Goal: Task Accomplishment & Management: Manage account settings

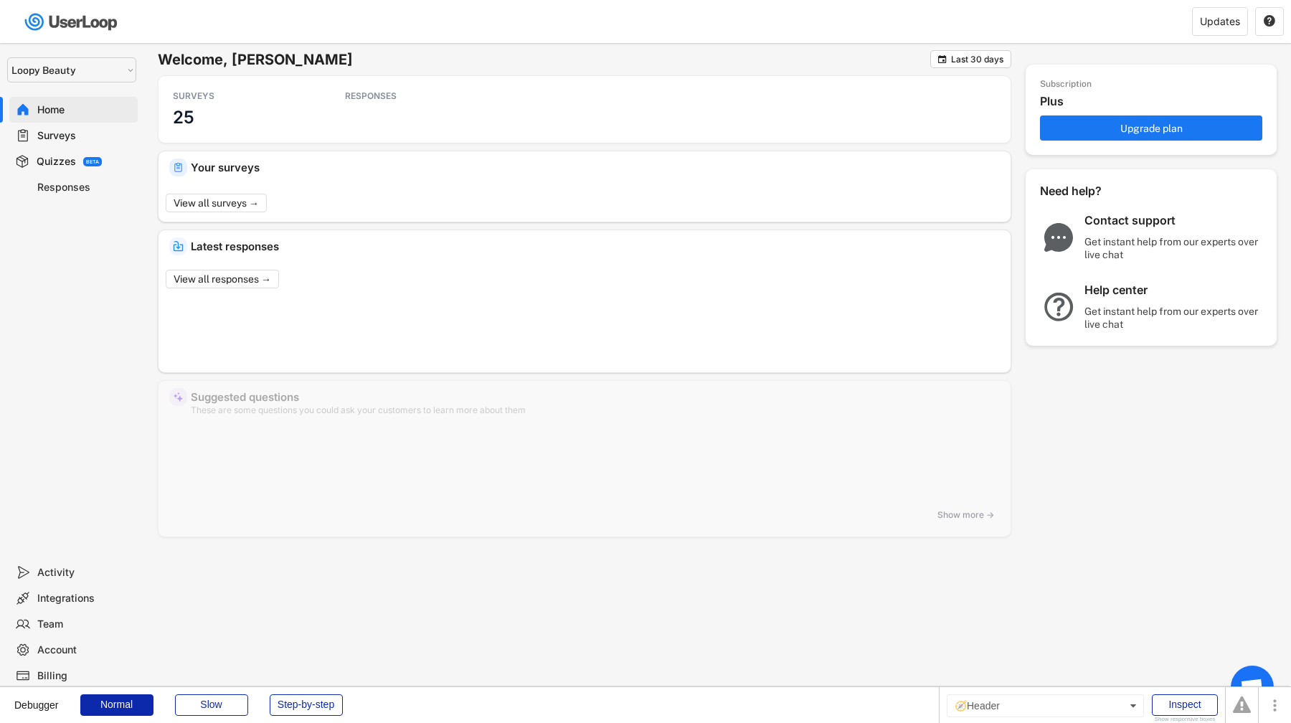
select select ""1348695171700984260__LOOKUP__1621425969652x687239840058835000""
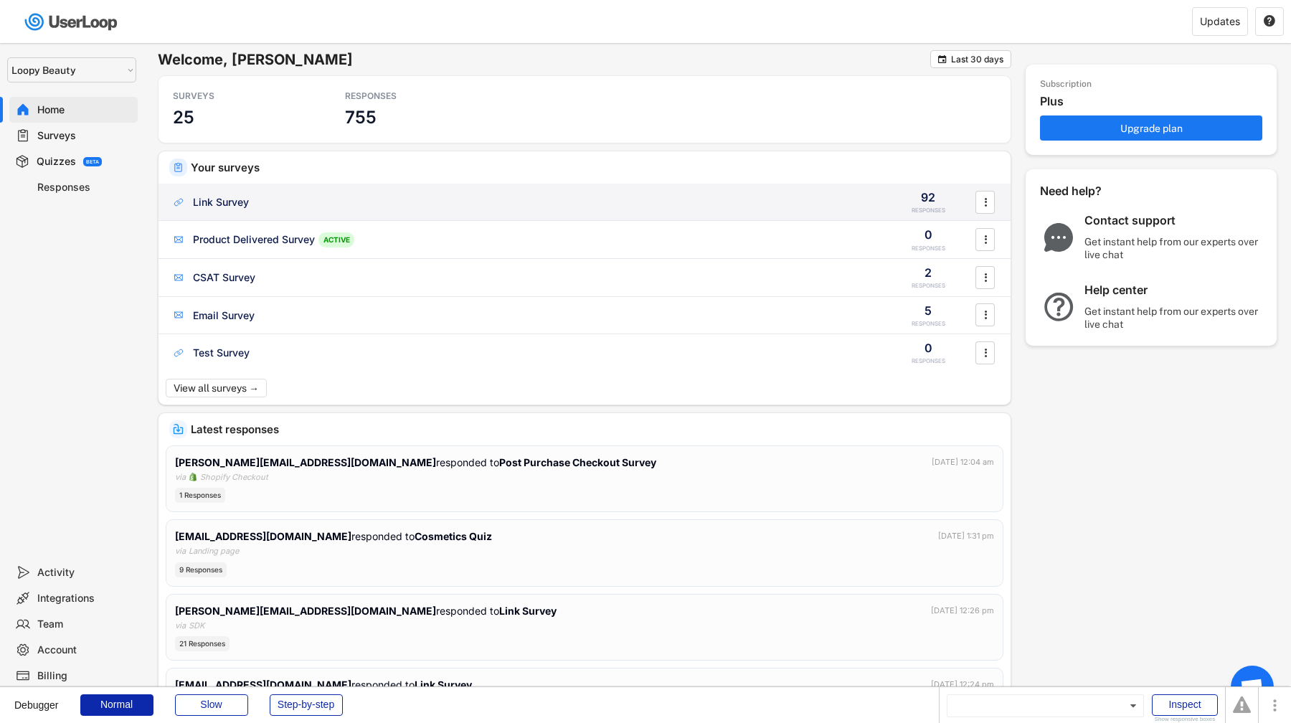
click at [317, 209] on div "Link Survey 92 RESPONSES " at bounding box center [584, 202] width 852 height 37
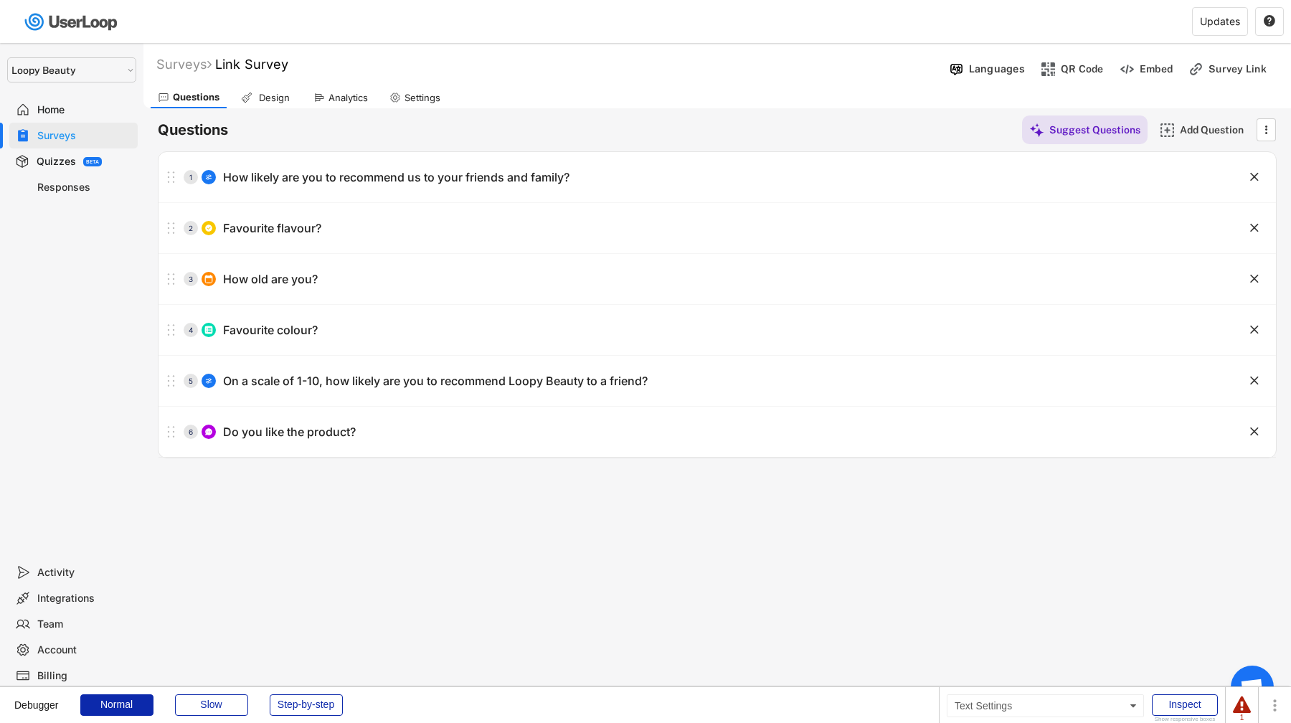
click at [410, 96] on div "Settings" at bounding box center [422, 98] width 36 height 12
select select ""monthly""
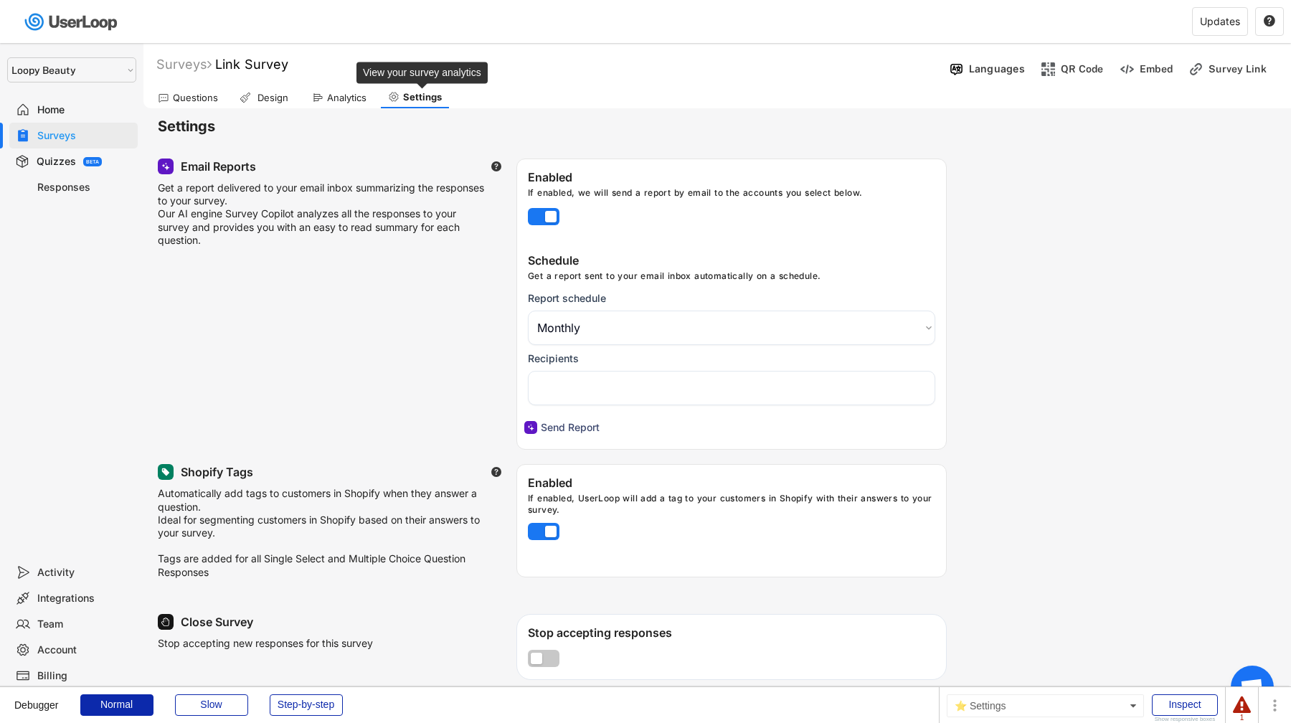
select select "1348695171700984260__LOOKUP__1621425946483x437467764361997950"
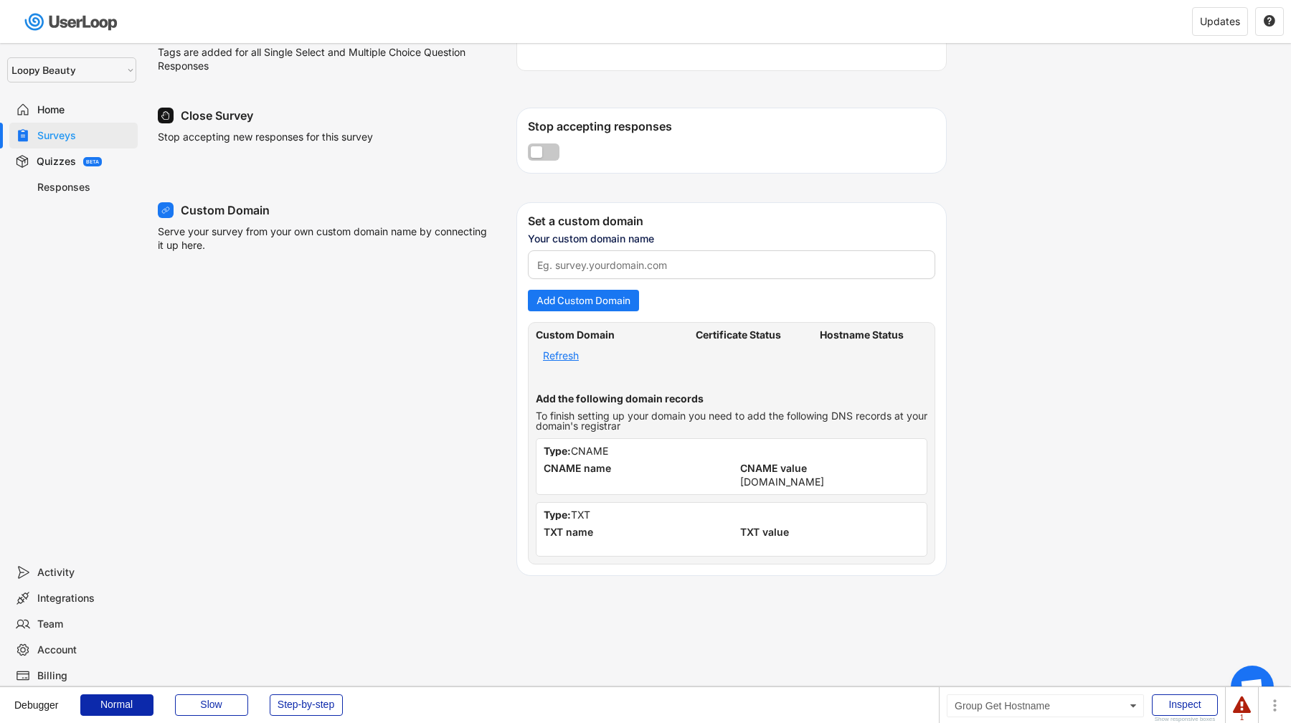
scroll to position [521, 0]
click at [614, 256] on input "input" at bounding box center [731, 264] width 407 height 29
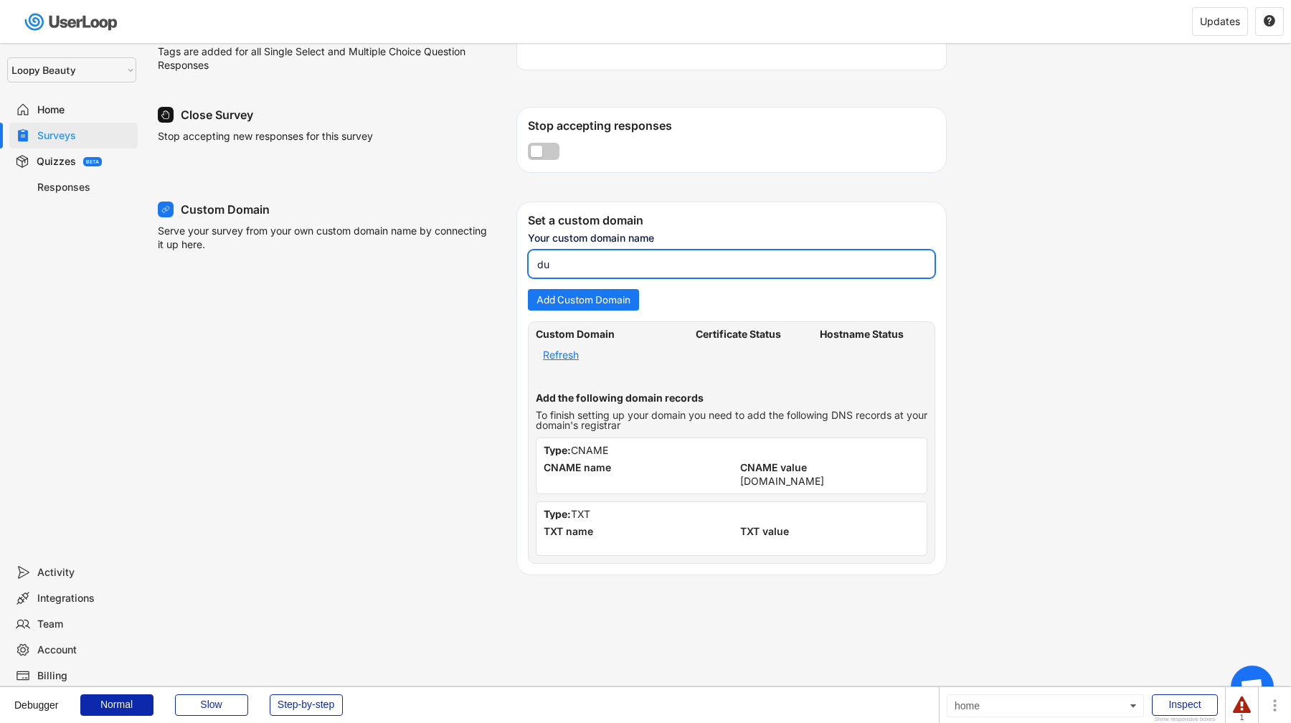
type input "d"
drag, startPoint x: 591, startPoint y: 256, endPoint x: 629, endPoint y: 256, distance: 38.0
click at [630, 257] on input "input" at bounding box center [731, 264] width 407 height 29
drag, startPoint x: 656, startPoint y: 260, endPoint x: 628, endPoint y: 258, distance: 28.0
click at [628, 258] on input "input" at bounding box center [731, 264] width 407 height 29
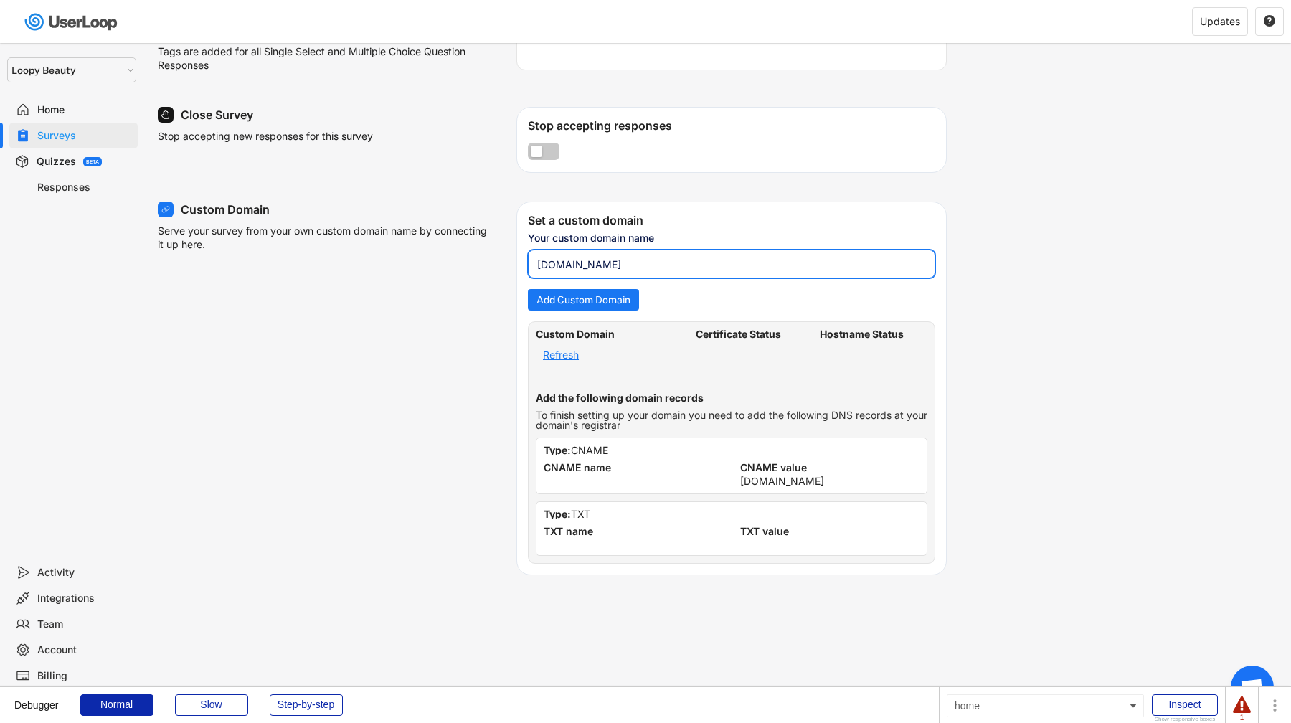
click at [567, 261] on input "input" at bounding box center [731, 264] width 407 height 29
type input "[DOMAIN_NAME]"
click at [582, 289] on button "Add Custom Domain" at bounding box center [583, 300] width 111 height 22
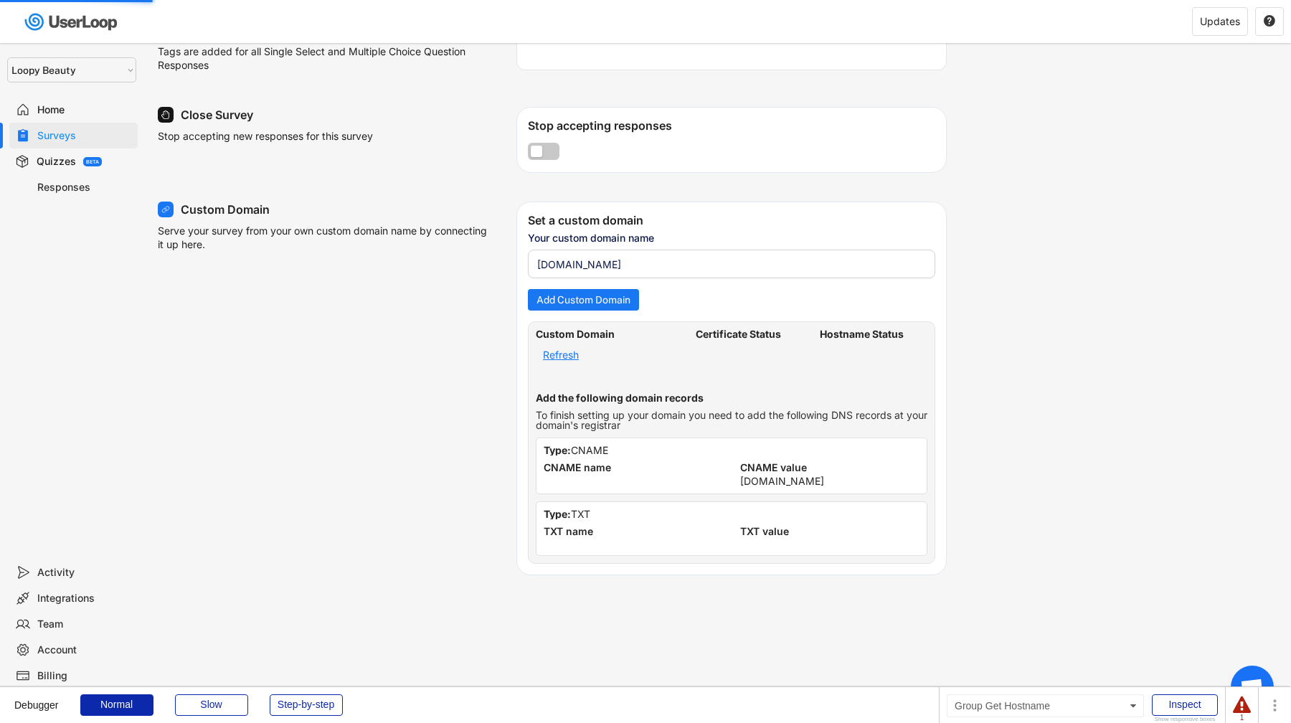
select select "1348695171700984260__LOOKUP__1621425946483x437467764361997950"
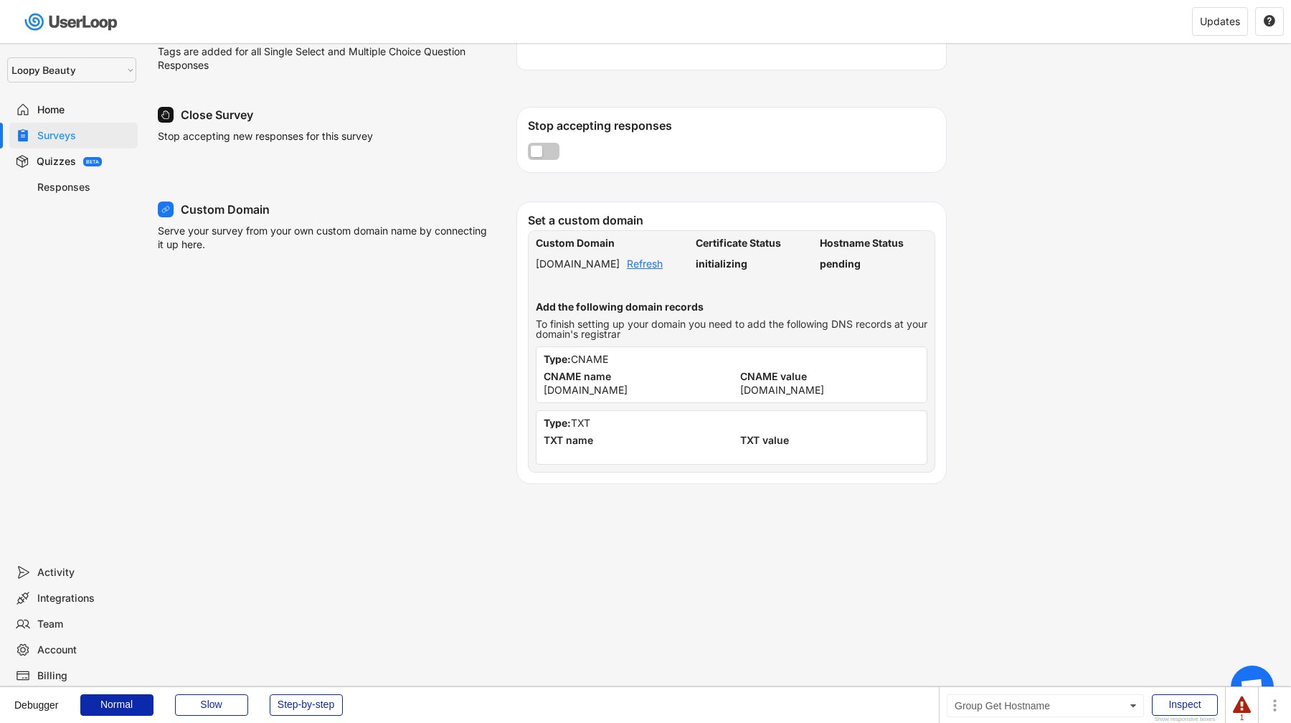
click at [627, 269] on div "Refresh" at bounding box center [645, 264] width 36 height 10
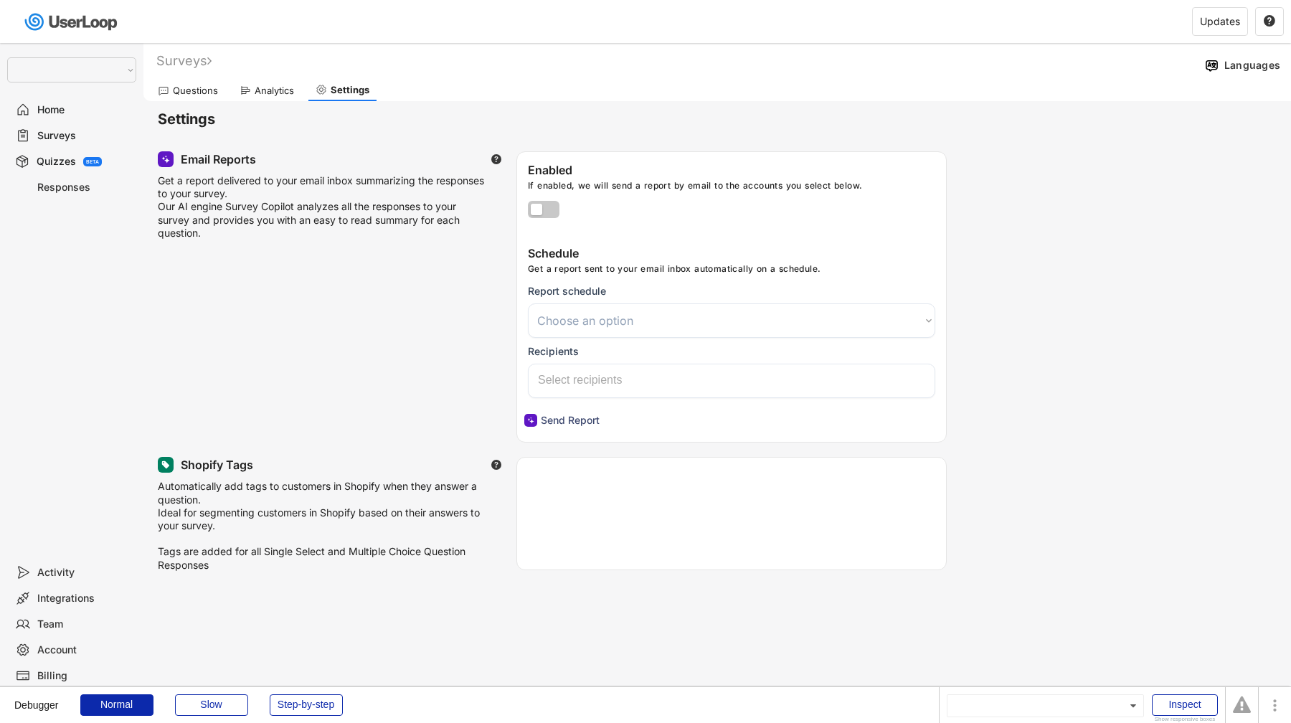
select select
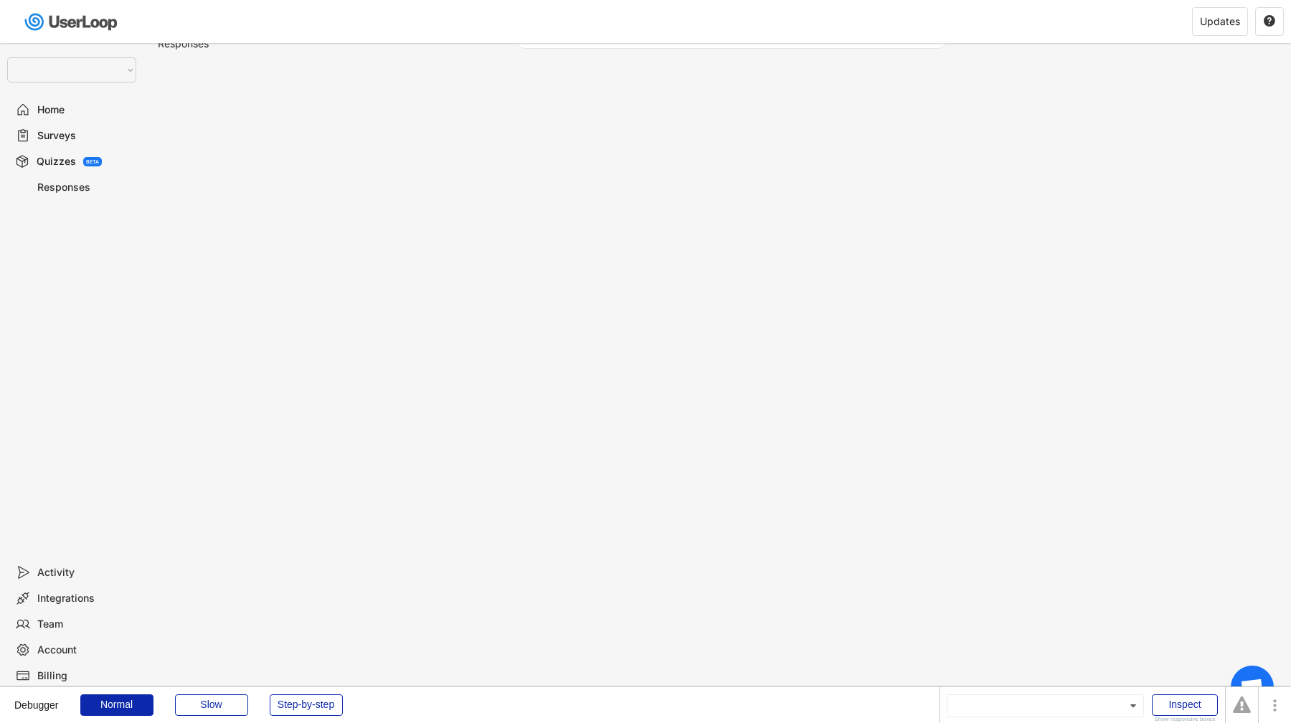
select select ""monthly""
select select "1348695171700984260__LOOKUP__1621425946483x437467764361997950"
select select ""1348695171700984260__LOOKUP__1621425969652x687239840058835000""
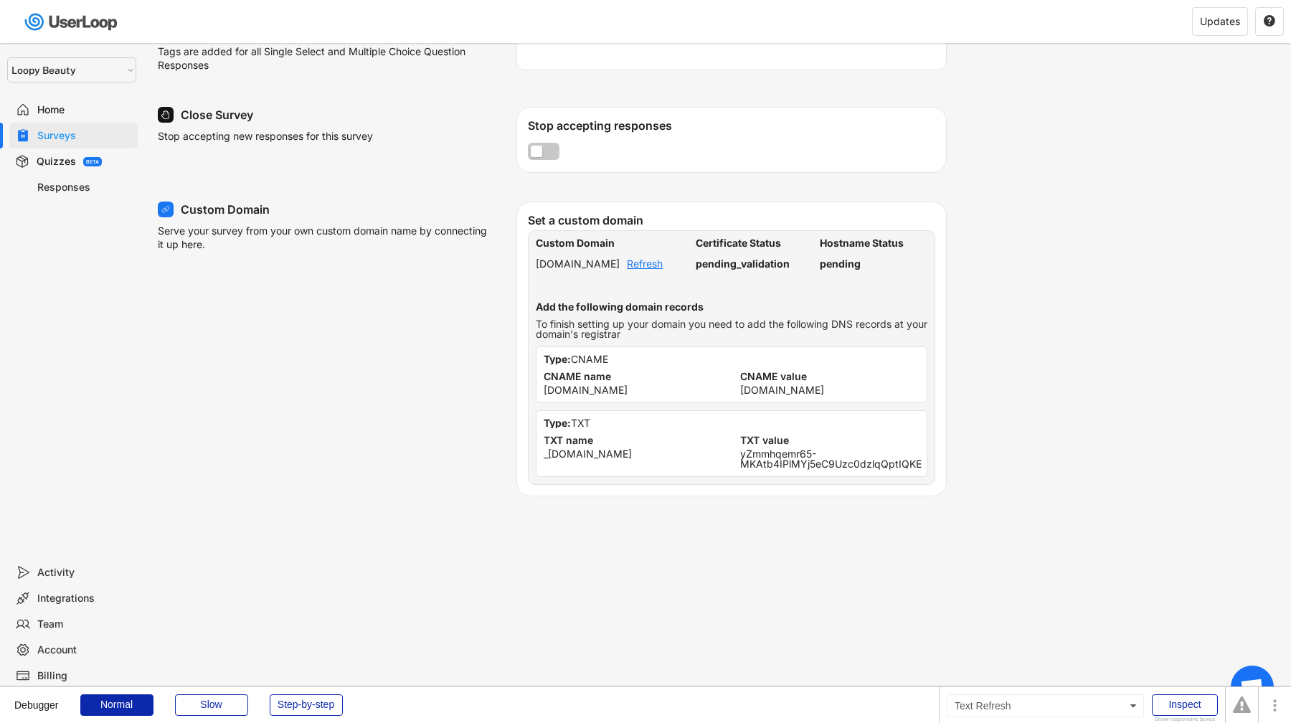
click at [627, 269] on div "Refresh" at bounding box center [645, 264] width 36 height 10
click at [579, 389] on div "[DOMAIN_NAME]" at bounding box center [585, 390] width 84 height 10
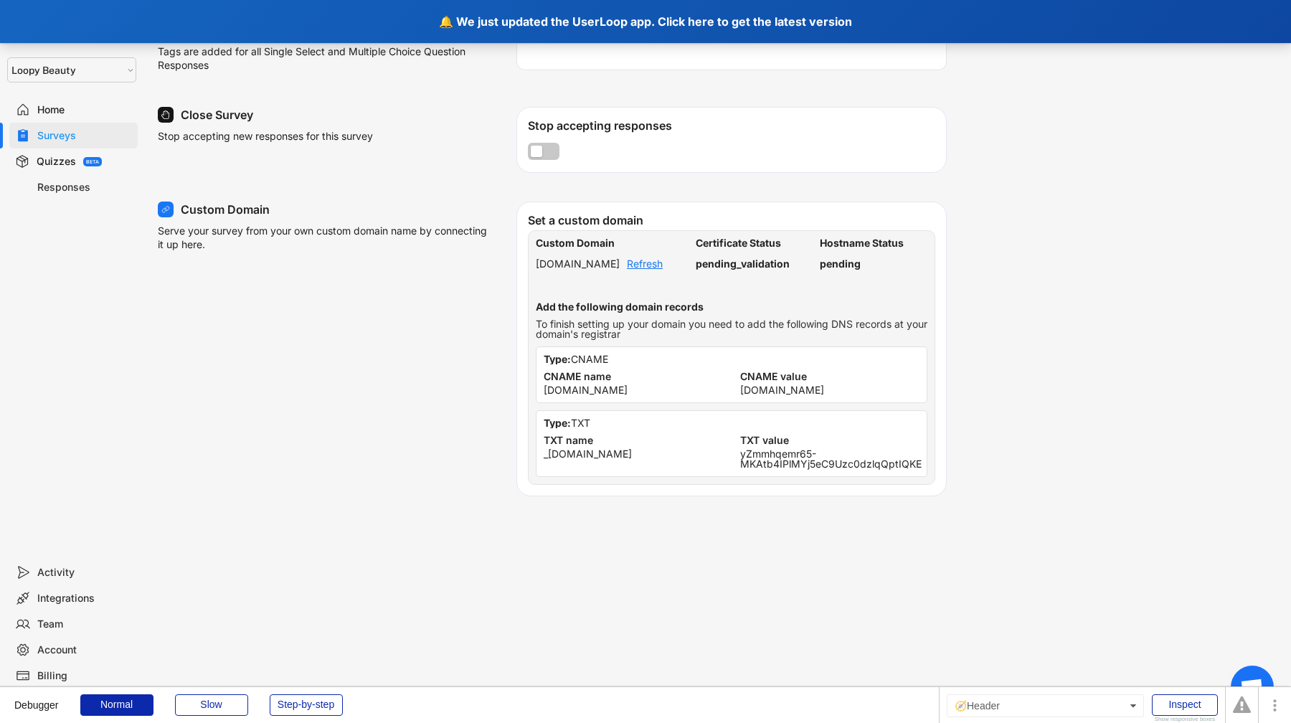
click at [236, 21] on div "🔔 We just updated the UserLoop app. Click here to get the latest version" at bounding box center [645, 21] width 1291 height 43
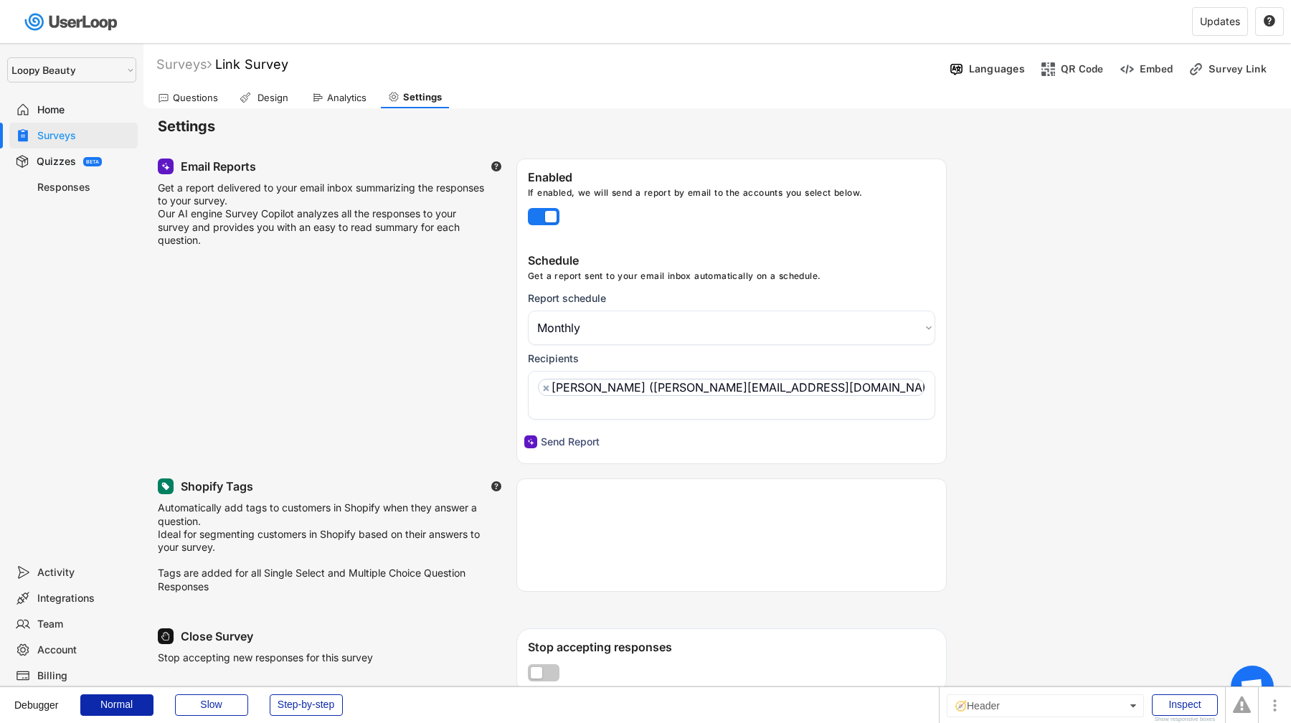
select select ""monthly""
select select ""1348695171700984260__LOOKUP__1621425969652x687239840058835000""
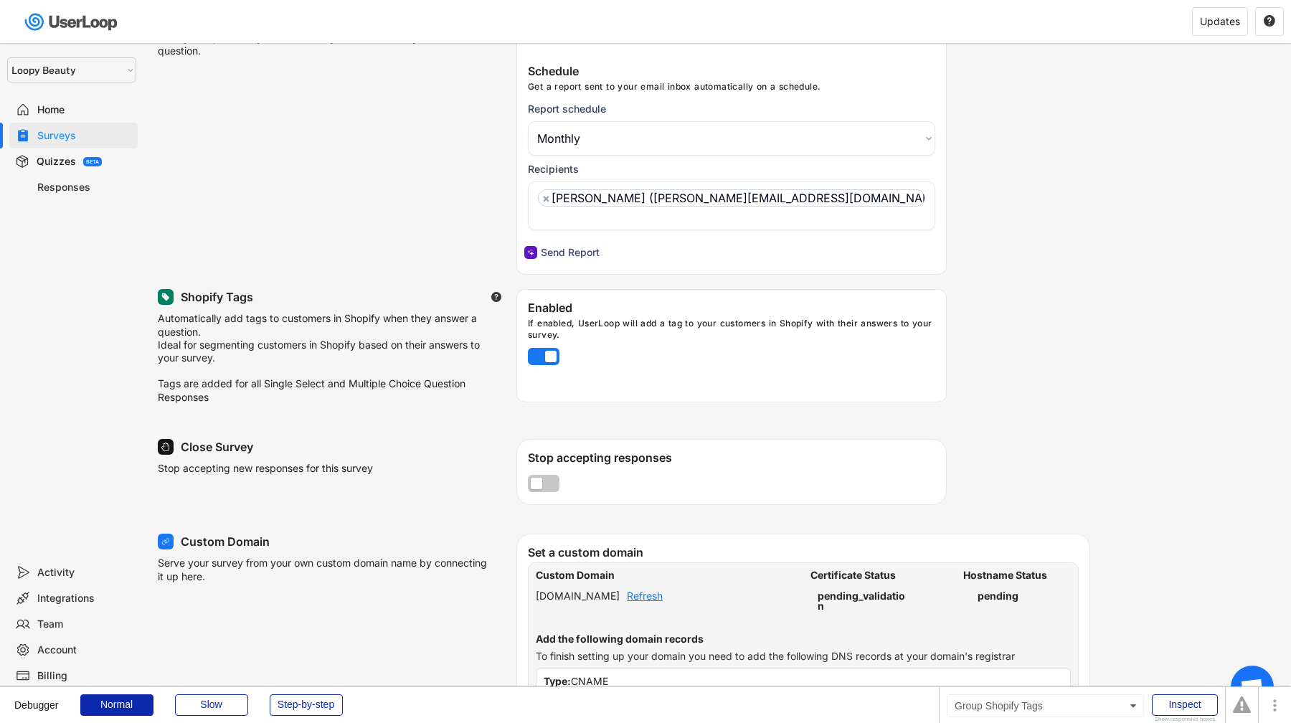
scroll to position [191, 0]
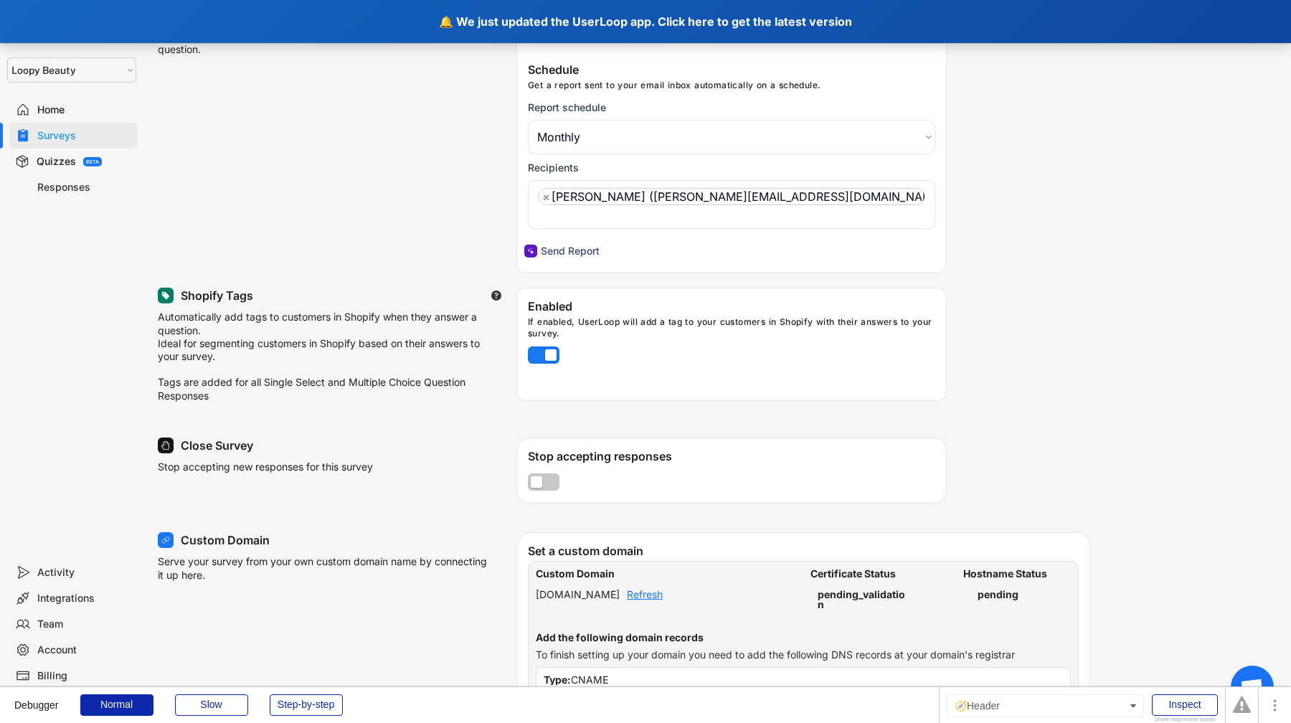
click at [214, 14] on div "🔔 We just updated the UserLoop app. Click here to get the latest version" at bounding box center [645, 21] width 1291 height 43
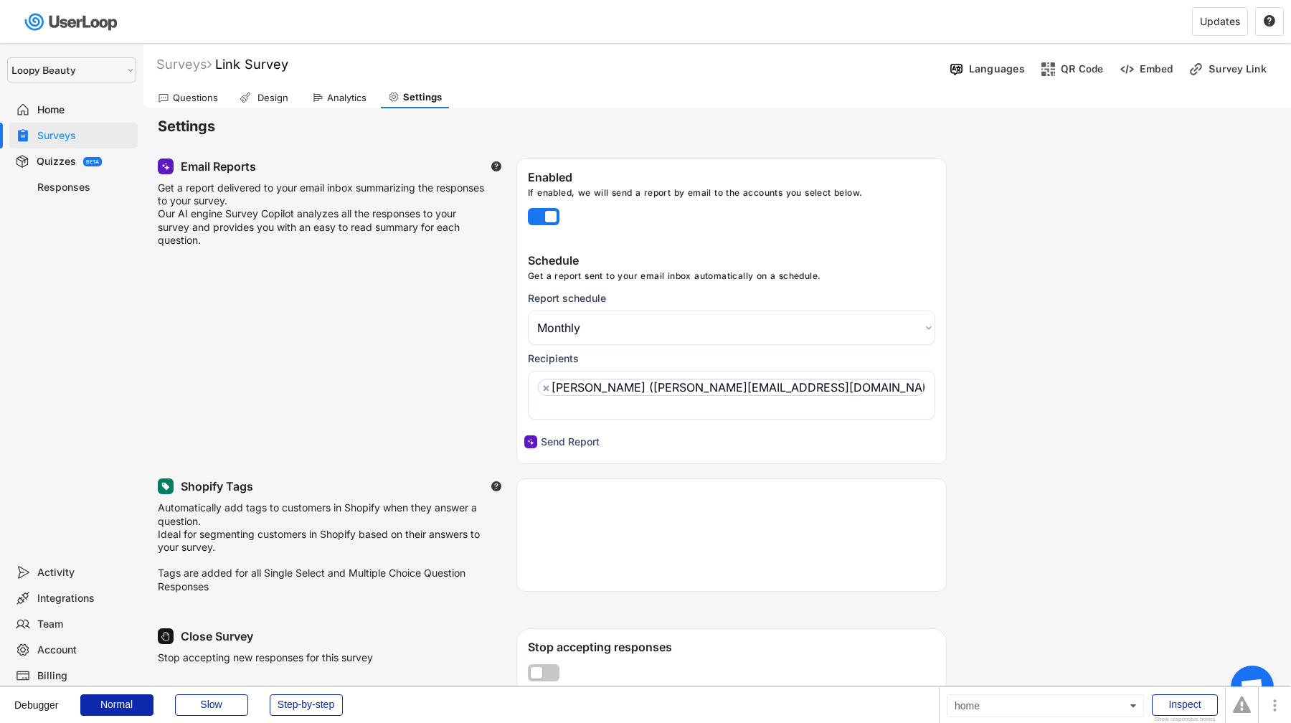
select select ""monthly""
select select ""1348695171700984260__LOOKUP__1621425969652x687239840058835000""
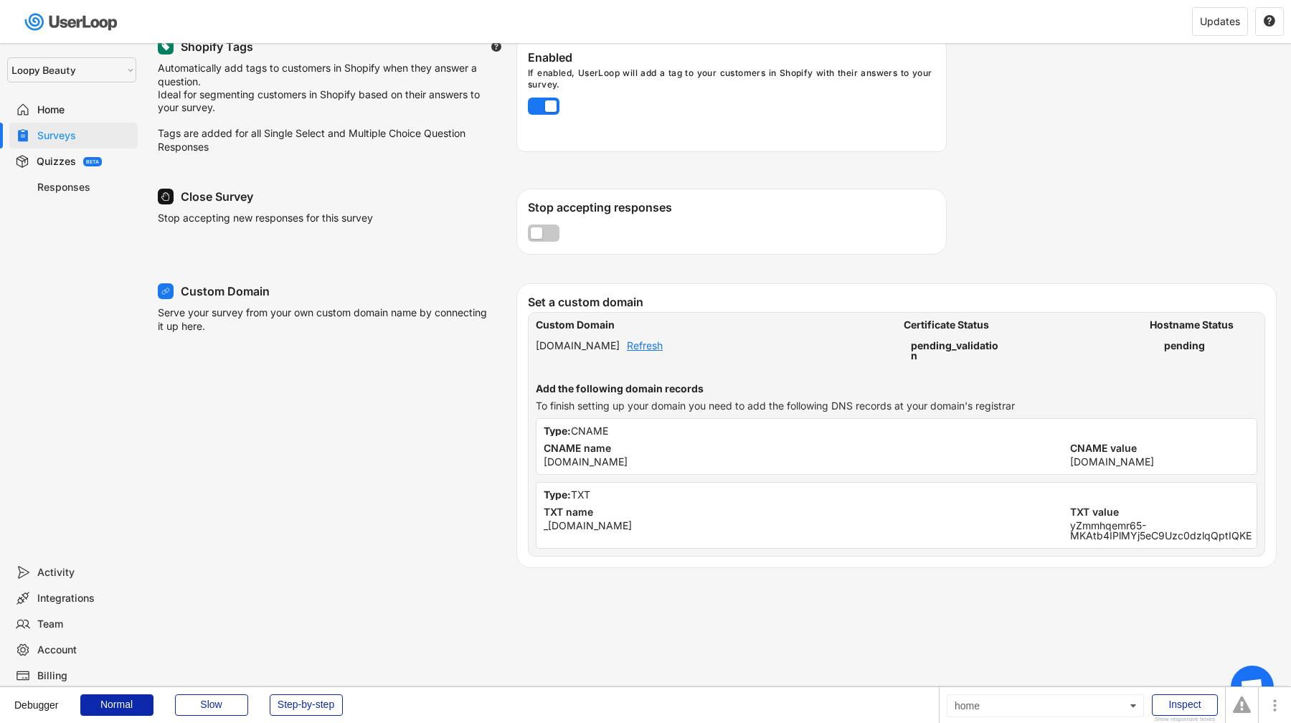
scroll to position [475, 0]
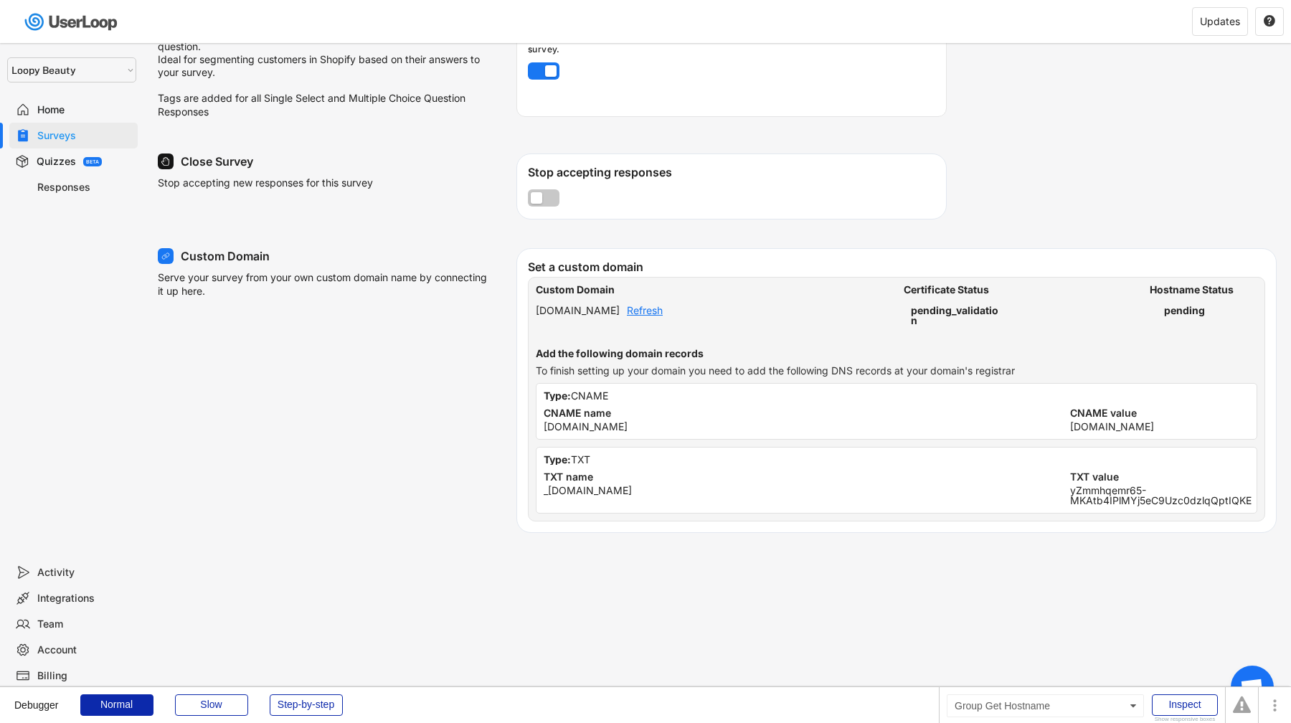
click at [662, 305] on div "Refresh" at bounding box center [645, 310] width 36 height 10
click at [314, 701] on div "Step-by-step" at bounding box center [306, 705] width 73 height 22
click at [662, 305] on div "Refresh" at bounding box center [645, 310] width 36 height 10
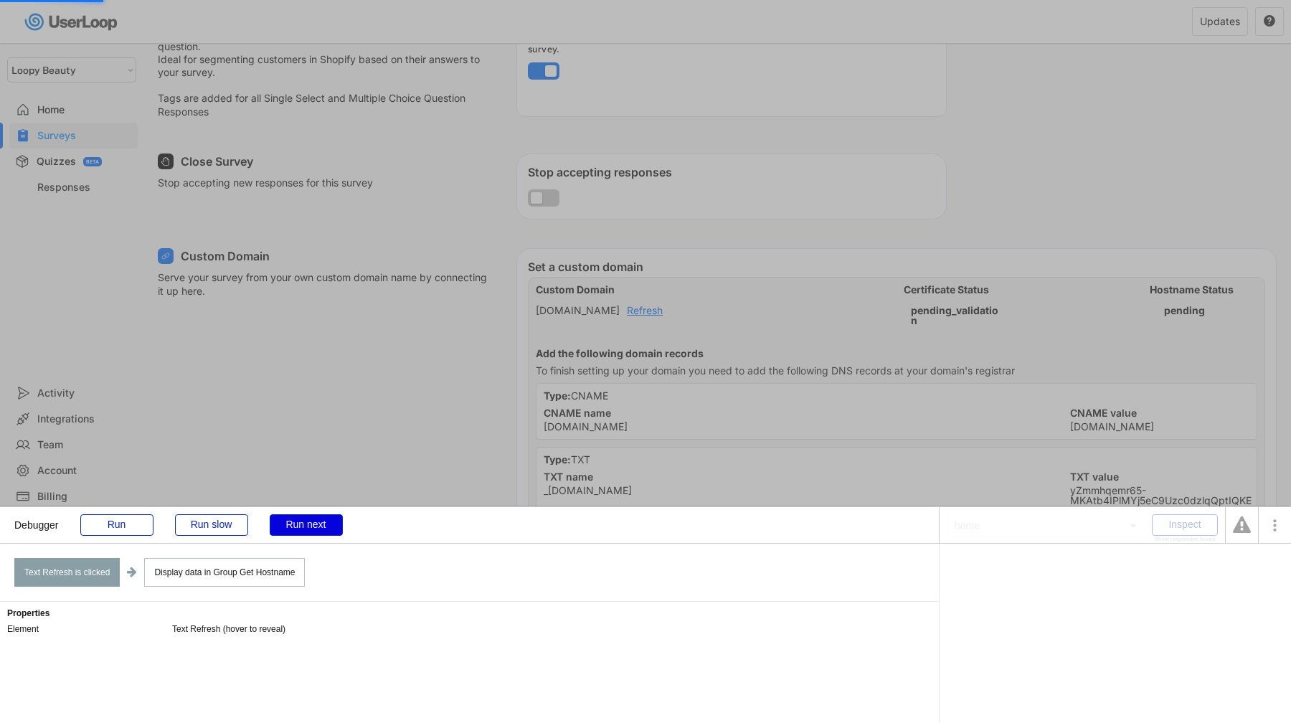
click at [303, 527] on div "Run next" at bounding box center [306, 525] width 73 height 22
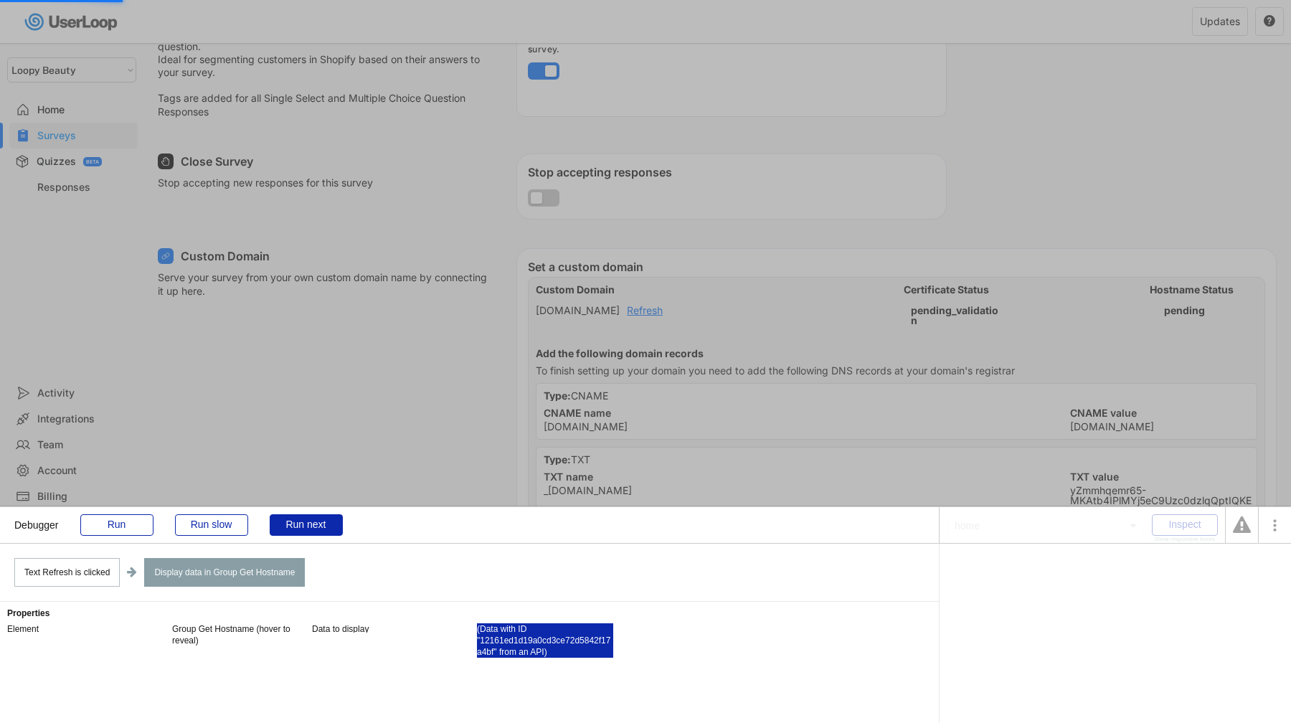
click at [502, 637] on div "(Data with ID "12161ed1d19a0cd3ce72d5842f17a4bf" from an API)" at bounding box center [545, 640] width 136 height 34
click at [1042, 569] on div "Cloudflare for SaaS - Get Hostname" at bounding box center [1015, 569] width 138 height 9
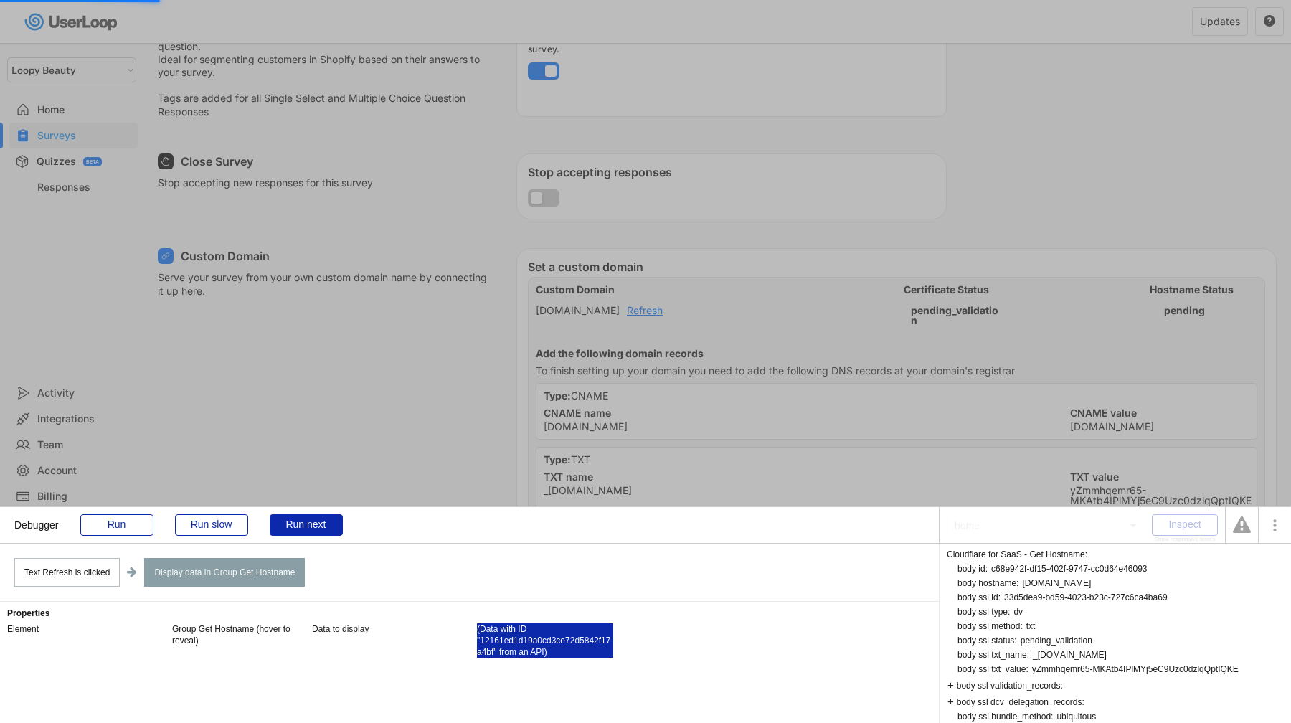
scroll to position [118, 0]
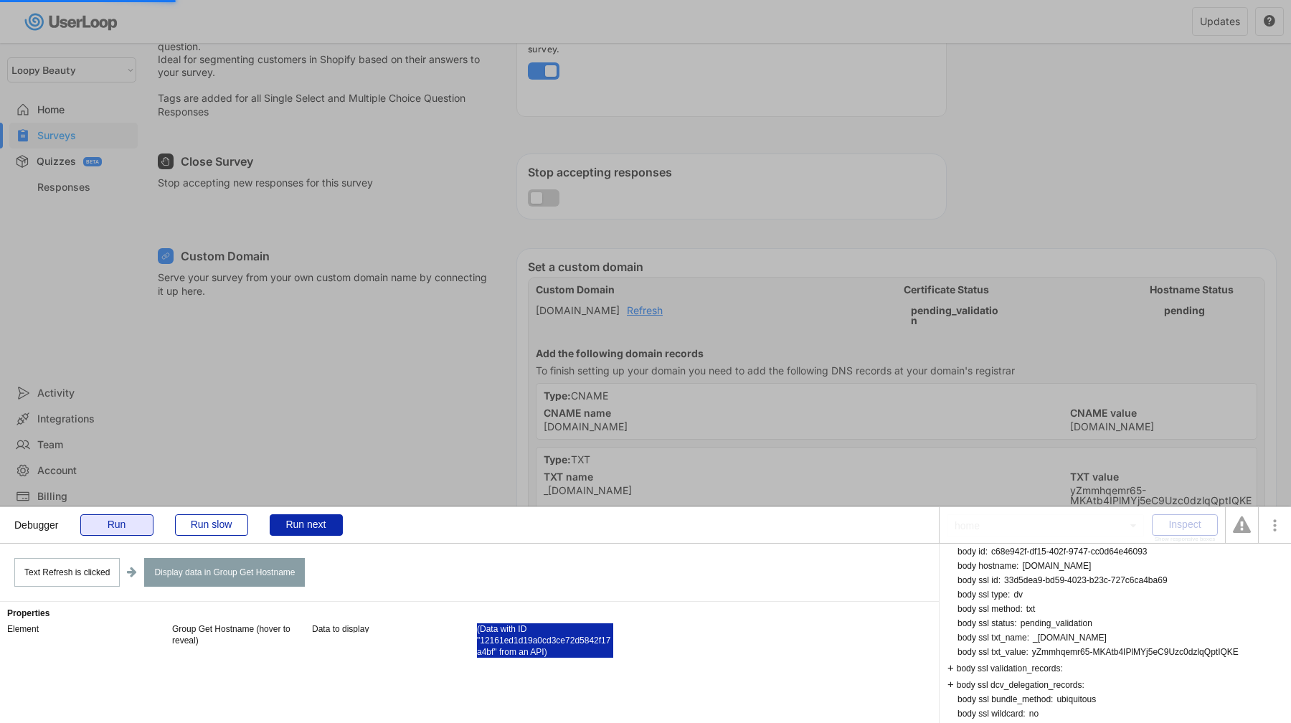
click at [141, 526] on div "Run" at bounding box center [116, 525] width 73 height 22
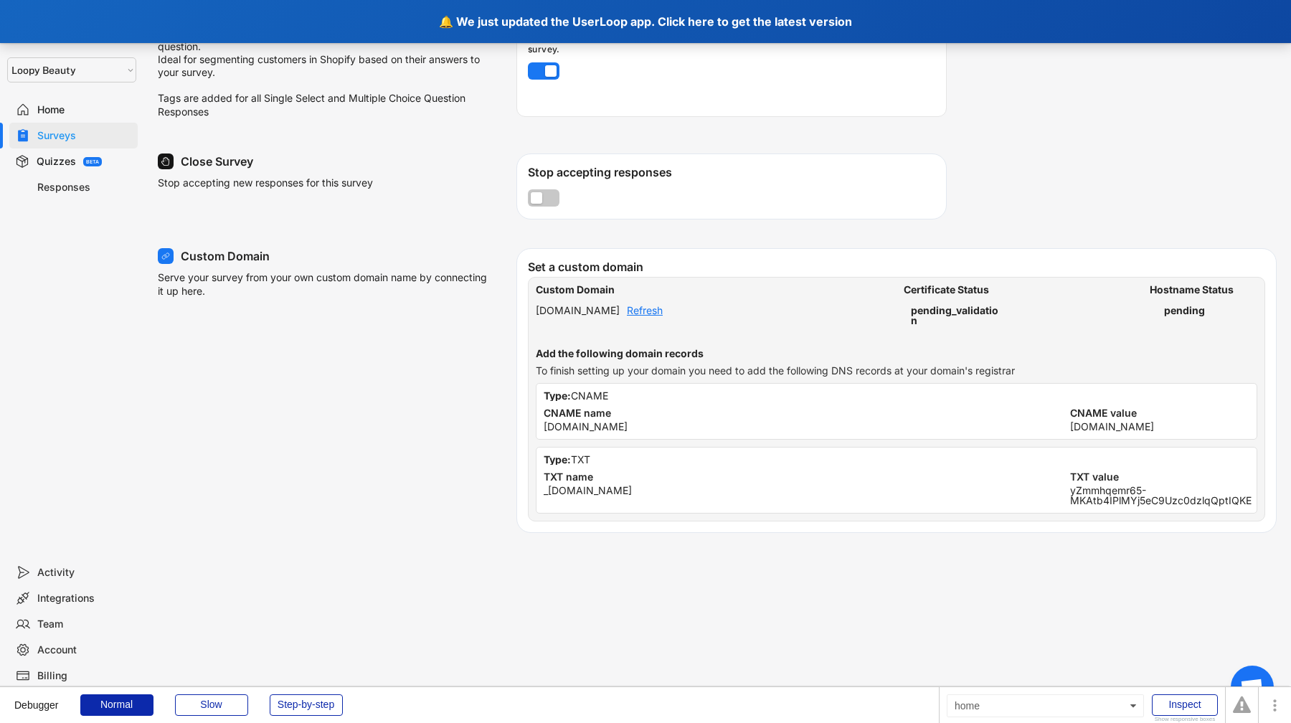
click at [296, 35] on div "🔔 We just updated the UserLoop app. Click here to get the latest version" at bounding box center [645, 21] width 1291 height 43
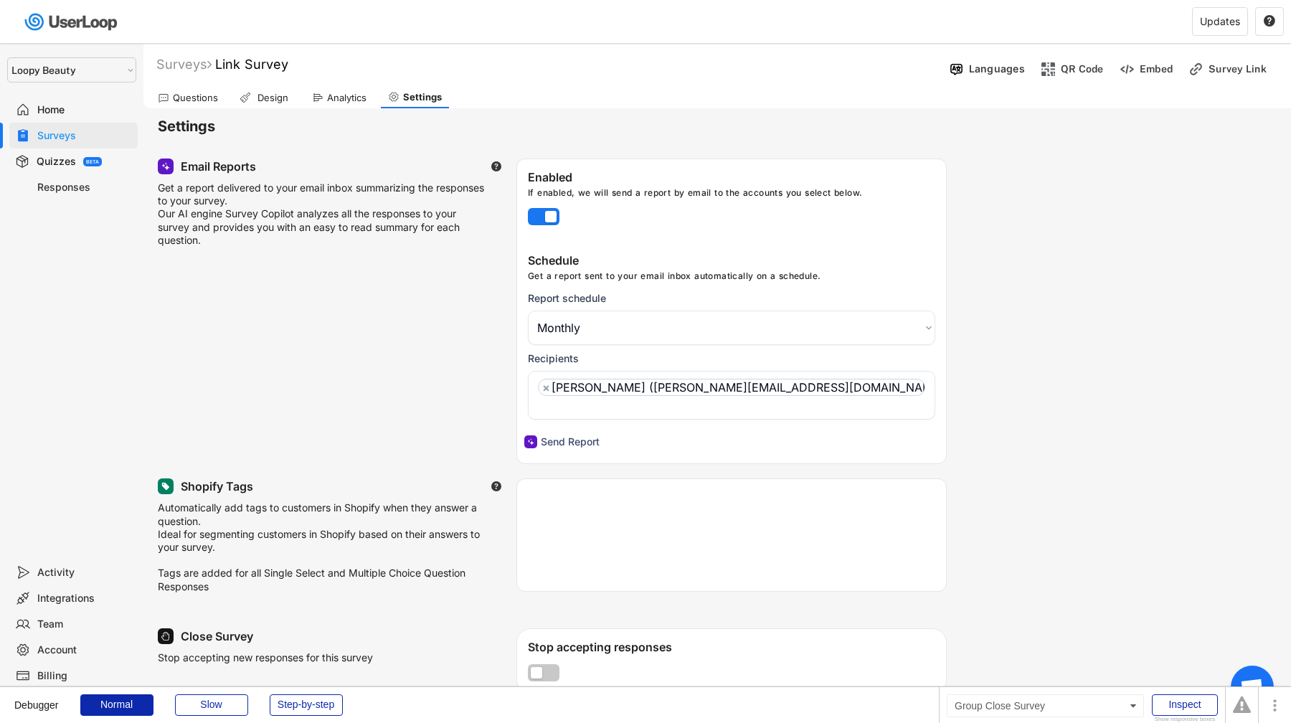
select select ""monthly""
select select ""1348695171700984260__LOOKUP__1621425969652x687239840058835000""
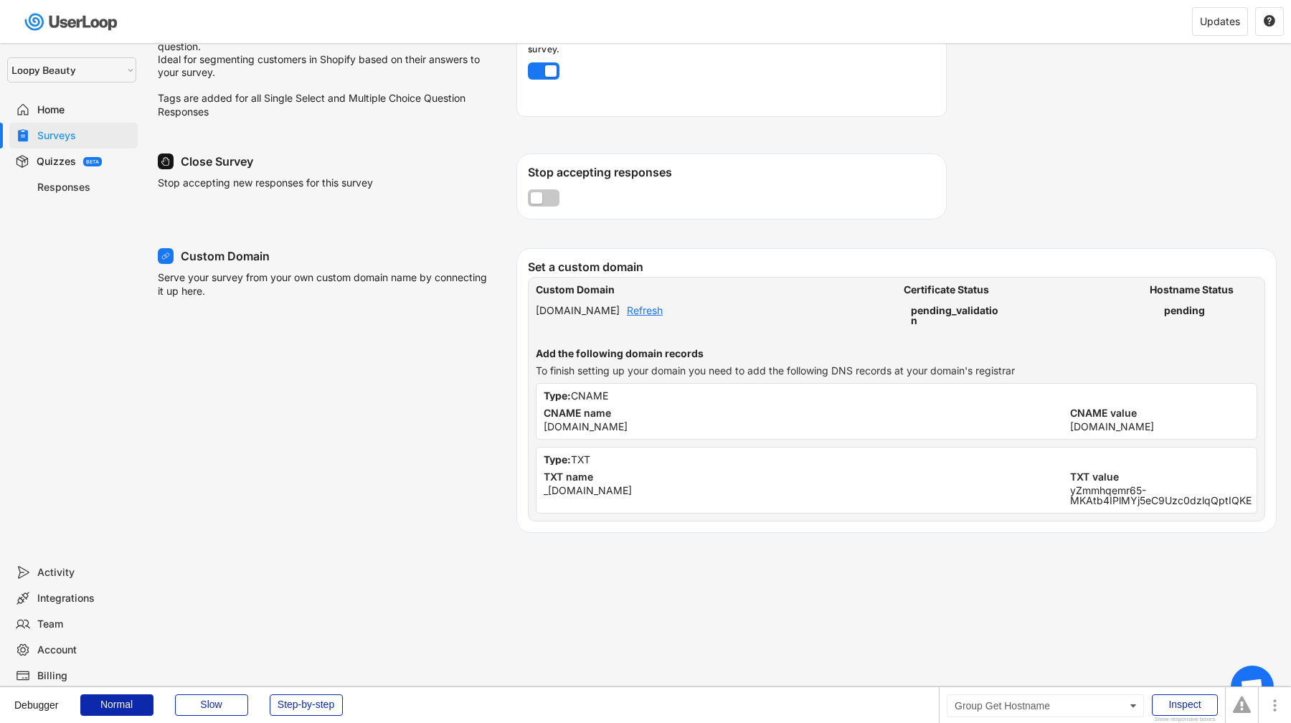
click at [662, 305] on div "Refresh" at bounding box center [645, 310] width 36 height 10
click at [288, 697] on div "Step-by-step" at bounding box center [306, 705] width 73 height 22
click at [662, 305] on div "Refresh" at bounding box center [645, 310] width 36 height 10
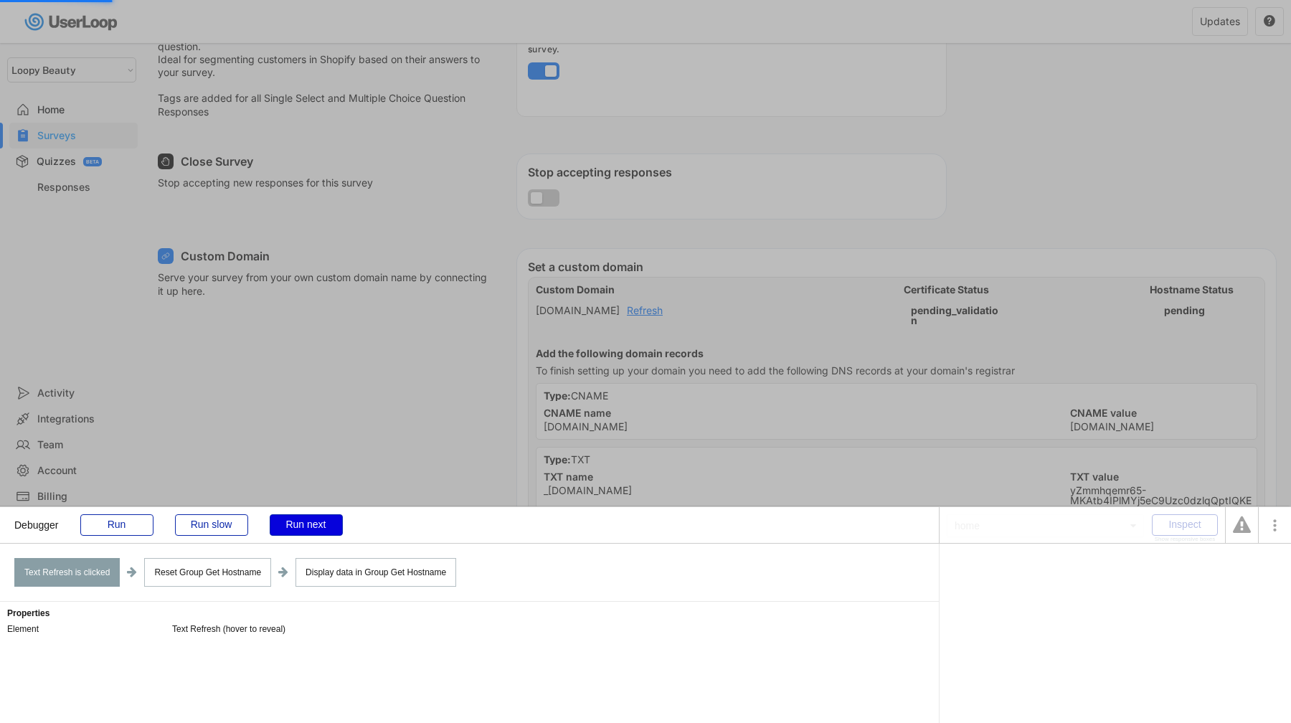
click at [315, 518] on div "Run next" at bounding box center [306, 525] width 73 height 22
click at [315, 519] on div "Run next" at bounding box center [306, 525] width 73 height 22
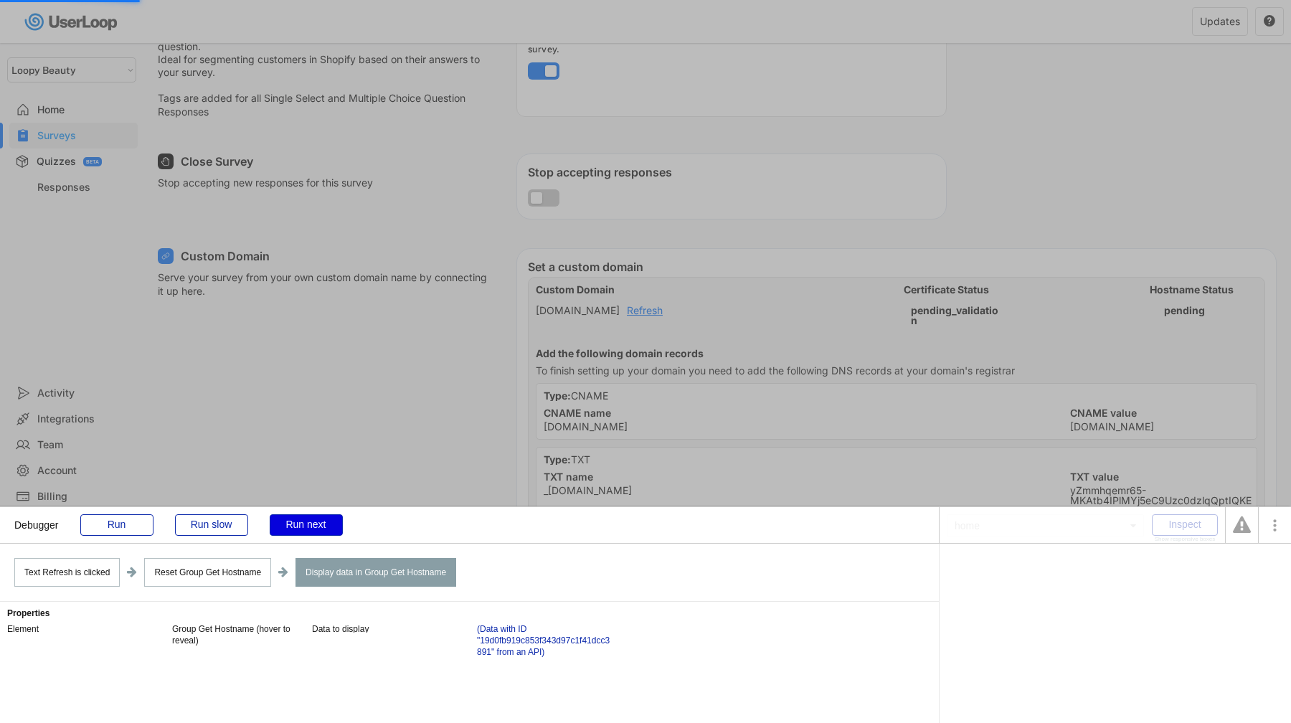
click at [315, 520] on div "Run next" at bounding box center [306, 525] width 73 height 22
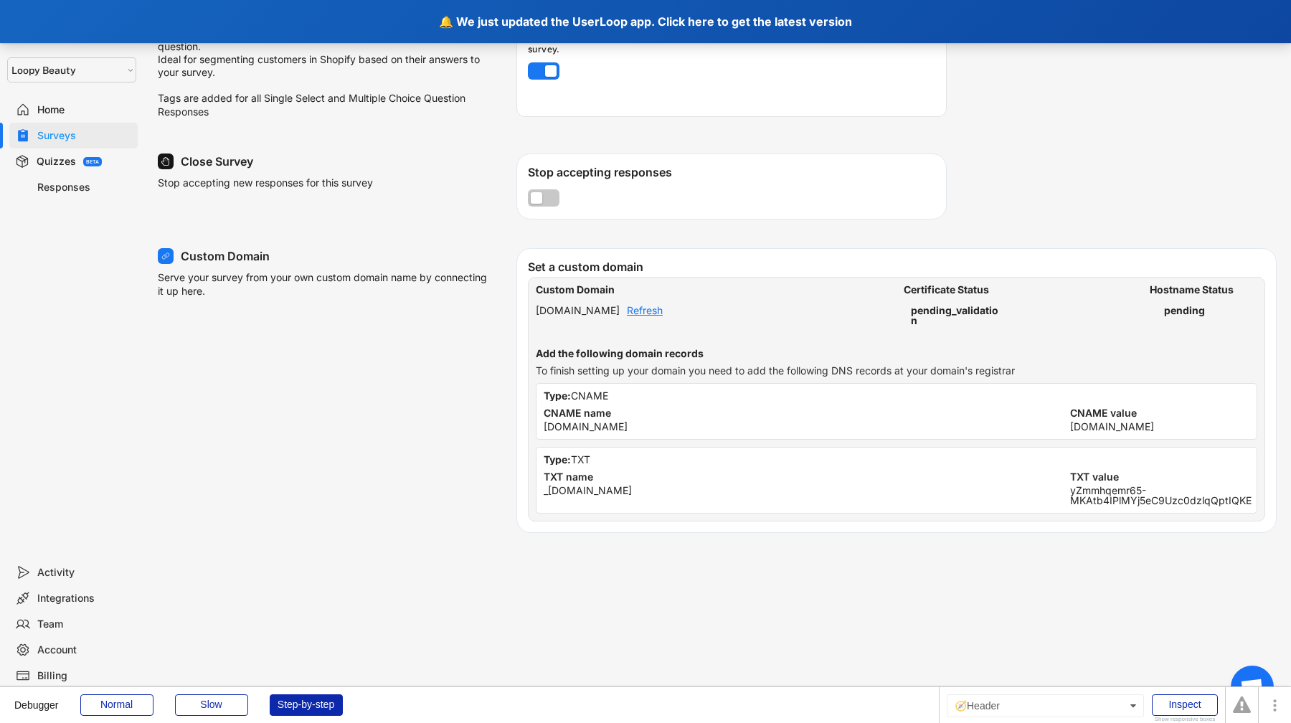
click at [571, 22] on div "🔔 We just updated the UserLoop app. Click here to get the latest version" at bounding box center [645, 21] width 1291 height 43
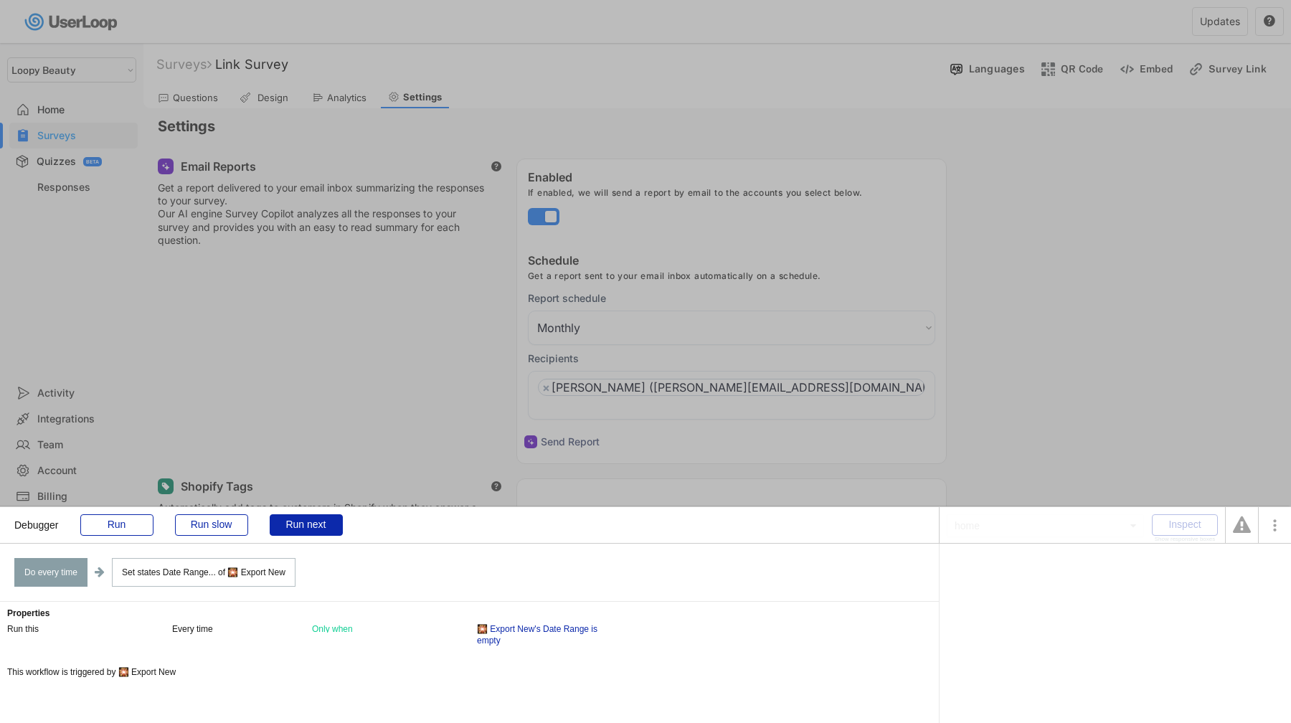
select select ""monthly""
select select ""1348695171700984260__LOOKUP__1621425969652x687239840058835000""
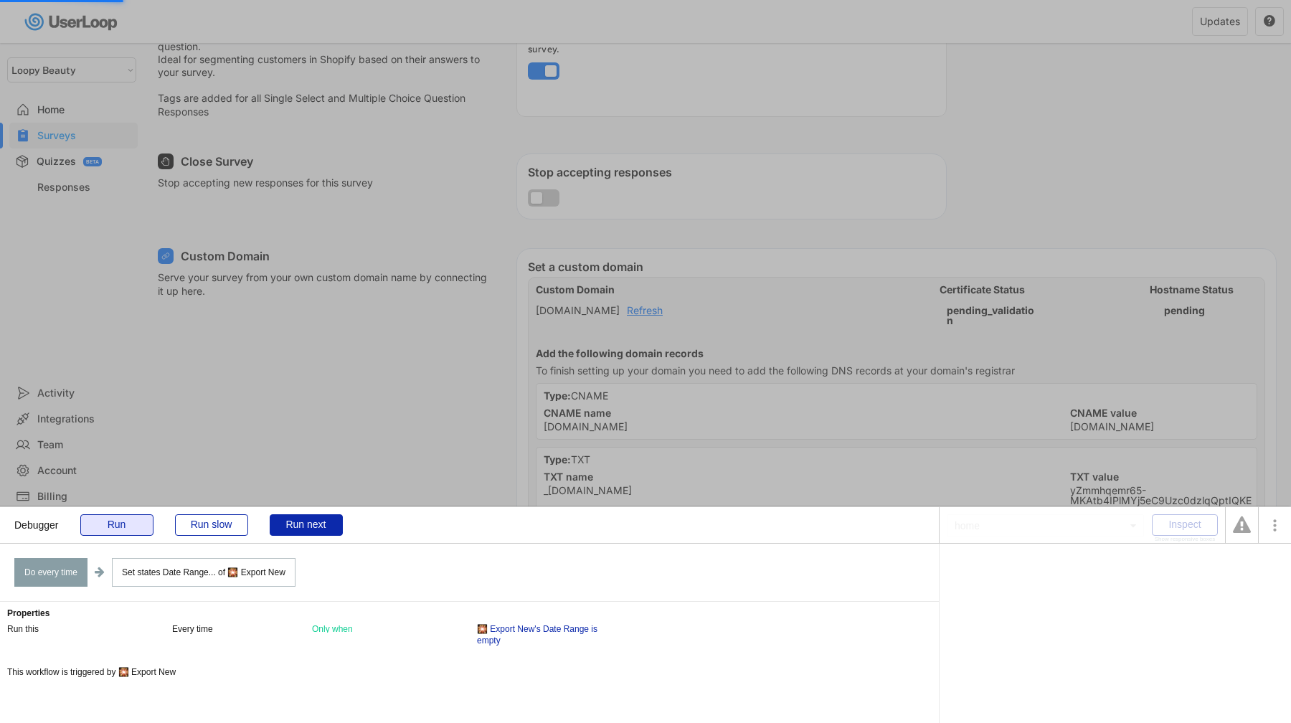
click at [112, 523] on div "Run" at bounding box center [116, 525] width 73 height 22
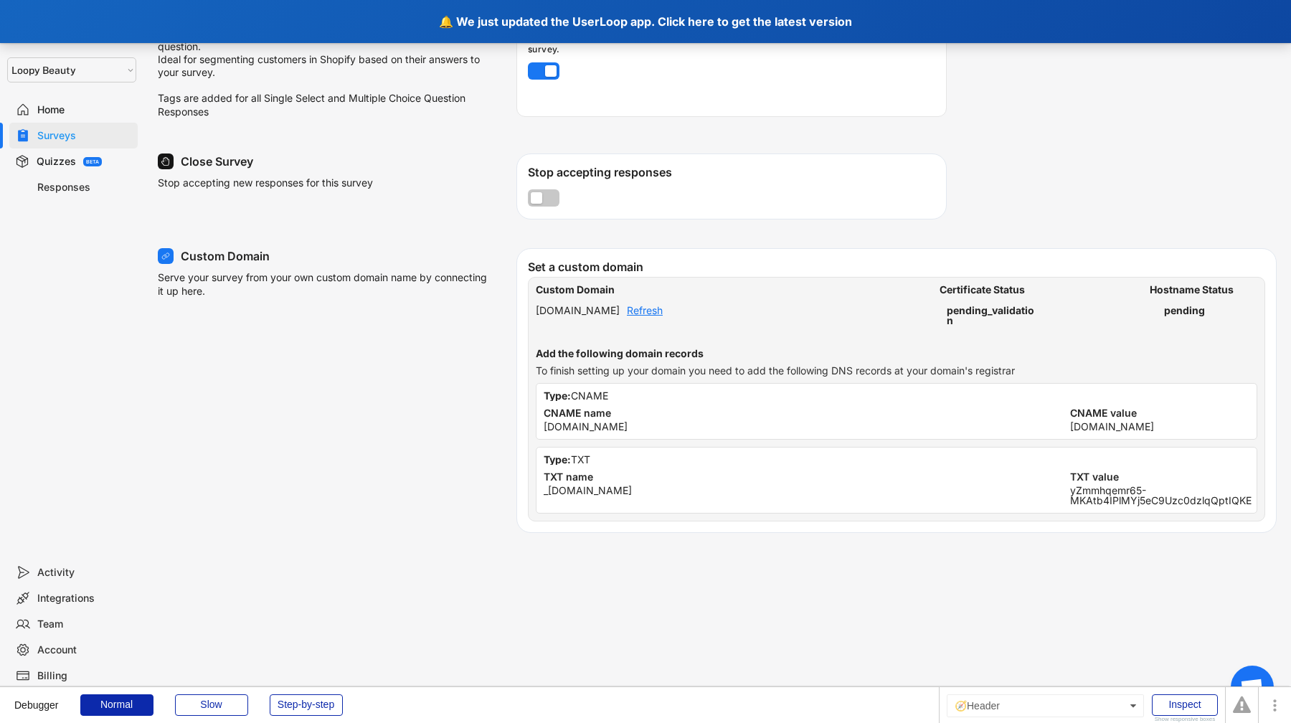
click at [526, 23] on div "🔔 We just updated the UserLoop app. Click here to get the latest version" at bounding box center [645, 21] width 1291 height 43
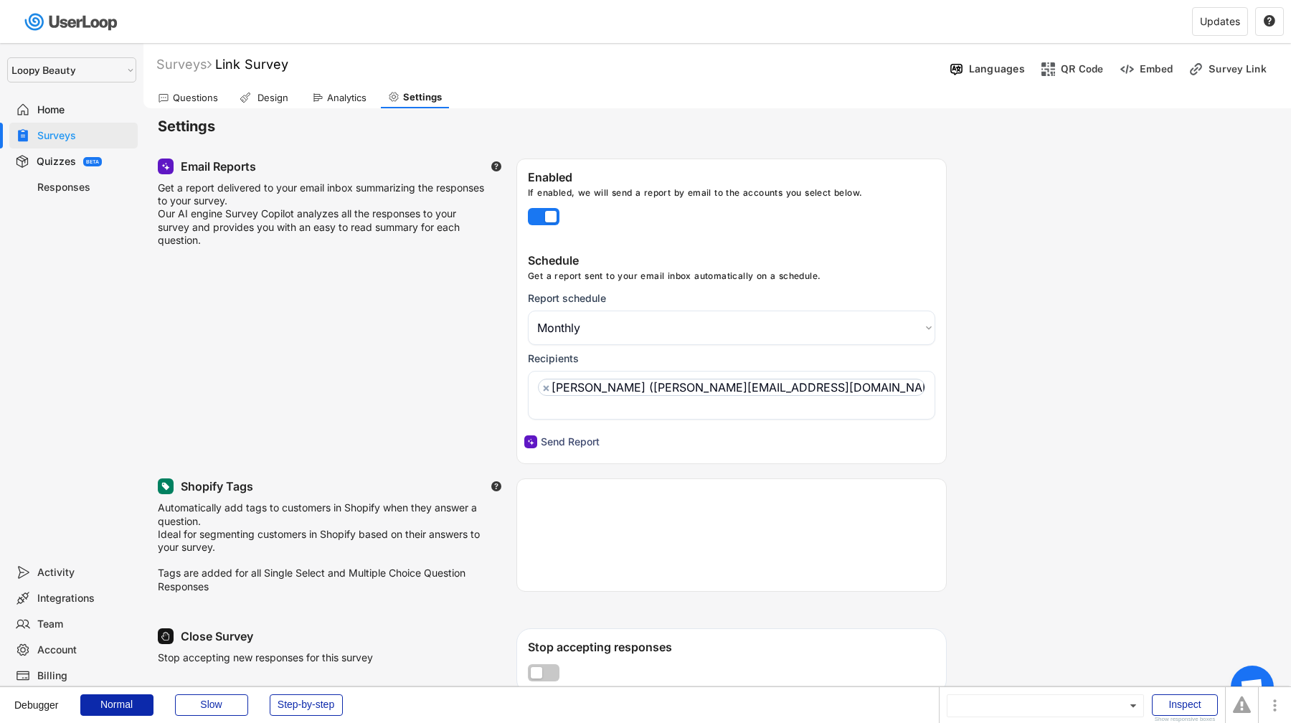
select select ""monthly""
select select ""1348695171700984260__LOOKUP__1621425969652x687239840058835000""
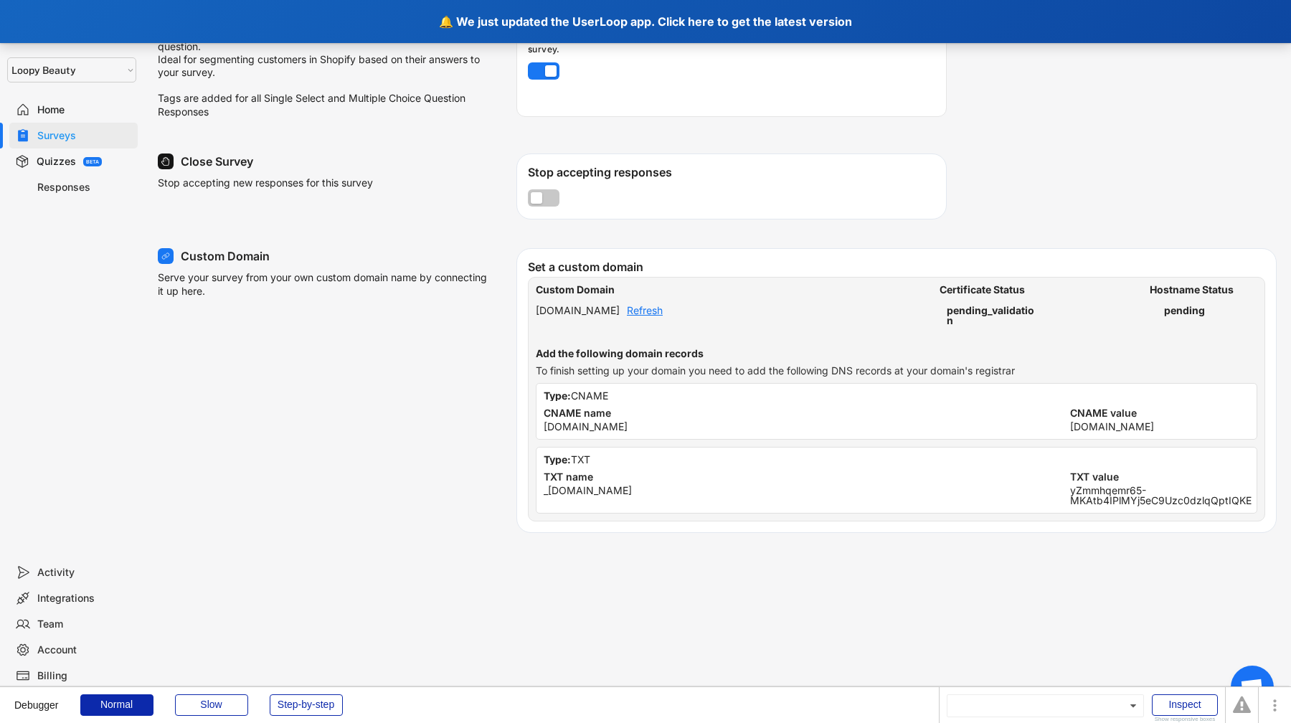
click at [577, 8] on div "🔔 We just updated the UserLoop app. Click here to get the latest version" at bounding box center [645, 21] width 1291 height 43
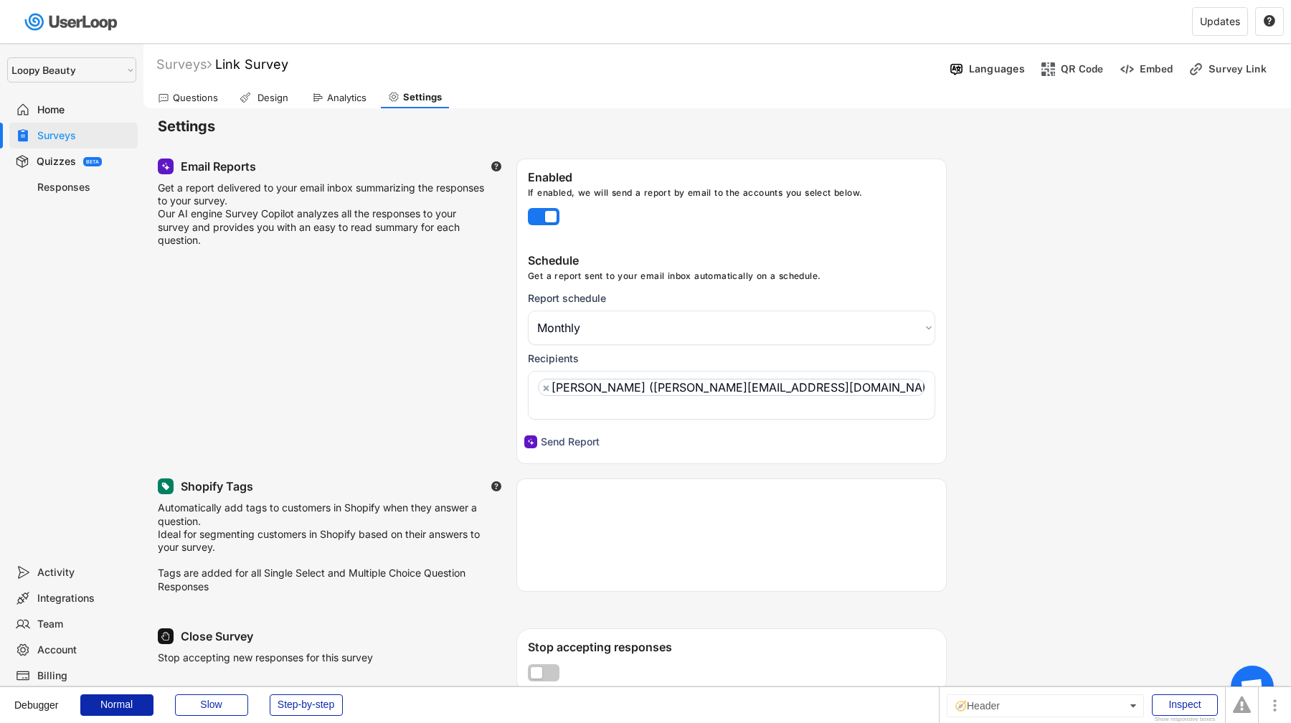
select select ""monthly""
select select ""1348695171700984260__LOOKUP__1621425969652x687239840058835000""
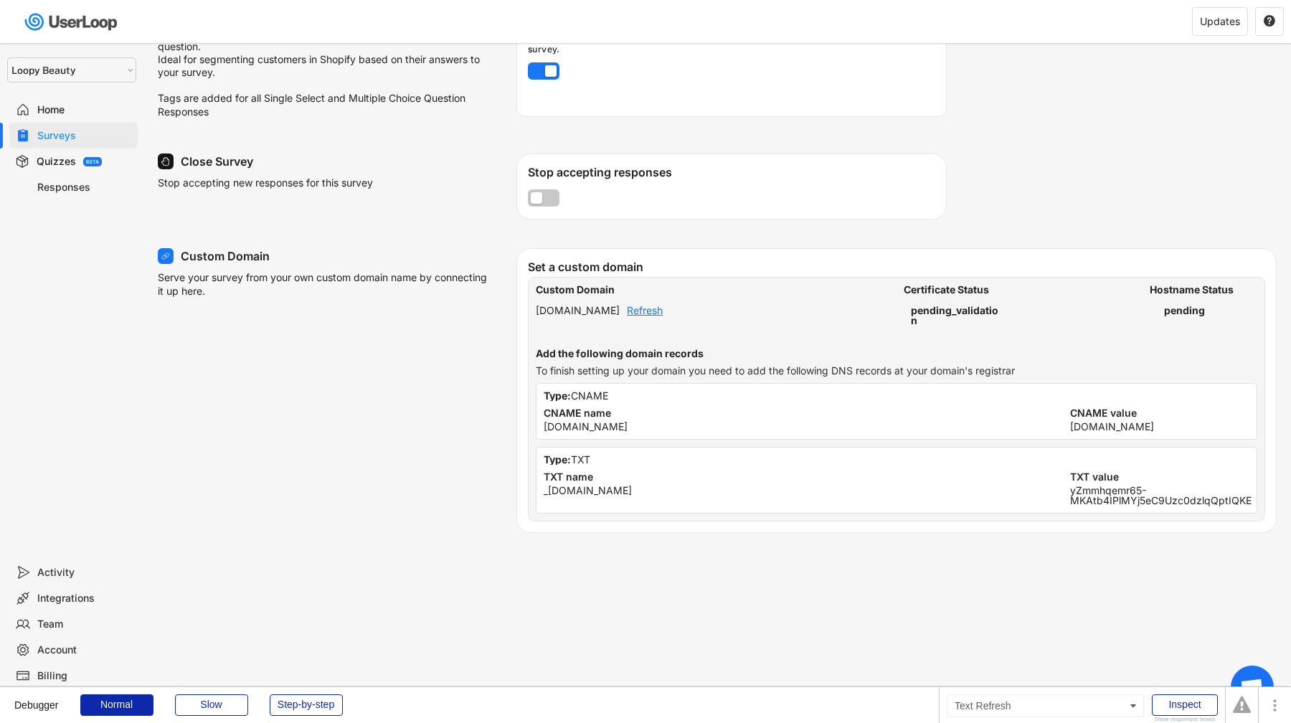
click at [662, 305] on div "Refresh" at bounding box center [645, 310] width 36 height 10
click at [617, 422] on div "[DOMAIN_NAME]" at bounding box center [585, 427] width 84 height 10
click at [582, 422] on div "[DOMAIN_NAME]" at bounding box center [585, 427] width 84 height 10
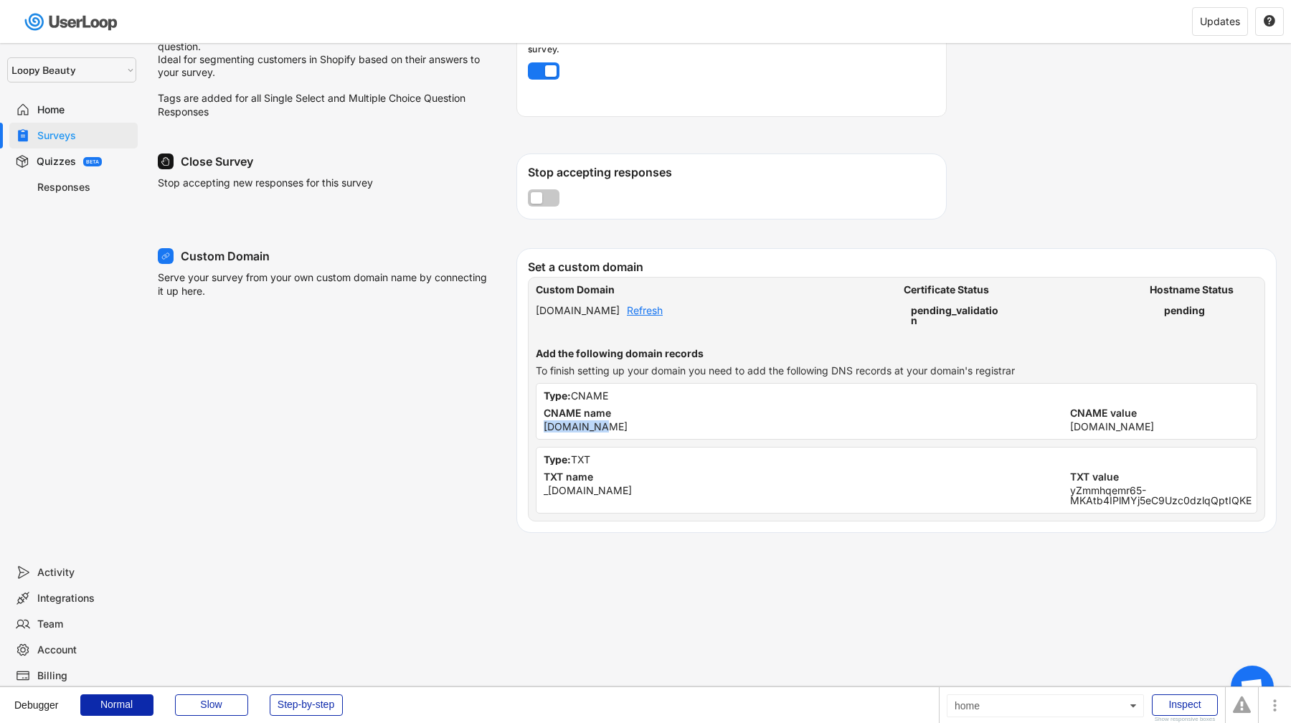
click at [582, 422] on div "[DOMAIN_NAME]" at bounding box center [585, 427] width 84 height 10
click at [607, 422] on div "[DOMAIN_NAME]" at bounding box center [585, 427] width 84 height 10
copy div "[DOMAIN_NAME]"
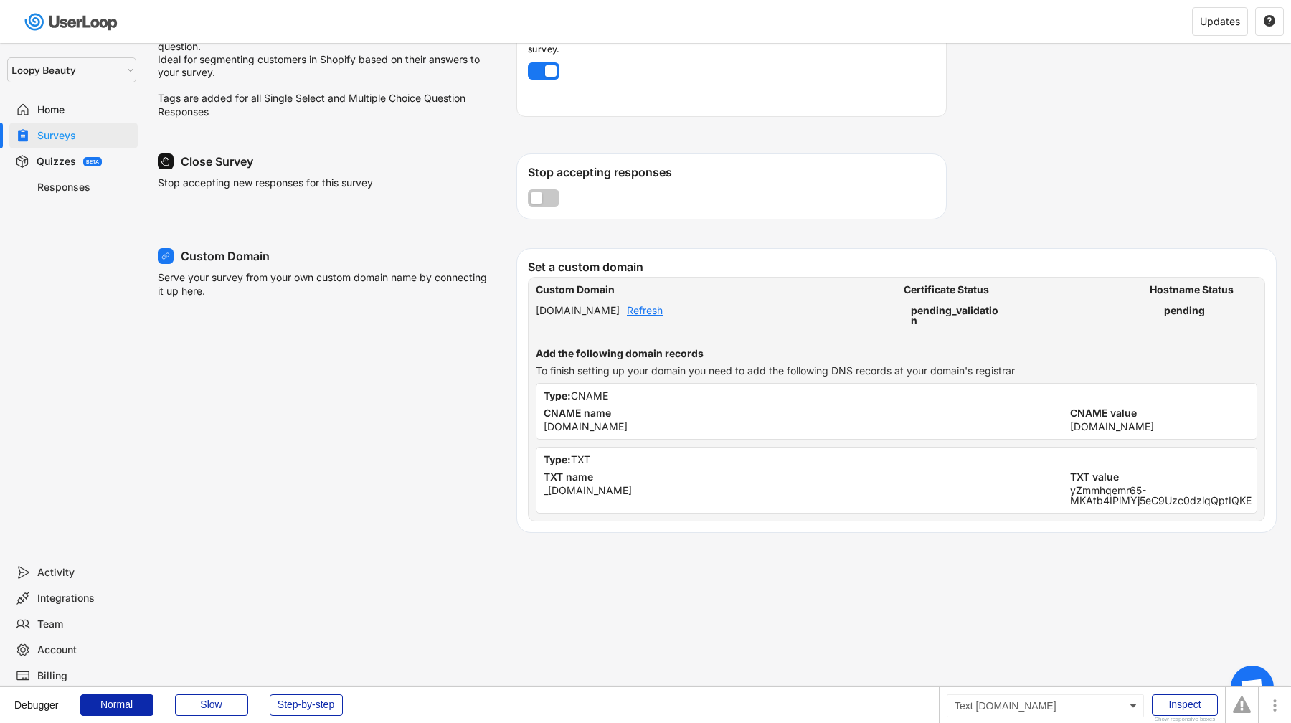
click at [1097, 423] on div "[DOMAIN_NAME]" at bounding box center [1112, 427] width 84 height 10
copy div "[DOMAIN_NAME]"
click at [662, 305] on div "Refresh" at bounding box center [645, 310] width 36 height 10
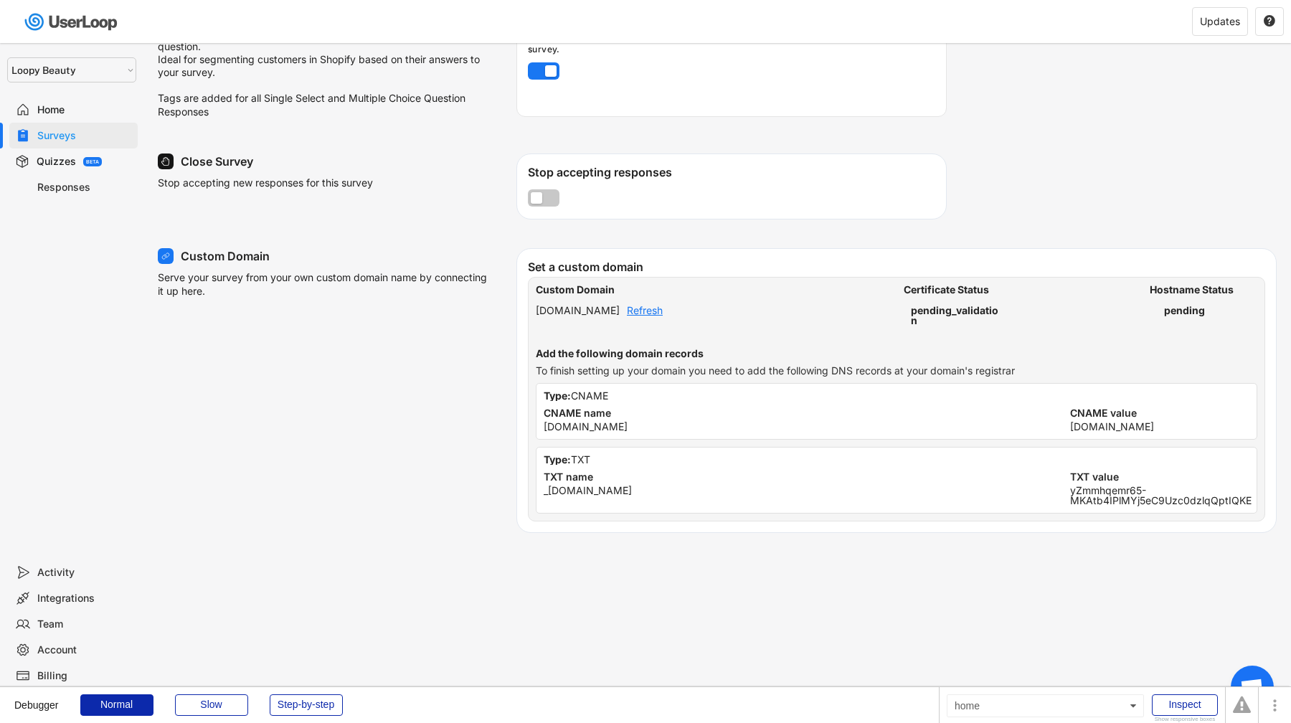
click at [662, 305] on div "Refresh" at bounding box center [645, 310] width 36 height 10
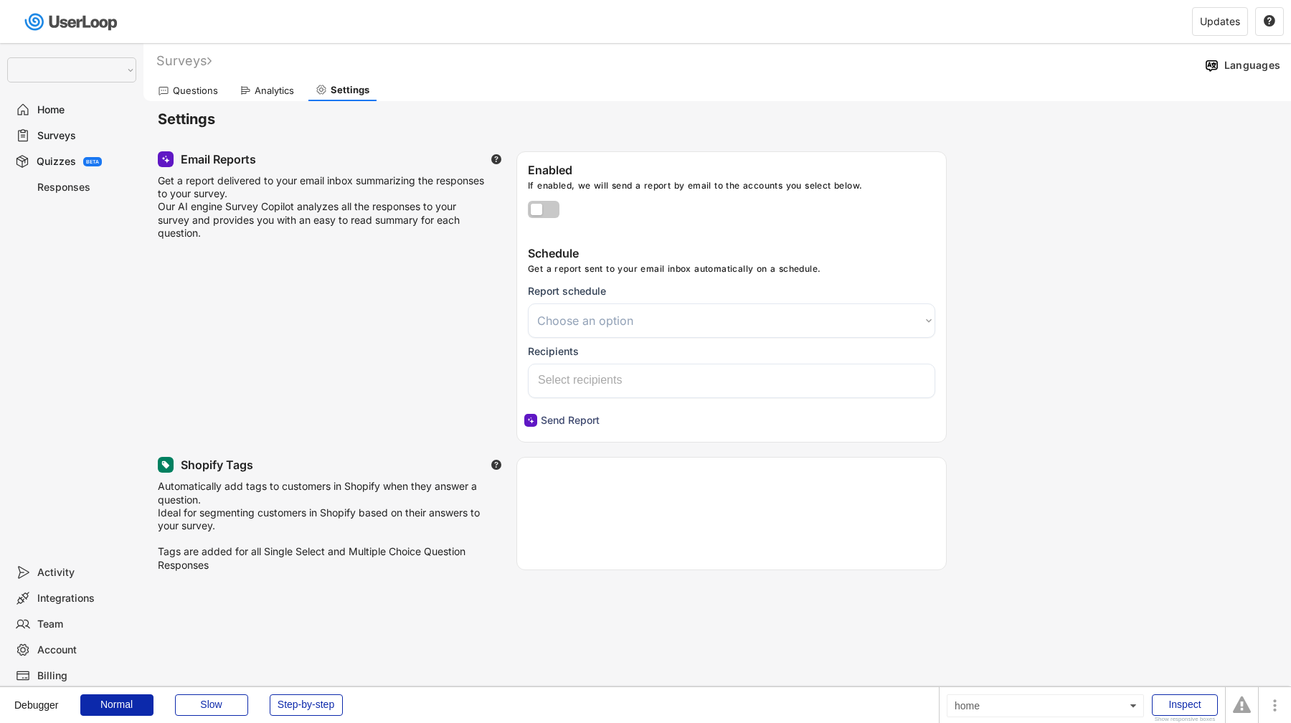
select select
select select ""monthly""
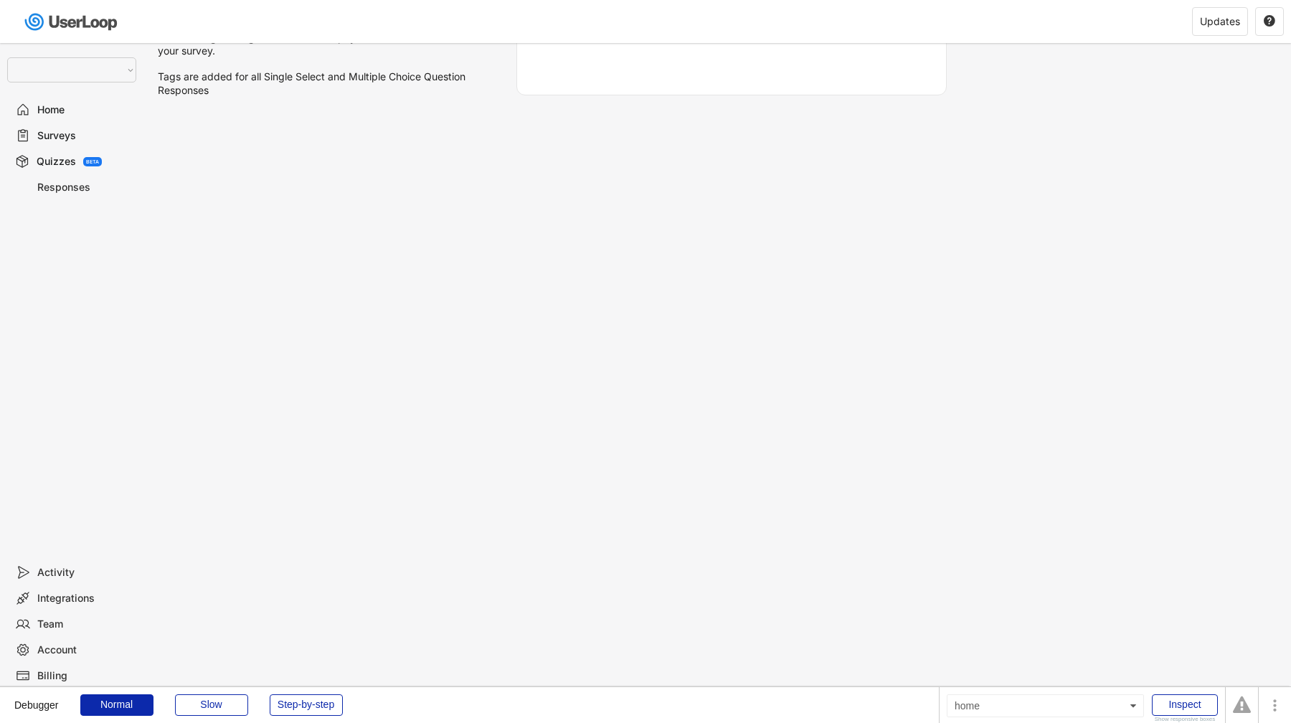
select select "1348695171700984260__LOOKUP__1621425946483x437467764361997950"
select select ""1348695171700984260__LOOKUP__1621425969652x687239840058835000""
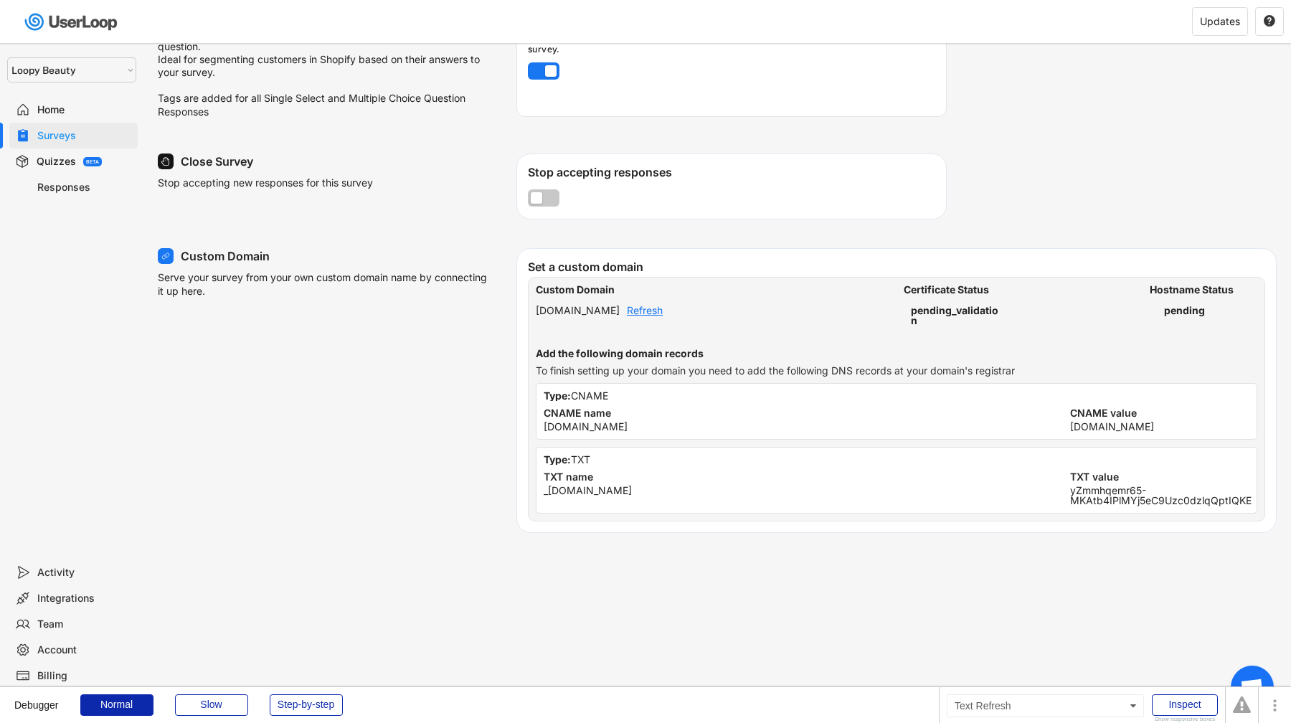
click at [662, 305] on div "Refresh" at bounding box center [645, 310] width 36 height 10
click at [662, 307] on div "Refresh" at bounding box center [645, 310] width 36 height 10
click at [662, 305] on div "Refresh" at bounding box center [645, 310] width 36 height 10
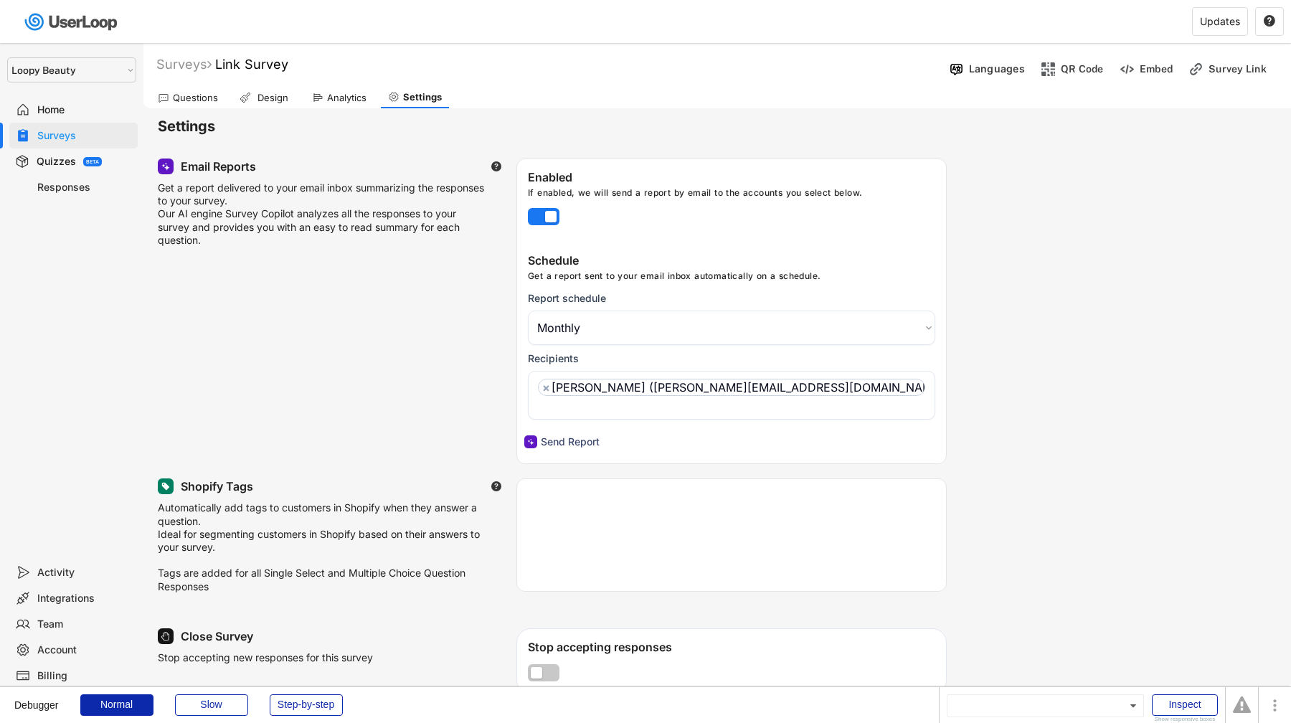
select select ""monthly""
select select ""1348695171700984260__LOOKUP__1621425969652x687239840058835000""
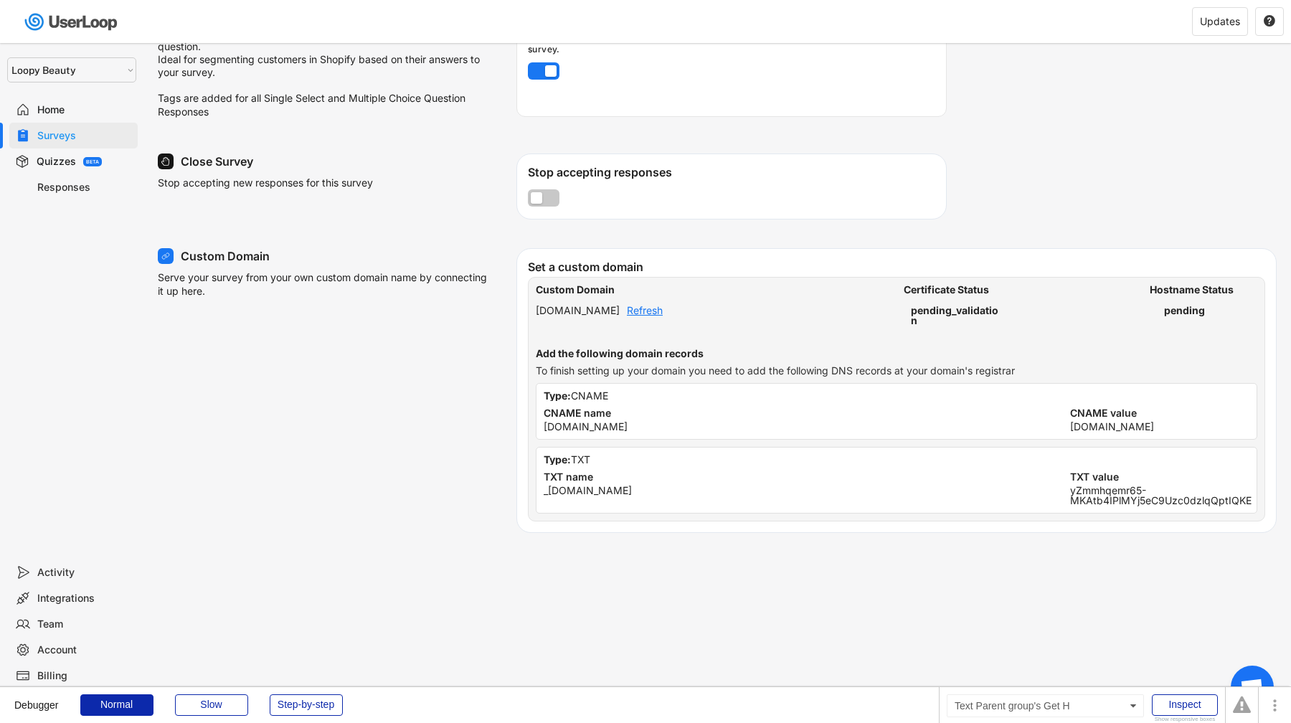
click at [586, 495] on div "_[DOMAIN_NAME]" at bounding box center [587, 490] width 88 height 10
copy div "_[DOMAIN_NAME]"
click at [1127, 498] on div "yZmmhqemr65-MKAtb4IPlMYj5eC9Uzc0dzlqQptIQKE" at bounding box center [1160, 495] width 181 height 20
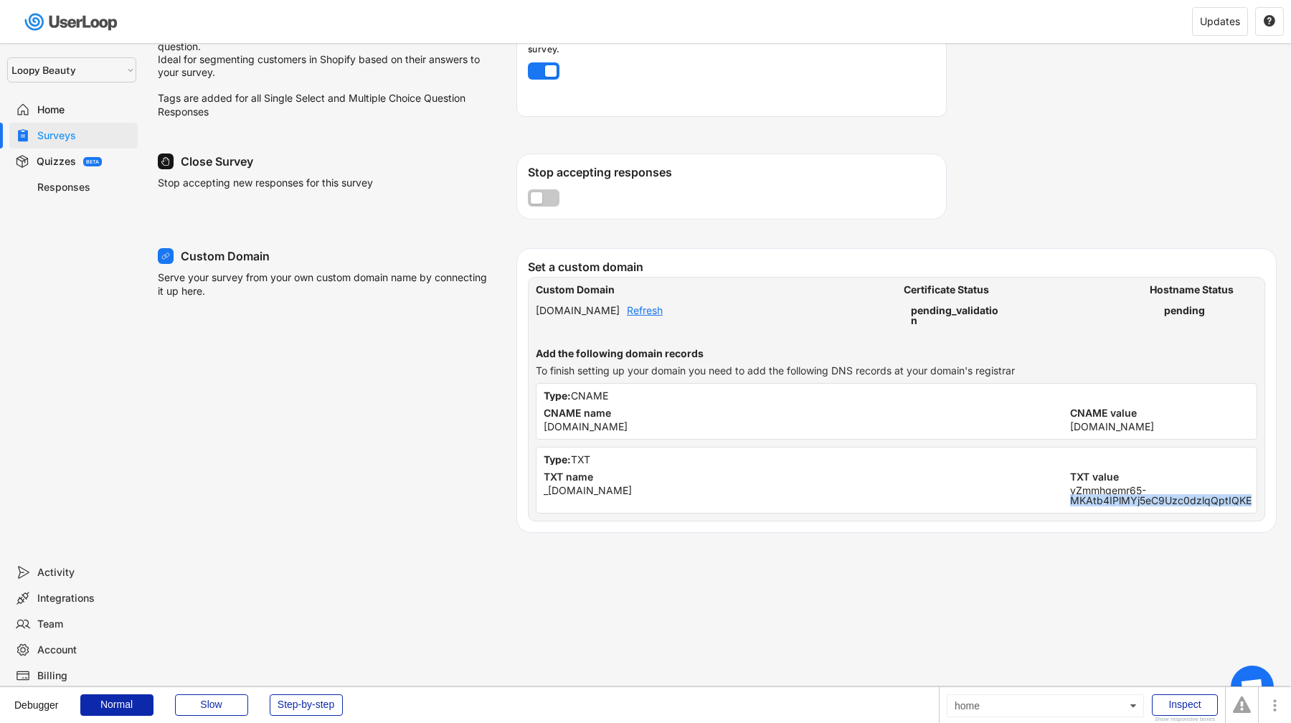
click at [1127, 498] on div "yZmmhqemr65-MKAtb4IPlMYj5eC9Uzc0dzlqQptIQKE" at bounding box center [1160, 495] width 181 height 20
copy div "yZmmhqemr65-MKAtb4IPlMYj5eC9Uzc0dzlqQptIQKE Deleted reusable element"
click at [580, 213] on div "Settings Email Reports  Get a report delivered to your email inbox summarizing…" at bounding box center [716, 367] width 1147 height 1467
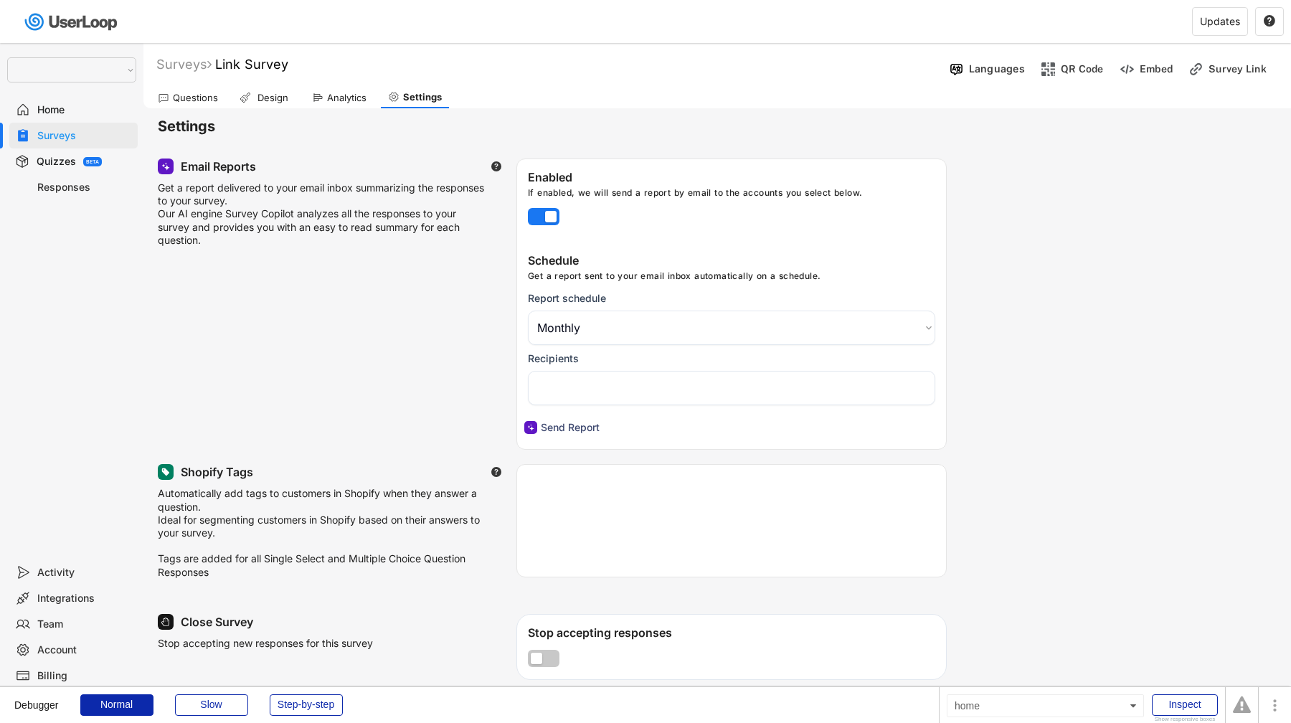
select select ""monthly""
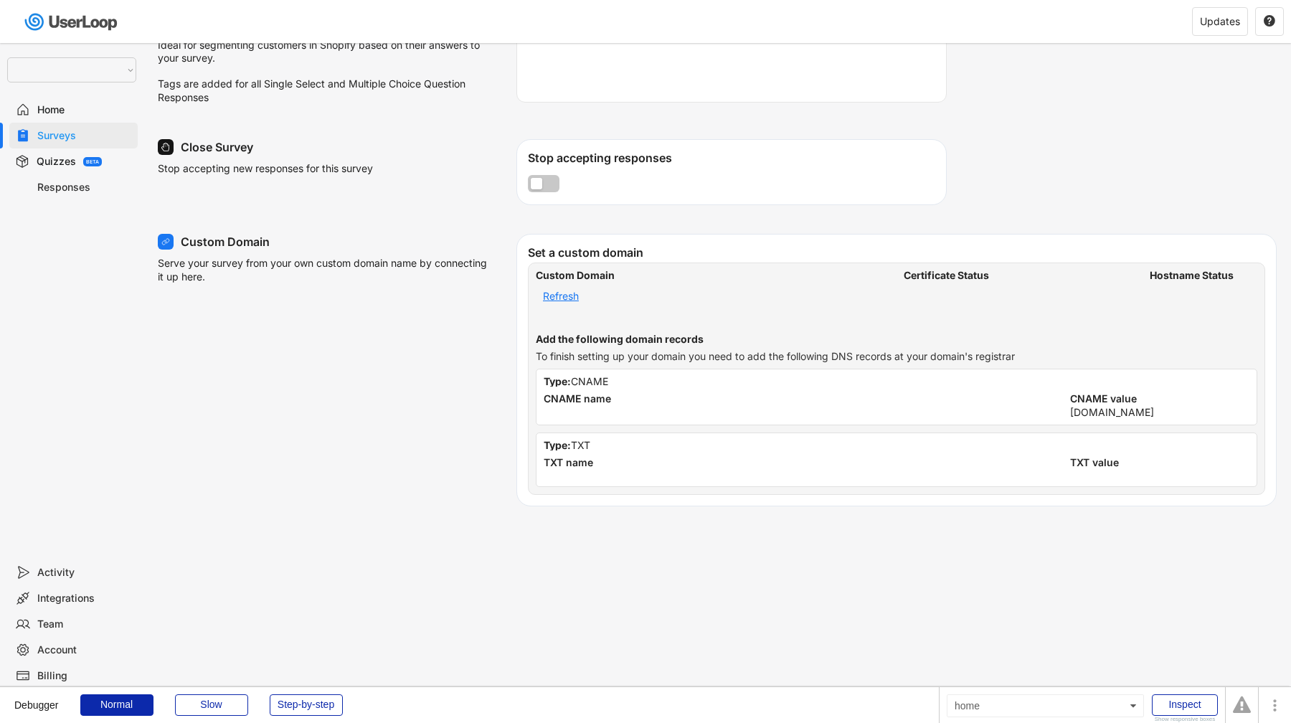
select select "1348695171700984260__LOOKUP__1621425946483x437467764361997950"
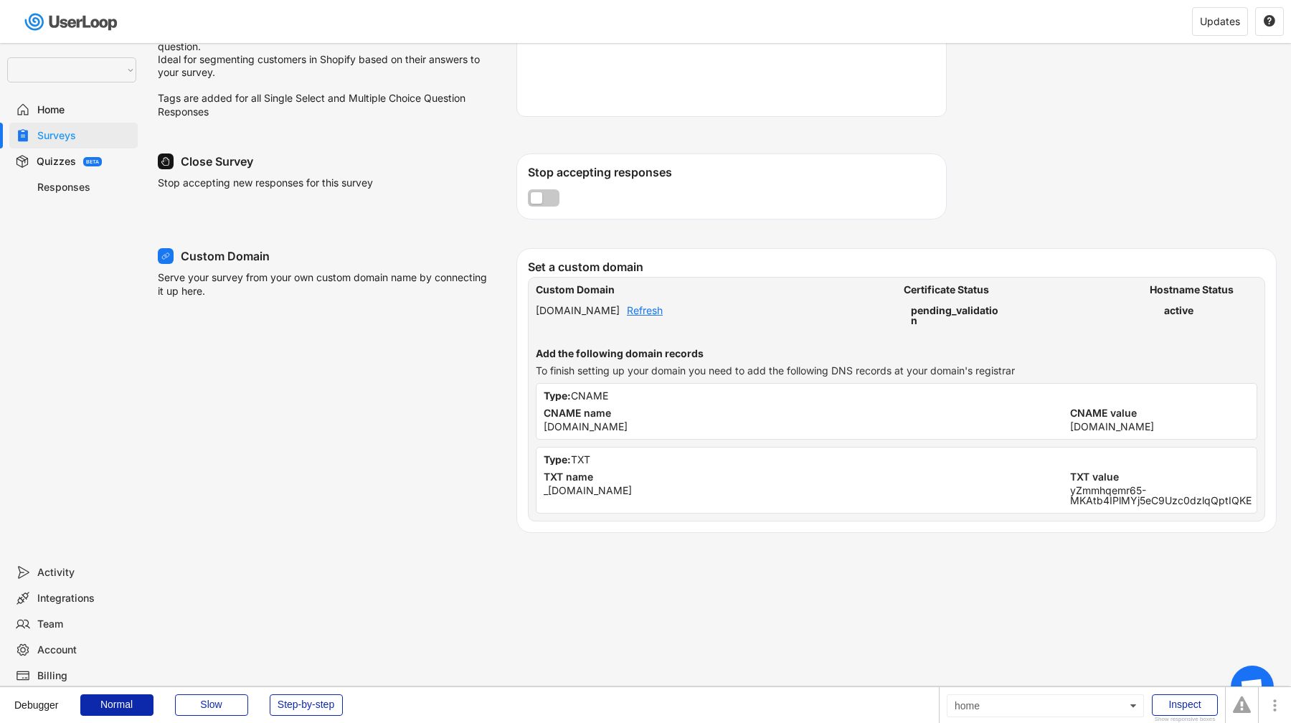
select select ""1348695171700984260__LOOKUP__1621425969652x687239840058835000""
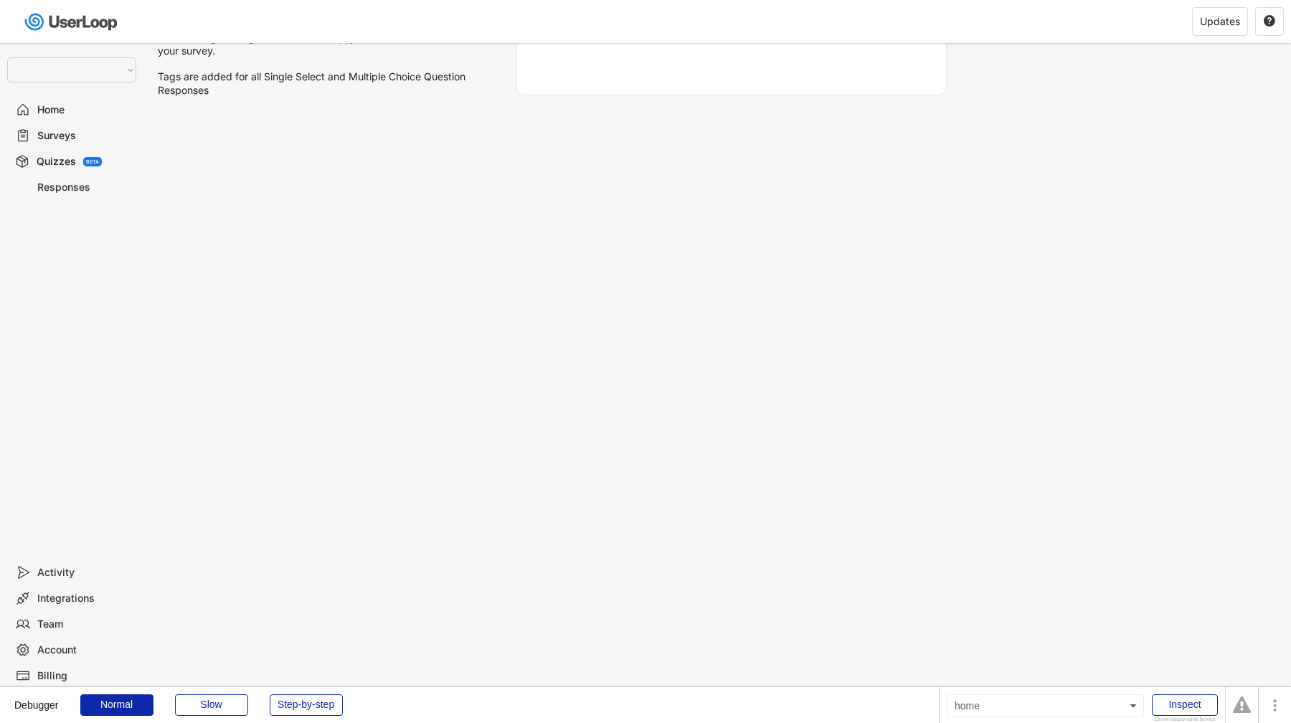
select select ""monthly""
select select "1348695171700984260__LOOKUP__1621425946483x437467764361997950"
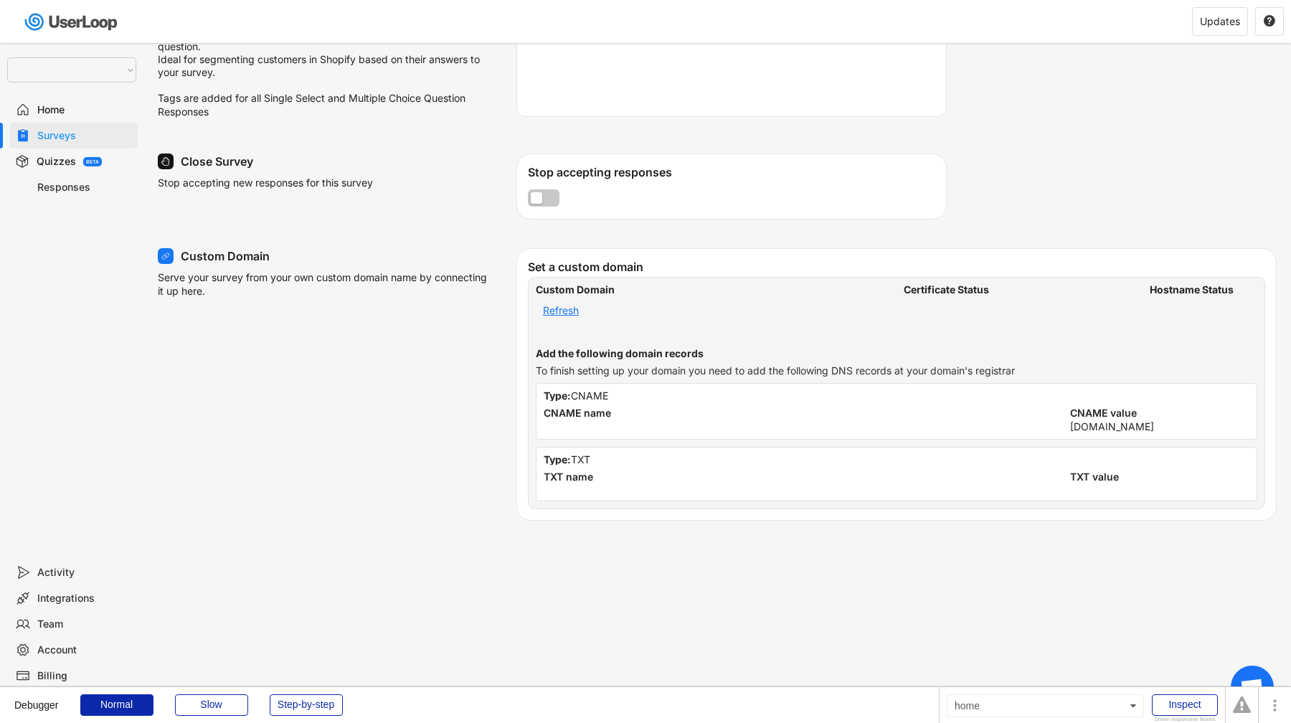
select select ""1348695171700984260__LOOKUP__1621425969652x687239840058835000""
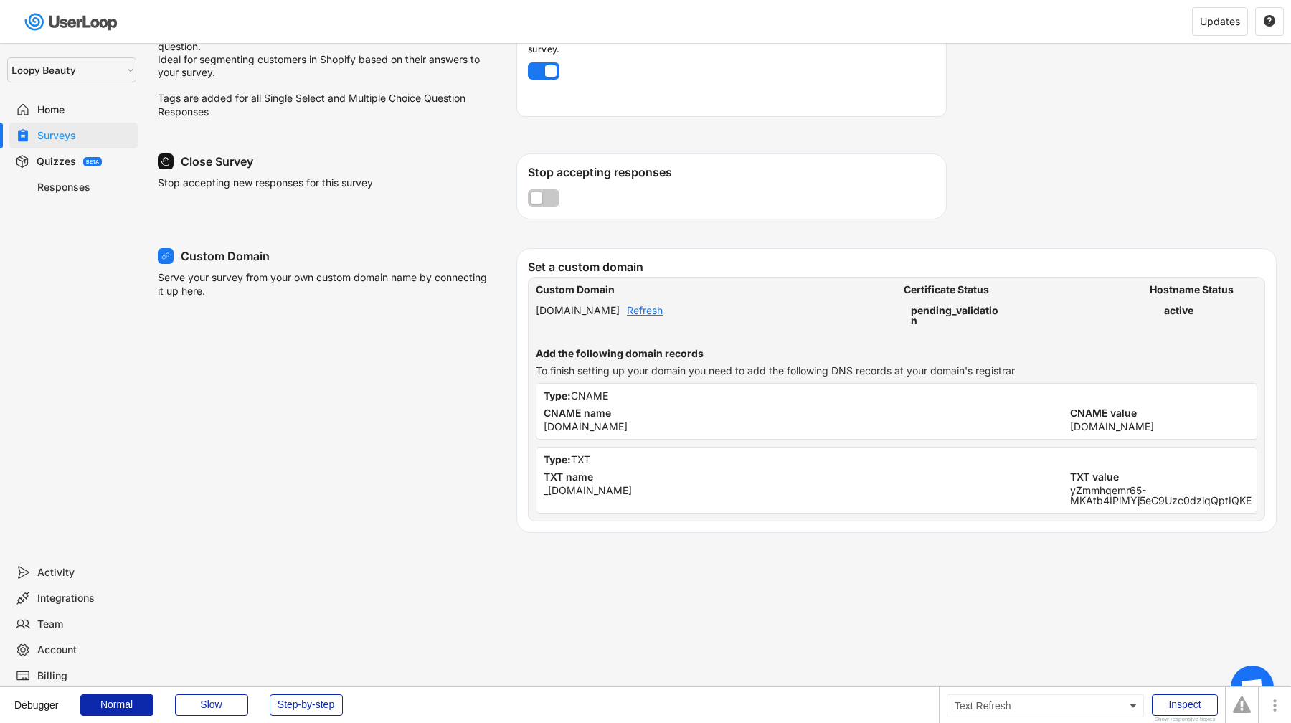
click at [662, 305] on div "Refresh" at bounding box center [645, 310] width 36 height 10
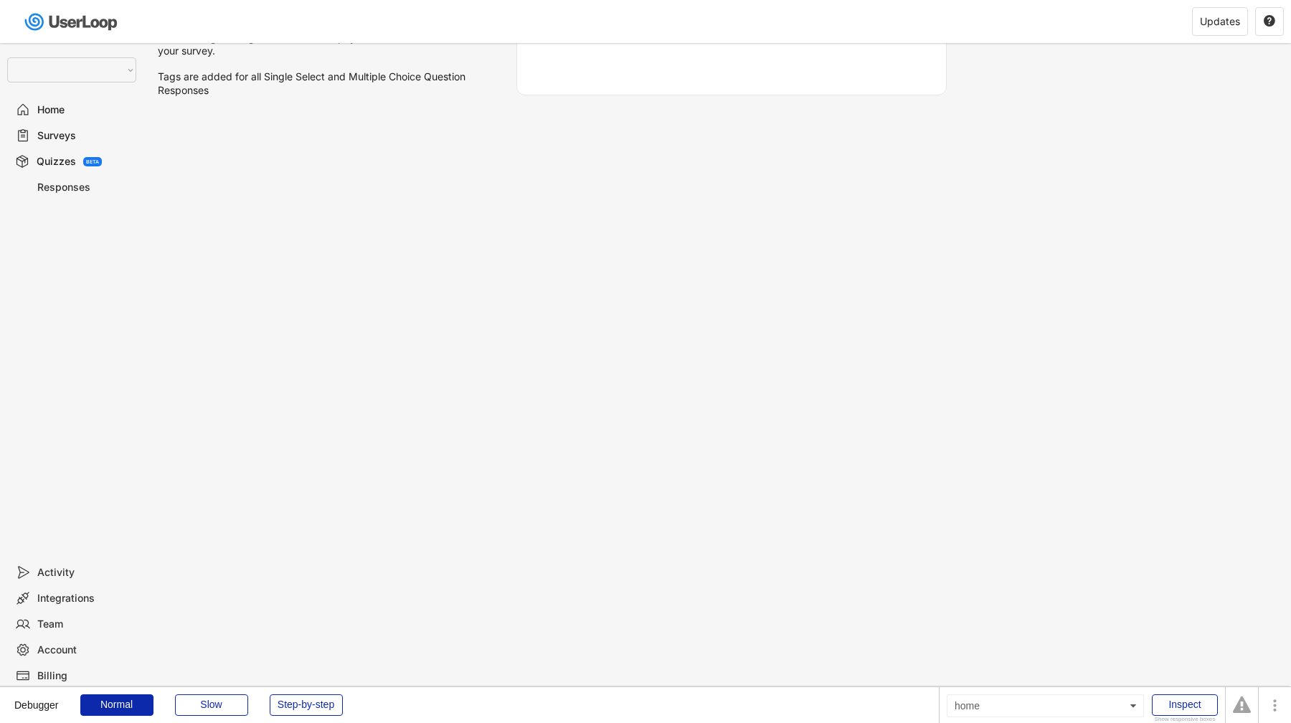
select select ""monthly""
select select "1348695171700984260__LOOKUP__1621425946483x437467764361997950"
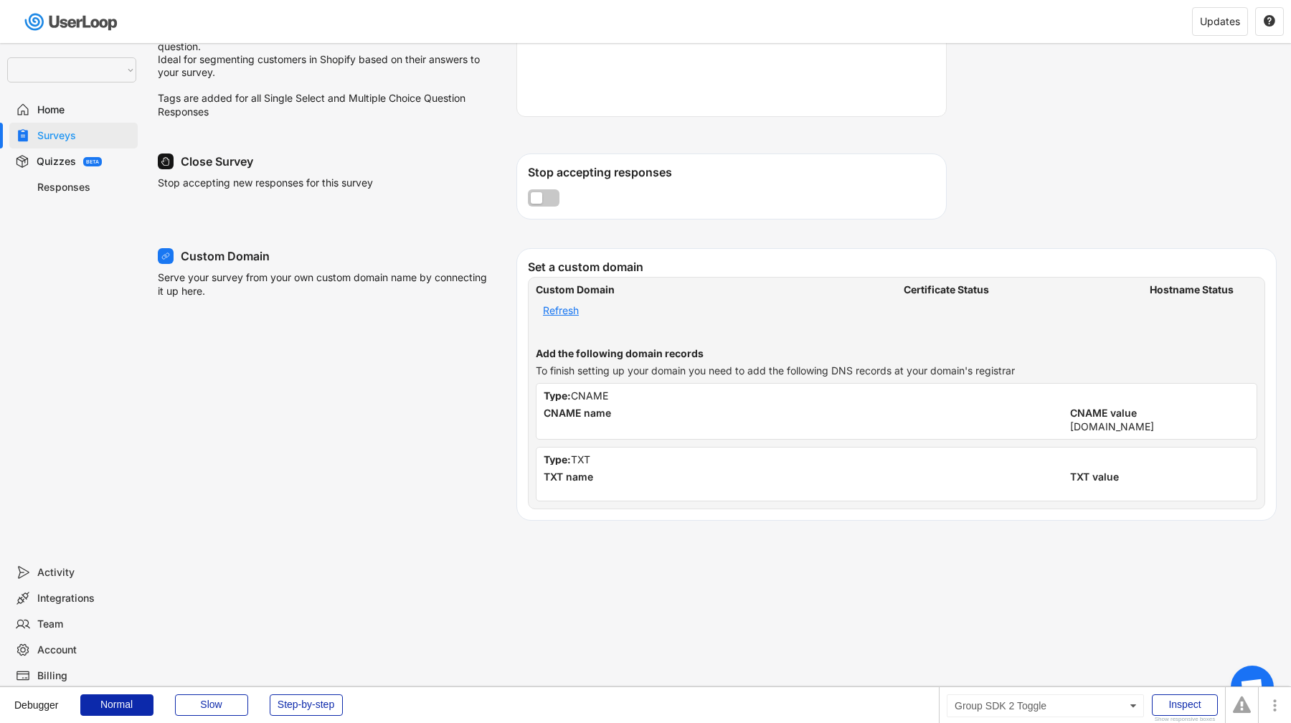
select select ""1348695171700984260__LOOKUP__1621425969652x687239840058835000""
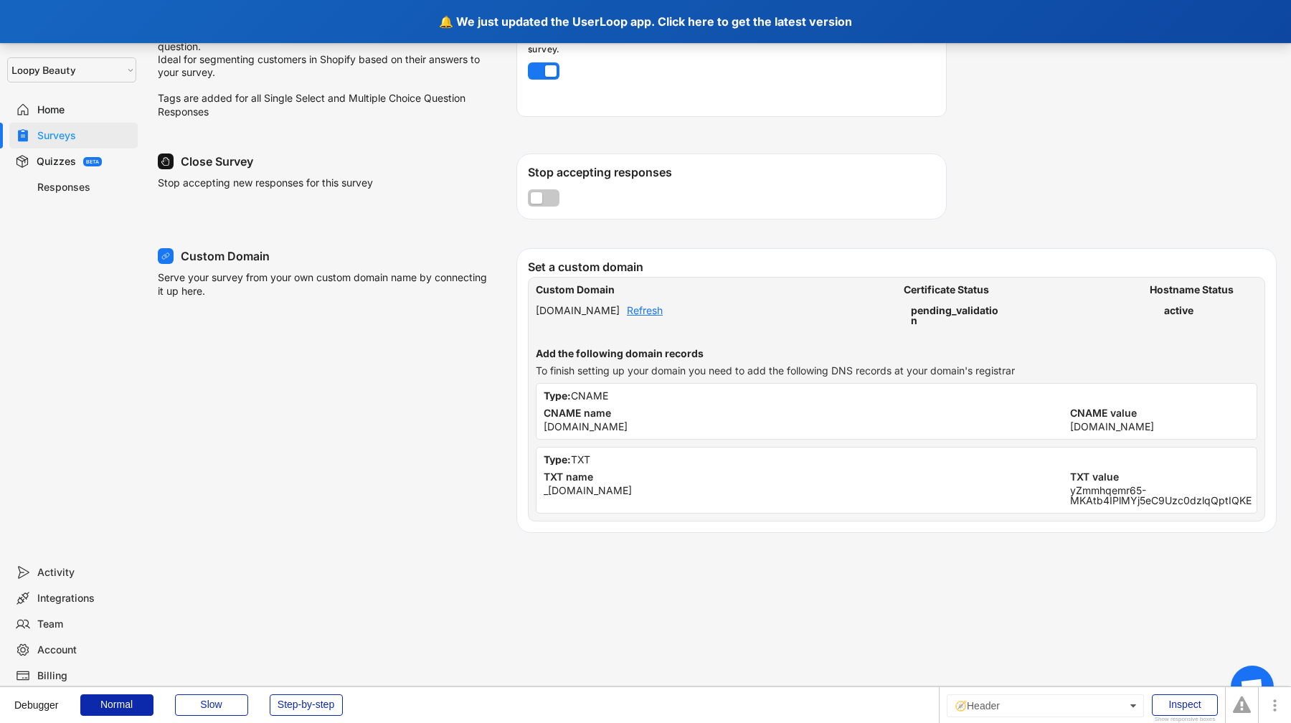
click at [538, 29] on div "🔔 We just updated the UserLoop app. Click here to get the latest version" at bounding box center [645, 21] width 1291 height 43
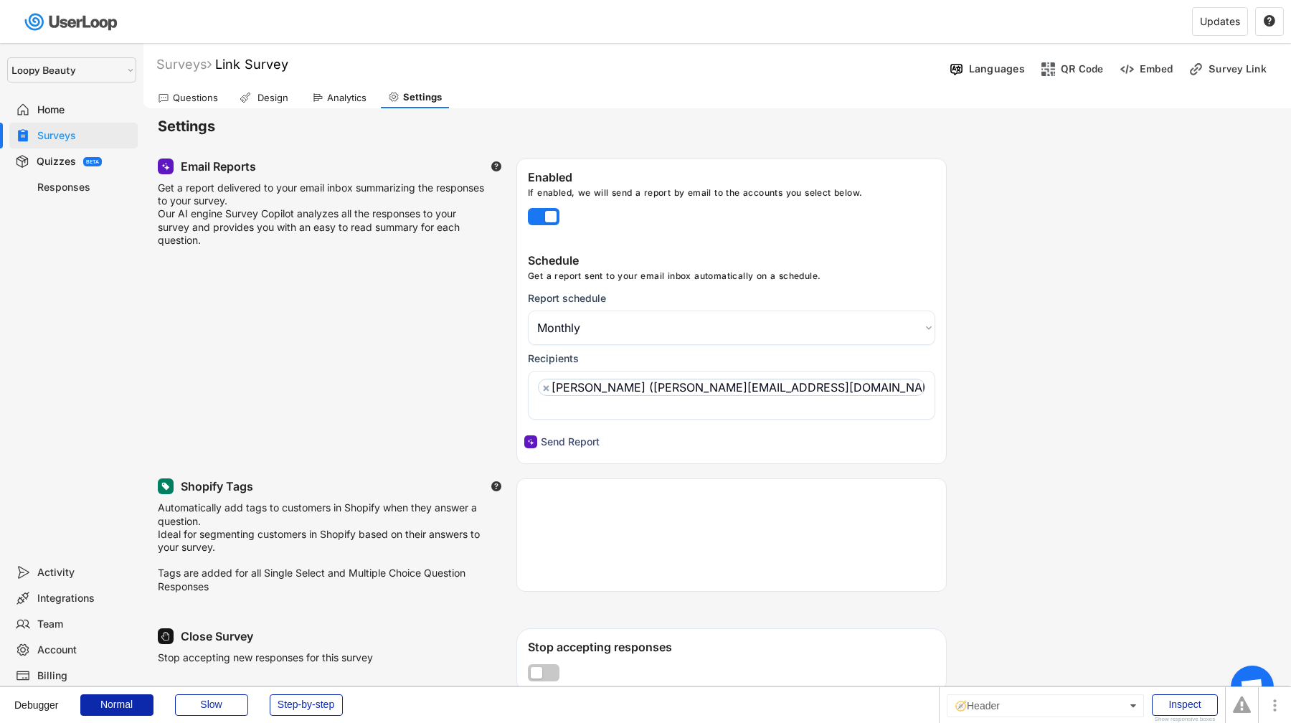
select select ""monthly""
select select ""1348695171700984260__LOOKUP__1621425969652x687239840058835000""
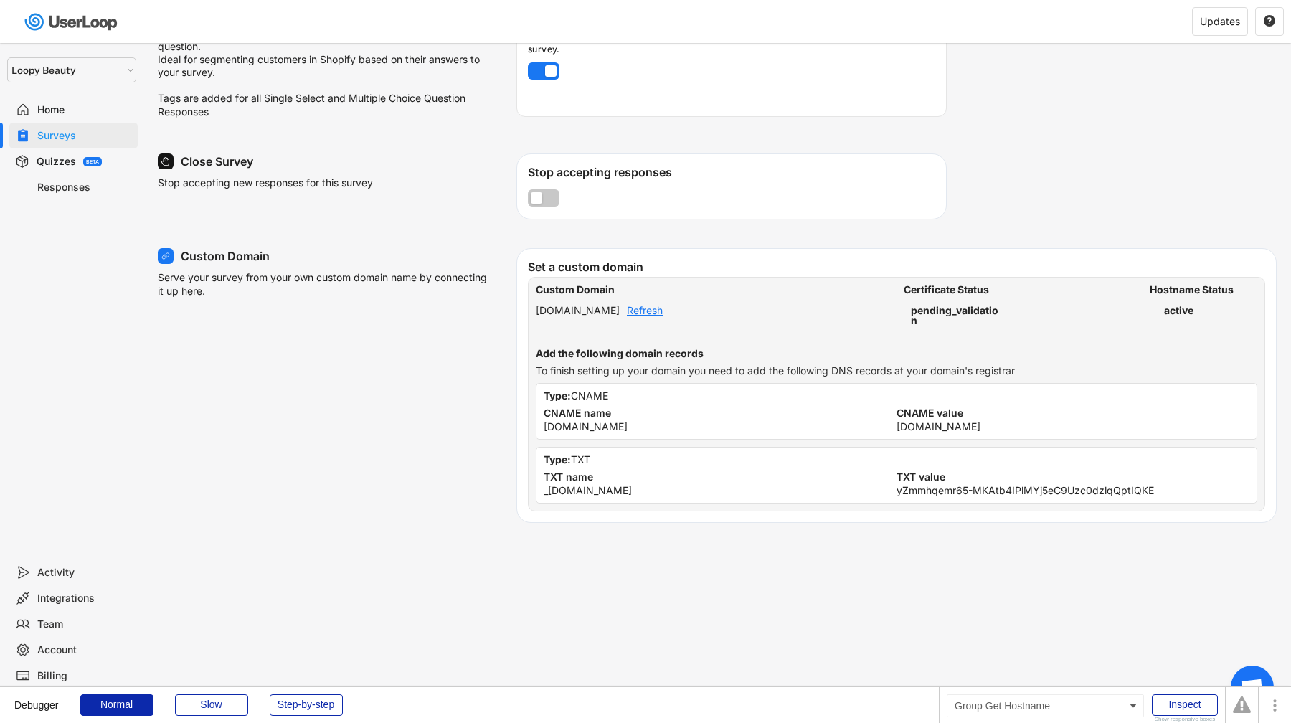
click at [662, 305] on div "Refresh" at bounding box center [645, 310] width 36 height 10
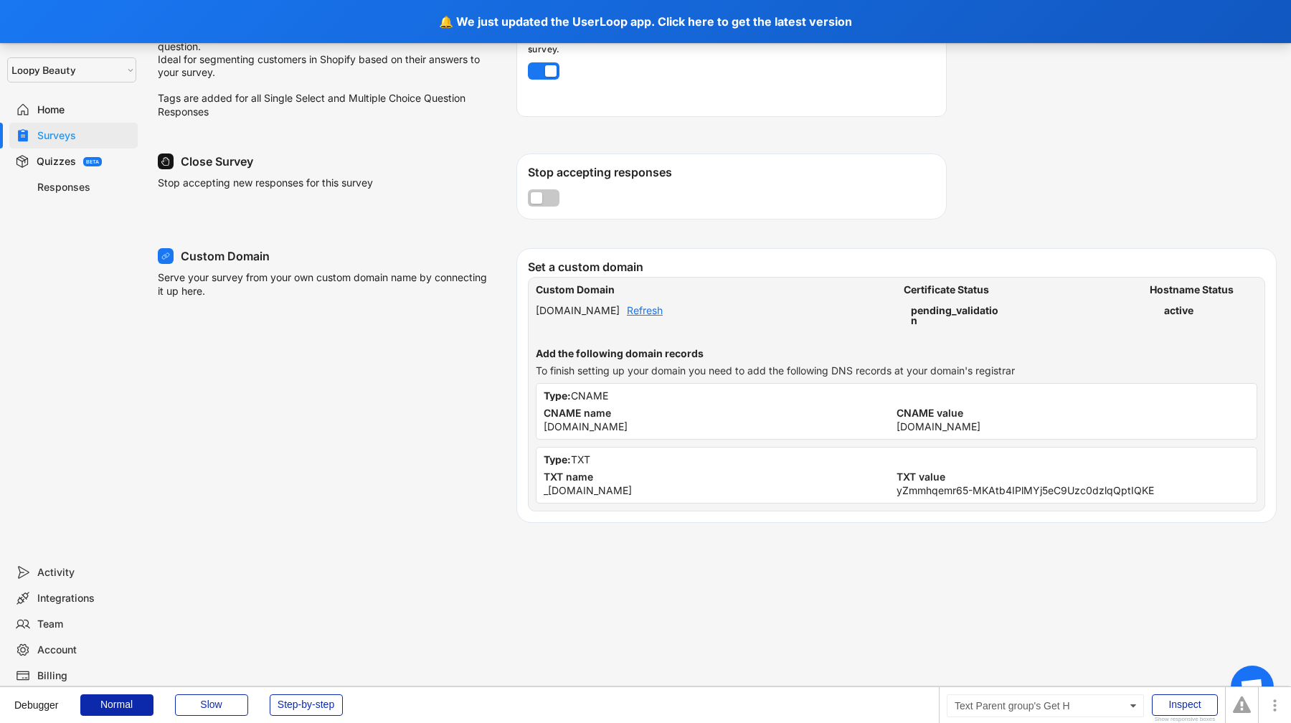
click at [941, 305] on div "pending_validation" at bounding box center [957, 315] width 93 height 20
copy div "pending_validation"
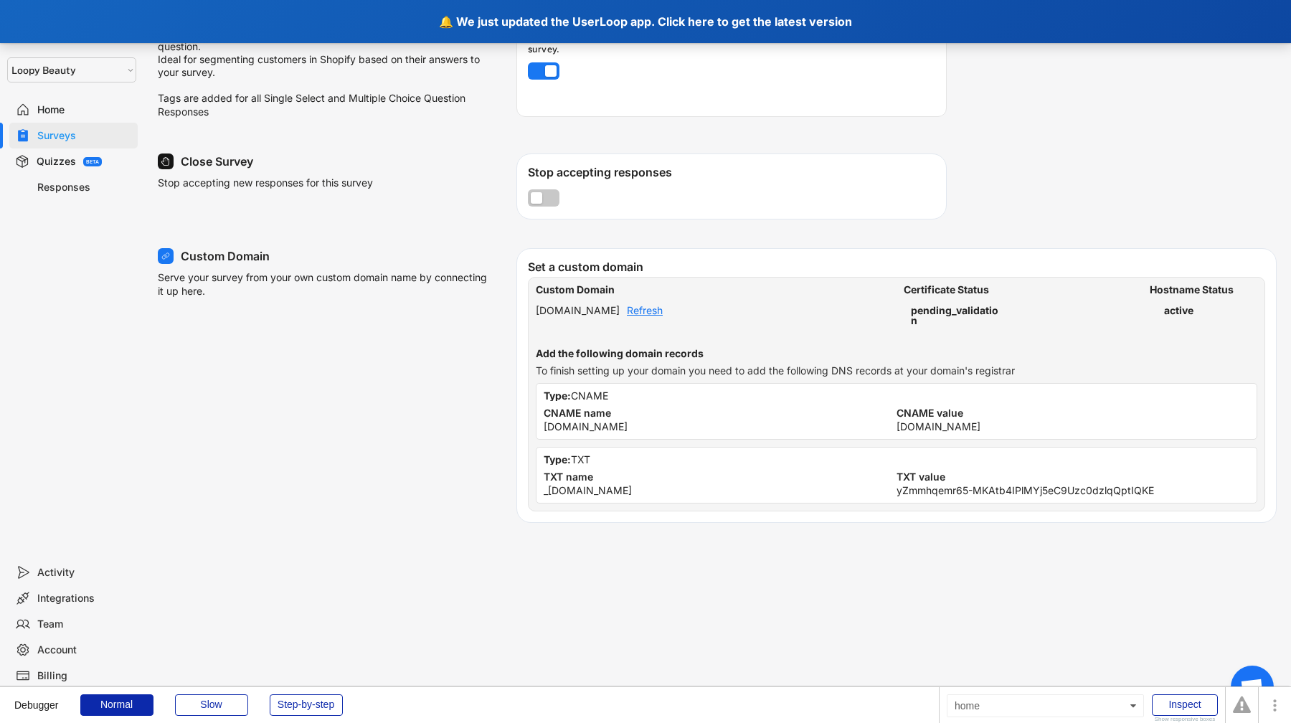
click at [153, 29] on div "🔔 We just updated the UserLoop app. Click here to get the latest version" at bounding box center [645, 21] width 1291 height 43
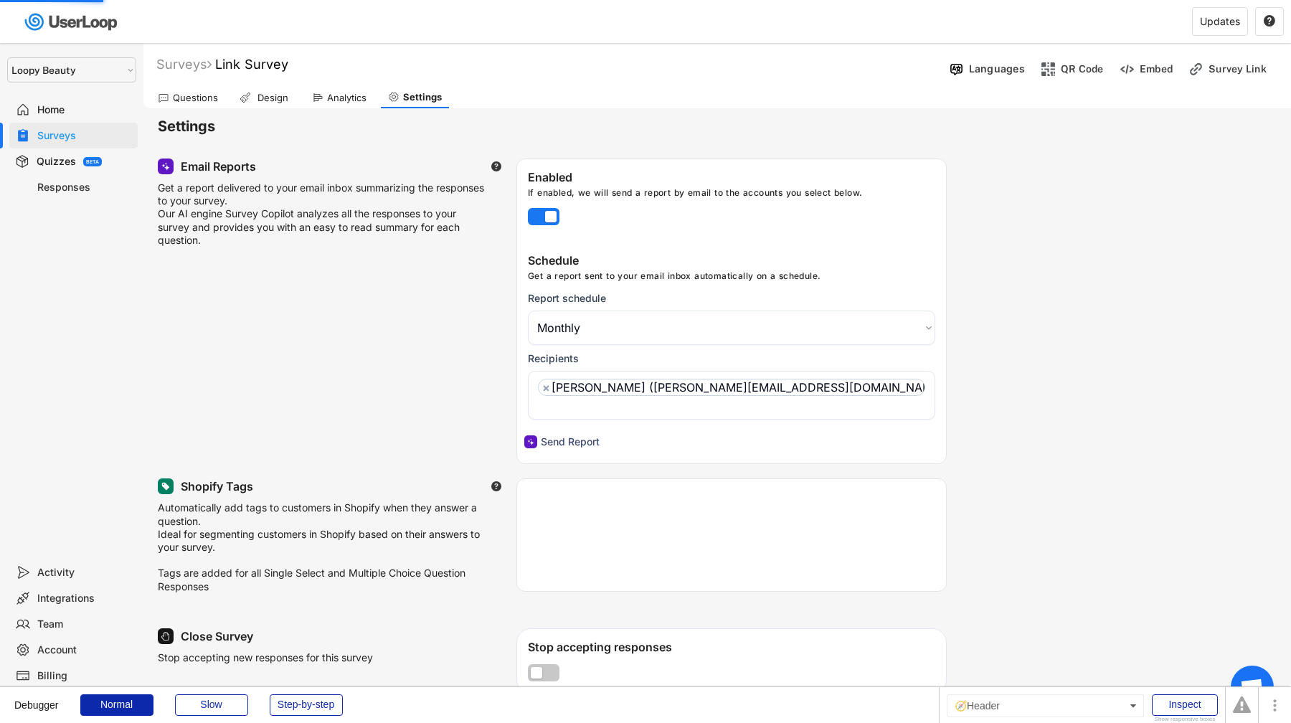
select select ""monthly""
select select ""1348695171700984260__LOOKUP__1621425969652x687239840058835000""
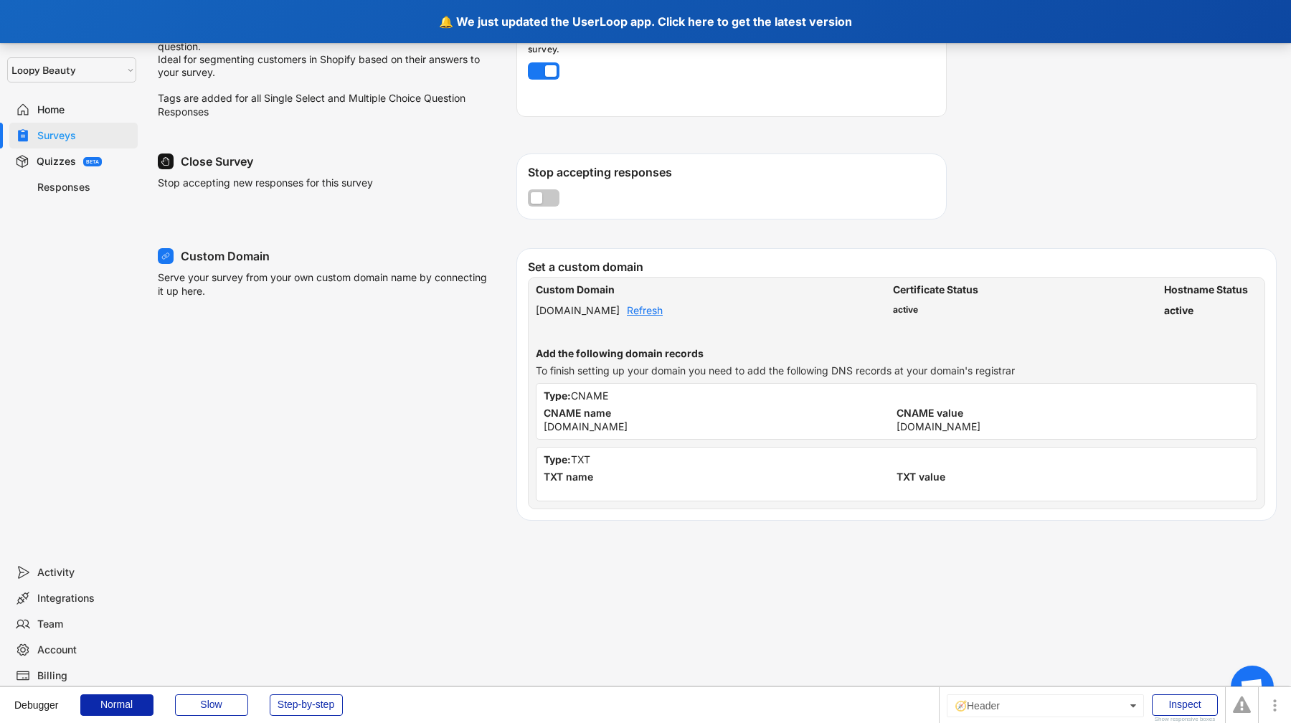
click at [475, 22] on div "🔔 We just updated the UserLoop app. Click here to get the latest version" at bounding box center [645, 21] width 1291 height 43
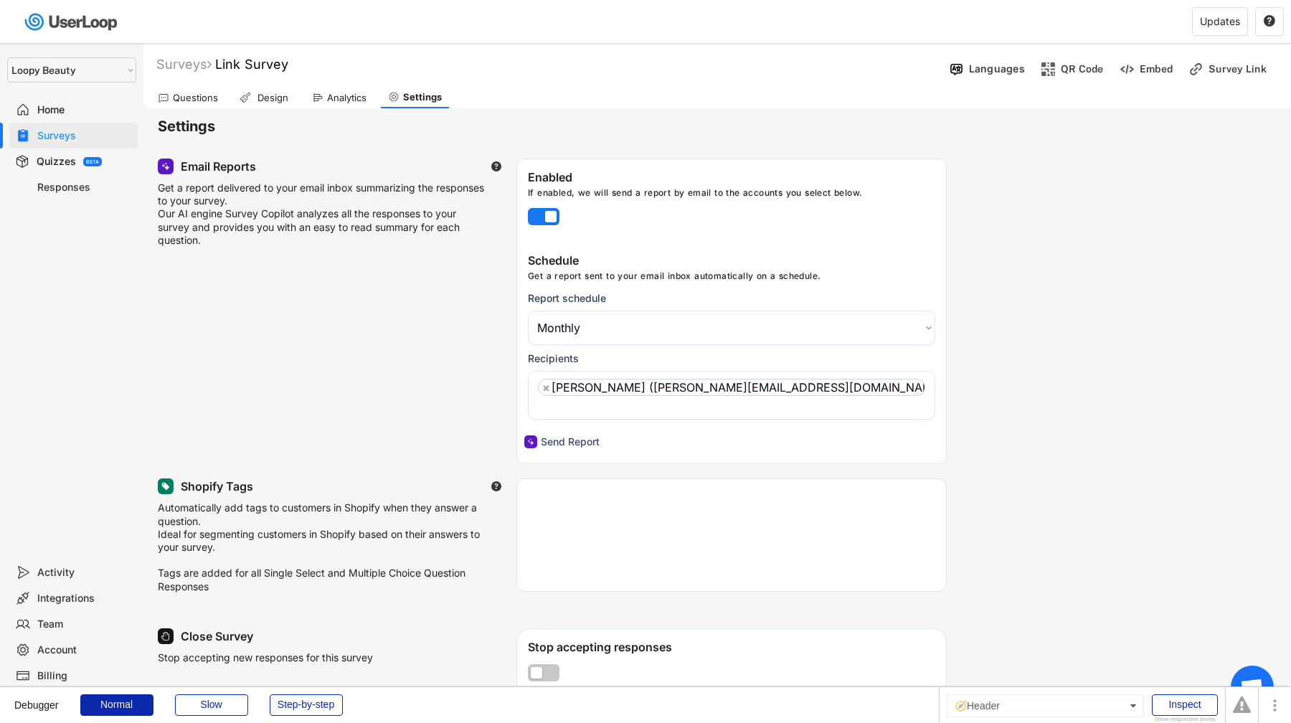
select select ""monthly""
select select ""1348695171700984260__LOOKUP__1621425969652x687239840058835000""
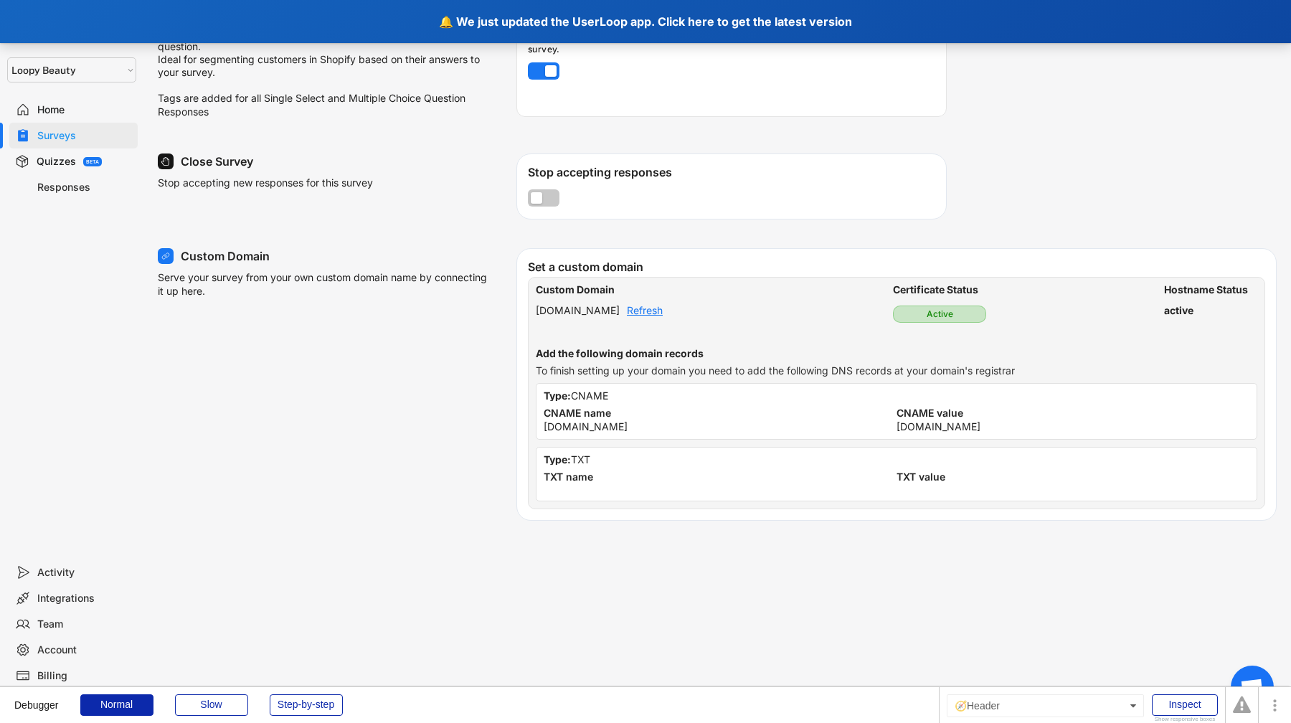
click at [508, 20] on div "🔔 We just updated the UserLoop app. Click here to get the latest version" at bounding box center [645, 21] width 1291 height 43
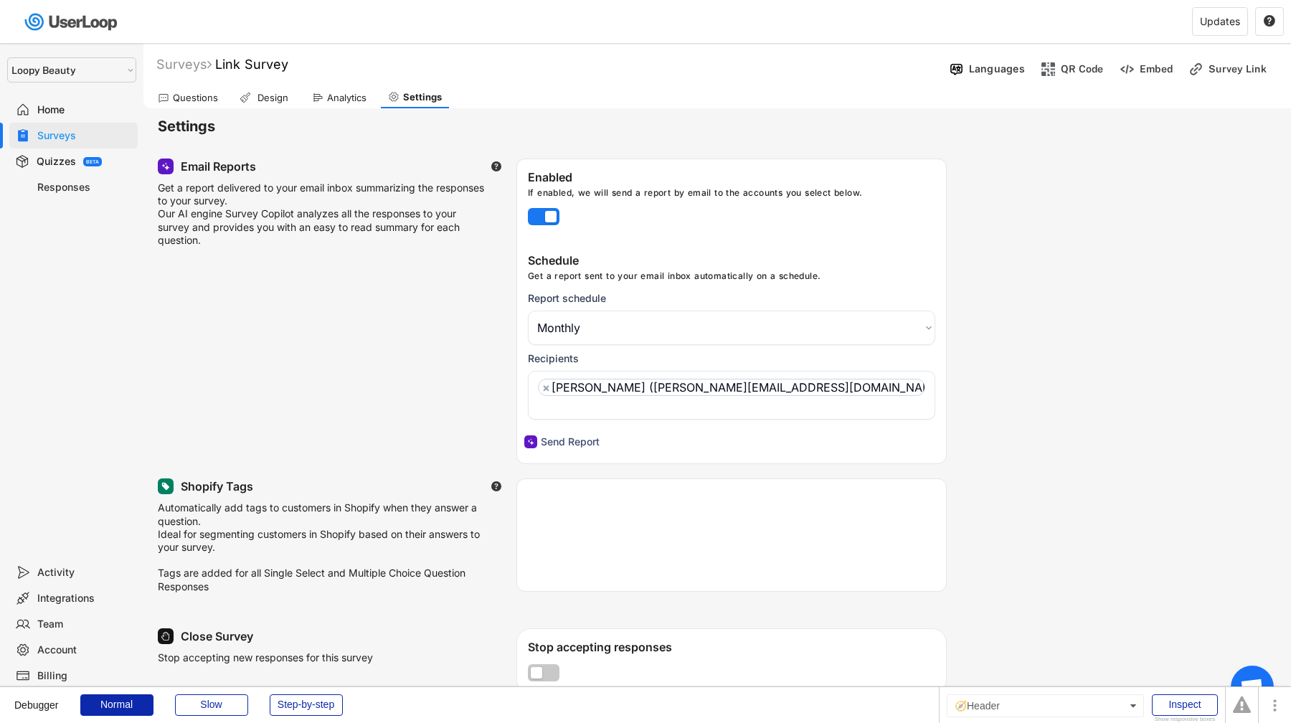
select select ""monthly""
select select ""1348695171700984260__LOOKUP__1621425969652x687239840058835000""
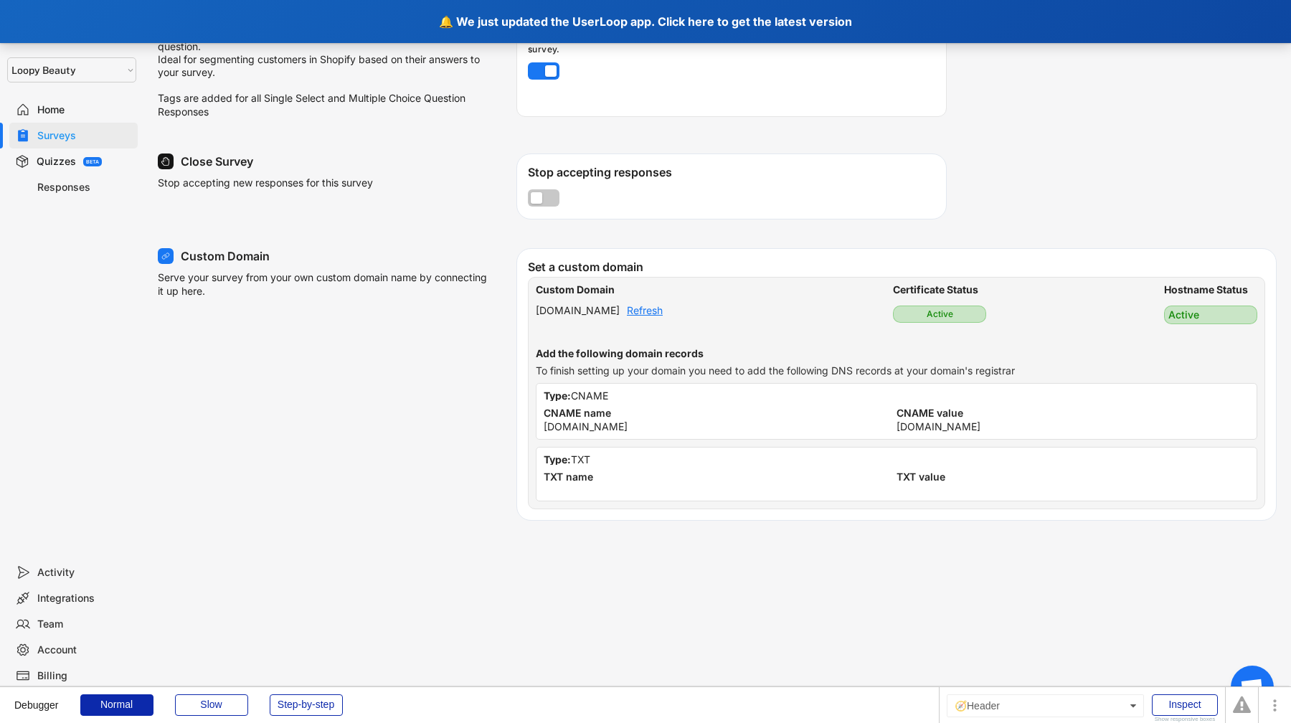
click at [479, 17] on div "🔔 We just updated the UserLoop app. Click here to get the latest version" at bounding box center [645, 21] width 1291 height 43
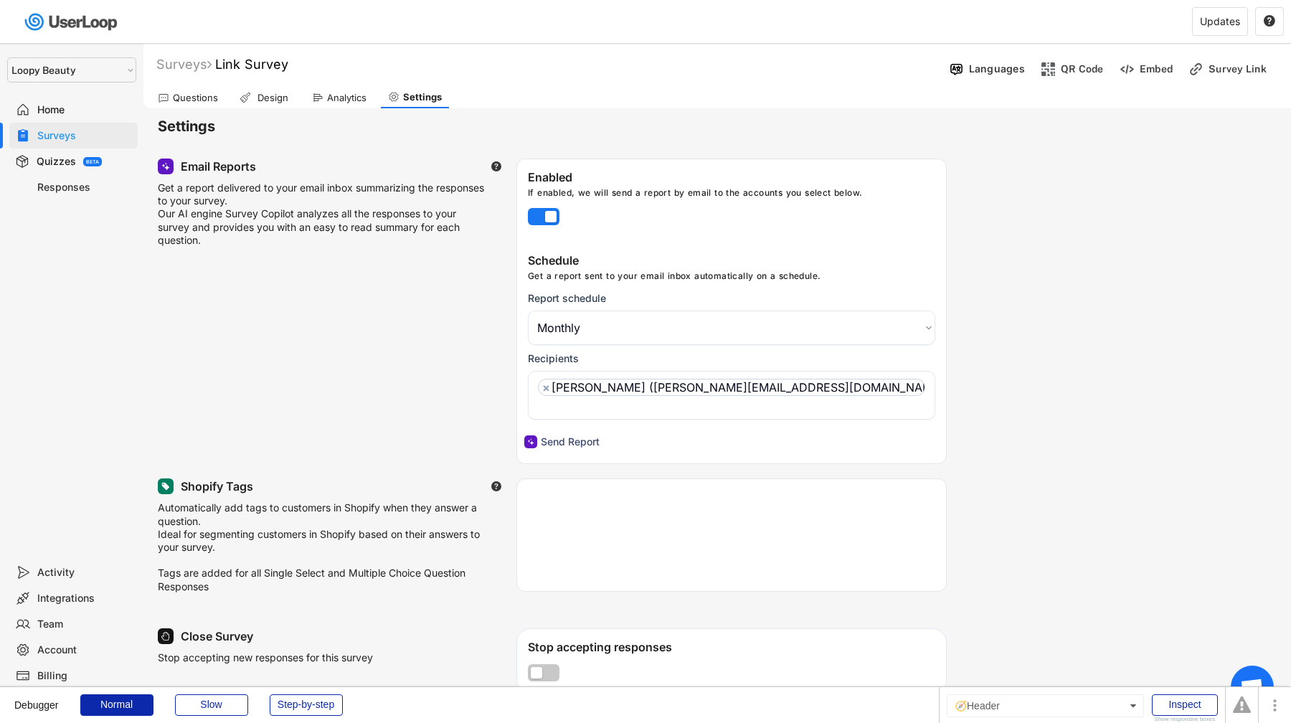
select select ""monthly""
select select ""1348695171700984260__LOOKUP__1621425969652x687239840058835000""
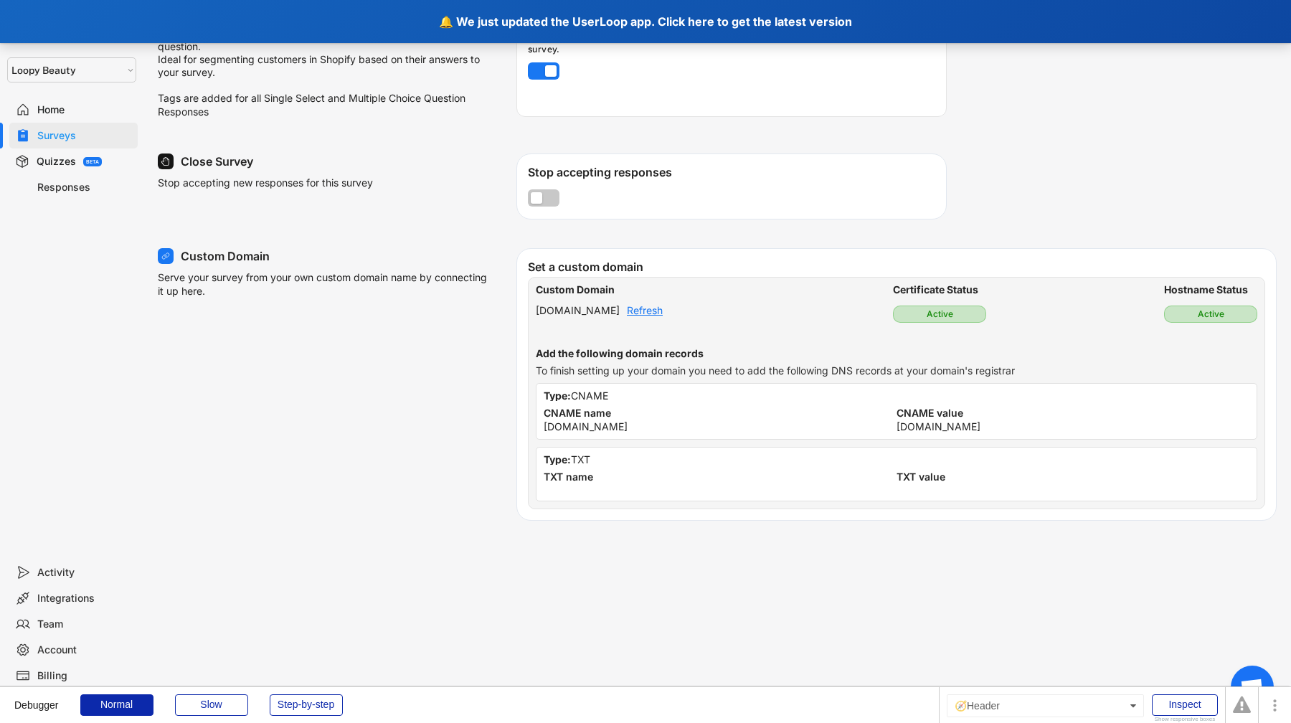
click at [506, 19] on div "🔔 We just updated the UserLoop app. Click here to get the latest version" at bounding box center [645, 21] width 1291 height 43
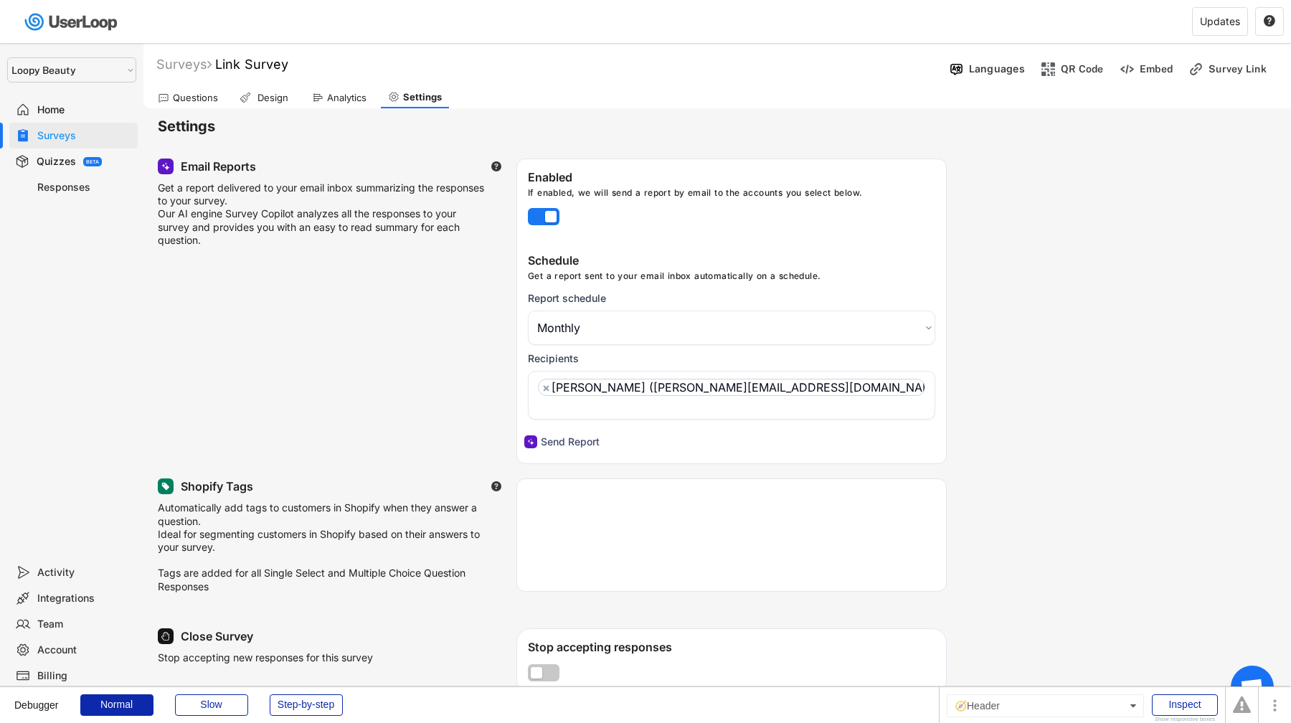
select select ""monthly""
select select ""1348695171700984260__LOOKUP__1621425969652x687239840058835000""
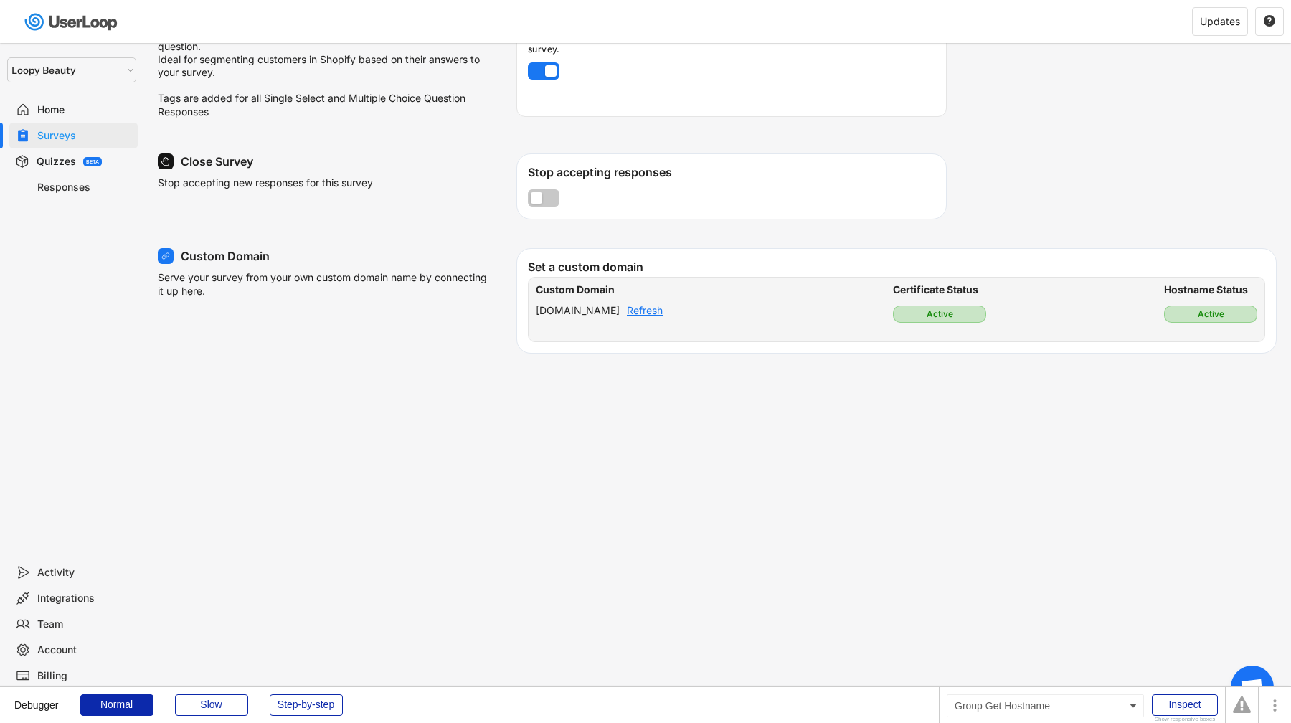
click at [662, 305] on div "Refresh" at bounding box center [645, 310] width 36 height 10
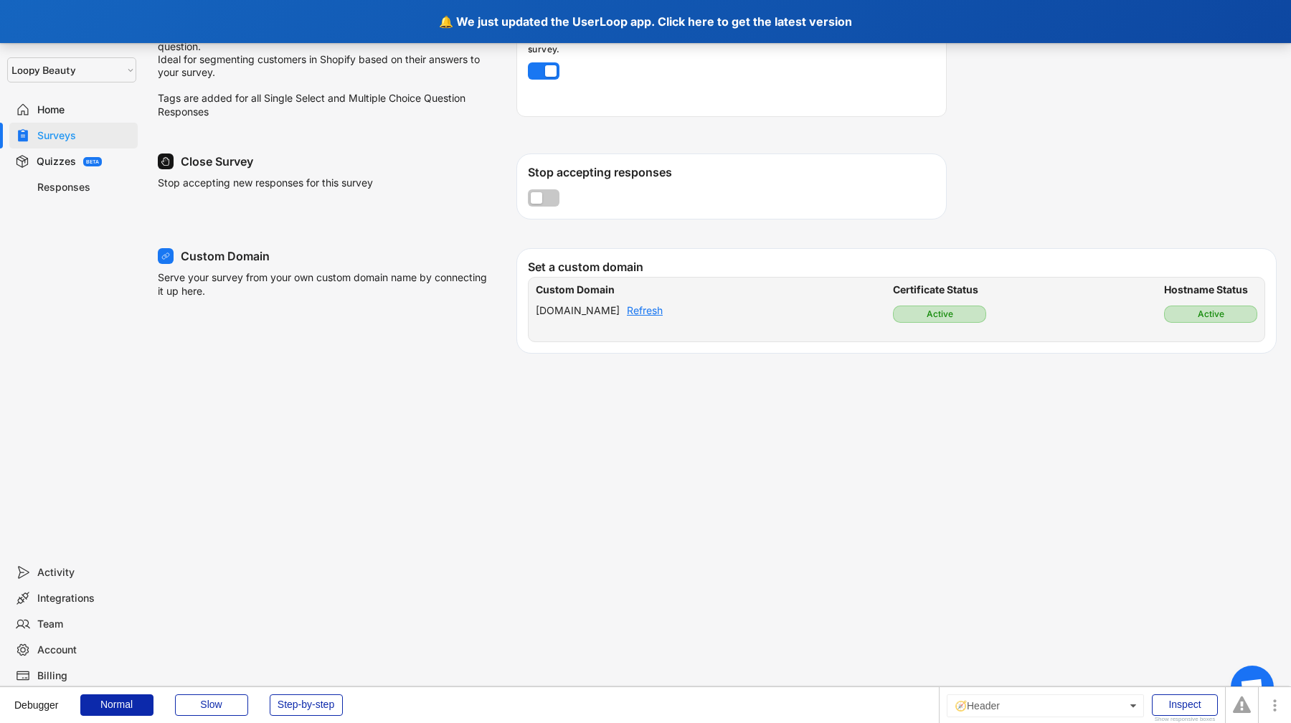
click at [455, 24] on div "🔔 We just updated the UserLoop app. Click here to get the latest version" at bounding box center [645, 21] width 1291 height 43
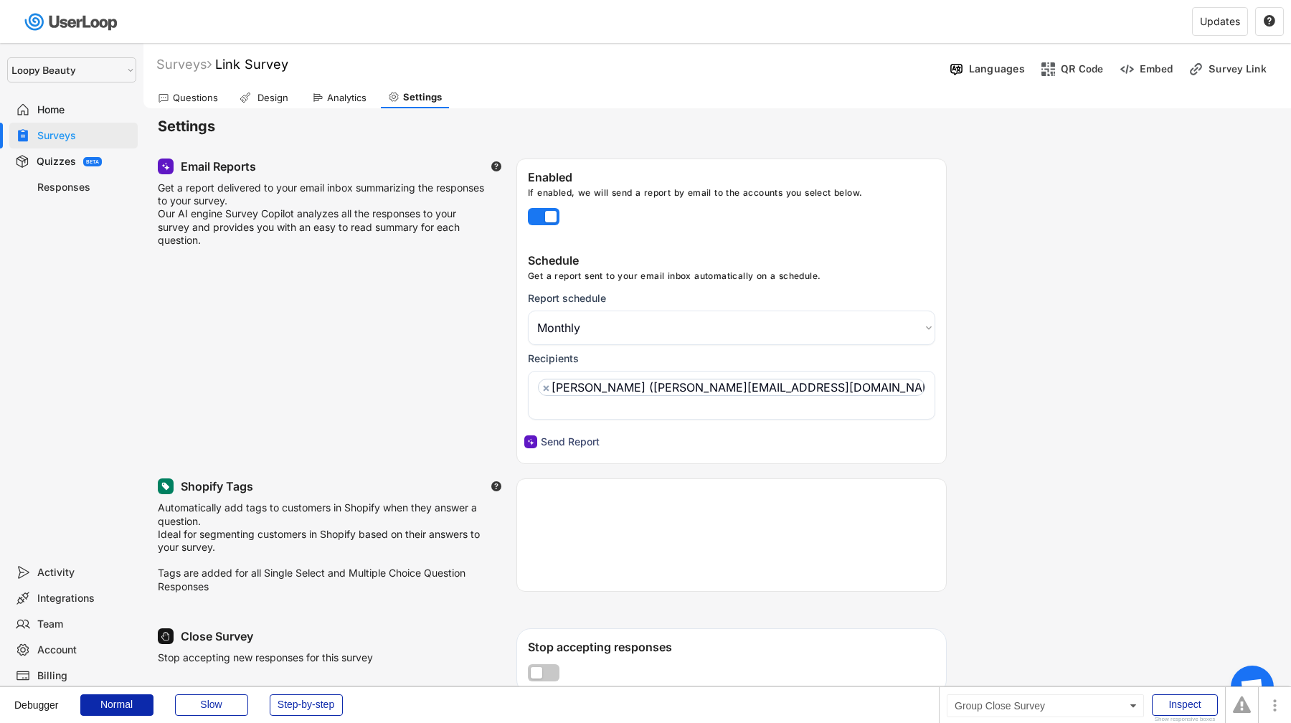
select select ""monthly""
select select ""1348695171700984260__LOOKUP__1621425969652x687239840058835000""
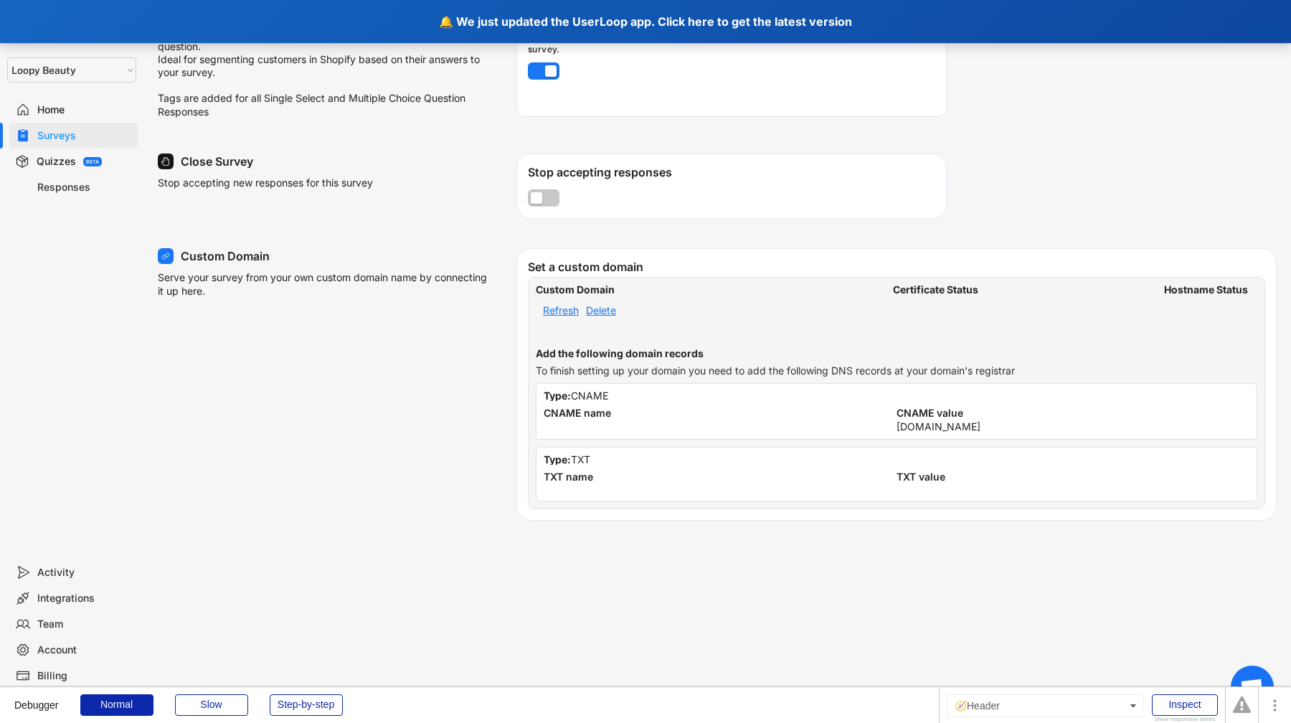
click at [497, 14] on div "🔔 We just updated the UserLoop app. Click here to get the latest version" at bounding box center [645, 21] width 1291 height 43
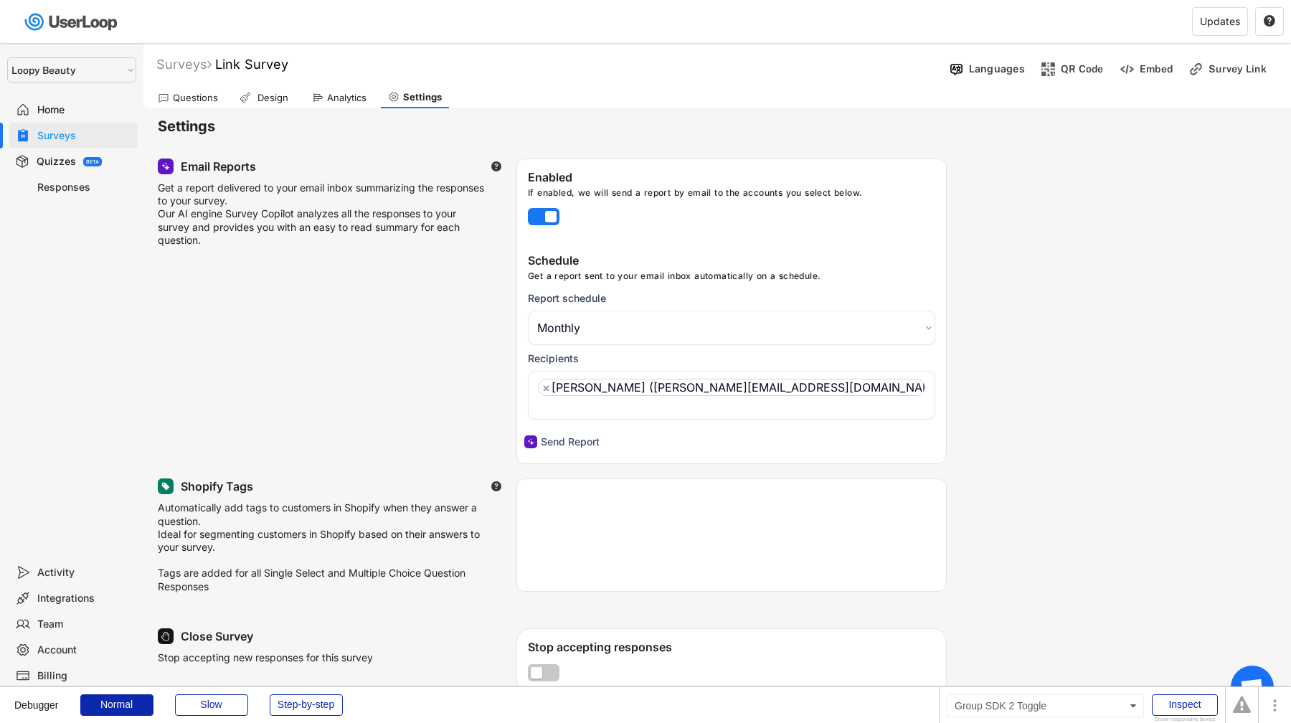
select select ""monthly""
select select ""1348695171700984260__LOOKUP__1621425969652x687239840058835000""
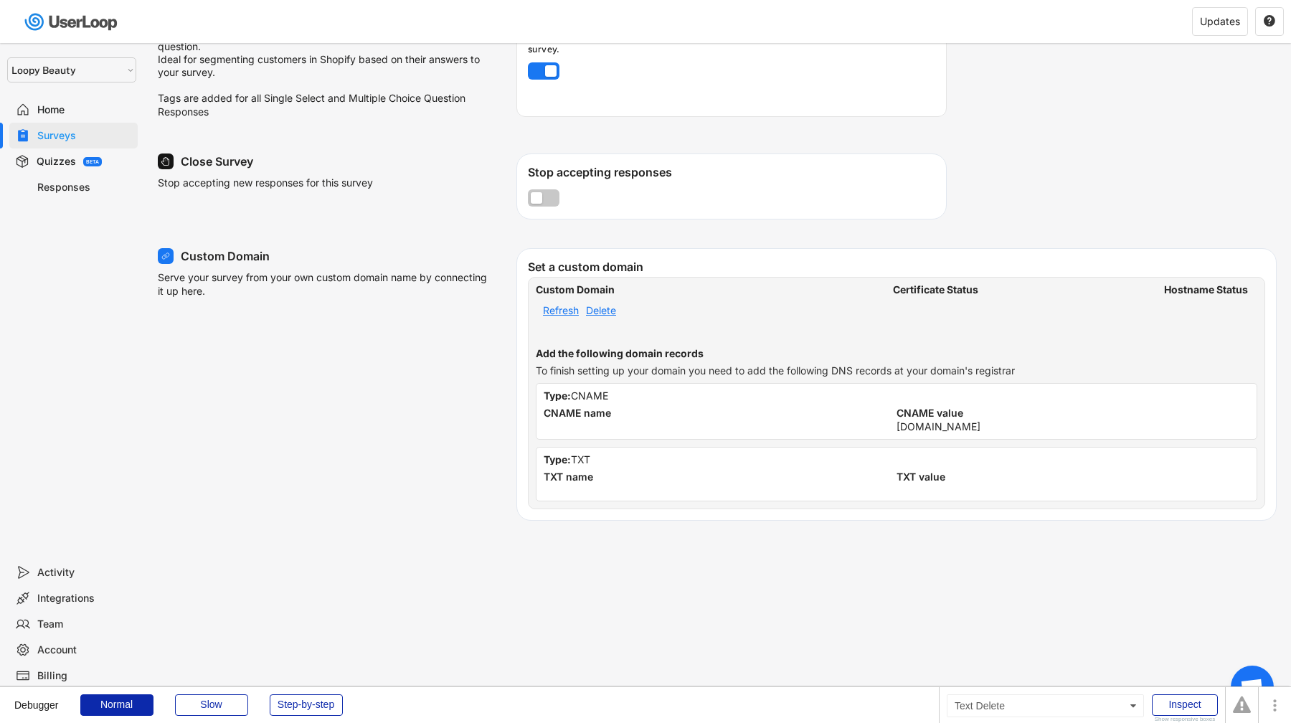
click at [613, 306] on div "Delete" at bounding box center [601, 310] width 30 height 10
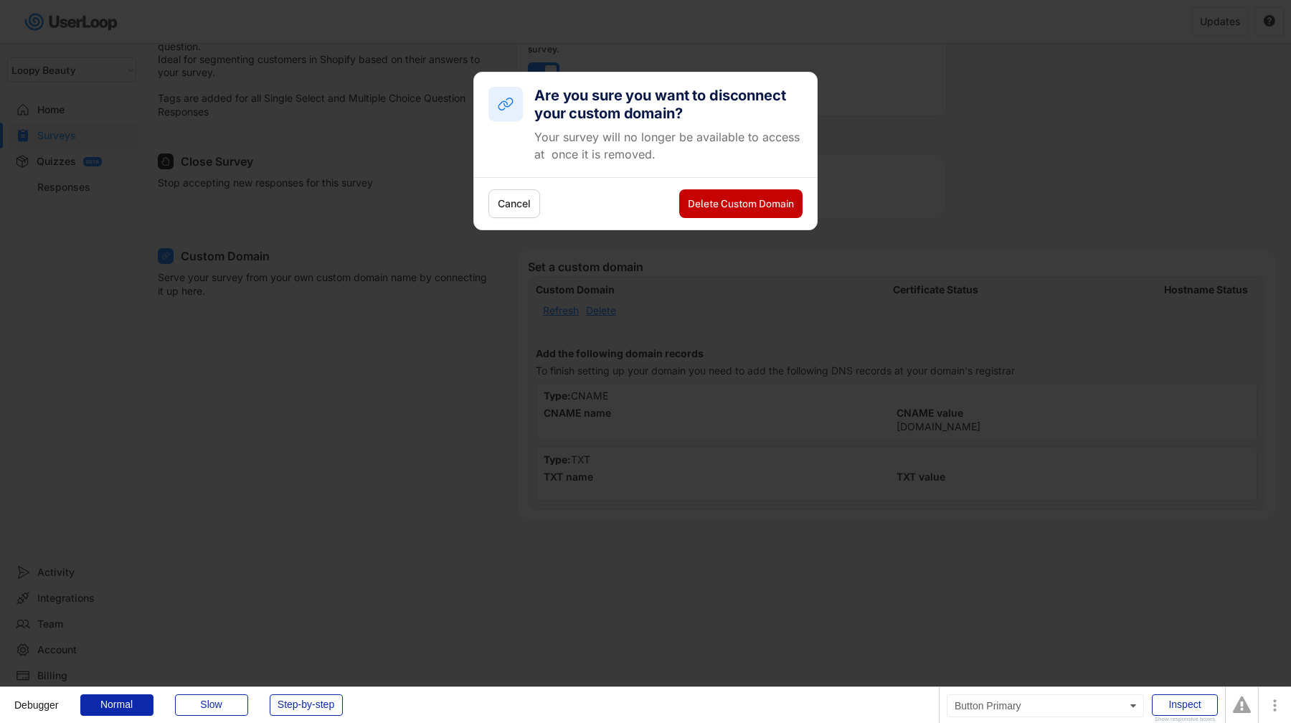
click at [733, 206] on button "Delete Custom Domain" at bounding box center [740, 203] width 123 height 29
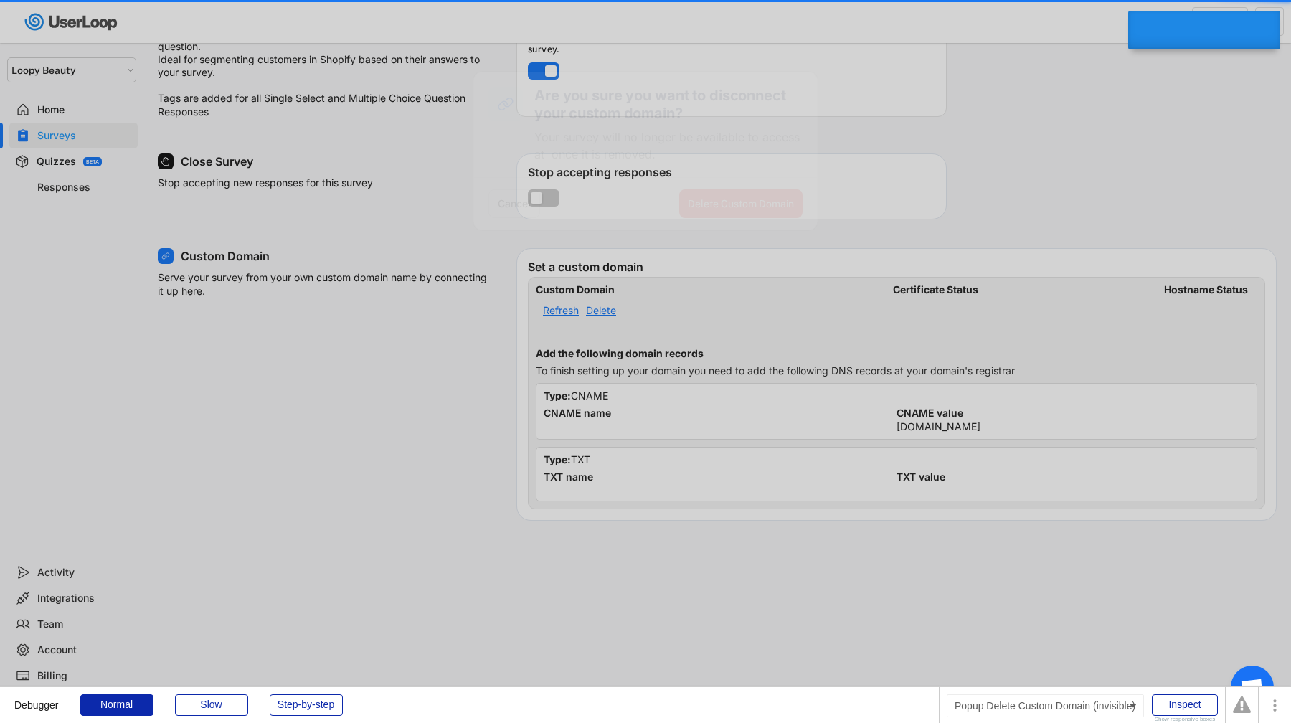
select select "1348695171700984260__LOOKUP__1621425946483x437467764361997950"
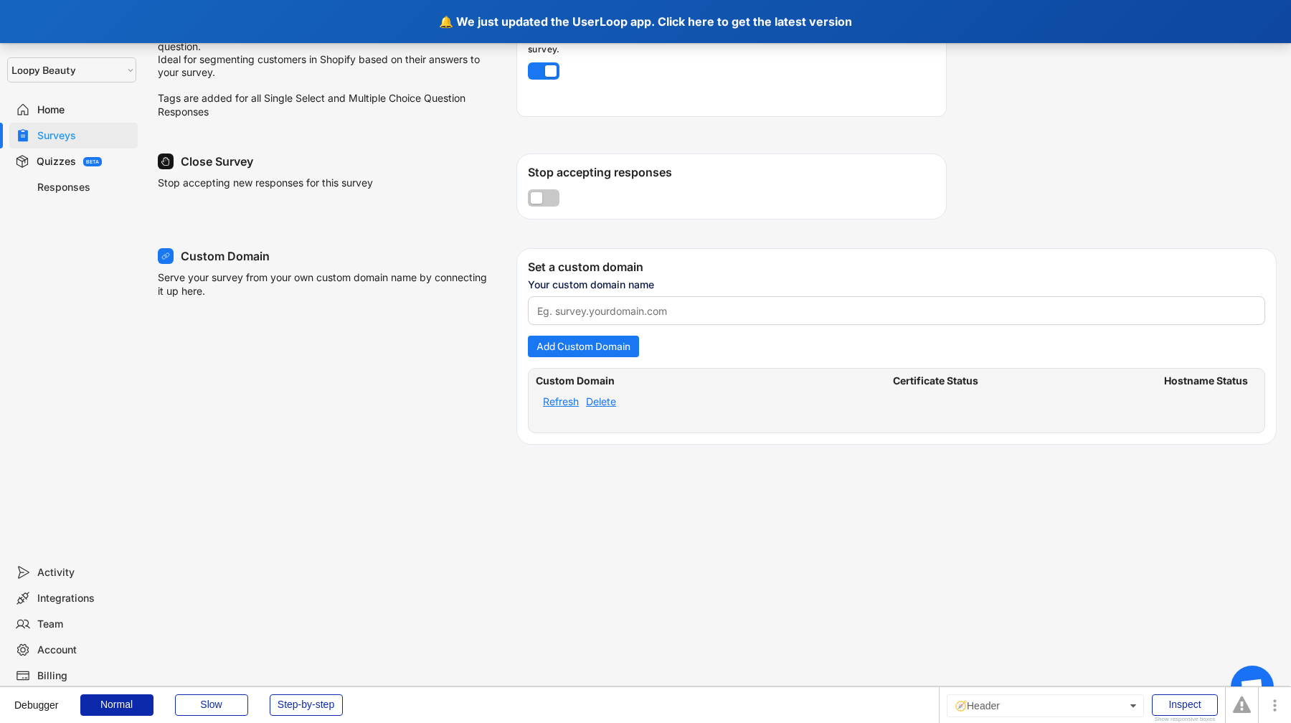
click at [451, 23] on div "🔔 We just updated the UserLoop app. Click here to get the latest version" at bounding box center [645, 21] width 1291 height 43
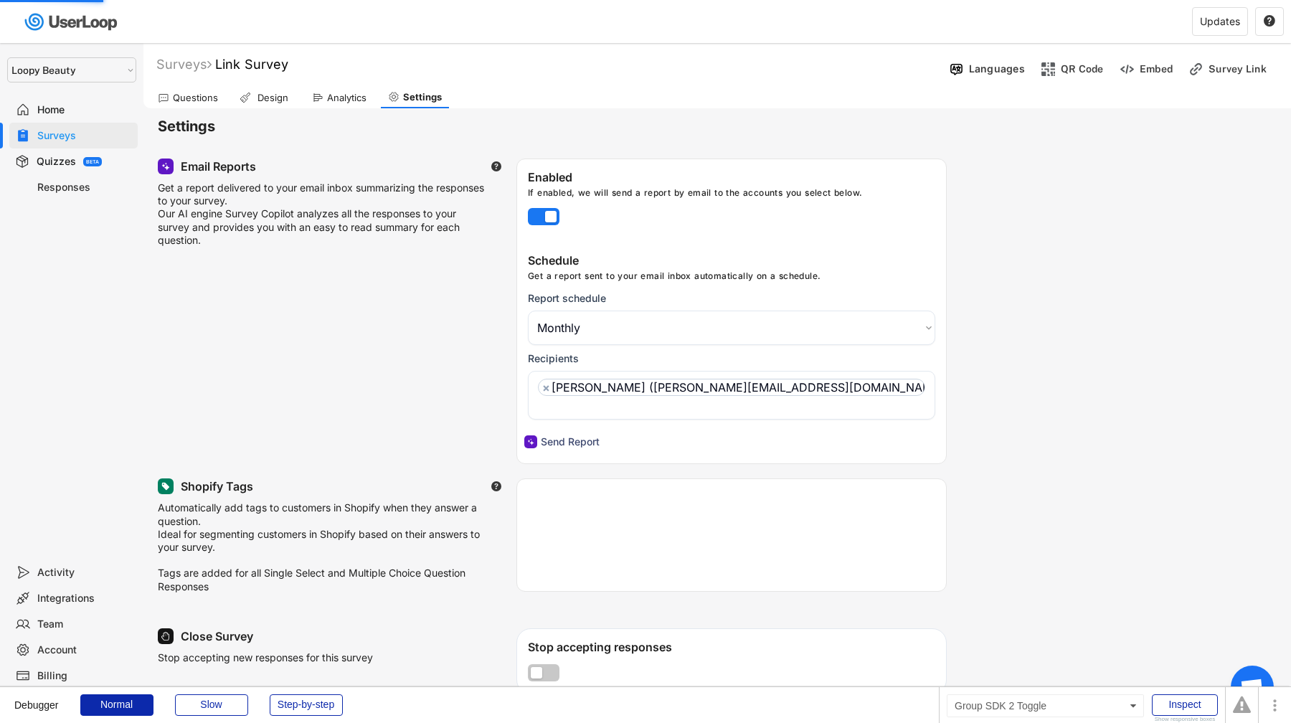
select select ""monthly""
select select ""1348695171700984260__LOOKUP__1621425969652x687239840058835000""
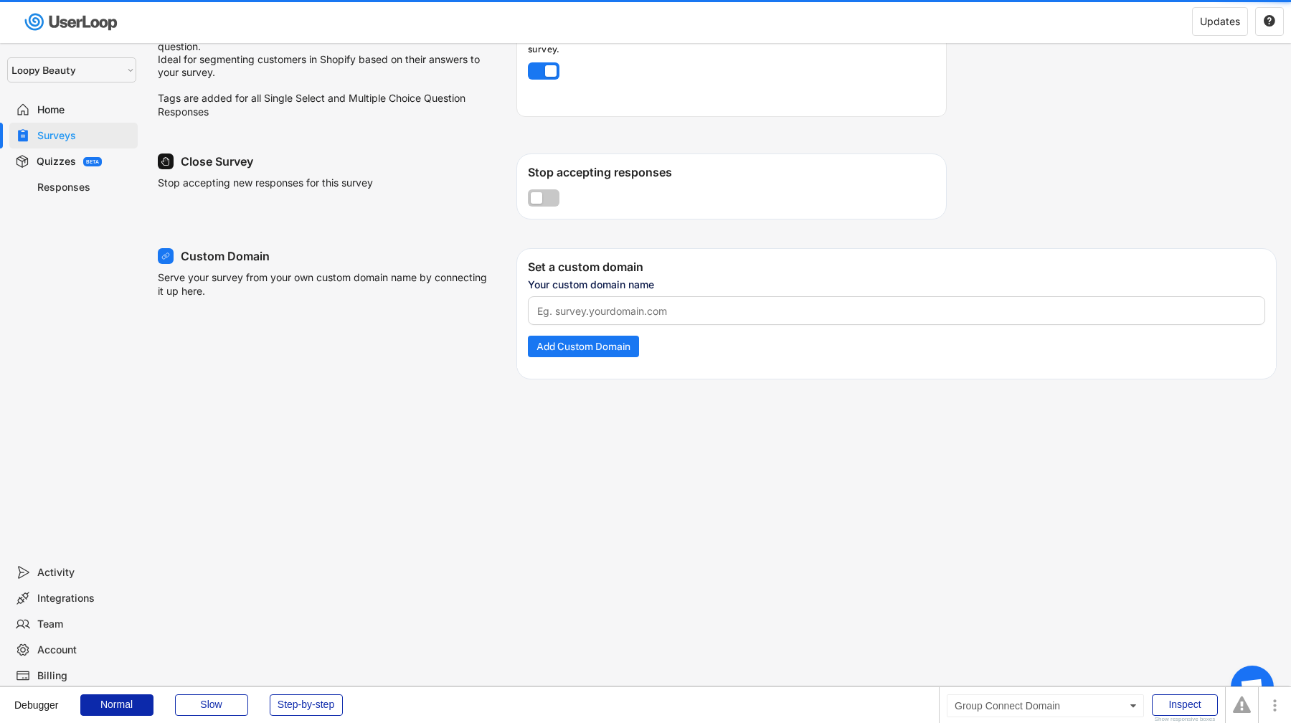
click at [607, 297] on input "input" at bounding box center [896, 310] width 737 height 29
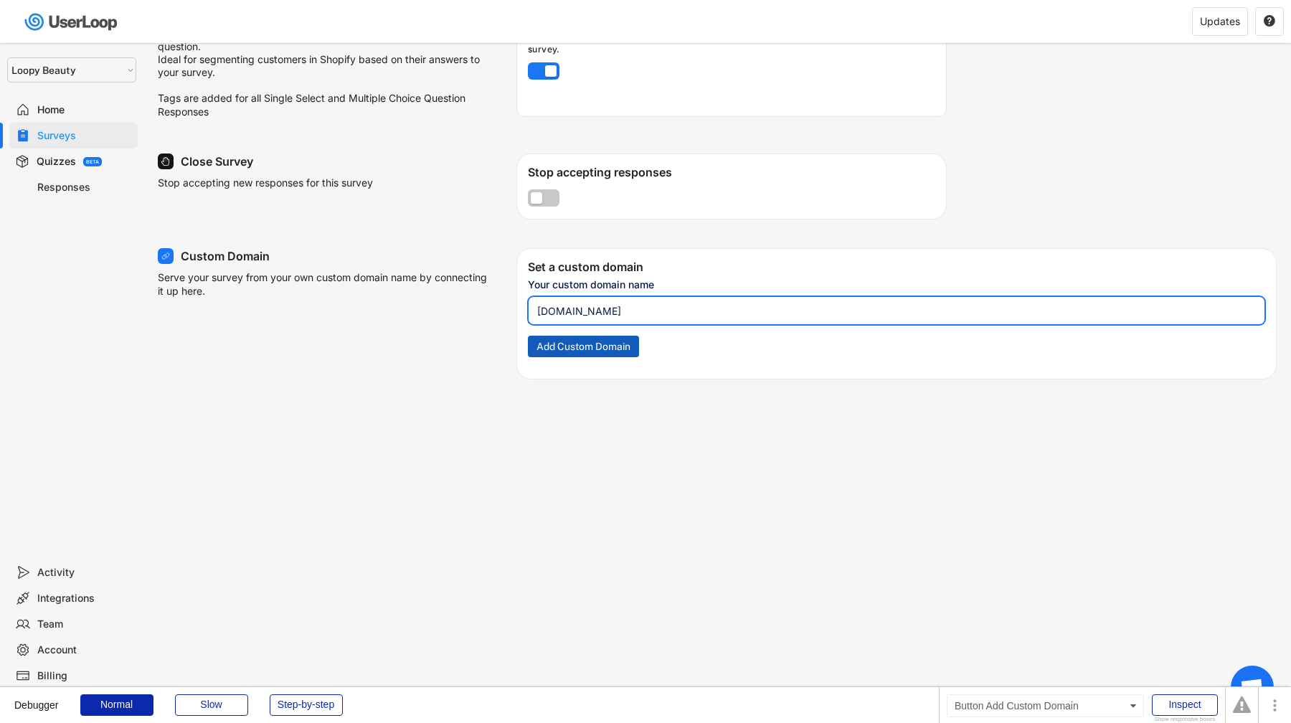
type input "[DOMAIN_NAME]"
drag, startPoint x: 599, startPoint y: 336, endPoint x: 604, endPoint y: 344, distance: 10.3
click at [599, 336] on button "Add Custom Domain" at bounding box center [583, 347] width 111 height 22
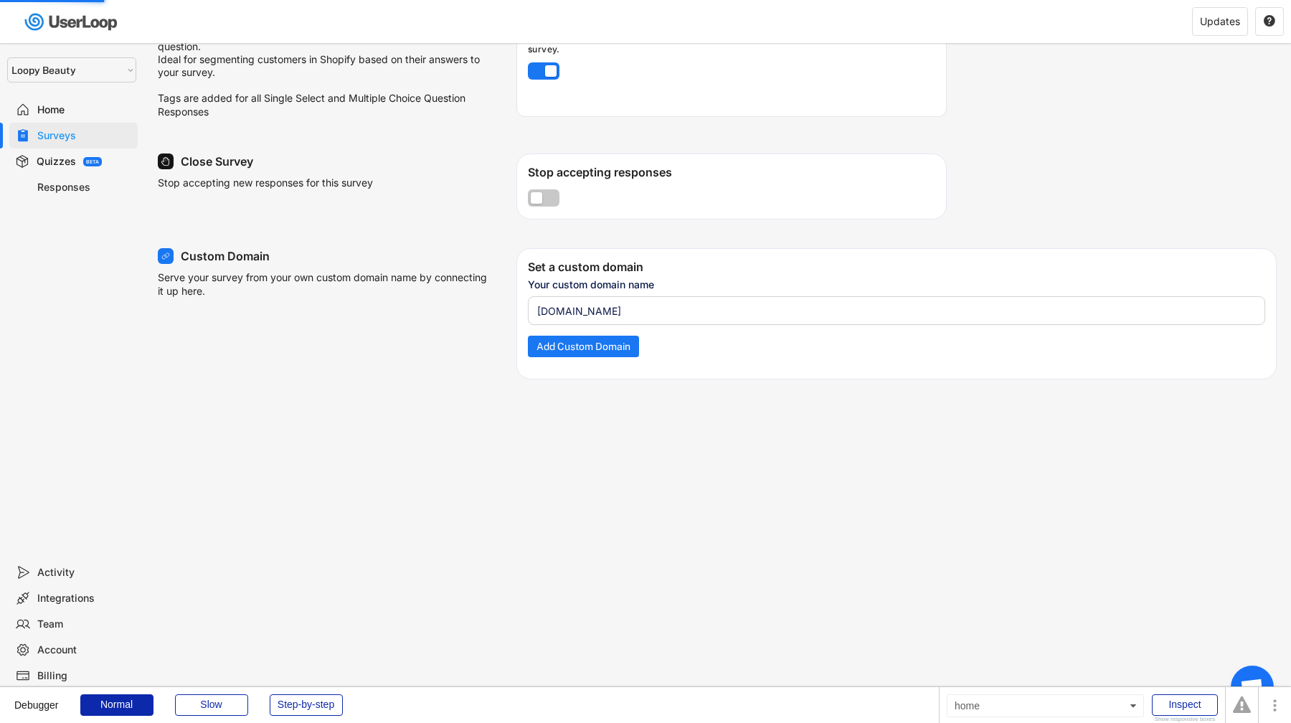
select select "1348695171700984260__LOOKUP__1621425946483x437467764361997950"
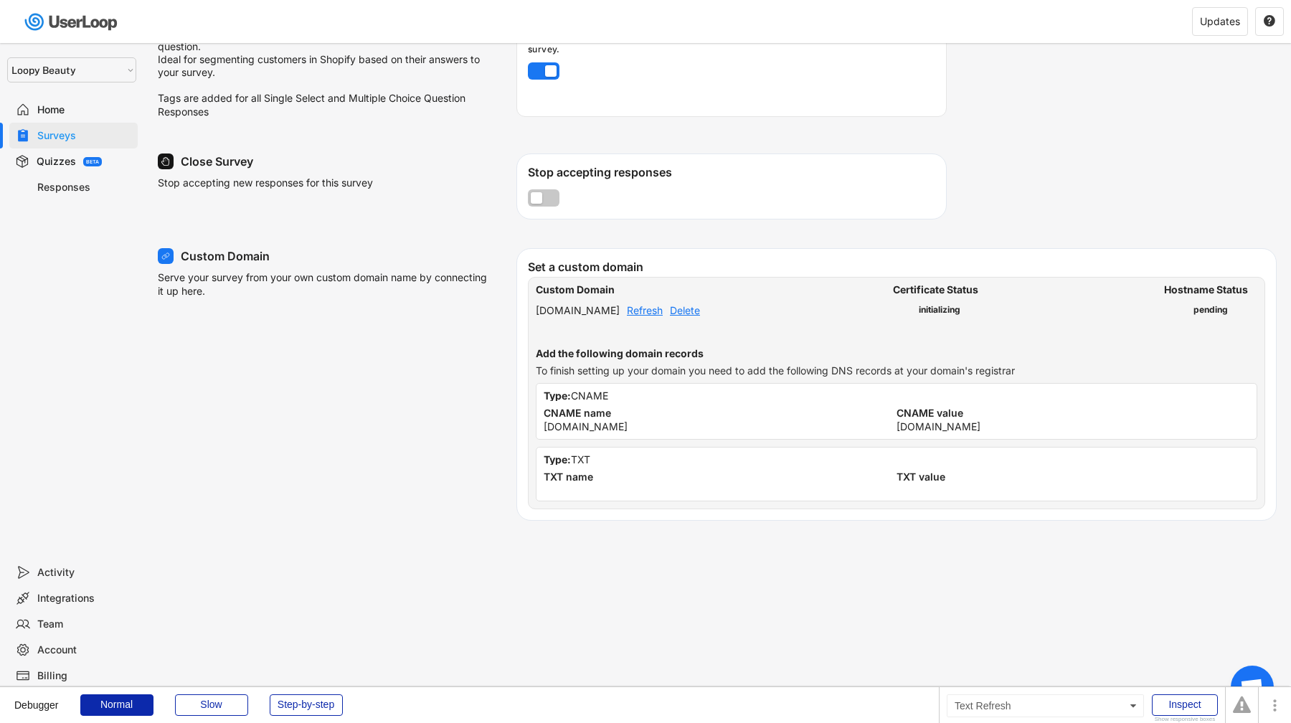
click at [660, 305] on div "Refresh" at bounding box center [645, 310] width 36 height 10
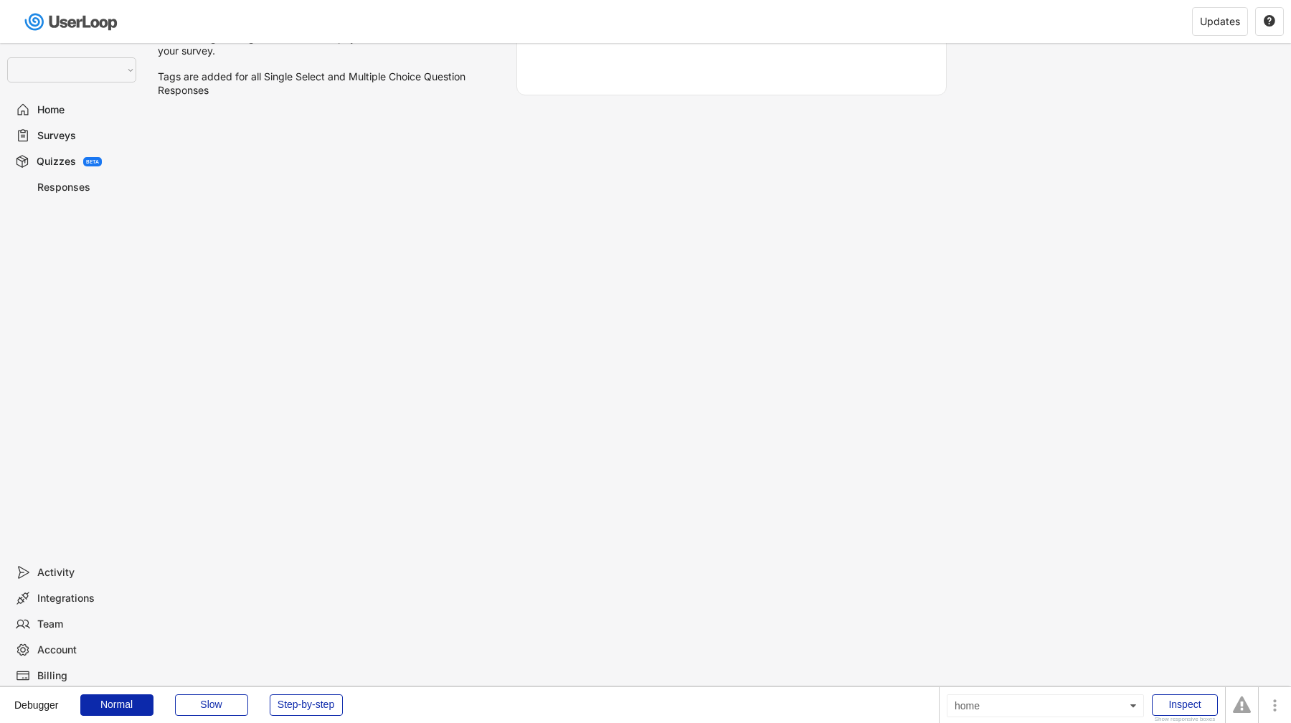
select select ""monthly""
select select "1348695171700984260__LOOKUP__1621425946483x437467764361997950"
select select ""1348695171700984260__LOOKUP__1621425969652x687239840058835000""
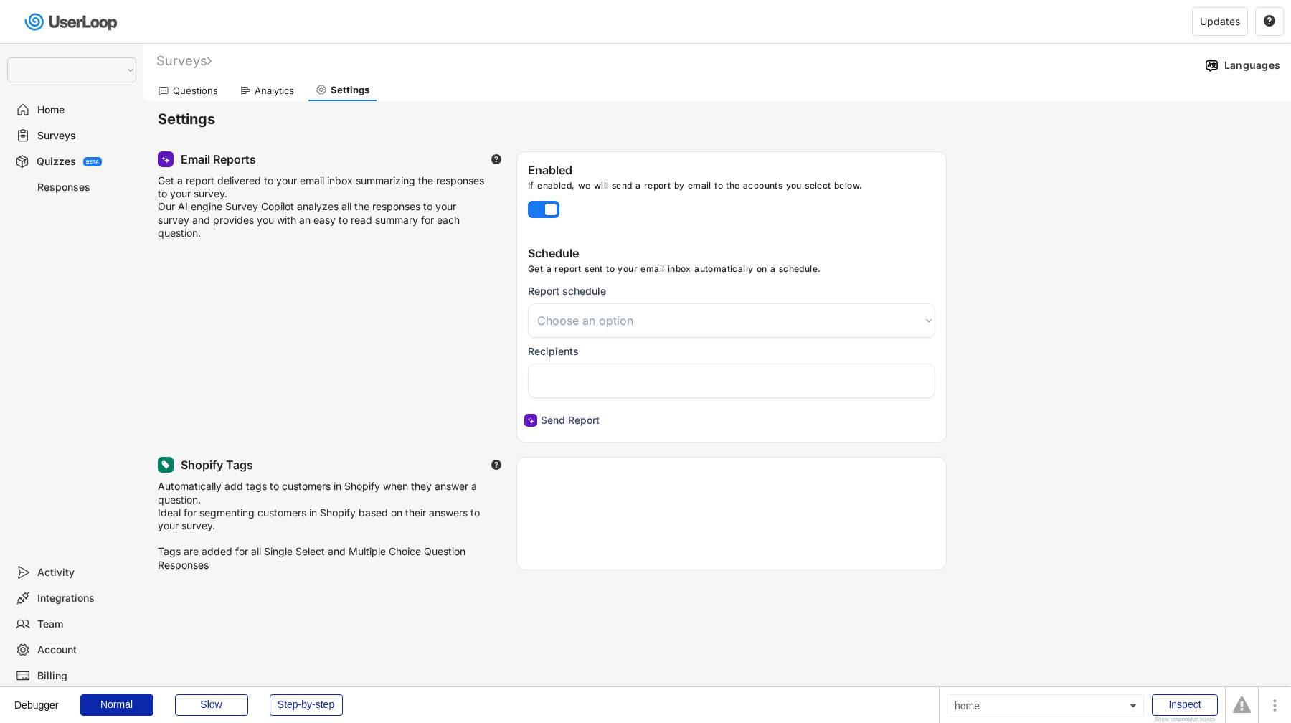
select select ""monthly""
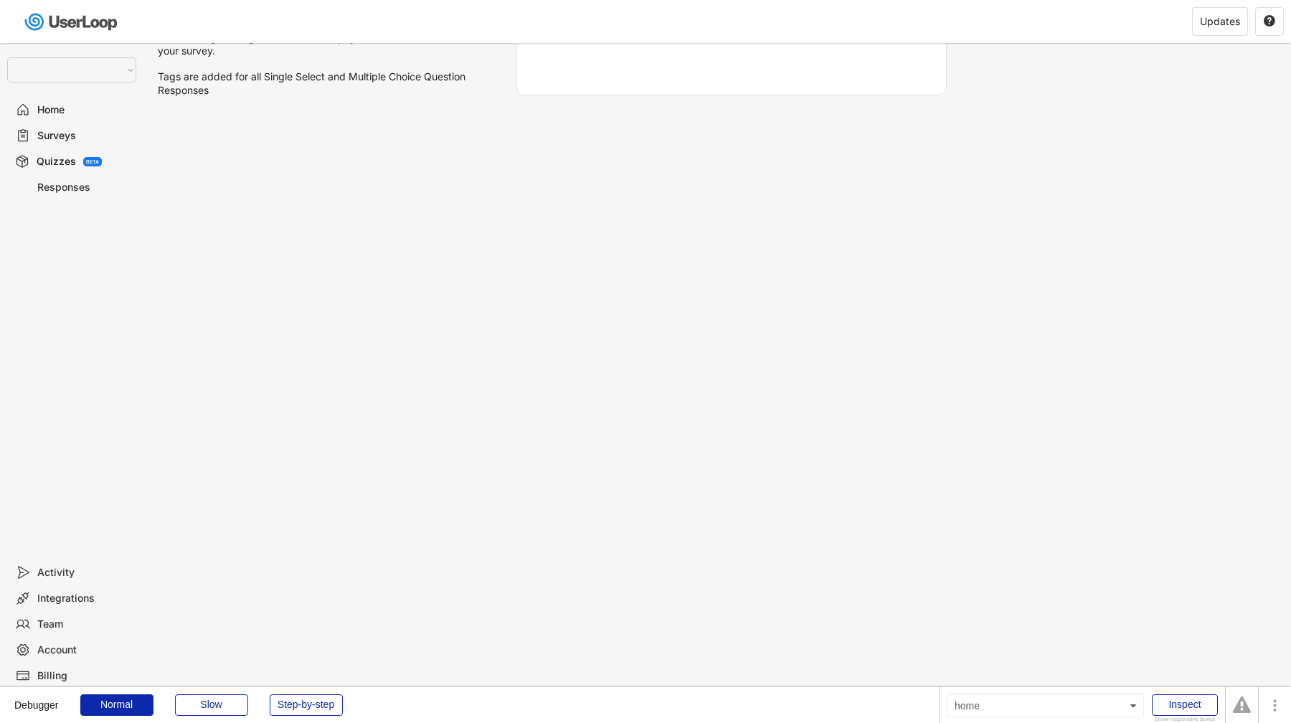
select select "1348695171700984260__LOOKUP__1621425946483x437467764361997950"
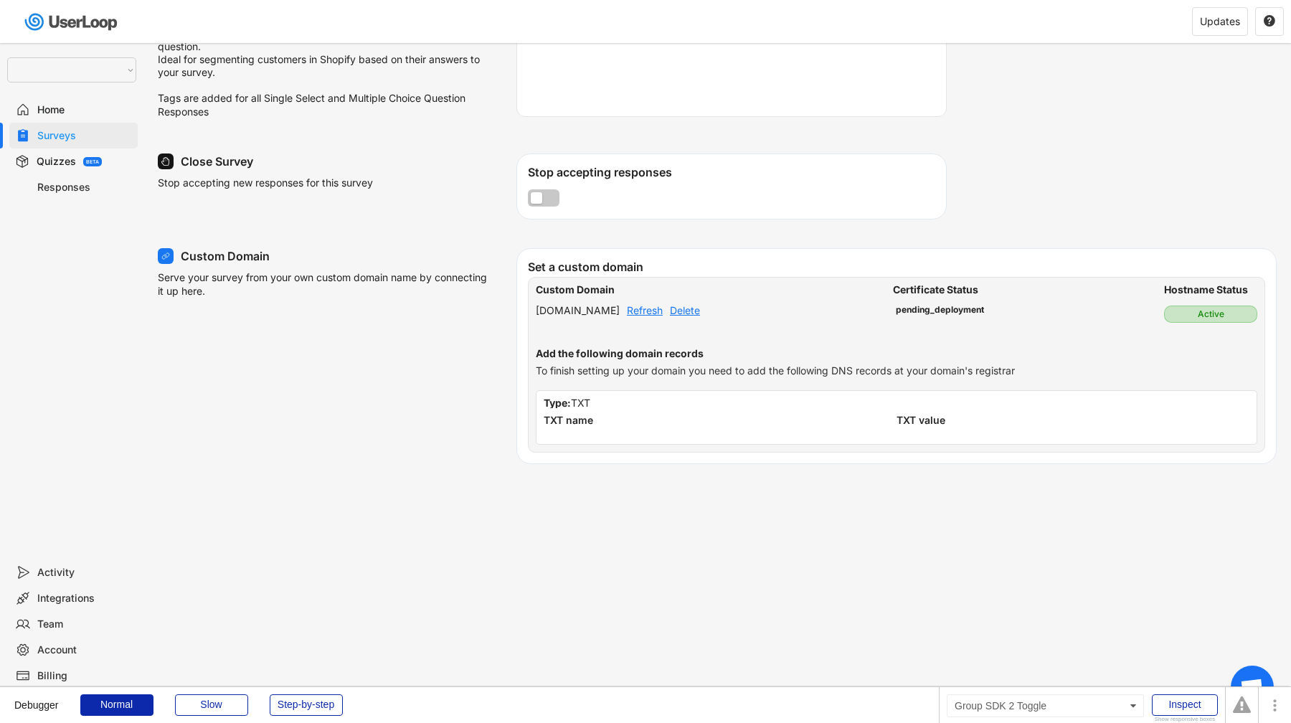
select select ""1348695171700984260__LOOKUP__1621425969652x687239840058835000""
click at [959, 306] on div "pending_deployment" at bounding box center [939, 309] width 93 height 9
copy div "pending_deployment"
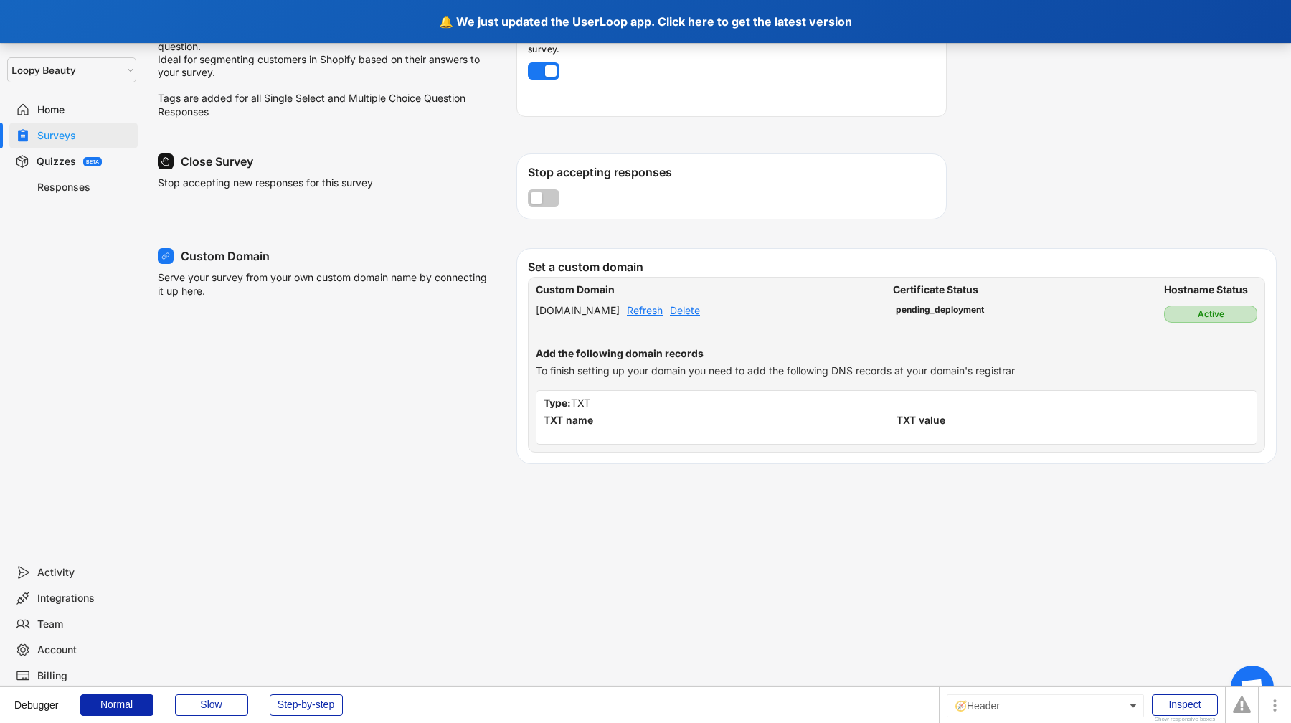
click at [455, 14] on div "🔔 We just updated the UserLoop app. Click here to get the latest version" at bounding box center [645, 21] width 1291 height 43
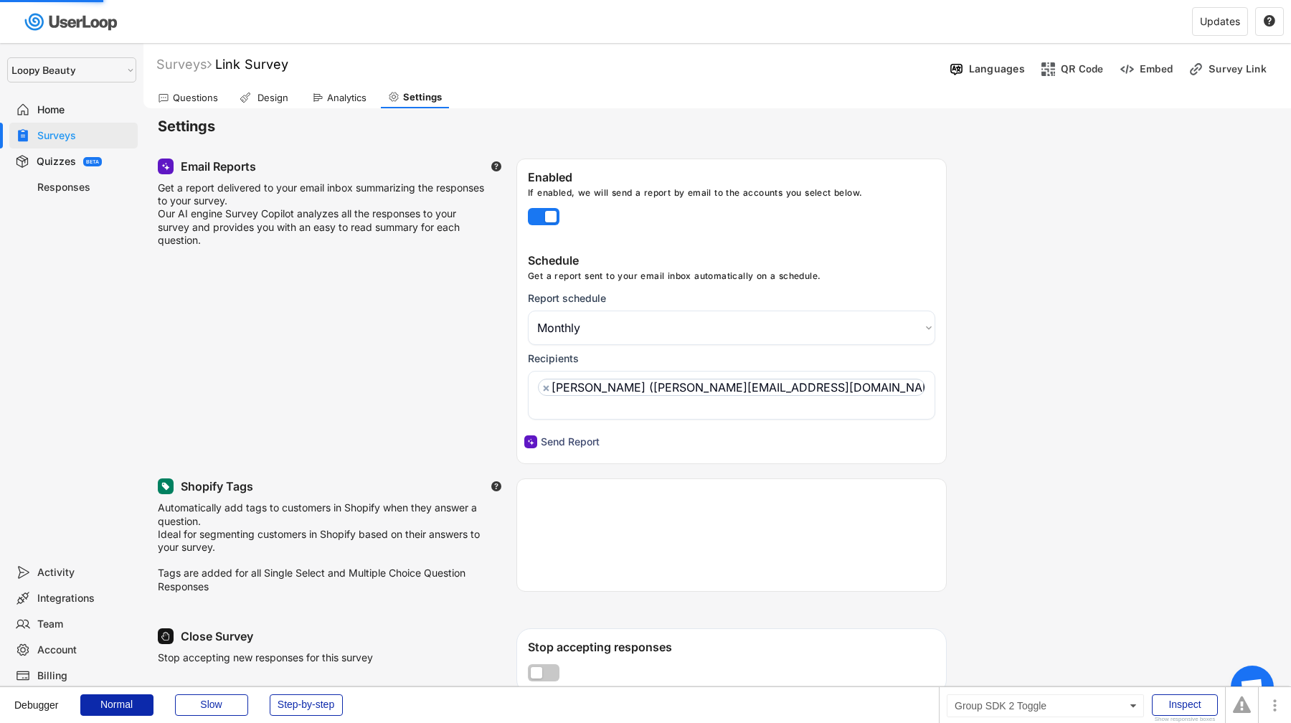
select select ""monthly""
select select ""1348695171700984260__LOOKUP__1621425969652x687239840058835000""
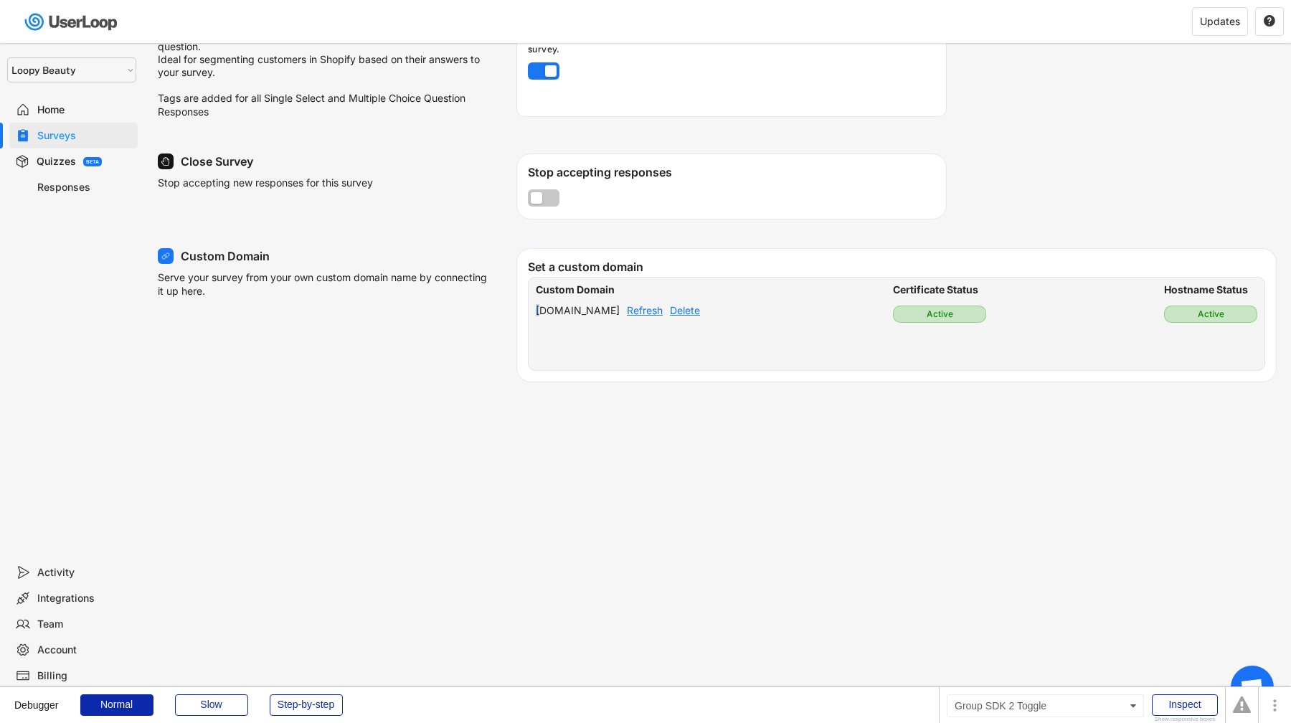
drag, startPoint x: 647, startPoint y: 304, endPoint x: 533, endPoint y: 304, distance: 113.3
click at [533, 304] on div "Custom Domain Certificate Status Hostname Status [DOMAIN_NAME] Refresh Delete A…" at bounding box center [896, 324] width 737 height 94
click at [539, 305] on div "[DOMAIN_NAME]" at bounding box center [578, 310] width 84 height 10
drag, startPoint x: 537, startPoint y: 303, endPoint x: 644, endPoint y: 301, distance: 106.8
click at [619, 305] on div "[DOMAIN_NAME]" at bounding box center [578, 310] width 84 height 10
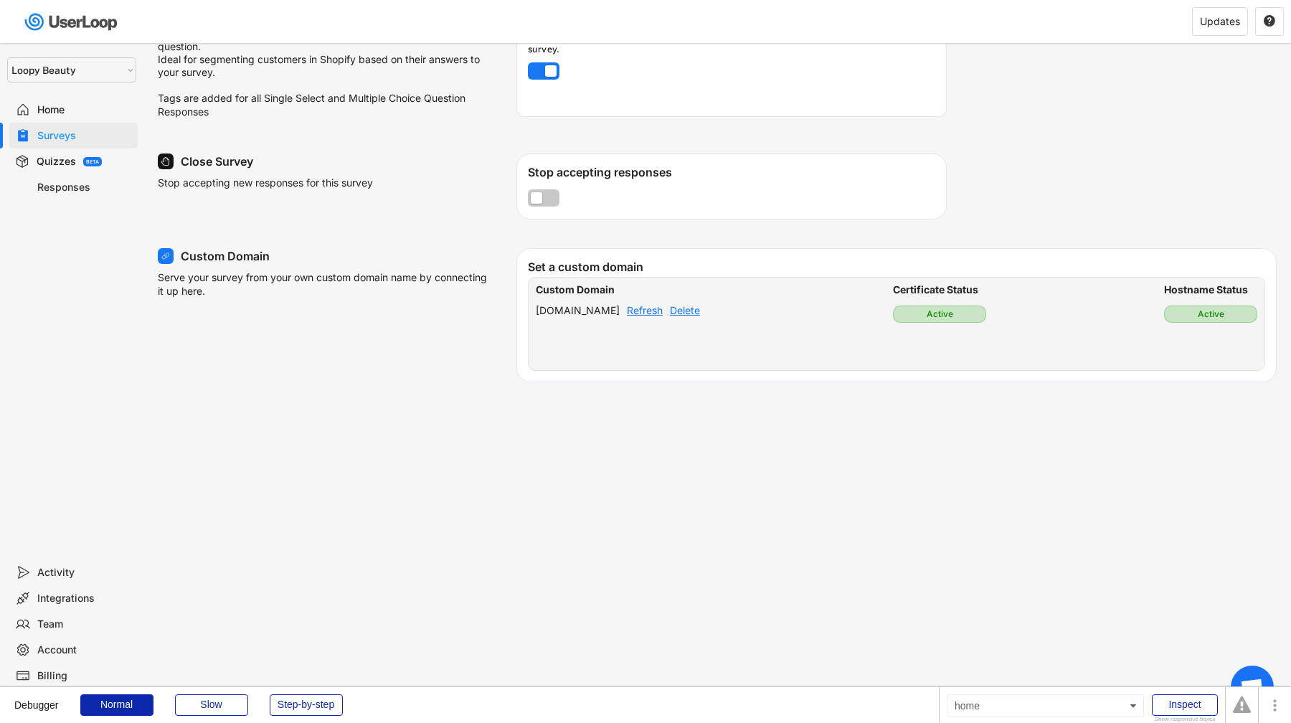
copy div "[DOMAIN_NAME]"
click at [755, 319] on div "surveytest.prodcel.com Refresh Delete Active Active" at bounding box center [896, 319] width 721 height 29
click at [662, 305] on div "Refresh" at bounding box center [645, 310] width 36 height 10
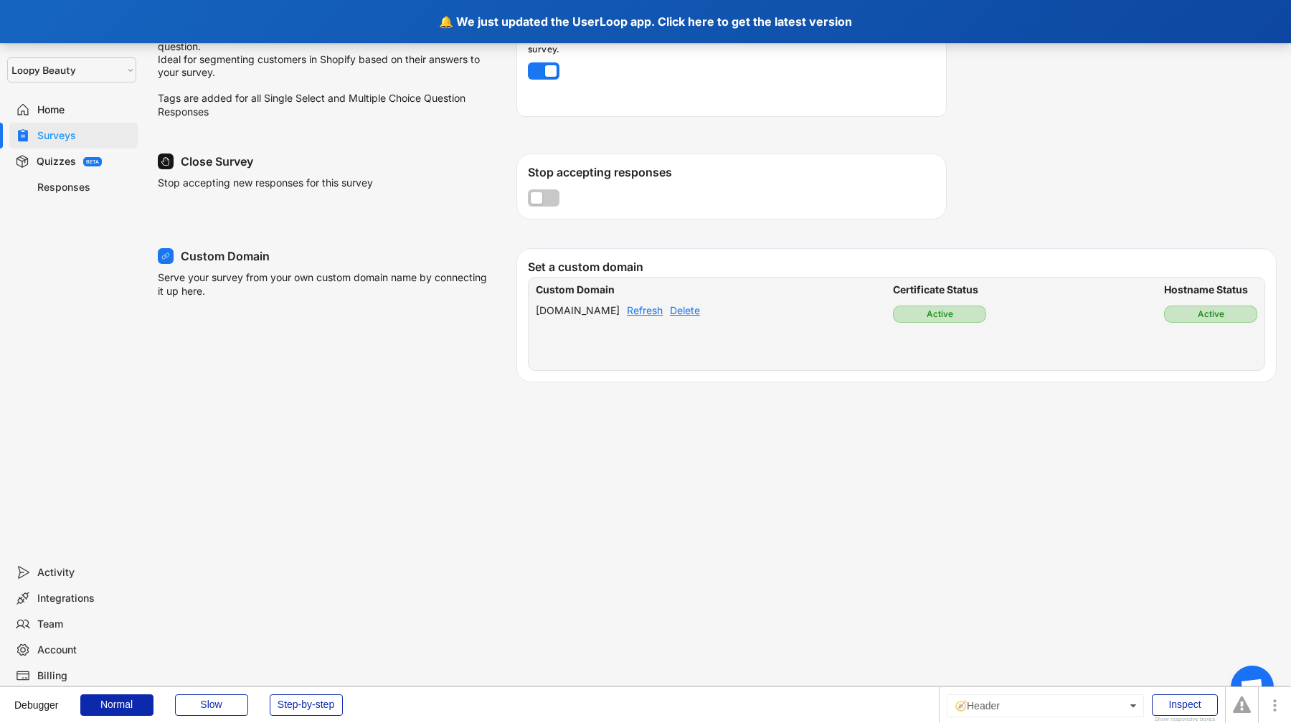
click at [462, 28] on div "🔔 We just updated the UserLoop app. Click here to get the latest version" at bounding box center [645, 21] width 1291 height 43
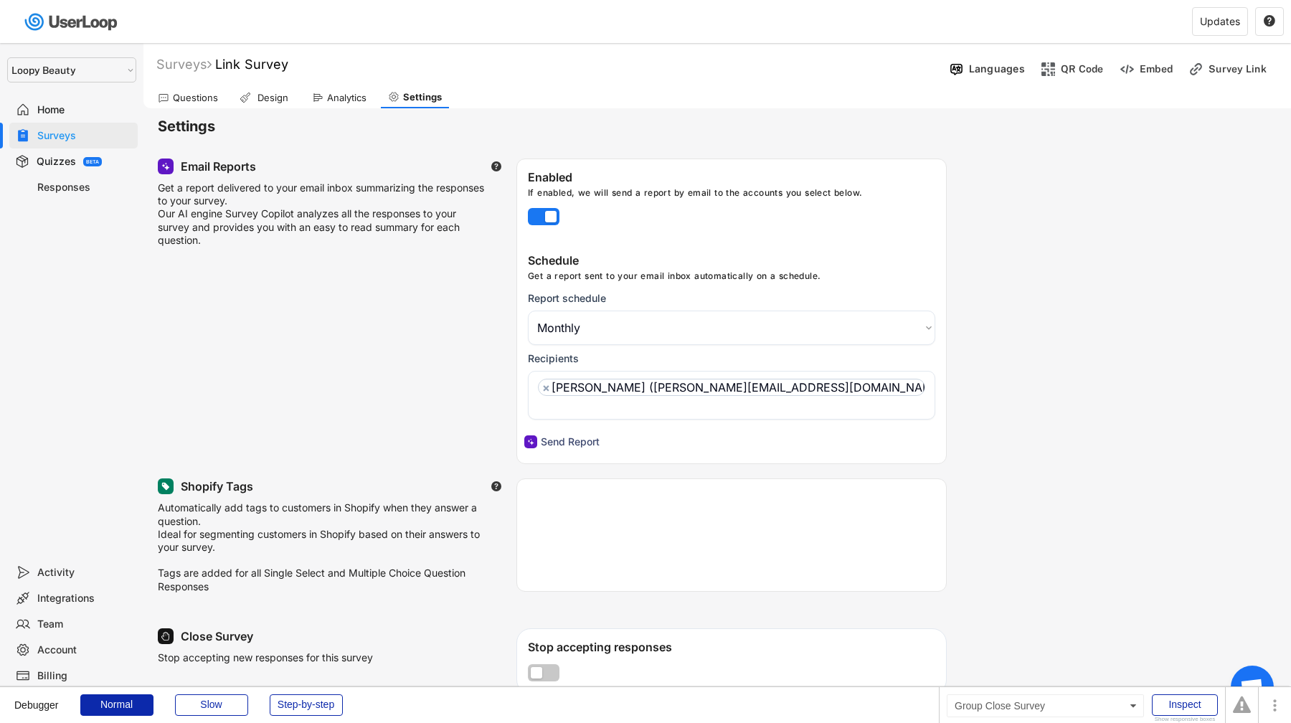
select select ""monthly""
select select ""1348695171700984260__LOOKUP__1621425969652x687239840058835000""
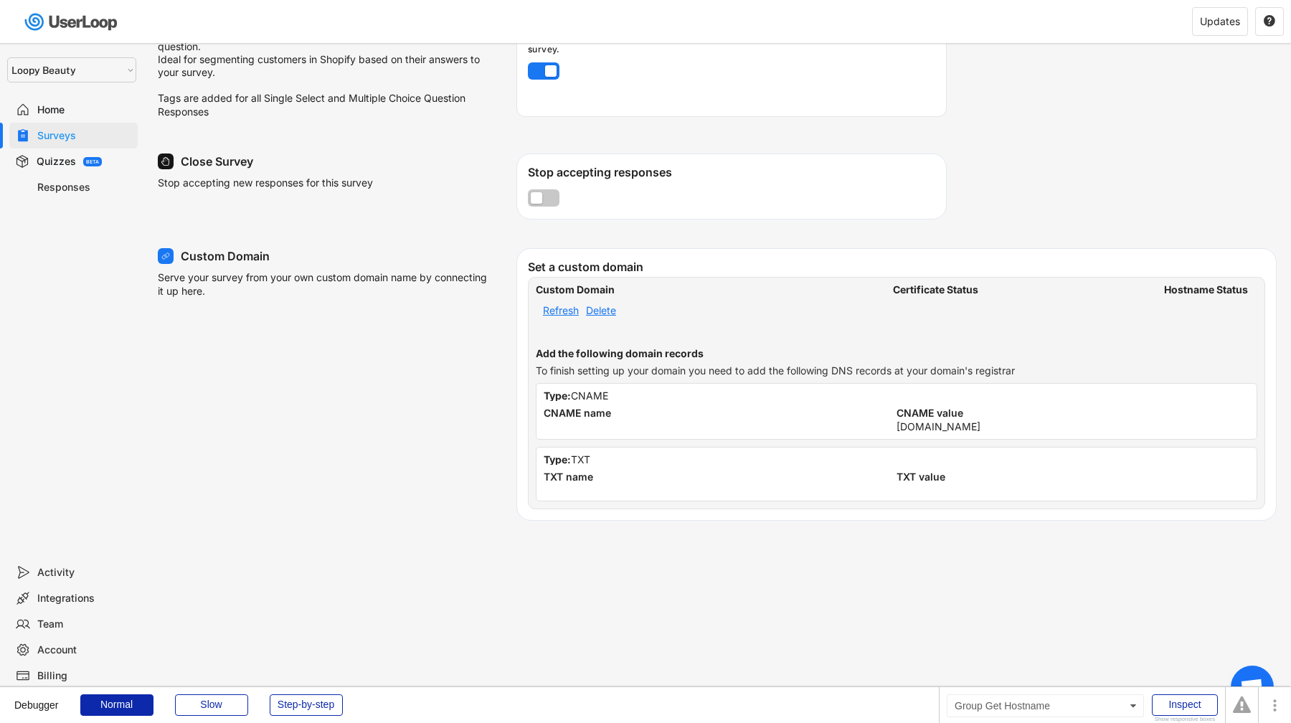
click at [569, 305] on div "Refresh" at bounding box center [561, 310] width 36 height 10
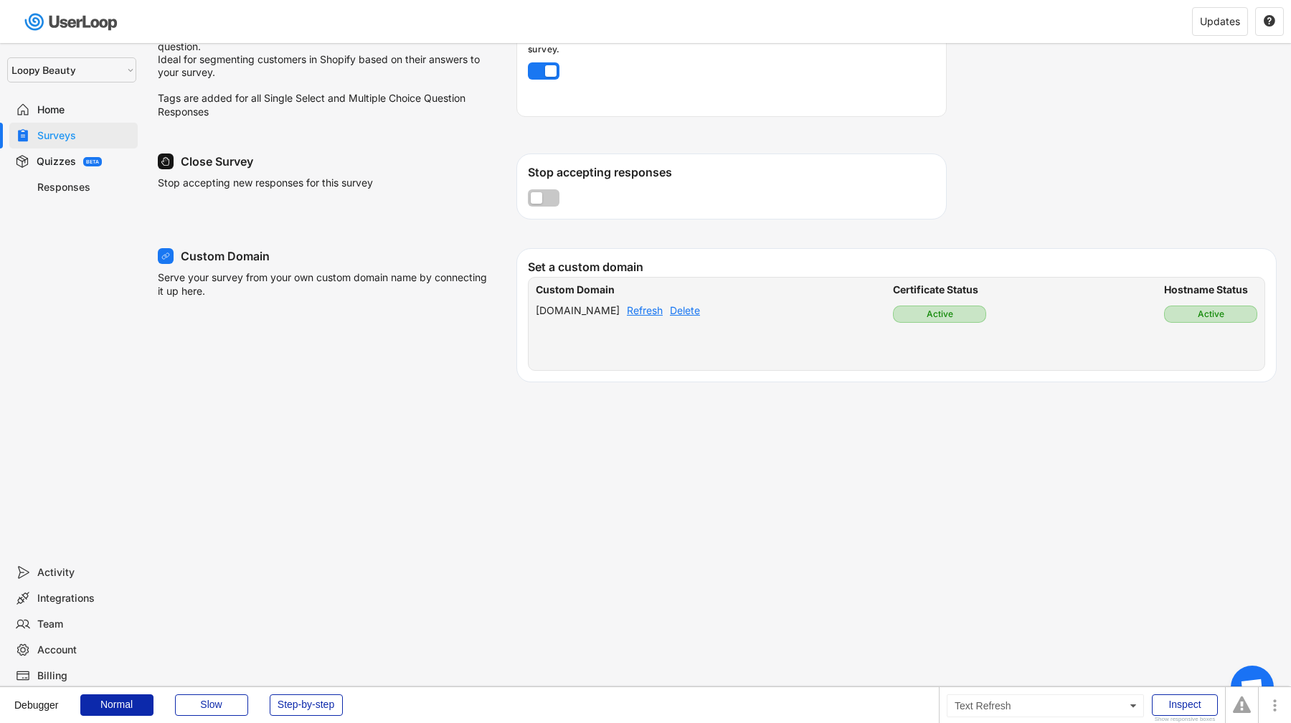
click at [662, 305] on div "Refresh" at bounding box center [645, 310] width 36 height 10
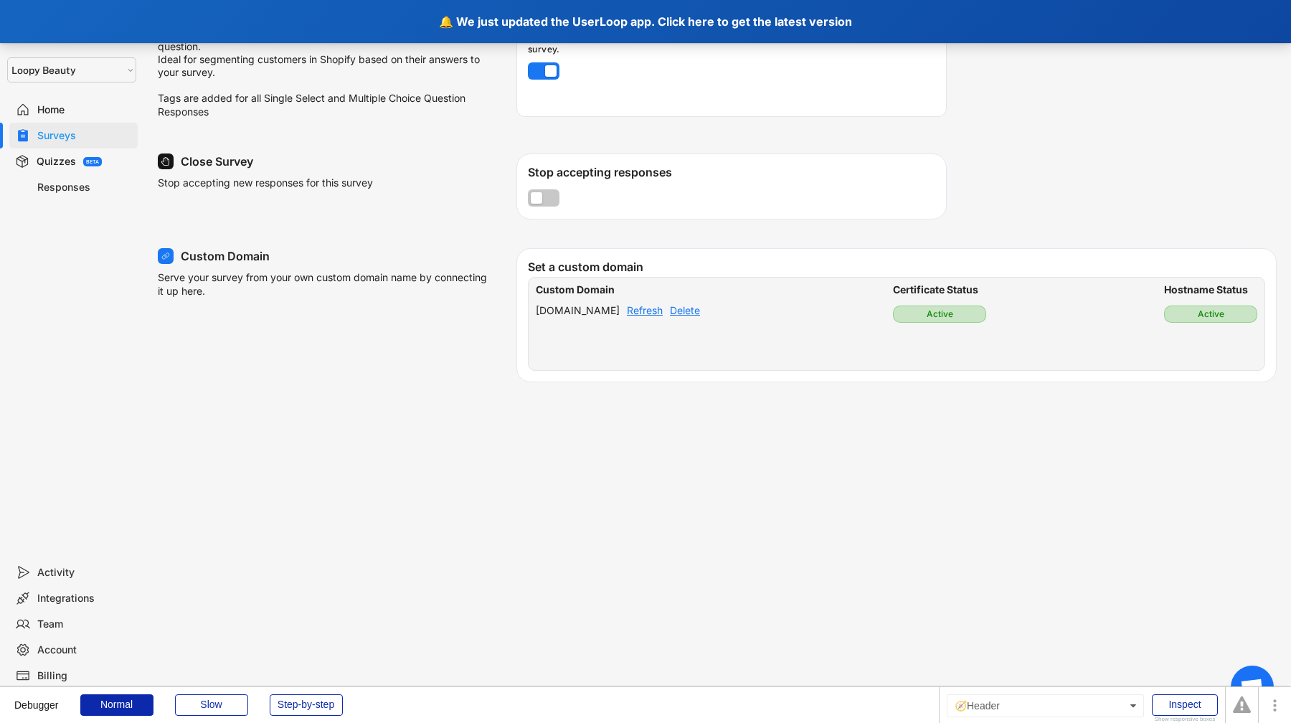
click at [447, 26] on div "🔔 We just updated the UserLoop app. Click here to get the latest version" at bounding box center [645, 21] width 1291 height 43
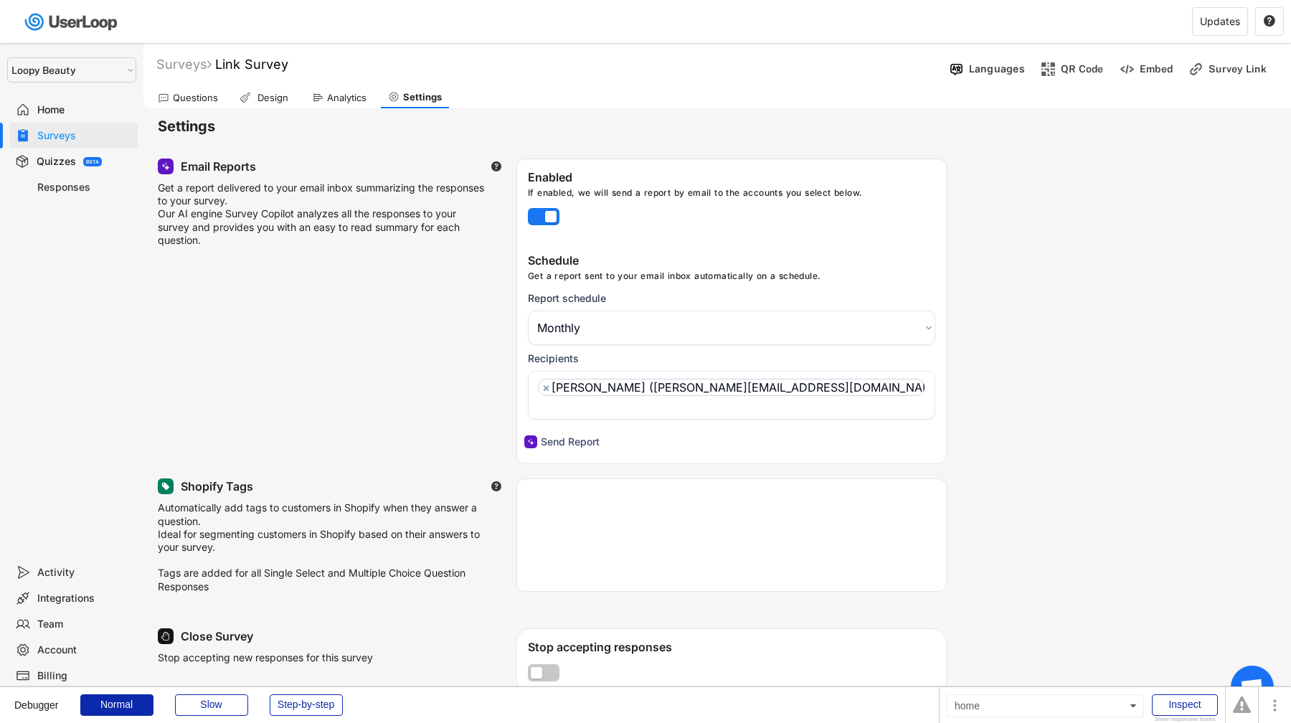
select select ""monthly""
select select ""1348695171700984260__LOOKUP__1621425969652x687239840058835000""
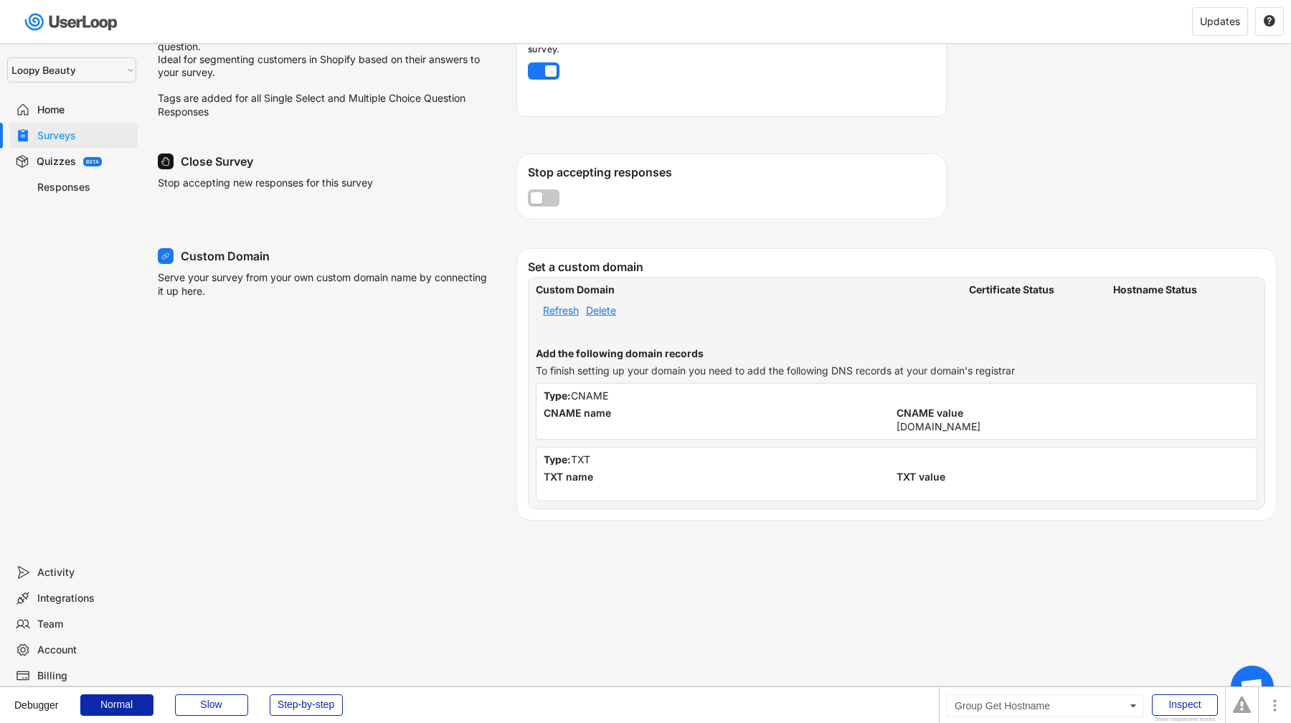
click at [562, 307] on div "Refresh" at bounding box center [561, 310] width 36 height 10
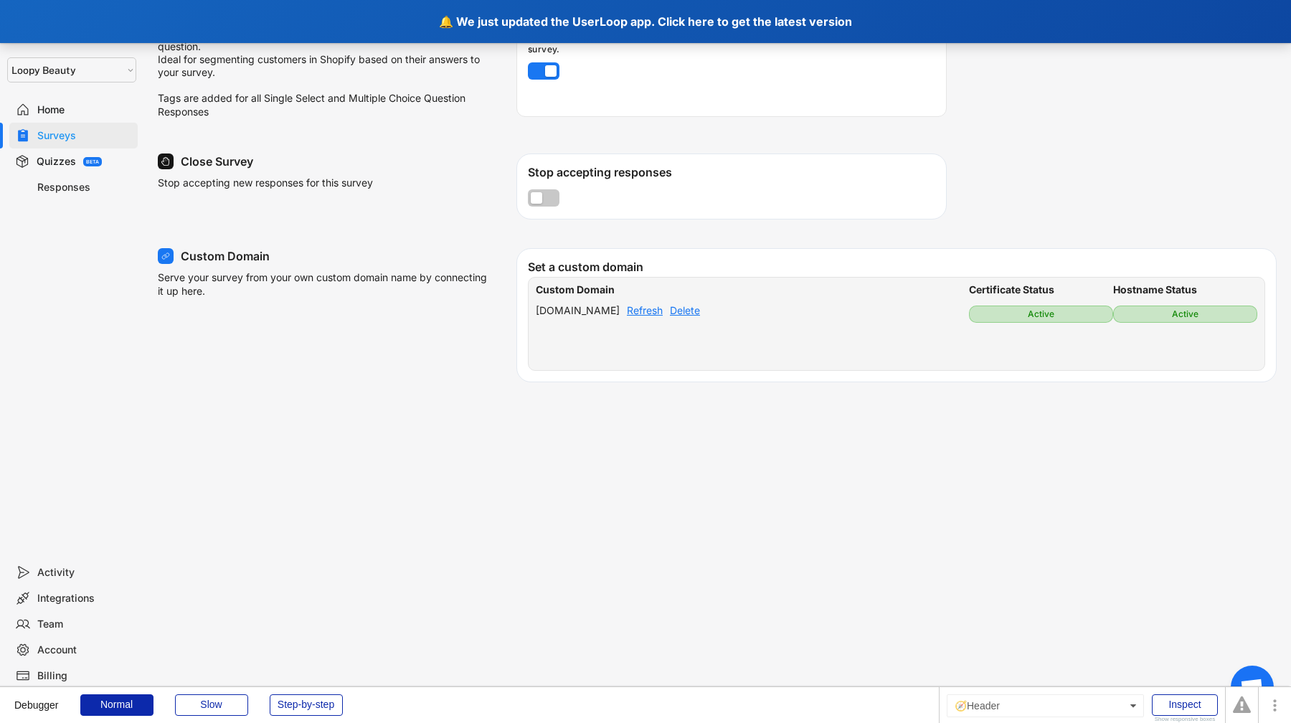
click at [447, 19] on div "🔔 We just updated the UserLoop app. Click here to get the latest version" at bounding box center [645, 21] width 1291 height 43
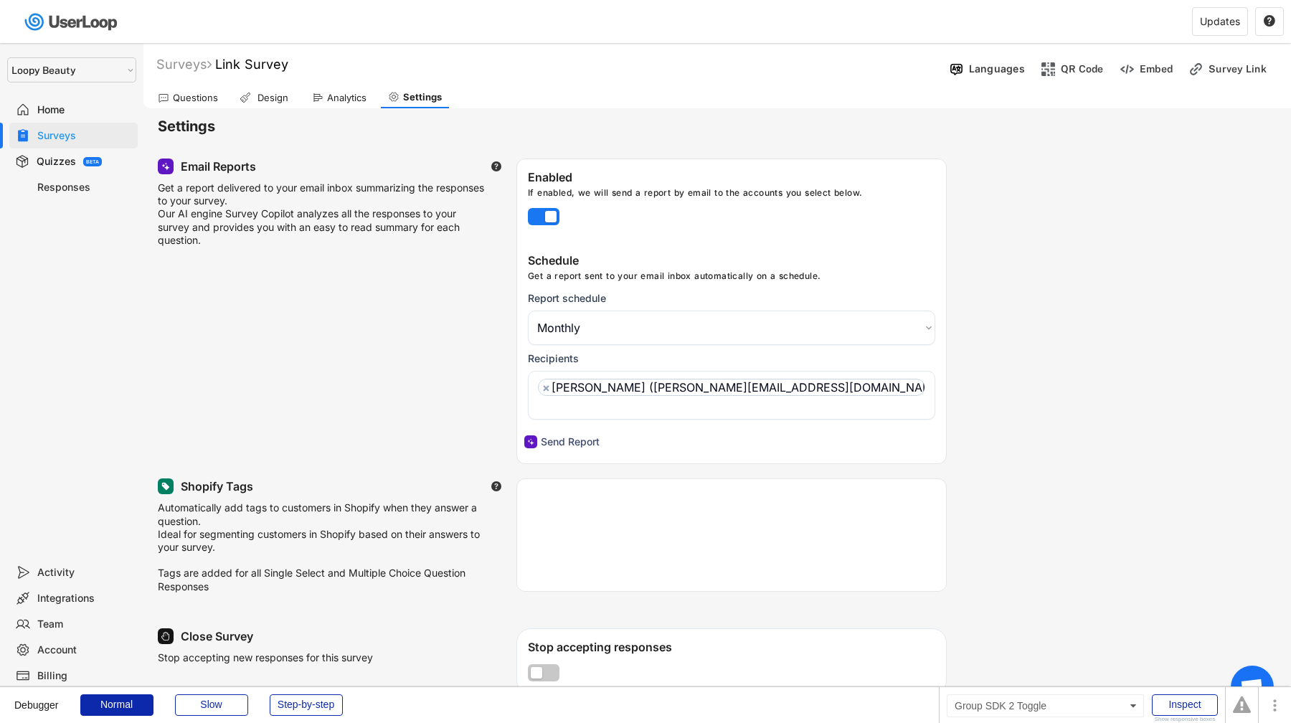
select select ""monthly""
select select ""1348695171700984260__LOOKUP__1621425969652x687239840058835000""
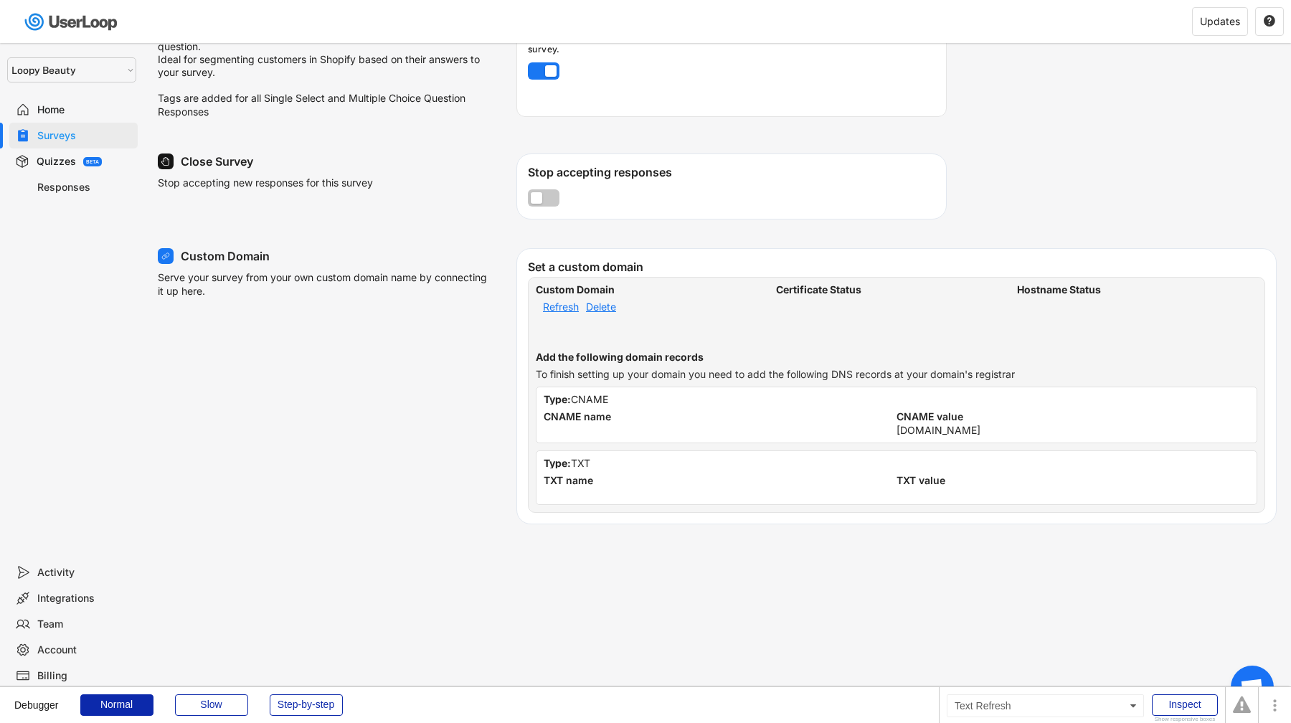
click at [566, 304] on div "Refresh" at bounding box center [561, 307] width 36 height 10
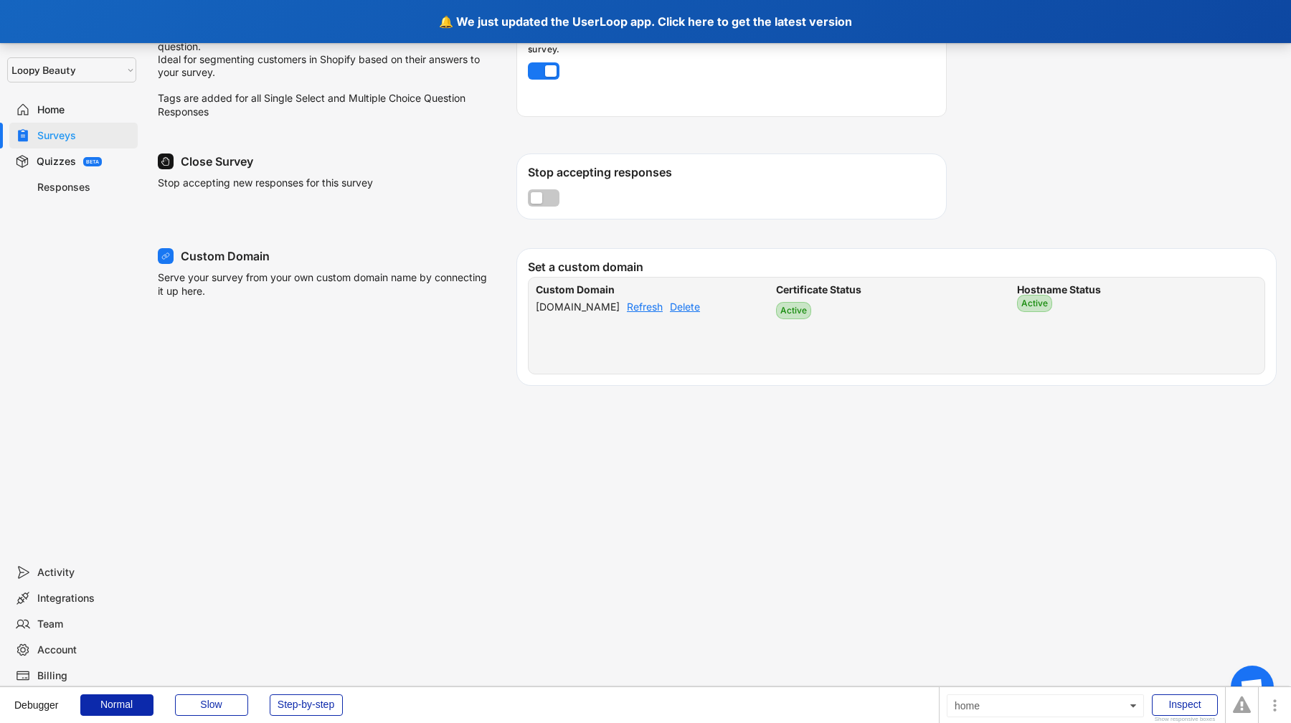
click at [492, 19] on div "🔔 We just updated the UserLoop app. Click here to get the latest version" at bounding box center [645, 21] width 1291 height 43
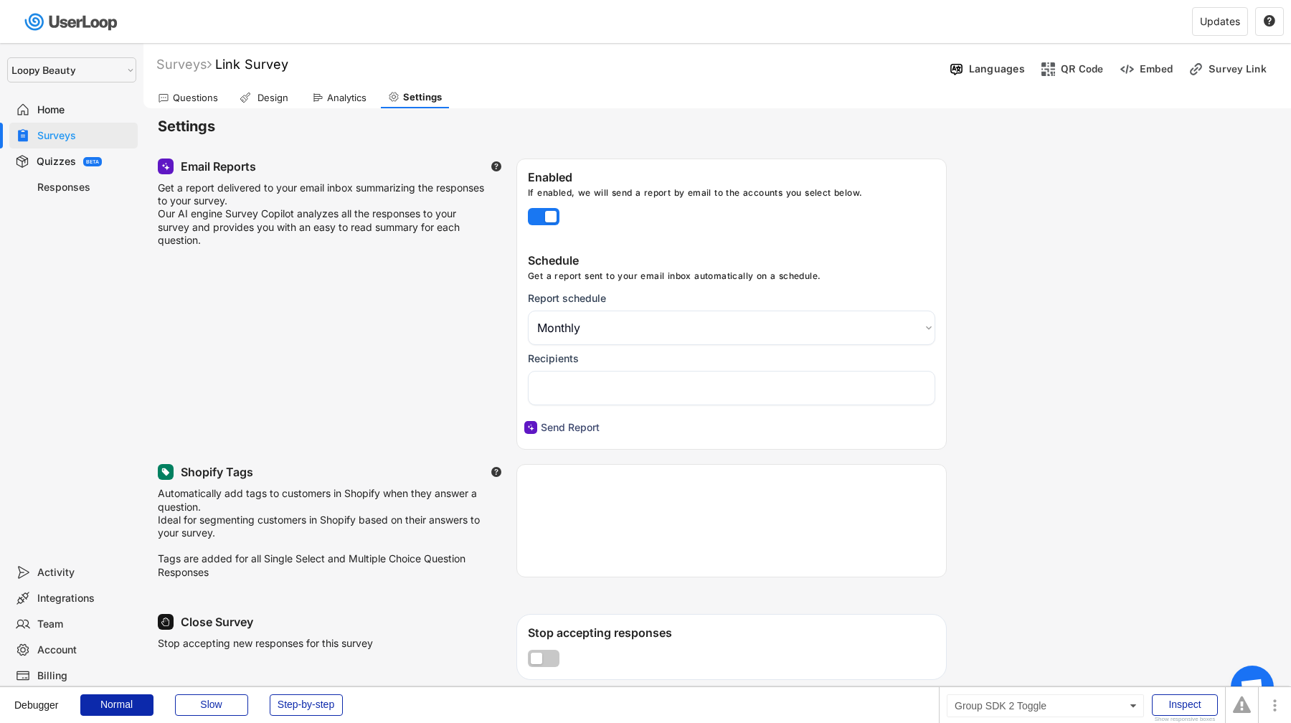
select select ""monthly""
select select ""1348695171700984260__LOOKUP__1621425969652x687239840058835000""
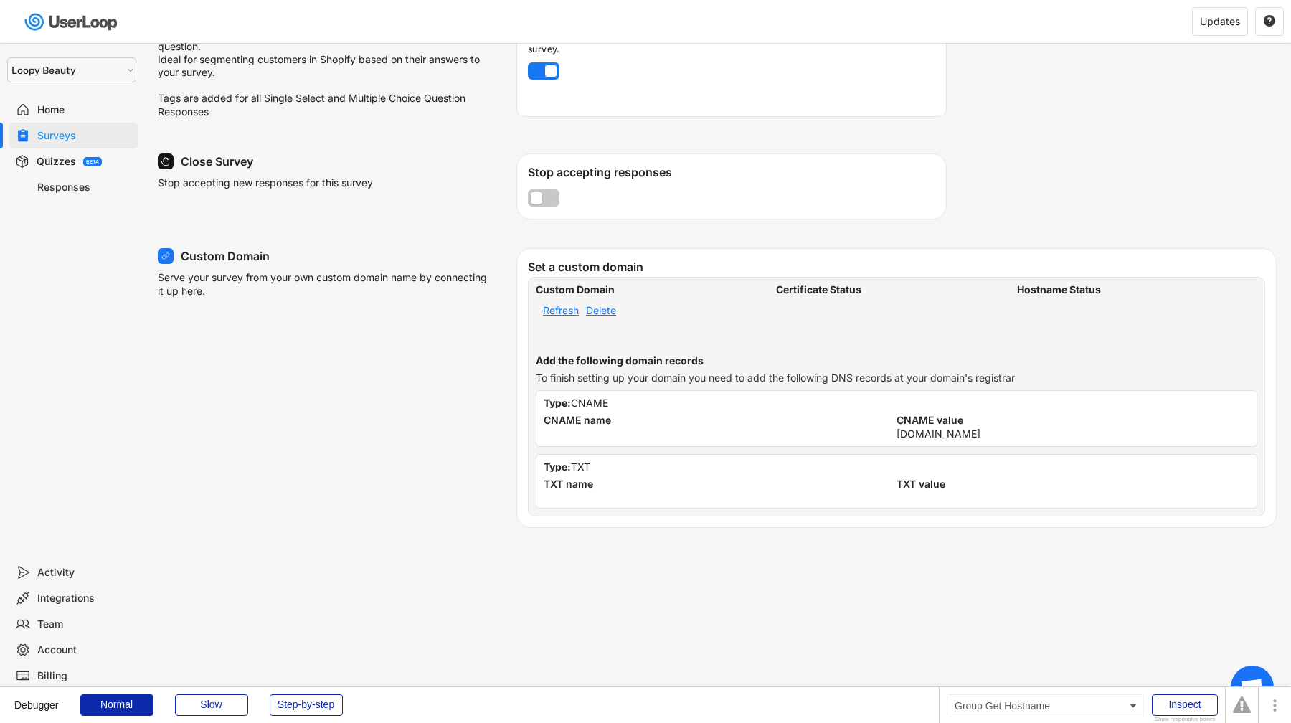
click at [568, 305] on div "Refresh" at bounding box center [561, 310] width 36 height 10
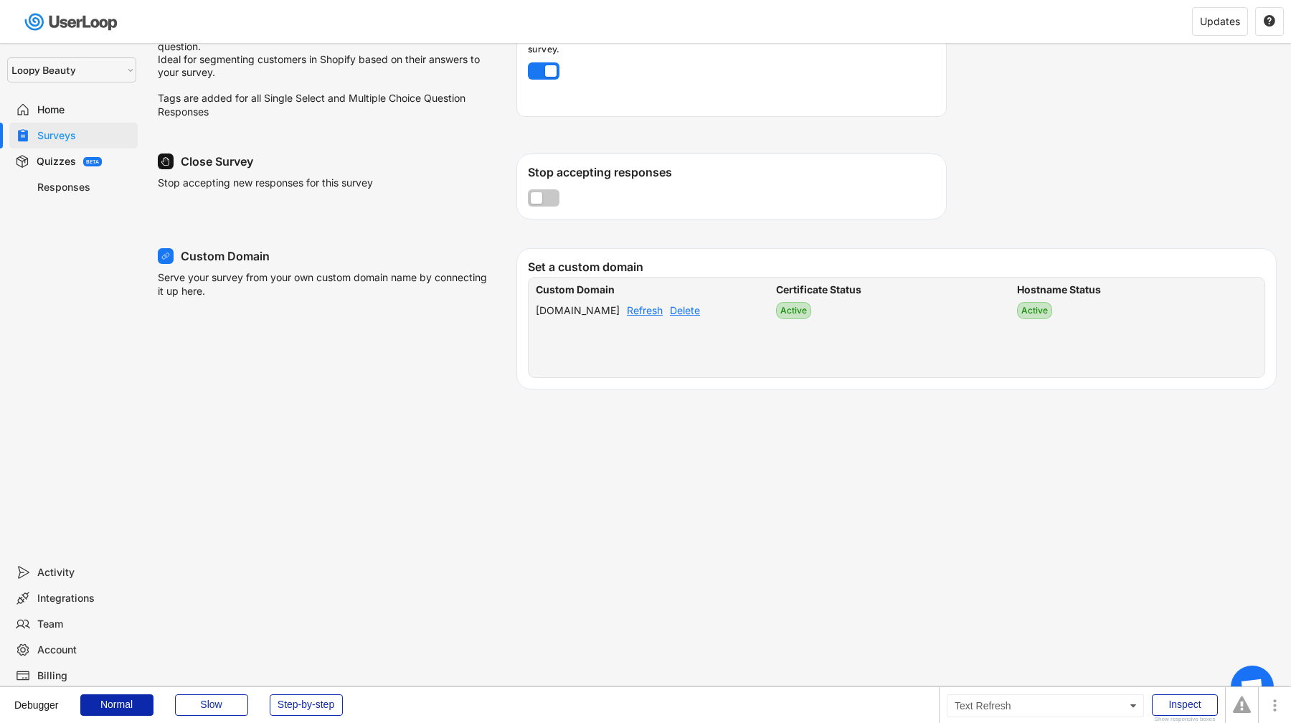
click at [662, 305] on div "Refresh" at bounding box center [645, 310] width 36 height 10
click at [700, 305] on div "Delete" at bounding box center [685, 310] width 30 height 10
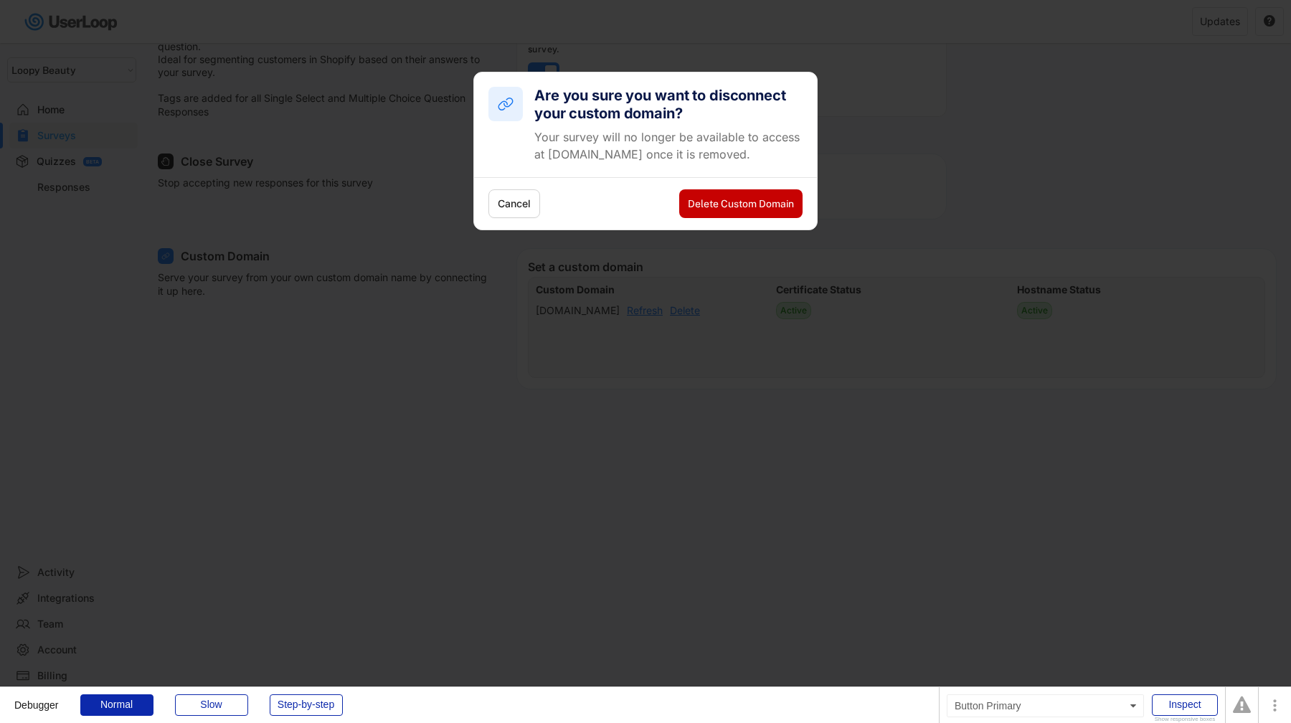
click at [760, 202] on button "Delete Custom Domain" at bounding box center [740, 203] width 123 height 29
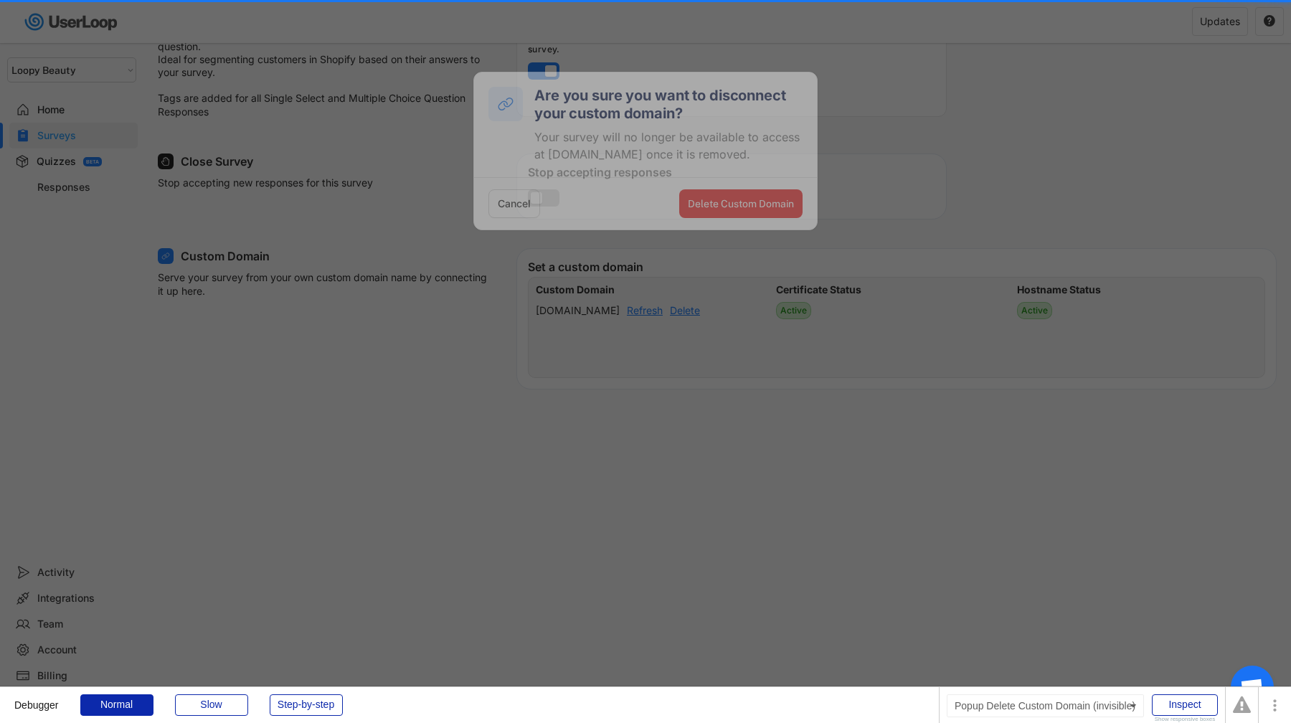
select select "1348695171700984260__LOOKUP__1621425946483x437467764361997950"
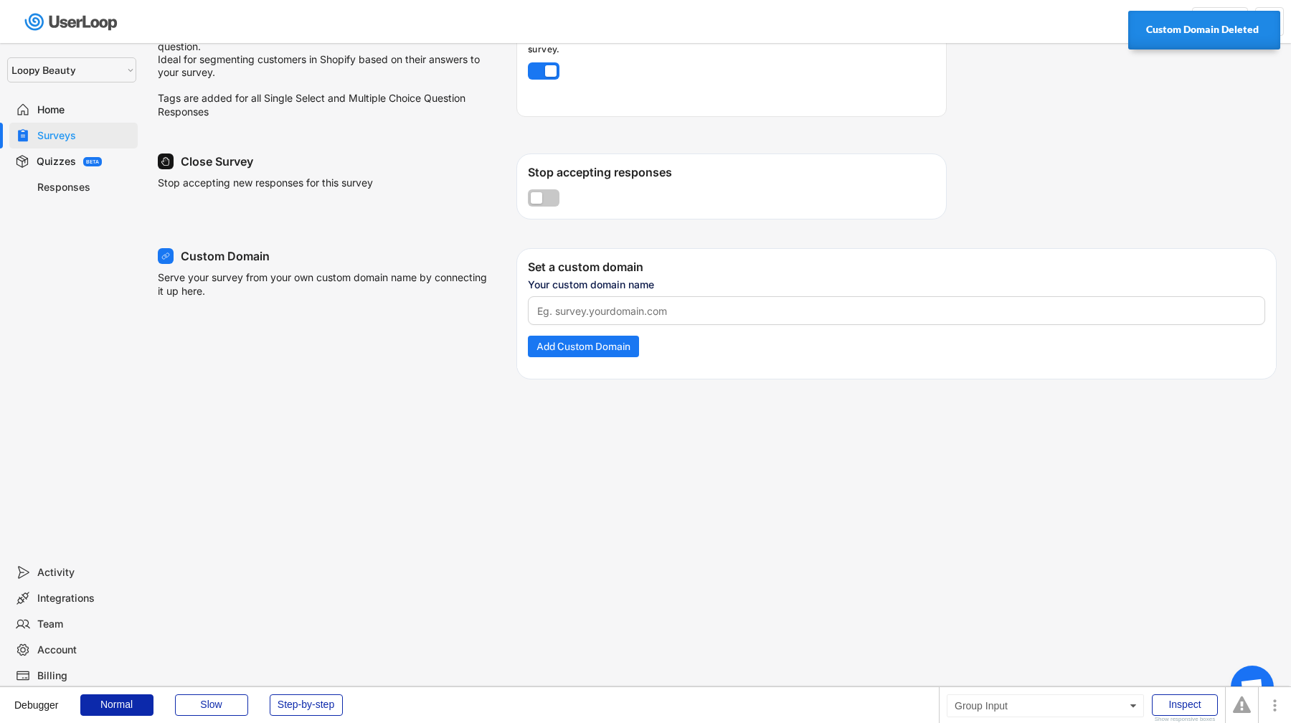
click at [630, 296] on input "input" at bounding box center [896, 310] width 737 height 29
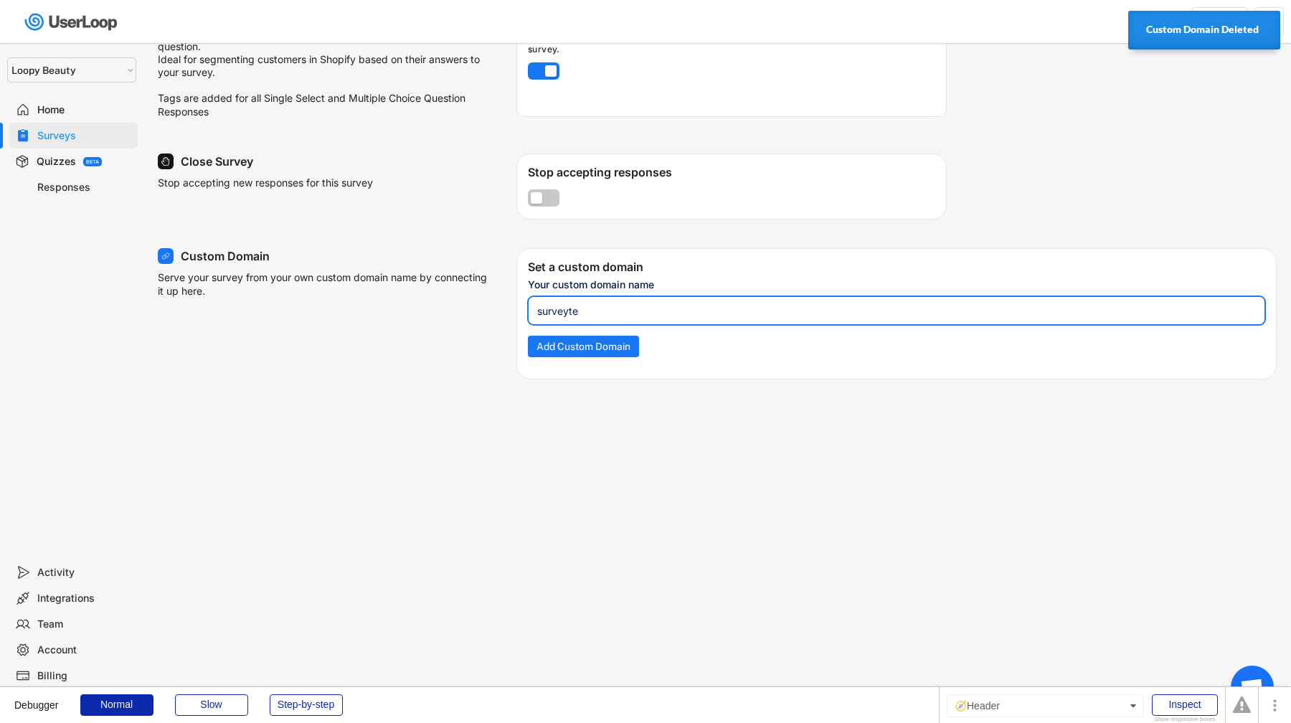
type input "surveyte"
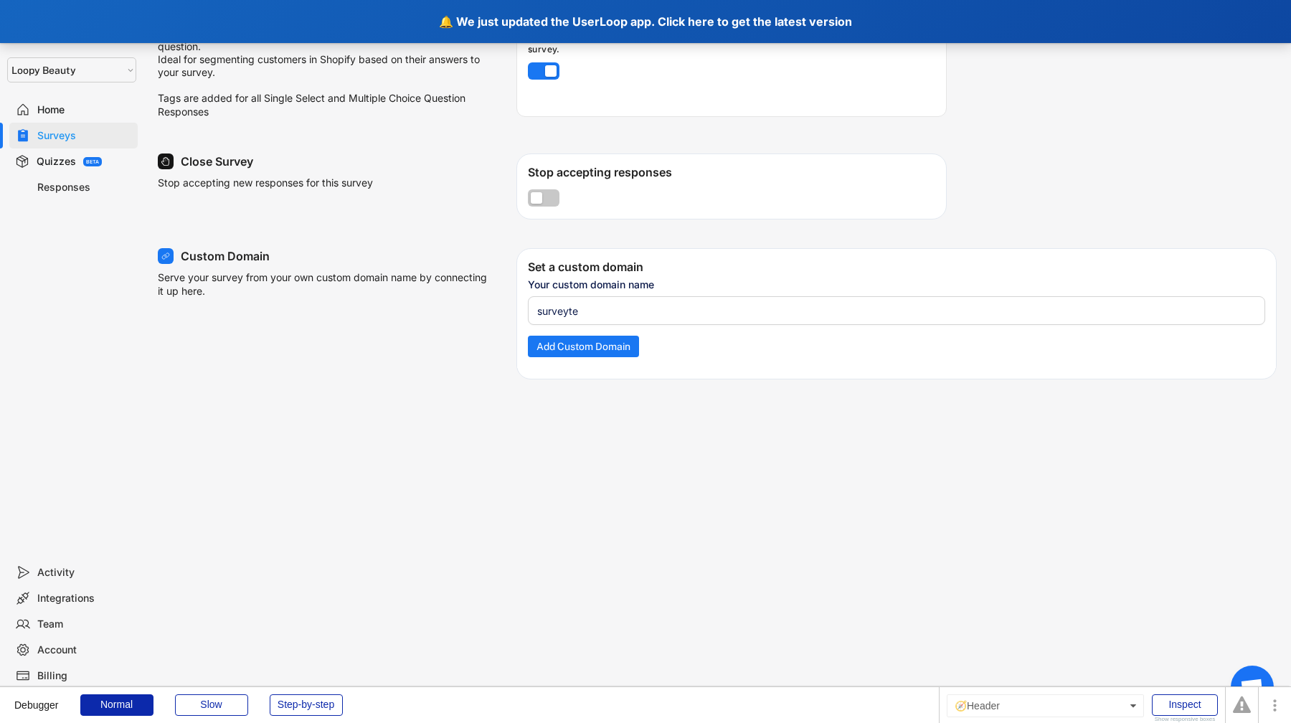
click at [475, 15] on div "🔔 We just updated the UserLoop app. Click here to get the latest version" at bounding box center [645, 21] width 1291 height 43
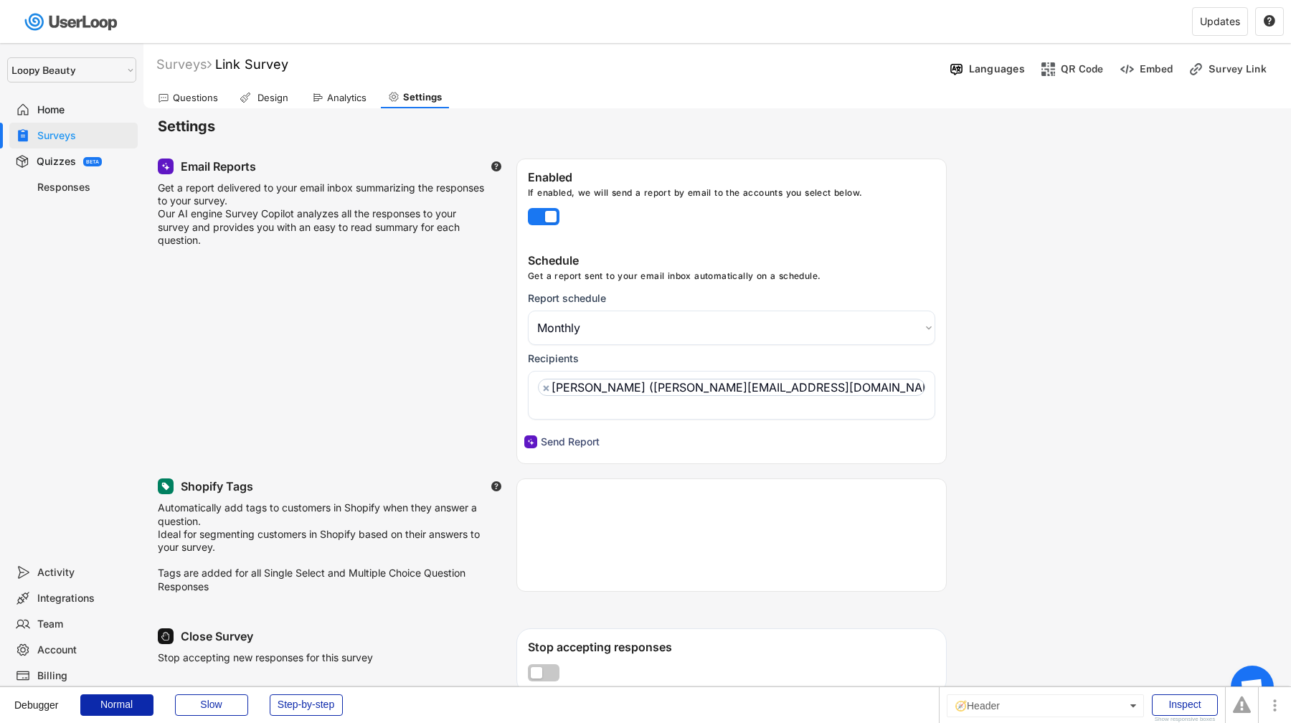
select select ""monthly""
select select ""1348695171700984260__LOOKUP__1621425969652x687239840058835000""
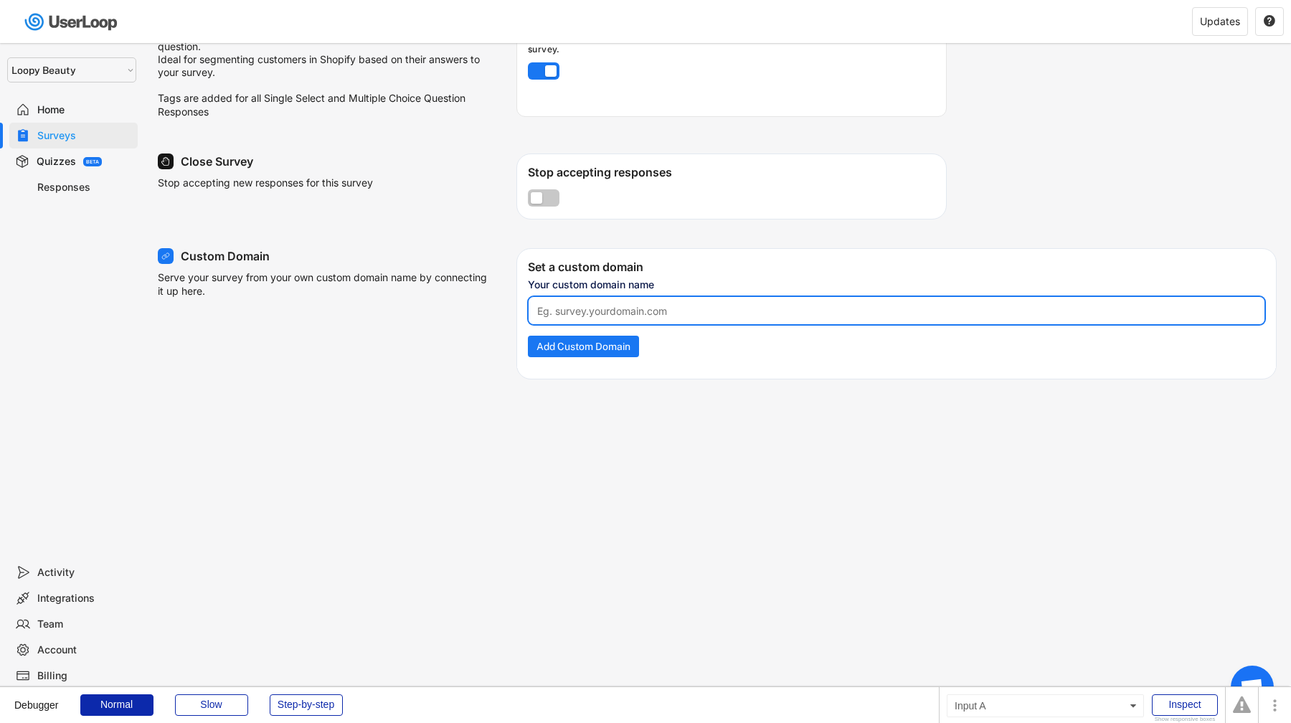
click at [644, 305] on input "input" at bounding box center [896, 310] width 737 height 29
type input "[DOMAIN_NAME]"
click at [606, 336] on button "Add Custom Domain" at bounding box center [583, 347] width 111 height 22
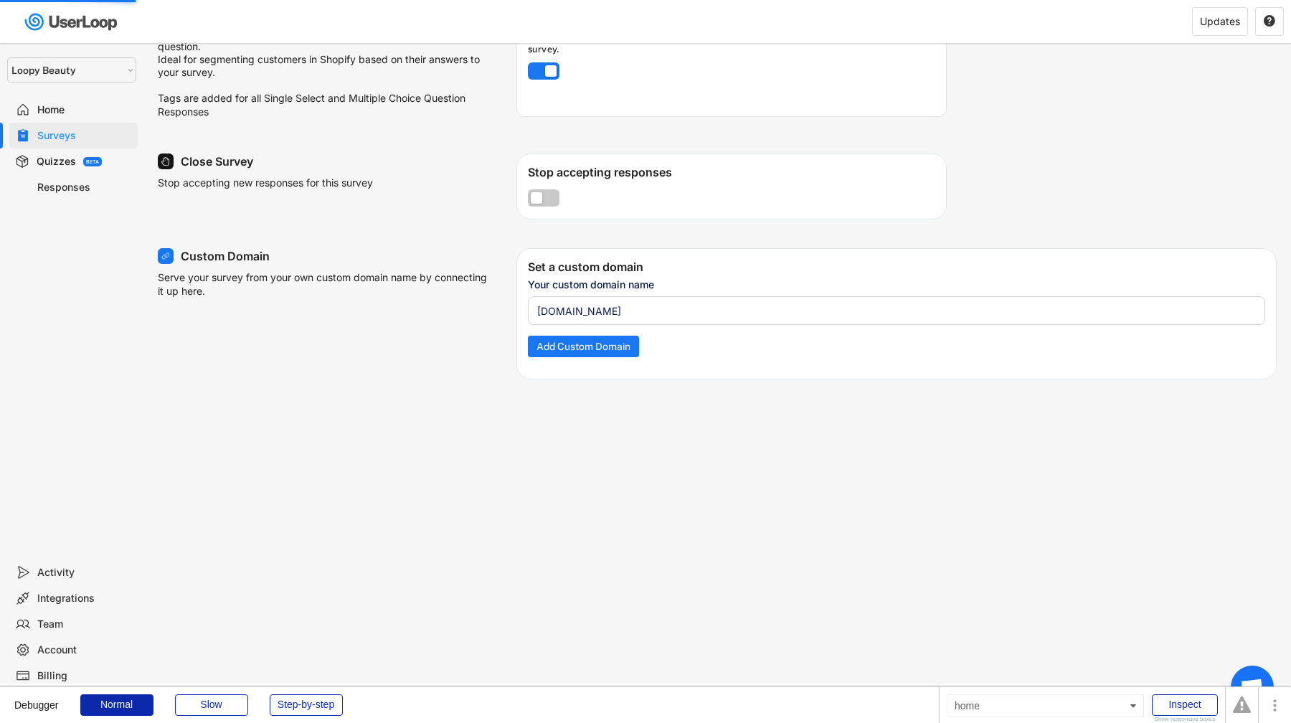
select select "1348695171700984260__LOOKUP__1621425946483x437467764361997950"
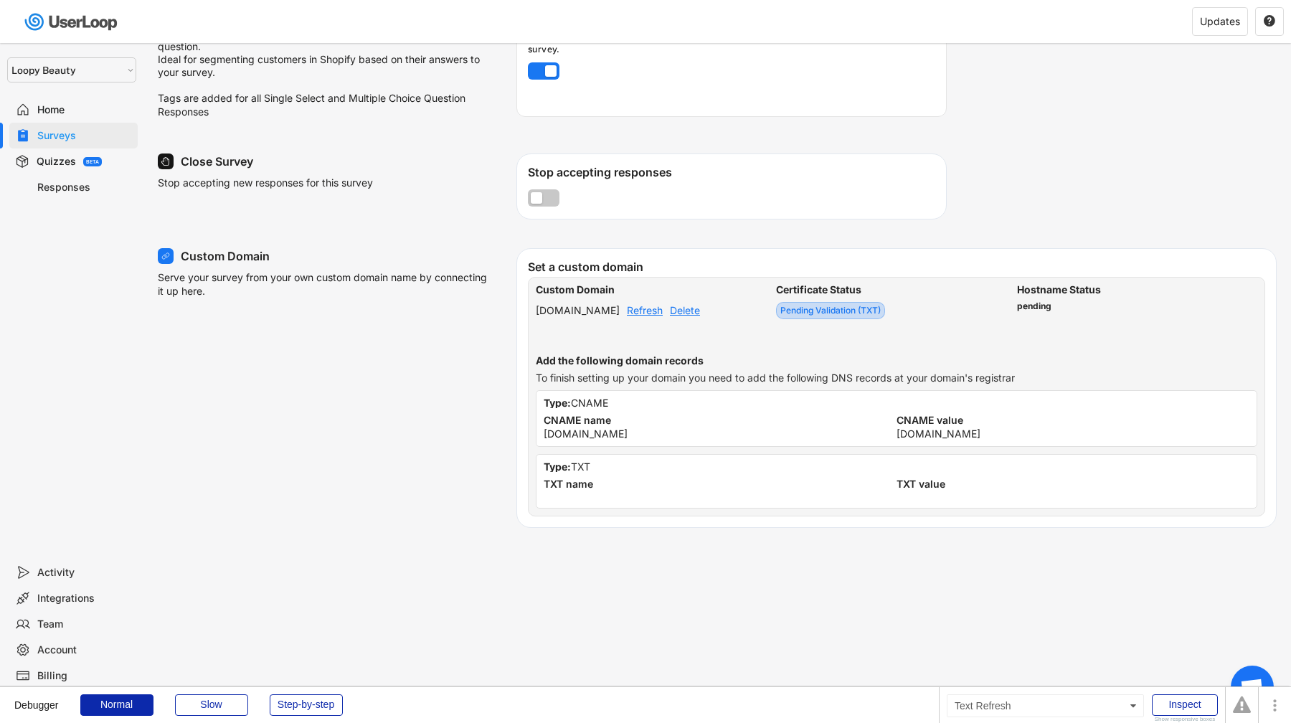
click at [662, 305] on div "Refresh" at bounding box center [645, 310] width 36 height 10
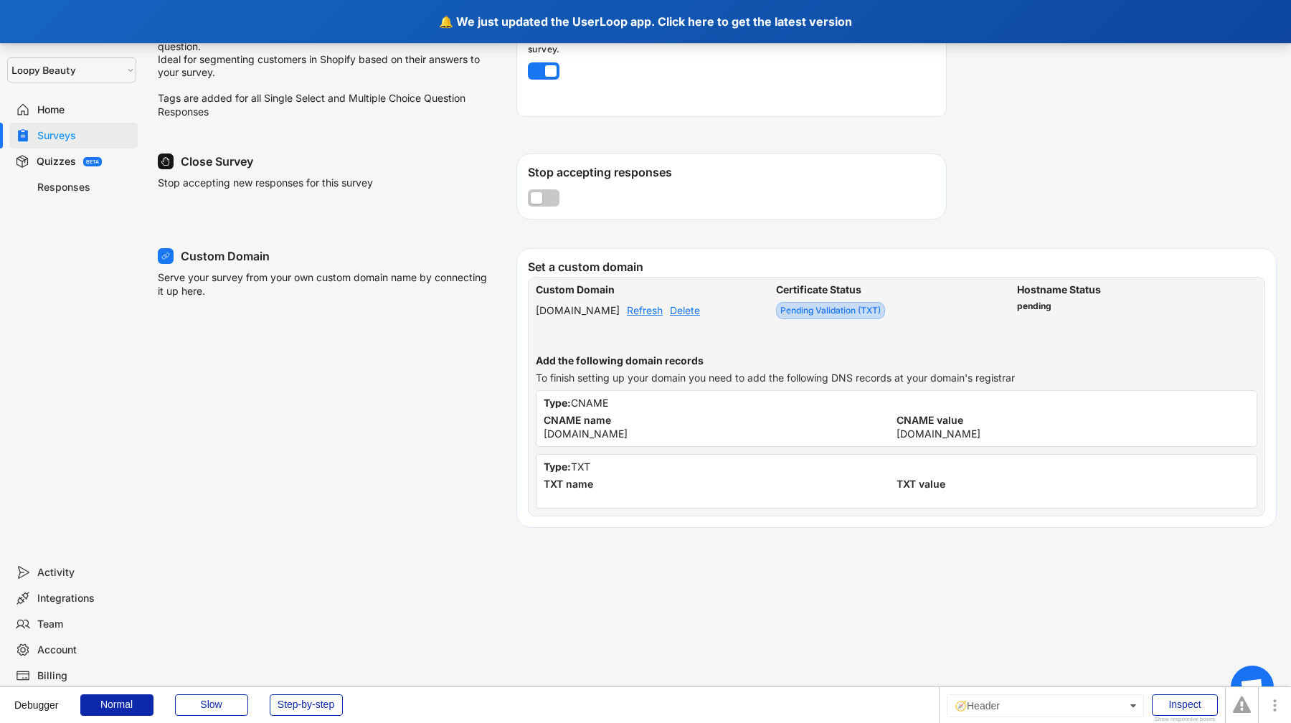
click at [432, 9] on div "🔔 We just updated the UserLoop app. Click here to get the latest version" at bounding box center [645, 21] width 1291 height 43
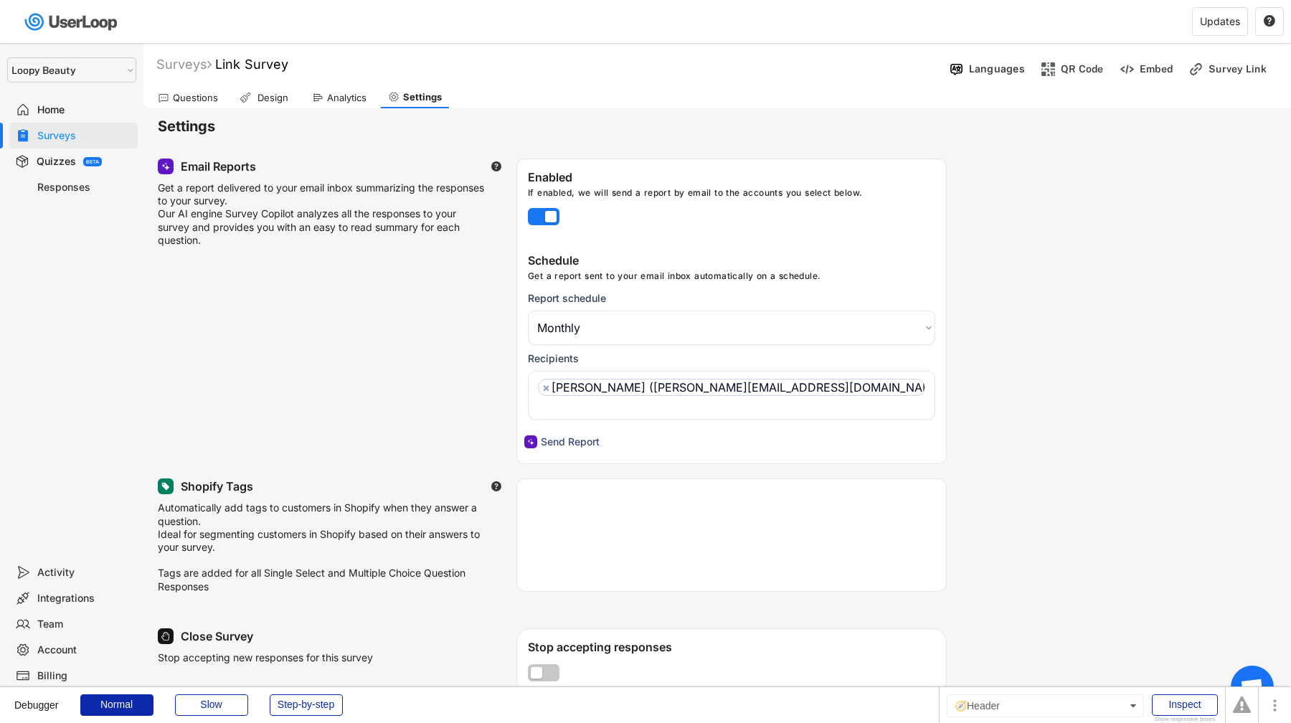
select select ""monthly""
select select ""1348695171700984260__LOOKUP__1621425969652x687239840058835000""
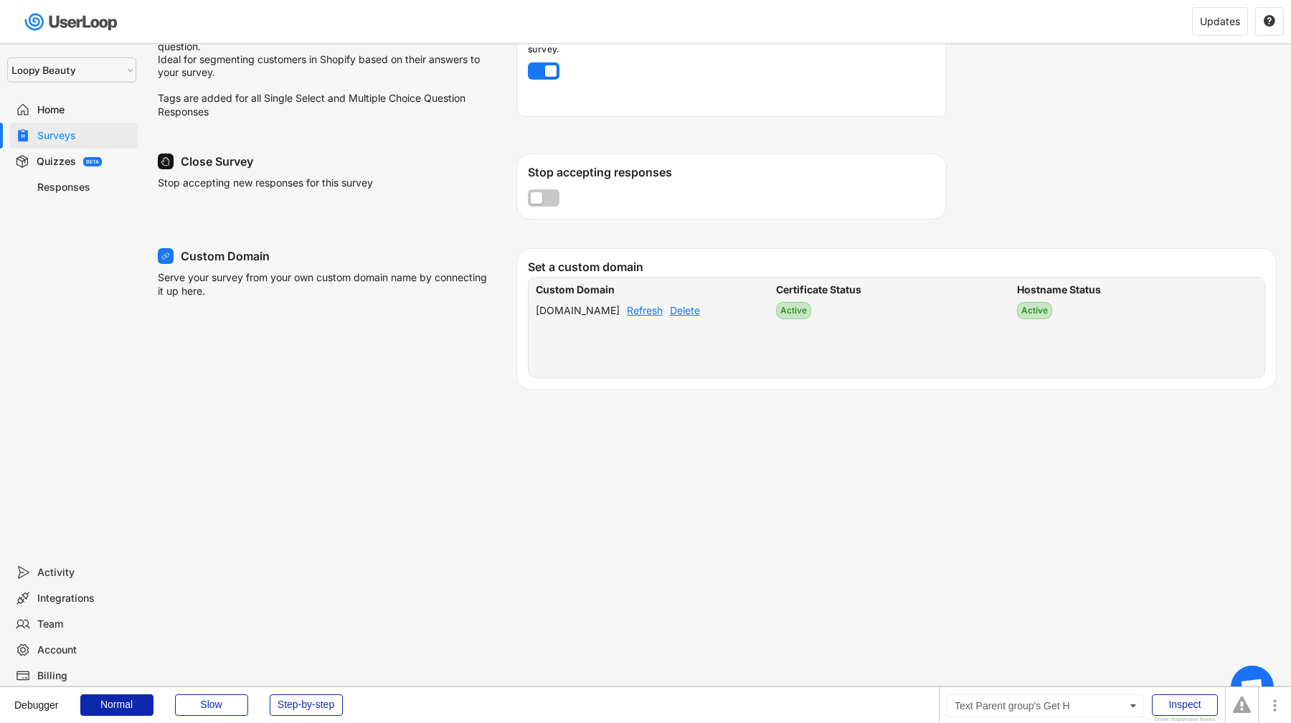
click at [606, 305] on div "[DOMAIN_NAME]" at bounding box center [578, 310] width 84 height 10
click at [700, 305] on div "Delete" at bounding box center [685, 310] width 30 height 10
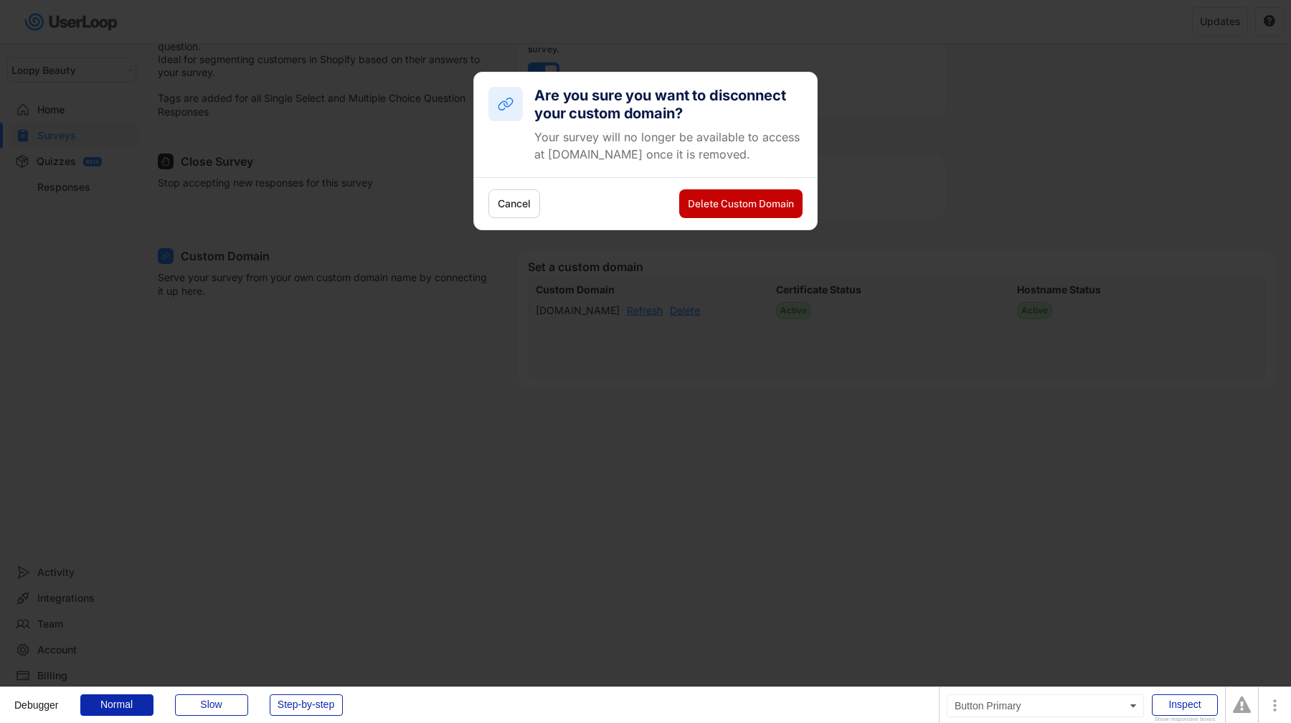
click at [771, 199] on button "Delete Custom Domain" at bounding box center [740, 203] width 123 height 29
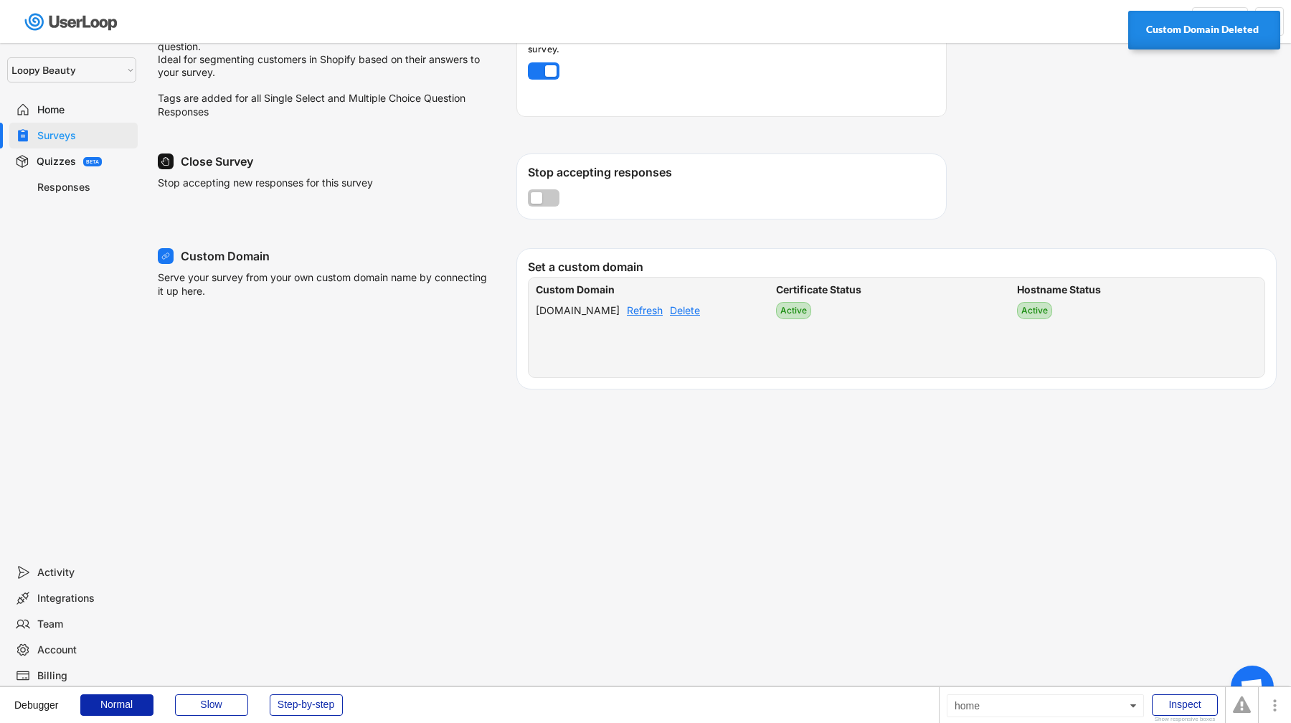
select select "1348695171700984260__LOOKUP__1621425946483x437467764361997950"
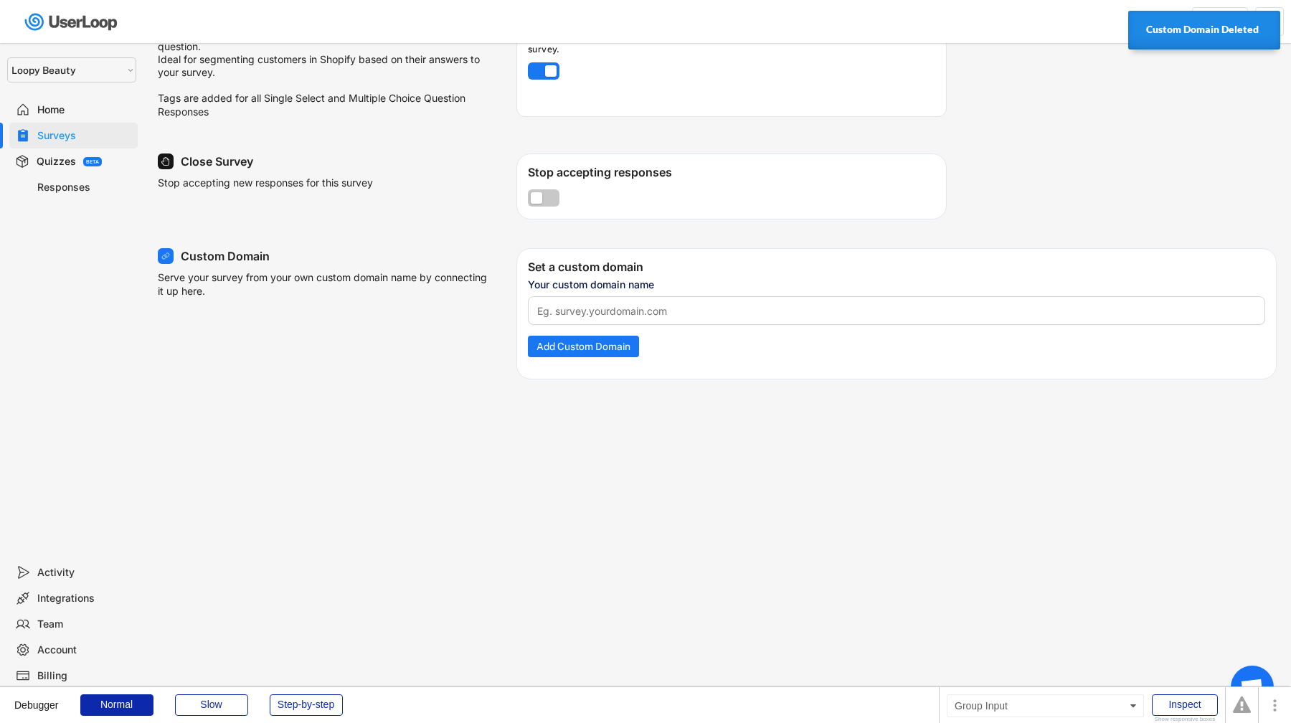
click at [689, 287] on div "Your custom domain name" at bounding box center [896, 301] width 737 height 48
click at [689, 300] on input "input" at bounding box center [896, 310] width 737 height 29
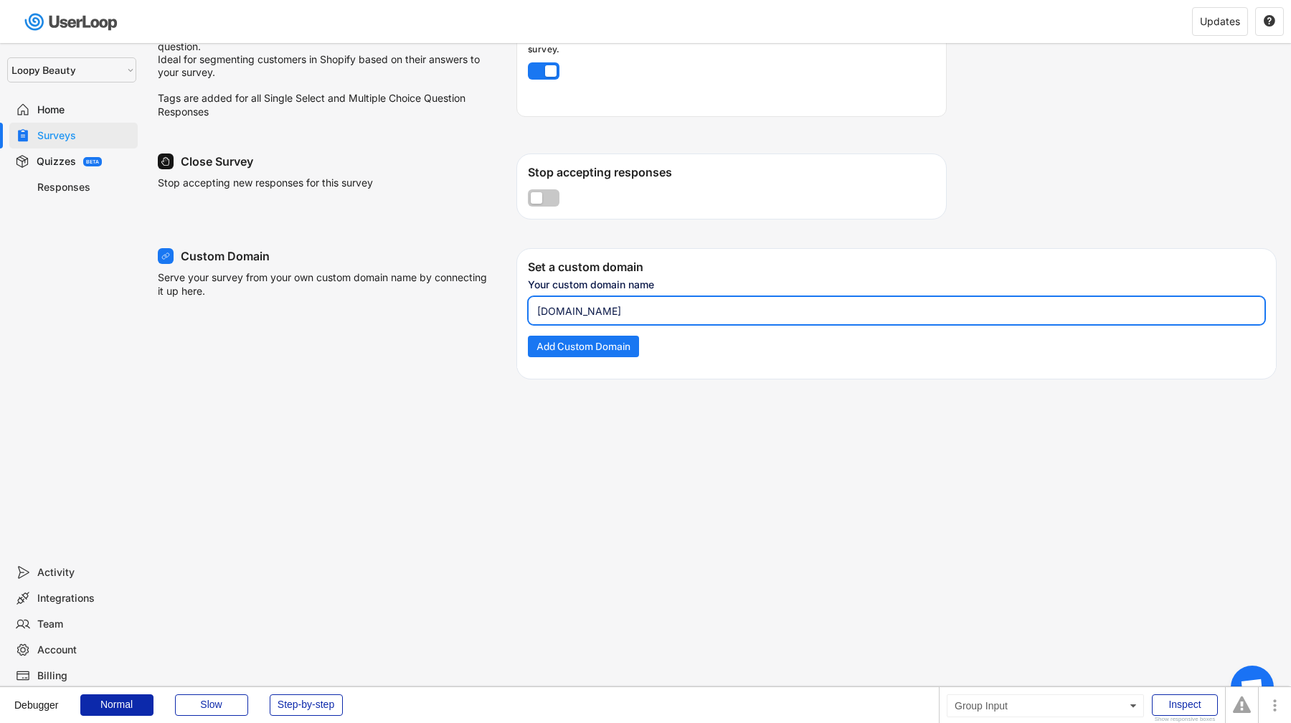
click at [594, 303] on input "input" at bounding box center [896, 310] width 737 height 29
drag, startPoint x: 591, startPoint y: 303, endPoint x: 690, endPoint y: 314, distance: 99.6
click at [690, 314] on input "input" at bounding box center [896, 310] width 737 height 29
type input "surveytest.demo.com"
drag, startPoint x: 614, startPoint y: 338, endPoint x: 627, endPoint y: 355, distance: 21.5
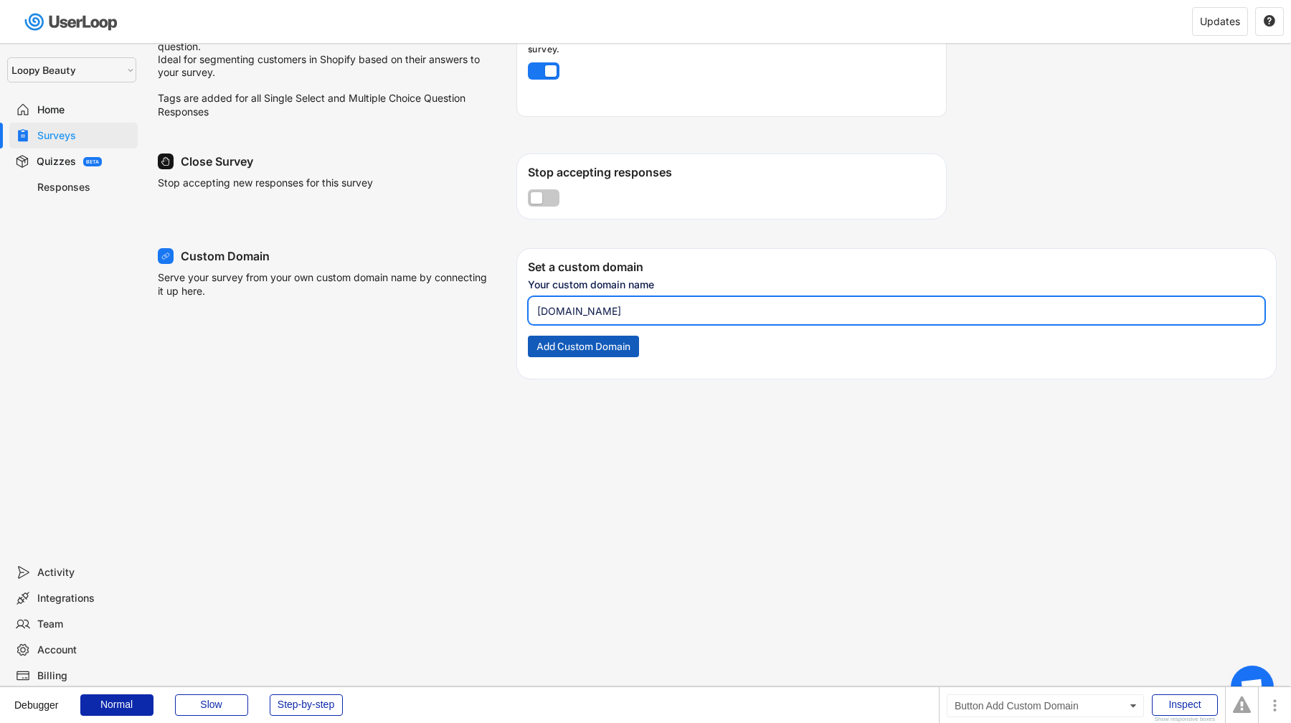
click at [614, 337] on button "Add Custom Domain" at bounding box center [583, 347] width 111 height 22
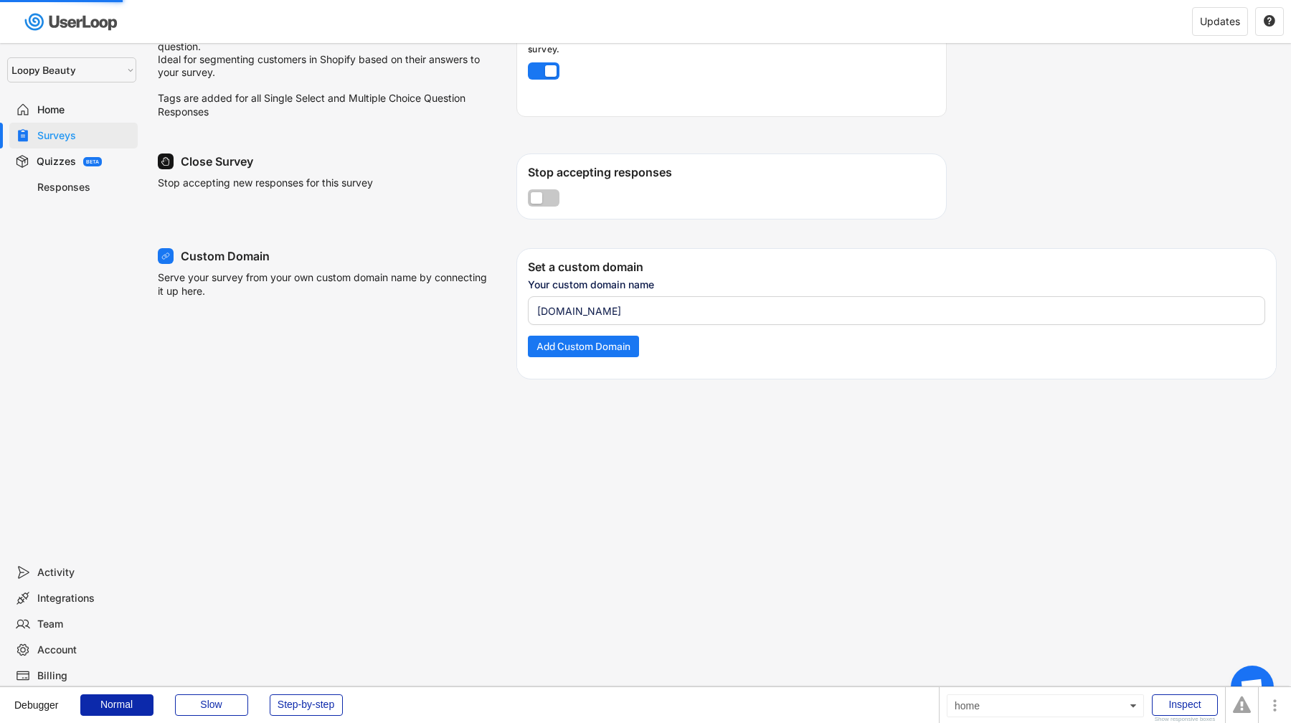
select select "1348695171700984260__LOOKUP__1621425946483x437467764361997950"
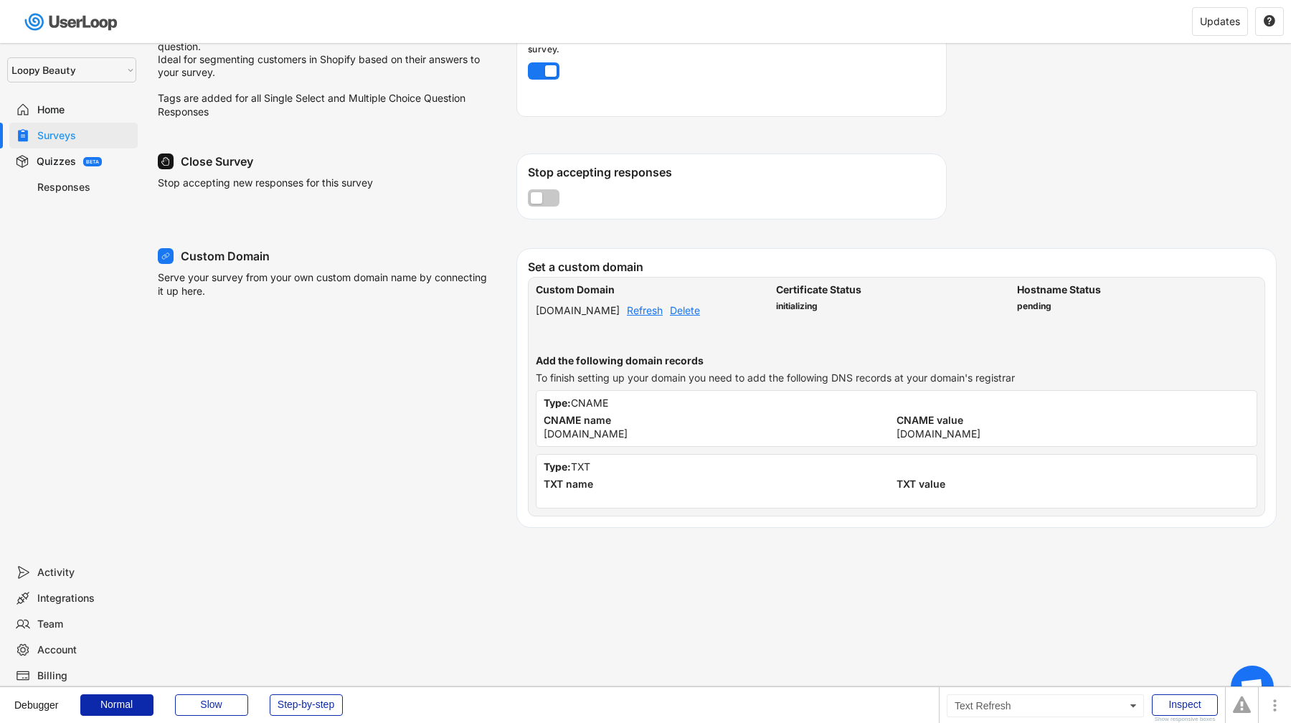
click at [662, 305] on div "Refresh" at bounding box center [645, 310] width 36 height 10
click at [788, 302] on div "initializing" at bounding box center [797, 306] width 42 height 9
copy div "initializing"
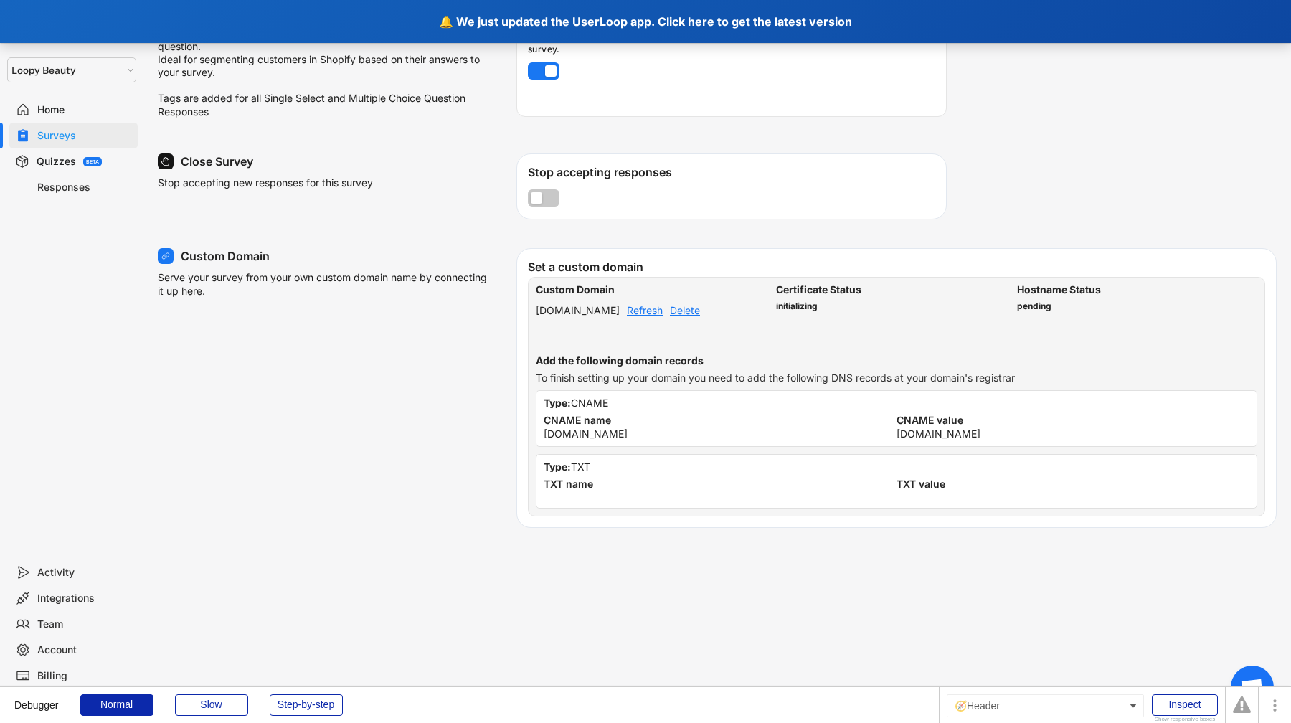
click at [460, 15] on div "🔔 We just updated the UserLoop app. Click here to get the latest version" at bounding box center [645, 21] width 1291 height 43
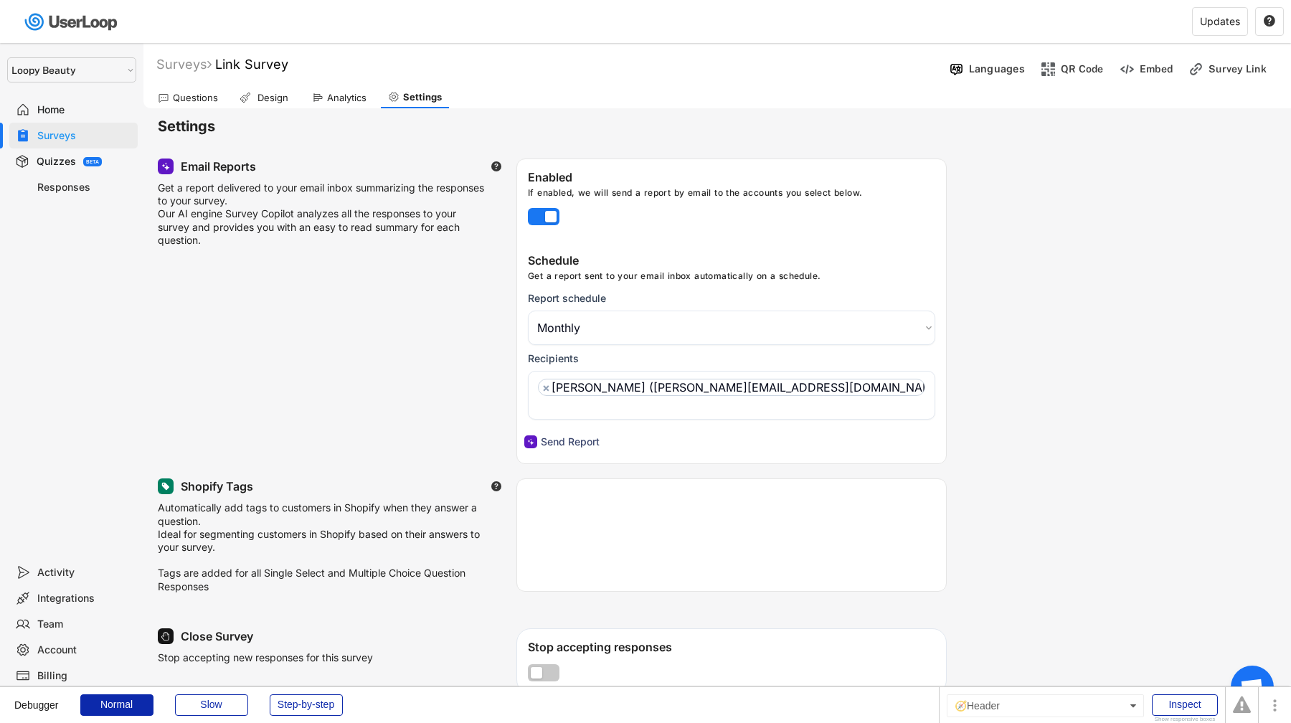
select select ""monthly""
select select ""1348695171700984260__LOOKUP__1621425969652x687239840058835000""
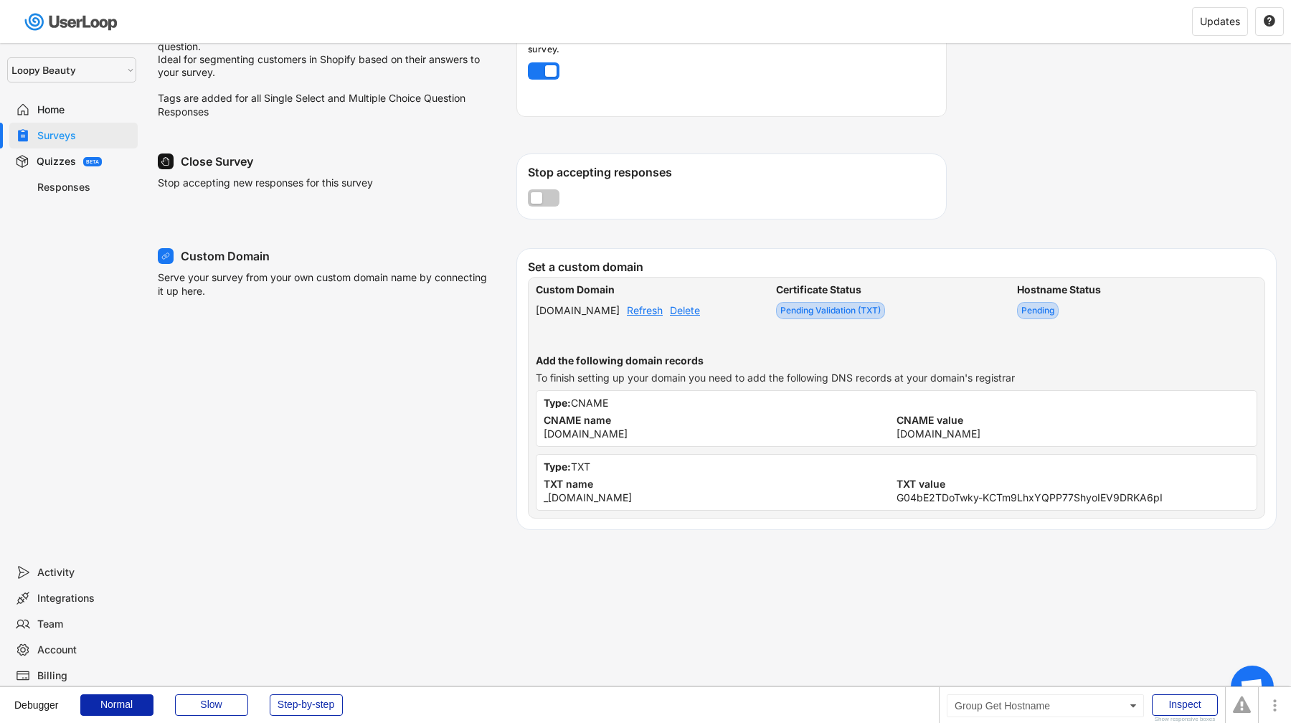
click at [662, 305] on div "Refresh" at bounding box center [645, 310] width 36 height 10
click at [698, 305] on div "Delete" at bounding box center [685, 310] width 30 height 10
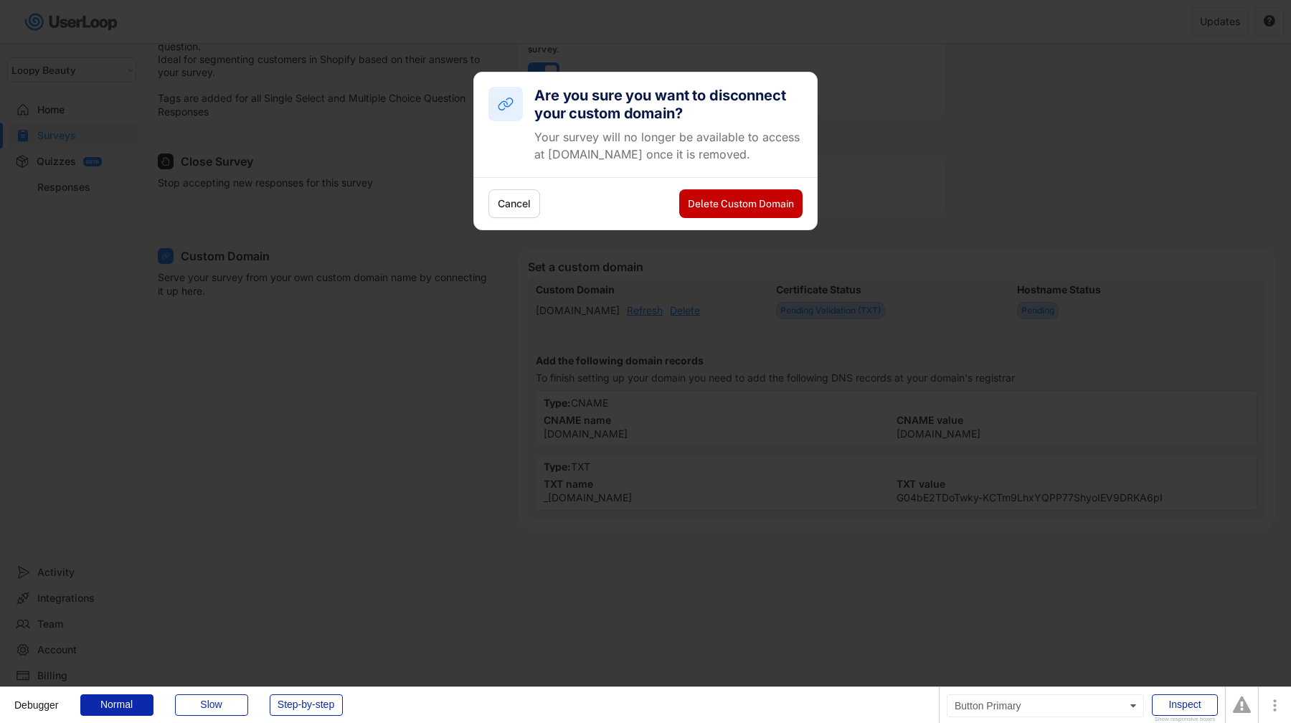
click at [755, 212] on button "Delete Custom Domain" at bounding box center [740, 203] width 123 height 29
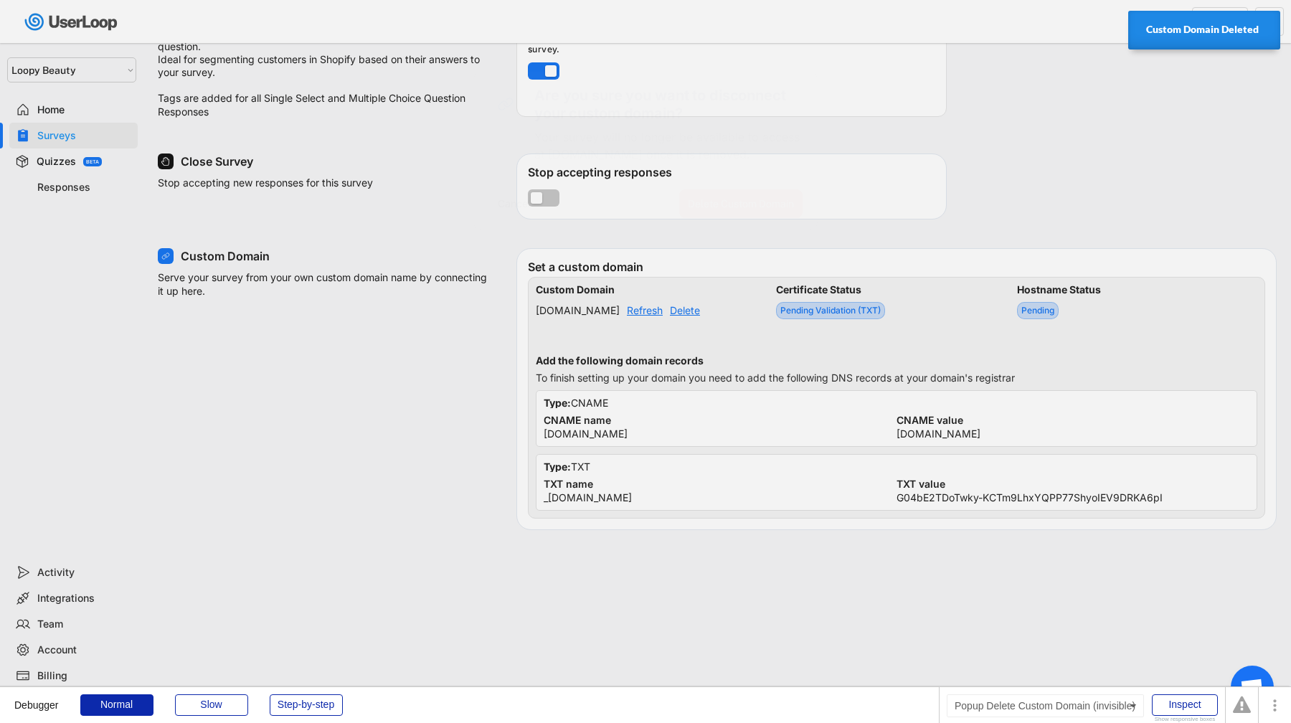
select select "1348695171700984260__LOOKUP__1621425946483x437467764361997950"
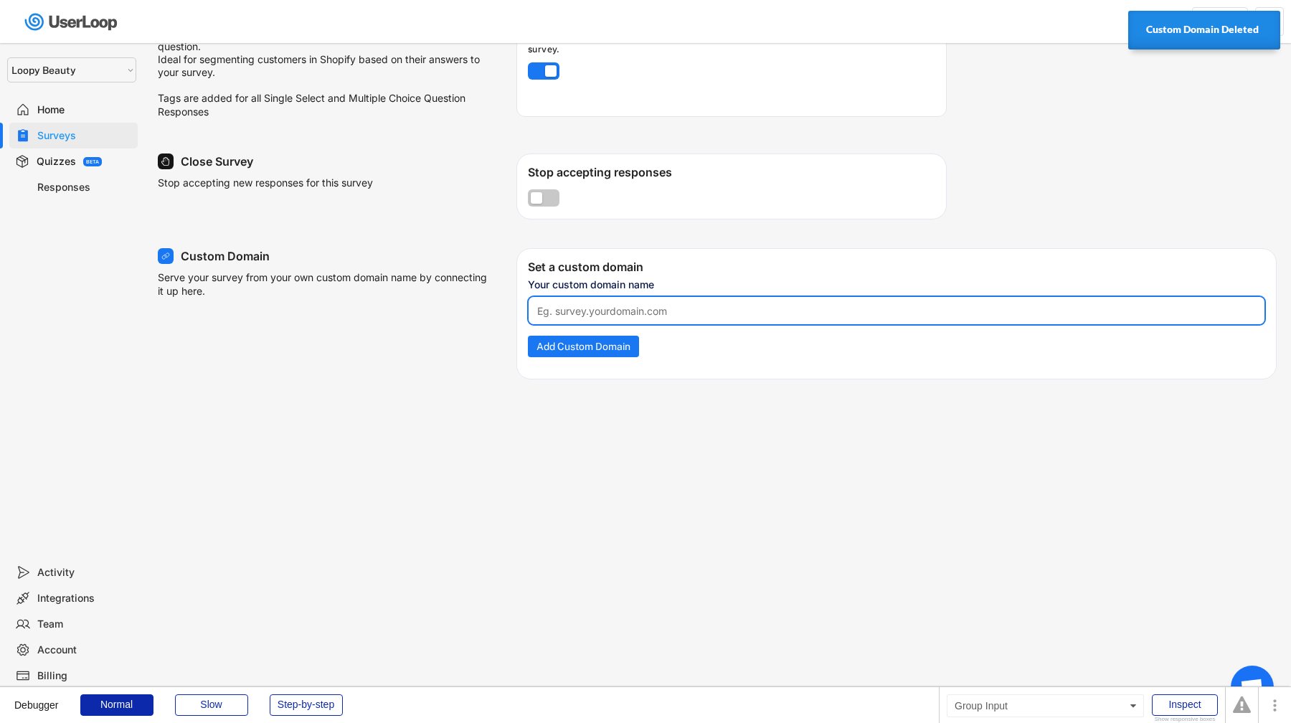
click at [652, 302] on input "input" at bounding box center [896, 310] width 737 height 29
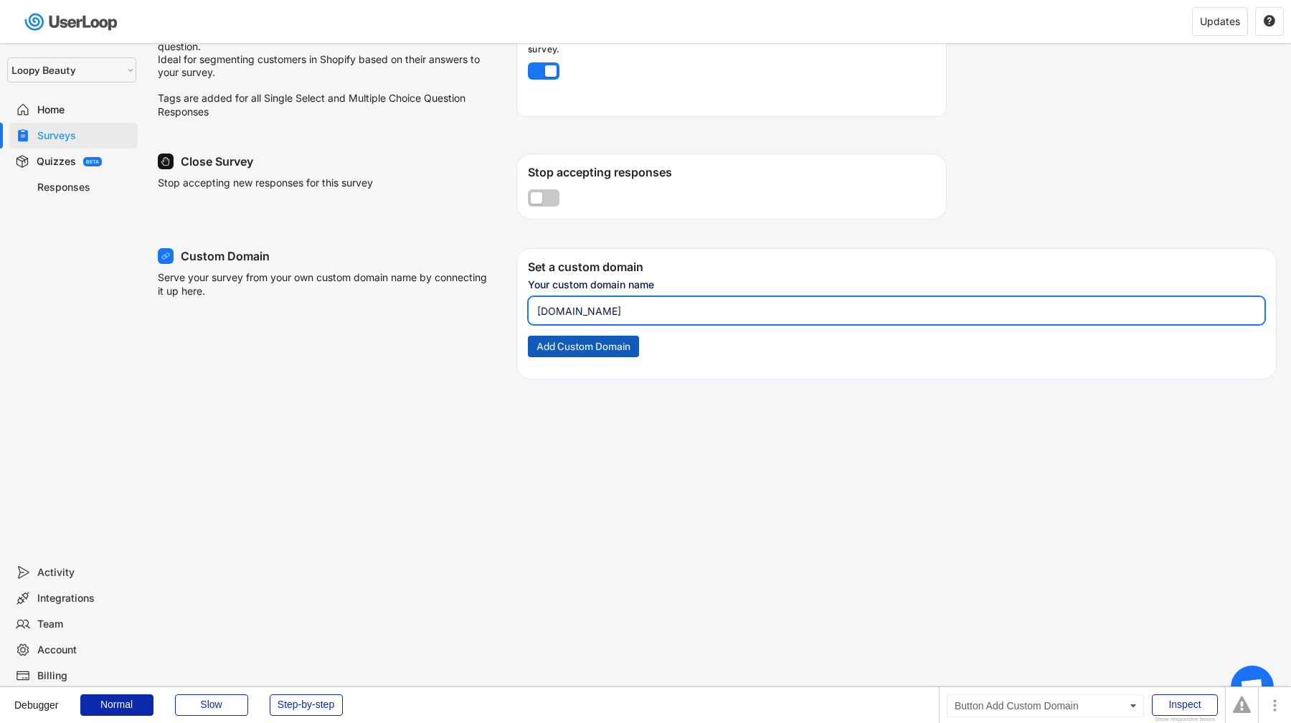
type input "[DOMAIN_NAME]"
drag, startPoint x: 607, startPoint y: 333, endPoint x: 609, endPoint y: 351, distance: 18.0
click at [607, 336] on button "Add Custom Domain" at bounding box center [583, 347] width 111 height 22
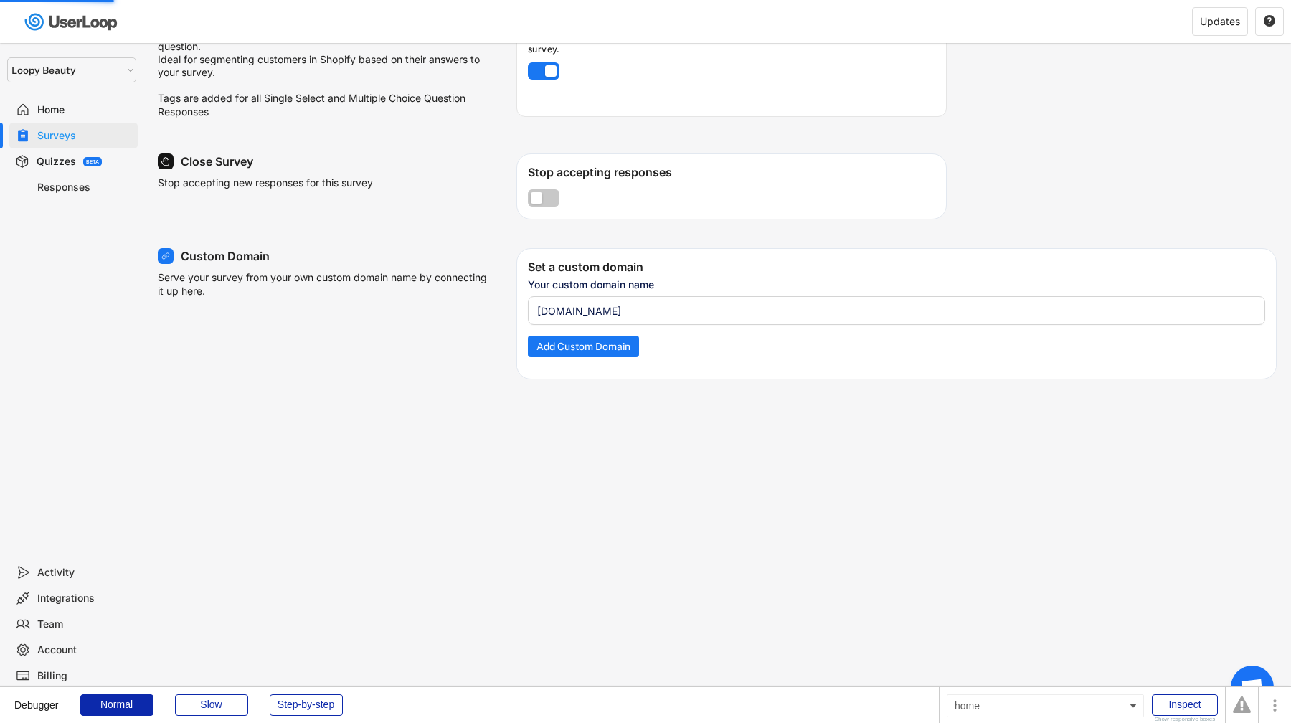
select select "1348695171700984260__LOOKUP__1621425946483x437467764361997950"
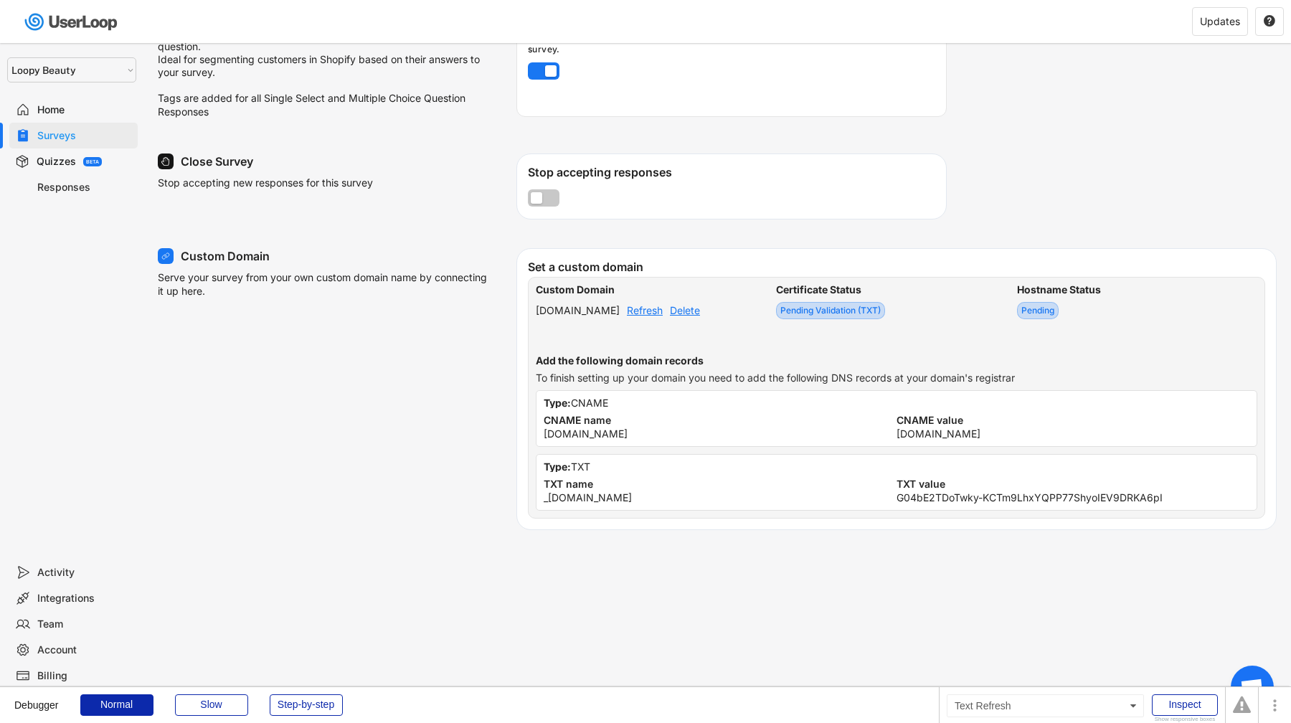
click at [662, 305] on div "Refresh" at bounding box center [645, 310] width 36 height 10
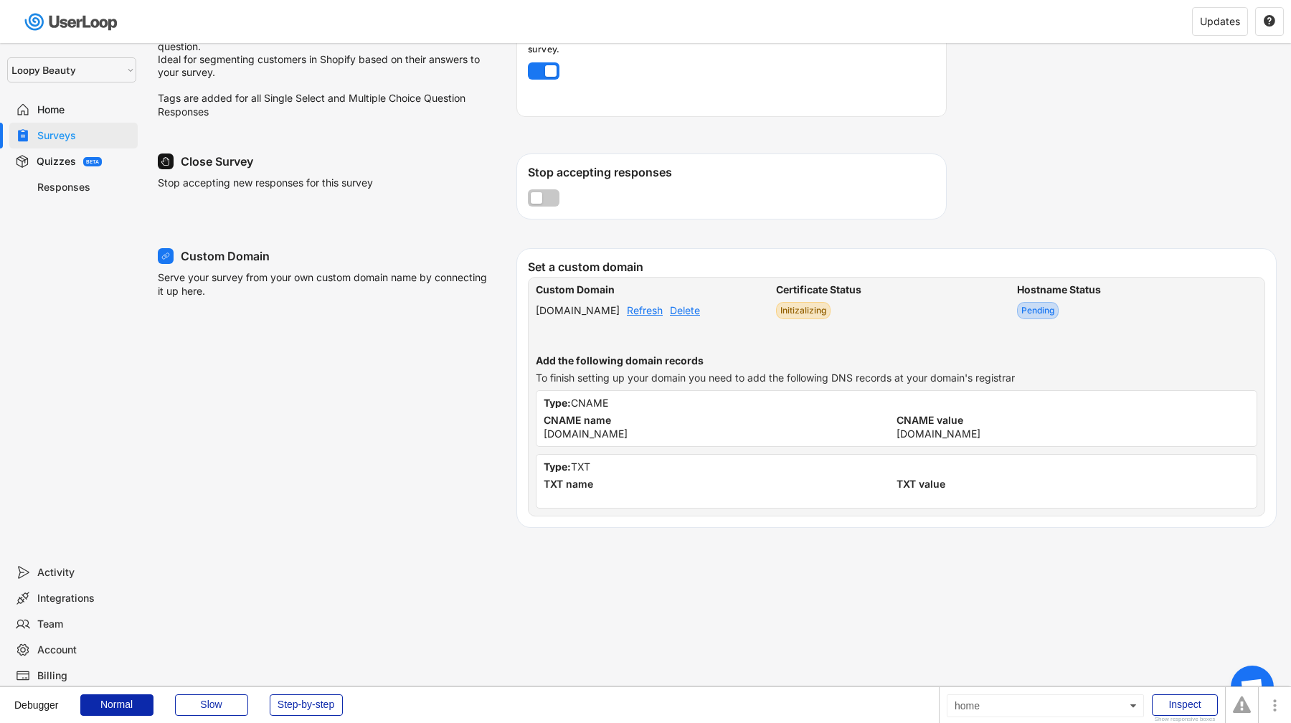
click at [662, 305] on div "Refresh" at bounding box center [645, 310] width 36 height 10
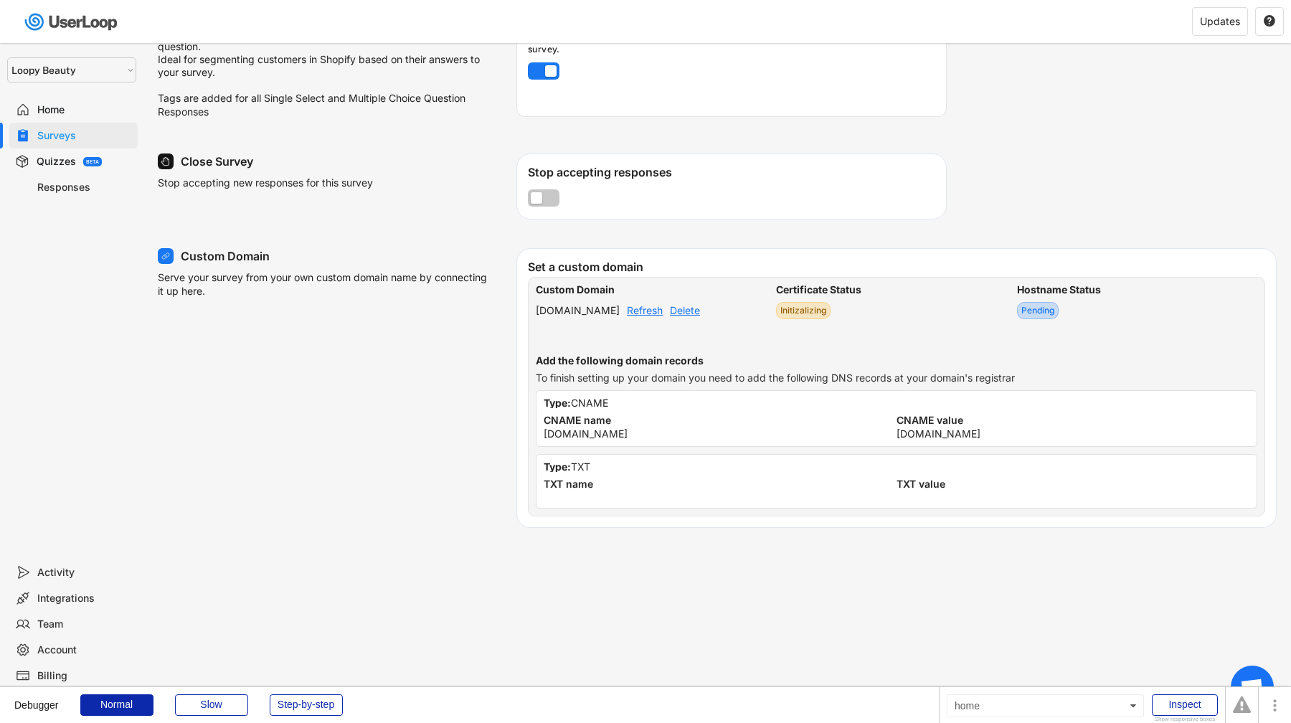
click at [662, 305] on div "Refresh" at bounding box center [645, 310] width 36 height 10
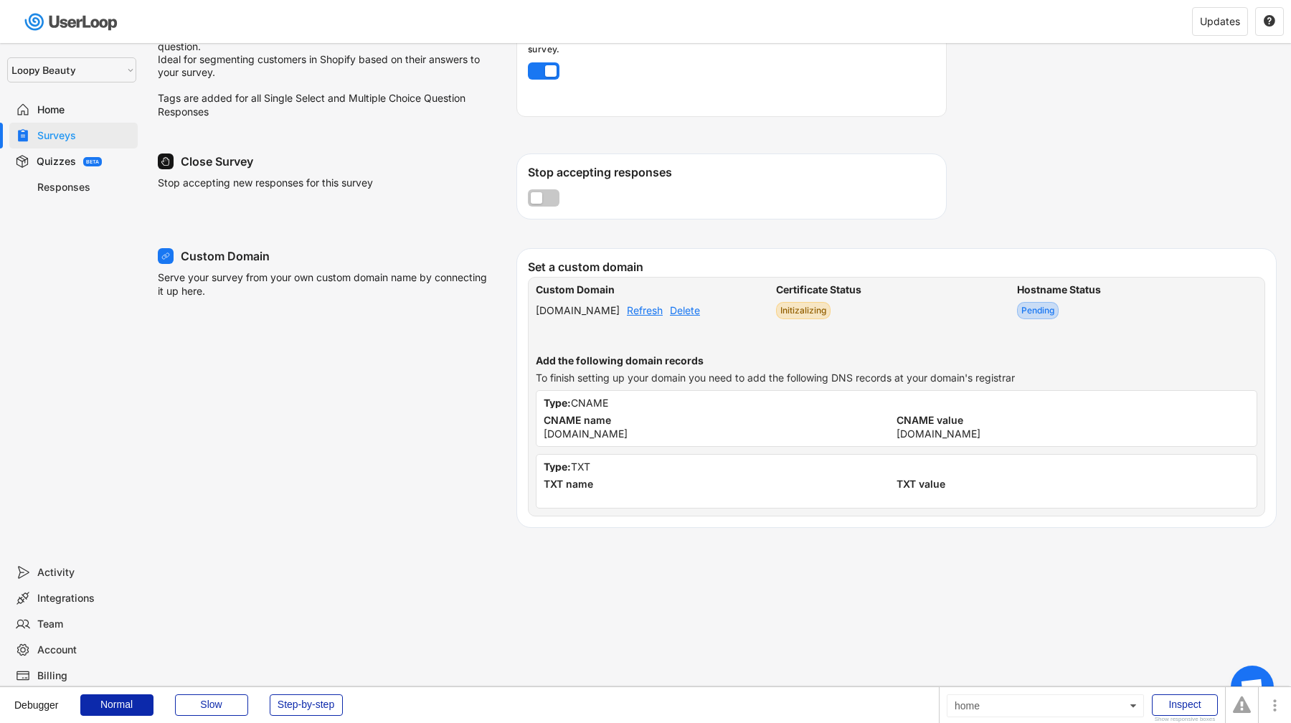
click at [662, 305] on div "Refresh" at bounding box center [645, 310] width 36 height 10
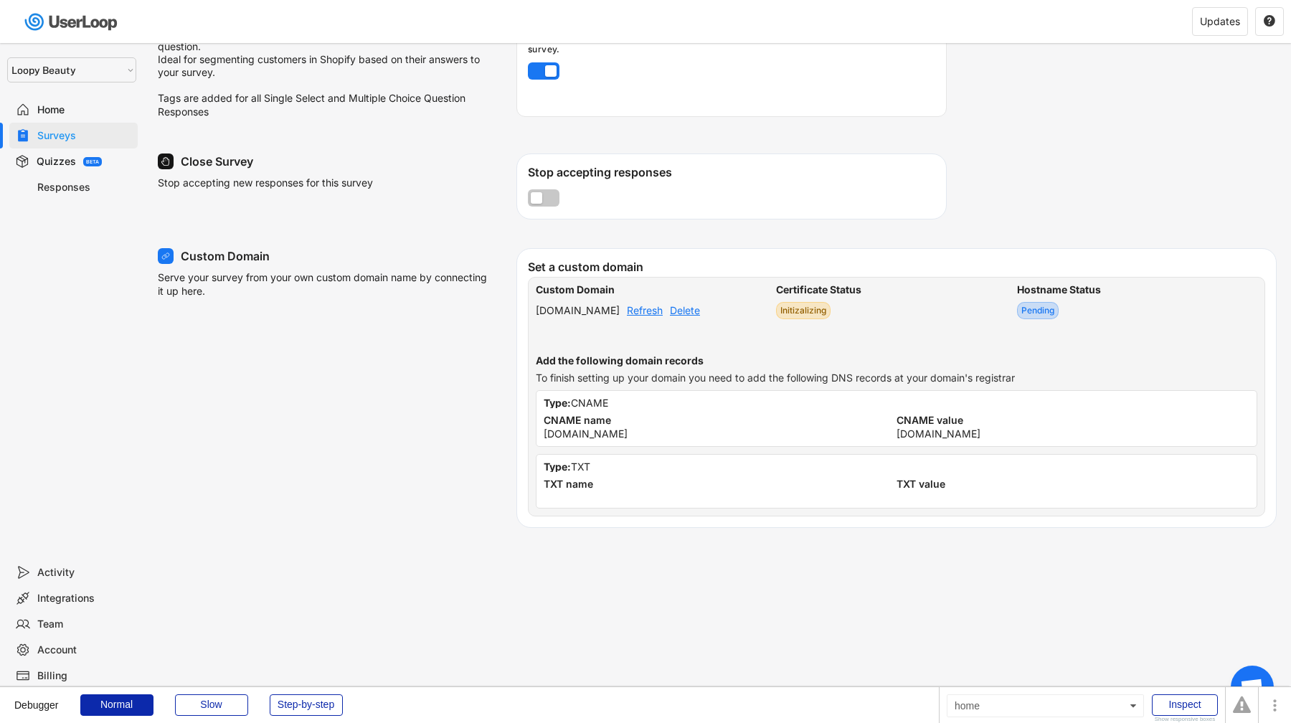
click at [662, 305] on div "Refresh" at bounding box center [645, 310] width 36 height 10
click at [315, 700] on div "Step-by-step" at bounding box center [306, 705] width 73 height 22
click at [662, 305] on div "Refresh" at bounding box center [645, 310] width 36 height 10
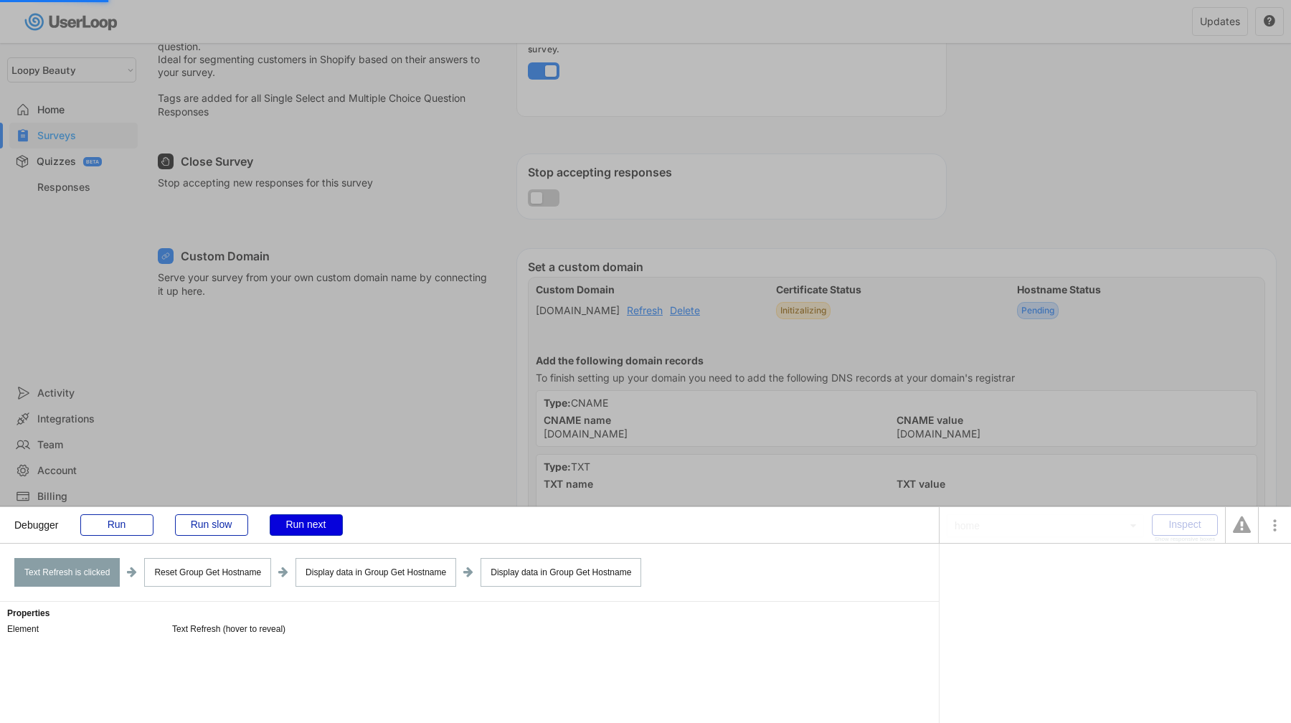
click at [293, 523] on div "Run next" at bounding box center [306, 525] width 73 height 22
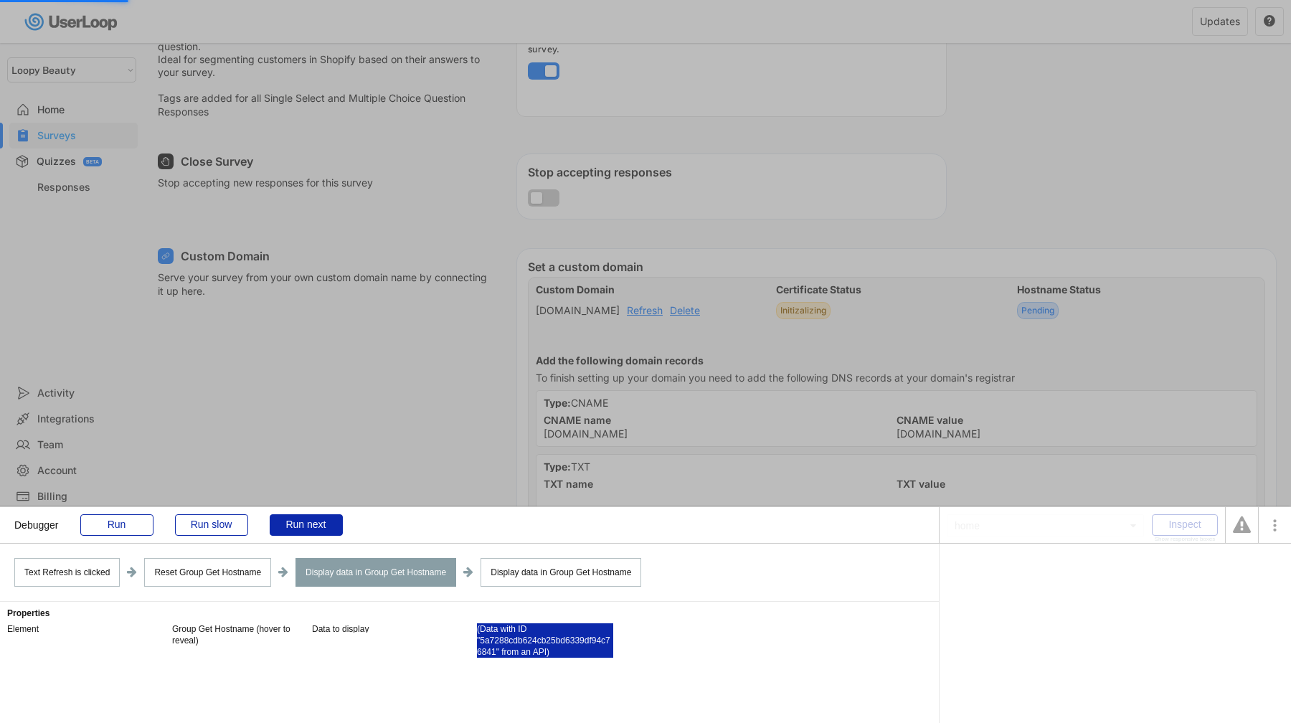
click at [501, 629] on div "(Data with ID "5a7288cdb624cb25bd6339df94c76841" from an API)" at bounding box center [545, 640] width 136 height 34
click at [1076, 568] on div "Cloudflare for SaaS - Get Hostname" at bounding box center [1015, 569] width 138 height 9
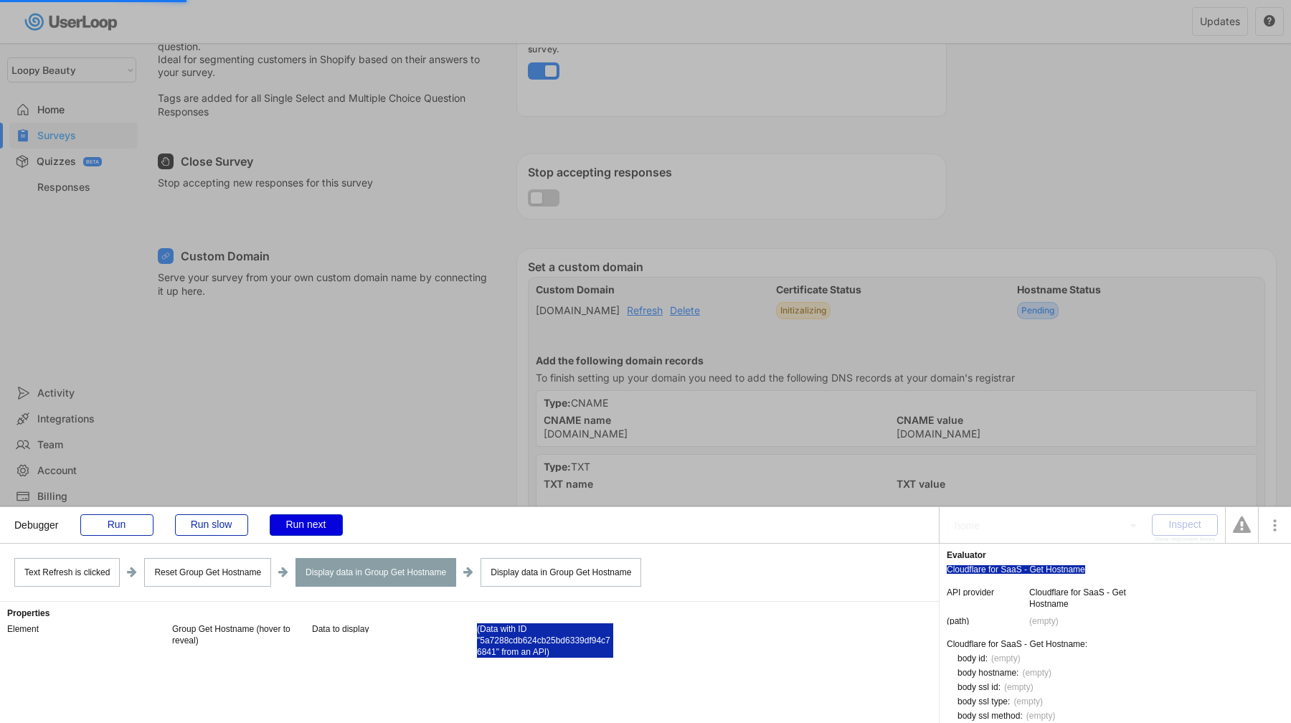
click at [326, 532] on div "Run next" at bounding box center [306, 525] width 73 height 22
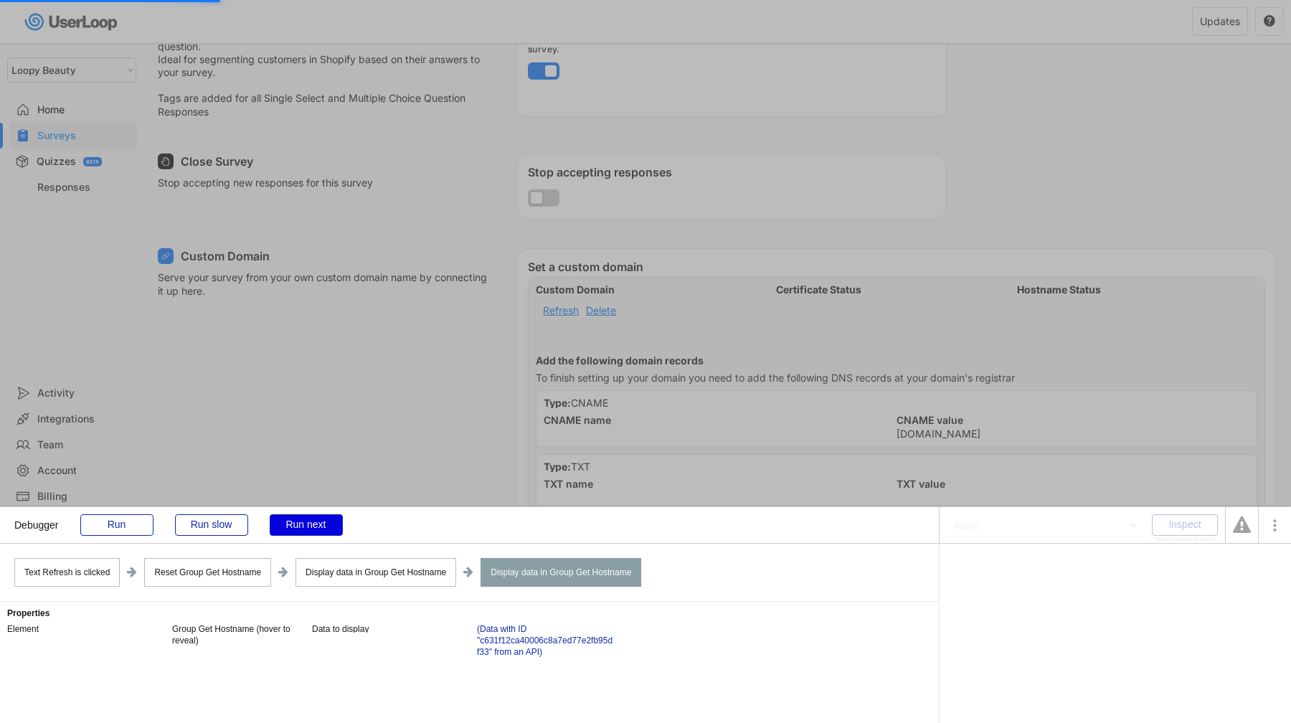
click at [326, 532] on div "Run next" at bounding box center [306, 525] width 73 height 22
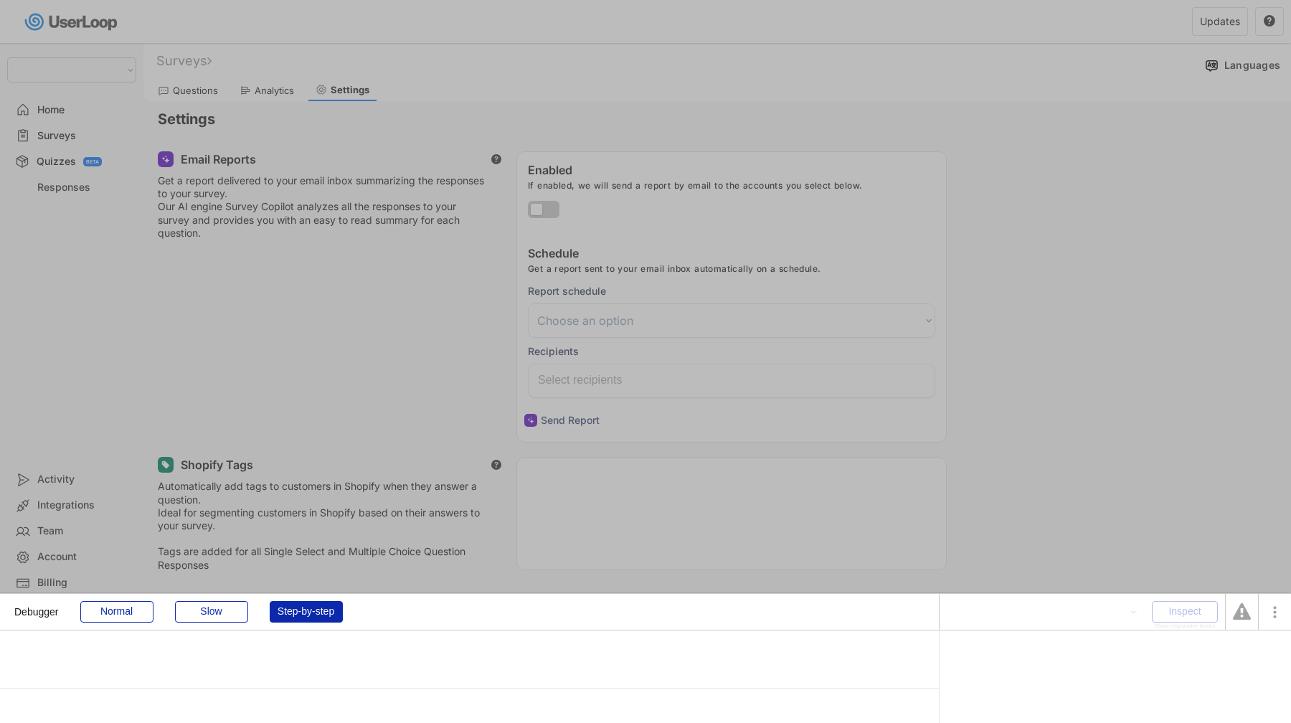
select select
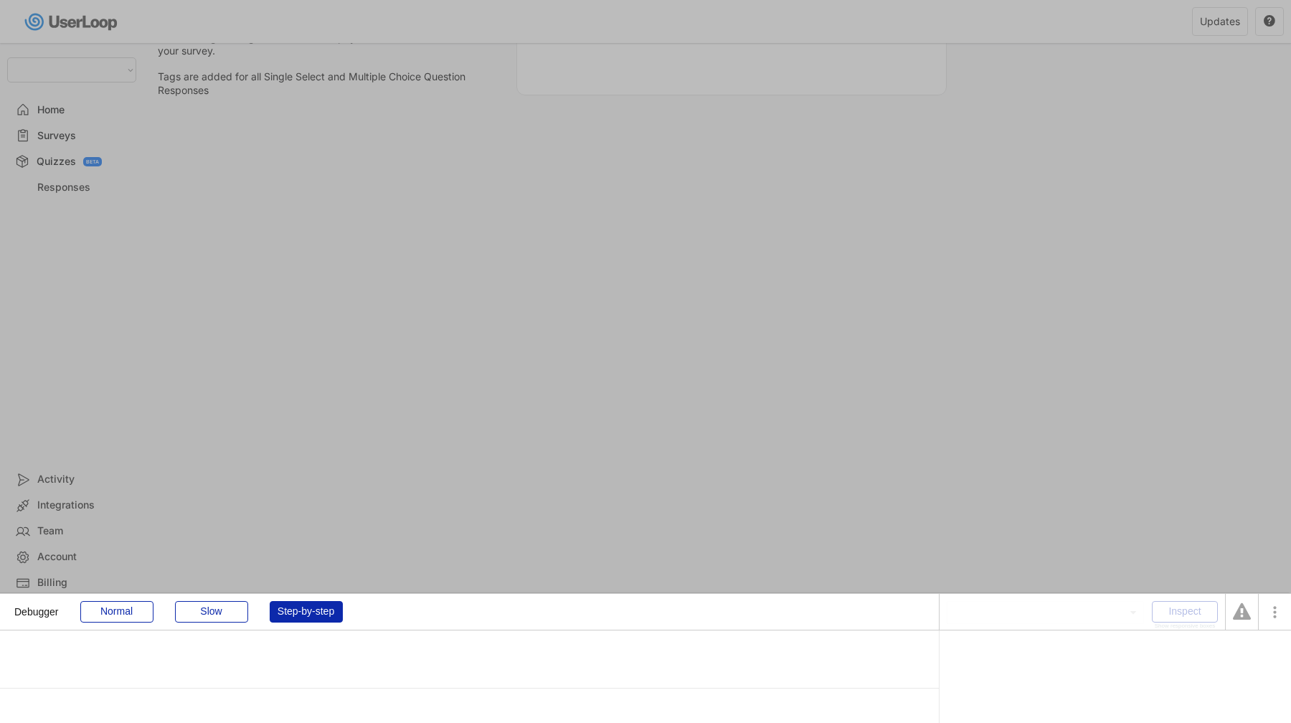
select select ""monthly""
select select "1348695171700984260__LOOKUP__1621425946483x437467764361997950"
select select ""1348695171700984260__LOOKUP__1621425969652x687239840058835000""
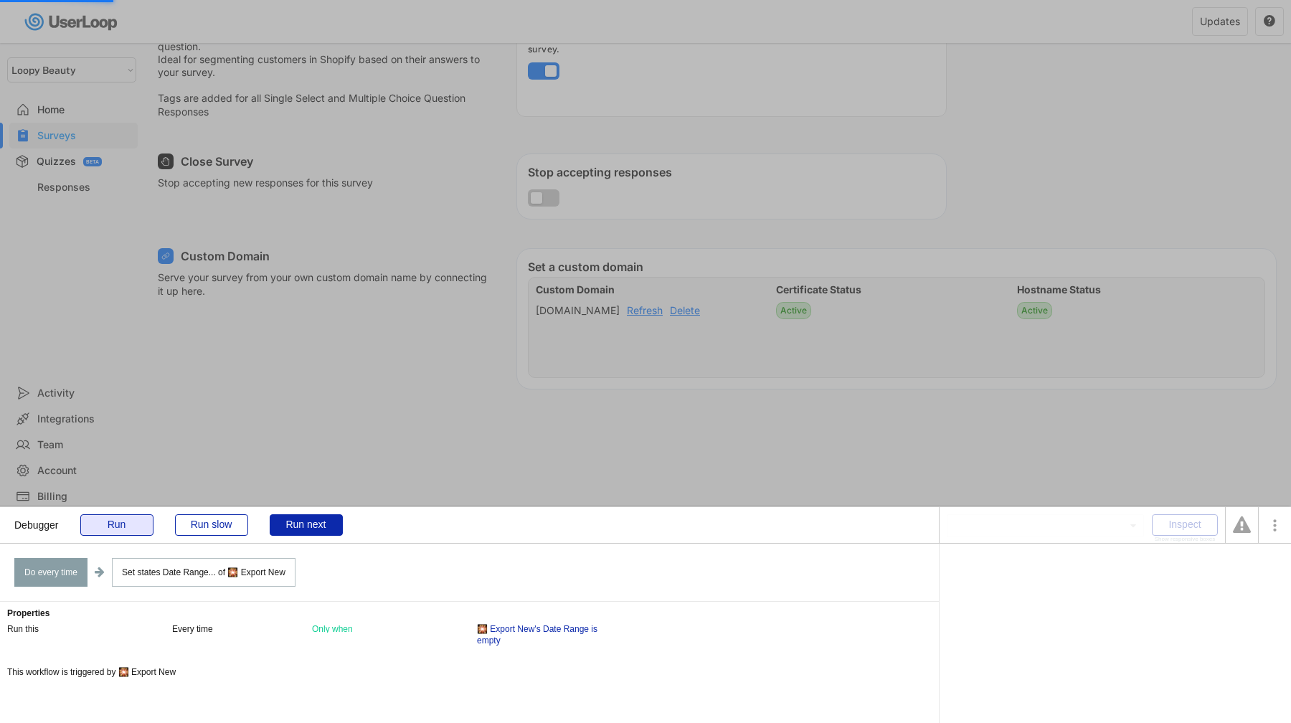
click at [140, 526] on div "Run" at bounding box center [116, 525] width 73 height 22
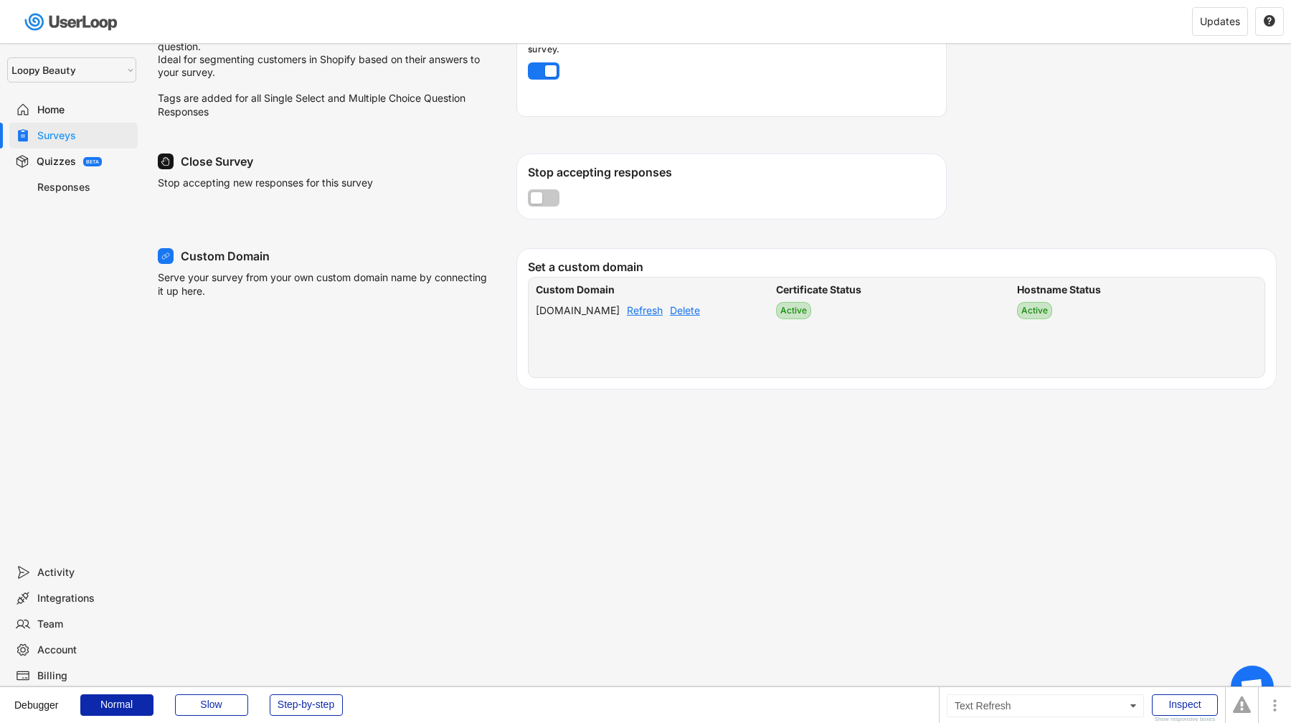
click at [662, 305] on div "Refresh" at bounding box center [645, 310] width 36 height 10
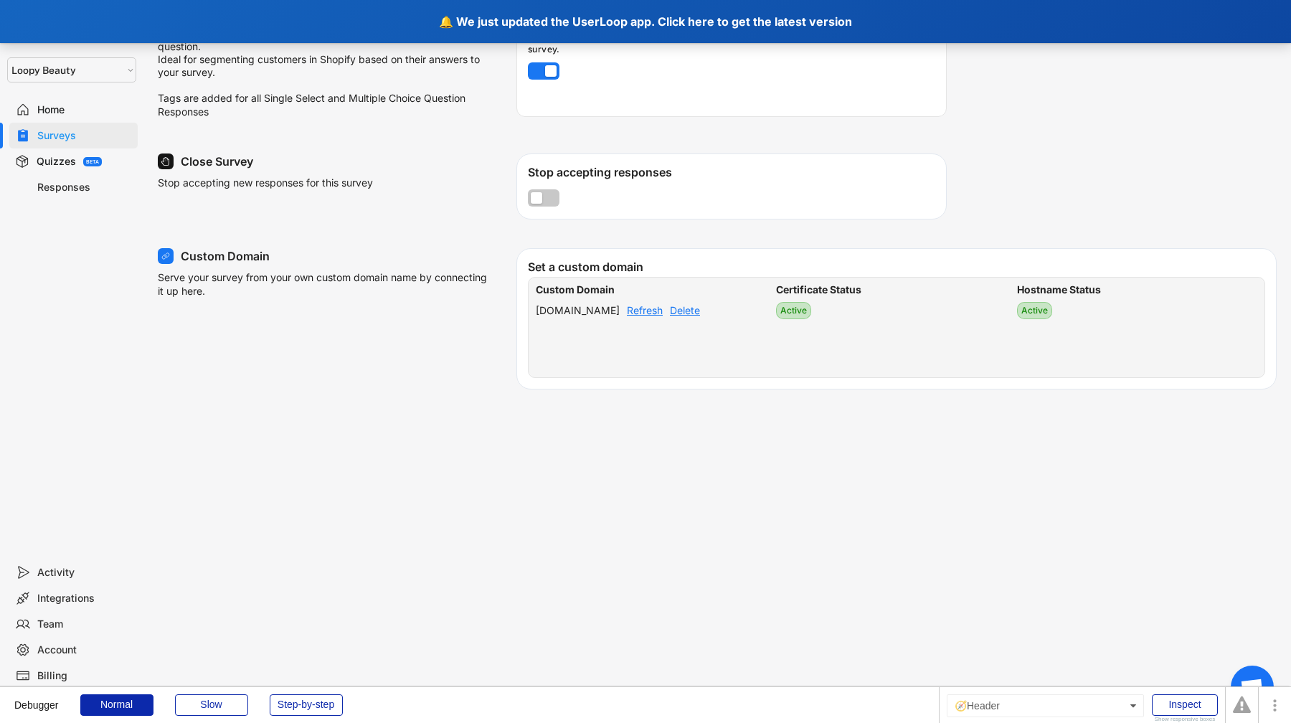
click at [417, 24] on div "🔔 We just updated the UserLoop app. Click here to get the latest version" at bounding box center [645, 21] width 1291 height 43
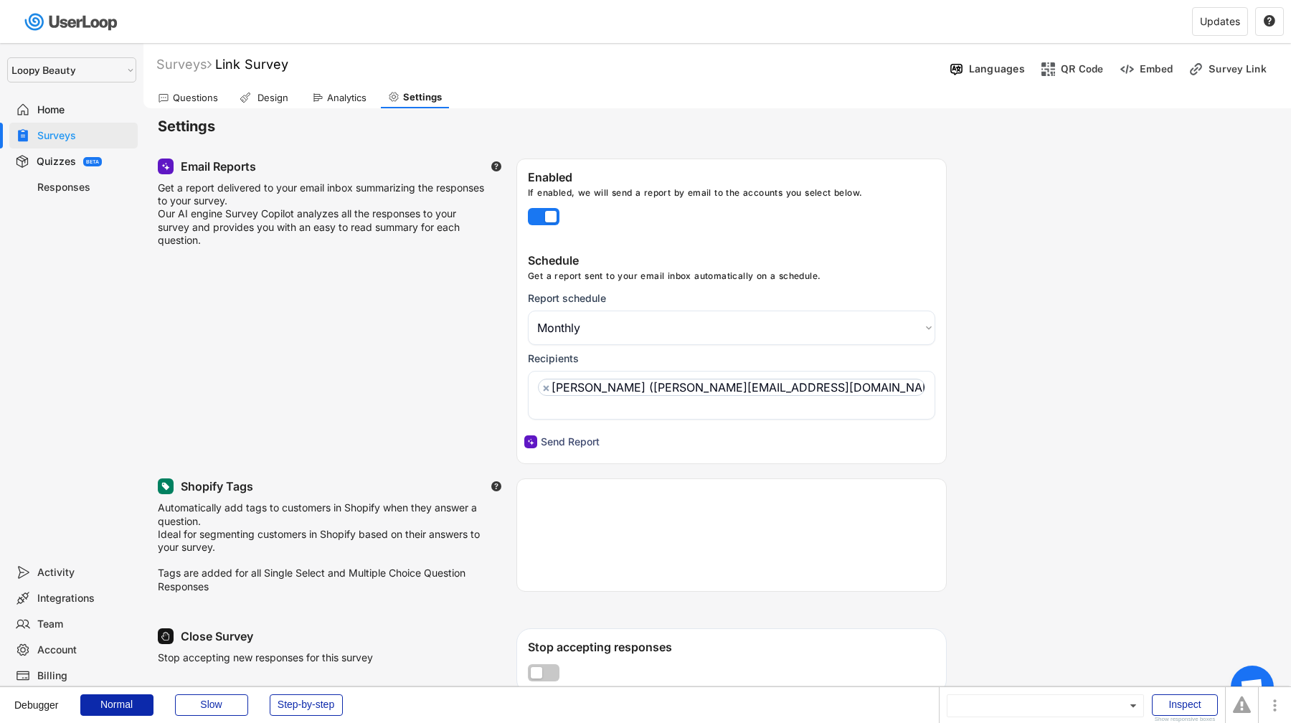
select select ""monthly""
select select ""1348695171700984260__LOOKUP__1621425969652x687239840058835000""
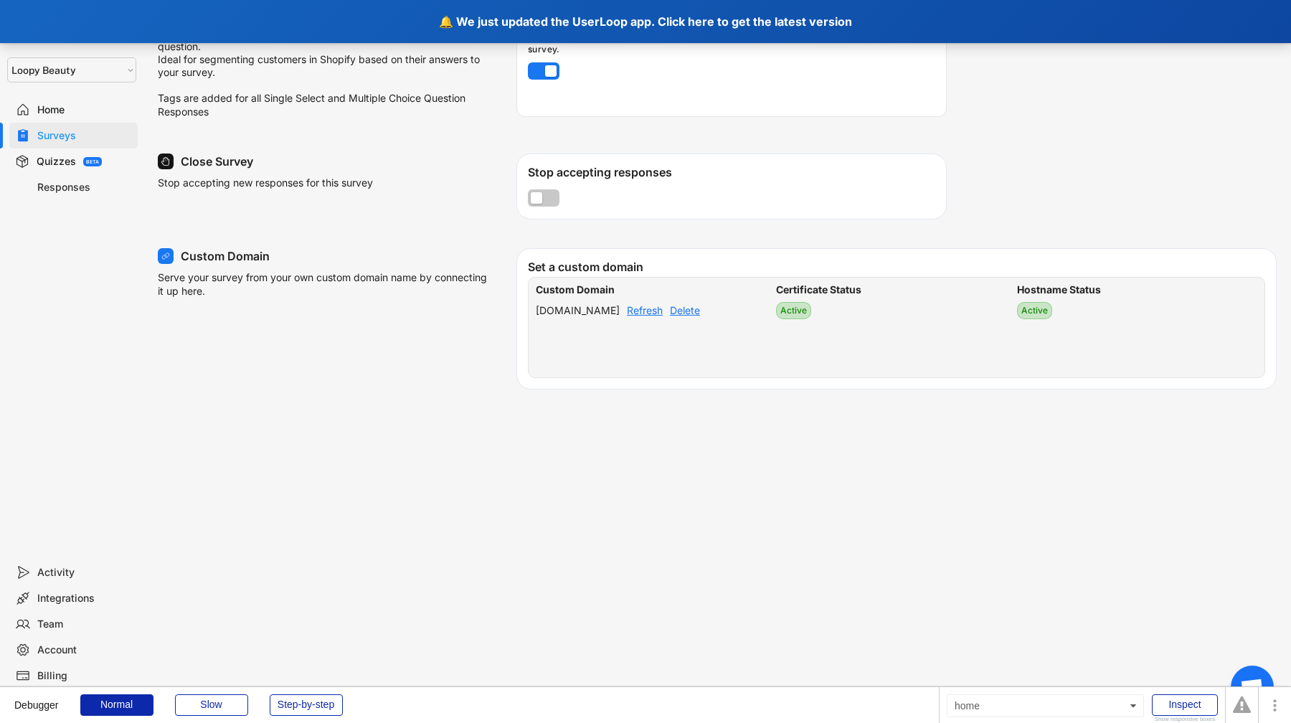
click at [401, 22] on div "🔔 We just updated the UserLoop app. Click here to get the latest version" at bounding box center [645, 21] width 1291 height 43
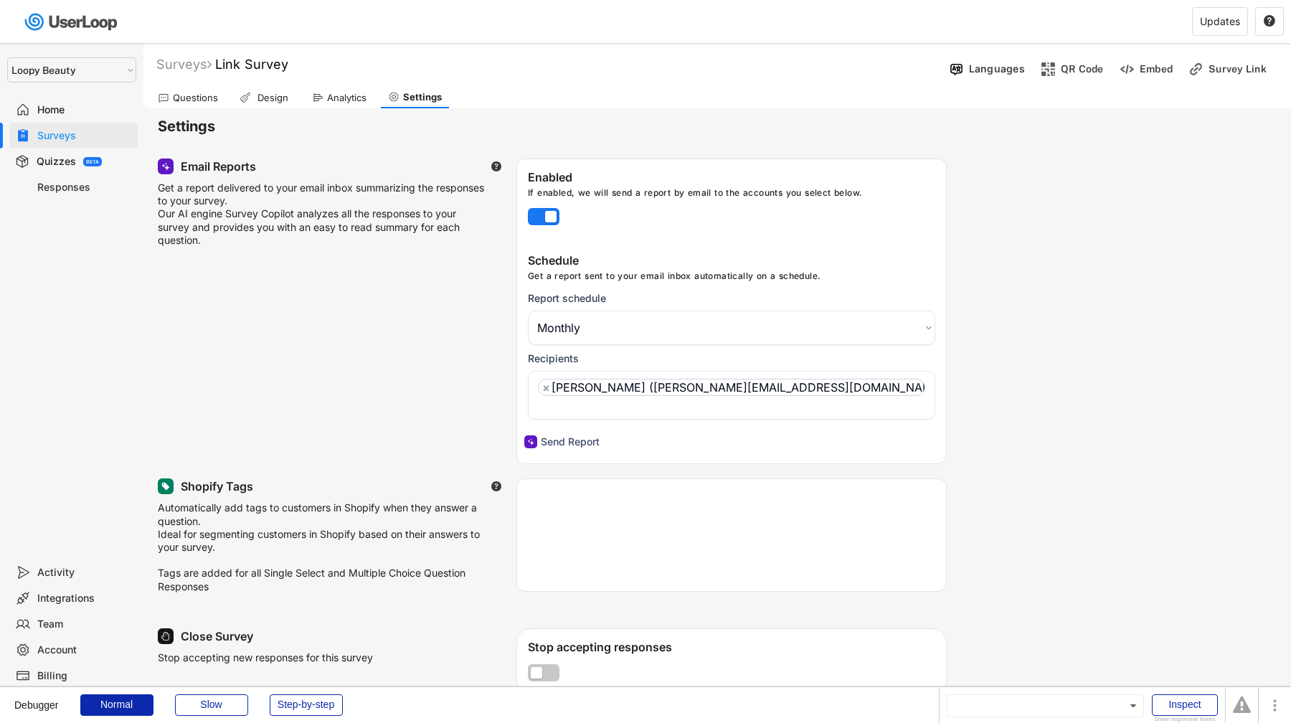
select select ""monthly""
select select ""1348695171700984260__LOOKUP__1621425969652x687239840058835000""
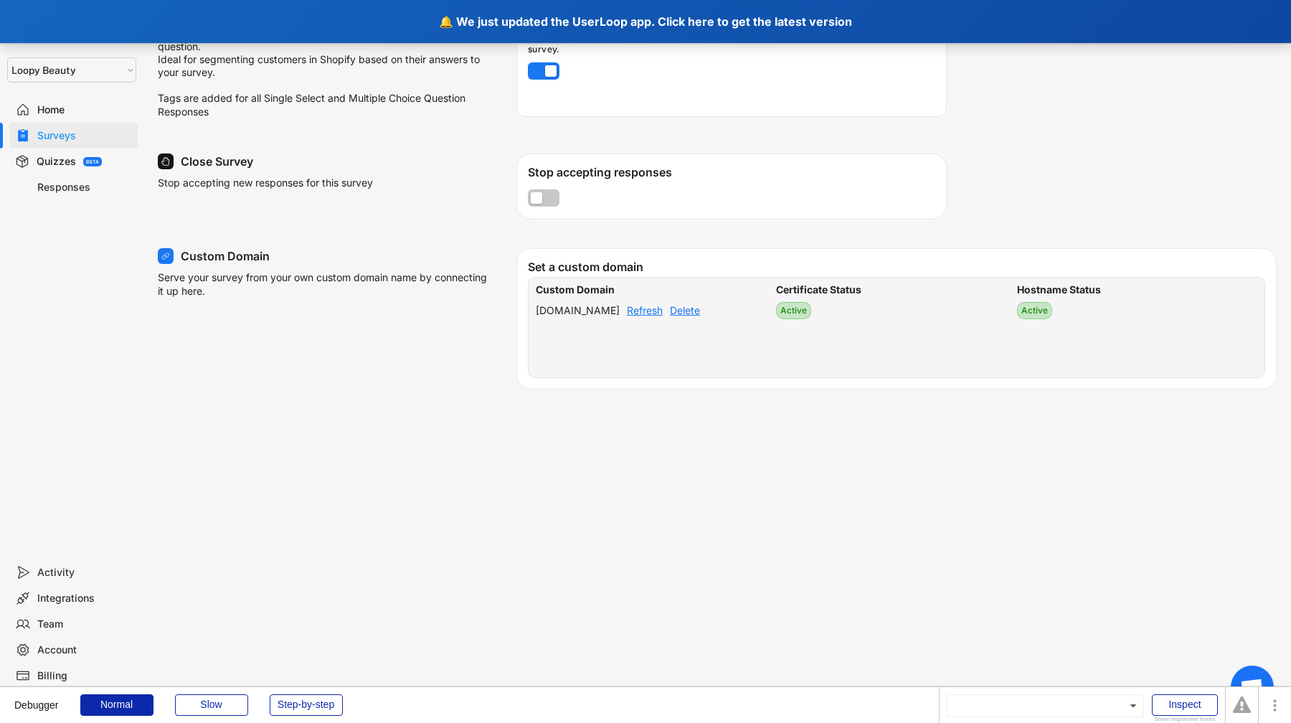
click at [579, 25] on div "🔔 We just updated the UserLoop app. Click here to get the latest version" at bounding box center [645, 21] width 1291 height 43
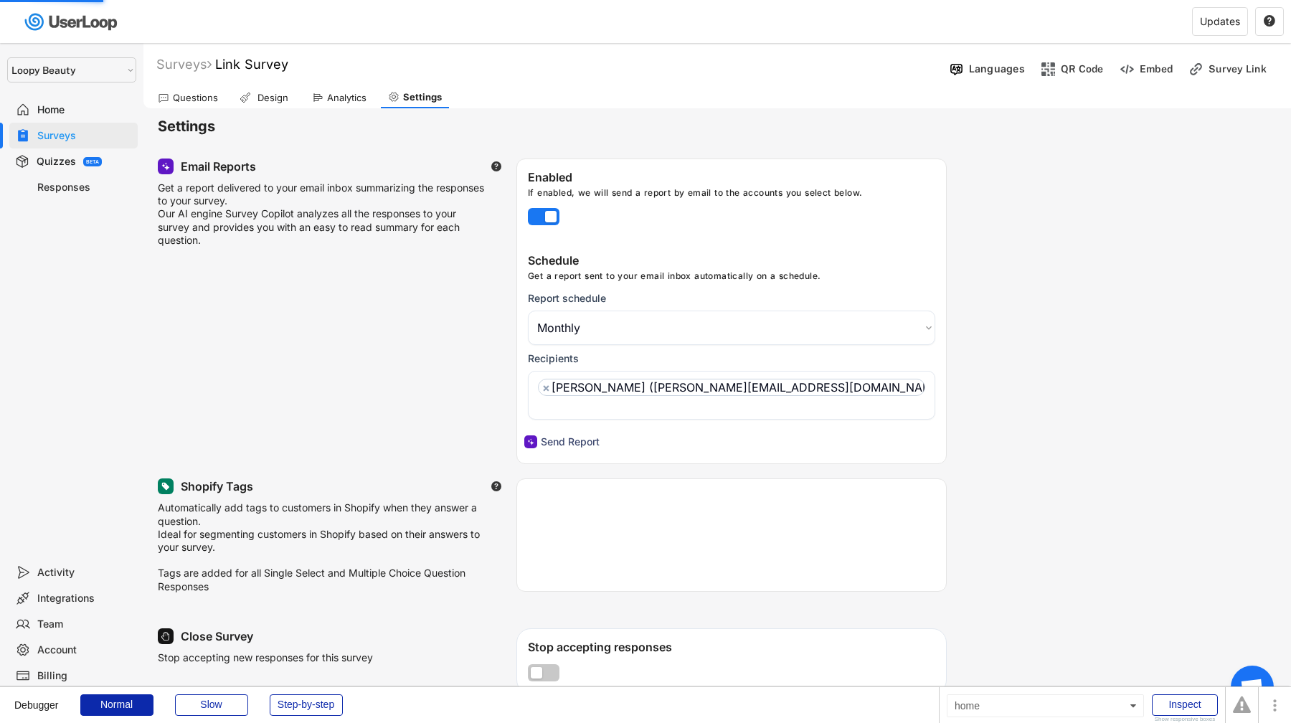
select select ""monthly""
select select ""1348695171700984260__LOOKUP__1621425969652x687239840058835000""
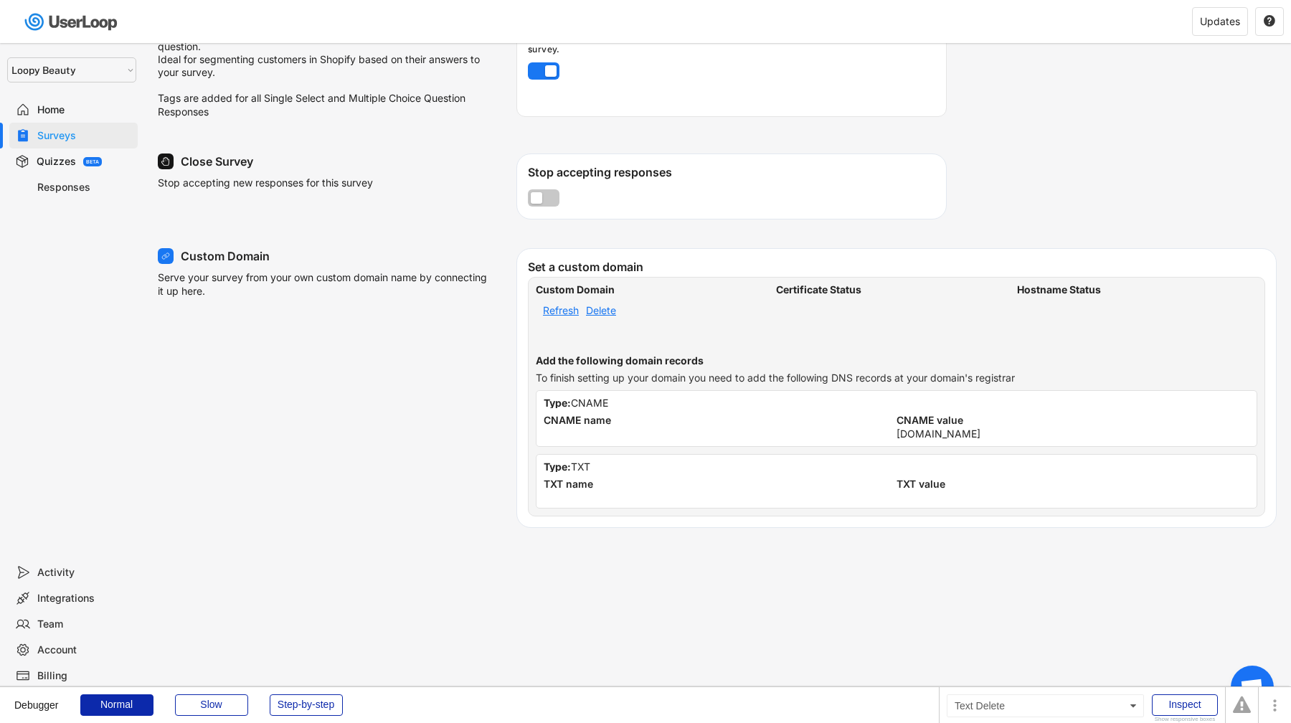
click at [604, 305] on div "Delete" at bounding box center [601, 310] width 30 height 10
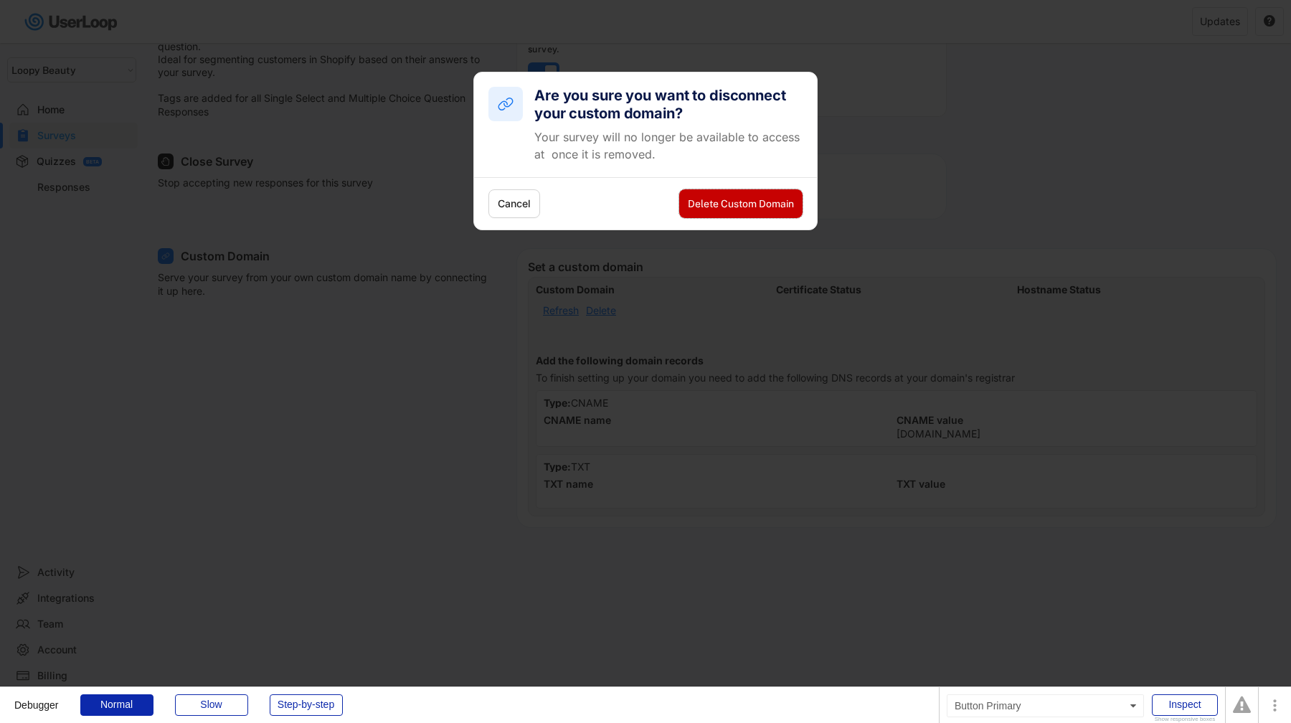
click at [739, 203] on button "Delete Custom Domain" at bounding box center [740, 203] width 123 height 29
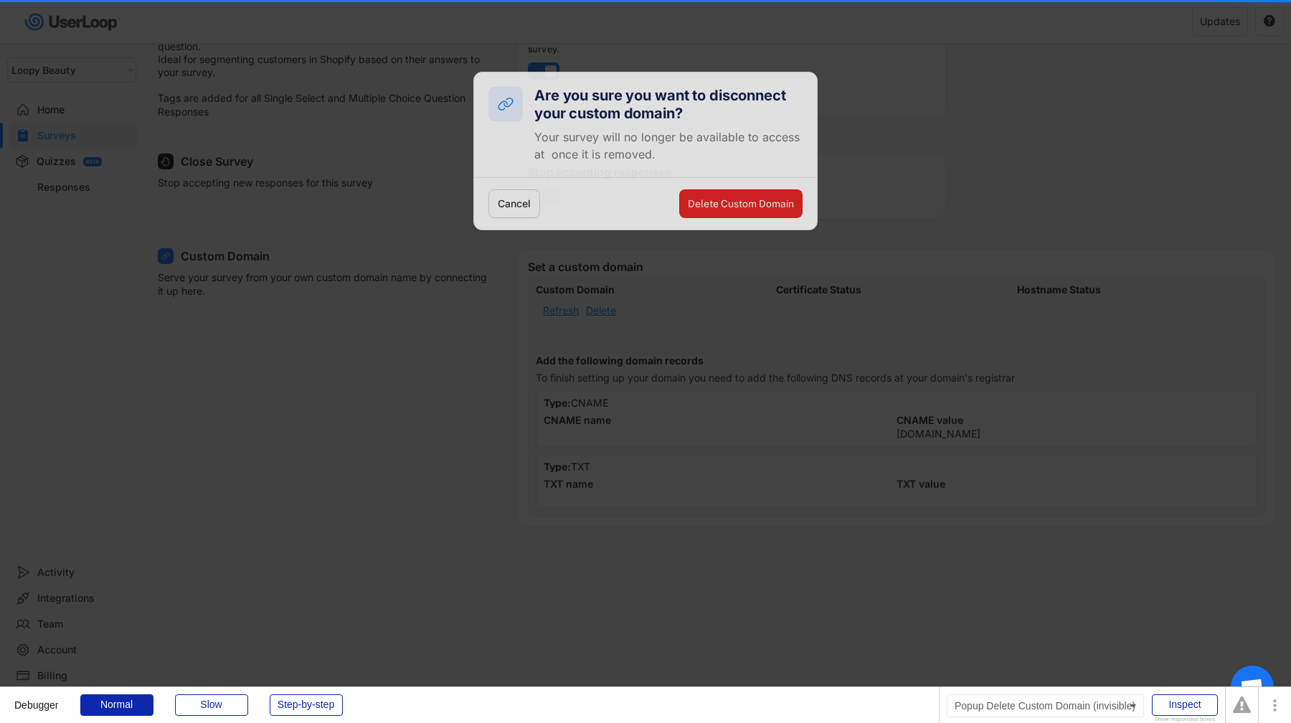
select select "1348695171700984260__LOOKUP__1621425946483x437467764361997950"
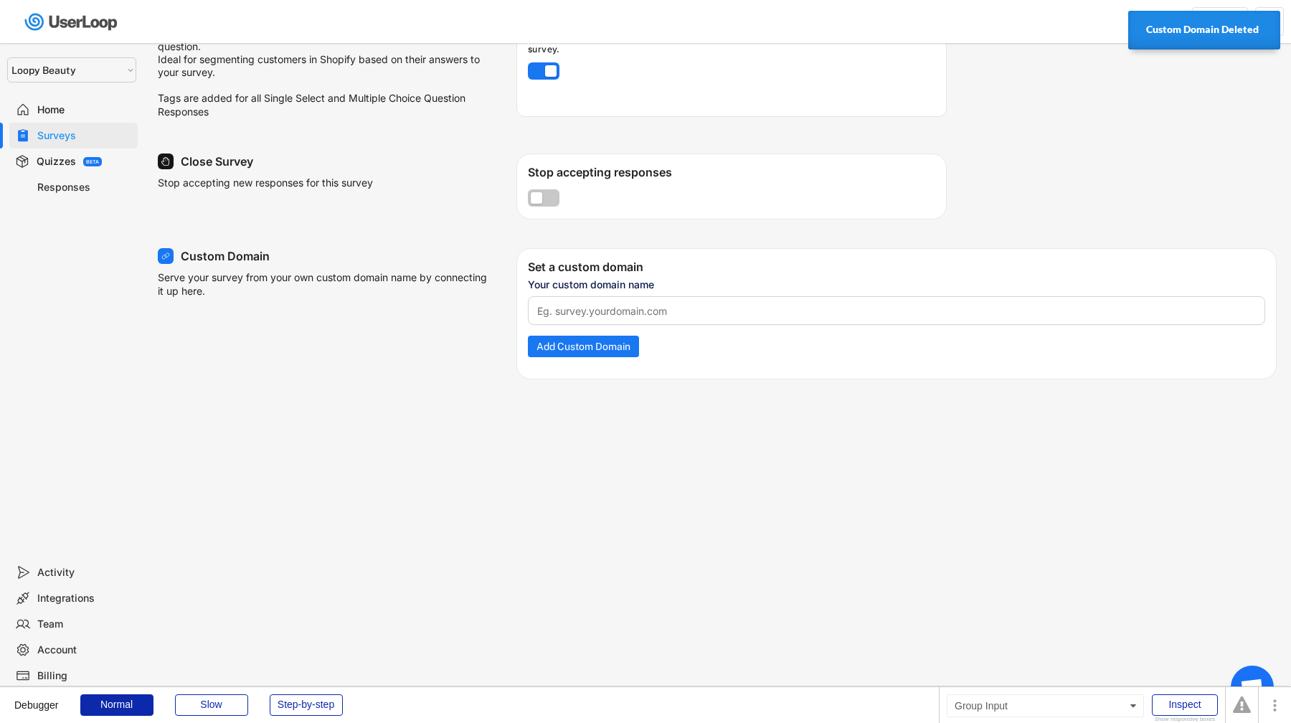
click at [607, 303] on input "input" at bounding box center [896, 310] width 737 height 29
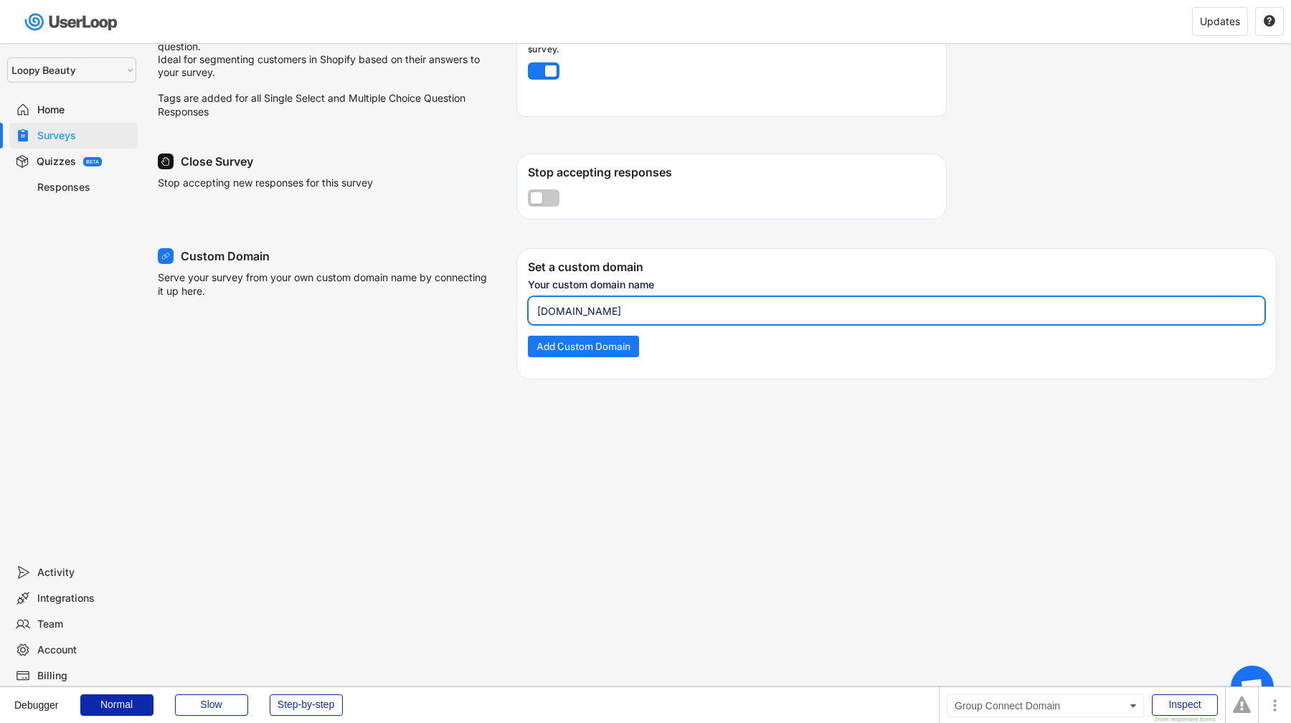
type input "[DOMAIN_NAME]"
click at [607, 339] on button "Add Custom Domain" at bounding box center [583, 347] width 111 height 22
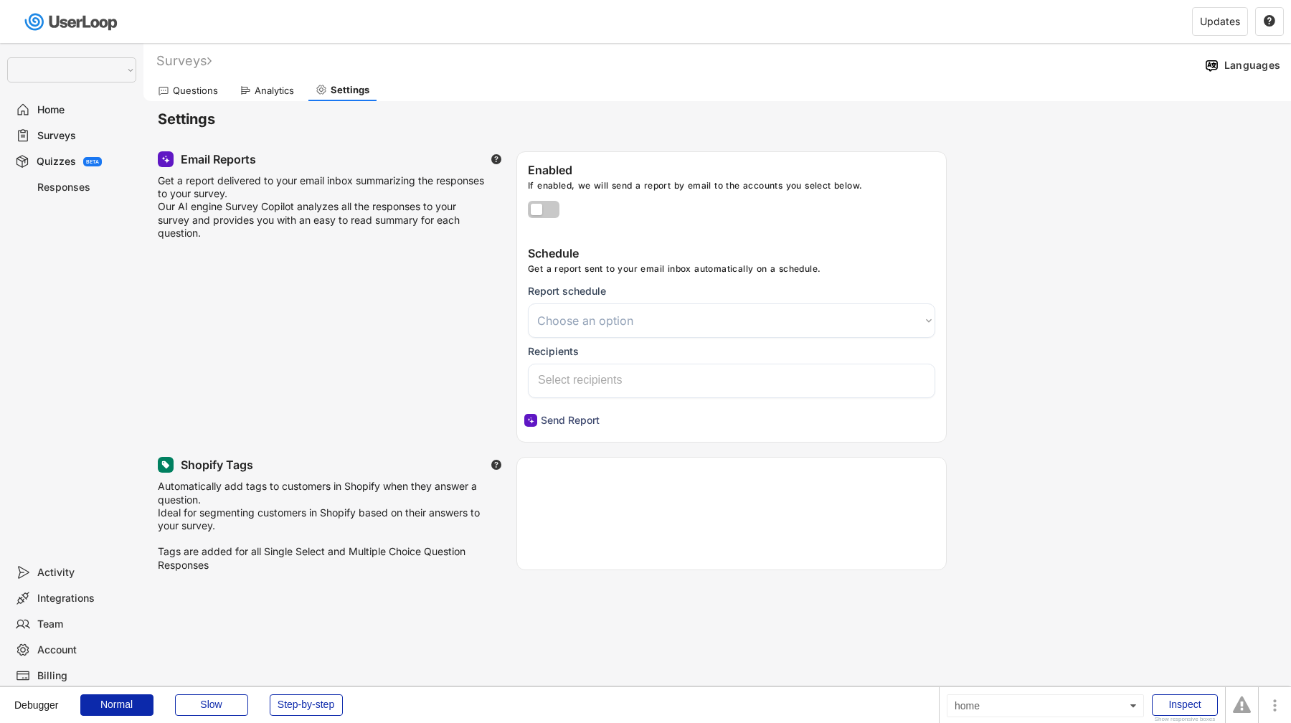
select select
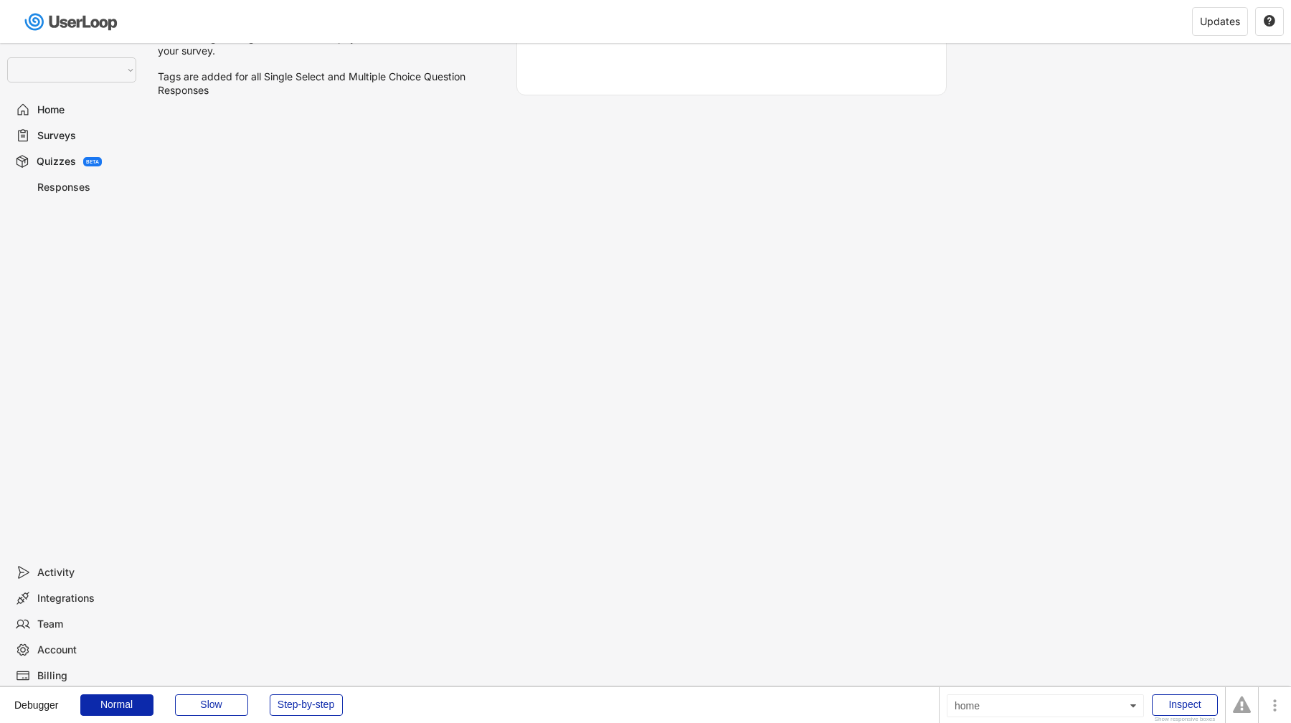
select select ""monthly""
select select "1348695171700984260__LOOKUP__1621425946483x437467764361997950"
select select ""1348695171700984260__LOOKUP__1621425969652x687239840058835000""
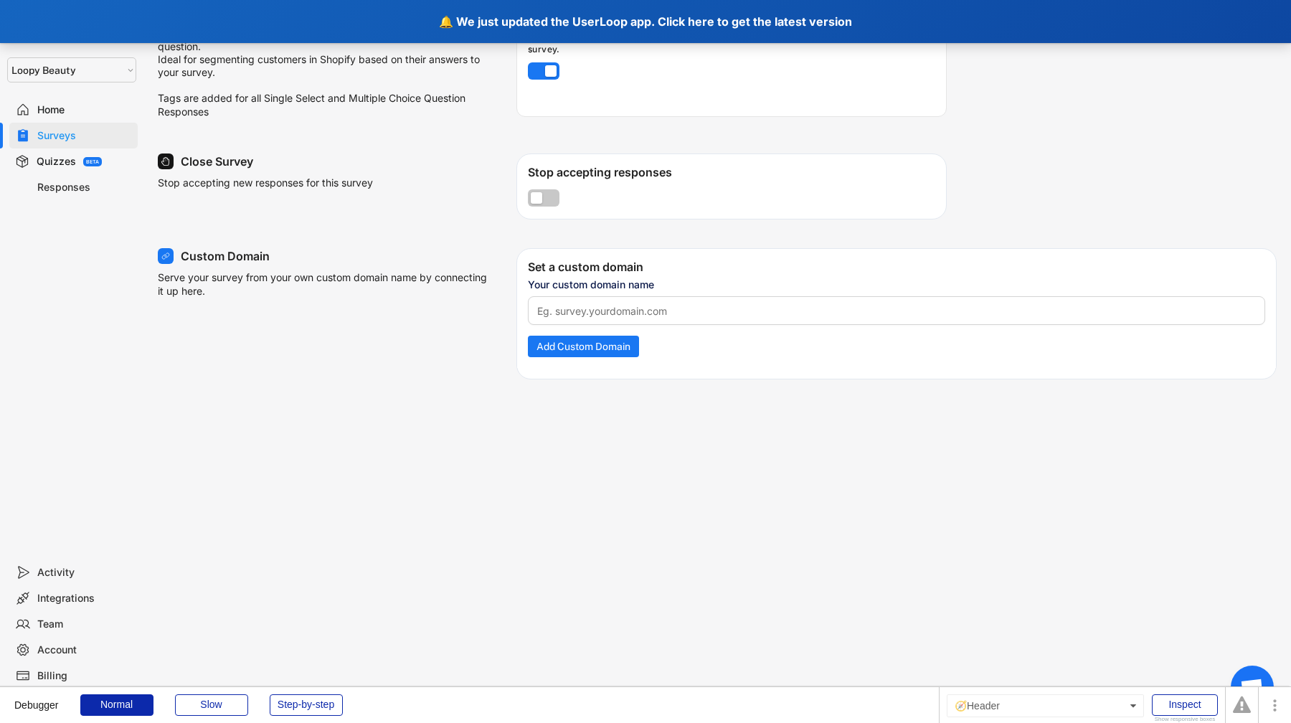
click at [543, 17] on div "🔔 We just updated the UserLoop app. Click here to get the latest version" at bounding box center [645, 21] width 1291 height 43
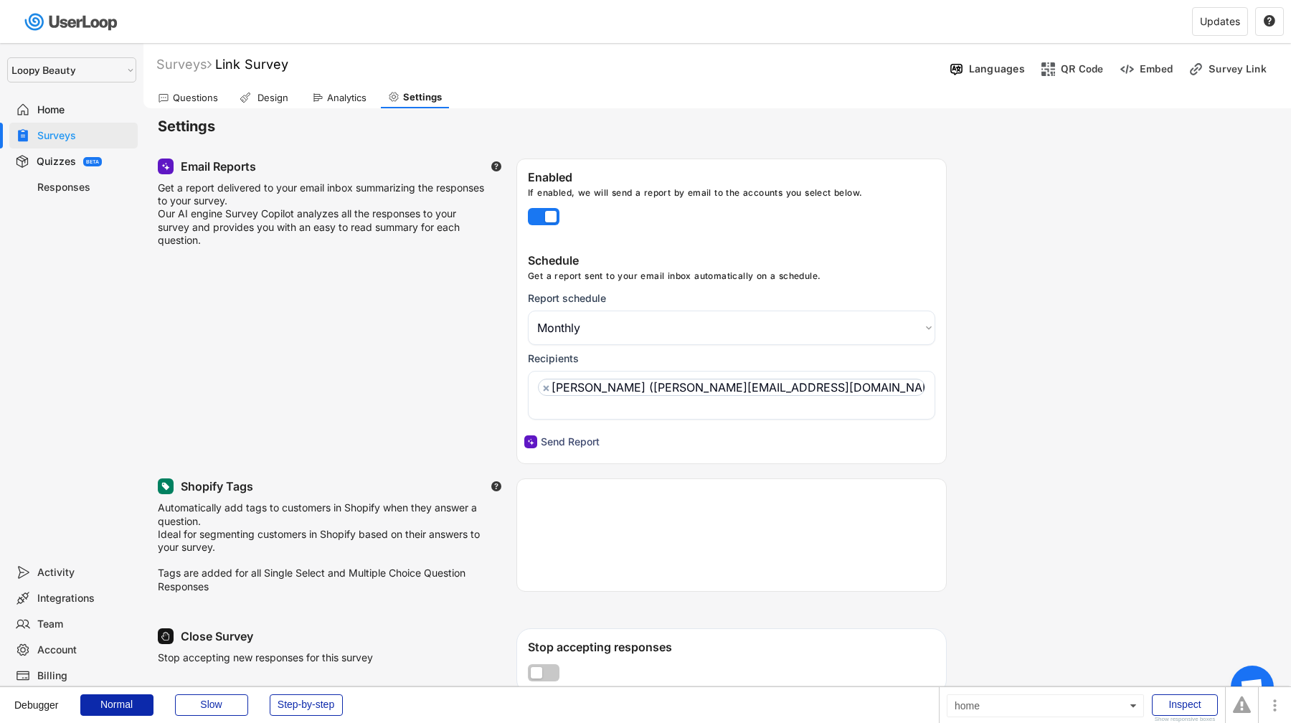
select select ""monthly""
select select ""1348695171700984260__LOOKUP__1621425969652x687239840058835000""
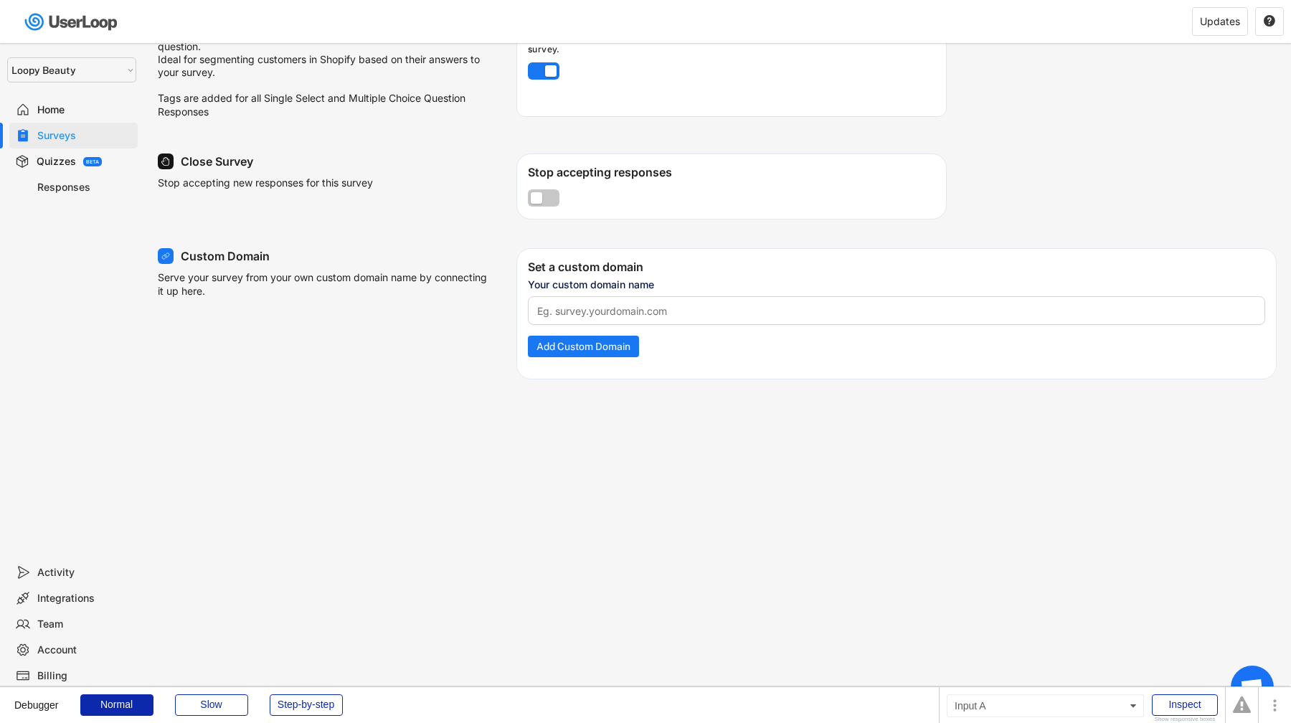
click at [599, 309] on input "input" at bounding box center [896, 310] width 737 height 29
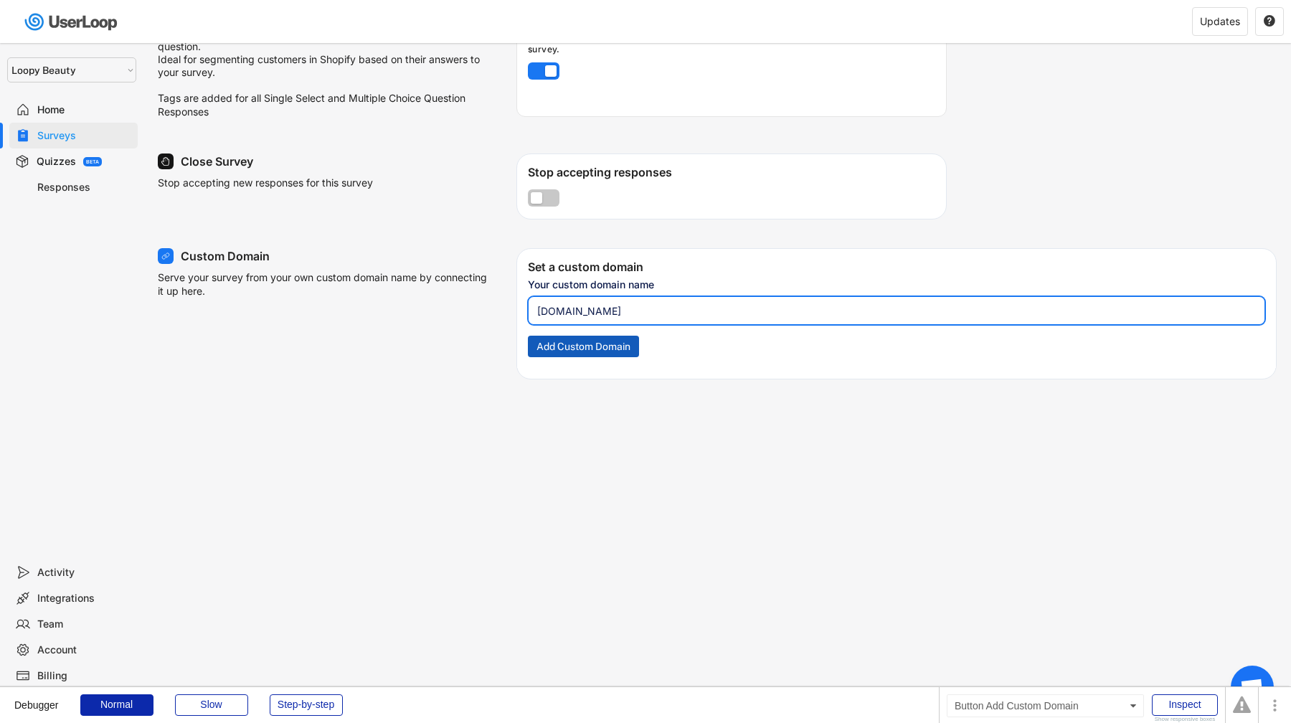
type input "[DOMAIN_NAME]"
click at [620, 347] on button "Add Custom Domain" at bounding box center [583, 347] width 111 height 22
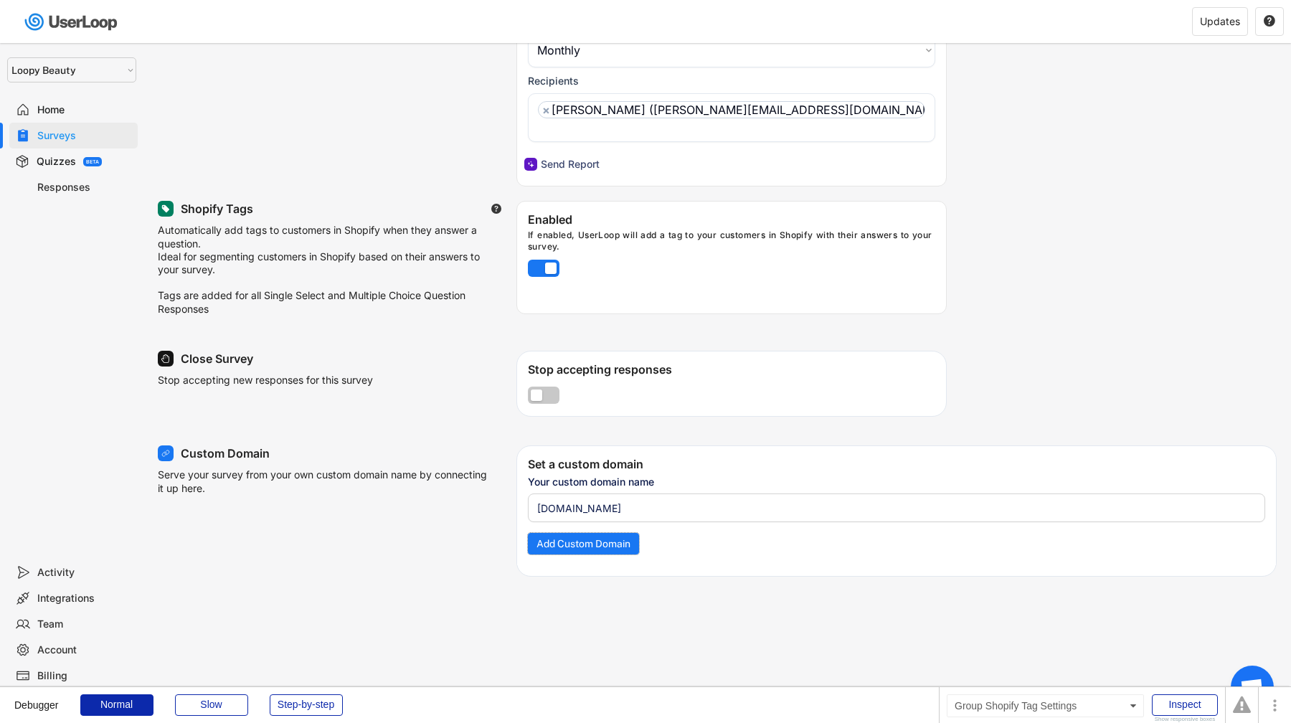
scroll to position [279, 0]
click at [624, 531] on button "Add Custom Domain" at bounding box center [583, 542] width 111 height 22
select select "1348695171700984260__LOOKUP__1621425946483x437467764361997950"
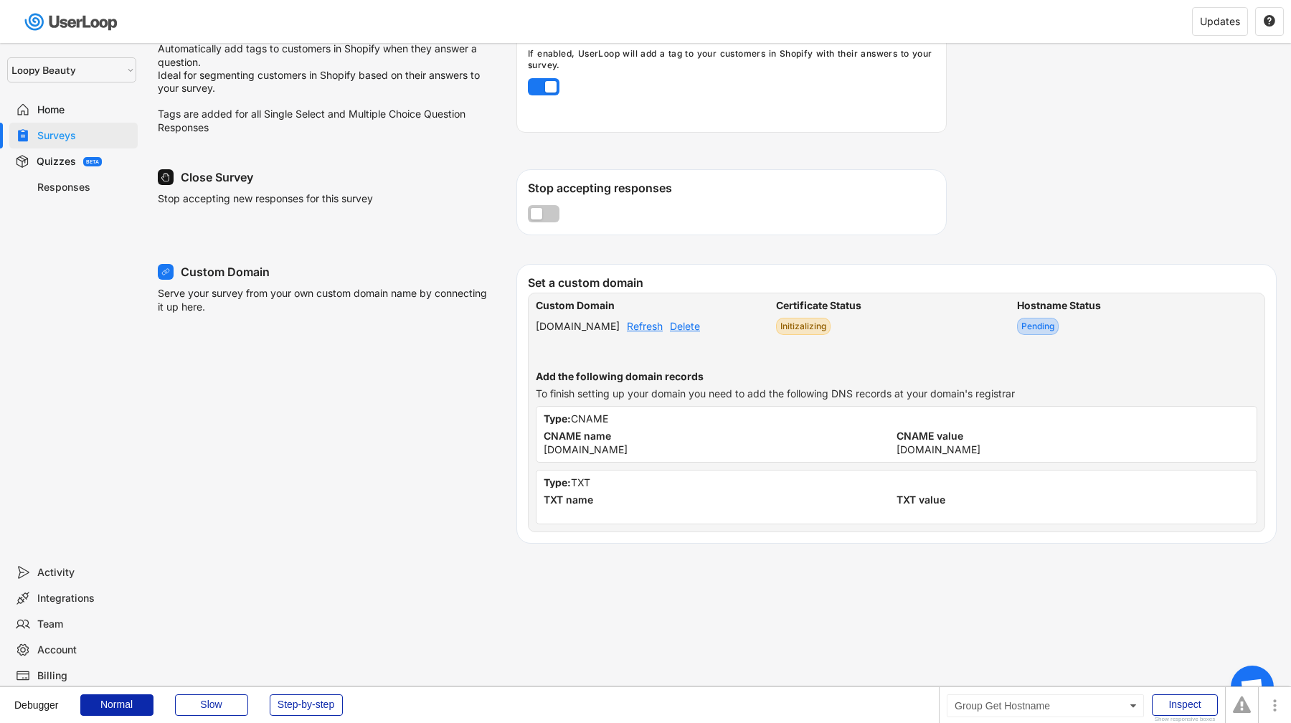
scroll to position [465, 0]
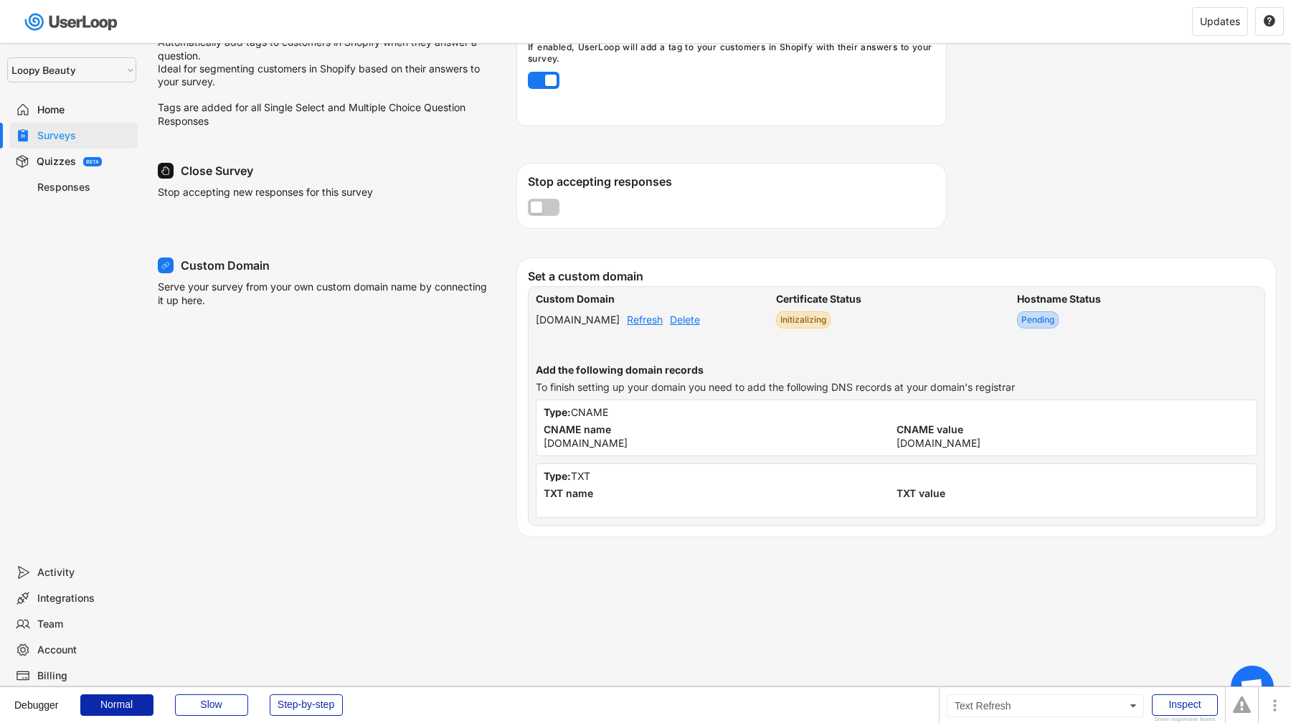
click at [662, 315] on div "Refresh" at bounding box center [645, 320] width 36 height 10
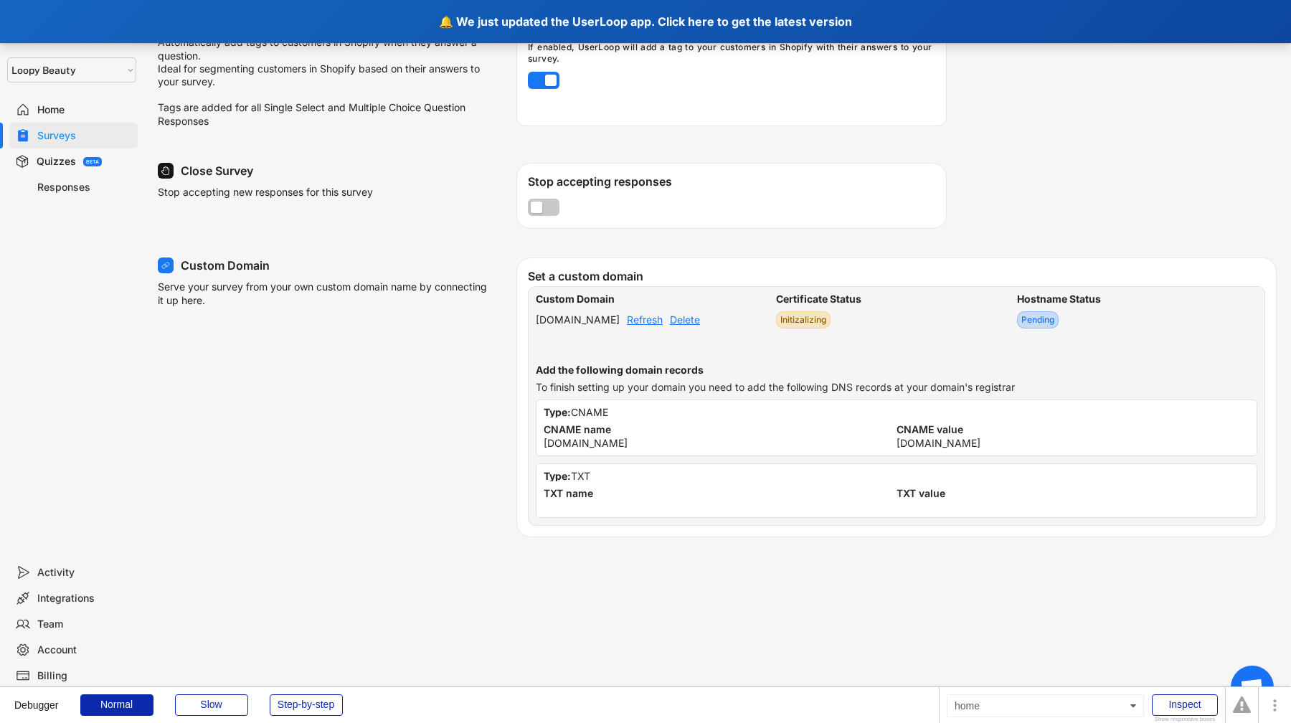
click at [536, 30] on div "🔔 We just updated the UserLoop app. Click here to get the latest version" at bounding box center [645, 21] width 1291 height 43
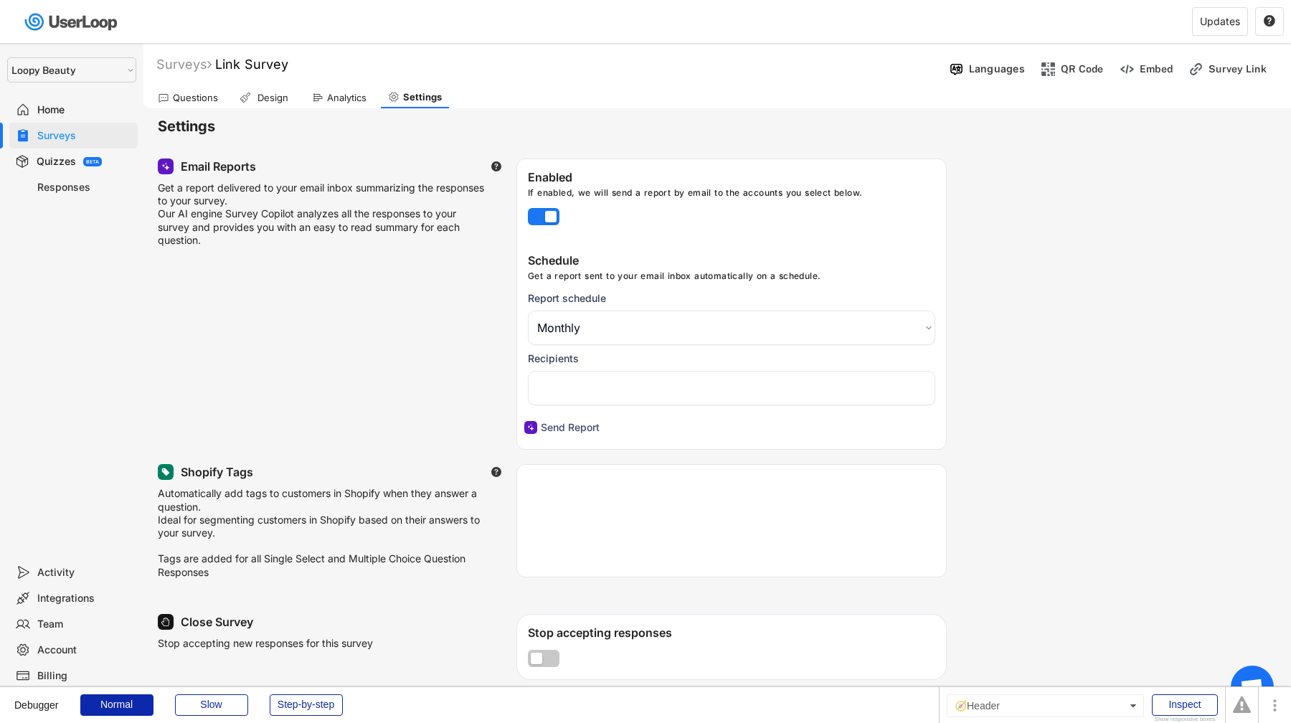
select select ""monthly""
select select ""1348695171700984260__LOOKUP__1621425969652x687239840058835000""
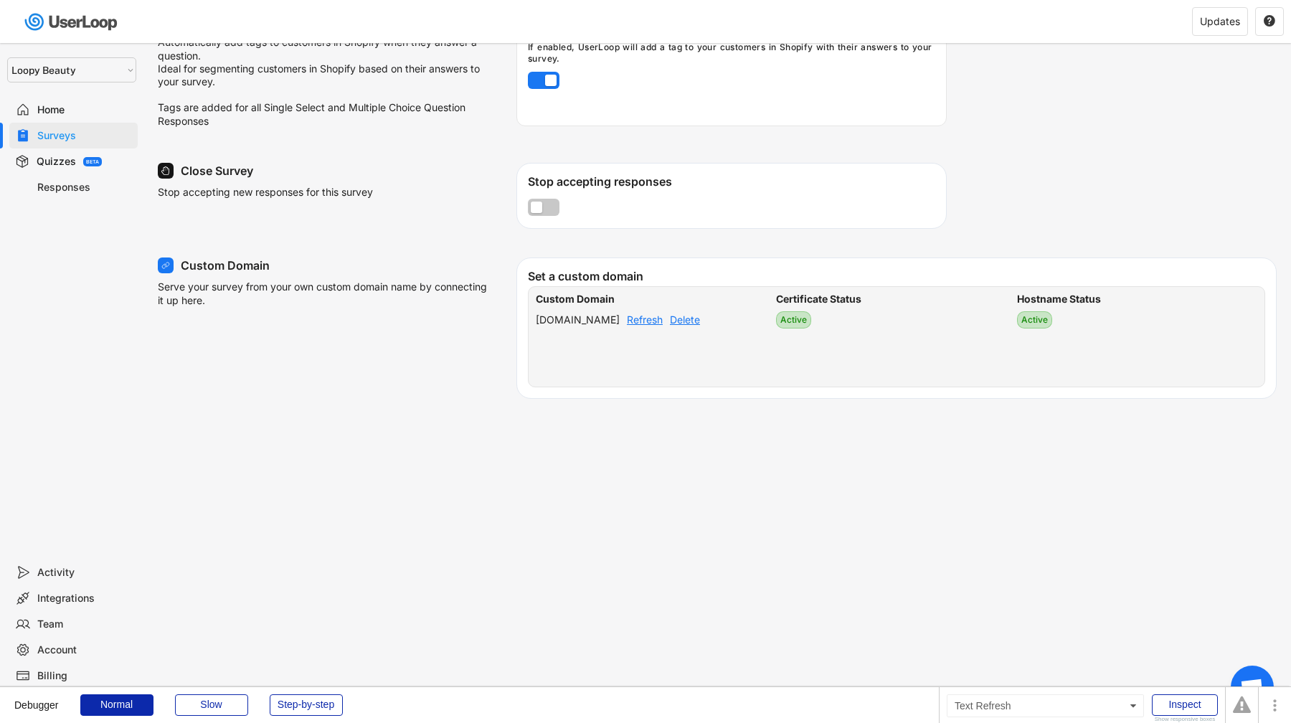
click at [662, 315] on div "Refresh" at bounding box center [645, 320] width 36 height 10
click at [700, 315] on div "Delete" at bounding box center [685, 320] width 30 height 10
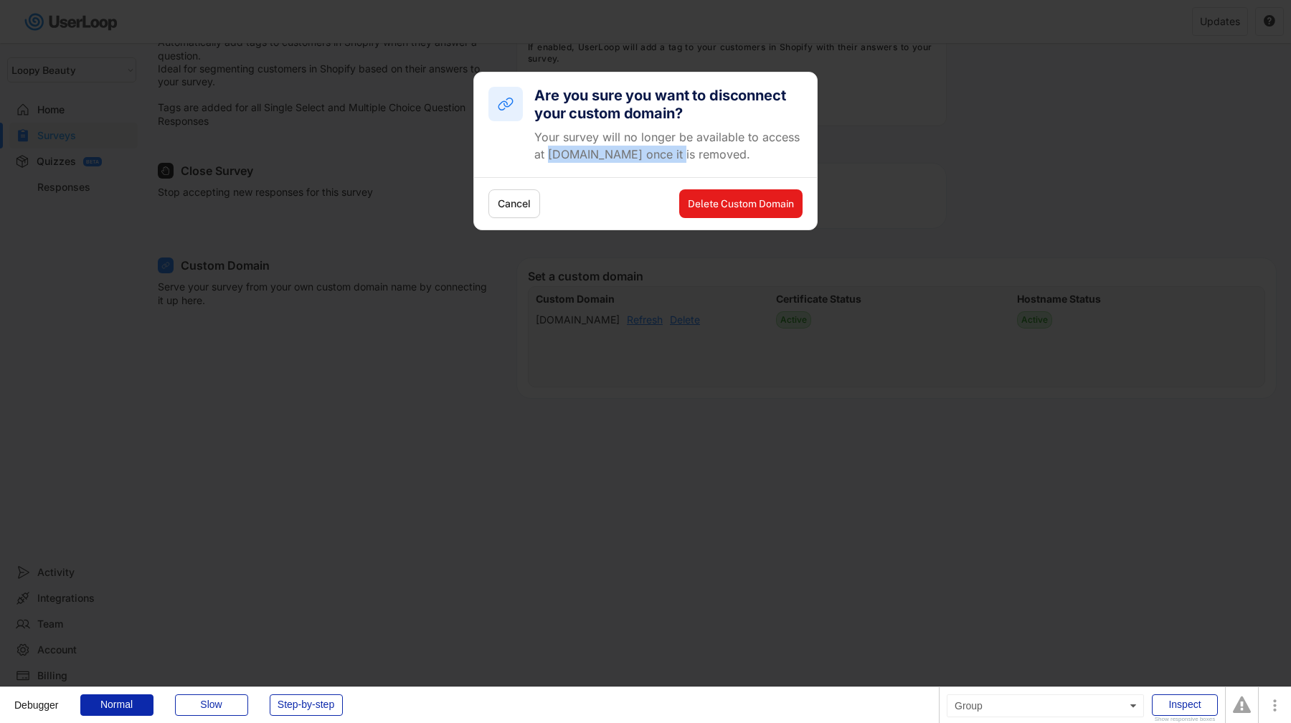
drag, startPoint x: 550, startPoint y: 152, endPoint x: 672, endPoint y: 156, distance: 121.9
click at [673, 156] on div "Your survey will no longer be available to access at [DOMAIN_NAME] once it is r…" at bounding box center [668, 145] width 268 height 34
copy div "[DOMAIN_NAME]"
click at [731, 209] on button "Delete Custom Domain" at bounding box center [740, 203] width 123 height 29
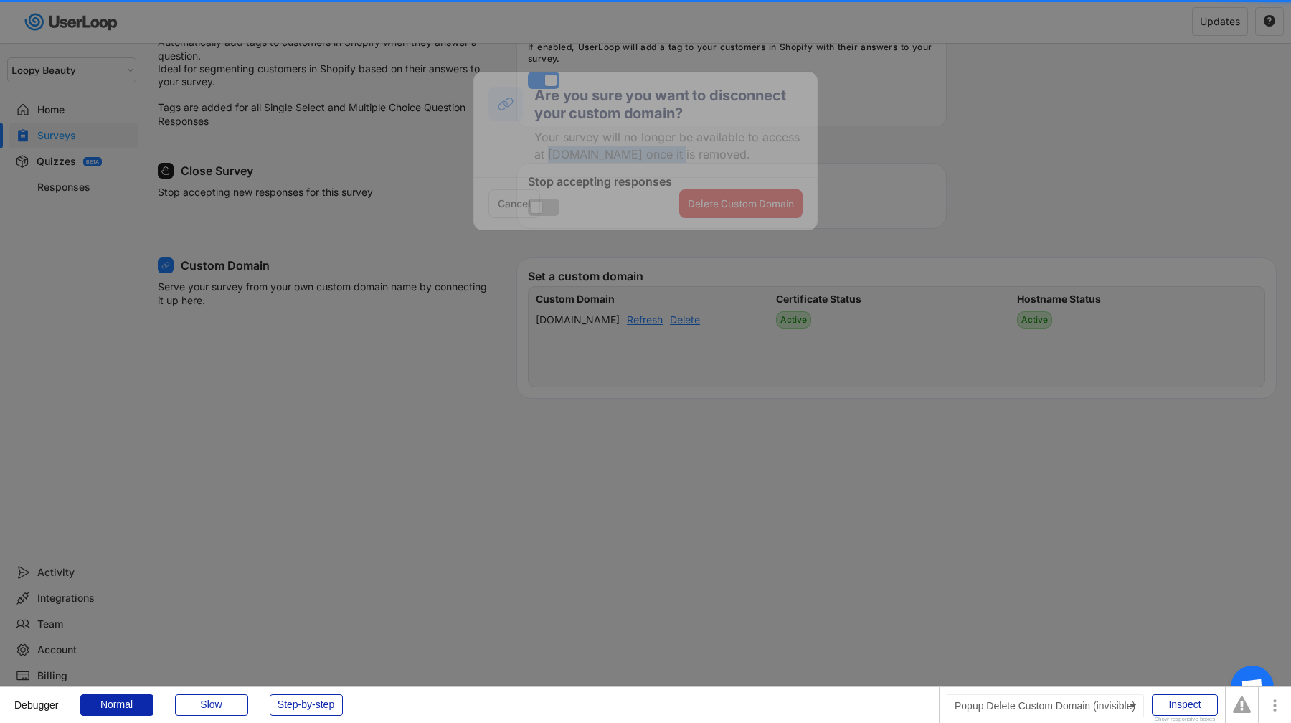
select select "1348695171700984260__LOOKUP__1621425946483x437467764361997950"
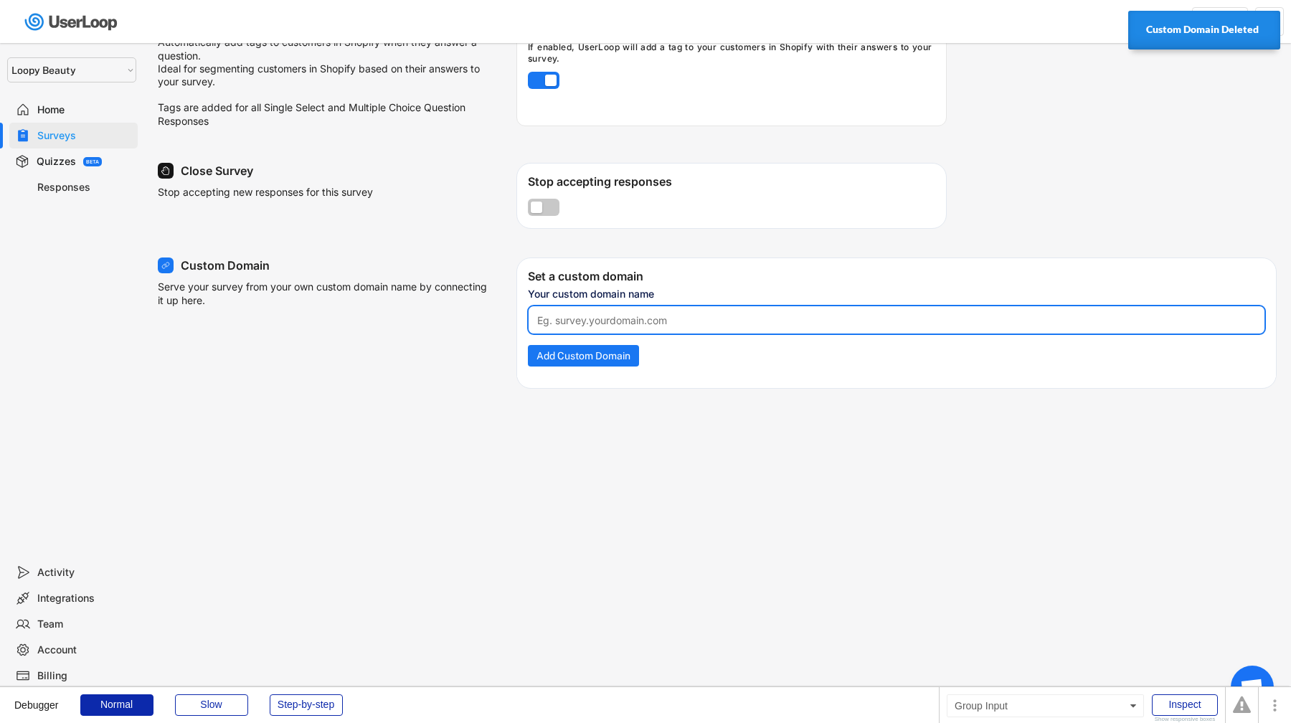
click at [626, 305] on input "input" at bounding box center [896, 319] width 737 height 29
paste input "[DOMAIN_NAME]"
type input "[DOMAIN_NAME]"
click at [626, 345] on button "Add Custom Domain" at bounding box center [583, 356] width 111 height 22
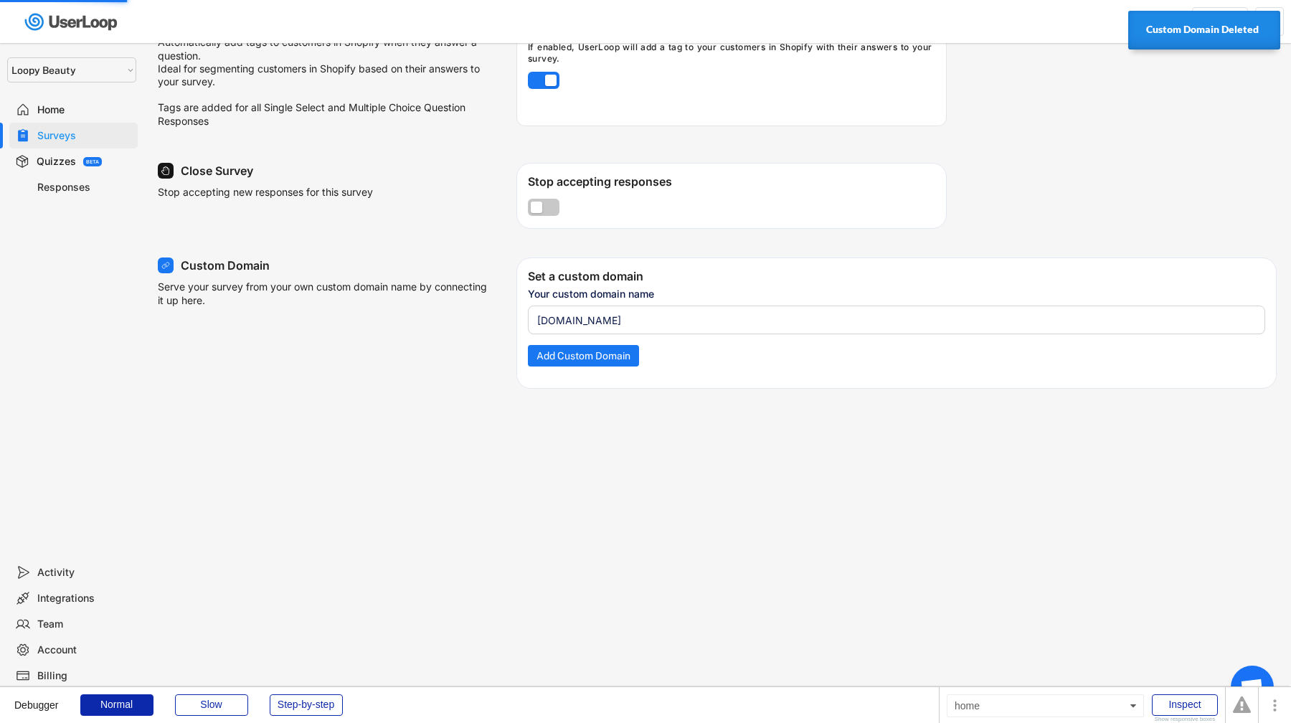
select select "1348695171700984260__LOOKUP__1621425946483x437467764361997950"
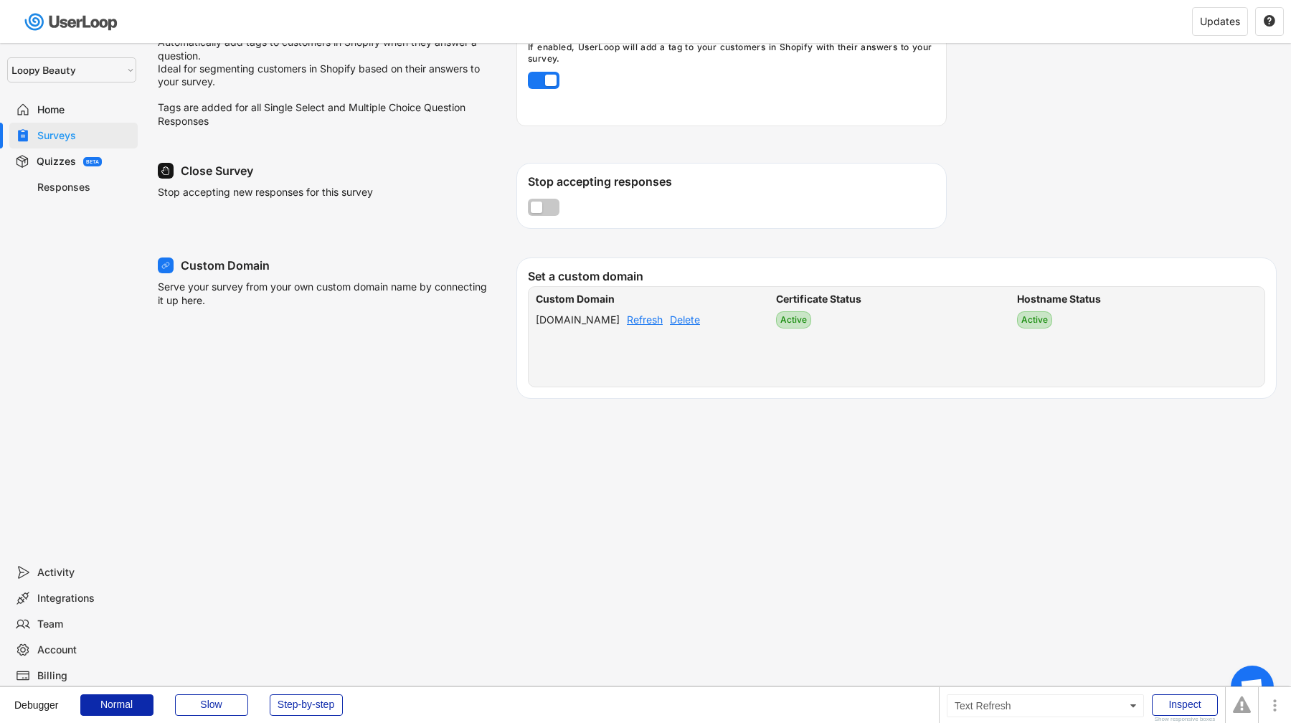
click at [662, 315] on div "Refresh" at bounding box center [645, 320] width 36 height 10
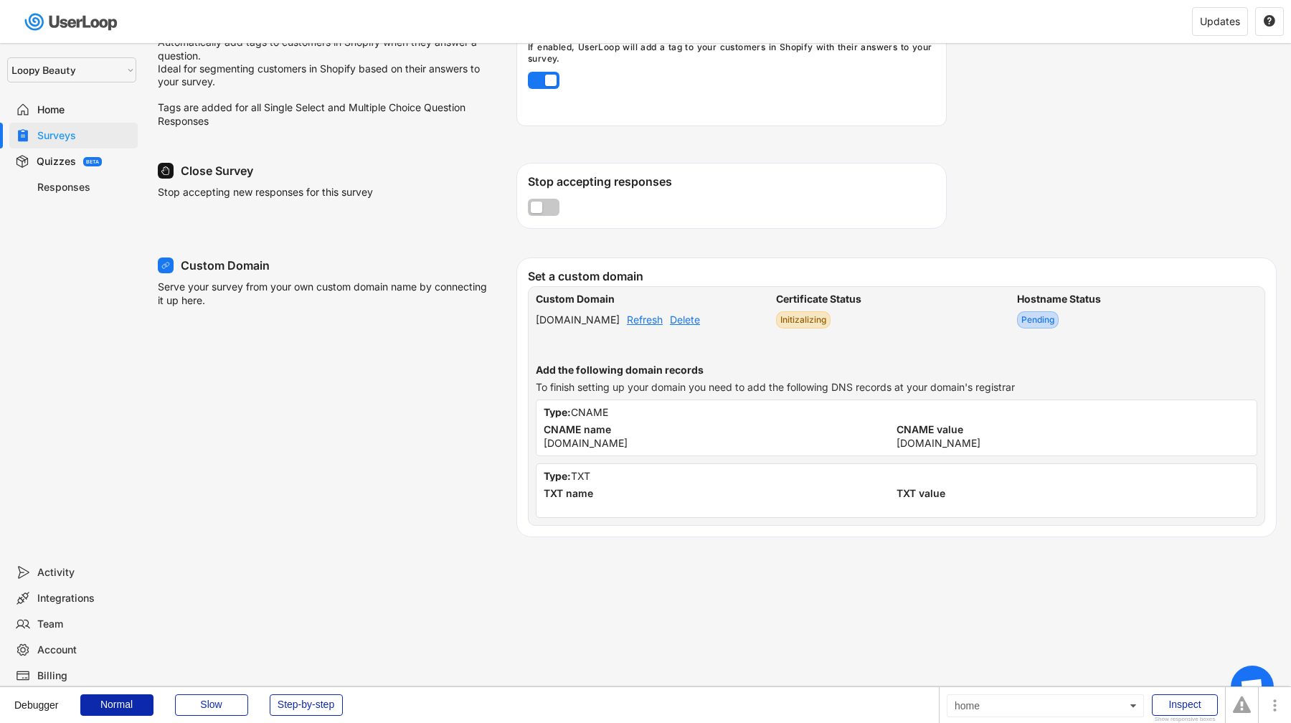
click at [662, 315] on div "Refresh" at bounding box center [645, 320] width 36 height 10
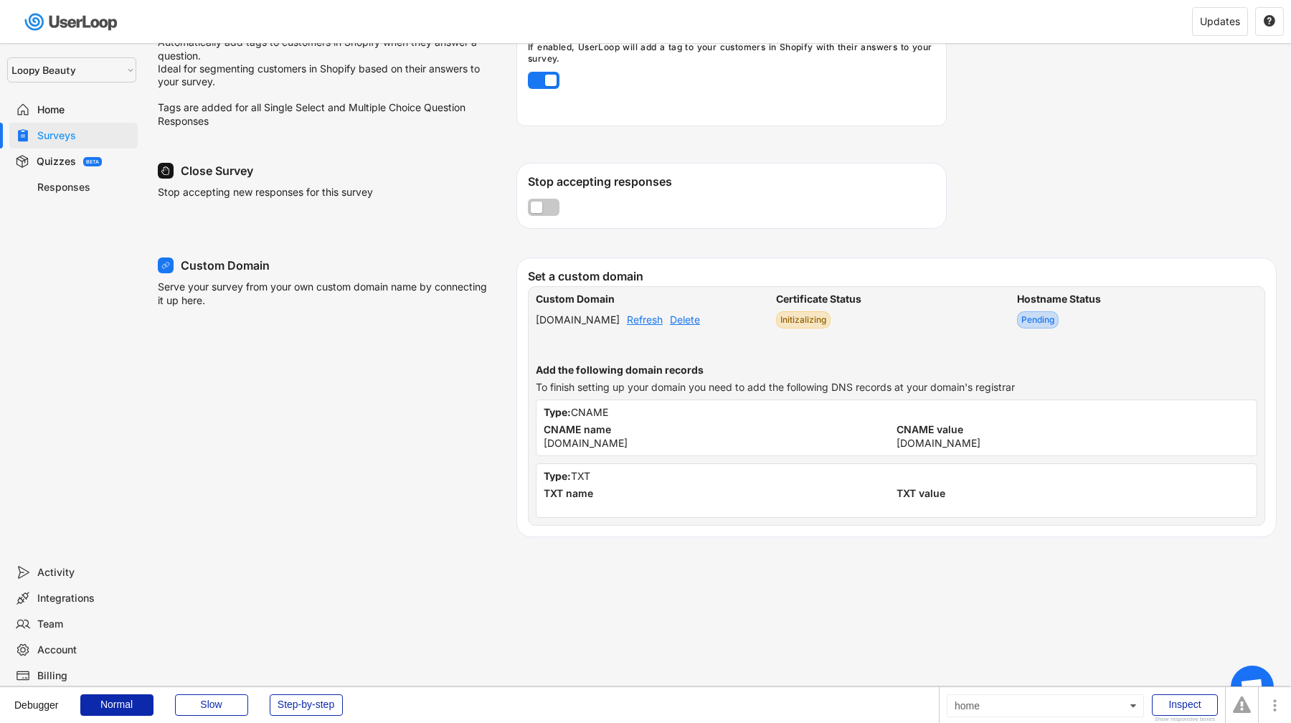
click at [662, 315] on div "Refresh" at bounding box center [645, 320] width 36 height 10
click at [323, 698] on div "Step-by-step" at bounding box center [306, 705] width 73 height 22
click at [662, 315] on div "Refresh" at bounding box center [645, 320] width 36 height 10
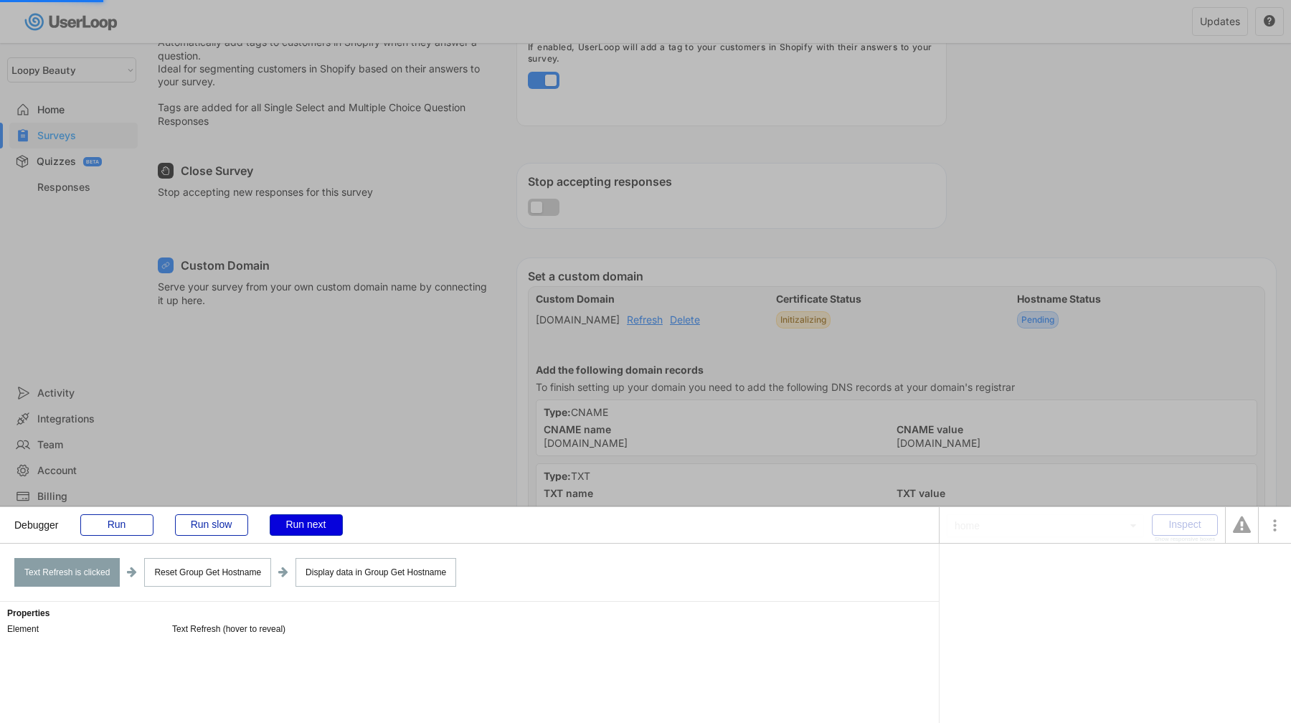
click at [314, 525] on div "Run next" at bounding box center [306, 525] width 73 height 22
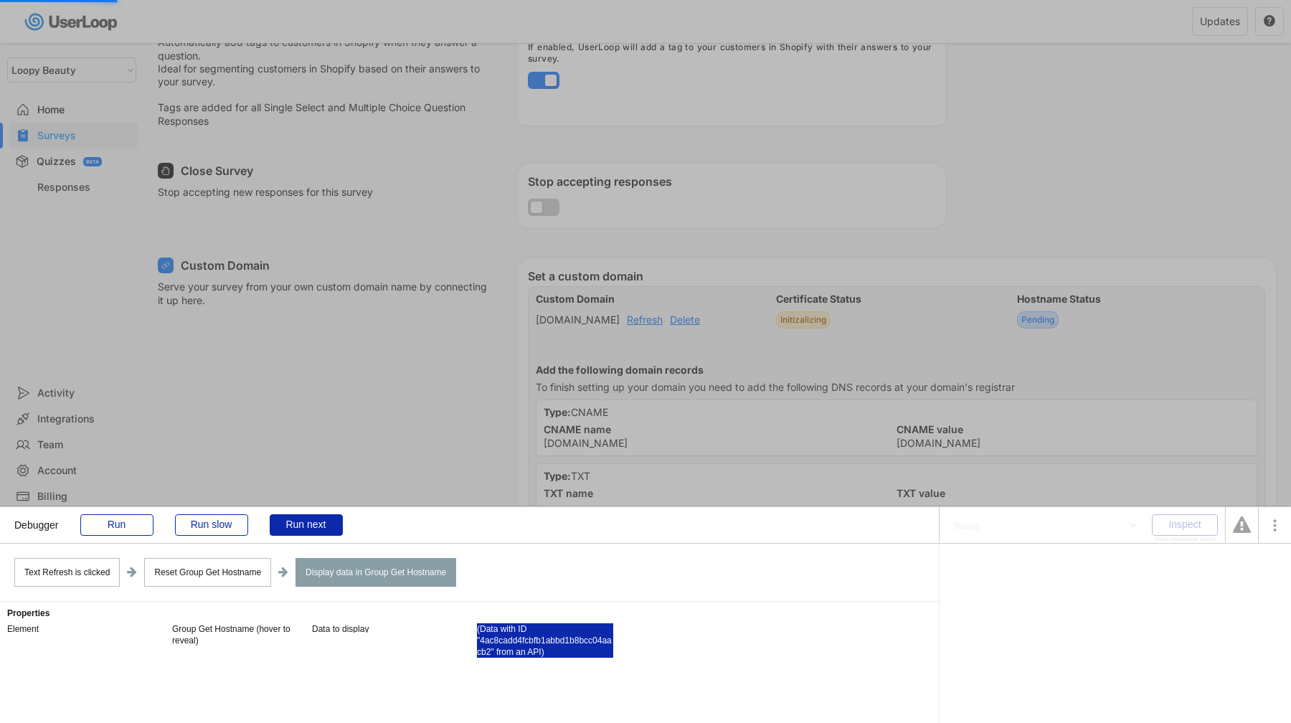
click at [502, 642] on div "(Data with ID "4ac8cadd4fcbfb1abbd1b8bcc04aacb2" from an API)" at bounding box center [545, 640] width 136 height 34
click at [1056, 567] on div "Cloudflare for SaaS - Get Hostname" at bounding box center [1015, 569] width 138 height 9
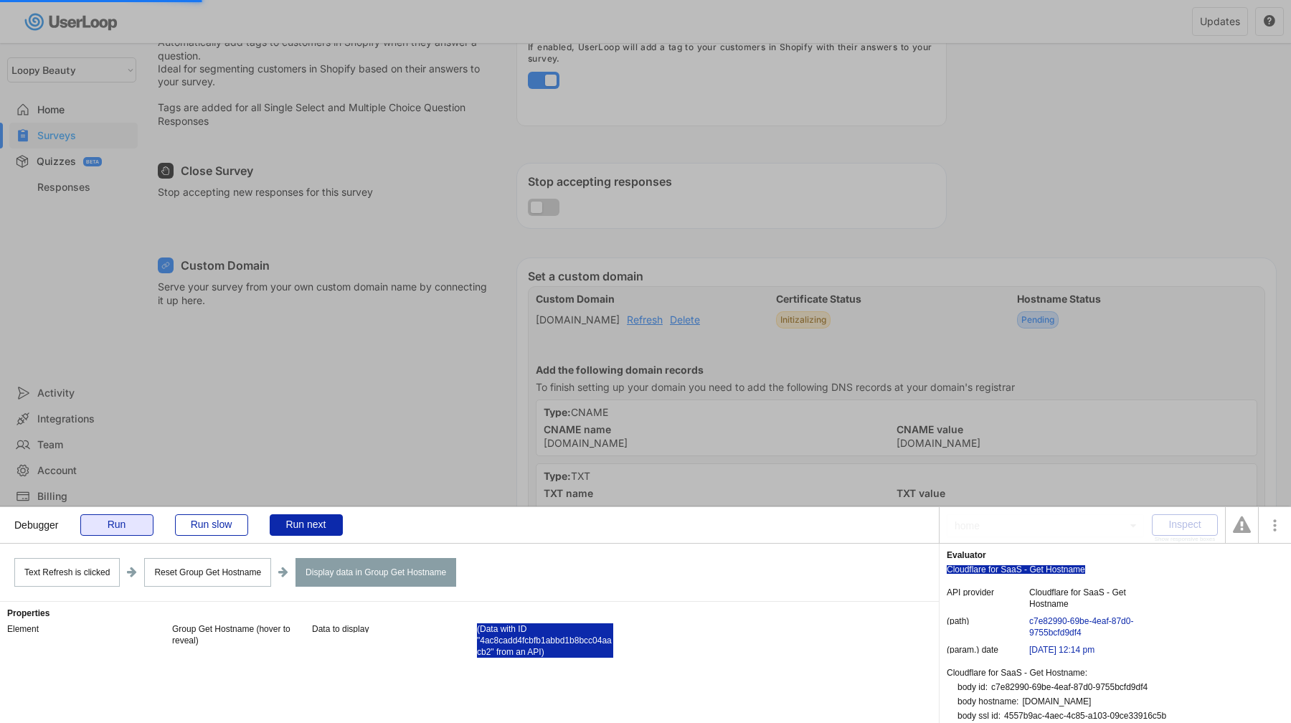
click at [110, 529] on div "Run" at bounding box center [116, 525] width 73 height 22
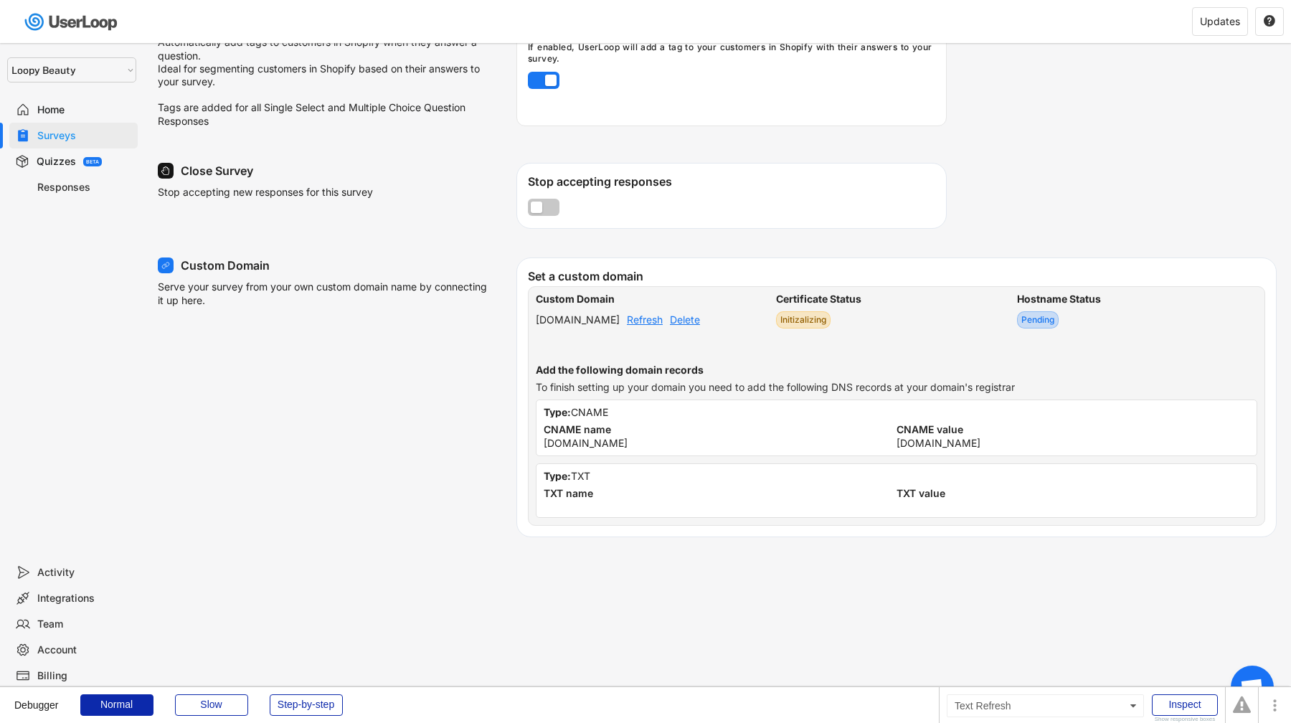
click at [662, 315] on div "Refresh" at bounding box center [645, 320] width 36 height 10
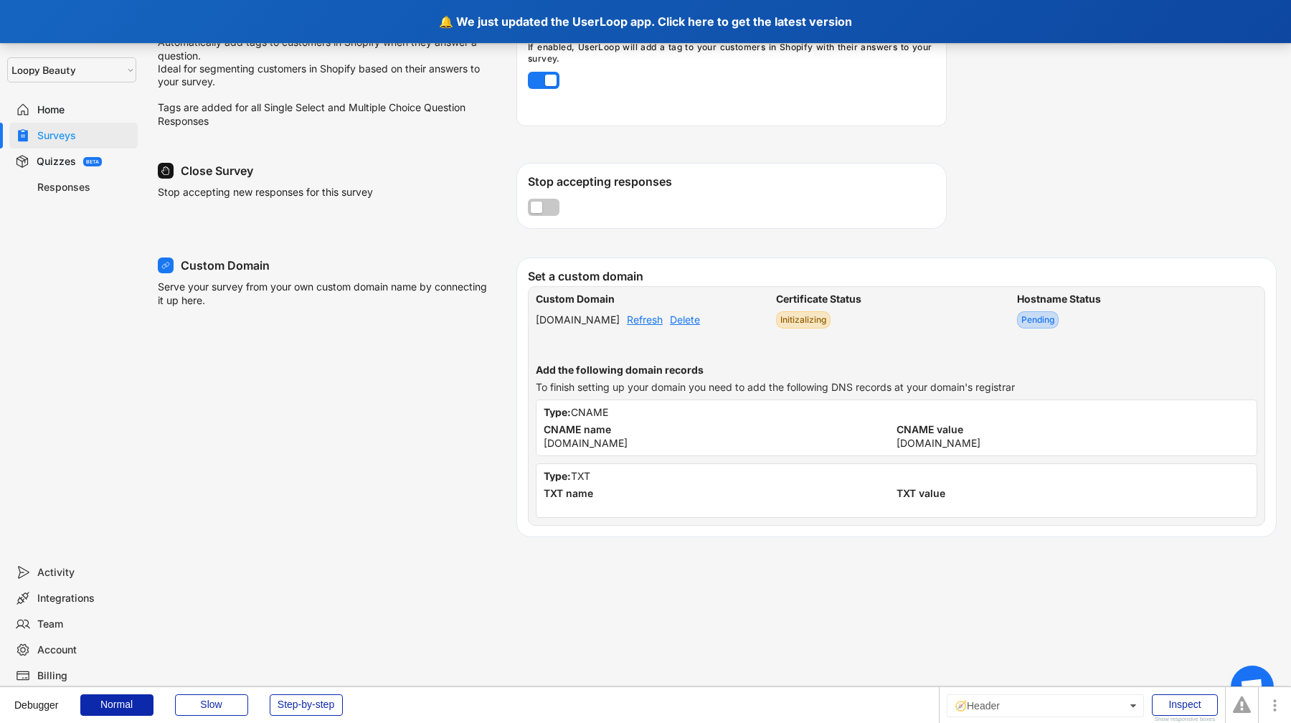
click at [496, 11] on div "🔔 We just updated the UserLoop app. Click here to get the latest version" at bounding box center [645, 21] width 1291 height 43
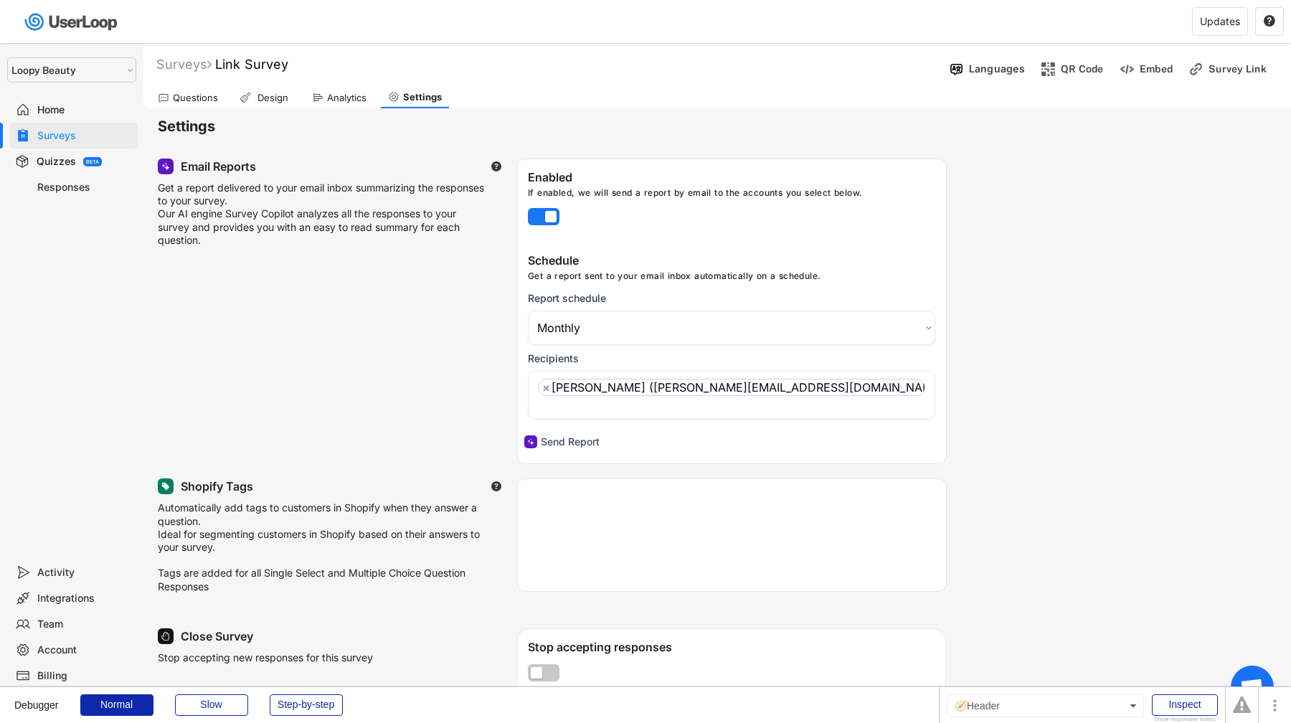
select select ""monthly""
select select ""1348695171700984260__LOOKUP__1621425969652x687239840058835000""
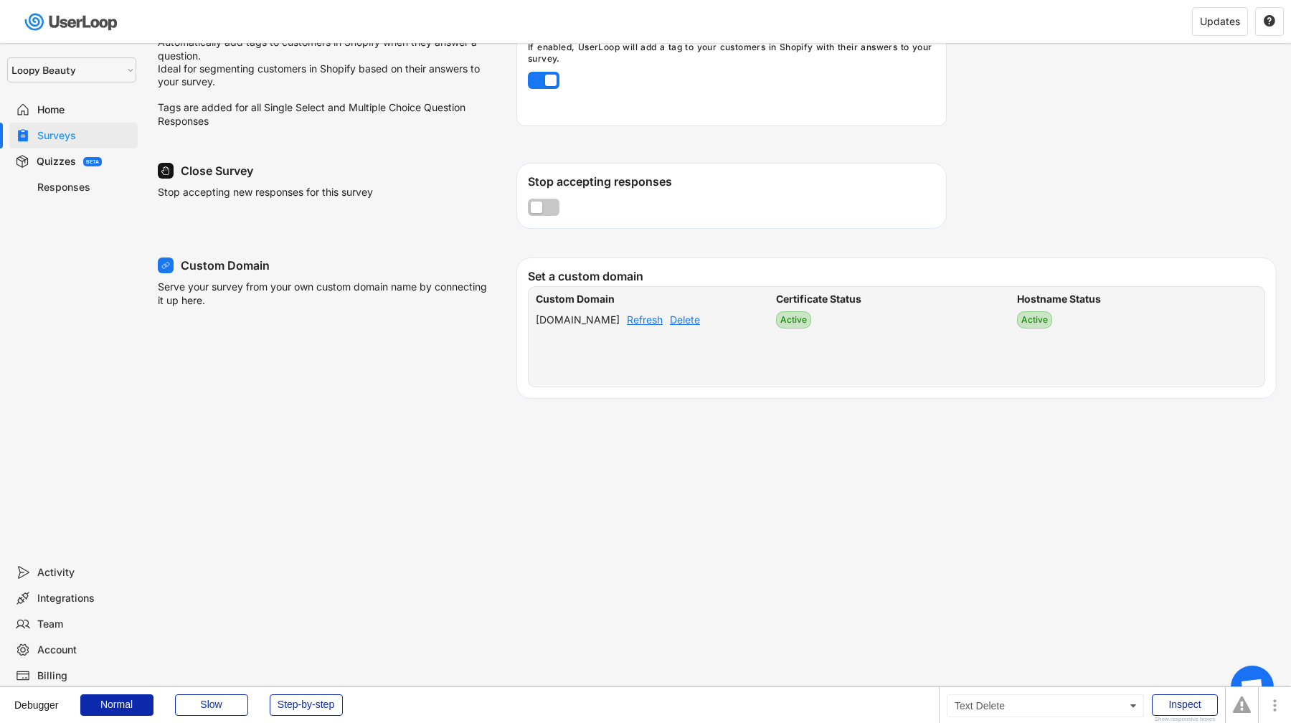
click at [700, 315] on div "Delete" at bounding box center [685, 320] width 30 height 10
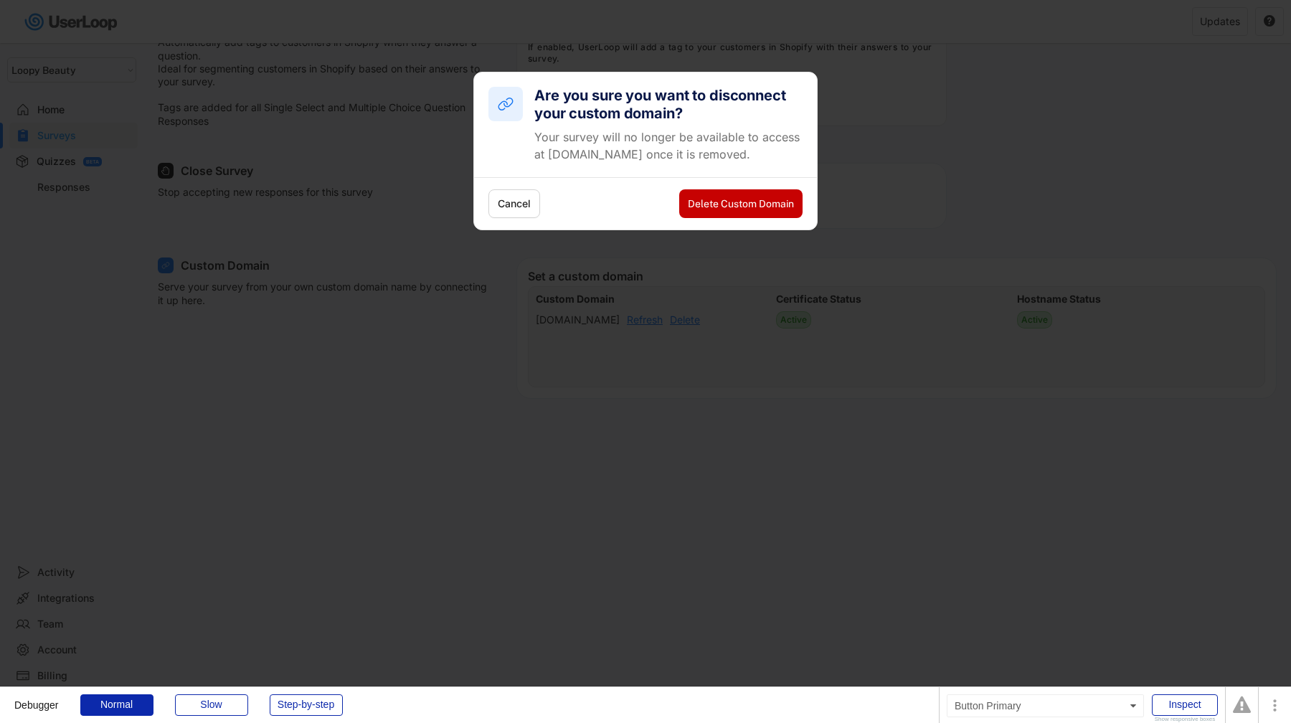
click at [731, 202] on button "Delete Custom Domain" at bounding box center [740, 203] width 123 height 29
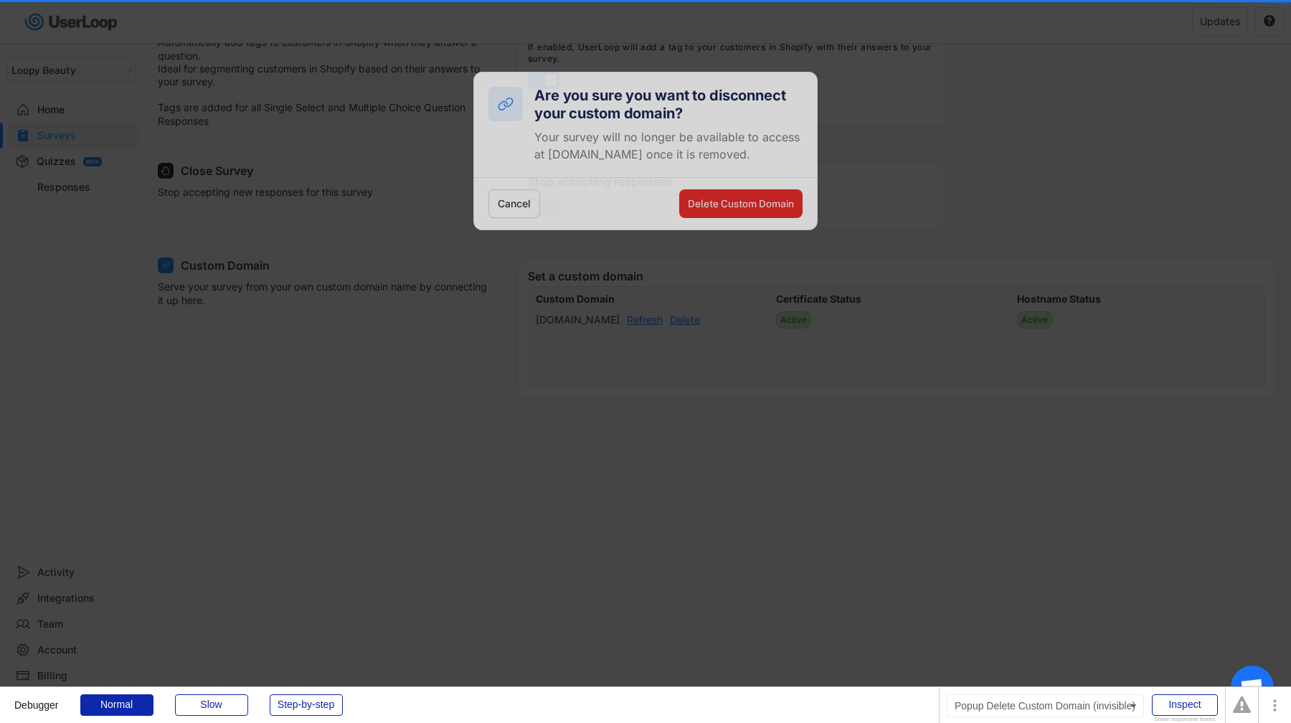
select select "1348695171700984260__LOOKUP__1621425946483x437467764361997950"
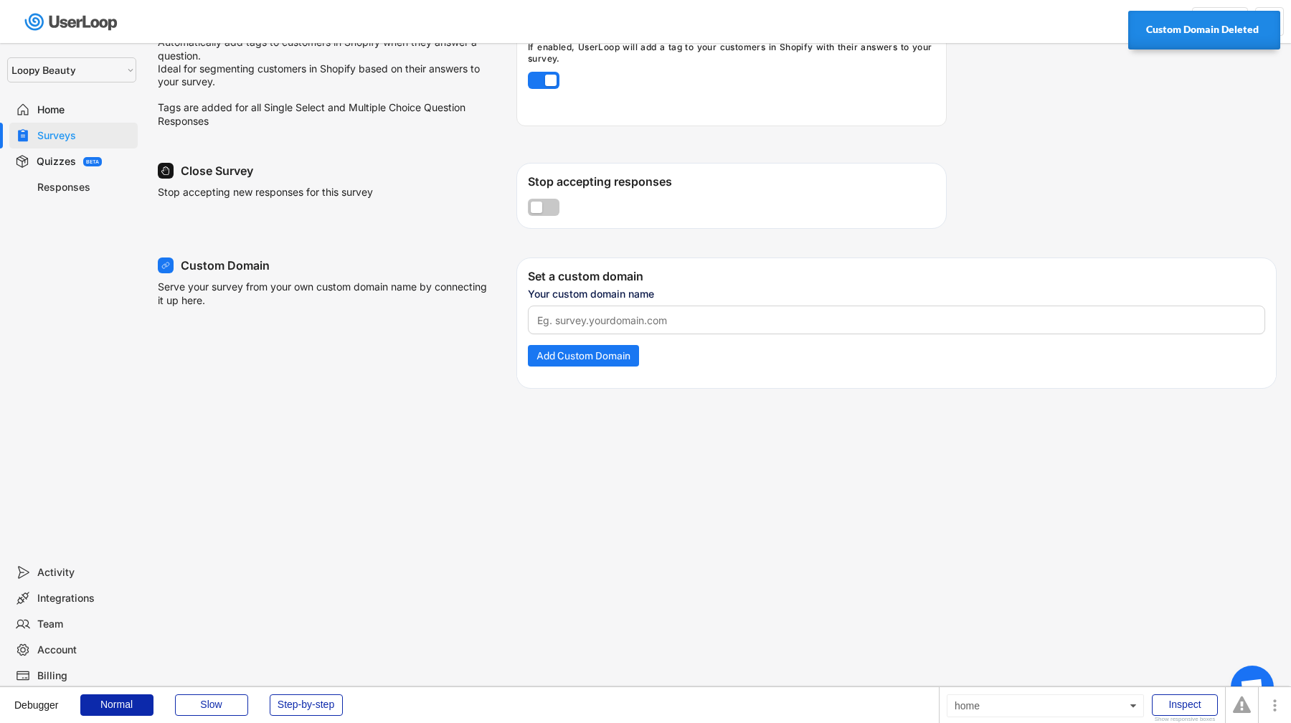
click at [681, 320] on input "input" at bounding box center [896, 319] width 737 height 29
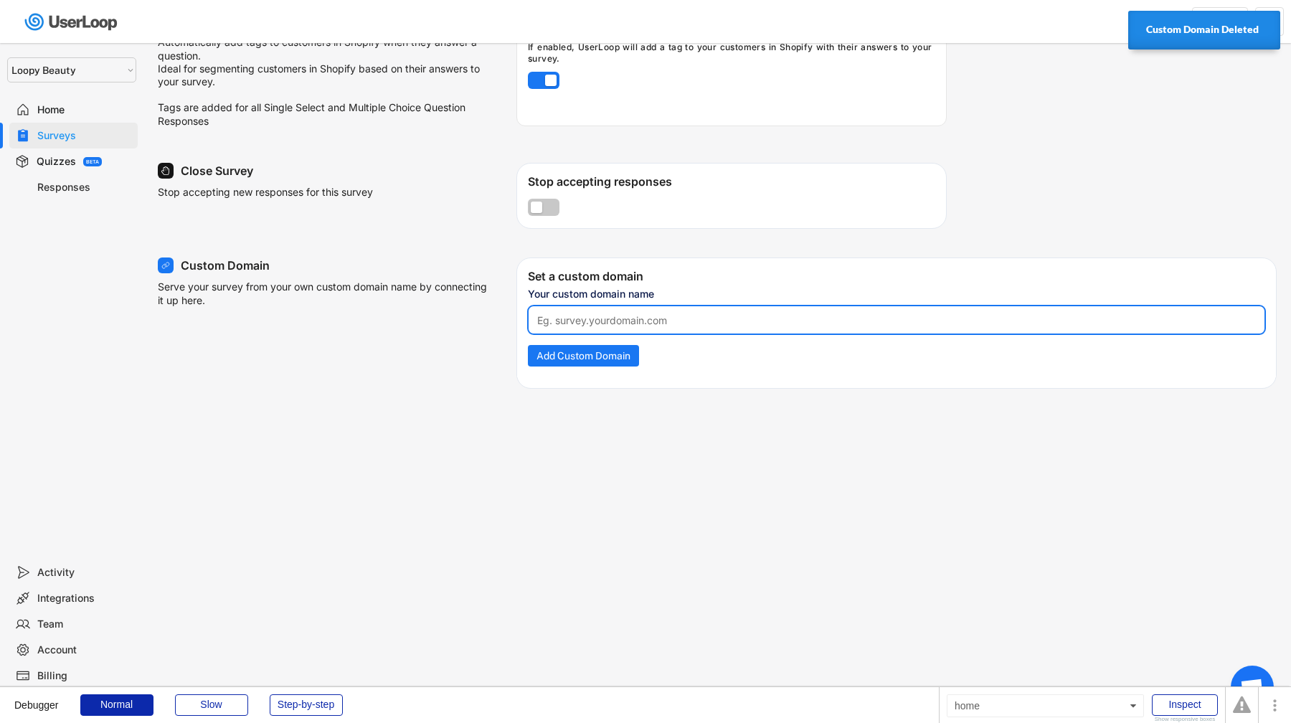
paste input "[DOMAIN_NAME]"
type input "[DOMAIN_NAME]"
click at [635, 345] on button "Add Custom Domain" at bounding box center [583, 356] width 111 height 22
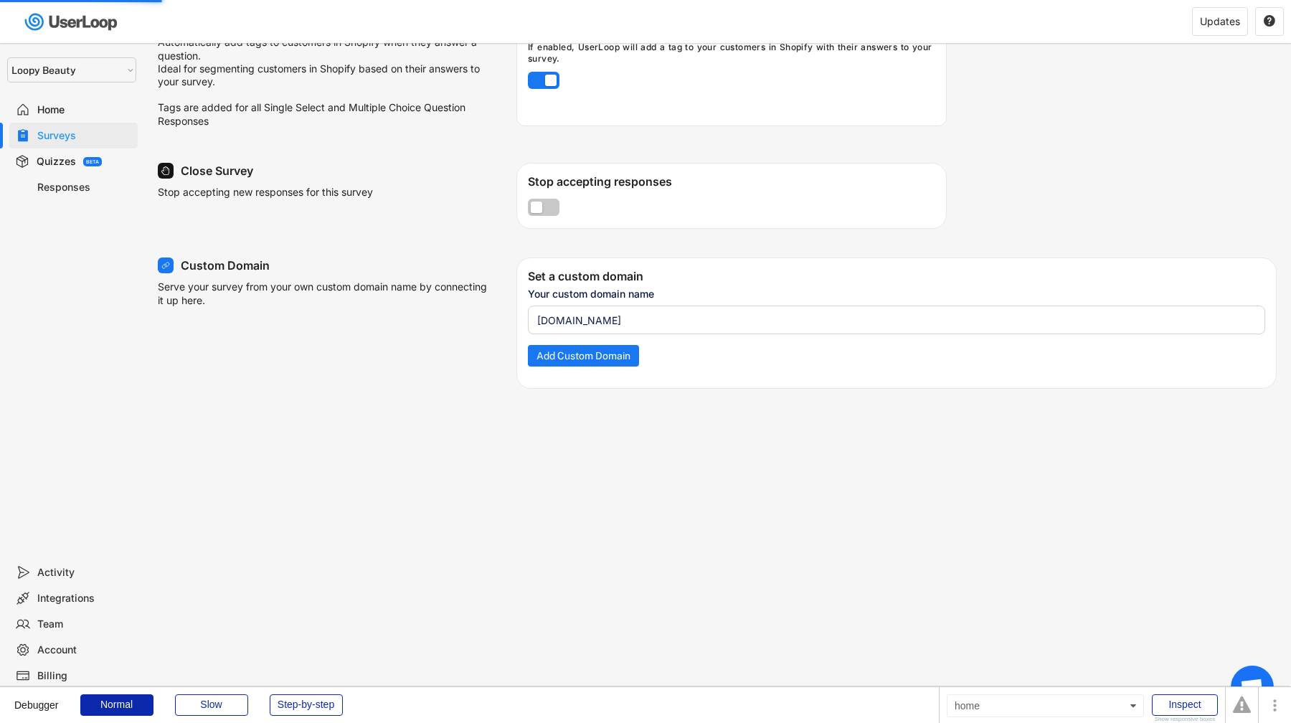
select select "1348695171700984260__LOOKUP__1621425946483x437467764361997950"
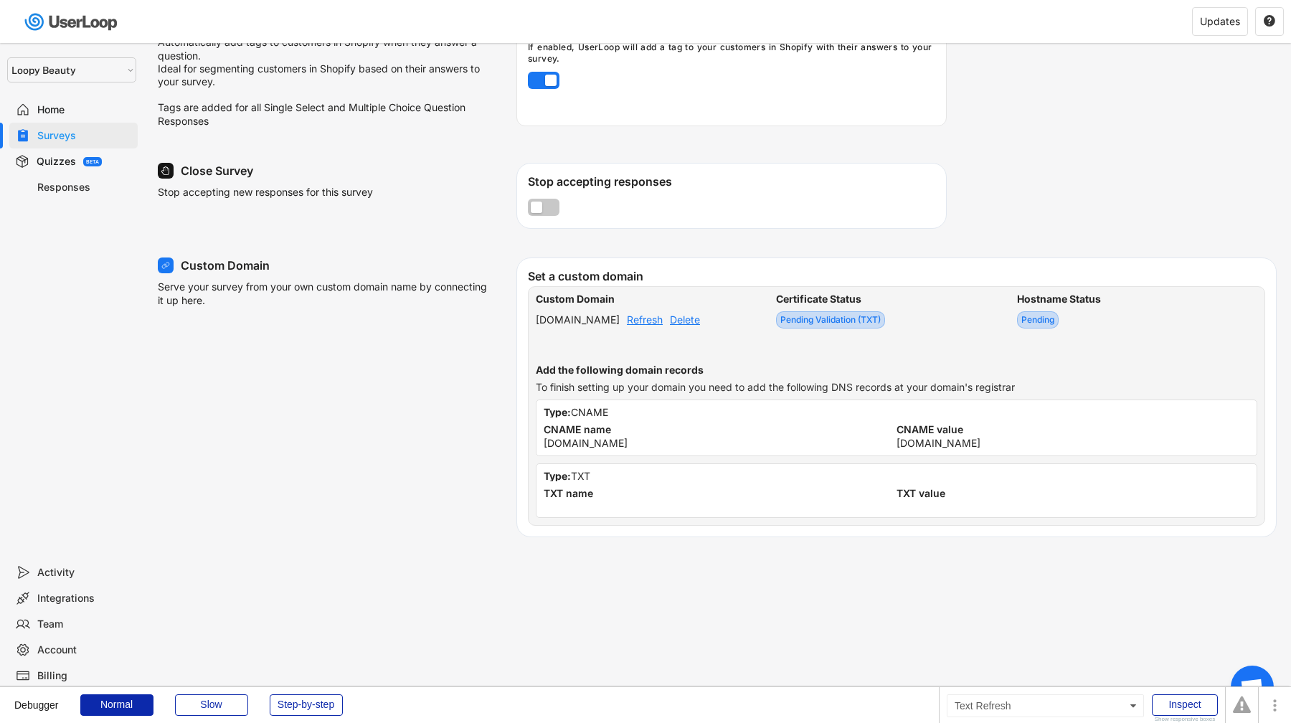
click at [662, 316] on div "Refresh" at bounding box center [645, 320] width 36 height 10
click at [662, 315] on div "Refresh" at bounding box center [645, 320] width 36 height 10
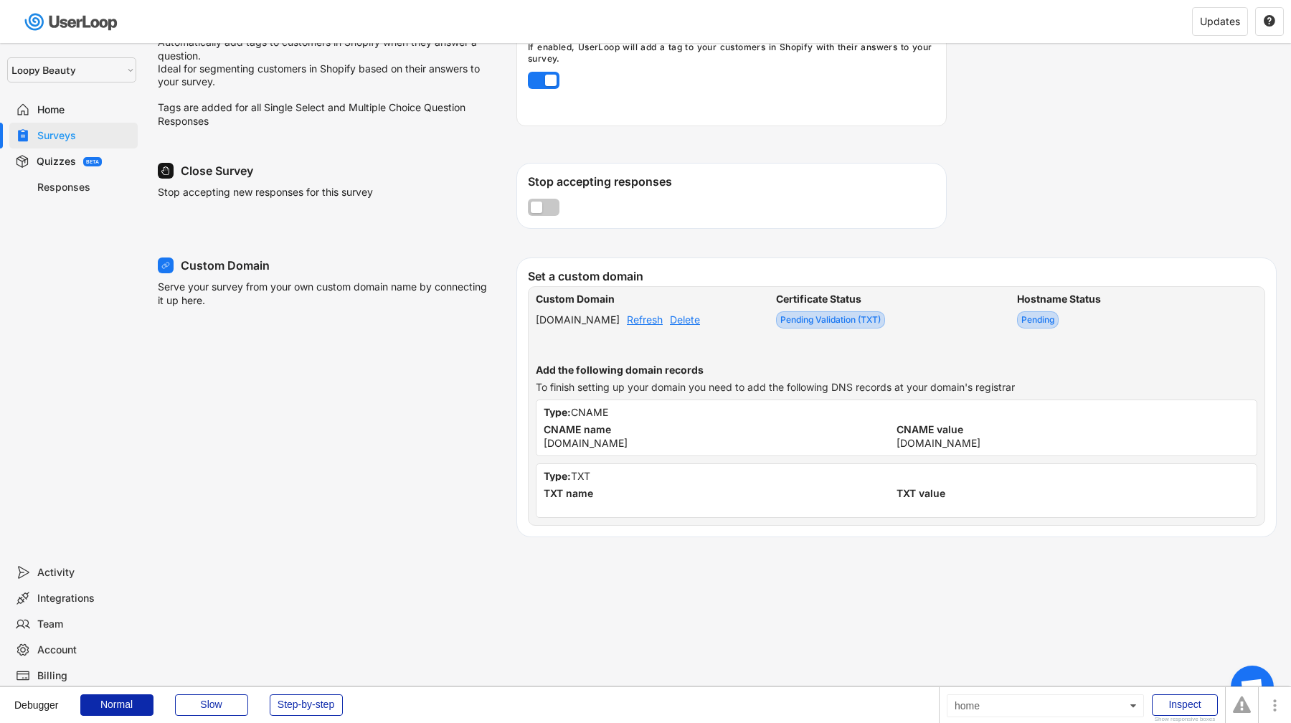
click at [662, 315] on div "Refresh" at bounding box center [645, 320] width 36 height 10
click at [659, 417] on div "CNAME name surveytest.prodcel.com" at bounding box center [719, 432] width 353 height 31
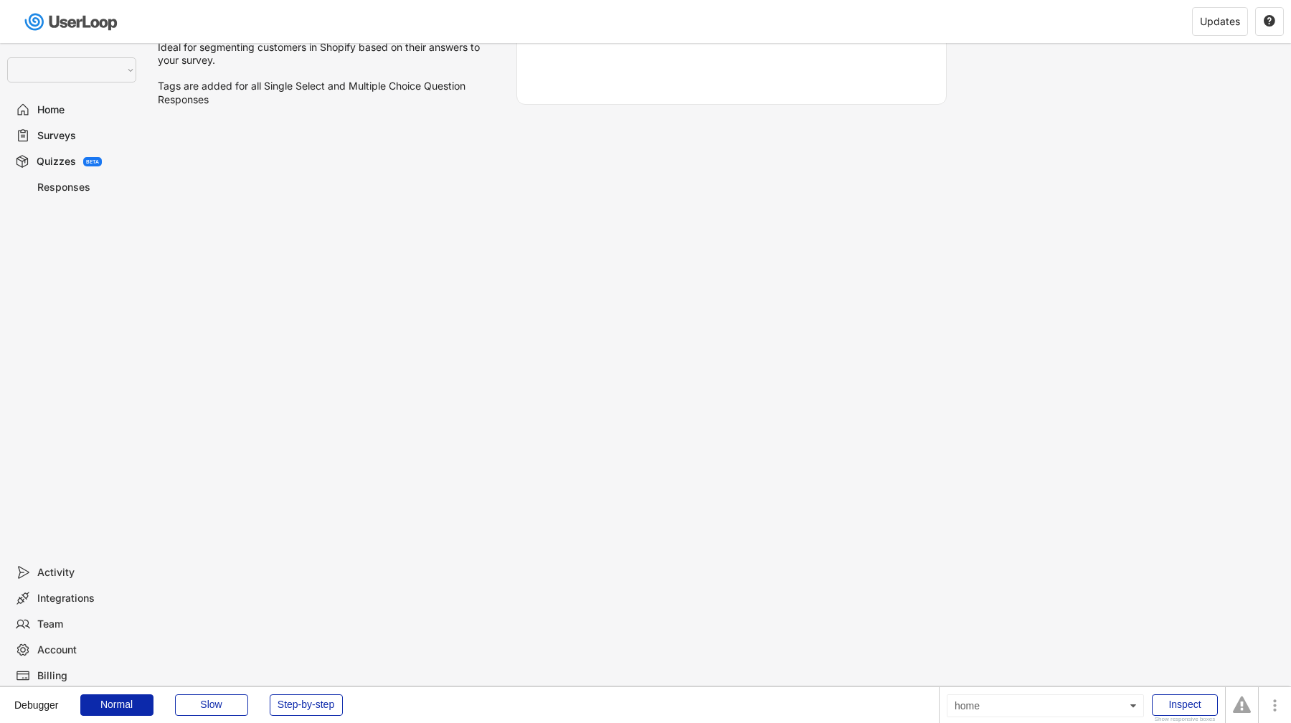
select select ""monthly""
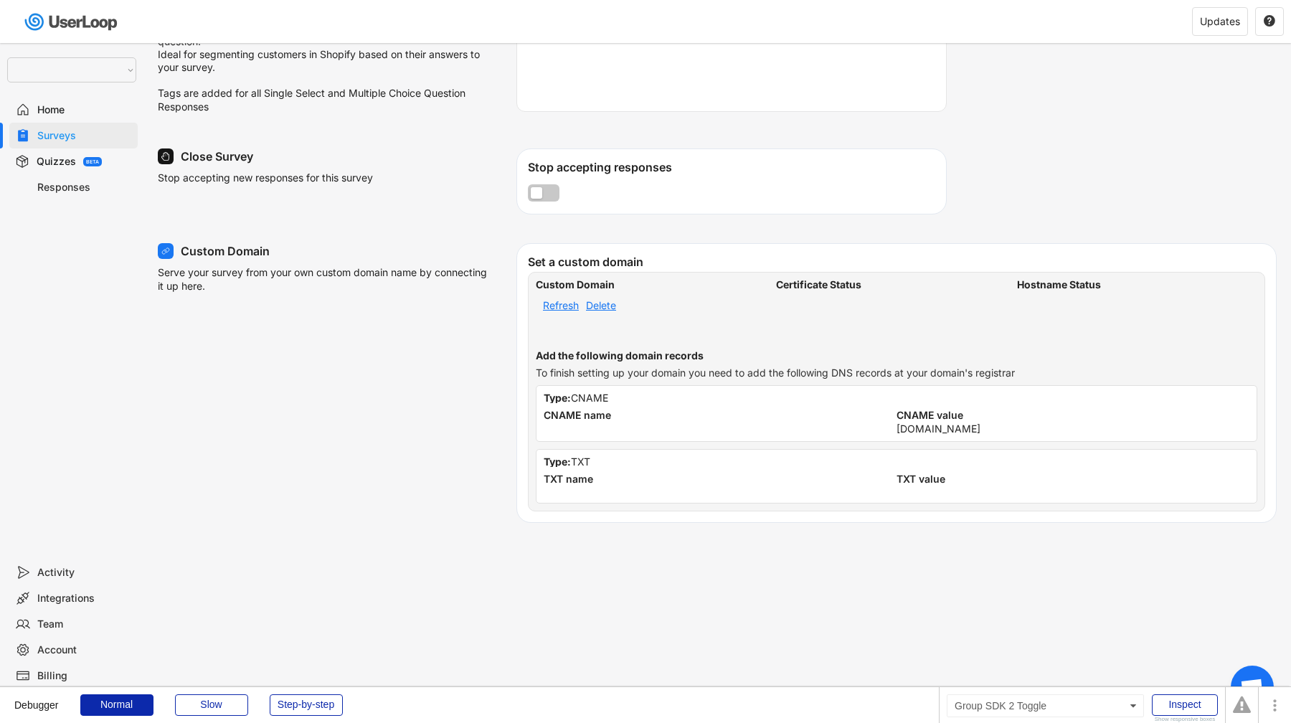
select select "1348695171700984260__LOOKUP__1621425946483x437467764361997950"
select select ""1348695171700984260__LOOKUP__1621425969652x687239840058835000""
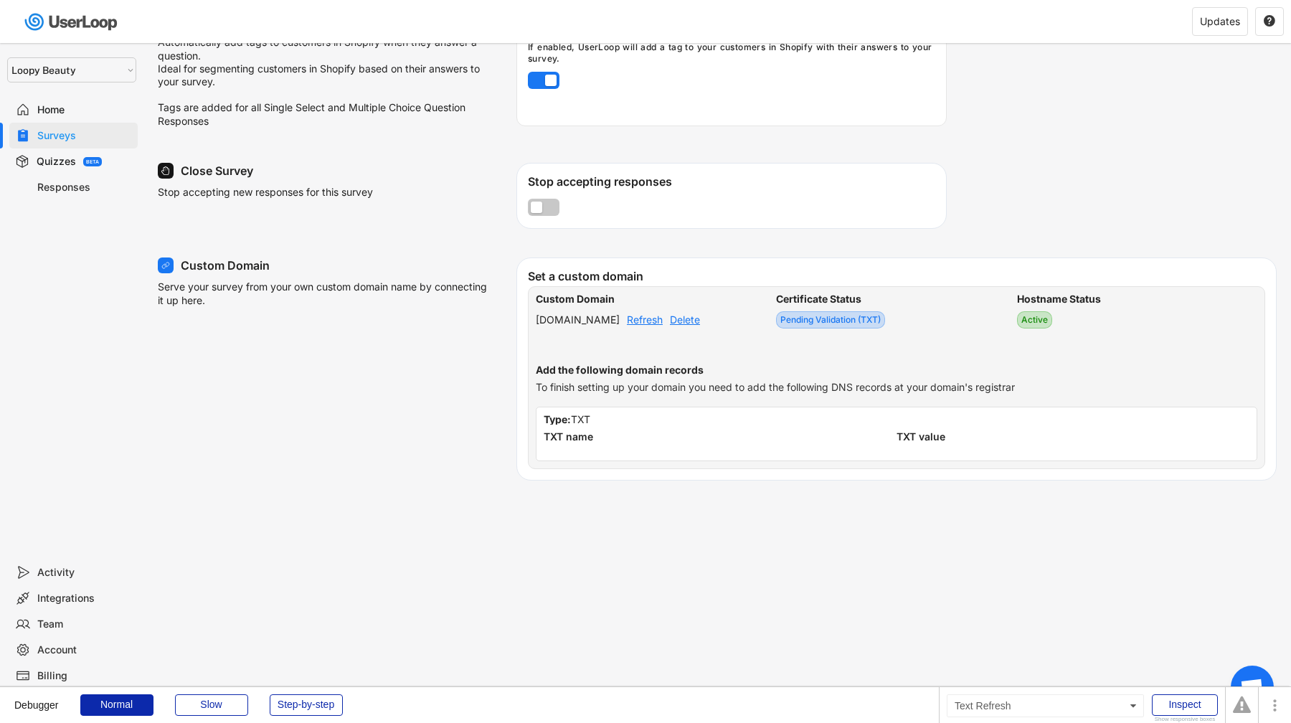
click at [662, 315] on div "Refresh" at bounding box center [645, 320] width 36 height 10
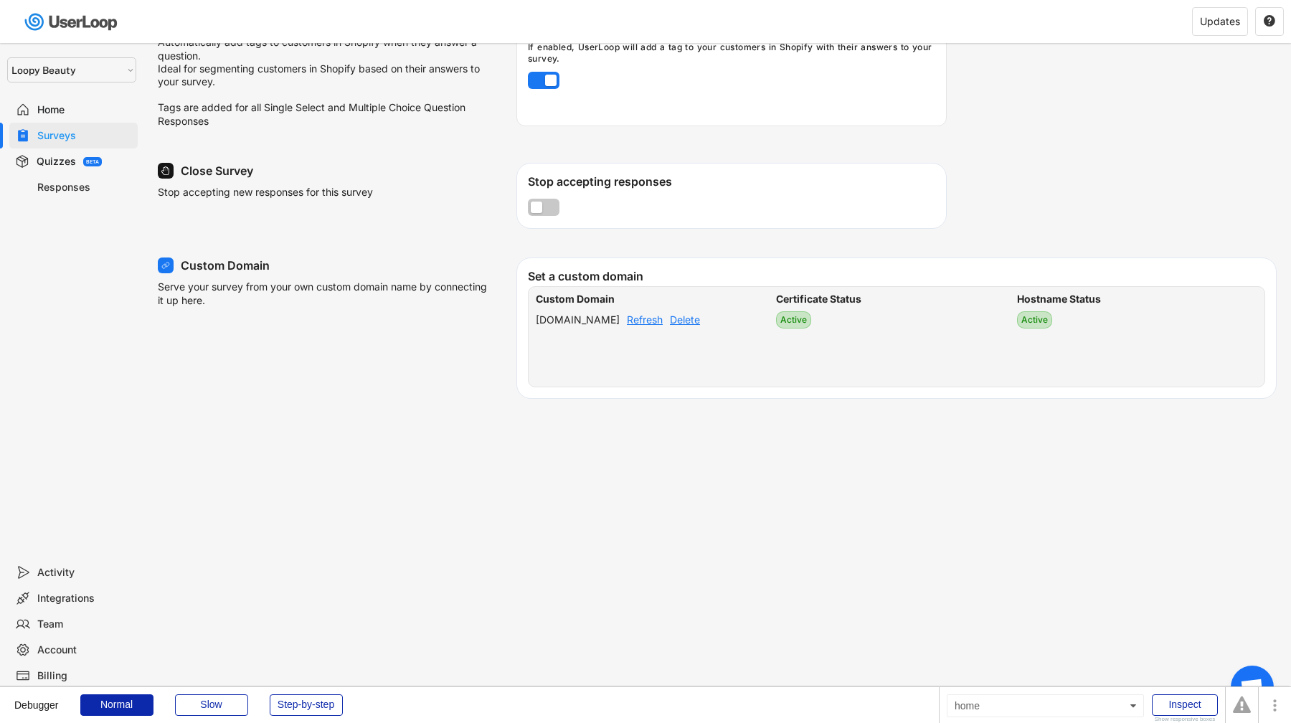
click at [662, 315] on div "Refresh" at bounding box center [645, 320] width 36 height 10
click at [700, 315] on div "Delete" at bounding box center [685, 320] width 30 height 10
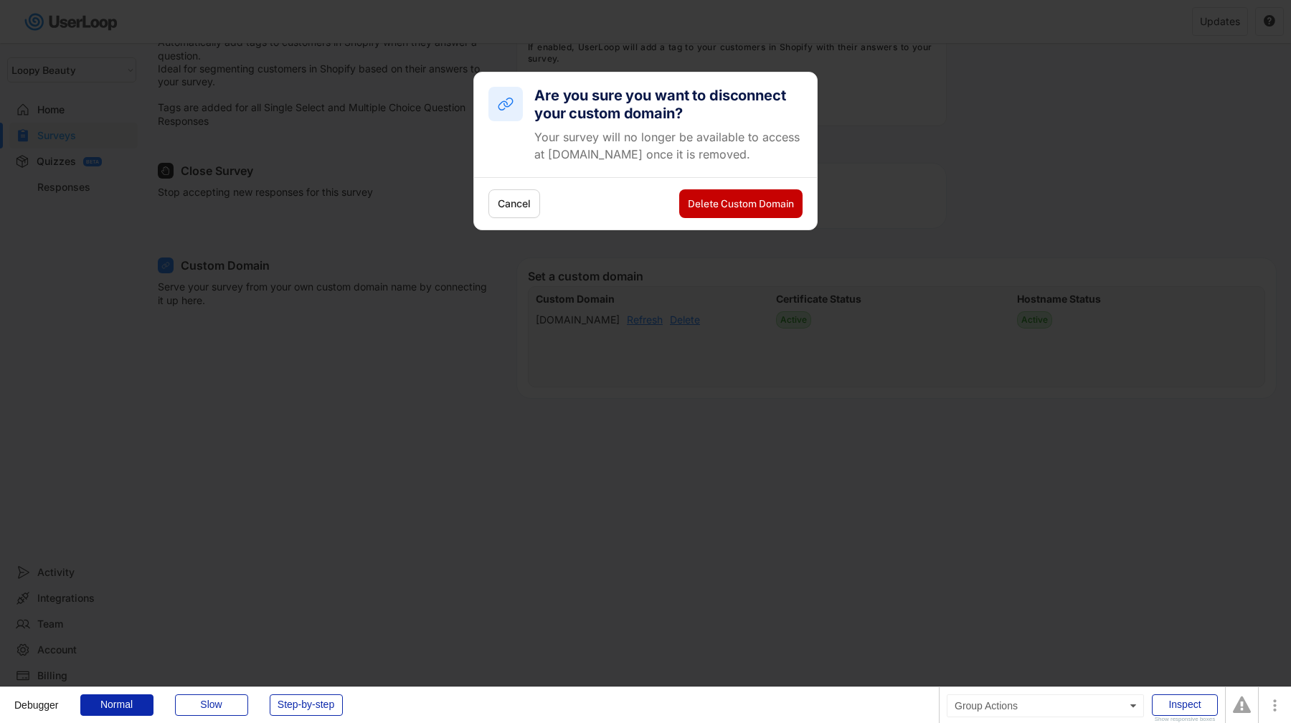
click at [774, 204] on button "Delete Custom Domain" at bounding box center [740, 203] width 123 height 29
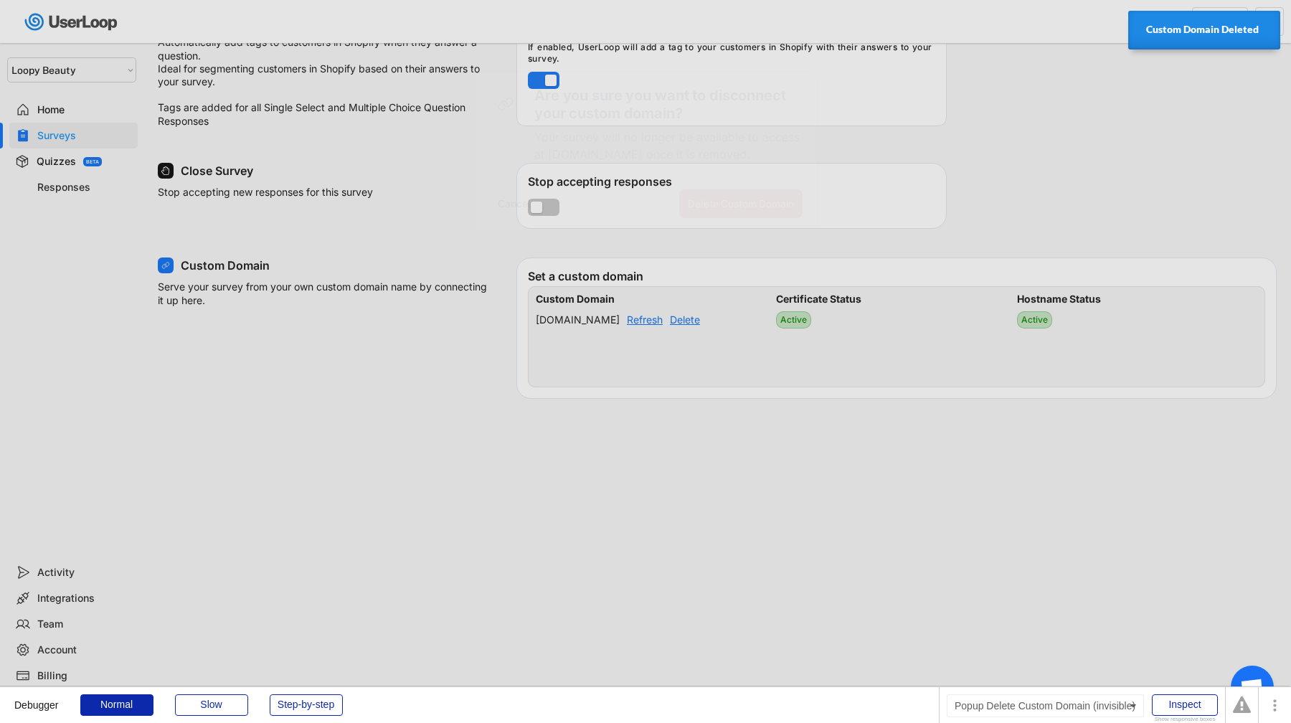
select select "1348695171700984260__LOOKUP__1621425946483x437467764361997950"
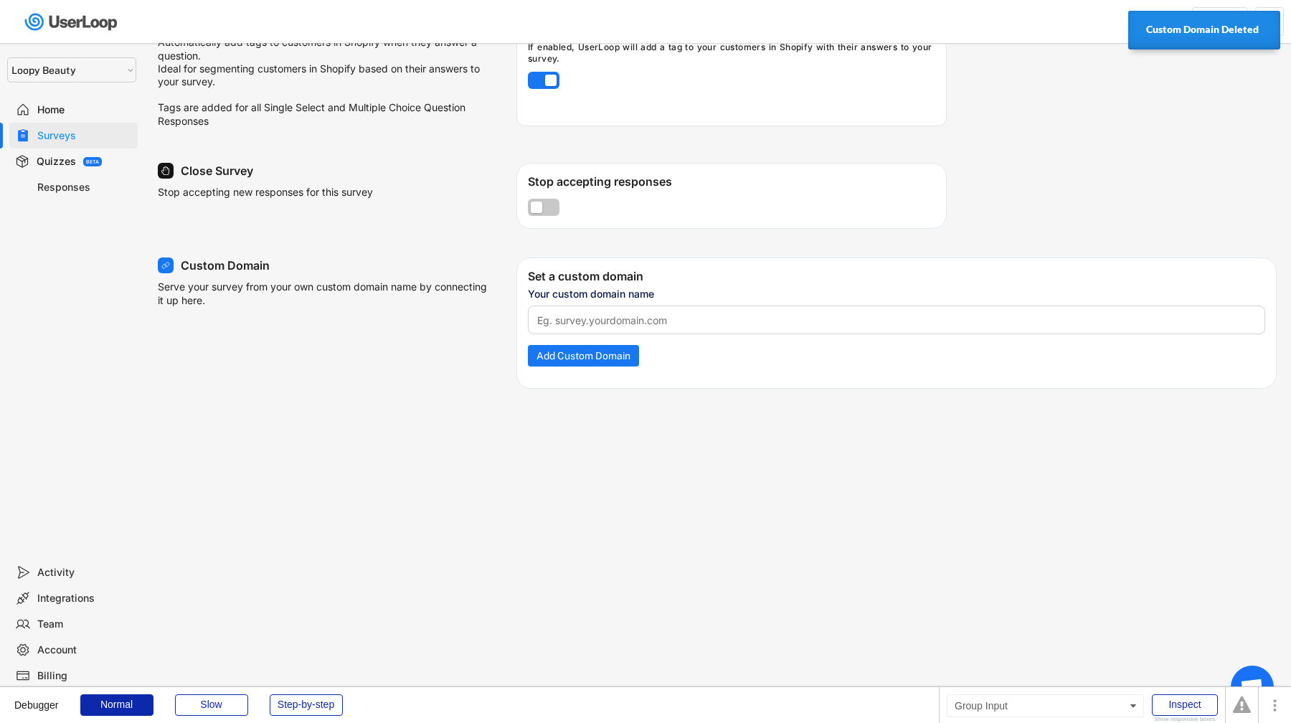
click at [684, 309] on input "input" at bounding box center [896, 319] width 737 height 29
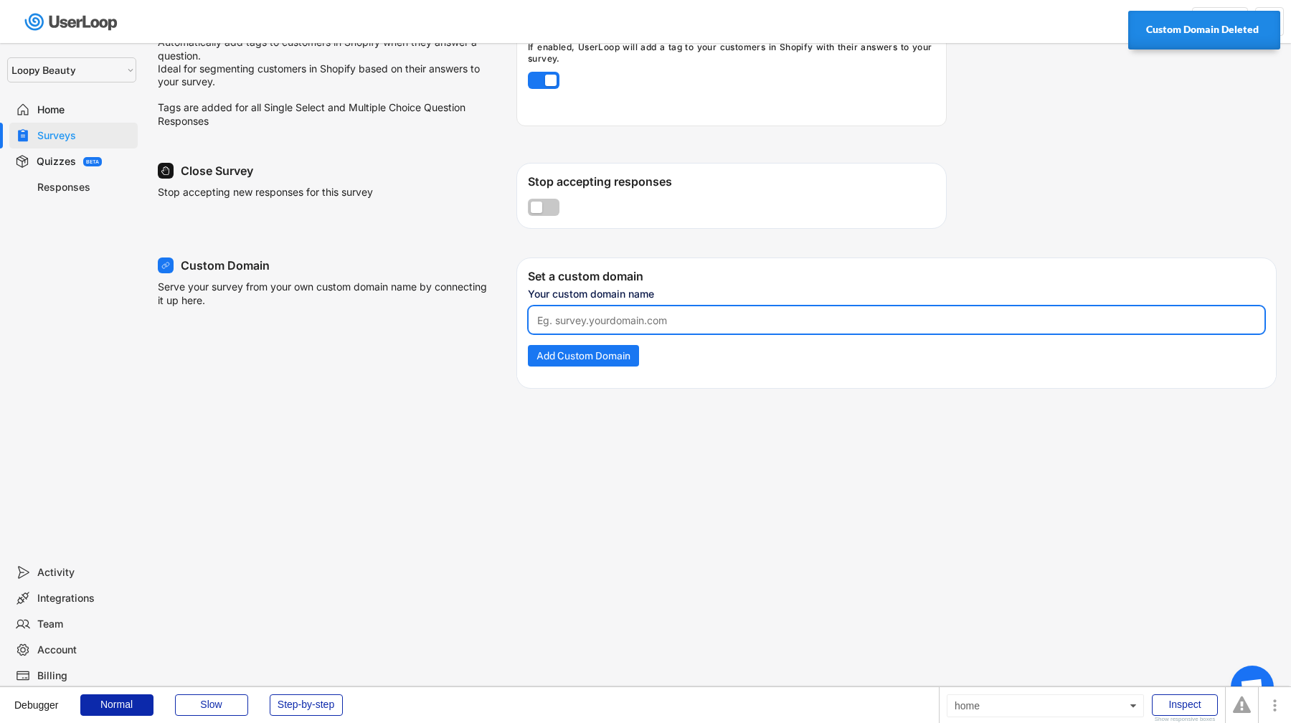
paste input "[DOMAIN_NAME]"
click at [576, 313] on input "input" at bounding box center [896, 319] width 737 height 29
type input "[DOMAIN_NAME]"
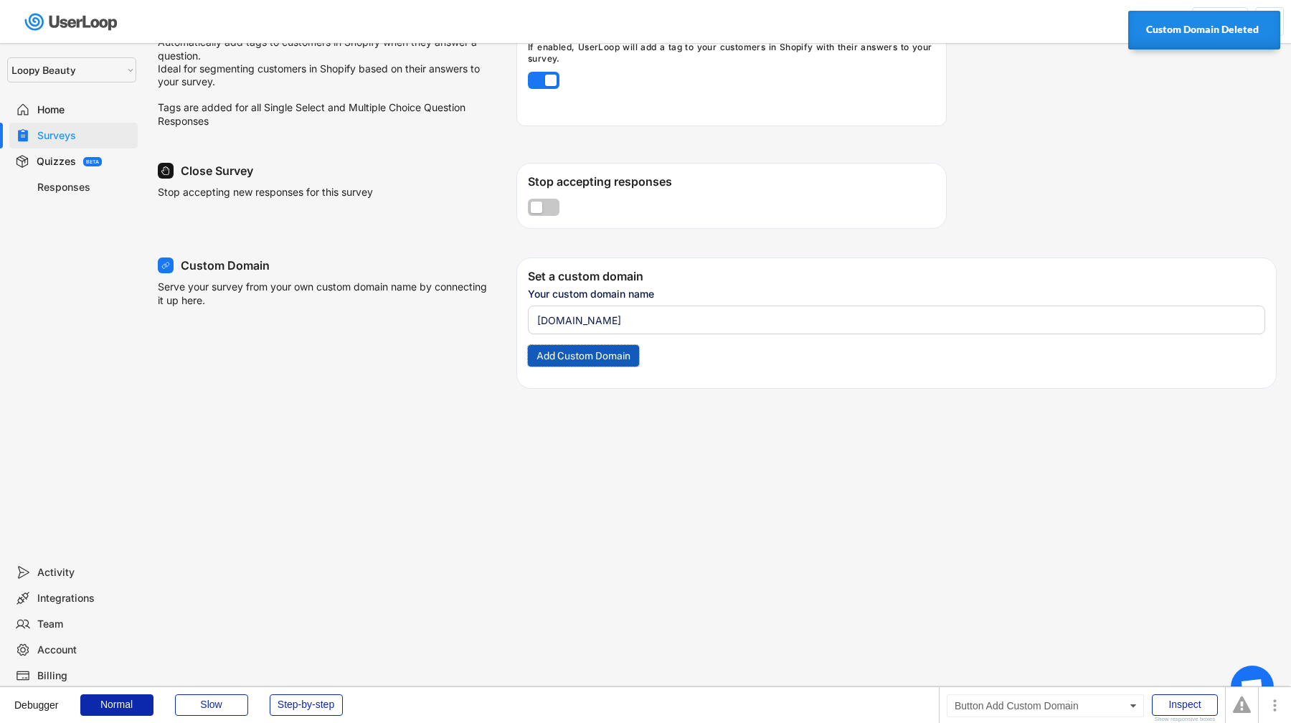
click at [590, 345] on button "Add Custom Domain" at bounding box center [583, 356] width 111 height 22
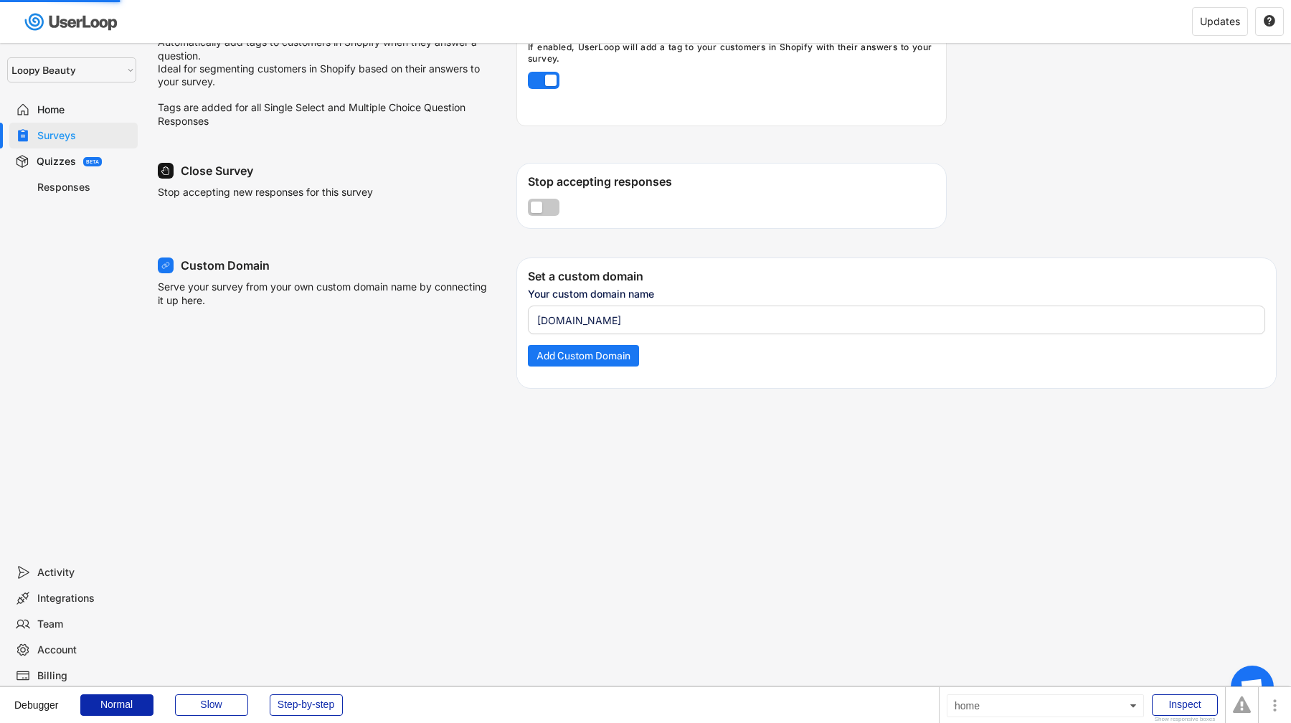
select select "1348695171700984260__LOOKUP__1621425946483x437467764361997950"
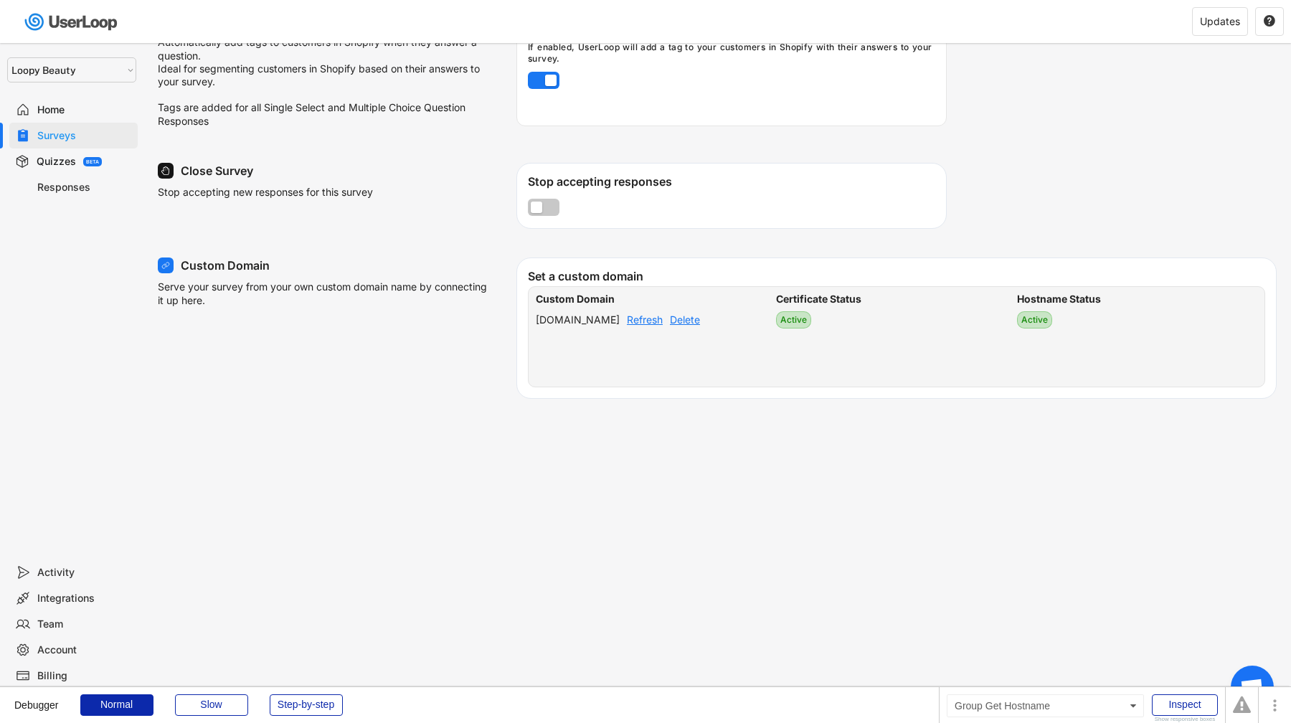
click at [674, 304] on div "Custom Domain surveytest.prodcel.com Refresh Delete" at bounding box center [656, 318] width 240 height 49
click at [662, 315] on div "Refresh" at bounding box center [645, 320] width 36 height 10
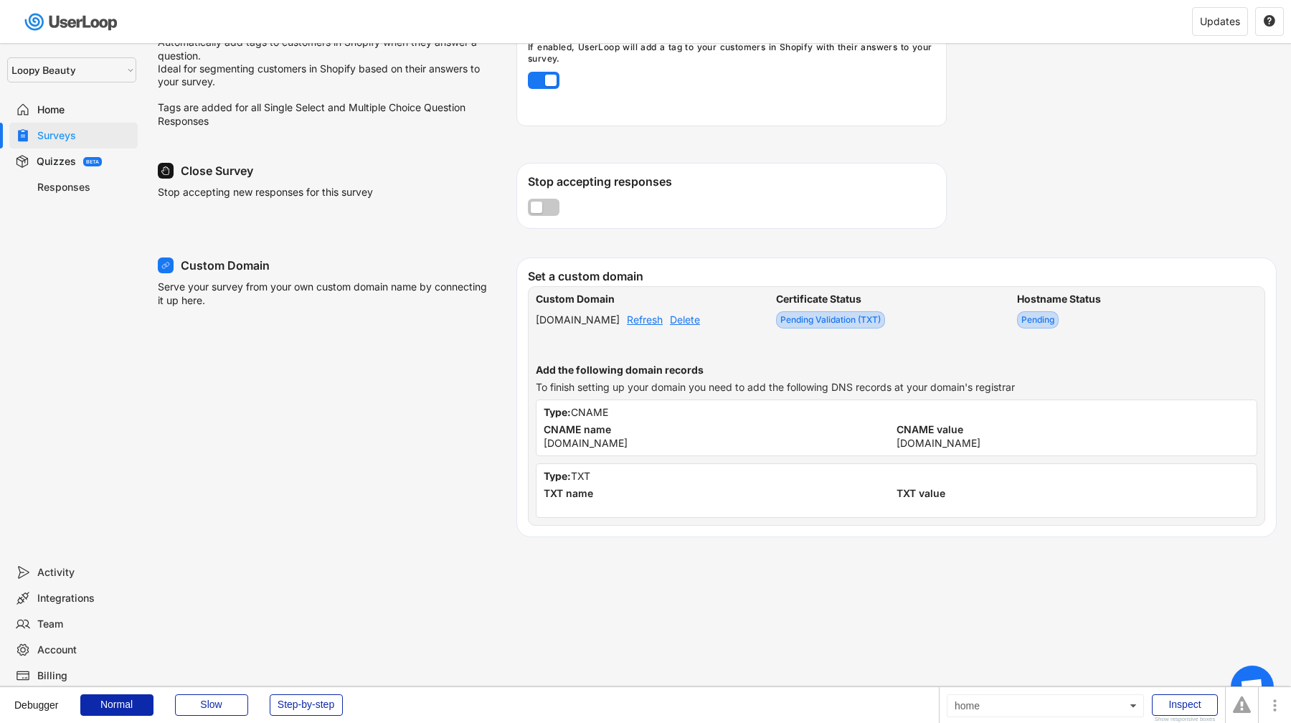
click at [662, 315] on div "Refresh" at bounding box center [645, 320] width 36 height 10
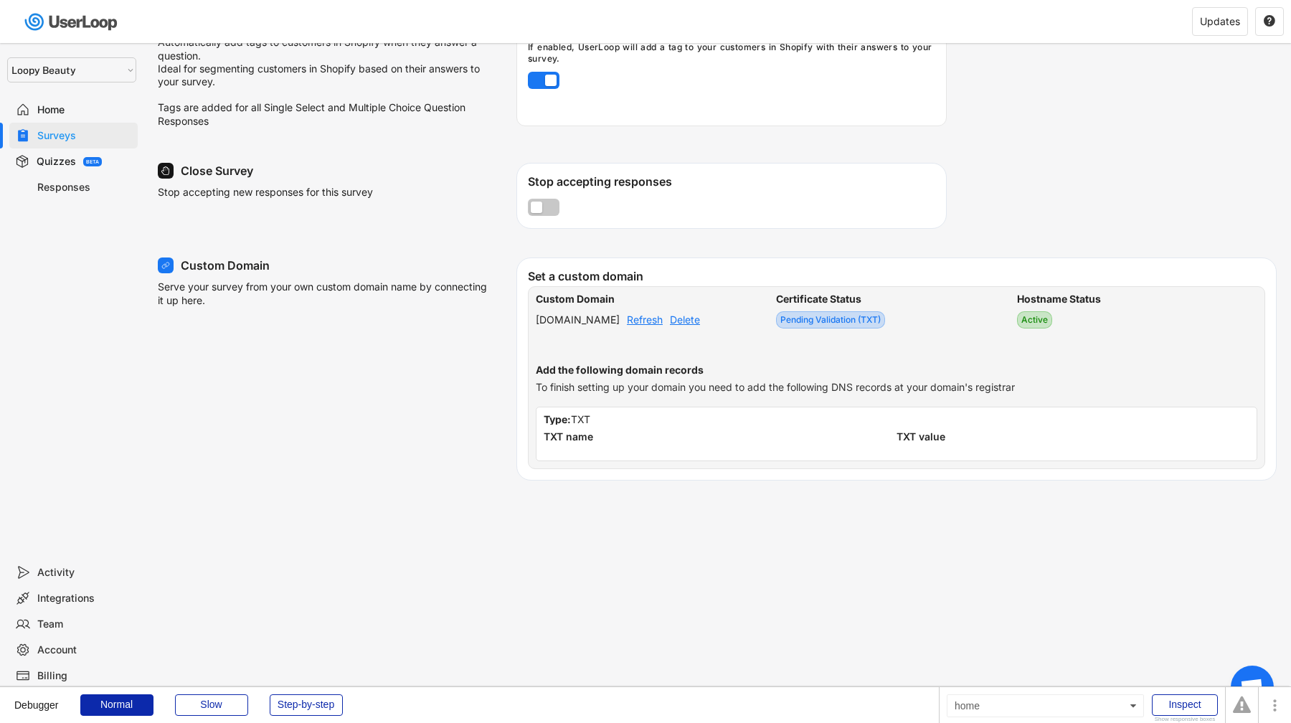
click at [662, 315] on div "Refresh" at bounding box center [645, 320] width 36 height 10
click at [1185, 702] on div "Inspect" at bounding box center [1184, 705] width 66 height 22
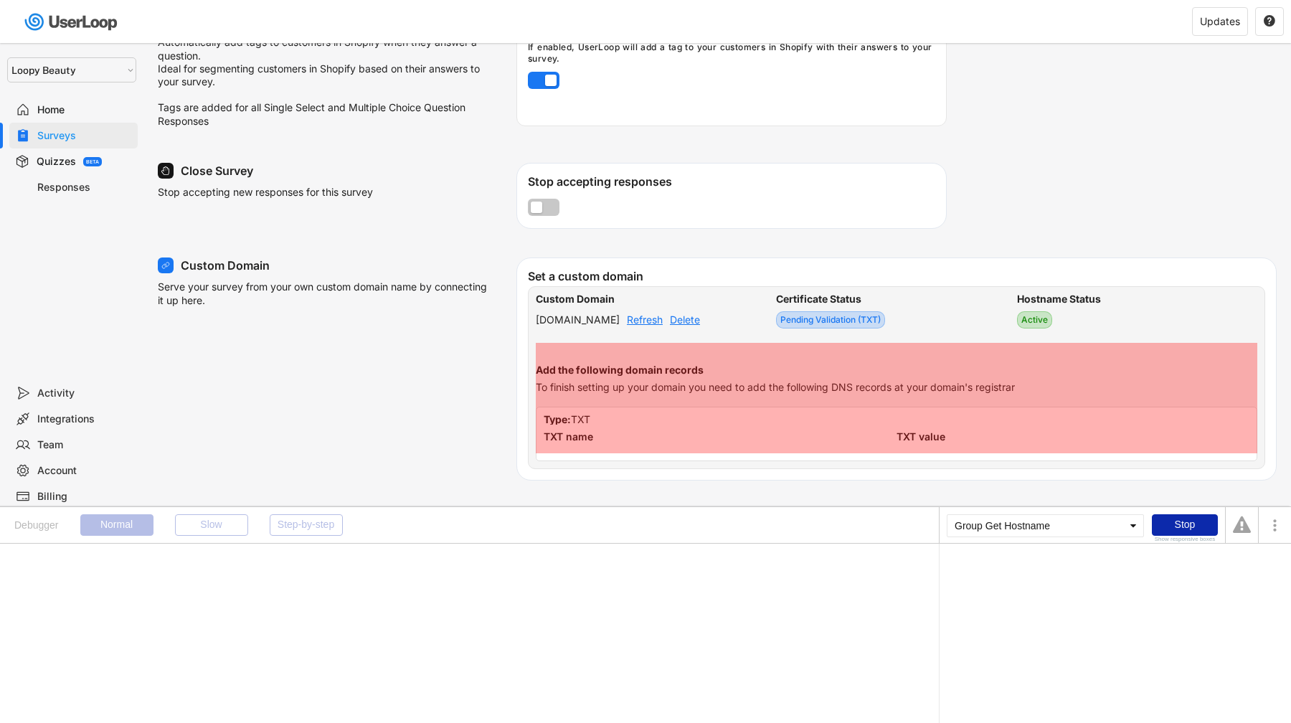
click at [594, 396] on div "Add the following domain records To finish setting up your domain you need to a…" at bounding box center [896, 406] width 721 height 110
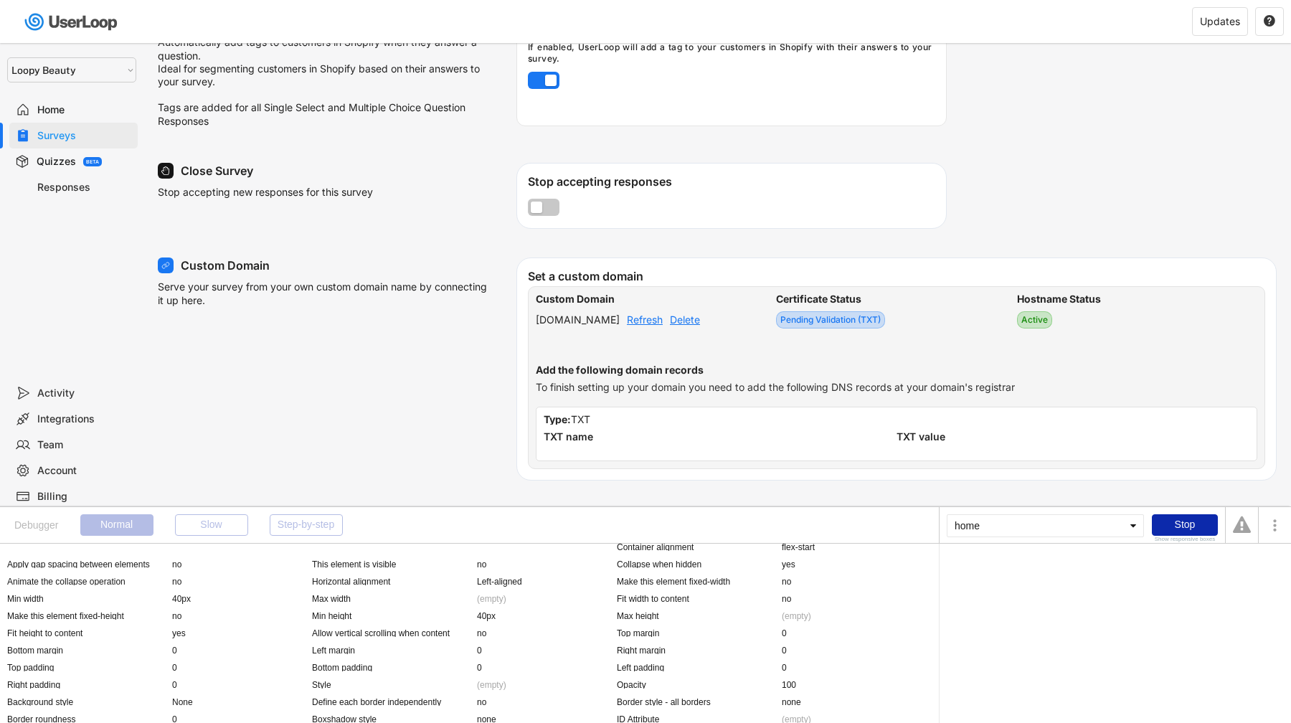
scroll to position [792, 0]
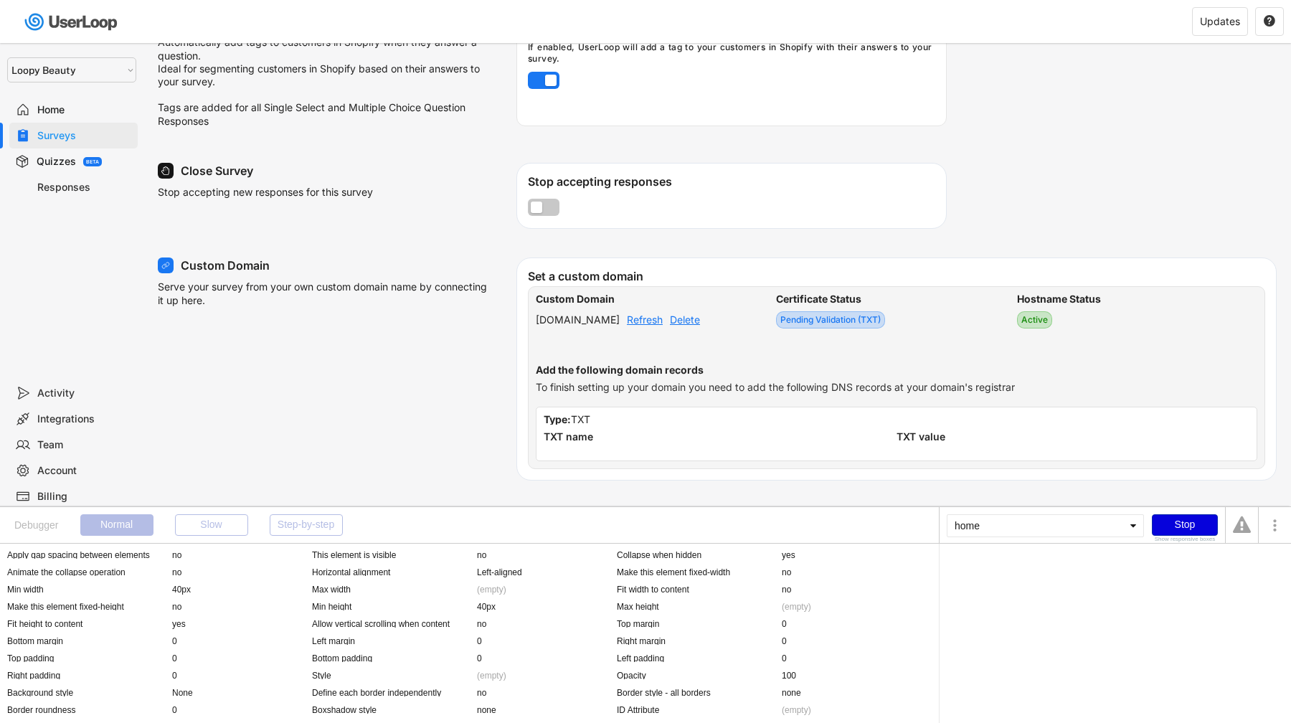
click at [1204, 526] on div "Stop" at bounding box center [1184, 525] width 66 height 22
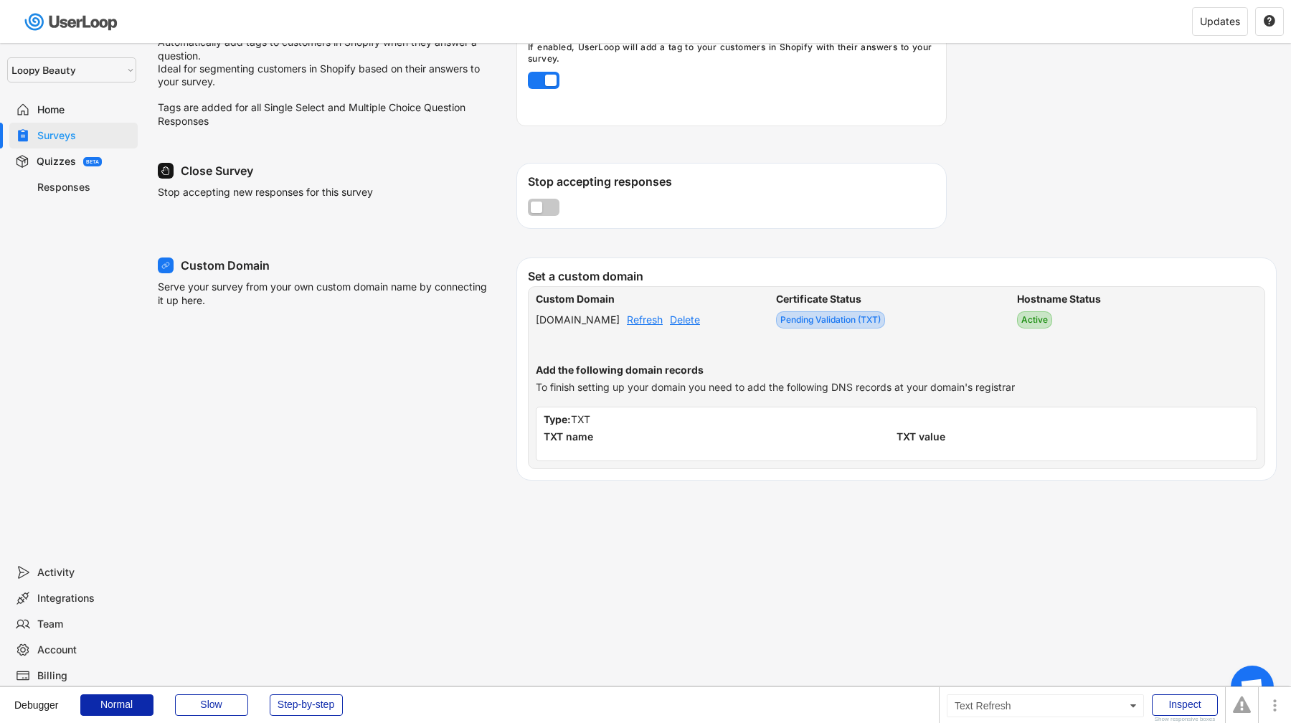
click at [662, 315] on div "Refresh" at bounding box center [645, 320] width 36 height 10
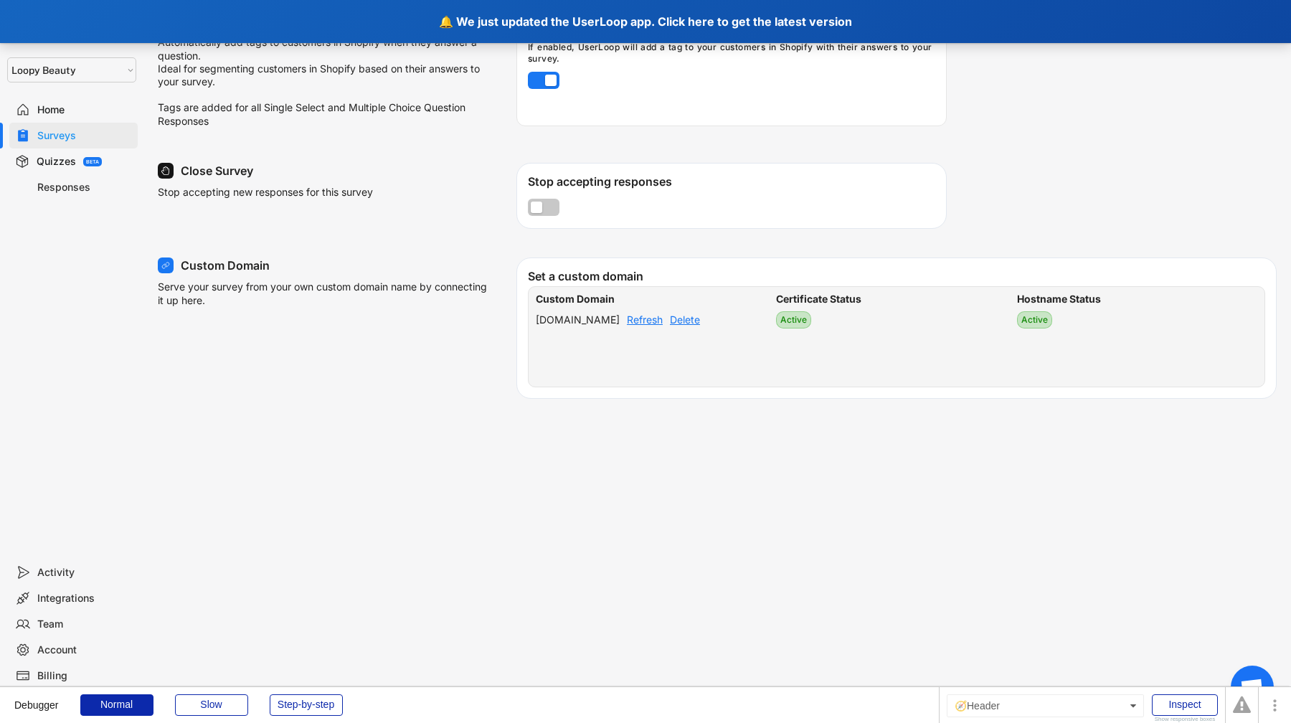
click at [461, 24] on div "🔔 We just updated the UserLoop app. Click here to get the latest version" at bounding box center [645, 21] width 1291 height 43
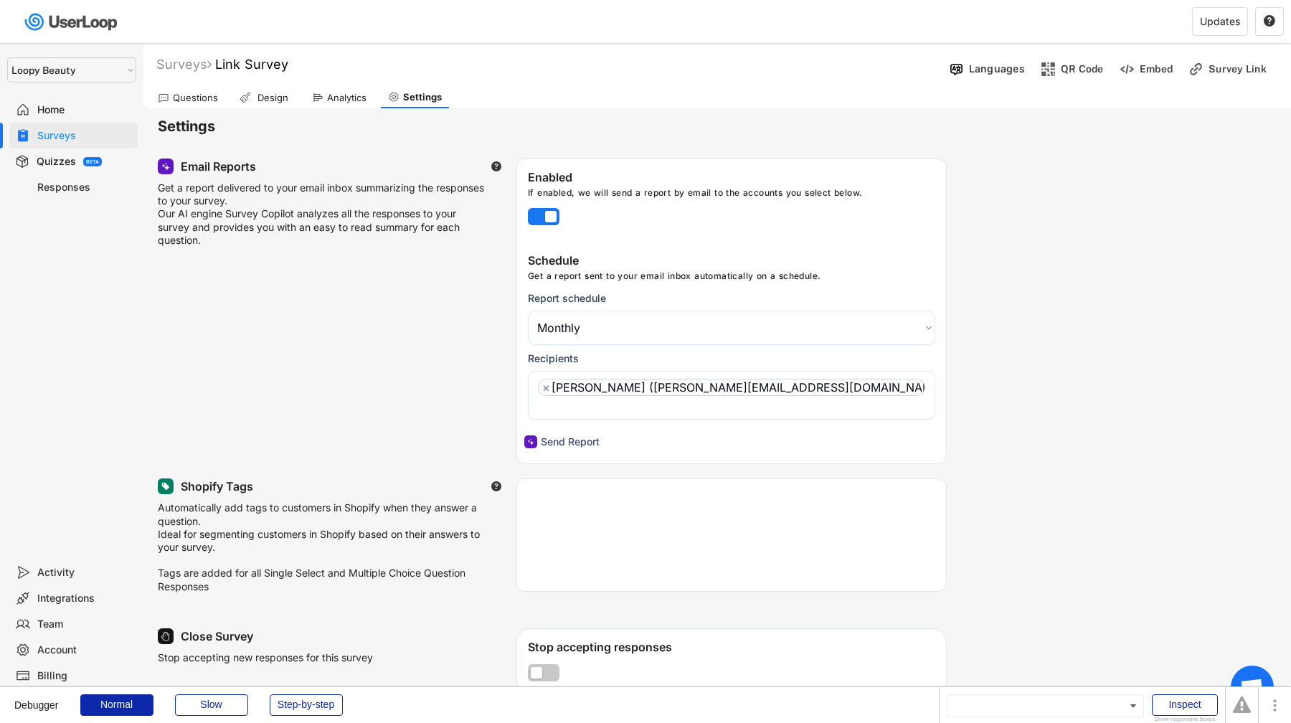
select select ""monthly""
select select ""1348695171700984260__LOOKUP__1621425969652x687239840058835000""
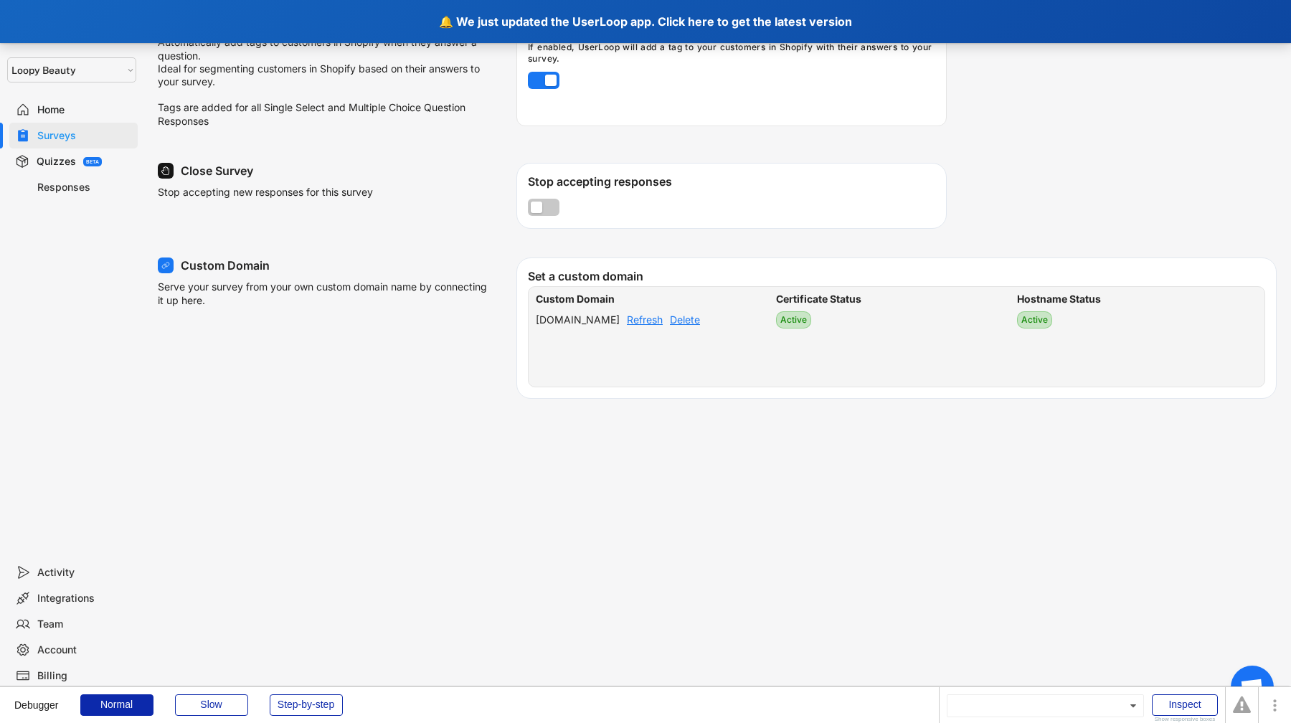
click at [532, 15] on div "🔔 We just updated the UserLoop app. Click here to get the latest version" at bounding box center [645, 21] width 1291 height 43
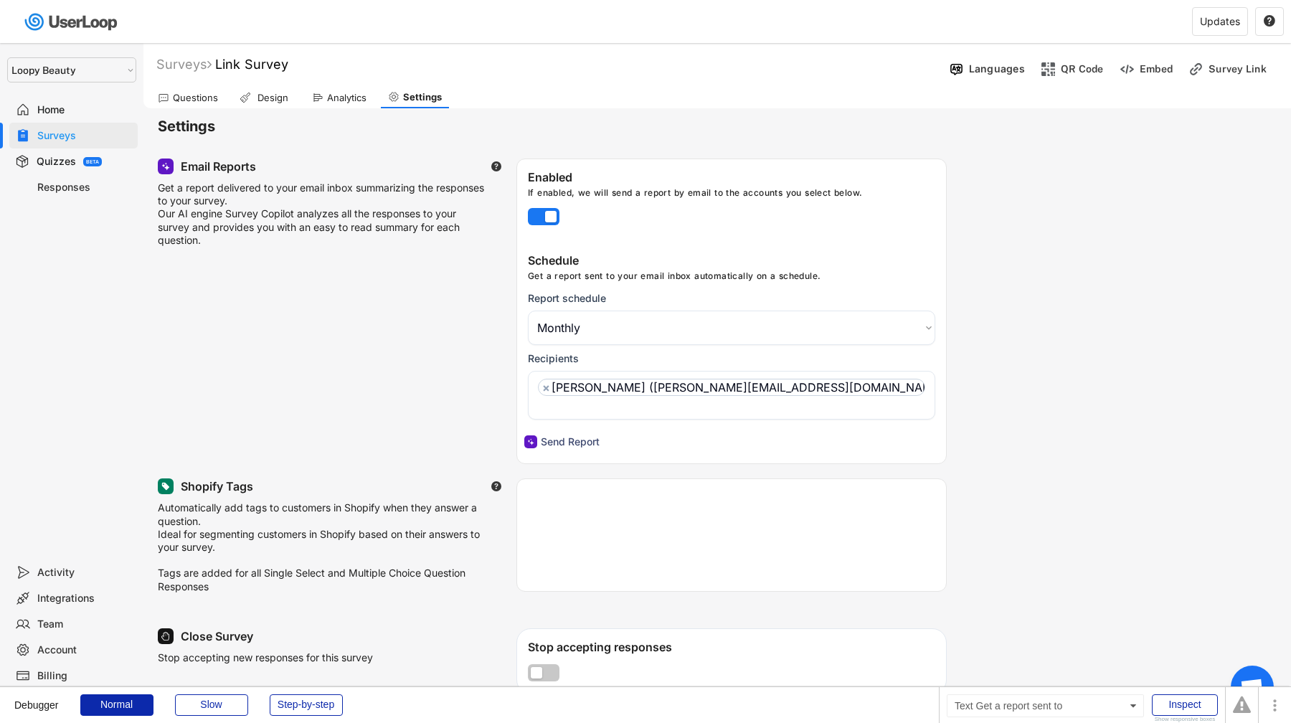
select select ""monthly""
select select ""1348695171700984260__LOOKUP__1621425969652x687239840058835000""
click at [1205, 69] on div "Survey Link" at bounding box center [1233, 68] width 100 height 29
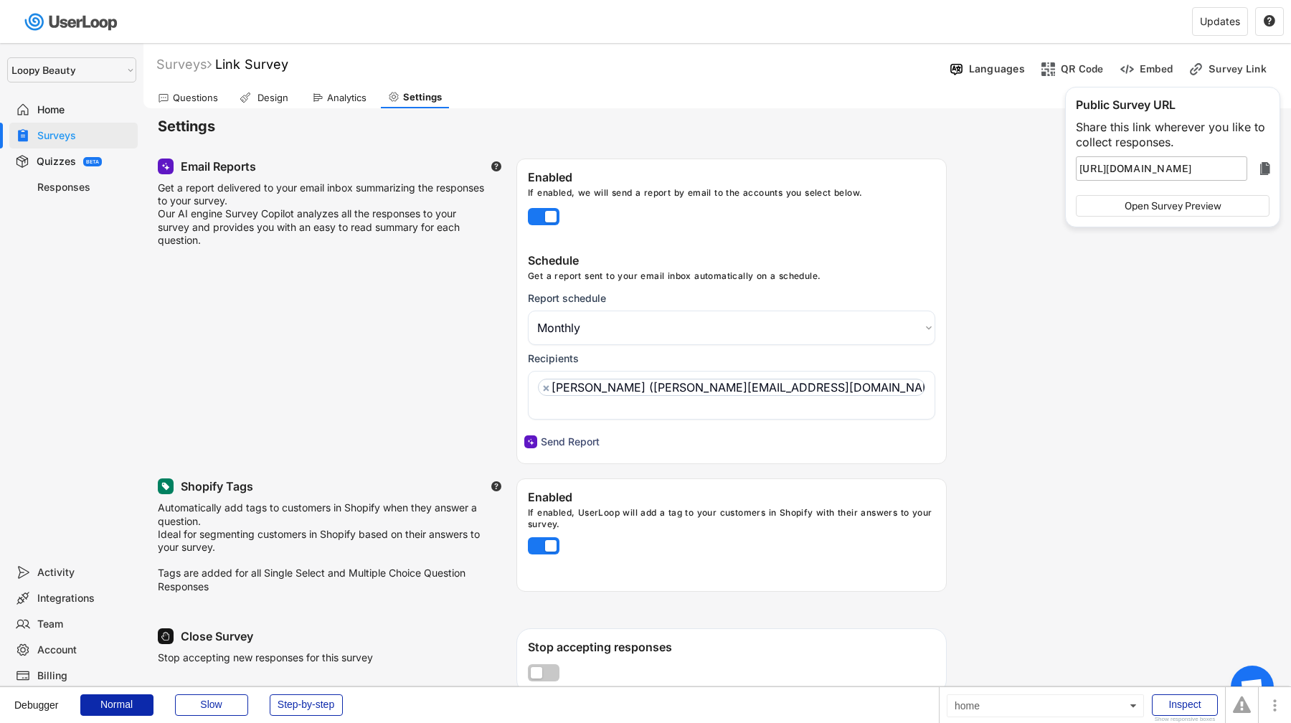
click at [992, 234] on div "Email Reports  Get a report delivered to your email inbox summarizing the resp…" at bounding box center [717, 310] width 1118 height 305
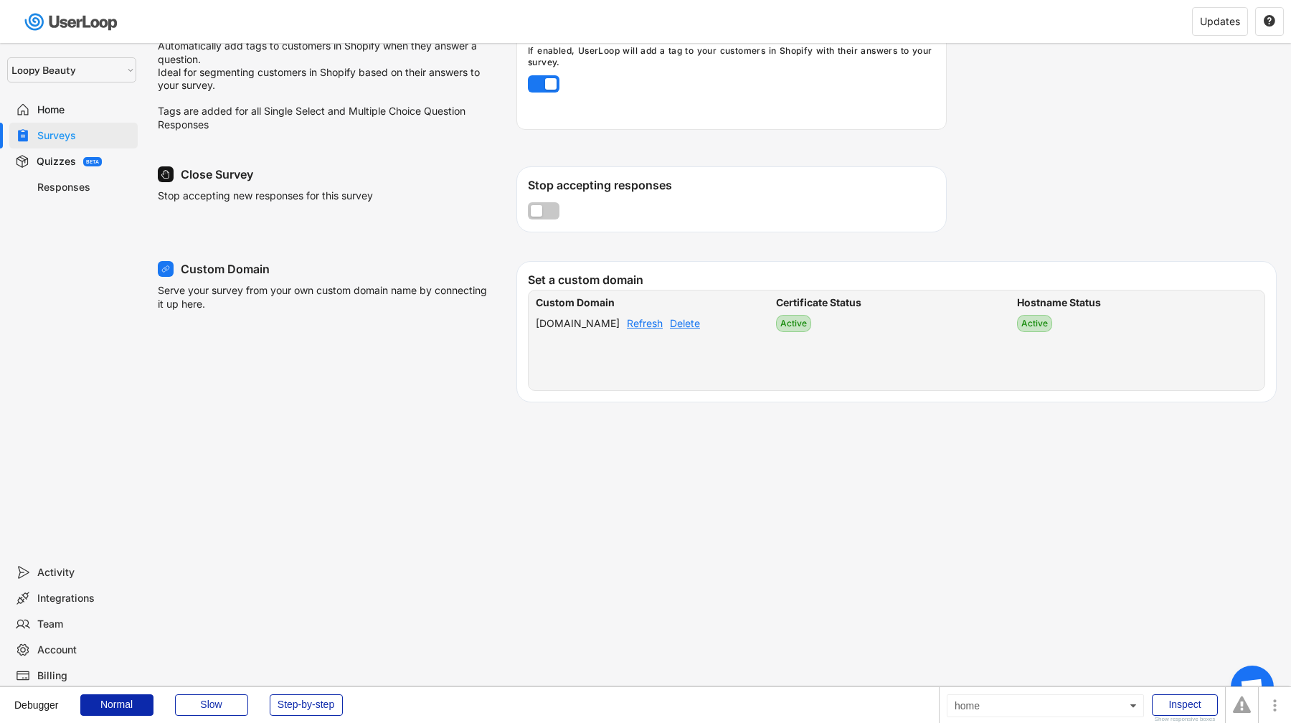
scroll to position [582, 0]
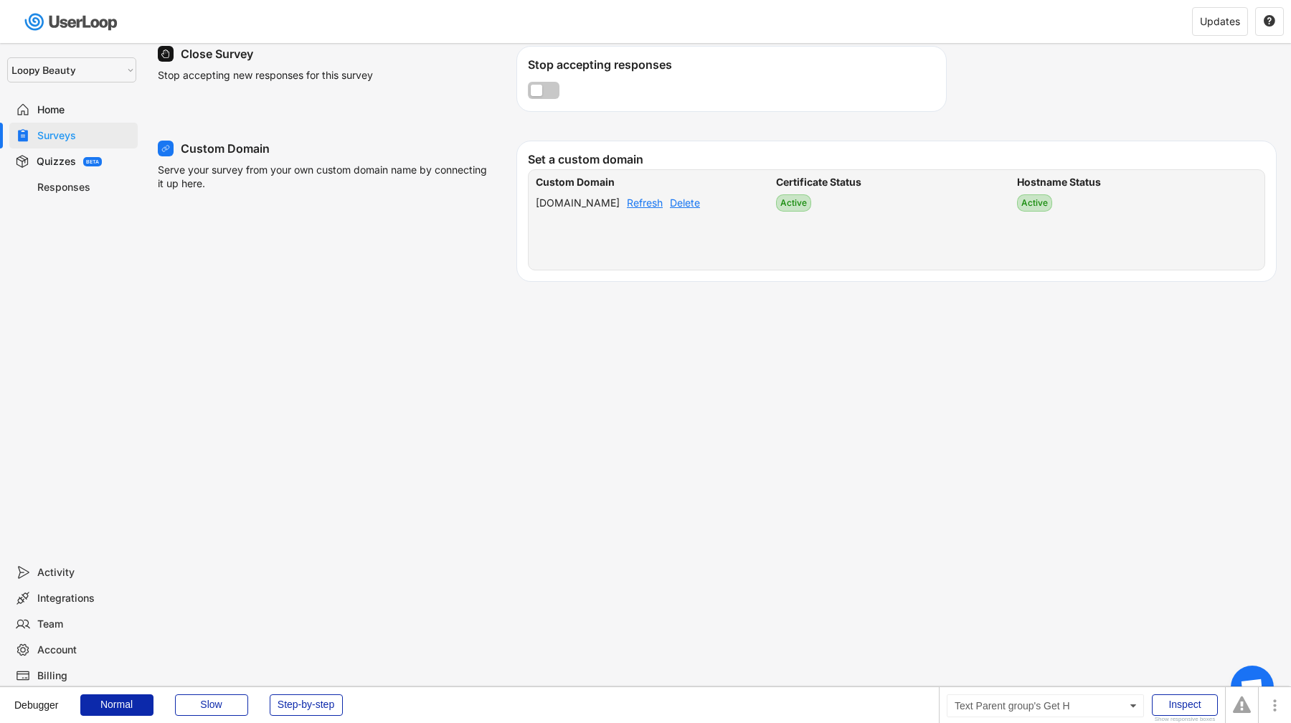
drag, startPoint x: 644, startPoint y: 195, endPoint x: 547, endPoint y: 194, distance: 96.8
click at [547, 198] on div "[DOMAIN_NAME]" at bounding box center [578, 203] width 84 height 10
drag, startPoint x: 536, startPoint y: 194, endPoint x: 643, endPoint y: 195, distance: 107.5
click at [619, 198] on div "[DOMAIN_NAME]" at bounding box center [578, 203] width 84 height 10
copy div "[DOMAIN_NAME]"
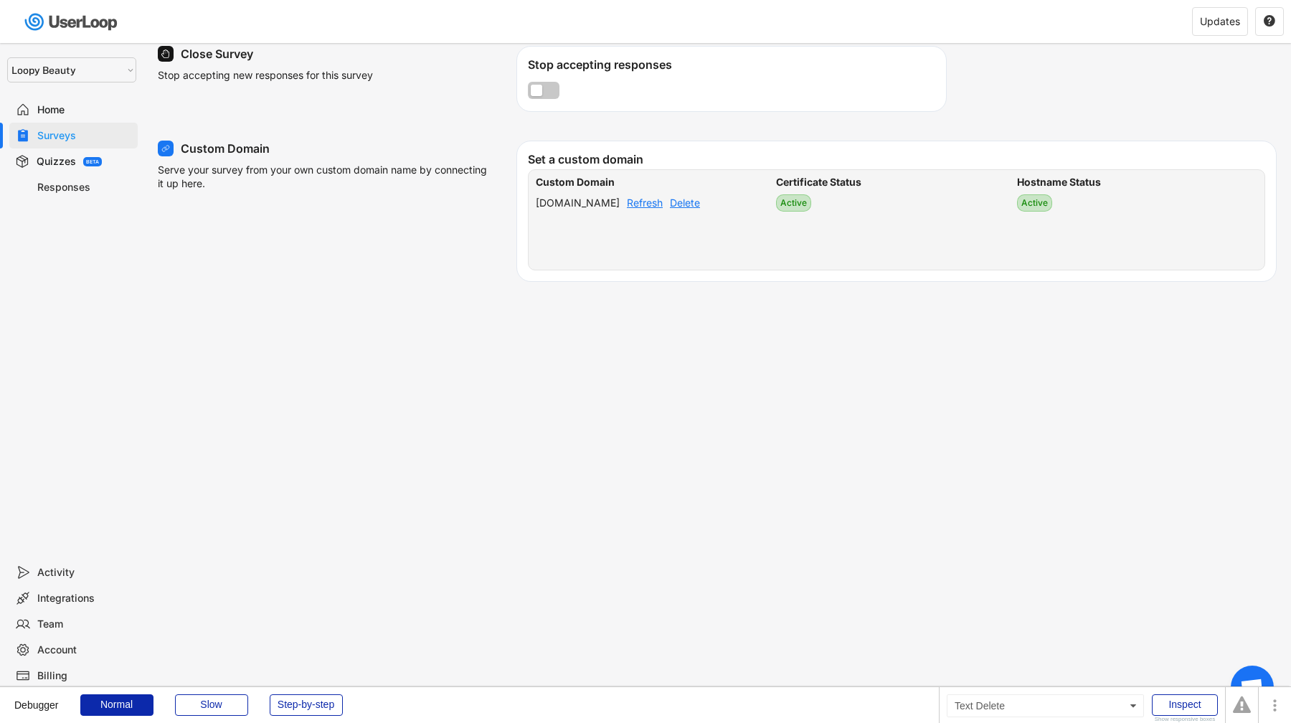
click at [700, 198] on div "Delete" at bounding box center [685, 203] width 30 height 10
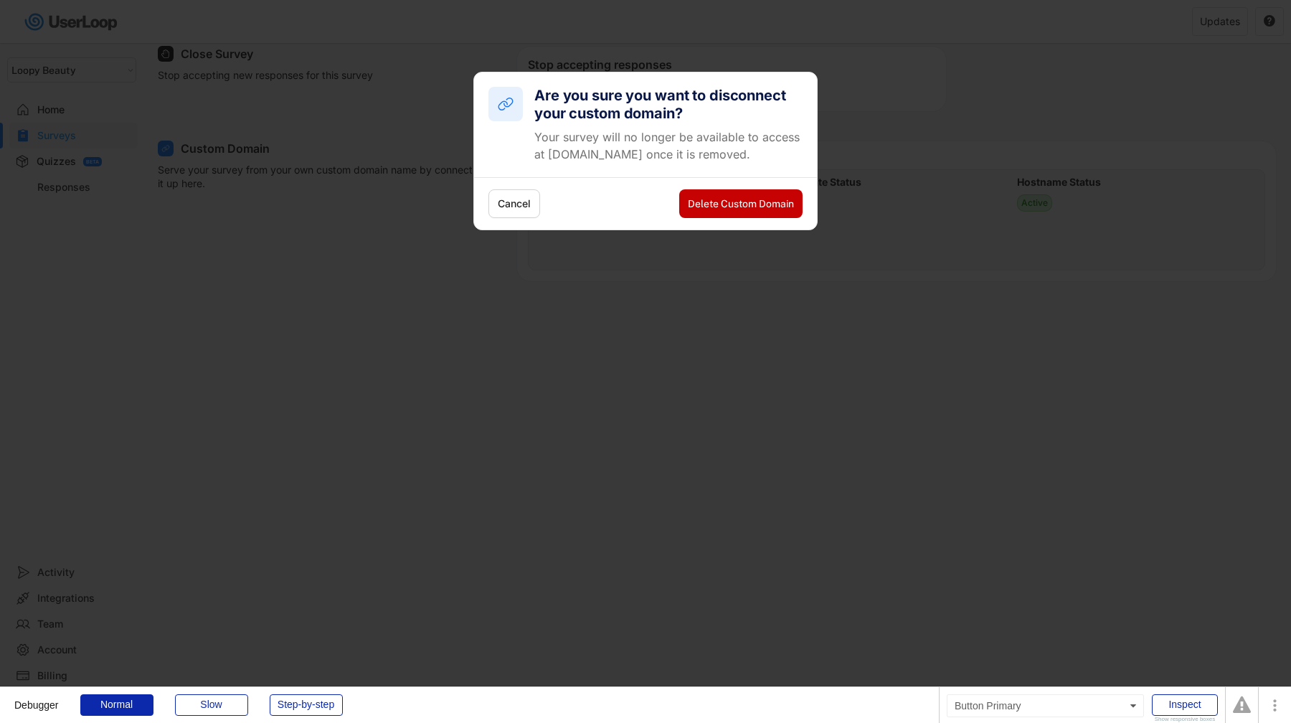
click at [736, 205] on button "Delete Custom Domain" at bounding box center [740, 203] width 123 height 29
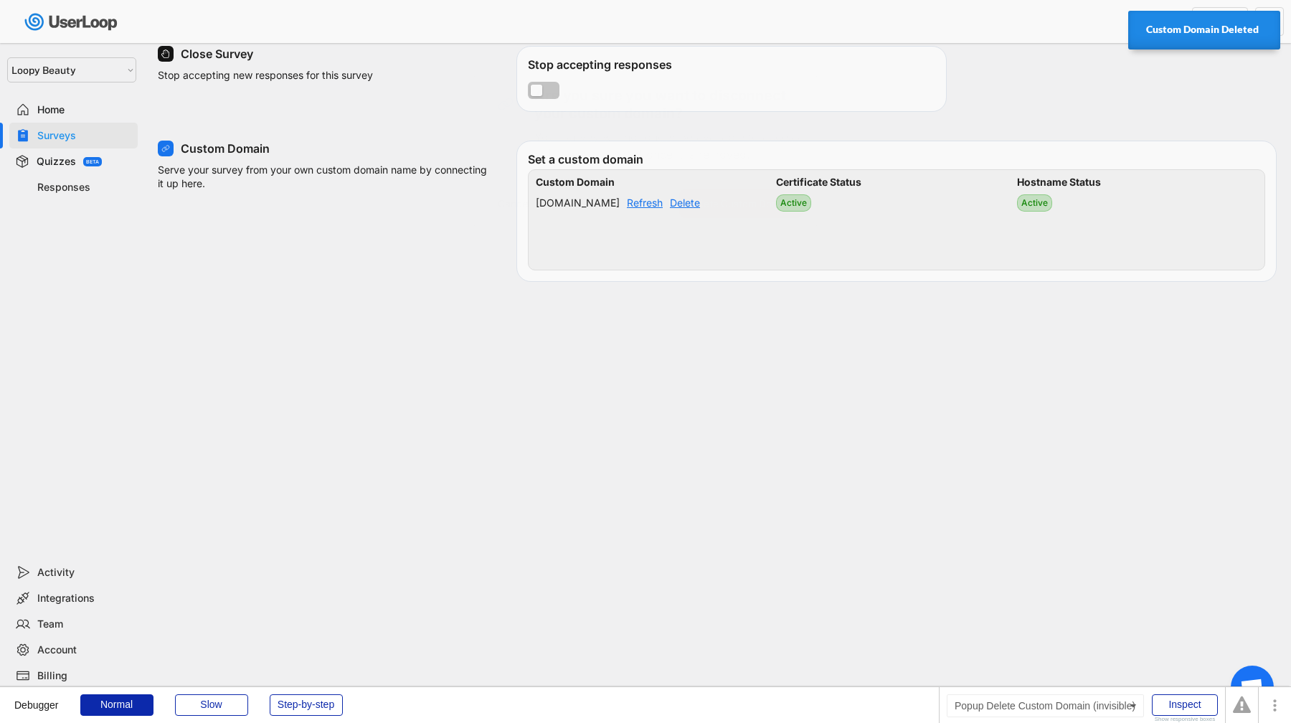
select select "1348695171700984260__LOOKUP__1621425946483x437467764361997950"
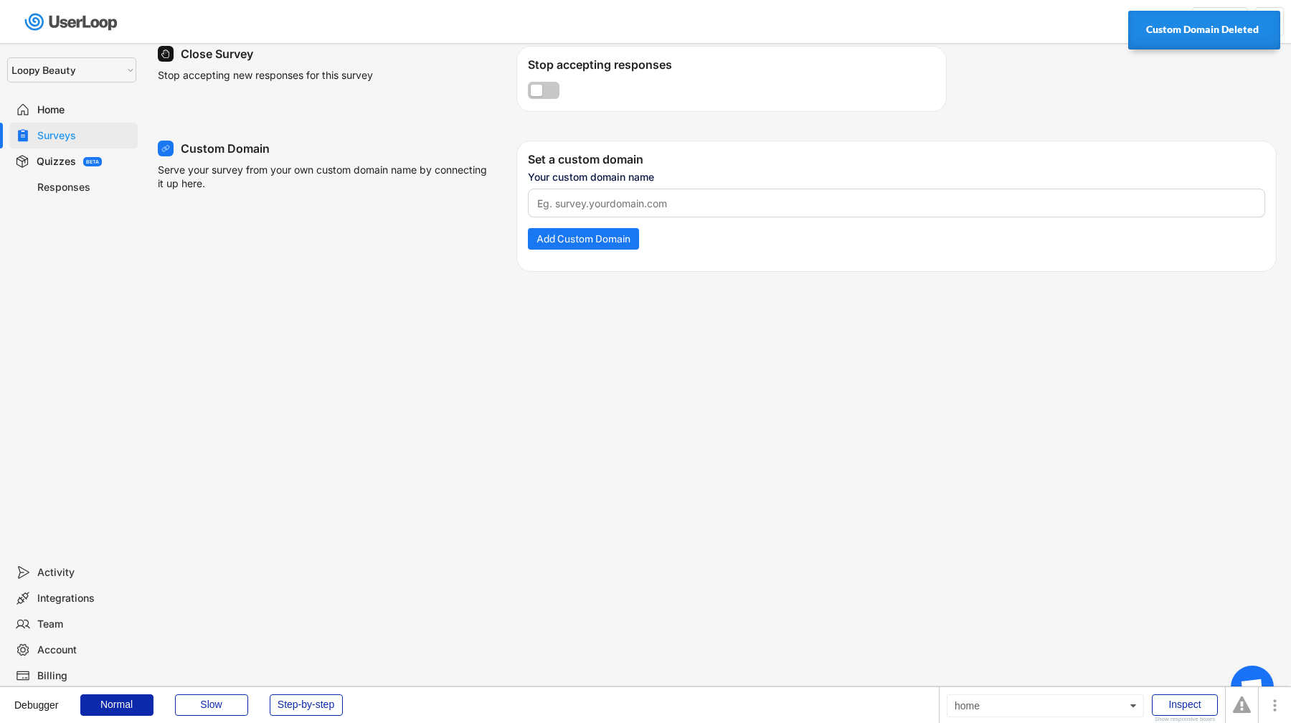
click at [736, 205] on input "input" at bounding box center [896, 203] width 737 height 29
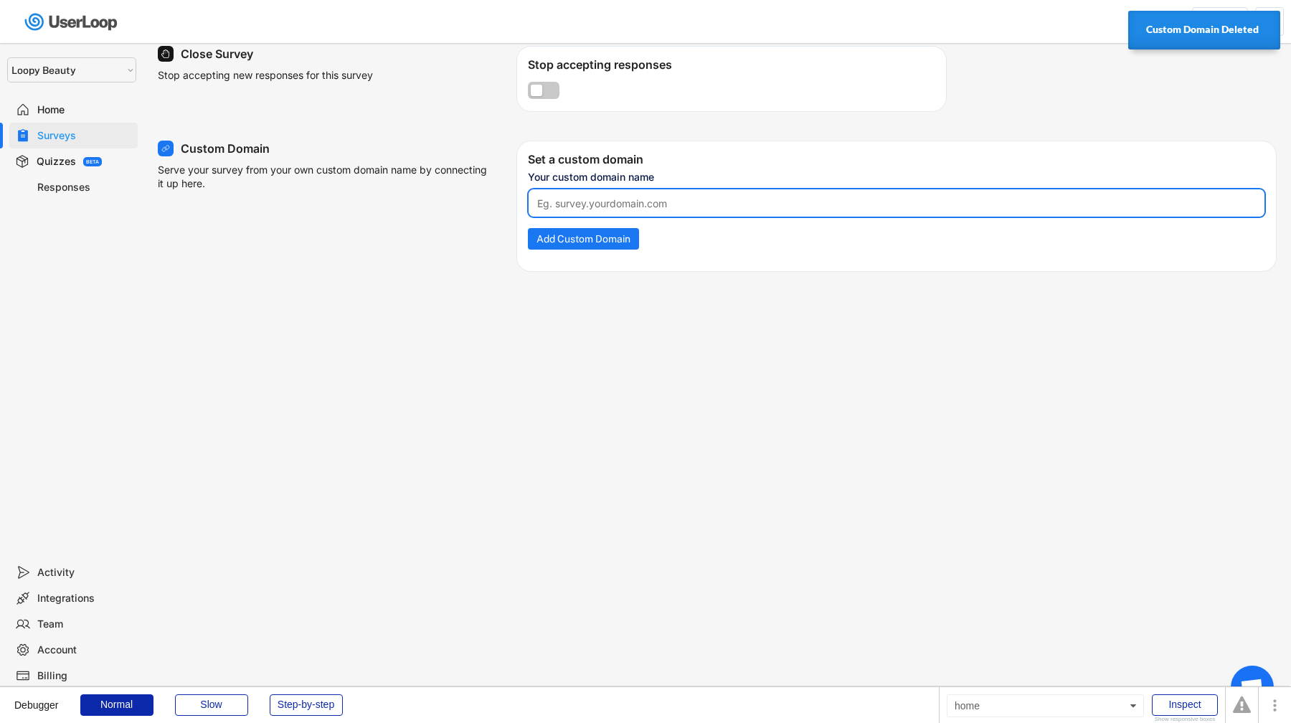
paste input "surveytest.prodcel.com"
type input "surveytest.prodcel.com"
drag, startPoint x: 582, startPoint y: 235, endPoint x: 604, endPoint y: 245, distance: 24.4
click at [582, 235] on button "Add Custom Domain" at bounding box center [583, 239] width 111 height 22
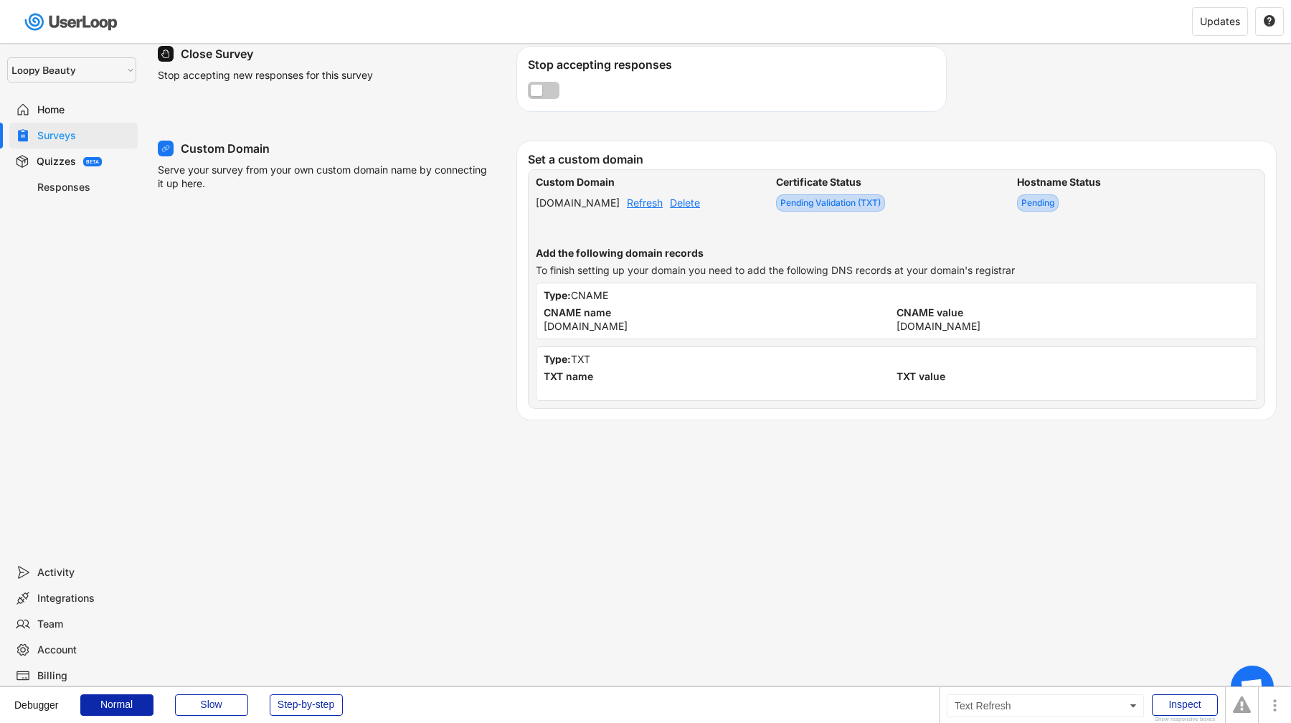
click at [662, 198] on div "Refresh" at bounding box center [645, 203] width 36 height 10
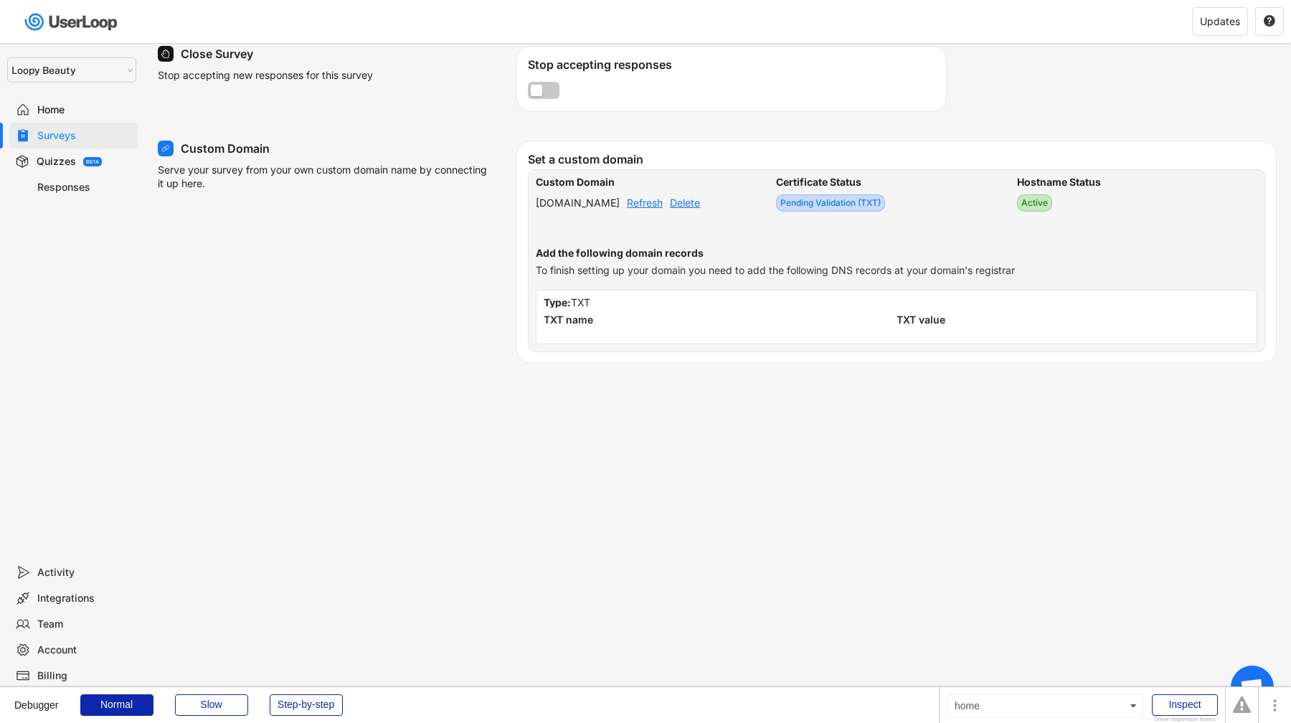
click at [662, 198] on div "Refresh" at bounding box center [645, 203] width 36 height 10
click at [685, 202] on div "surveytest.prodcel.com Refresh Delete" at bounding box center [656, 212] width 240 height 29
click at [662, 198] on div "Refresh" at bounding box center [645, 203] width 36 height 10
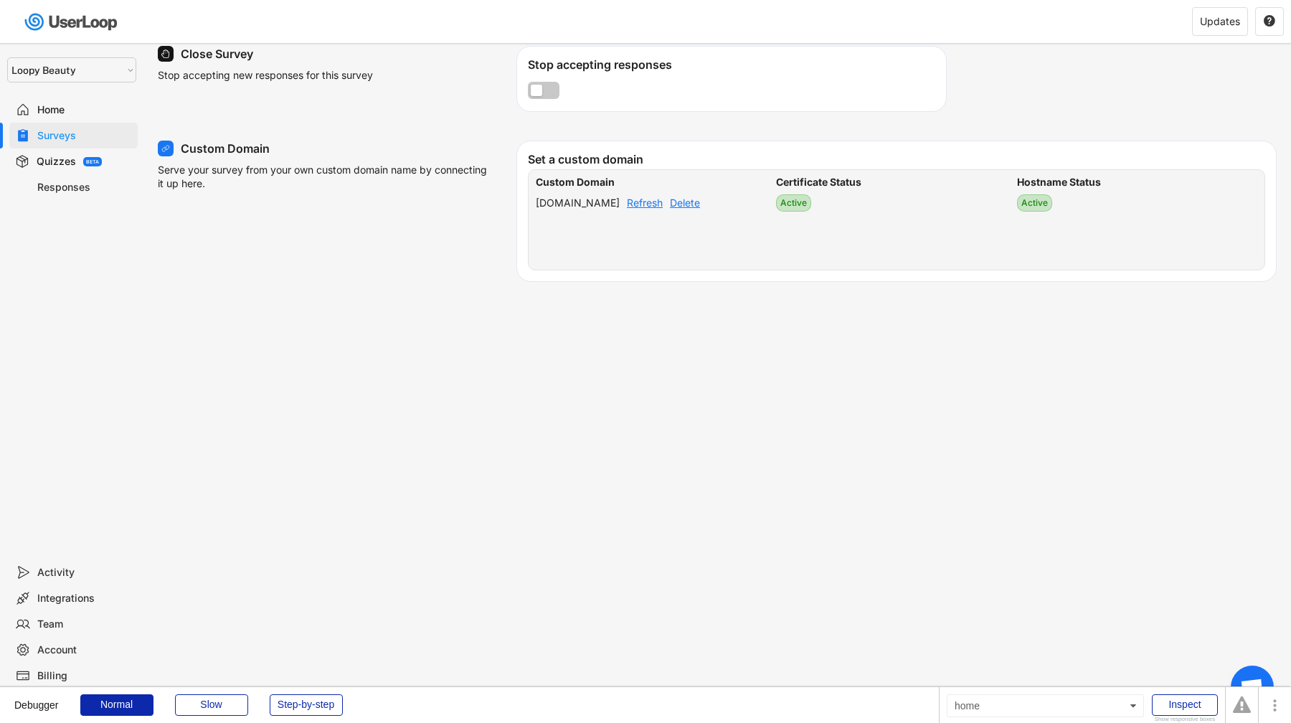
click at [662, 199] on div "Refresh" at bounding box center [645, 203] width 36 height 10
click at [700, 198] on div "Delete" at bounding box center [685, 203] width 30 height 10
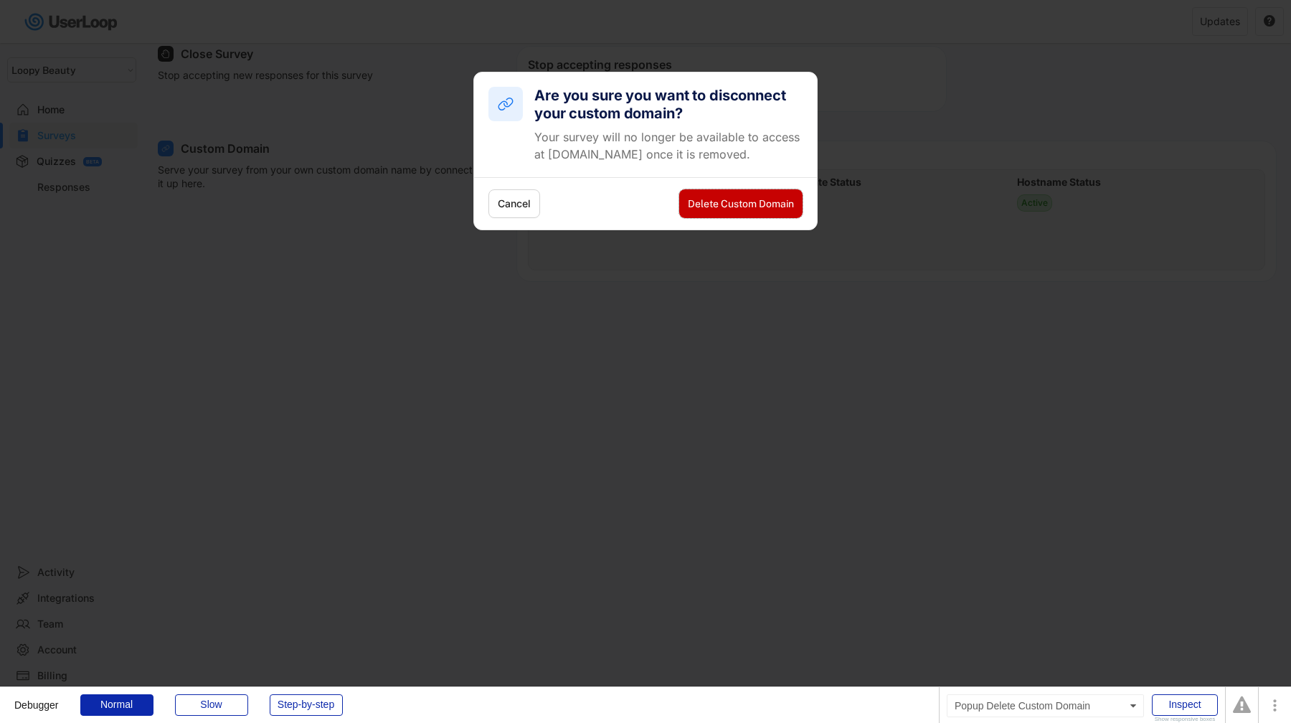
click at [719, 199] on button "Delete Custom Domain" at bounding box center [740, 203] width 123 height 29
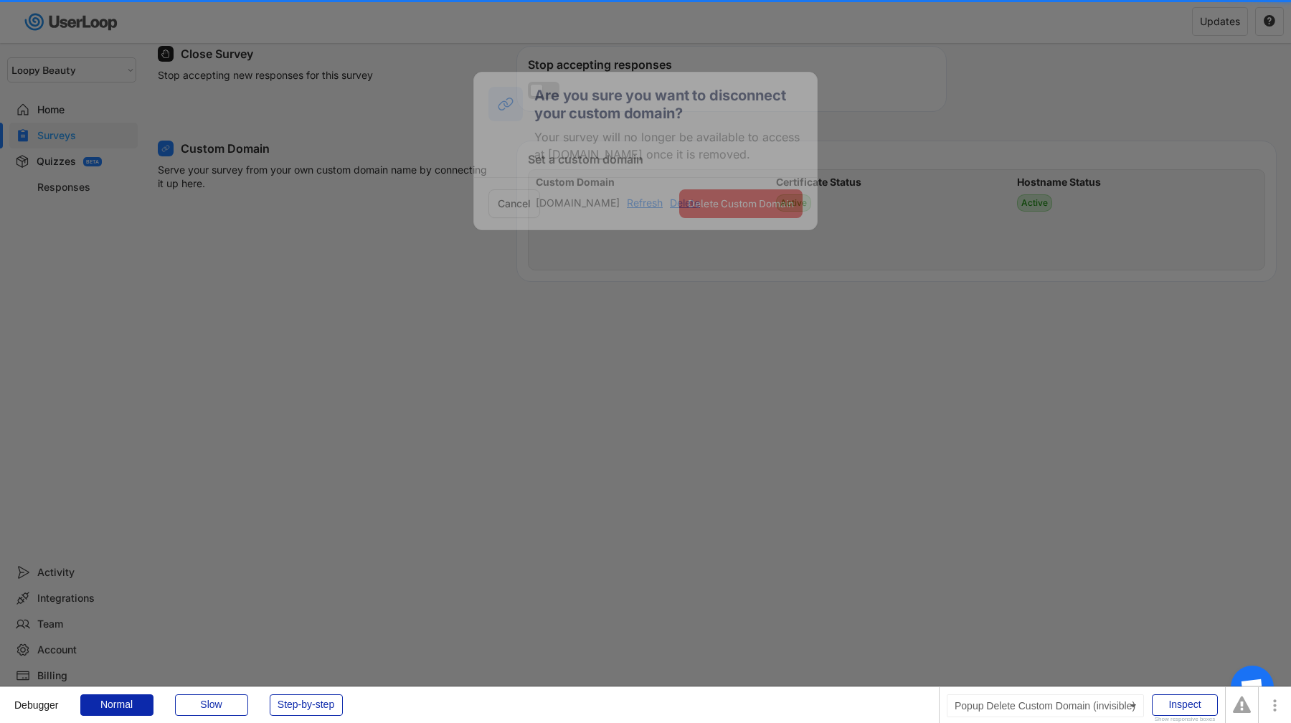
select select "1348695171700984260__LOOKUP__1621425946483x437467764361997950"
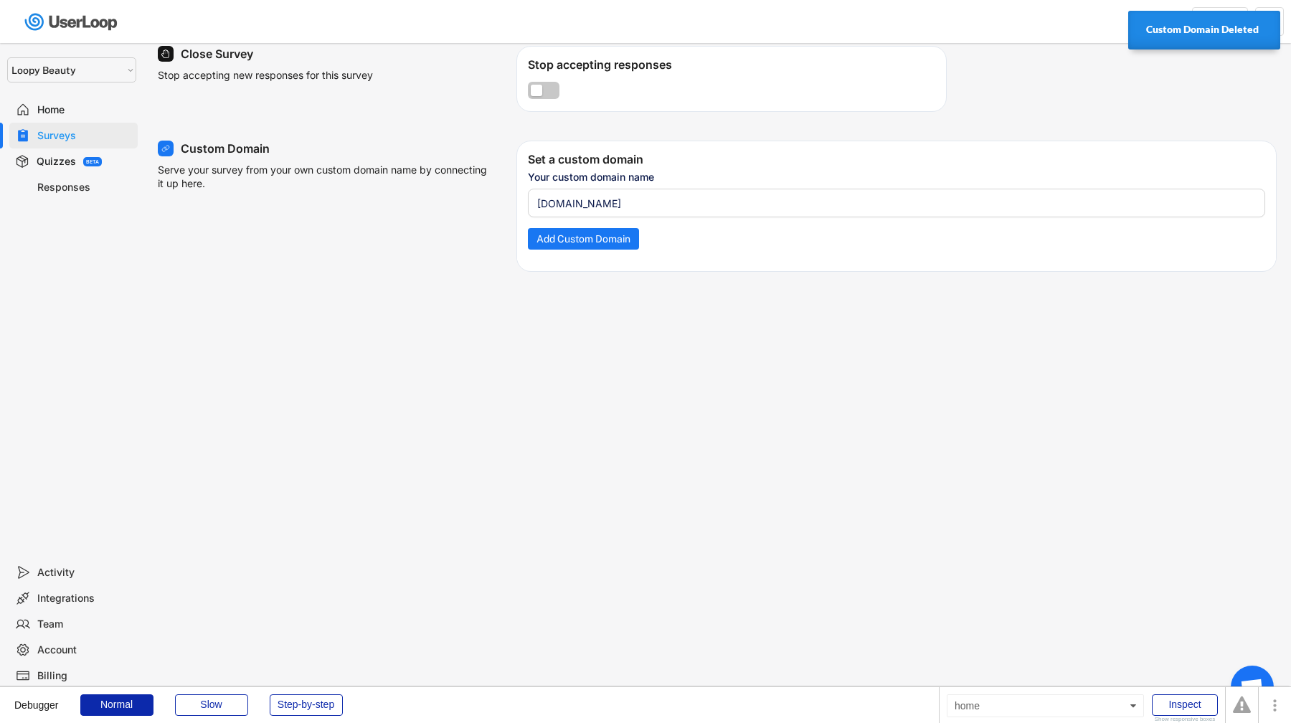
click at [612, 191] on input "input" at bounding box center [896, 203] width 737 height 29
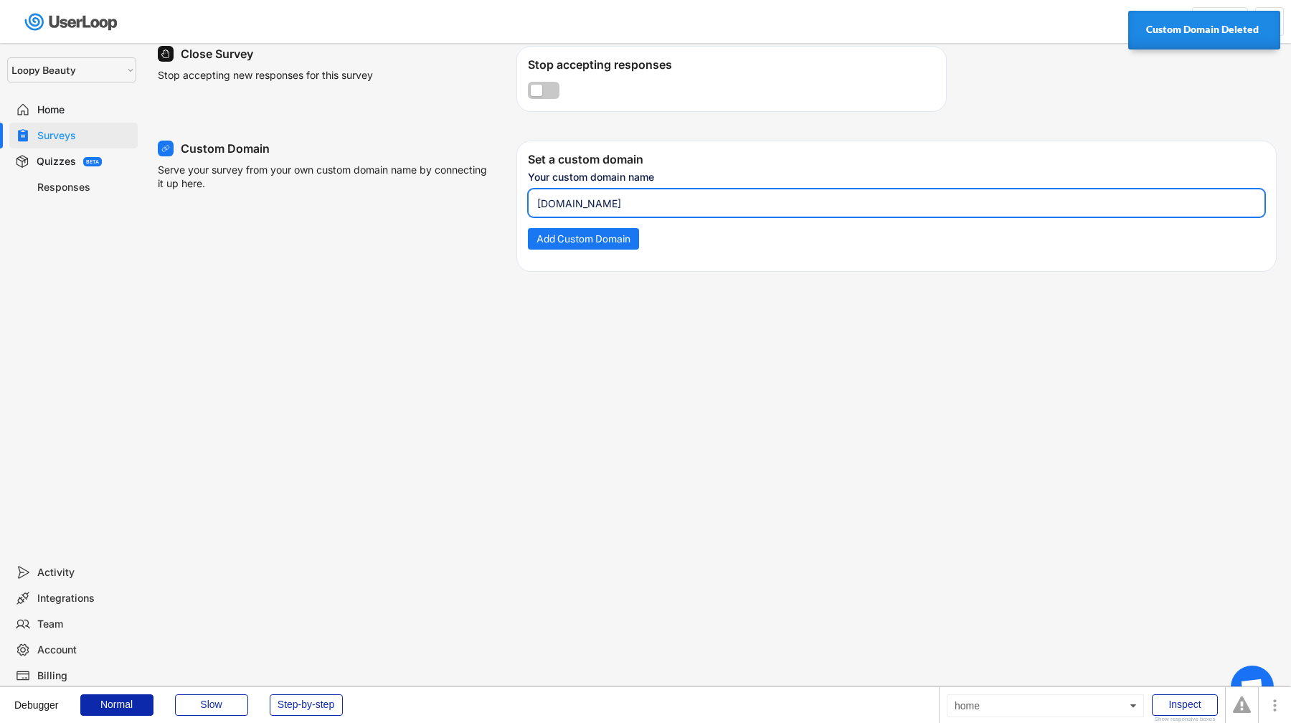
click at [586, 191] on input "input" at bounding box center [896, 203] width 737 height 29
type input "surveytest2.prodcel.com"
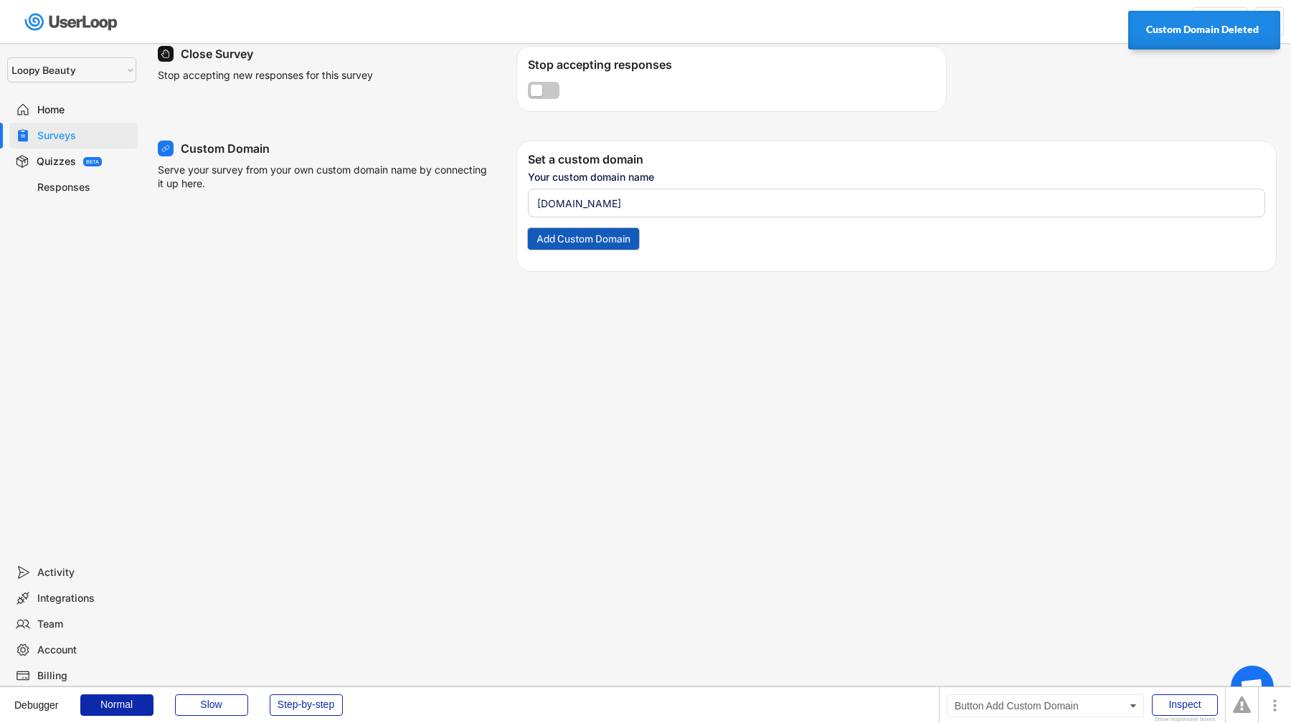
click at [609, 228] on button "Add Custom Domain" at bounding box center [583, 239] width 111 height 22
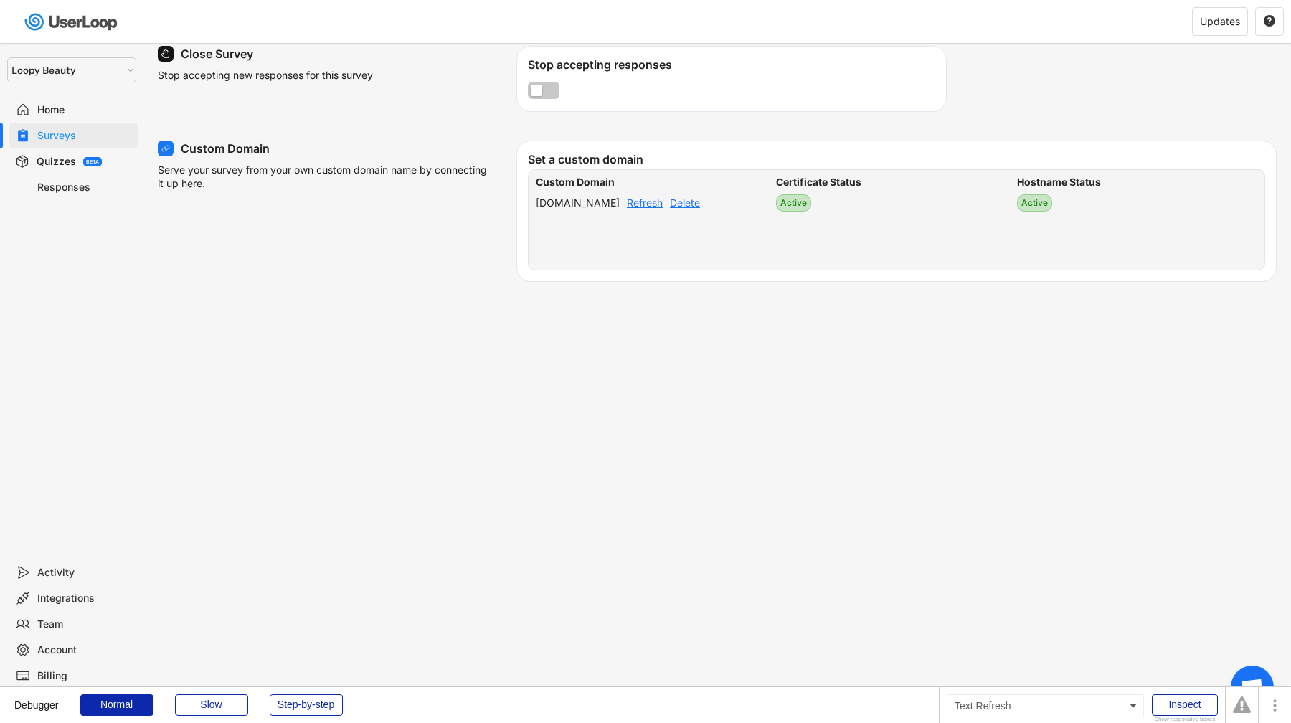
click at [662, 198] on div "Refresh" at bounding box center [645, 203] width 36 height 10
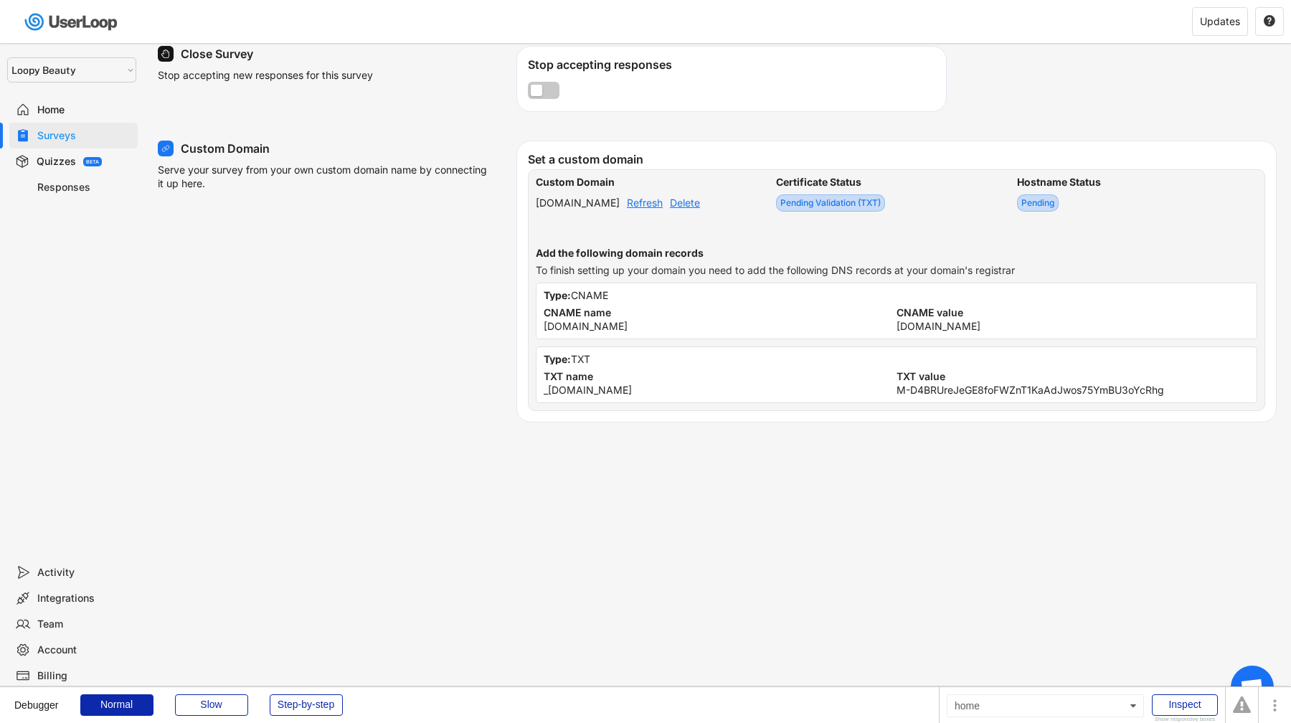
click at [662, 198] on div "Refresh" at bounding box center [645, 203] width 36 height 10
click at [700, 198] on div "Delete" at bounding box center [685, 203] width 30 height 10
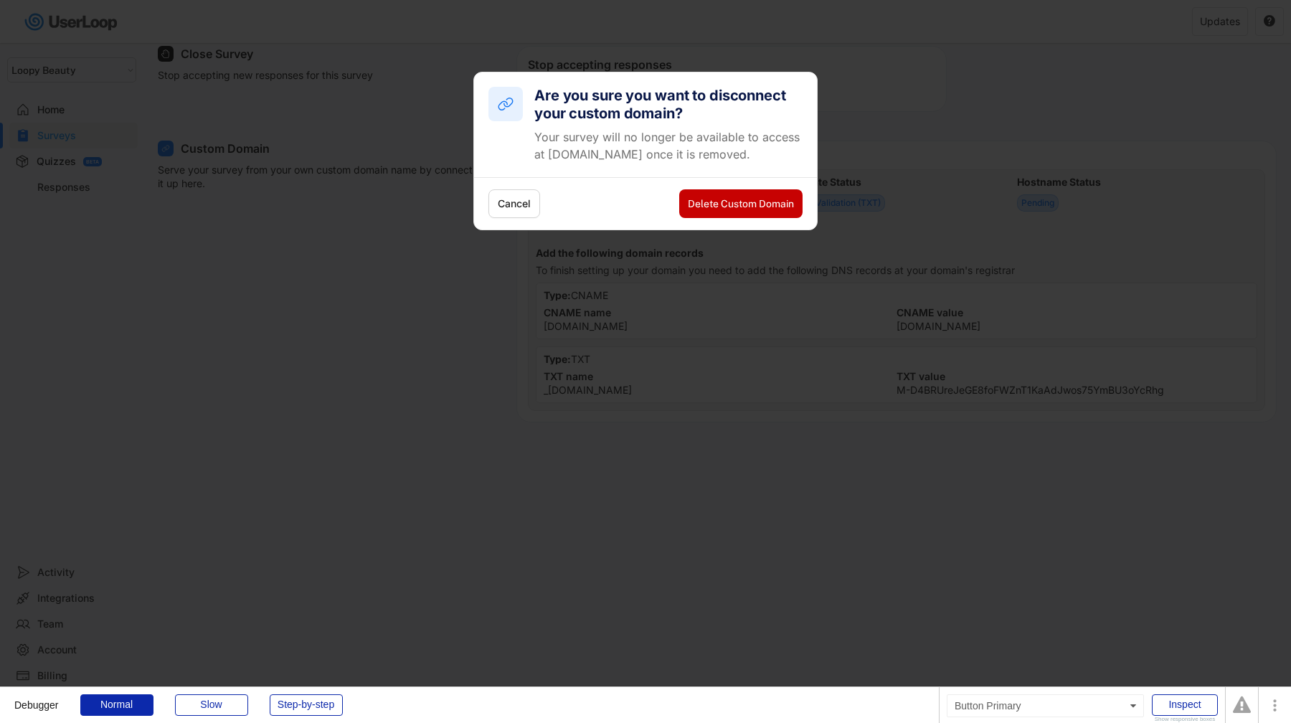
click at [721, 205] on button "Delete Custom Domain" at bounding box center [740, 203] width 123 height 29
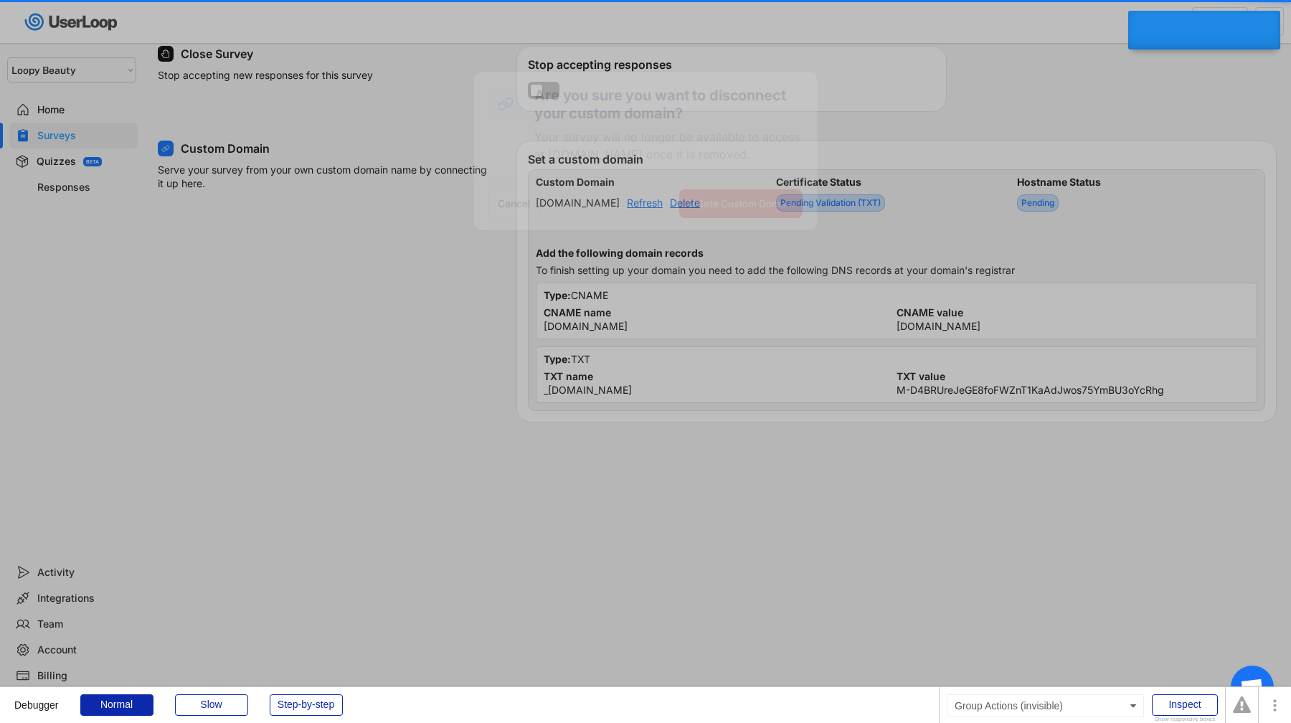
select select "1348695171700984260__LOOKUP__1621425946483x437467764361997950"
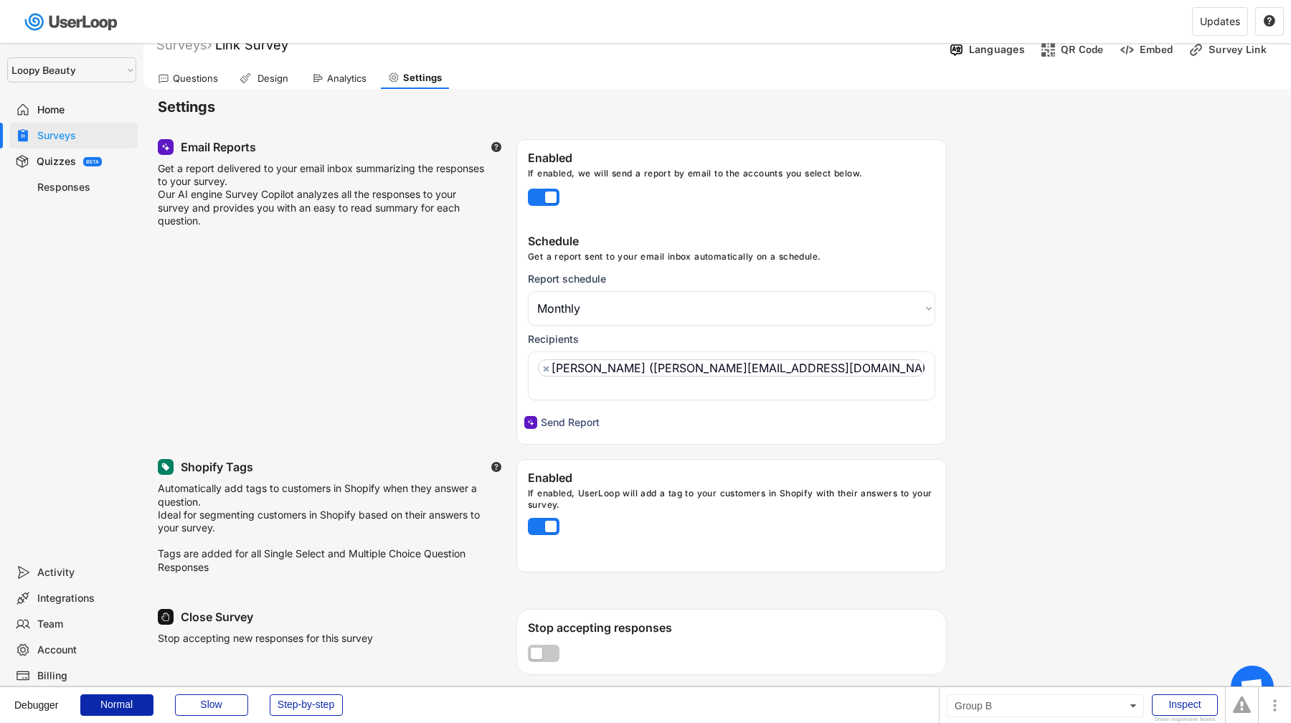
scroll to position [0, 0]
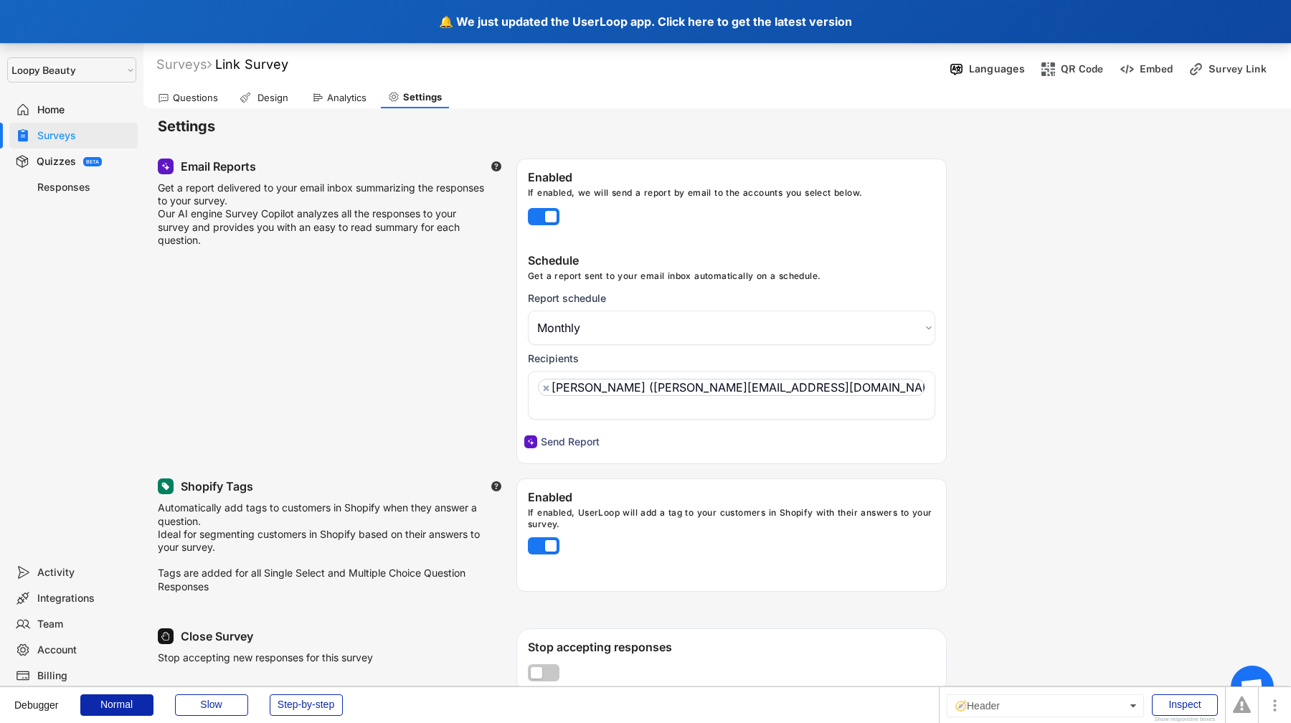
click at [541, 28] on div "🔔 We just updated the UserLoop app. Click here to get the latest version" at bounding box center [645, 21] width 1291 height 43
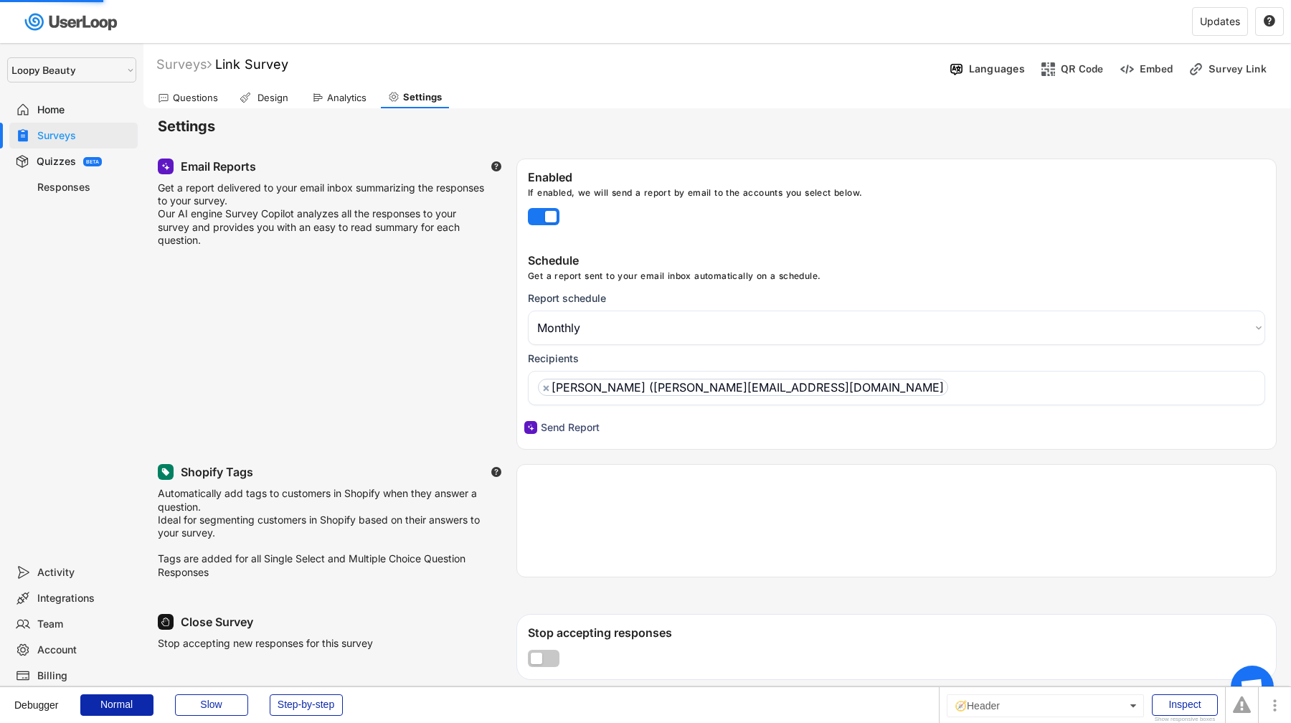
select select ""monthly""
select select ""1348695171700984260__LOOKUP__1621425969652x687239840058835000""
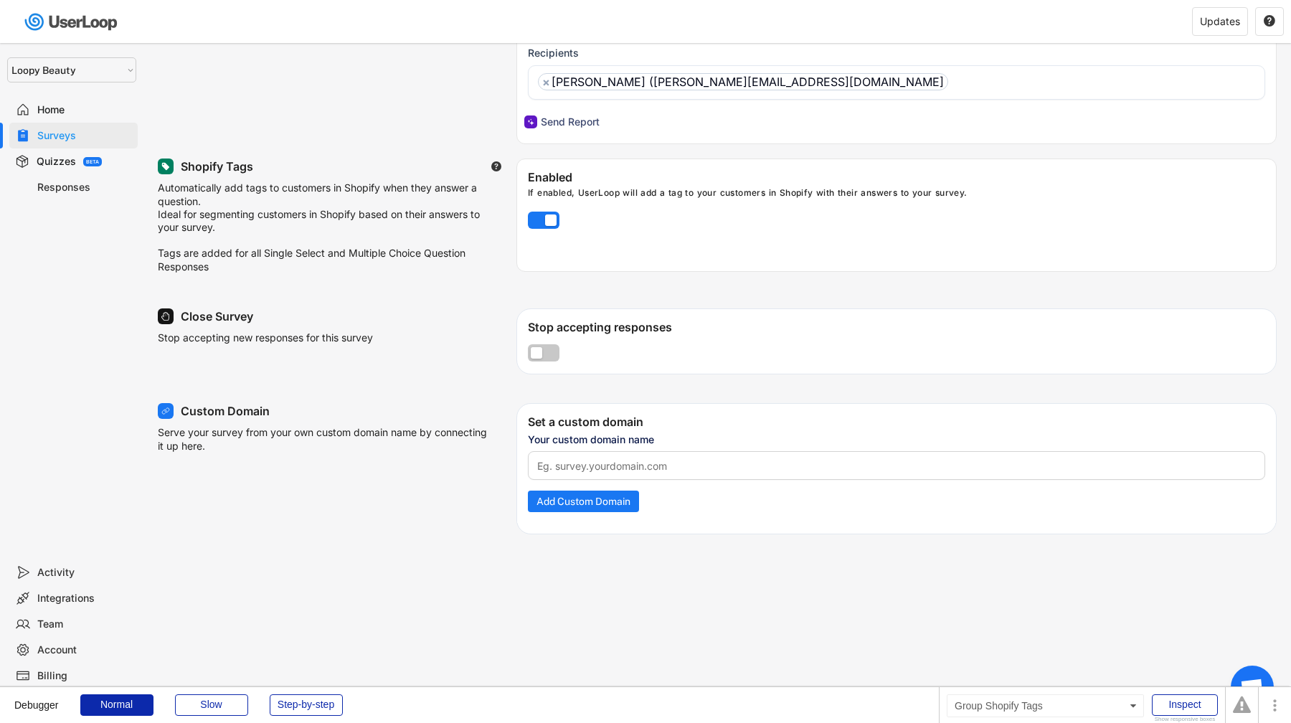
scroll to position [306, 0]
click at [568, 465] on input "input" at bounding box center [896, 464] width 737 height 29
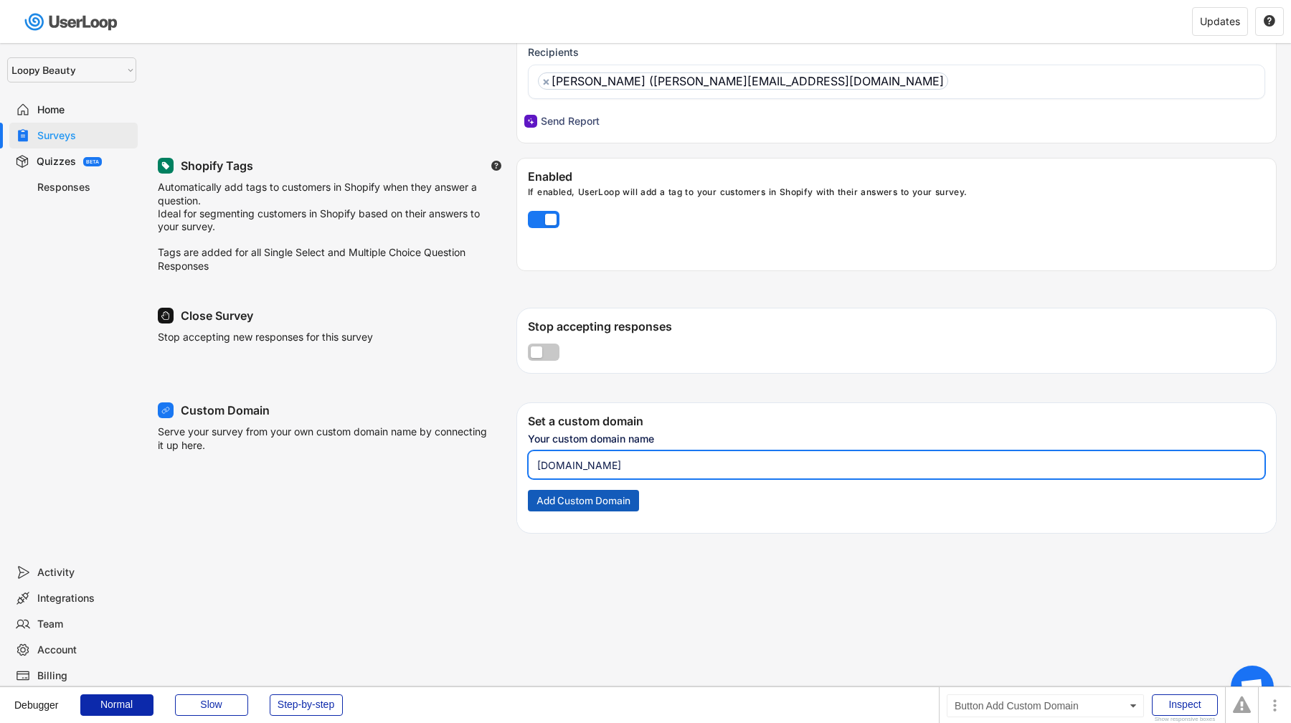
type input "[DOMAIN_NAME]"
click at [598, 511] on button "Add Custom Domain" at bounding box center [583, 501] width 111 height 22
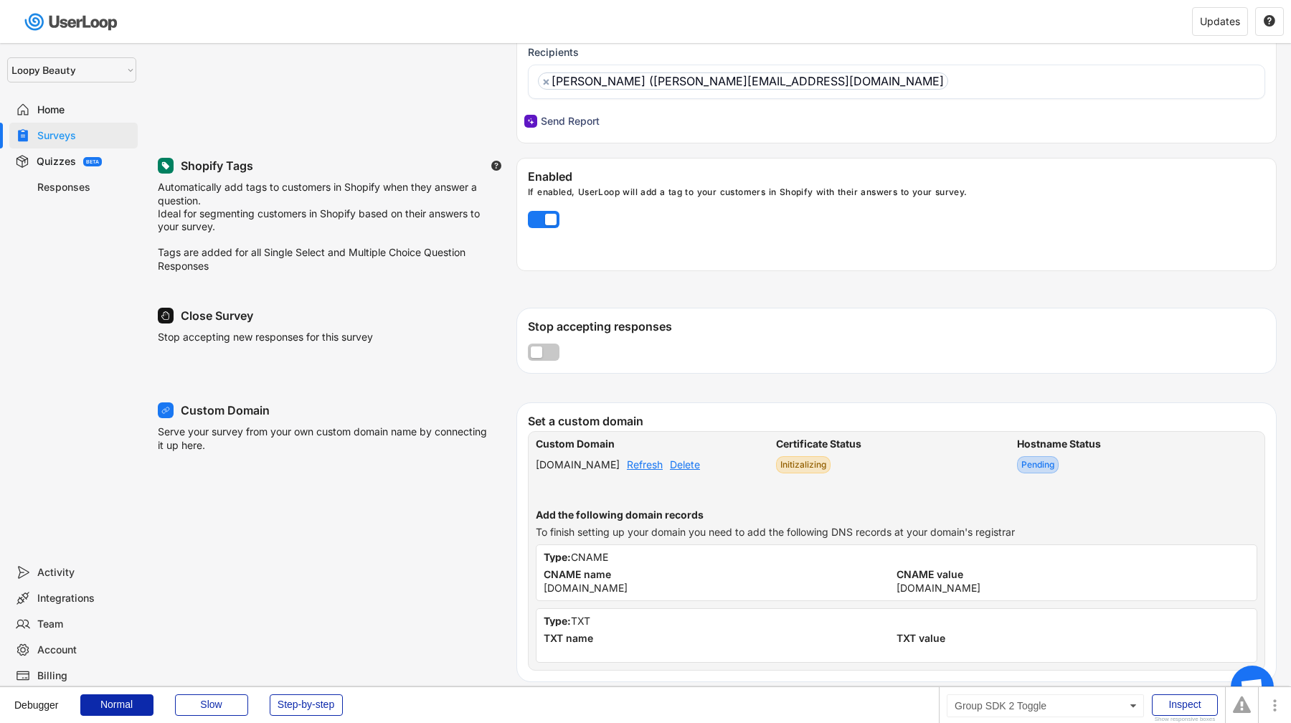
scroll to position [401, 0]
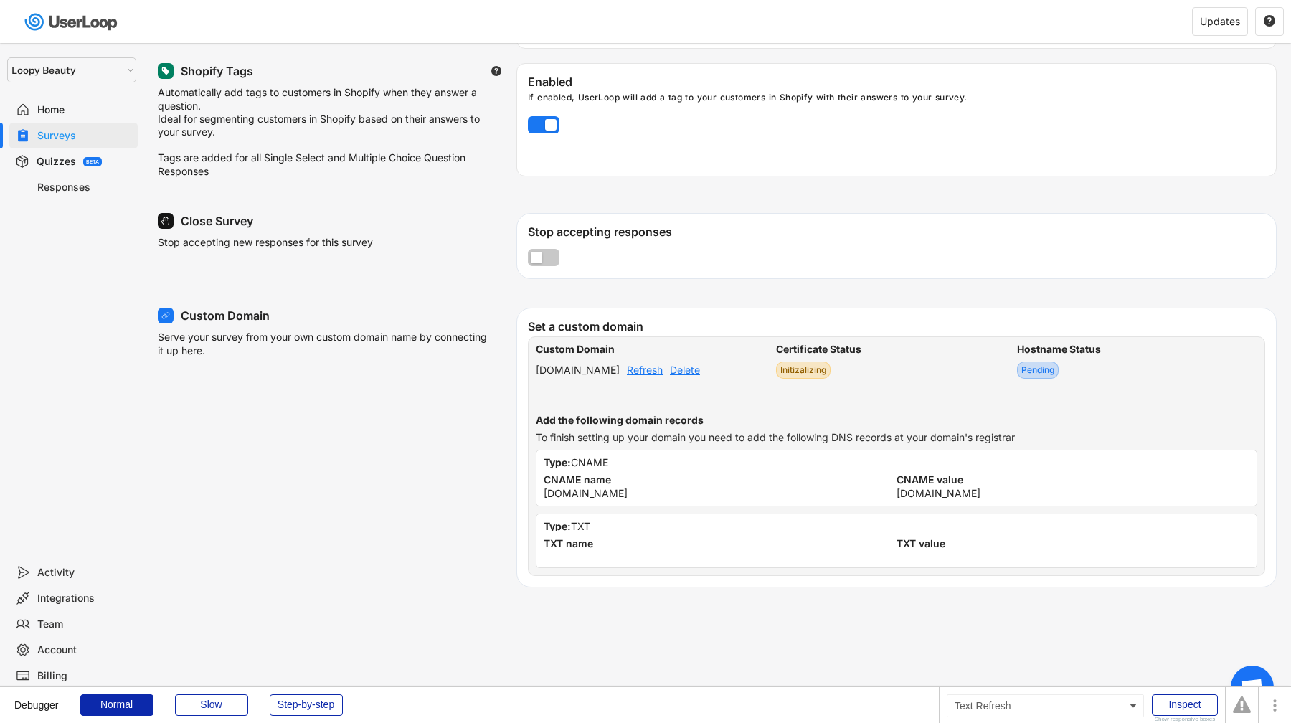
click at [653, 375] on div "Refresh" at bounding box center [645, 370] width 36 height 10
click at [700, 375] on div "Delete" at bounding box center [685, 370] width 30 height 10
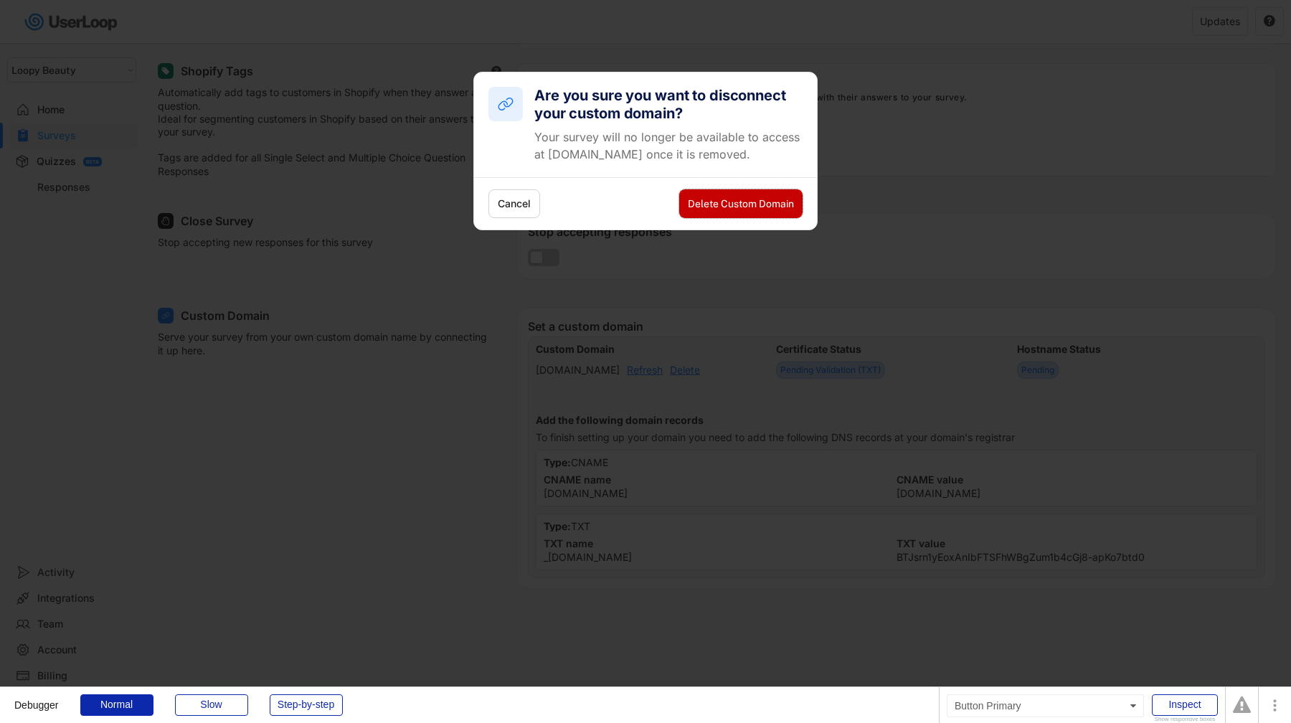
click at [748, 213] on button "Delete Custom Domain" at bounding box center [740, 203] width 123 height 29
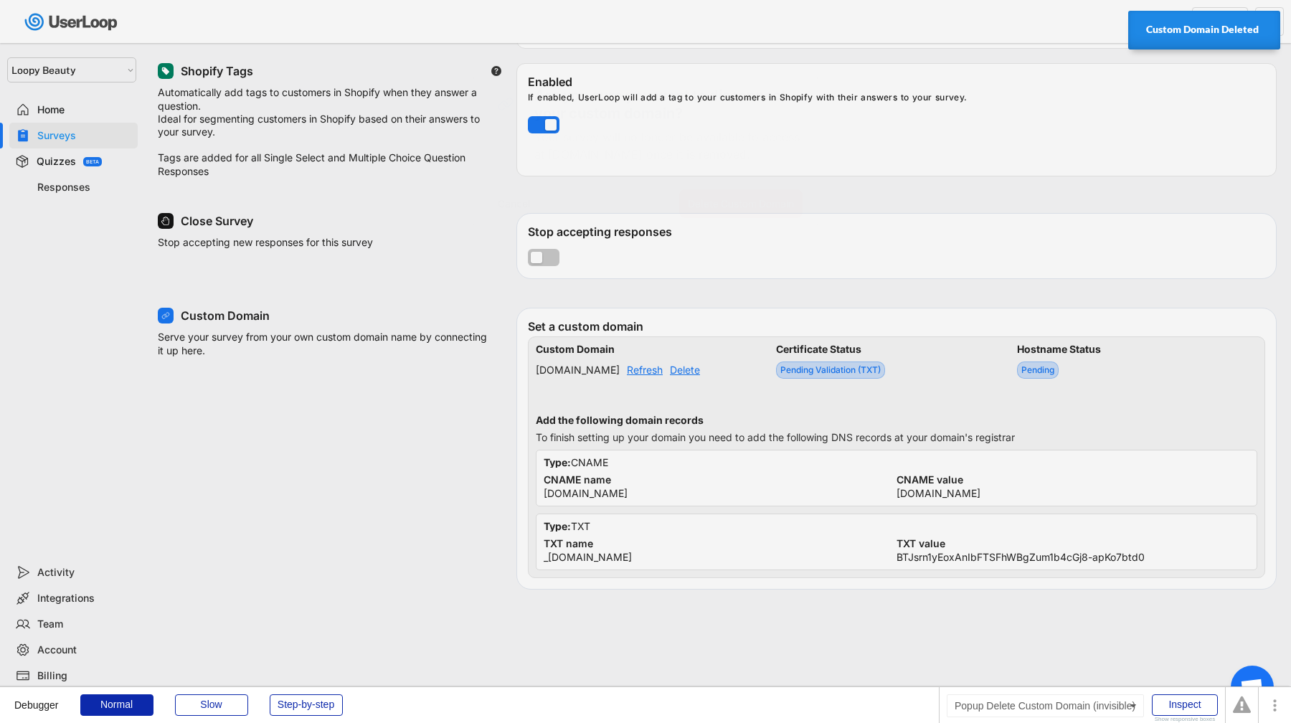
select select "1348695171700984260__LOOKUP__1621425946483x437467764361997950"
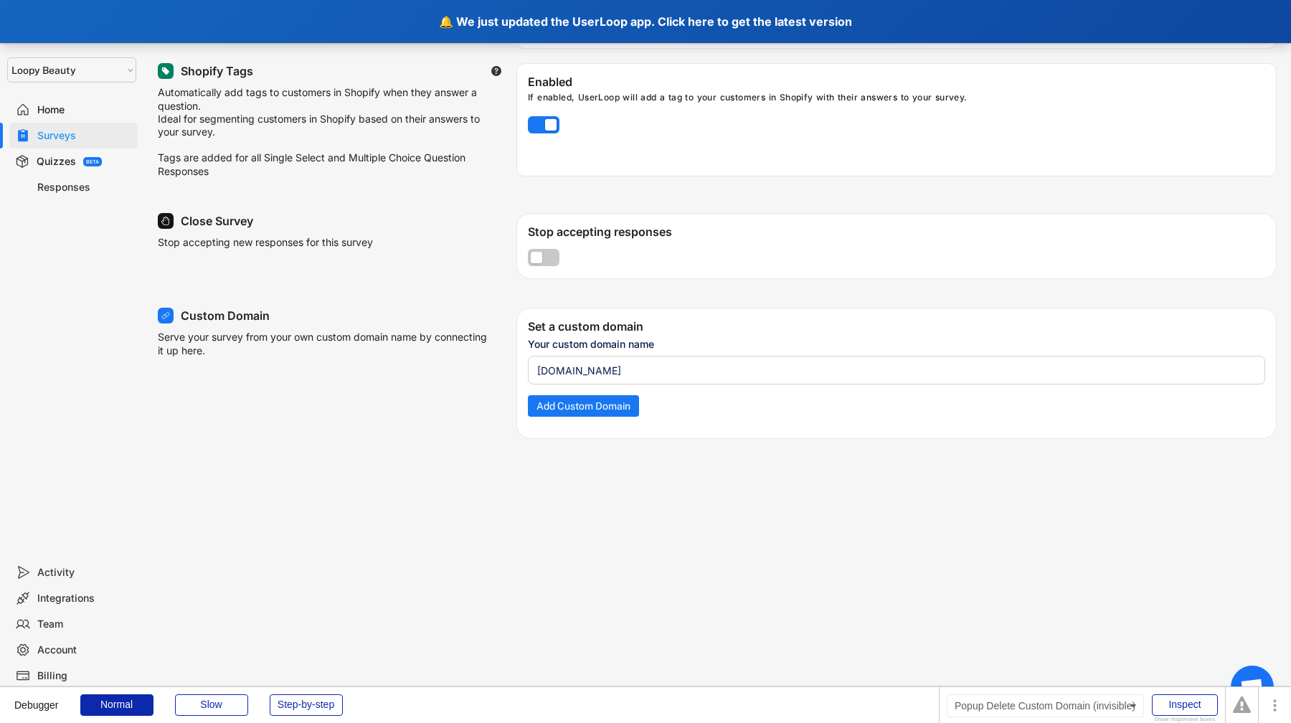
click at [520, 18] on div "🔔 We just updated the UserLoop app. Click here to get the latest version" at bounding box center [645, 21] width 1291 height 43
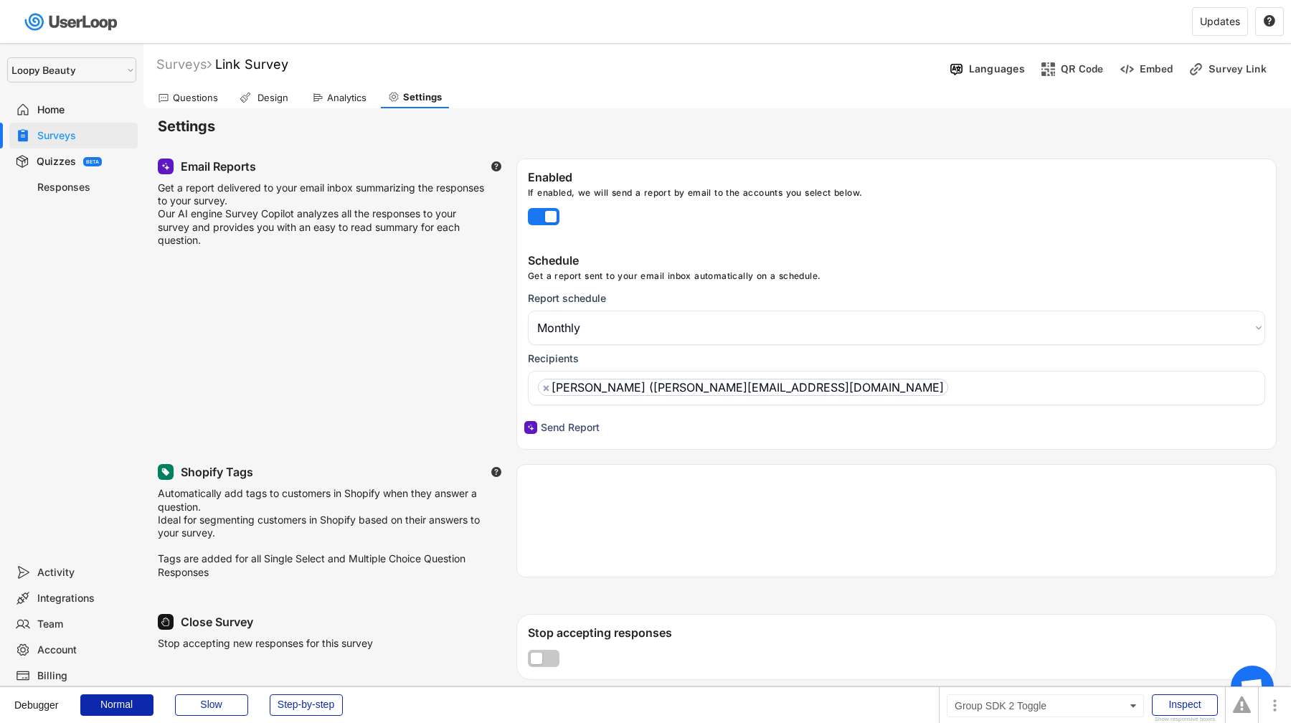
select select ""monthly""
select select ""1348695171700984260__LOOKUP__1621425969652x687239840058835000""
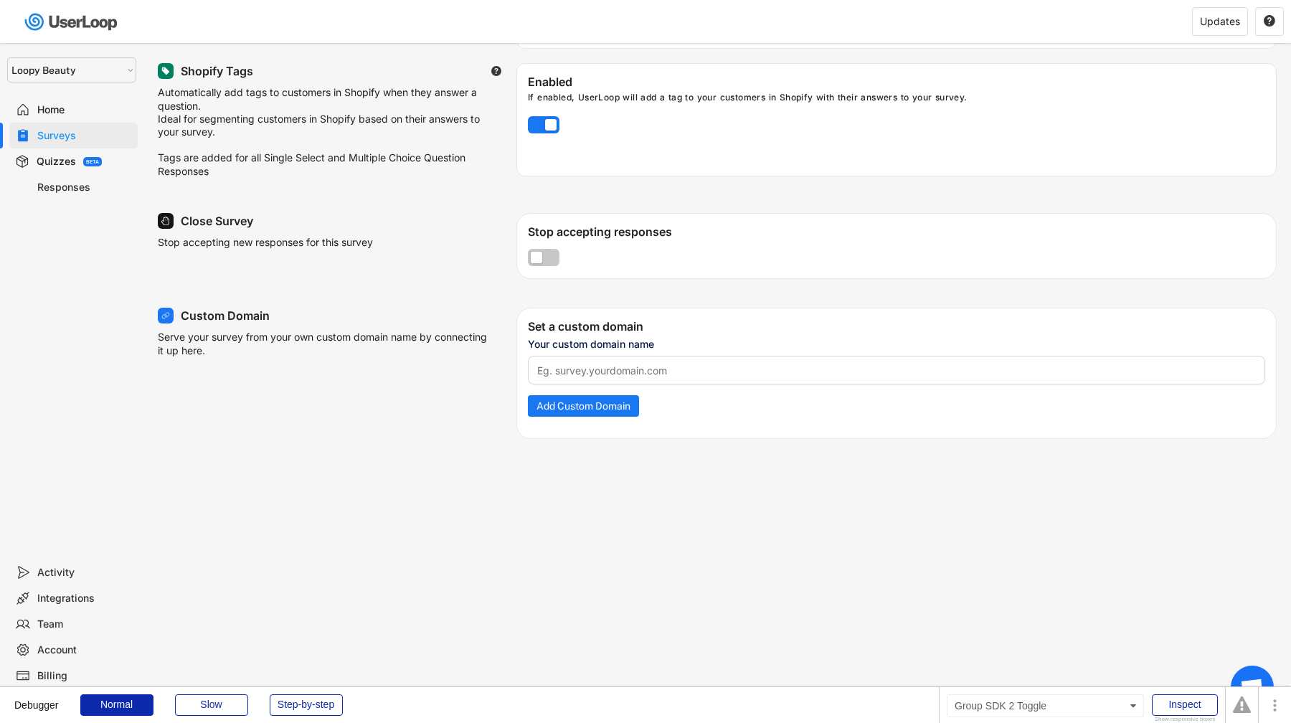
click at [660, 383] on input "input" at bounding box center [896, 370] width 737 height 29
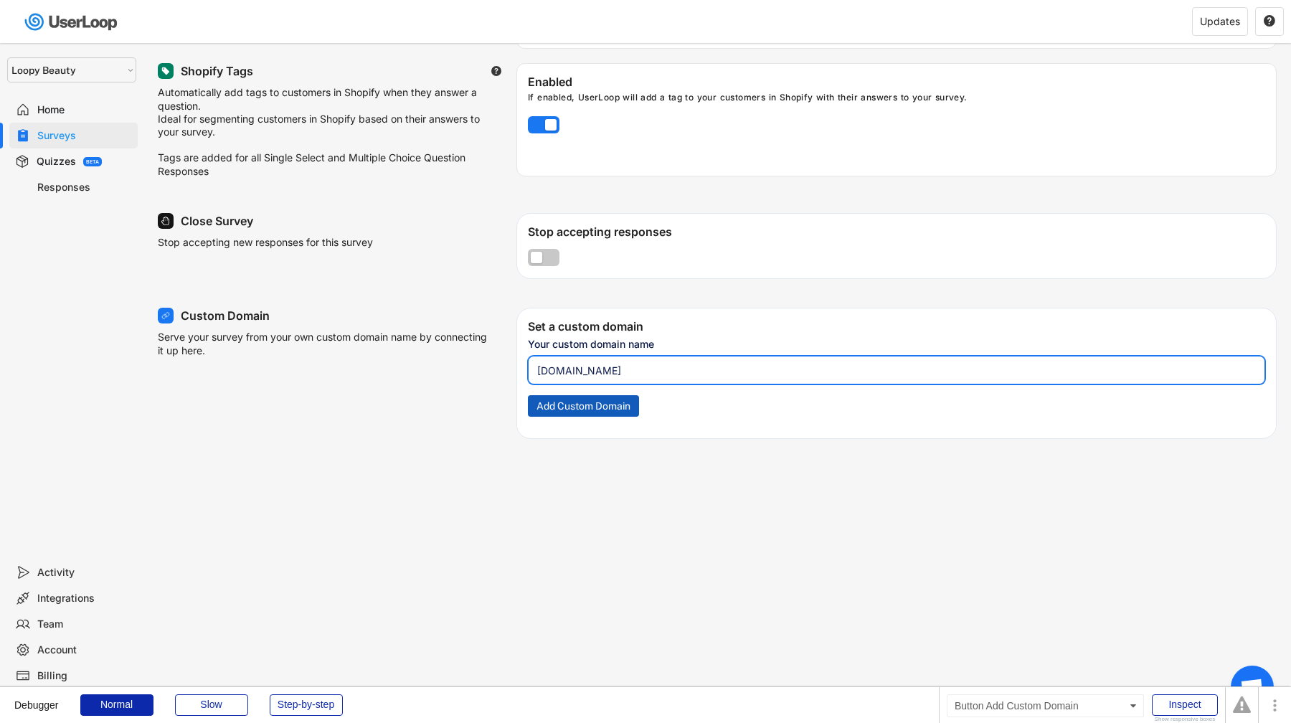
type input "demo.domain.com"
drag, startPoint x: 619, startPoint y: 413, endPoint x: 632, endPoint y: 417, distance: 13.6
click at [619, 413] on button "Add Custom Domain" at bounding box center [583, 406] width 111 height 22
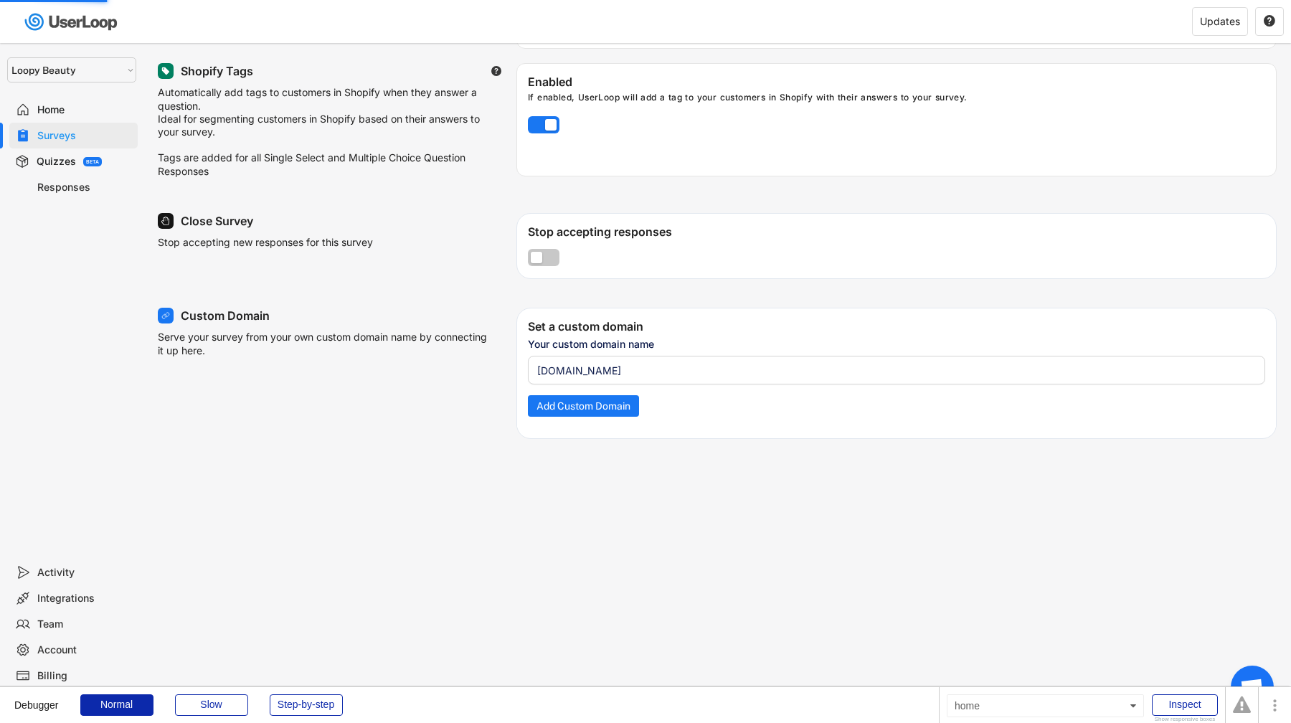
select select "1348695171700984260__LOOKUP__1621425946483x437467764361997950"
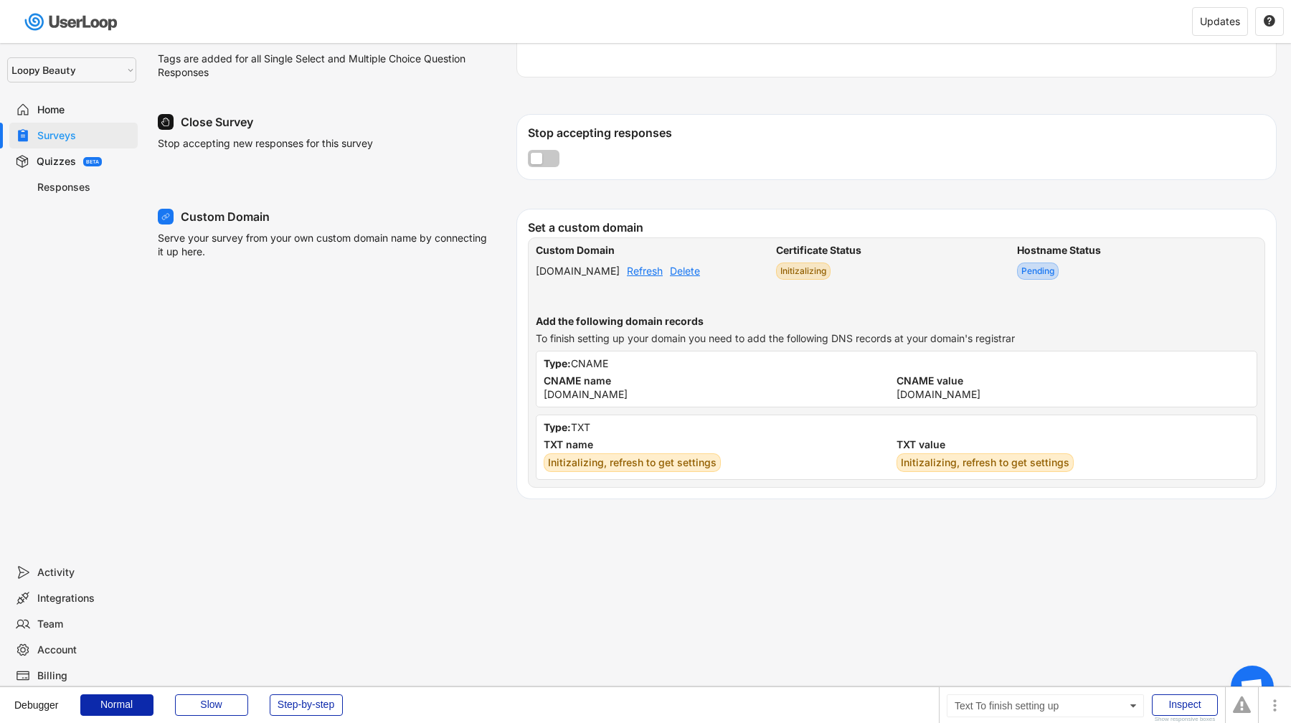
scroll to position [503, 0]
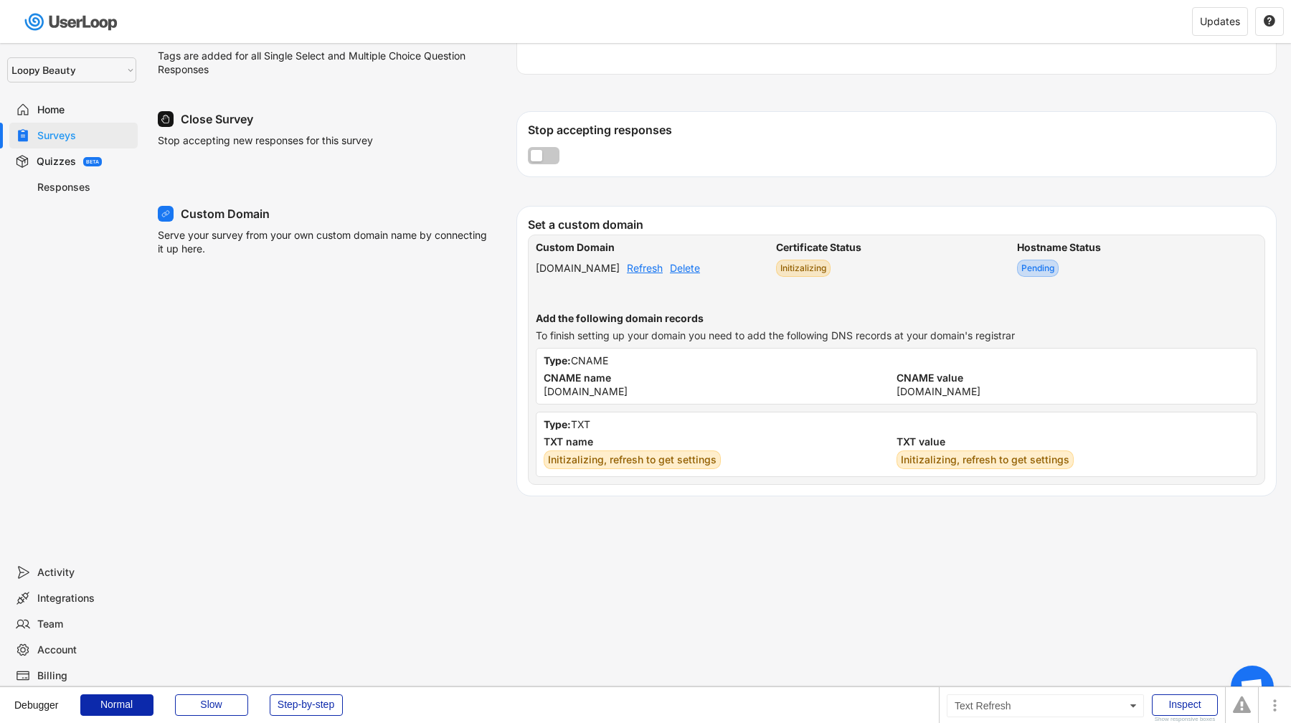
click at [645, 273] on div "Refresh" at bounding box center [645, 268] width 36 height 10
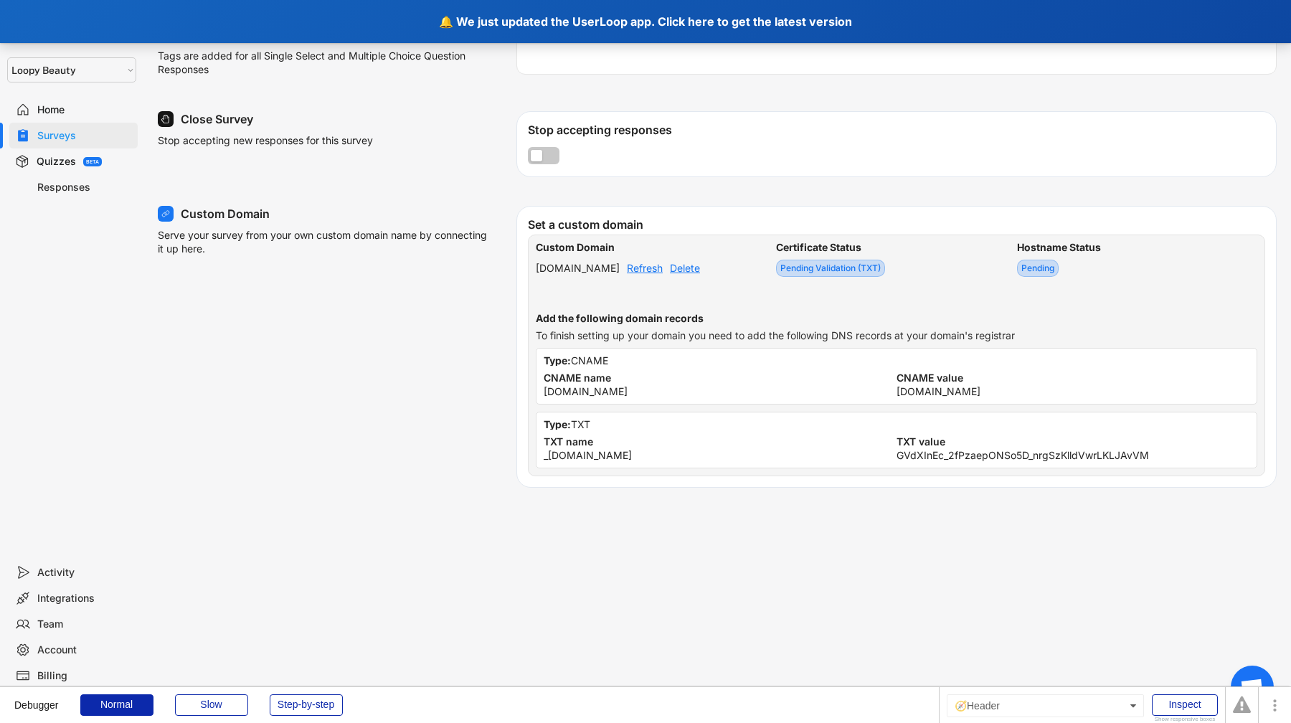
click at [518, 36] on div "🔔 We just updated the UserLoop app. Click here to get the latest version" at bounding box center [645, 21] width 1291 height 43
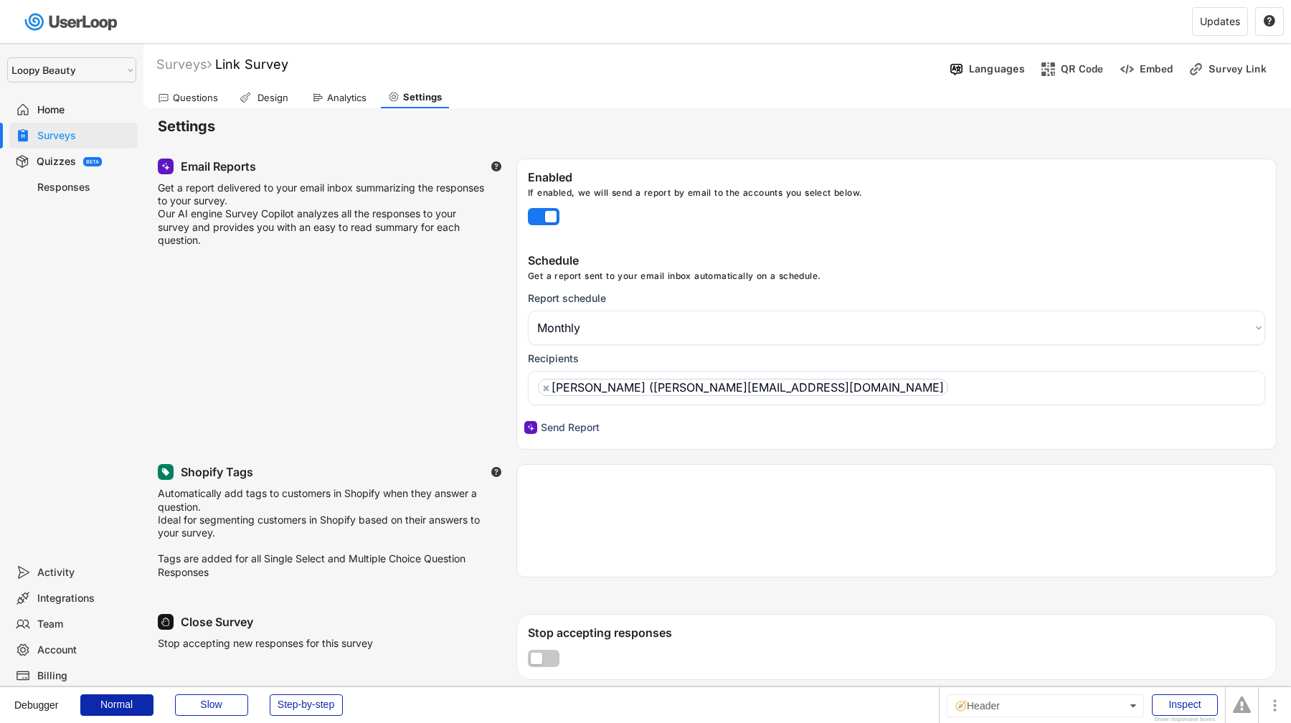
select select ""monthly""
select select ""1348695171700984260__LOOKUP__1621425969652x687239840058835000""
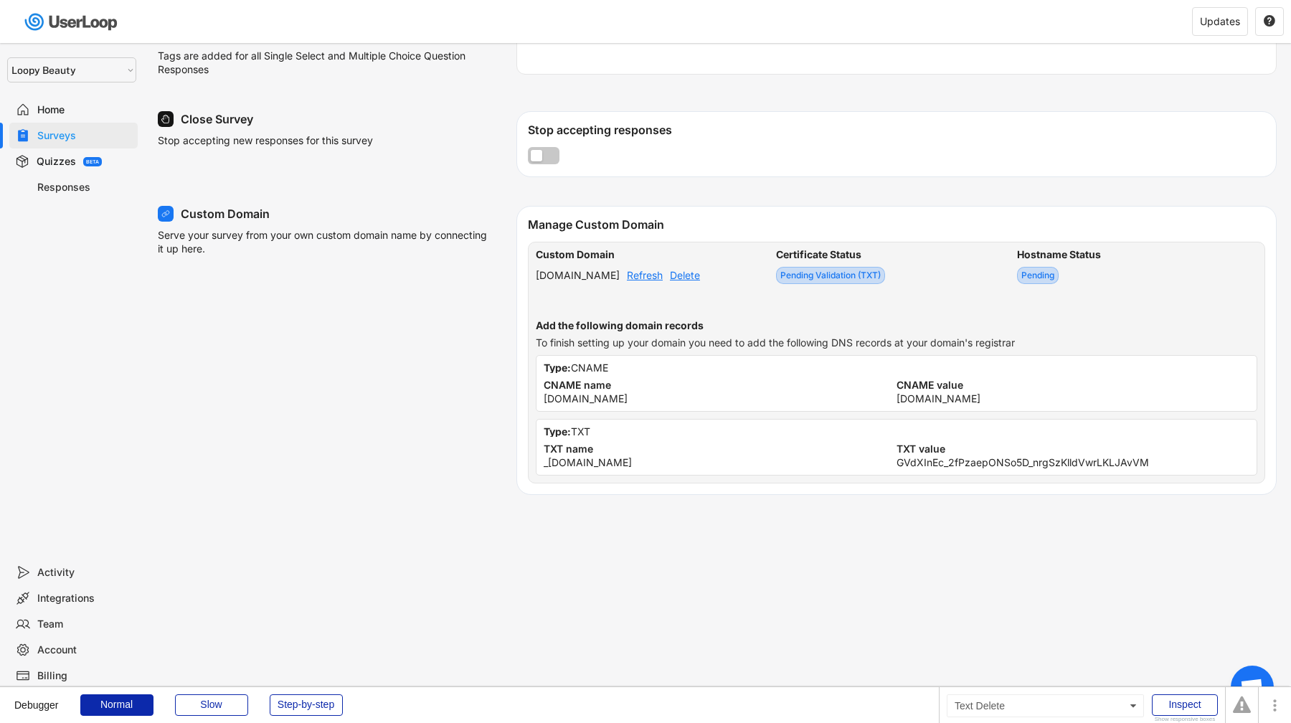
click at [698, 280] on div "Delete" at bounding box center [685, 275] width 30 height 10
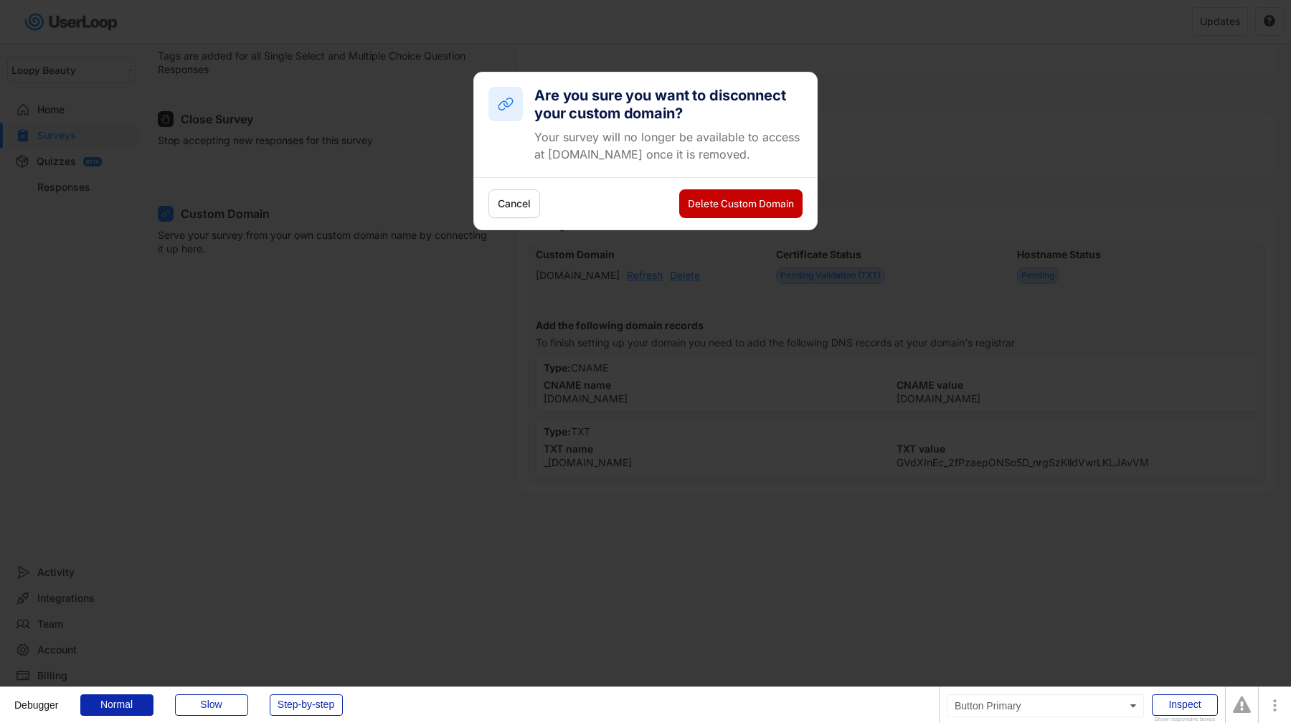
click at [758, 212] on button "Delete Custom Domain" at bounding box center [740, 203] width 123 height 29
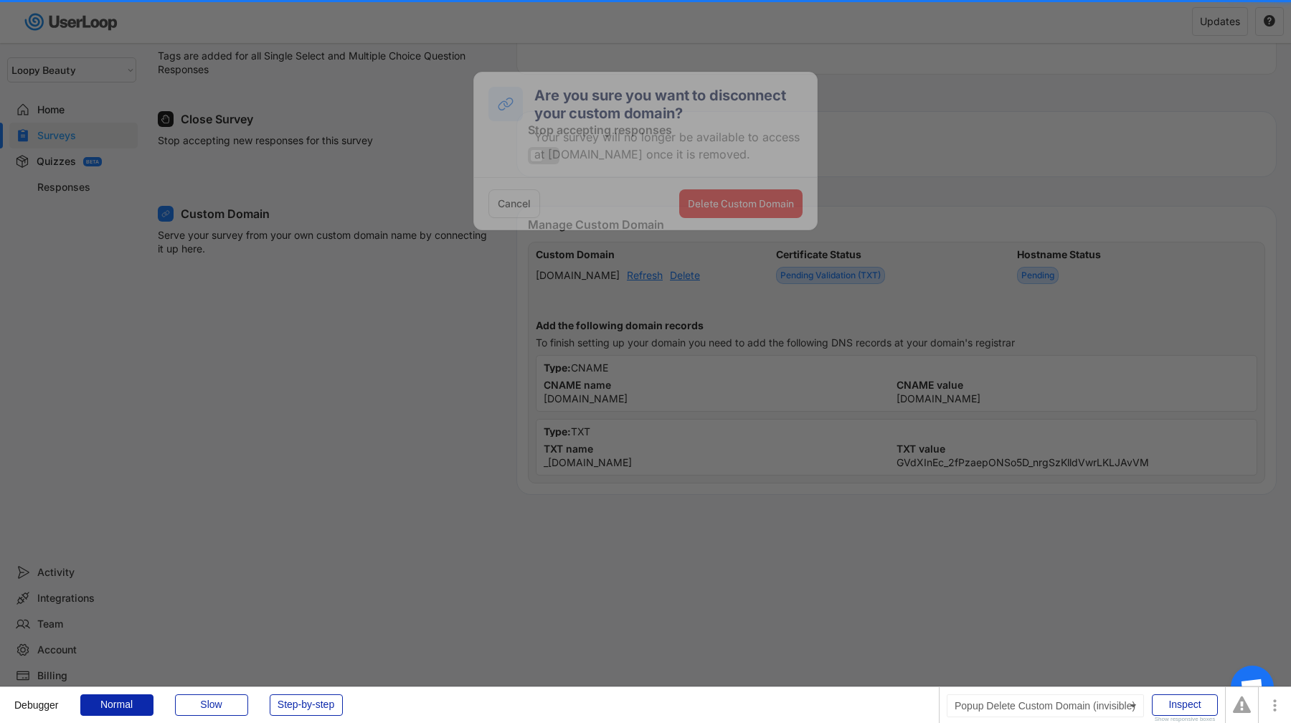
select select "1348695171700984260__LOOKUP__1621425946483x437467764361997950"
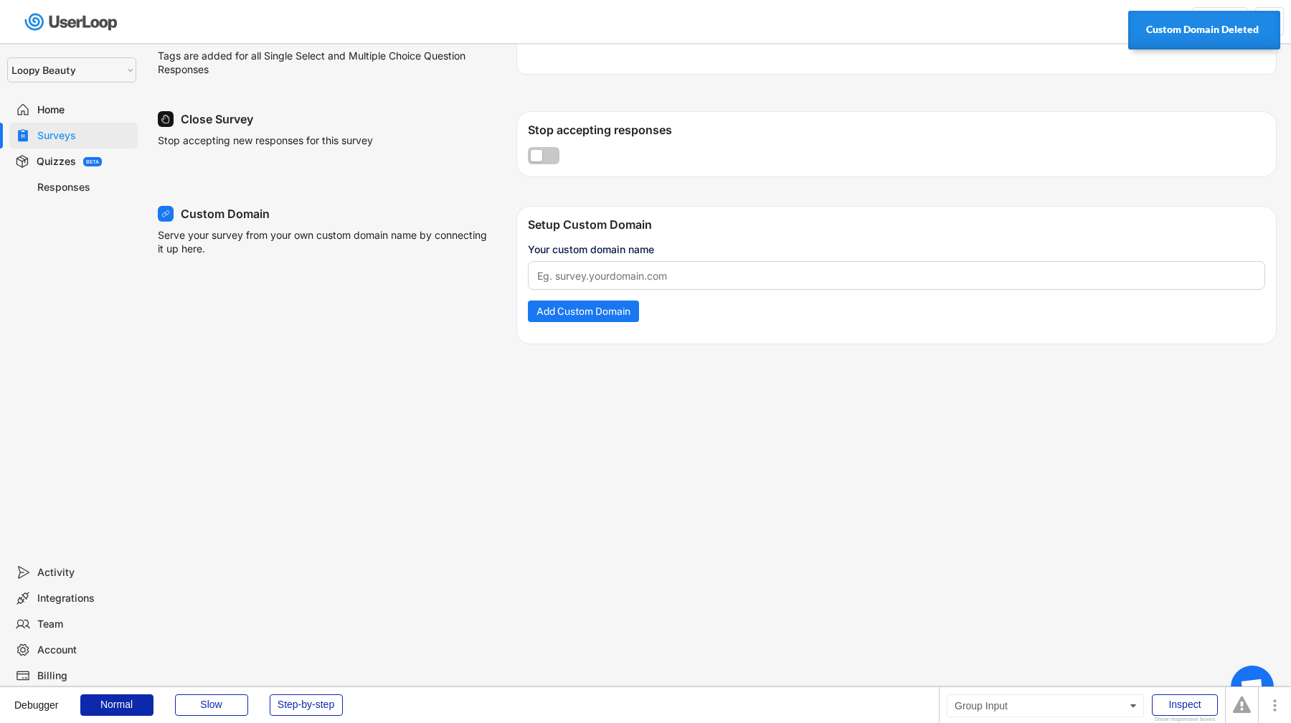
click at [604, 277] on input "input" at bounding box center [896, 275] width 737 height 29
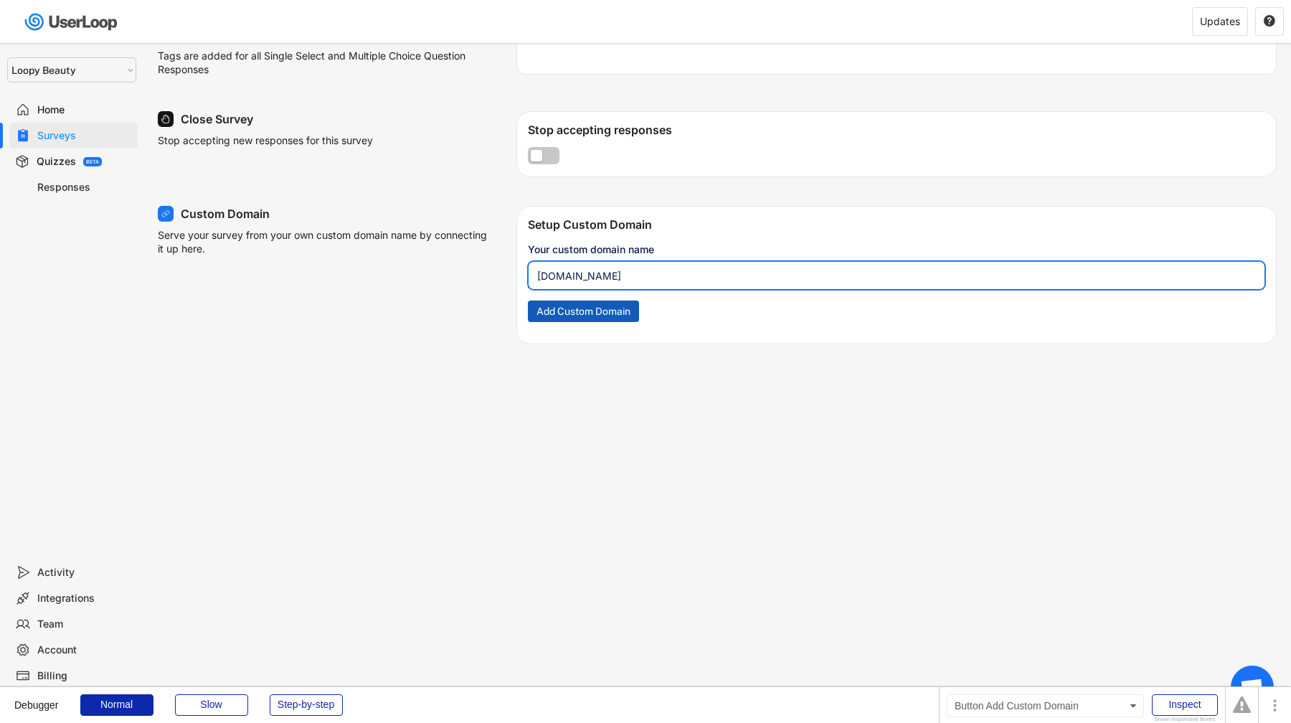
type input "surveytest.prodcel.com"
click at [593, 309] on button "Add Custom Domain" at bounding box center [583, 311] width 111 height 22
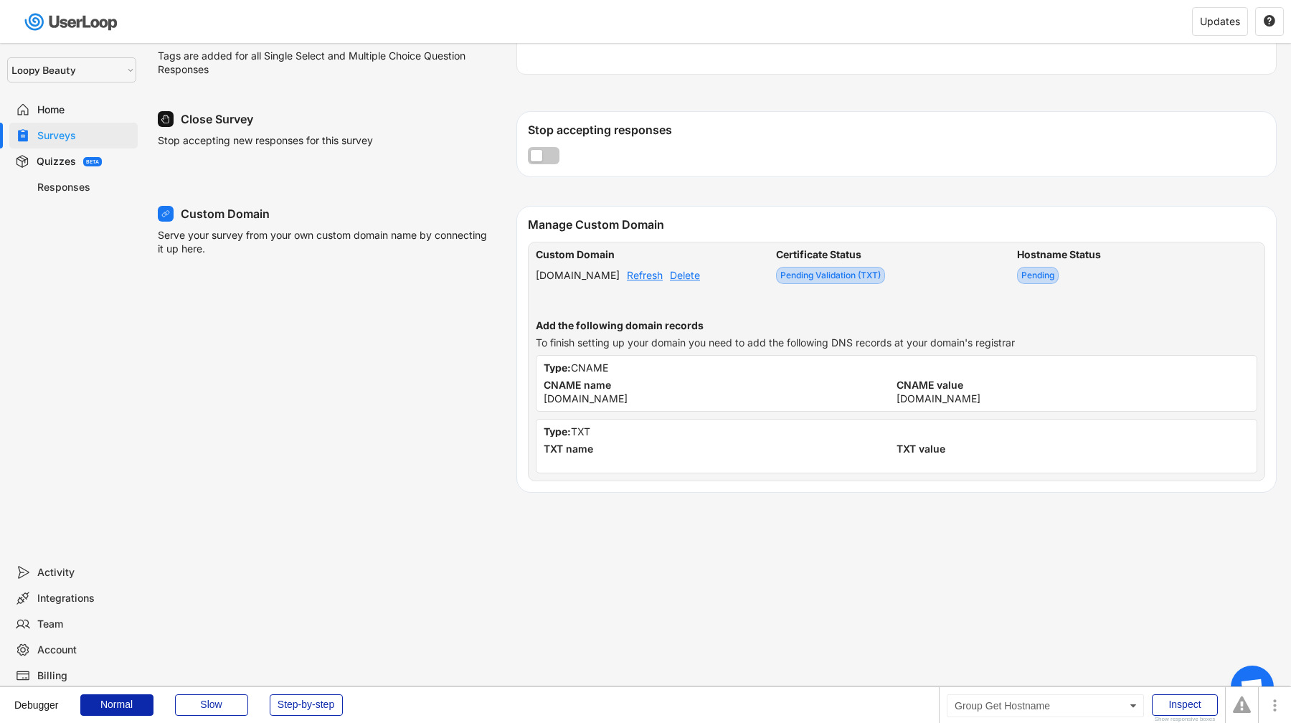
click at [662, 280] on div "Refresh" at bounding box center [645, 275] width 36 height 10
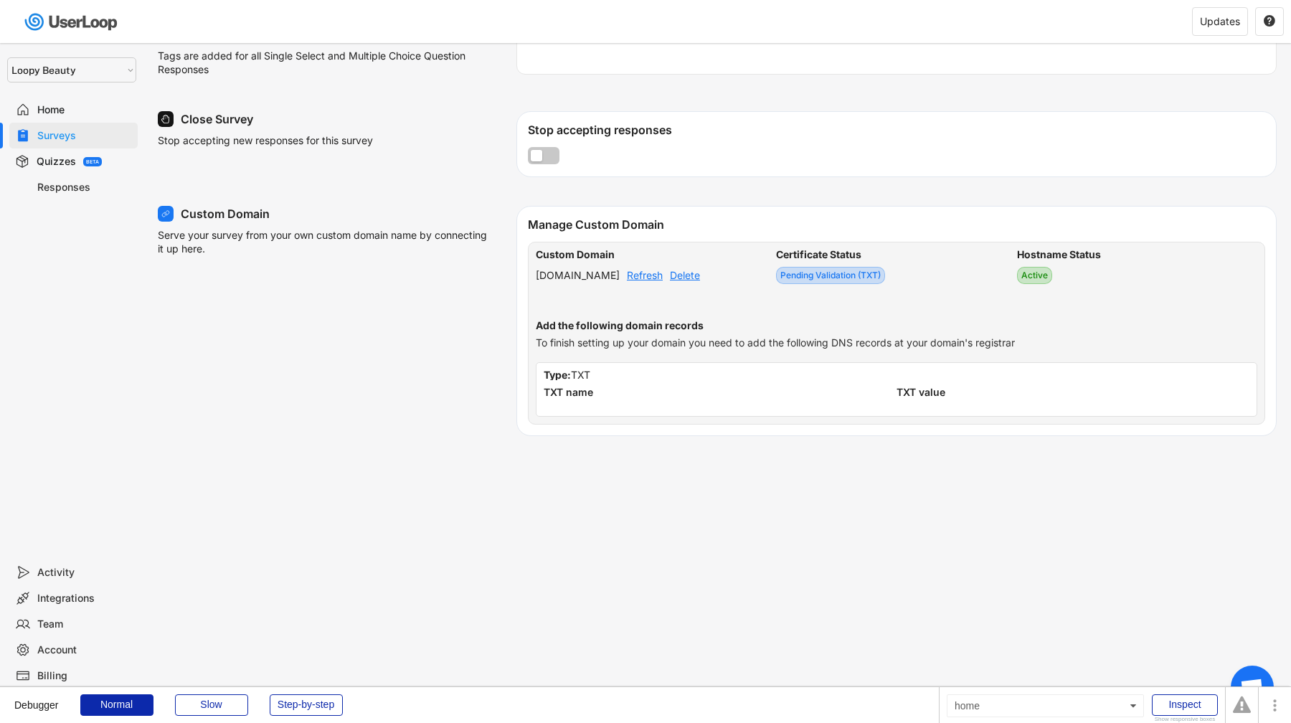
click at [662, 280] on div "Refresh" at bounding box center [645, 275] width 36 height 10
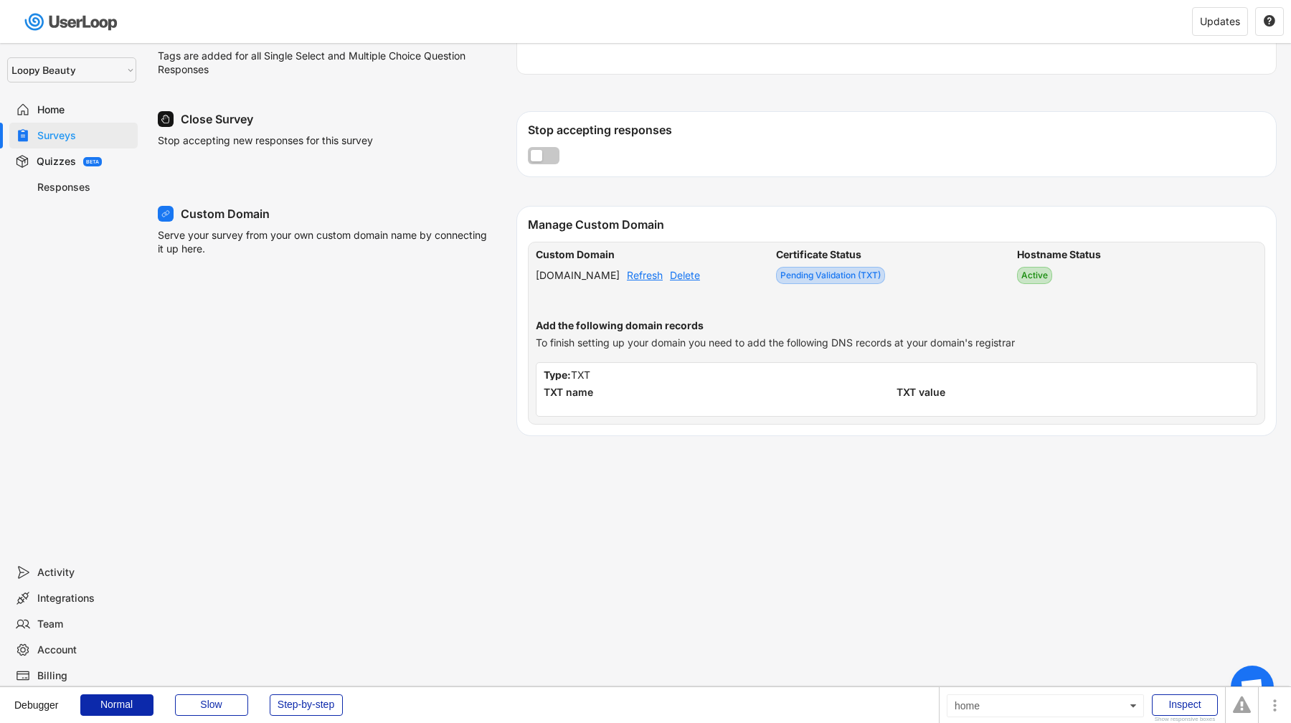
click at [662, 280] on div "Refresh" at bounding box center [645, 275] width 36 height 10
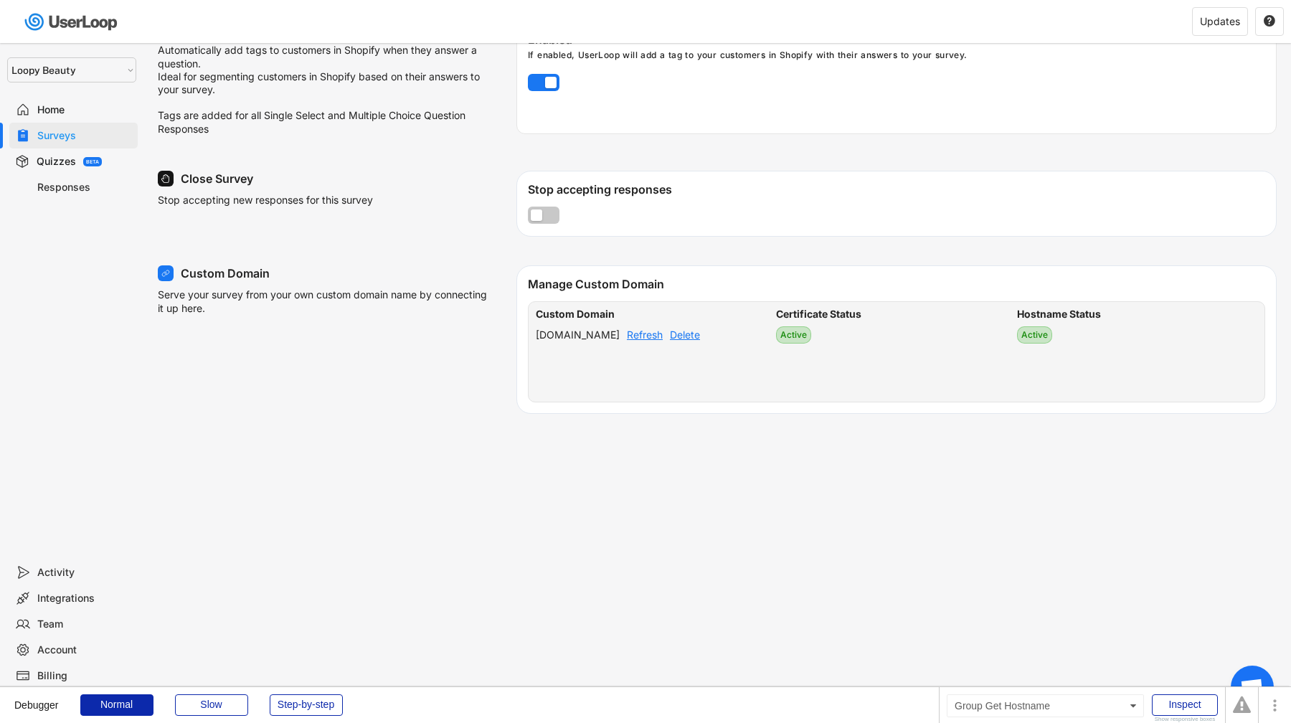
scroll to position [434, 0]
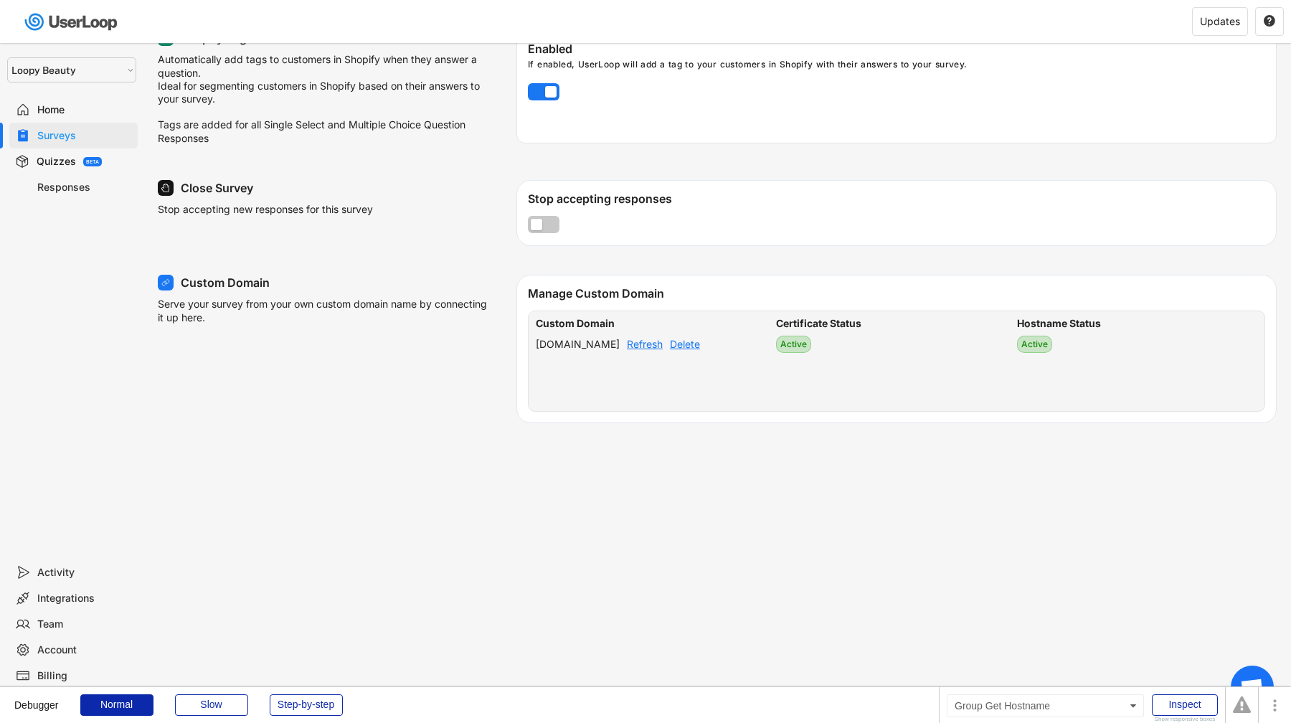
click at [587, 349] on div "surveytest.prodcel.com" at bounding box center [578, 344] width 84 height 10
copy div "surveytest.prodcel.com"
click at [721, 298] on div "Manage Custom Domain" at bounding box center [902, 294] width 748 height 17
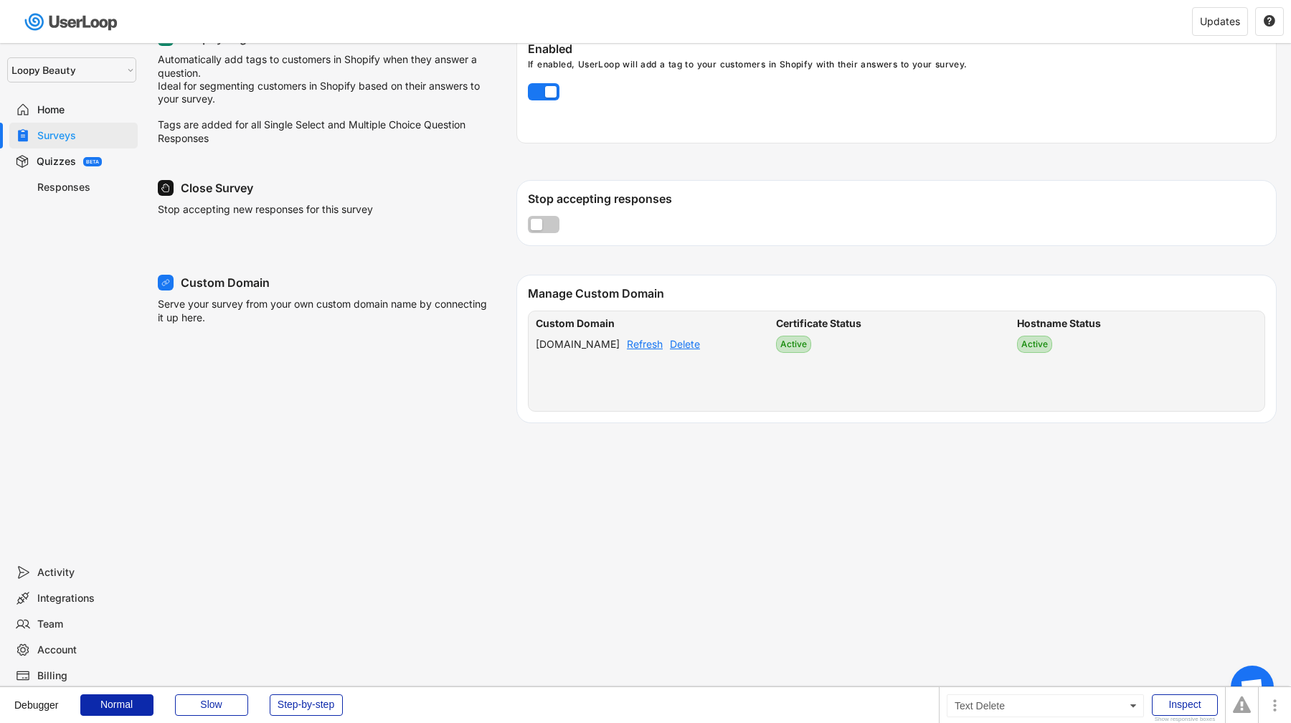
click at [700, 349] on div "Delete" at bounding box center [685, 344] width 30 height 10
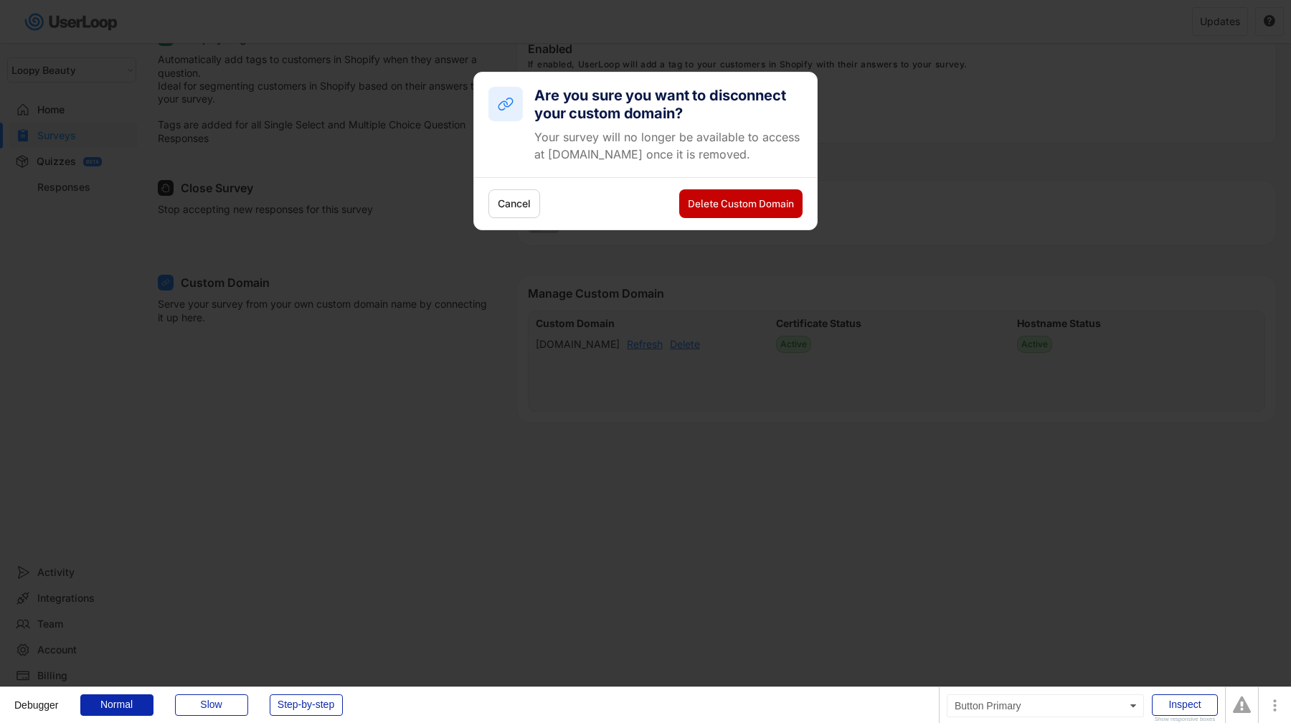
click at [752, 206] on button "Delete Custom Domain" at bounding box center [740, 203] width 123 height 29
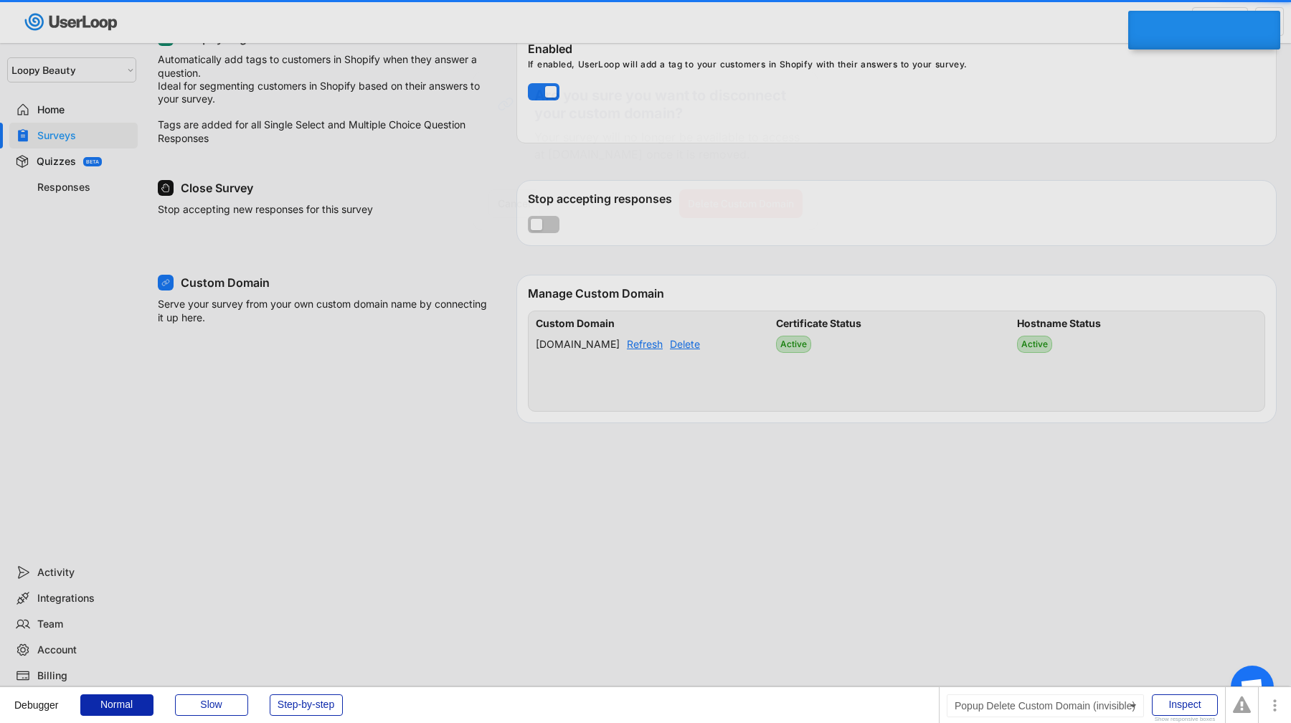
select select "1348695171700984260__LOOKUP__1621425946483x437467764361997950"
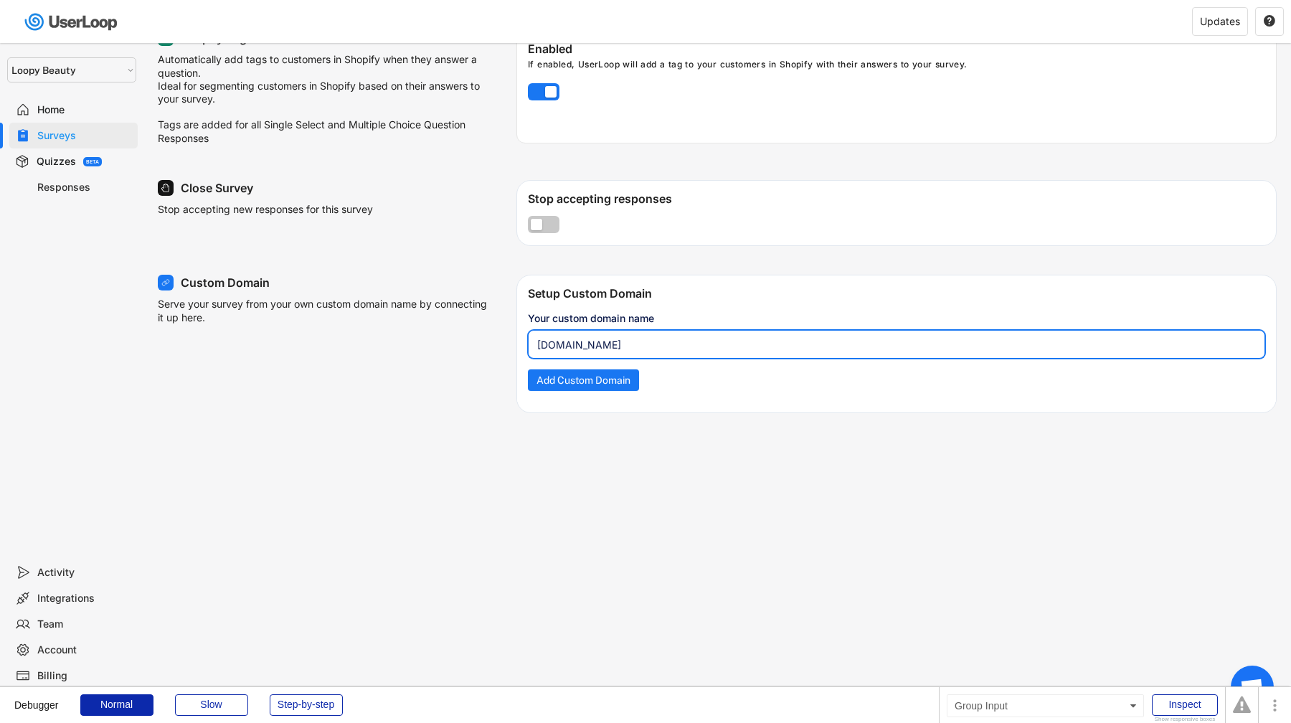
click at [589, 348] on input "input" at bounding box center [896, 344] width 737 height 29
click at [588, 348] on input "input" at bounding box center [896, 344] width 737 height 29
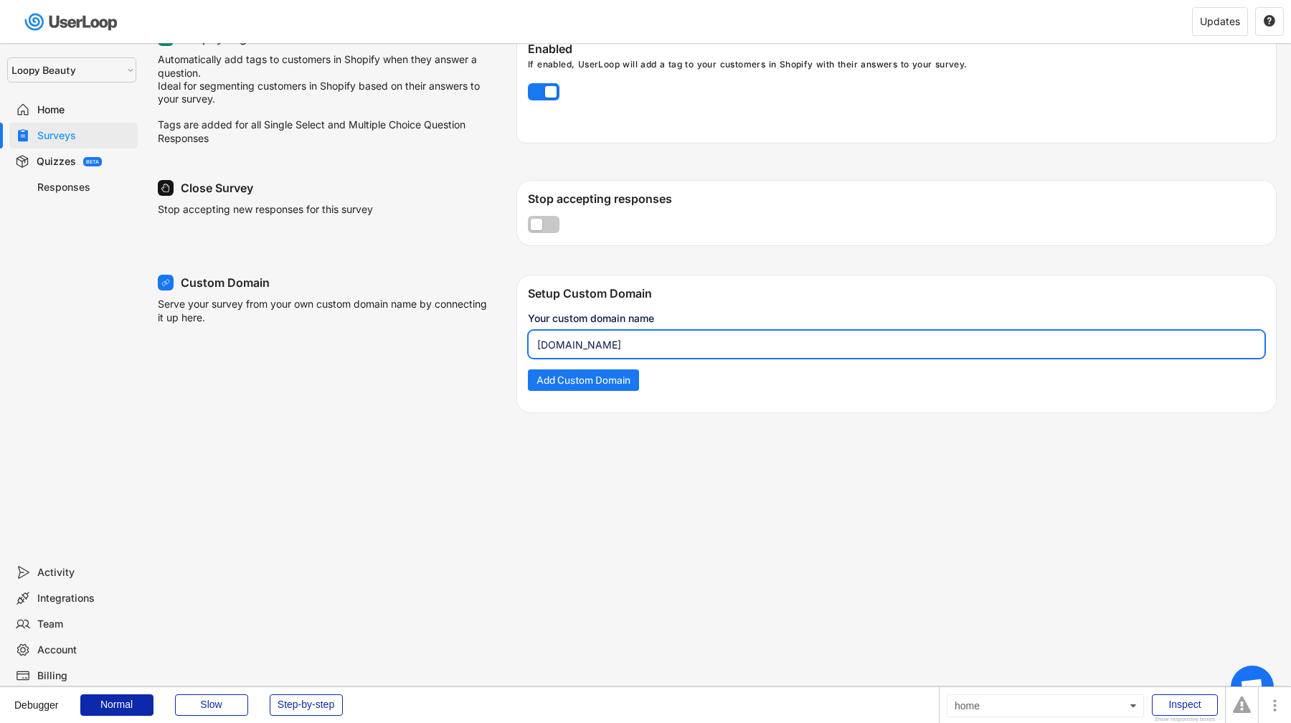
click at [588, 348] on input "input" at bounding box center [896, 344] width 737 height 29
type input "[DOMAIN_NAME]"
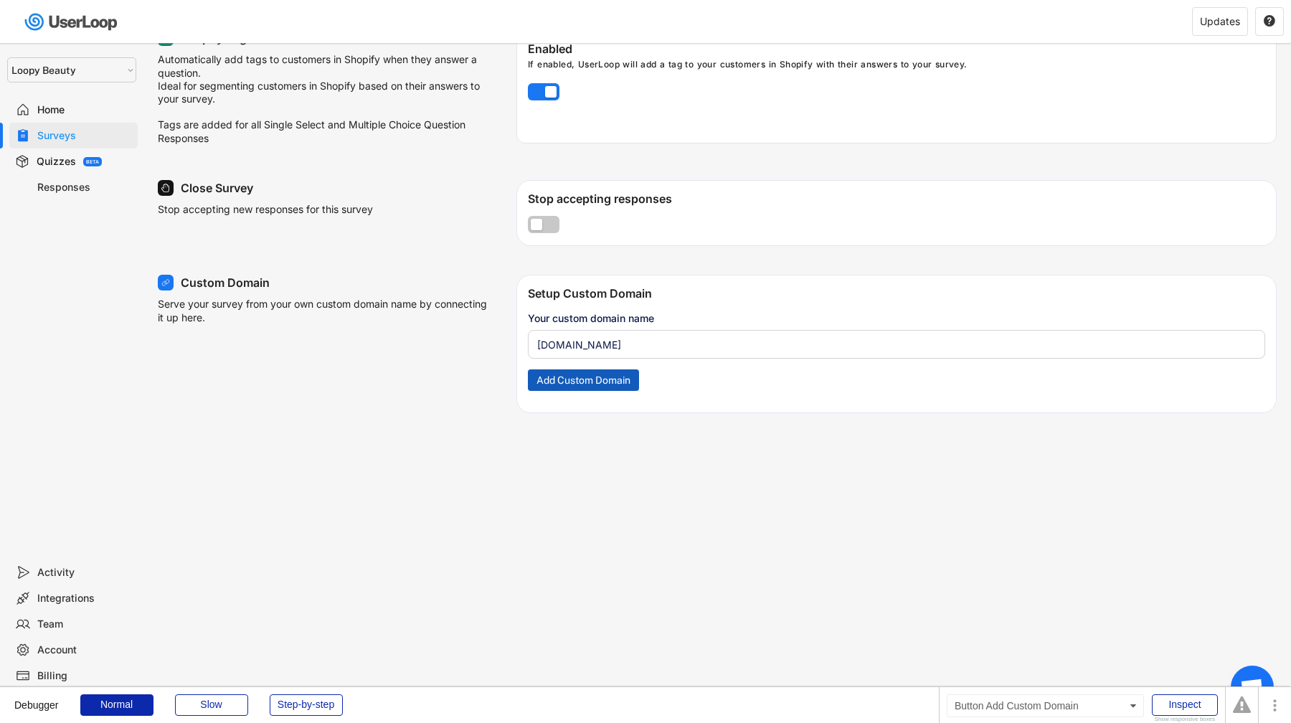
click at [602, 384] on button "Add Custom Domain" at bounding box center [583, 380] width 111 height 22
select select "1348695171700984260__LOOKUP__1621425946483x437467764361997950"
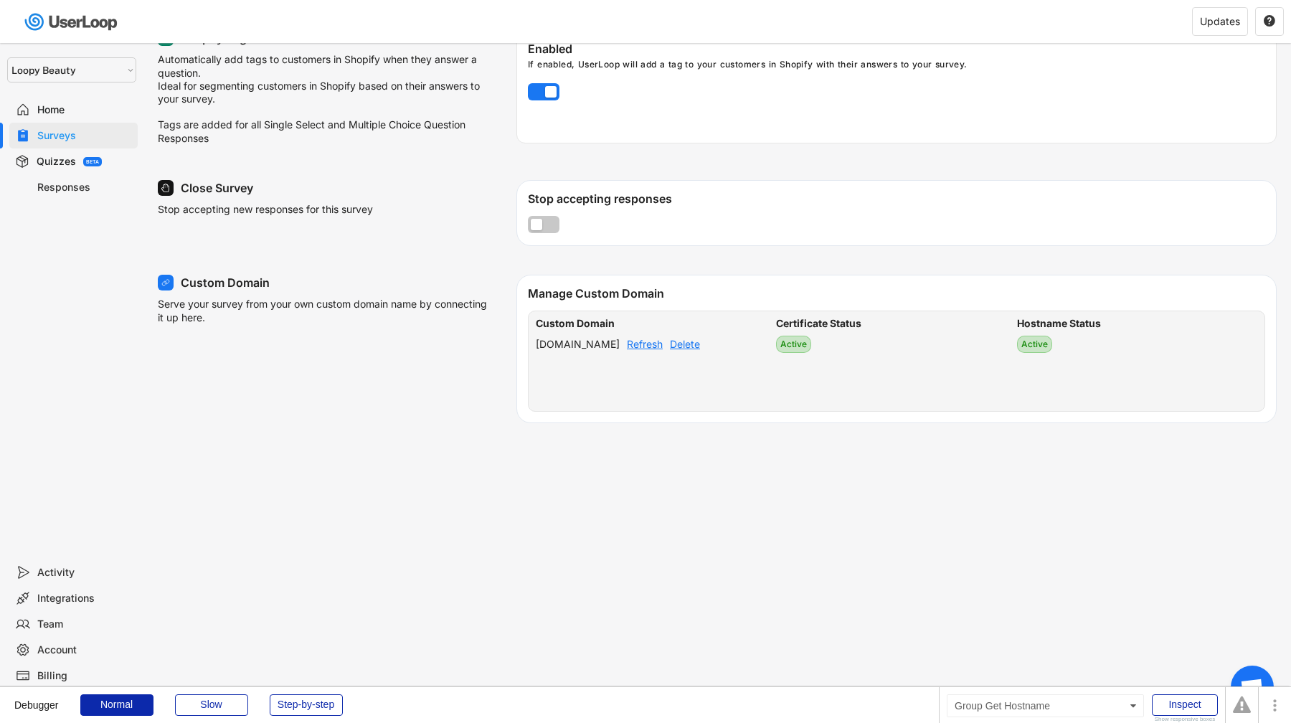
click at [662, 349] on div "Refresh" at bounding box center [645, 344] width 36 height 10
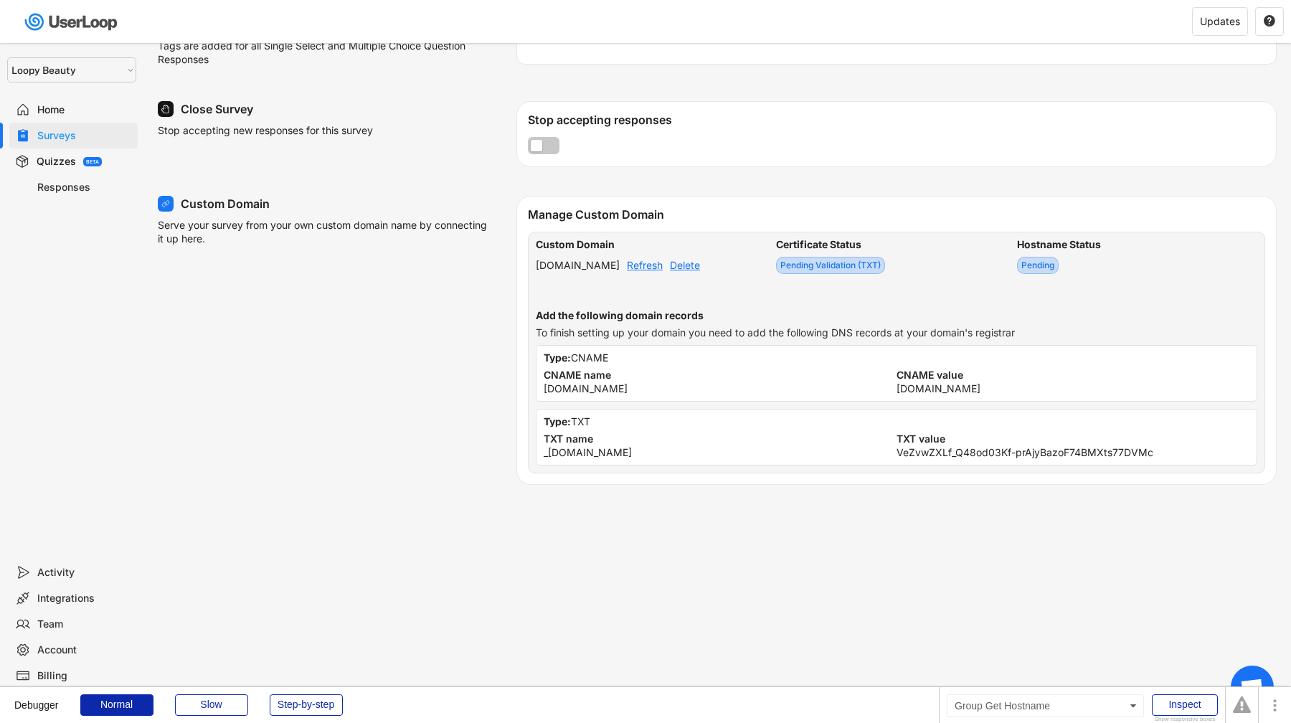
scroll to position [514, 0]
click at [907, 392] on div "[DOMAIN_NAME]" at bounding box center [938, 387] width 84 height 10
copy div "[DOMAIN_NAME]"
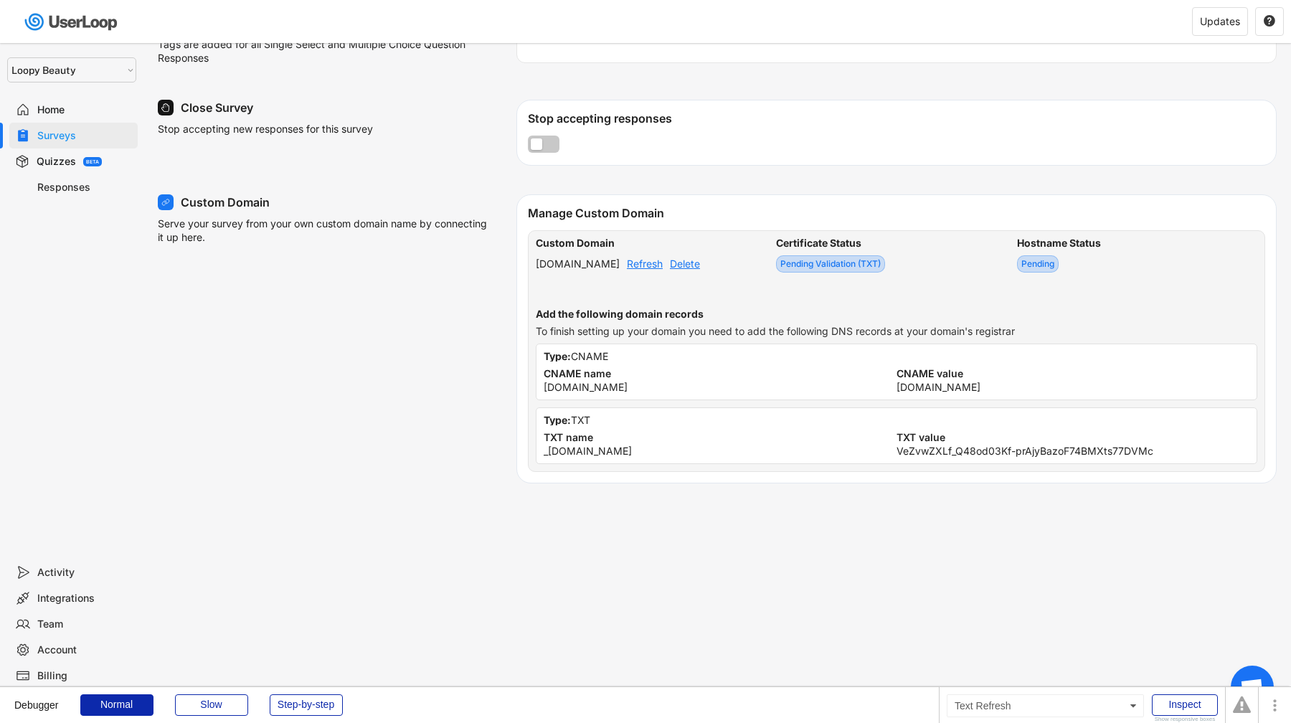
click at [662, 267] on div "Refresh" at bounding box center [645, 264] width 36 height 10
click at [662, 268] on div "Refresh" at bounding box center [645, 264] width 36 height 10
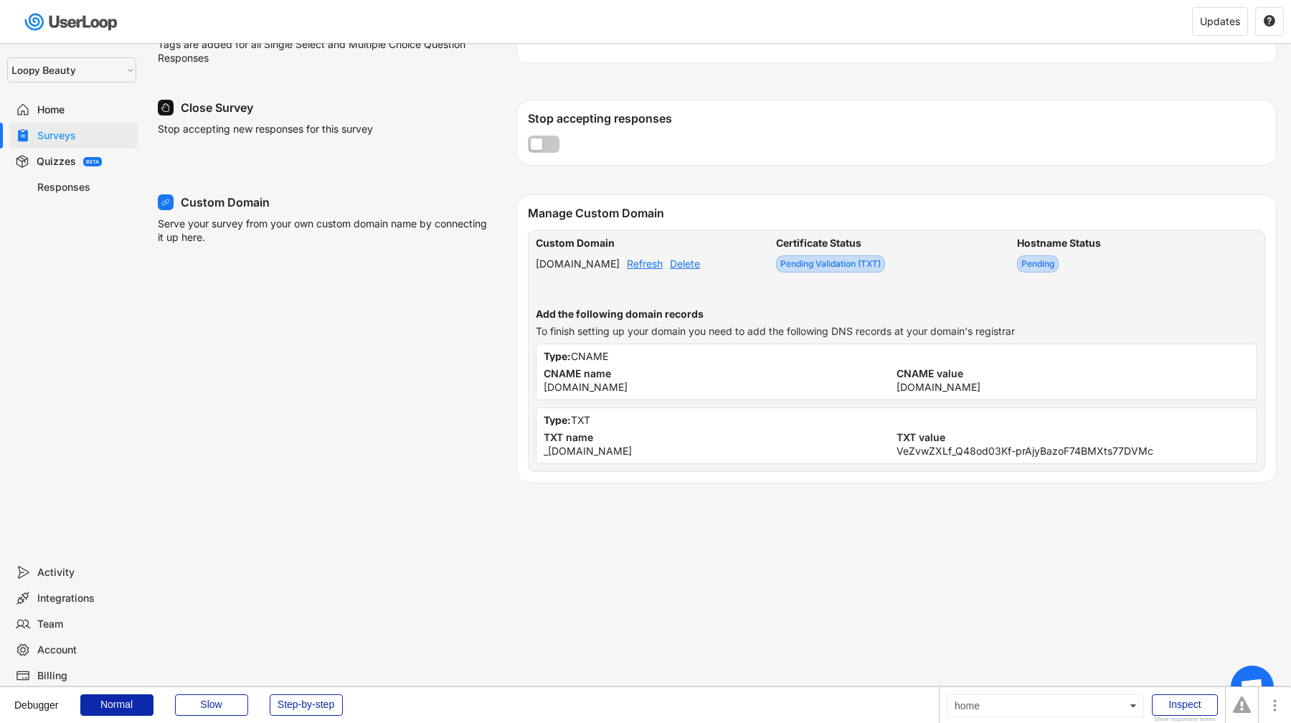
click at [662, 268] on div "Refresh" at bounding box center [645, 264] width 36 height 10
click at [662, 269] on div "Refresh" at bounding box center [645, 264] width 36 height 10
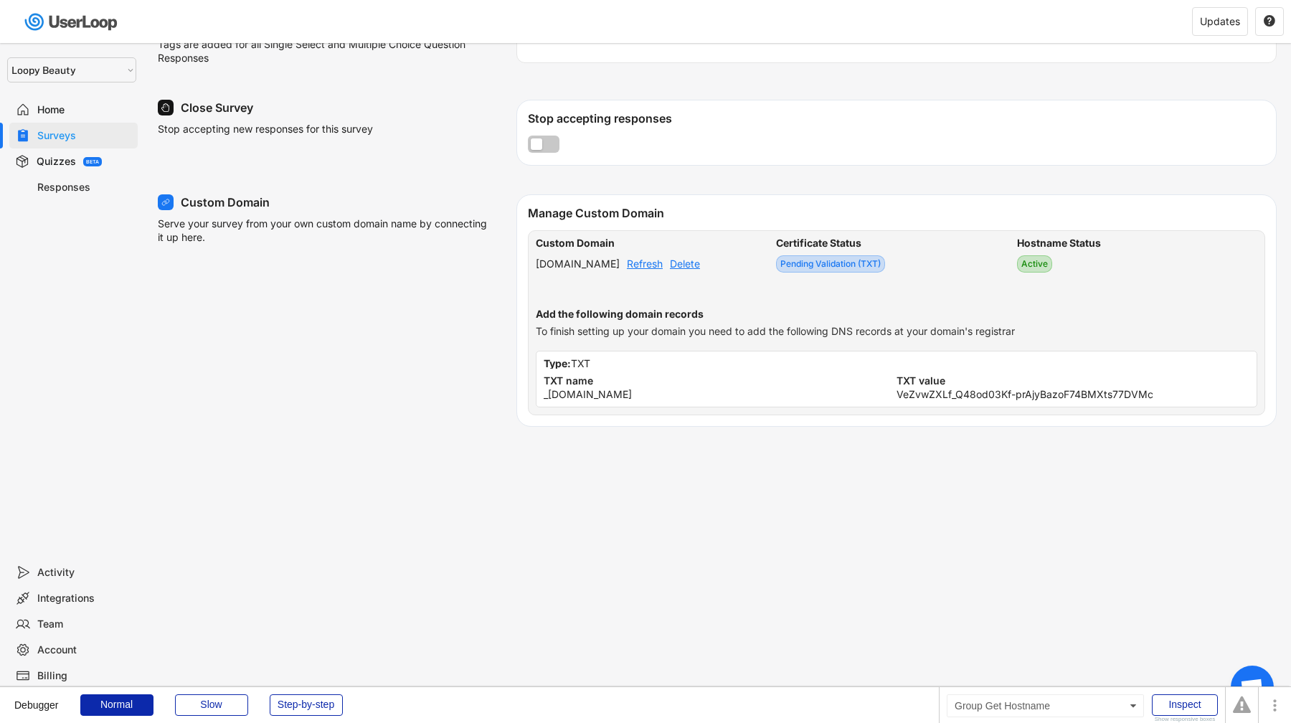
click at [634, 407] on div "Type: TXT TXT name _acme-challenge.demo.feedbackos.com TXT value VeZvwZXLf_Q48o…" at bounding box center [896, 379] width 721 height 57
click at [627, 395] on div "_acme-challenge.demo.feedbackos.com" at bounding box center [587, 394] width 88 height 10
copy div "_acme-challenge.demo.feedbackos.com"
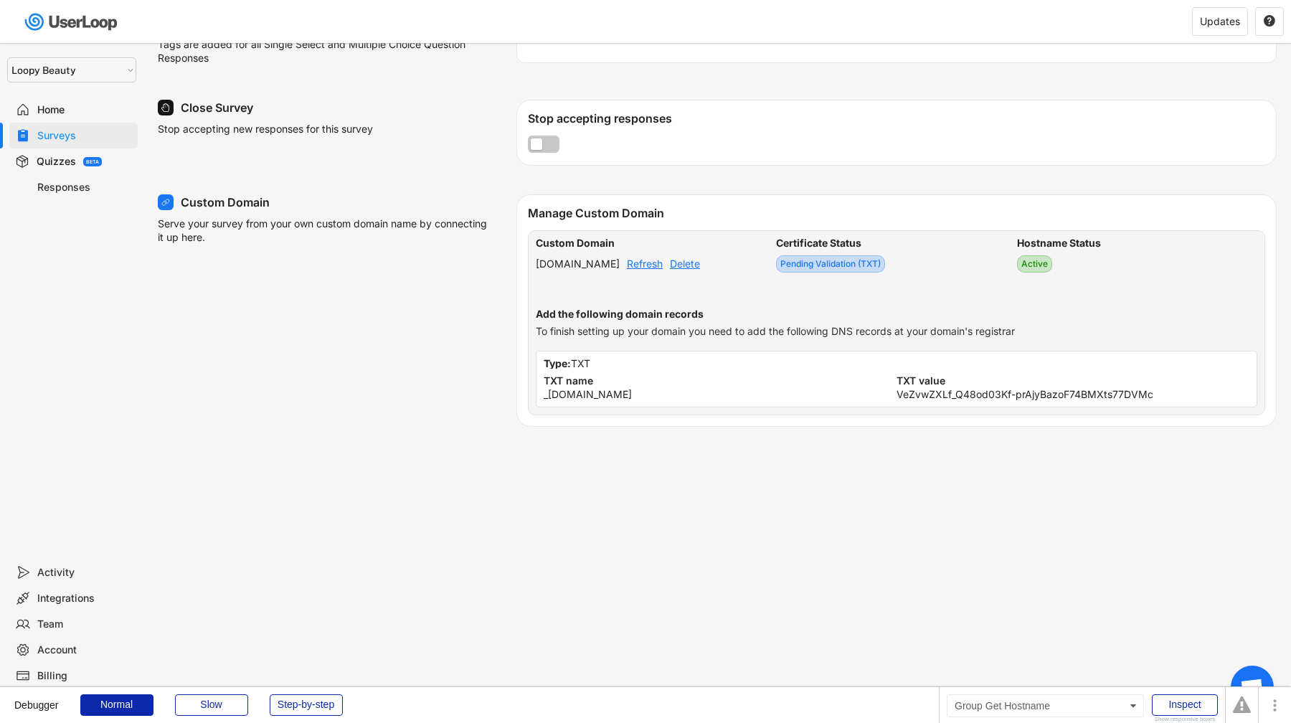
click at [951, 396] on div "VeZvwZXLf_Q48od03Kf-prAjyBazoF74BMXts77DVMc" at bounding box center [1024, 394] width 257 height 10
copy div "VeZvwZXLf_Q48od03Kf-prAjyBazoF74BMXts77DVMc Deleted reusable element"
click at [662, 264] on div "Refresh" at bounding box center [645, 264] width 36 height 10
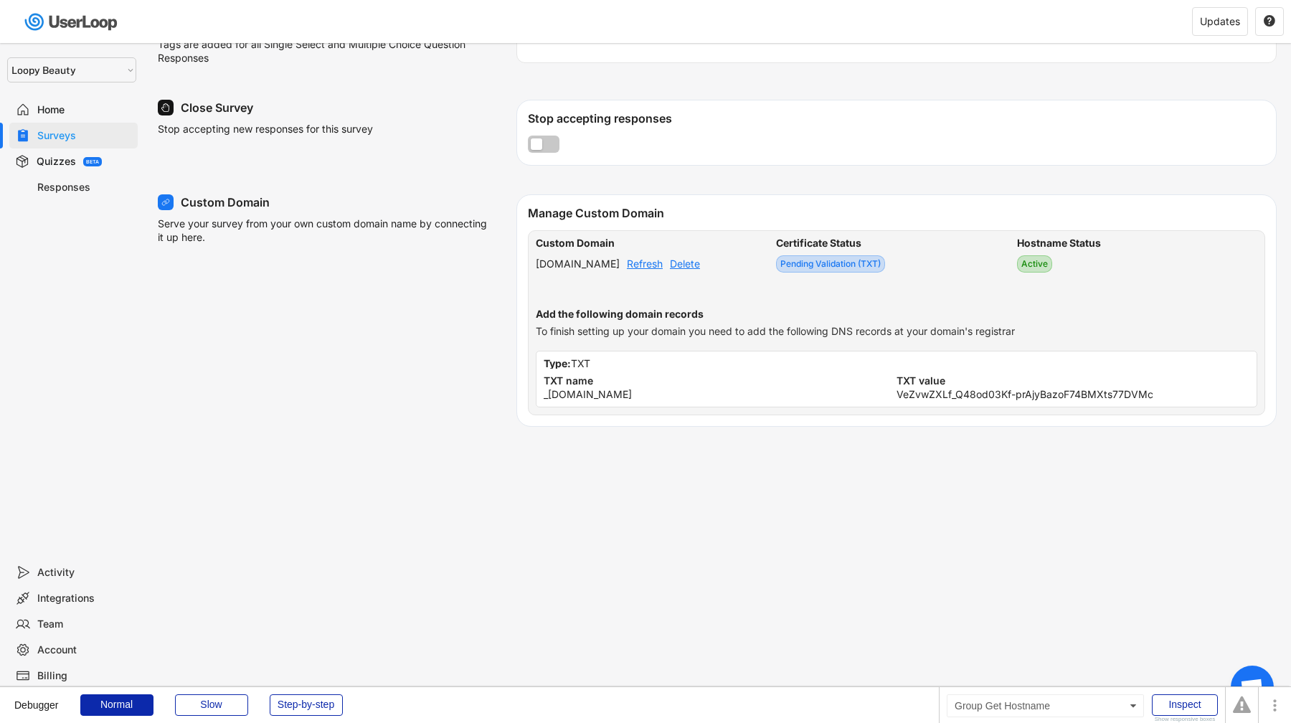
click at [662, 268] on div "Refresh" at bounding box center [645, 264] width 36 height 10
click at [652, 266] on div "Refresh" at bounding box center [645, 264] width 36 height 10
click at [662, 269] on div "Refresh" at bounding box center [645, 264] width 36 height 10
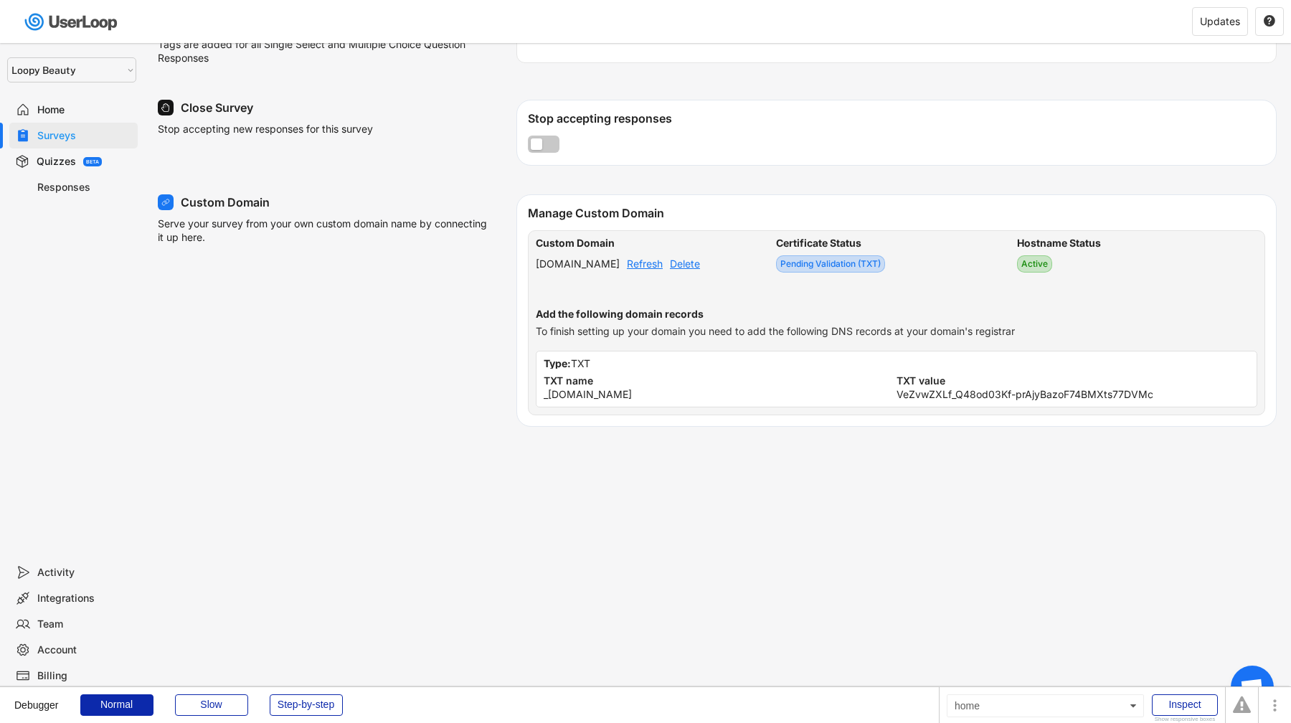
click at [662, 269] on div "Refresh" at bounding box center [645, 264] width 36 height 10
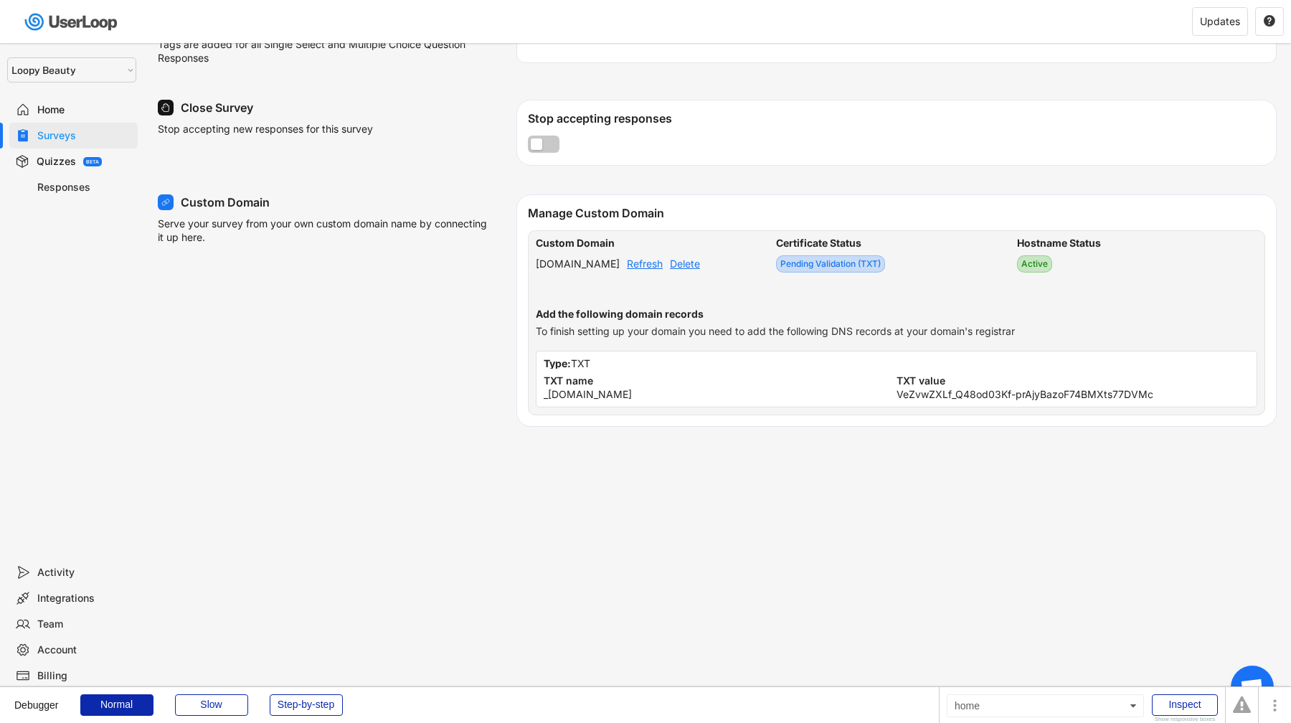
click at [662, 269] on div "Refresh" at bounding box center [645, 264] width 36 height 10
click at [662, 268] on div "Refresh" at bounding box center [645, 264] width 36 height 10
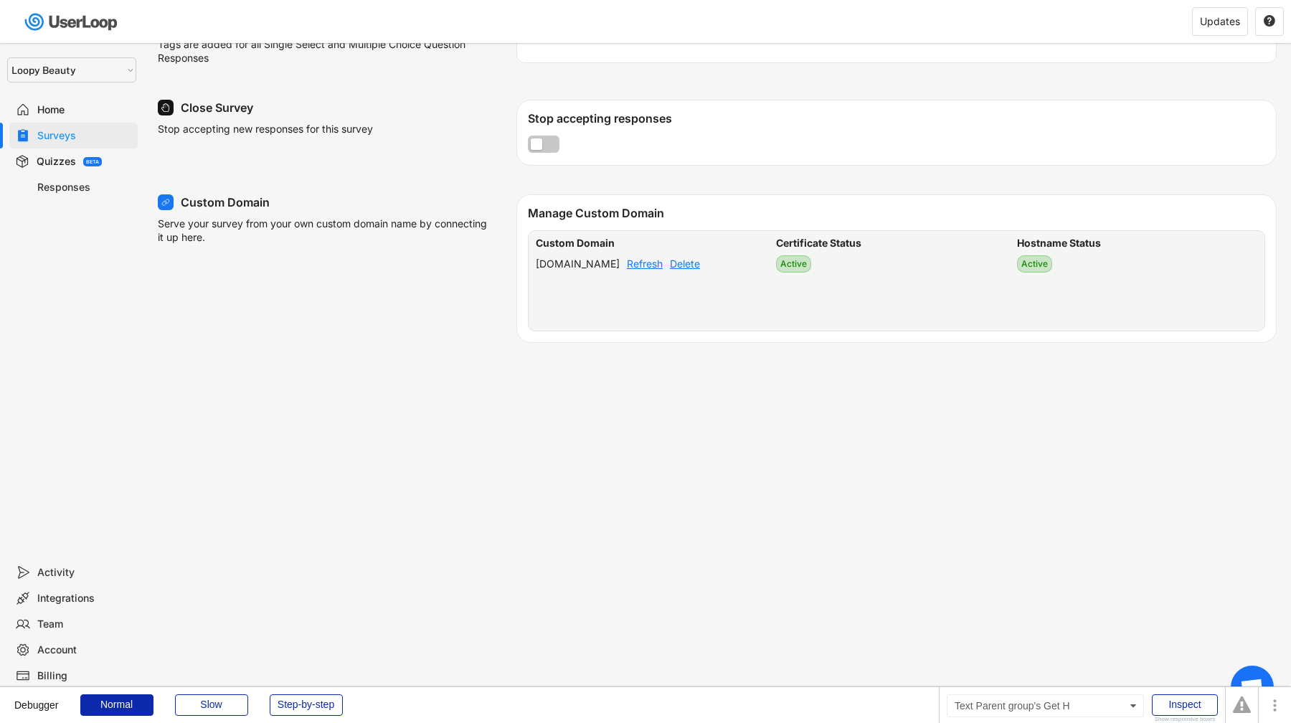
click at [611, 269] on div "[DOMAIN_NAME]" at bounding box center [578, 264] width 84 height 10
click at [611, 269] on div "demo.feedbackos.com" at bounding box center [578, 264] width 84 height 10
copy div "demo.feedbackos.com"
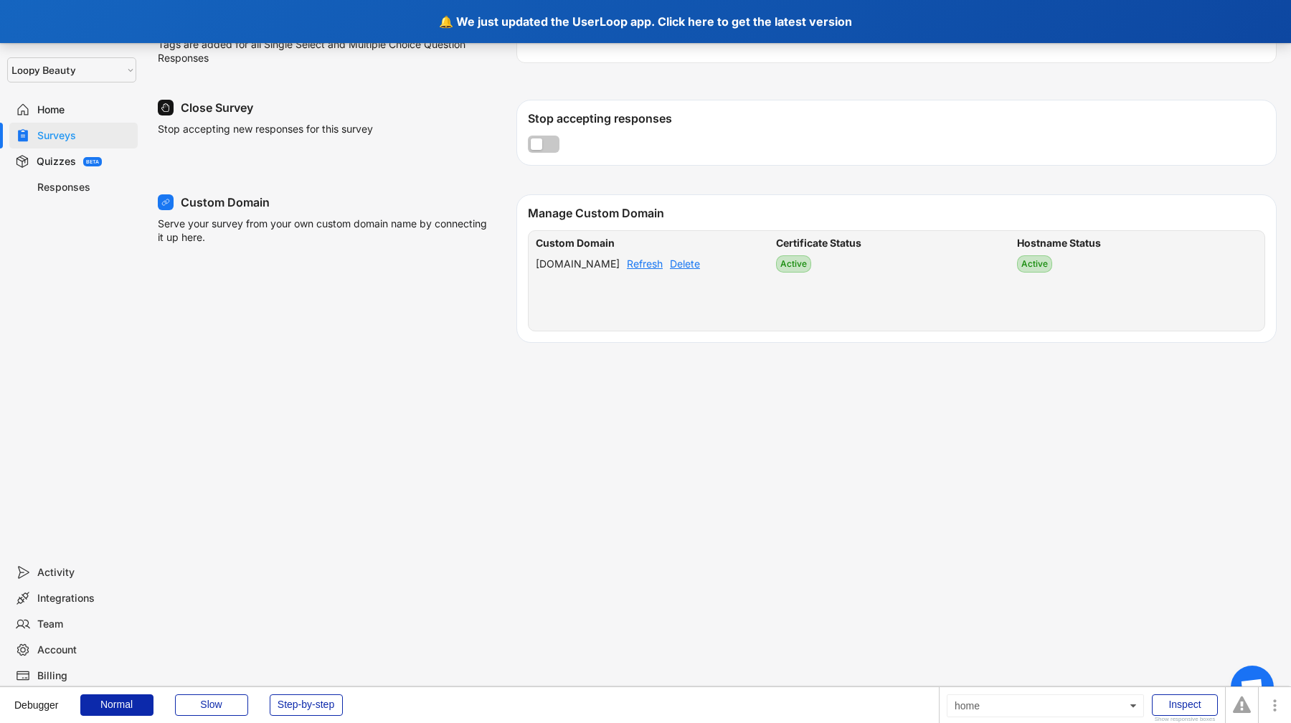
click at [561, 26] on div "🔔 We just updated the UserLoop app. Click here to get the latest version" at bounding box center [645, 21] width 1291 height 43
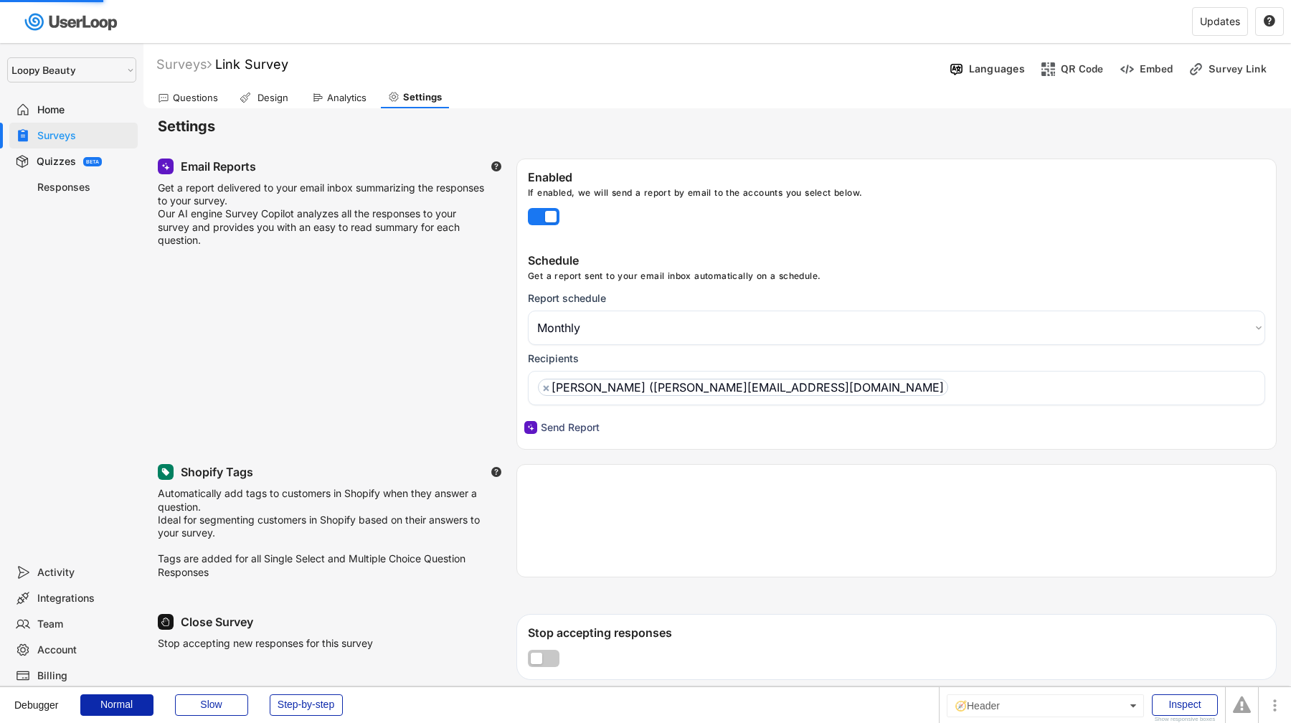
select select ""monthly""
select select ""1348695171700984260__LOOKUP__1621425969652x687239840058835000""
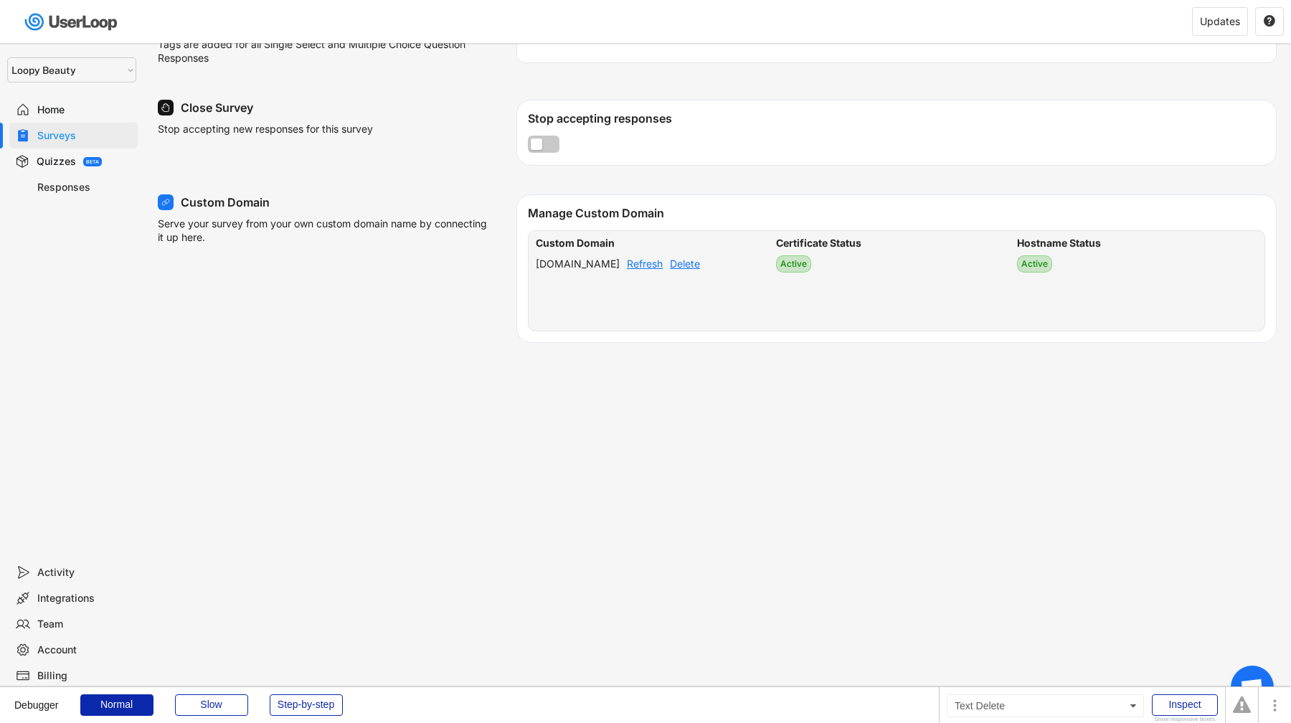
click at [697, 269] on div "Delete" at bounding box center [685, 264] width 30 height 10
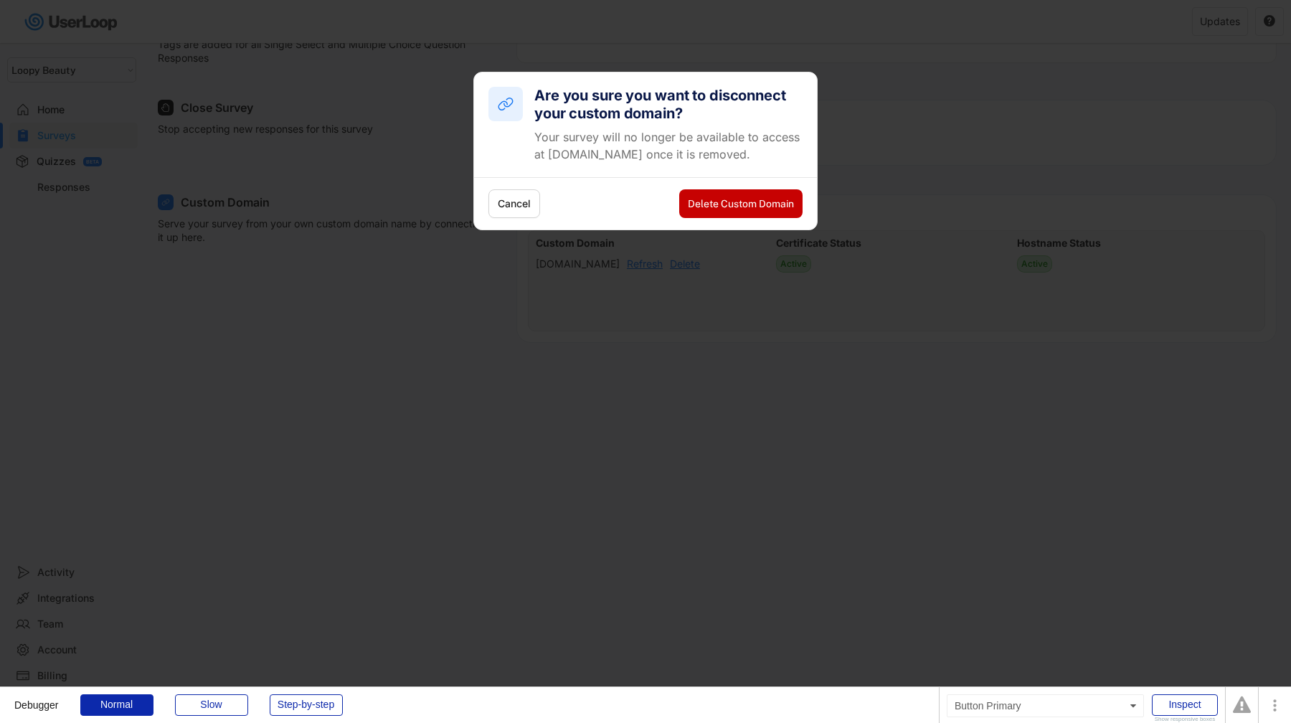
click at [758, 201] on button "Delete Custom Domain" at bounding box center [740, 203] width 123 height 29
select select "1348695171700984260__LOOKUP__1621425946483x437467764361997950"
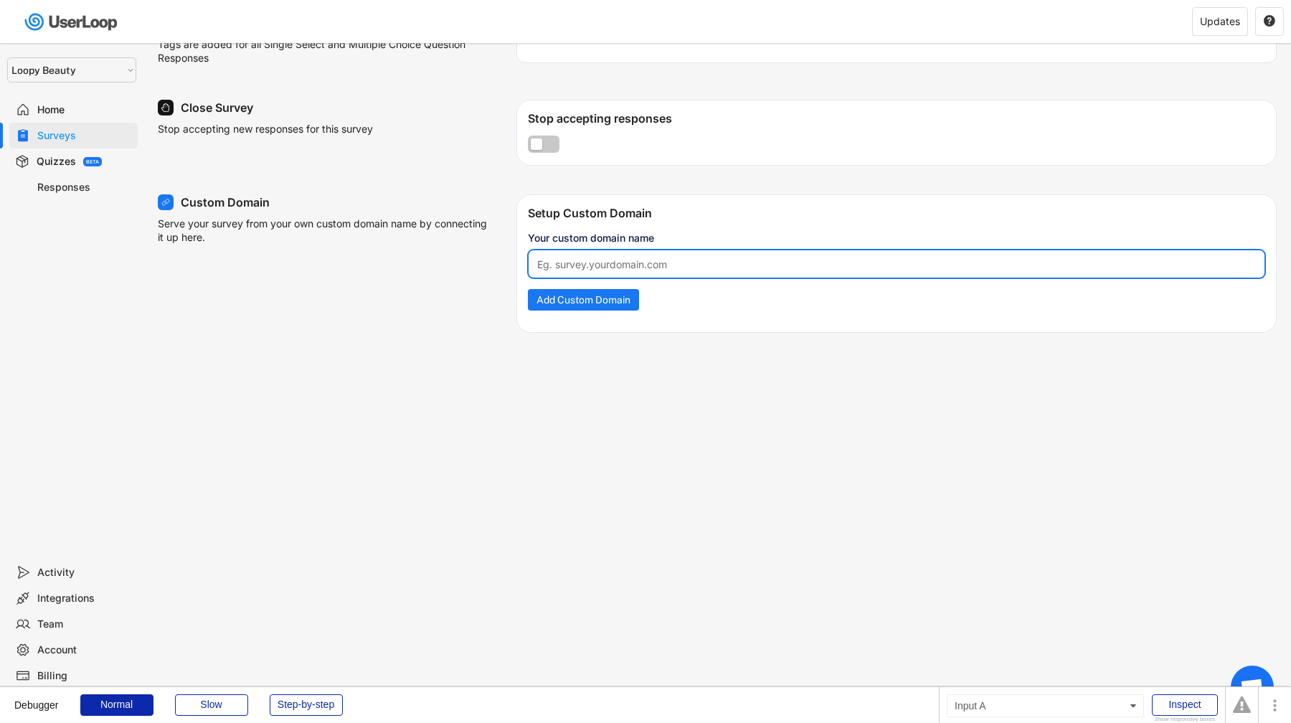
click at [615, 272] on input "input" at bounding box center [896, 264] width 737 height 29
type input "[DOMAIN_NAME]"
click at [608, 304] on button "Add Custom Domain" at bounding box center [583, 300] width 111 height 22
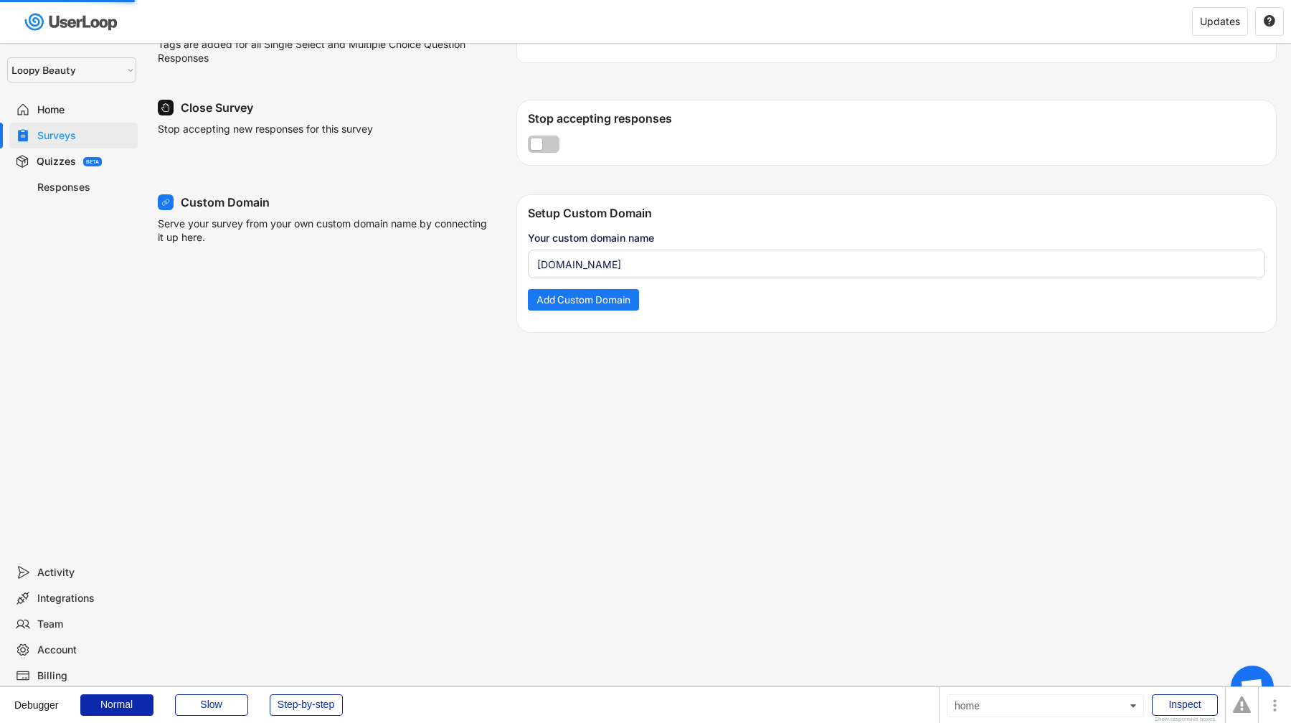
select select "1348695171700984260__LOOKUP__1621425946483x437467764361997950"
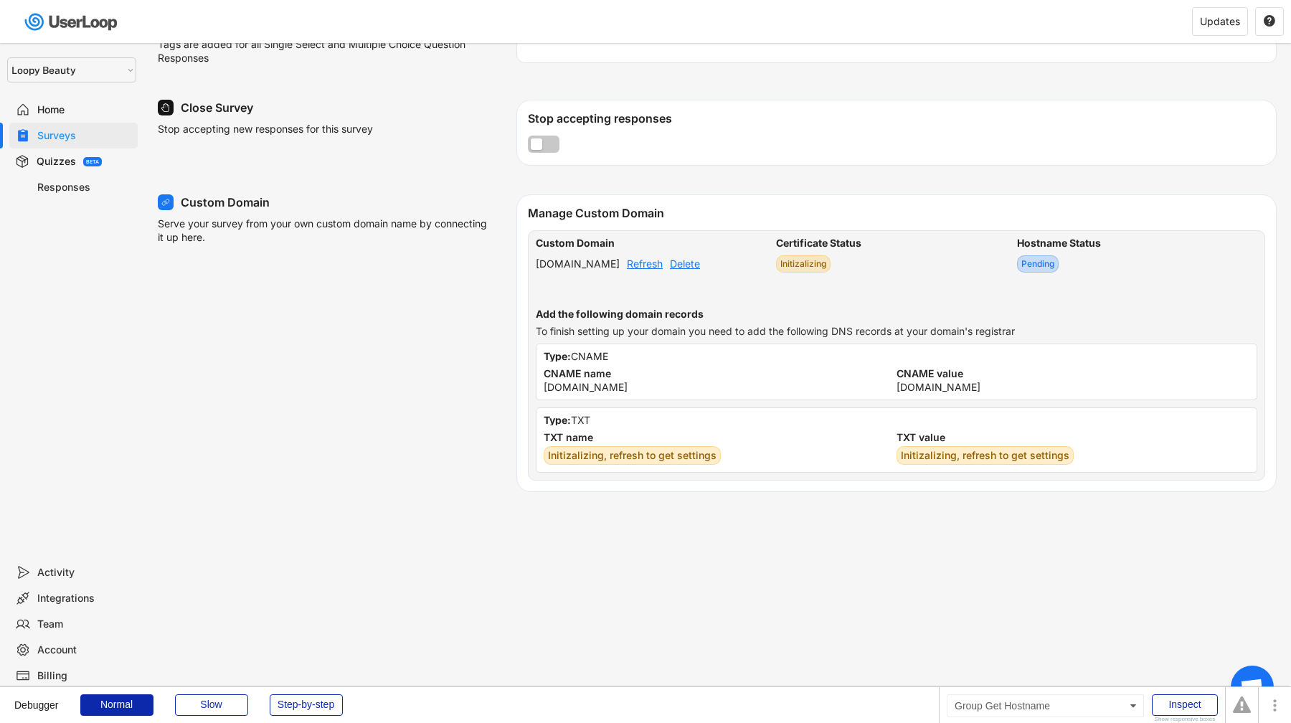
click at [662, 267] on div "Refresh" at bounding box center [645, 264] width 36 height 10
click at [662, 269] on div "Refresh" at bounding box center [645, 264] width 36 height 10
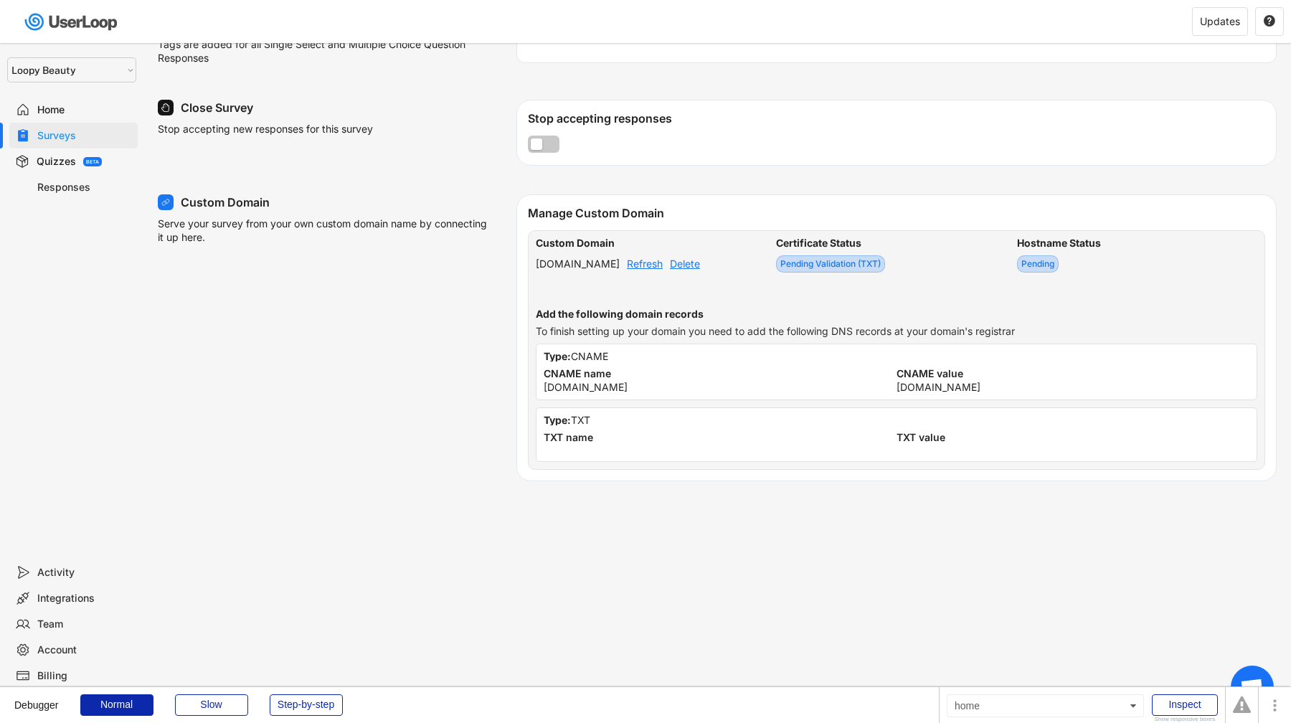
click at [662, 269] on div "Refresh" at bounding box center [645, 264] width 36 height 10
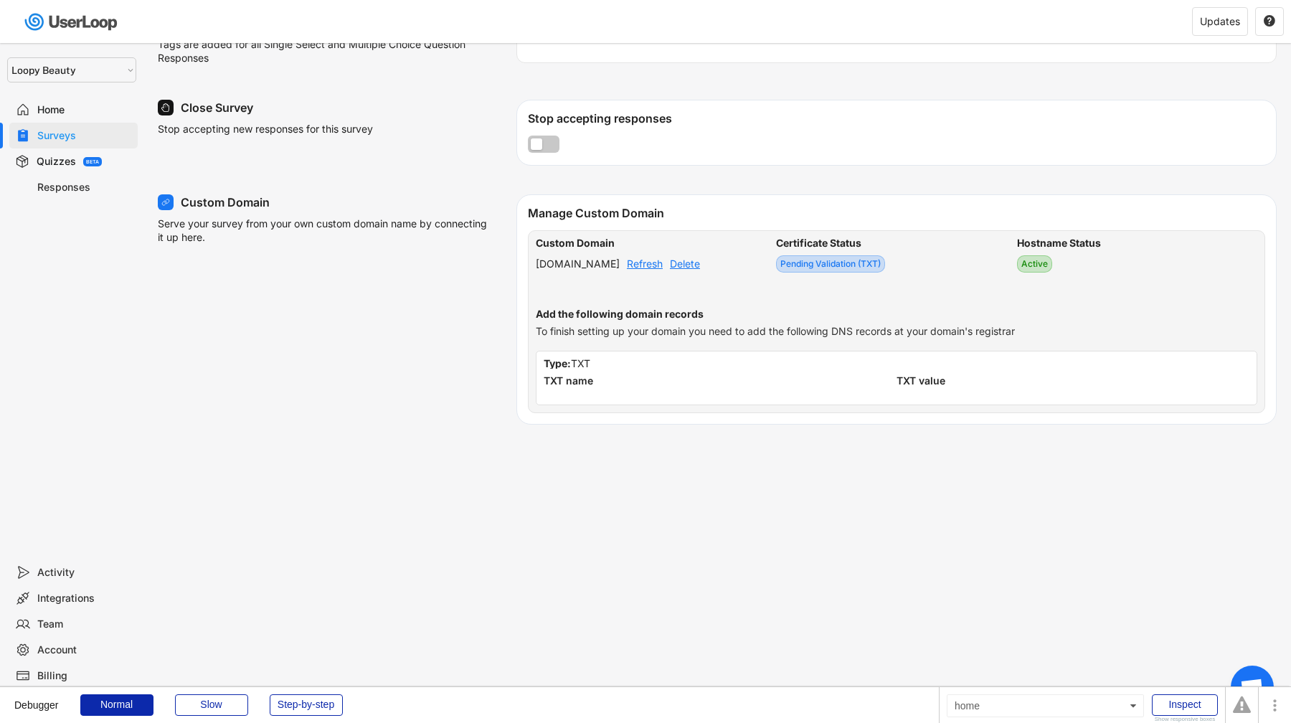
click at [662, 269] on div "Refresh" at bounding box center [645, 264] width 36 height 10
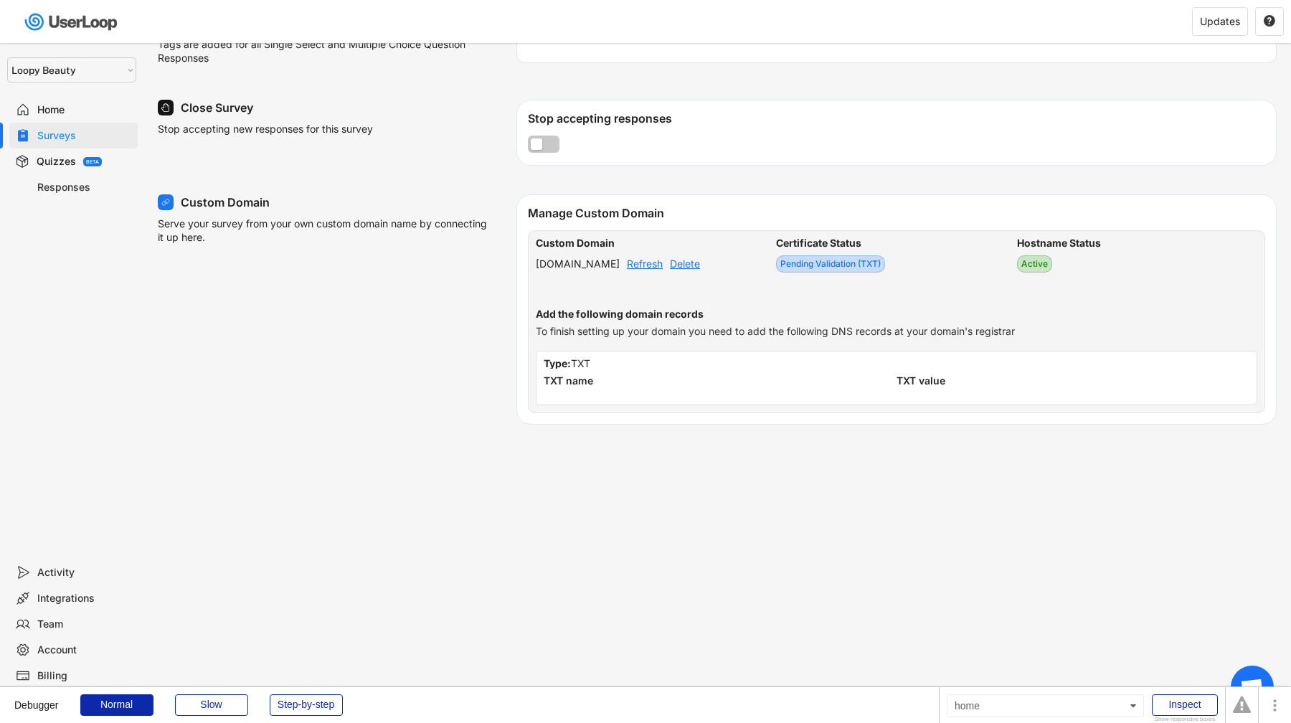
click at [662, 269] on div "Refresh" at bounding box center [645, 264] width 36 height 10
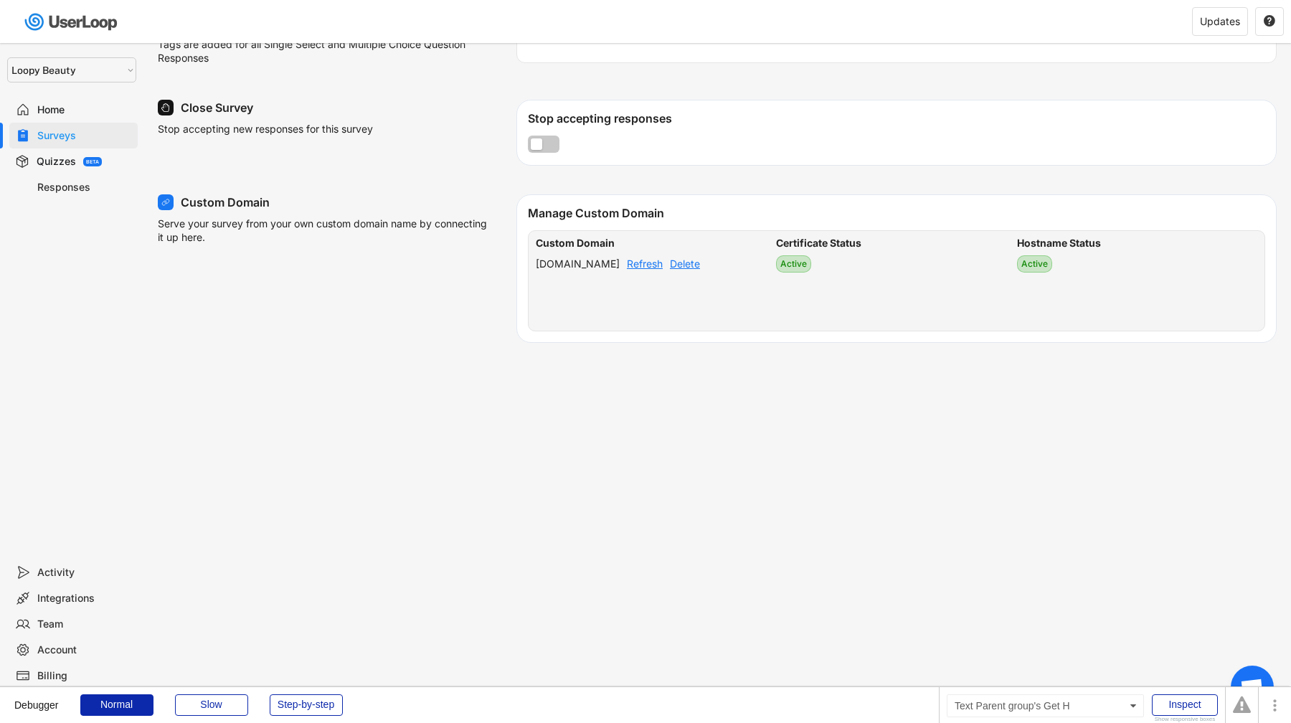
click at [619, 266] on div "[DOMAIN_NAME]" at bounding box center [578, 264] width 84 height 10
copy div "[DOMAIN_NAME]"
click at [75, 193] on div "Responses" at bounding box center [84, 188] width 95 height 14
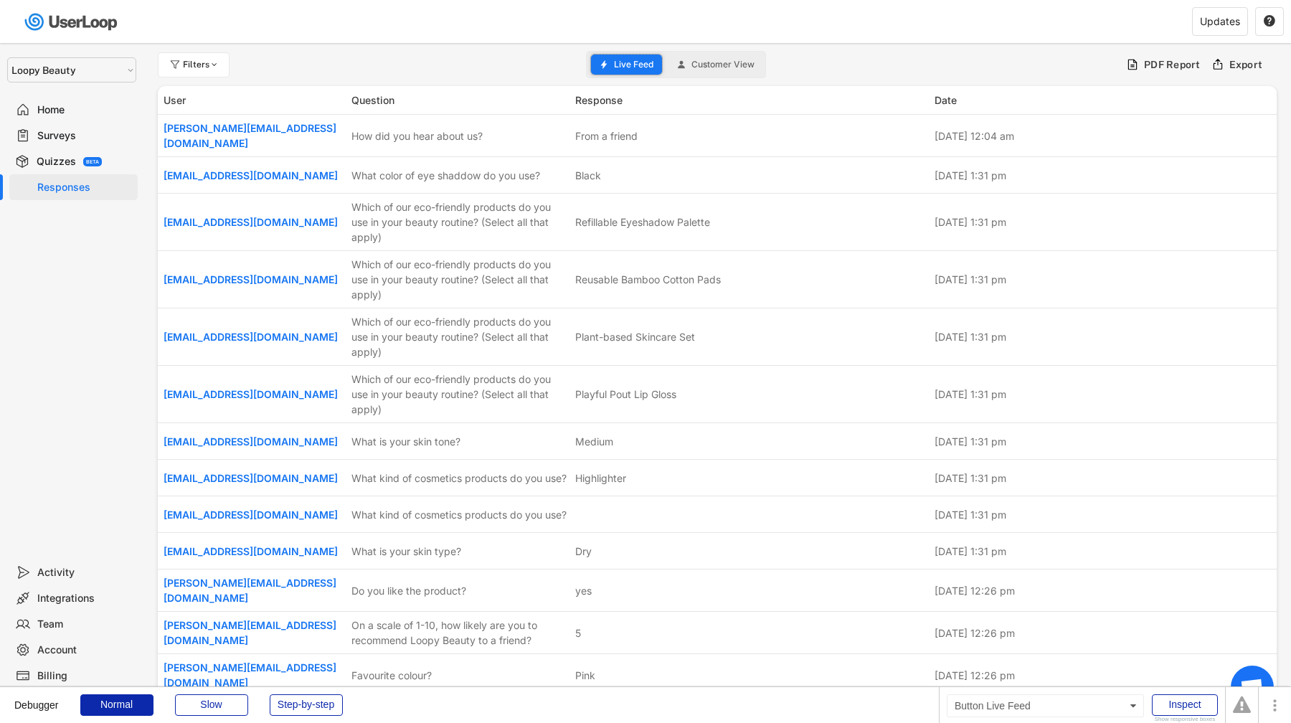
click at [634, 61] on span "Live Feed" at bounding box center [633, 64] width 39 height 9
click at [103, 121] on div "Home" at bounding box center [73, 110] width 128 height 26
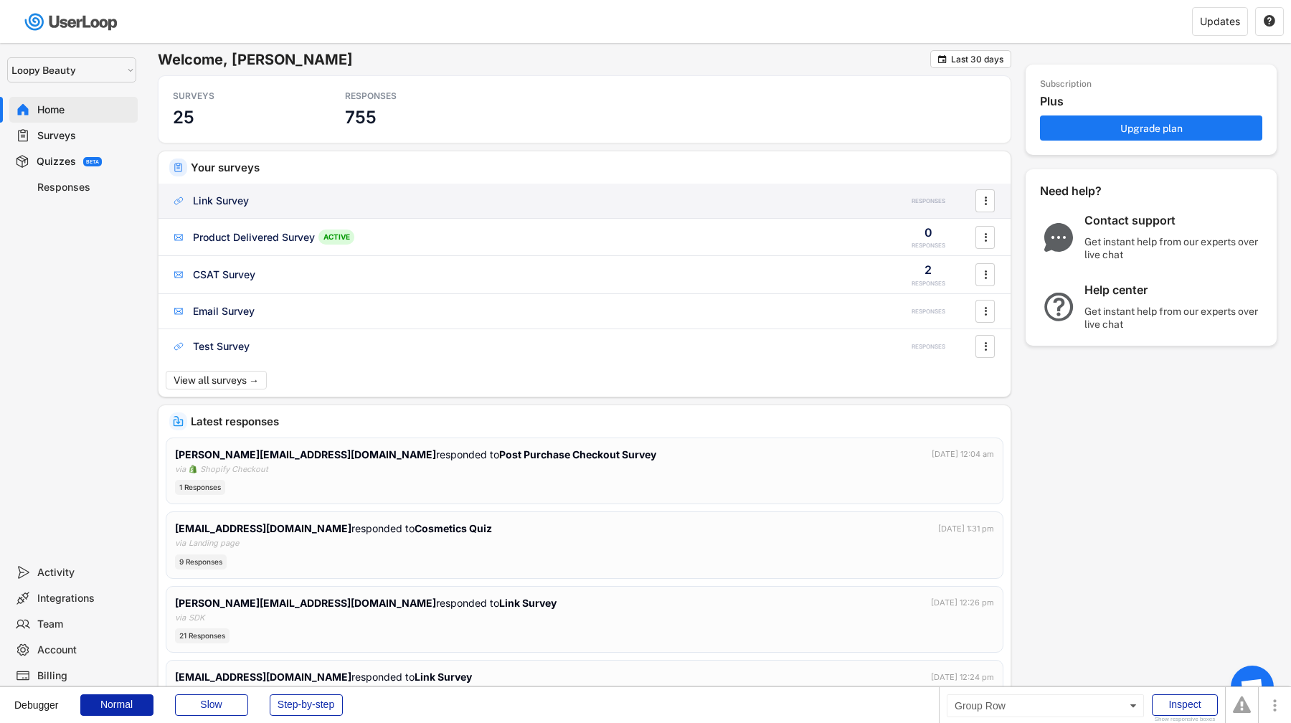
click at [259, 206] on div "Link Survey" at bounding box center [523, 201] width 705 height 14
select select ""monthly""
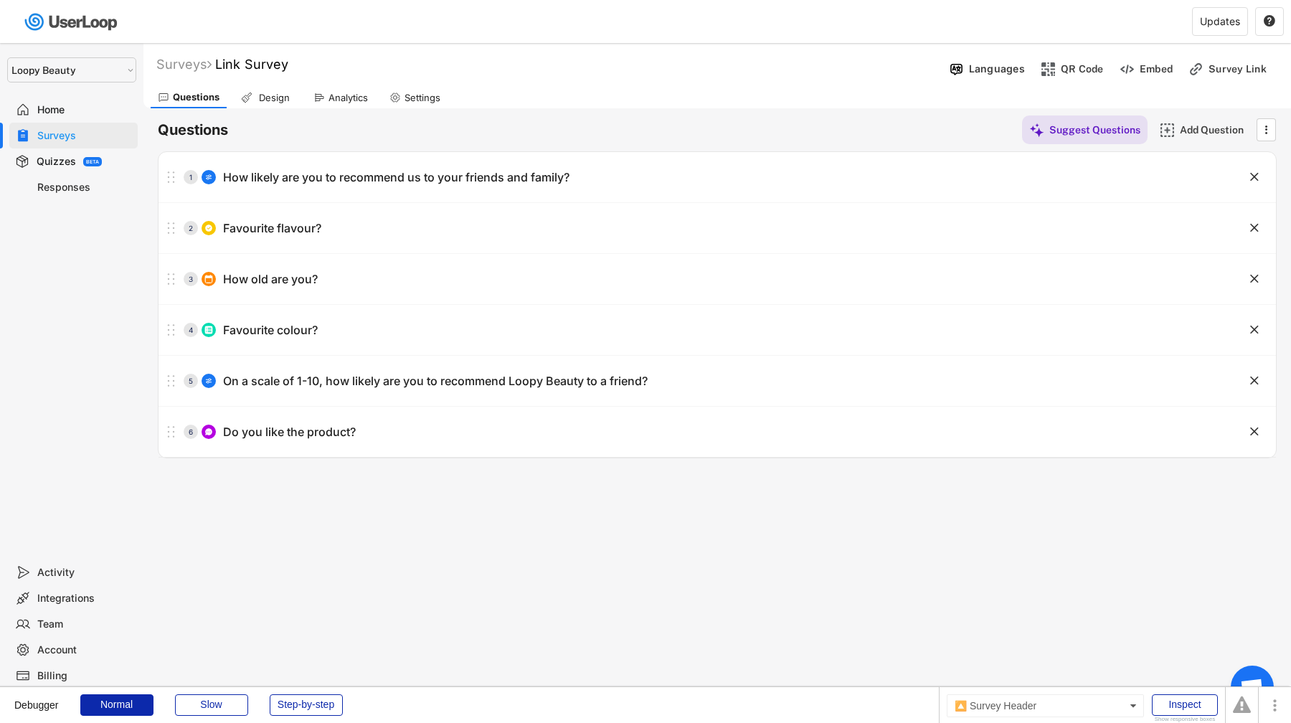
click at [442, 90] on div "Settings" at bounding box center [414, 98] width 65 height 22
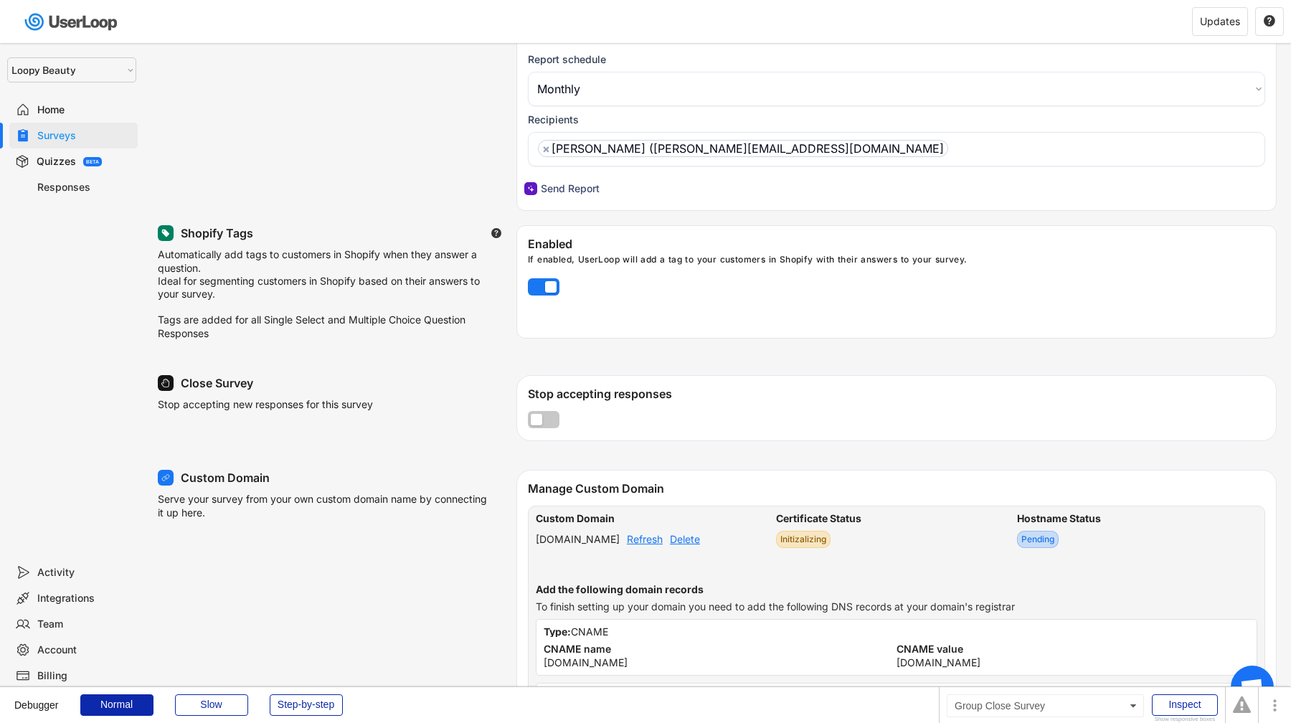
scroll to position [483, 0]
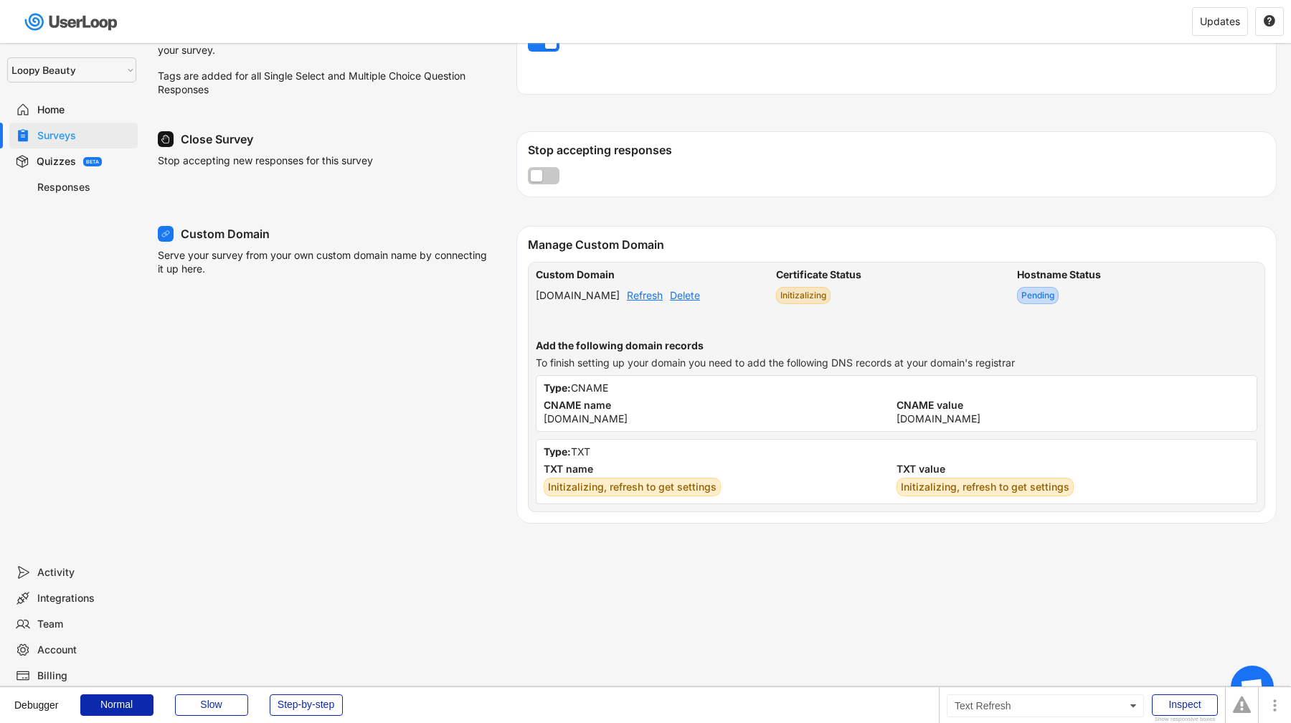
click at [662, 300] on div "Refresh" at bounding box center [645, 295] width 36 height 10
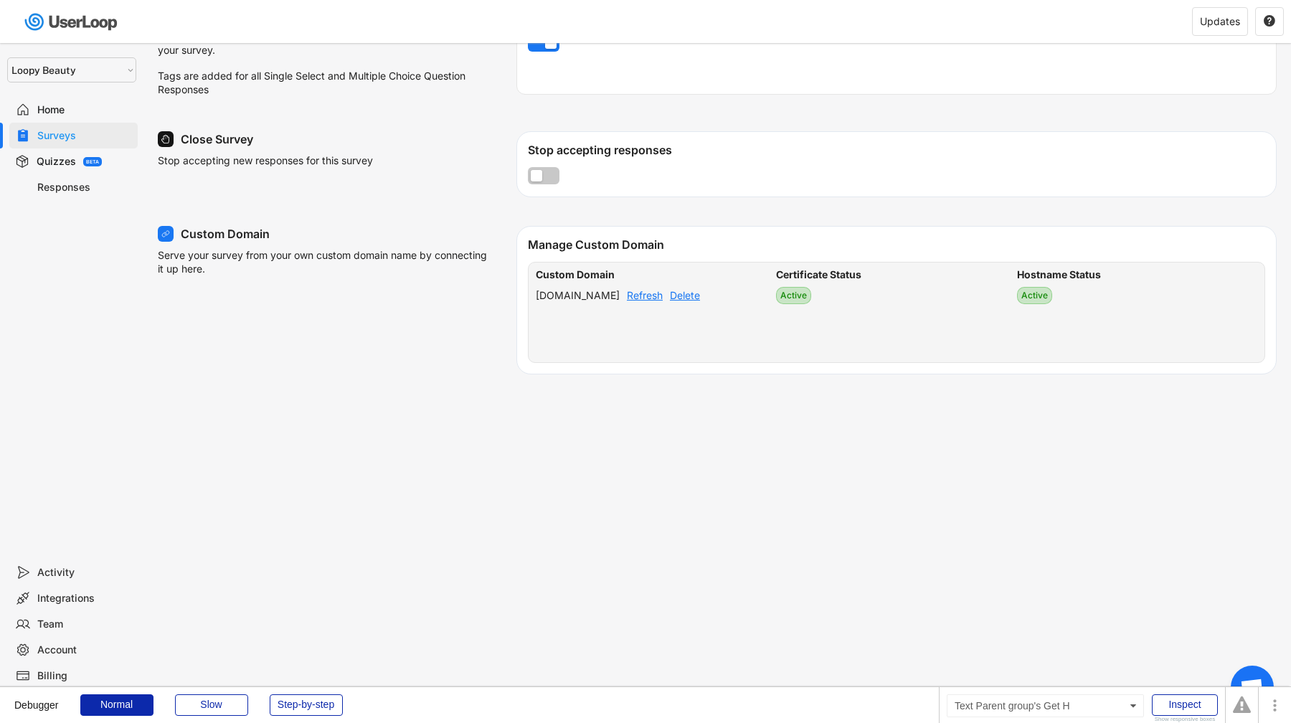
click at [601, 300] on div "[DOMAIN_NAME]" at bounding box center [578, 295] width 84 height 10
copy div "[DOMAIN_NAME]"
click at [599, 300] on div "[DOMAIN_NAME]" at bounding box center [578, 295] width 84 height 10
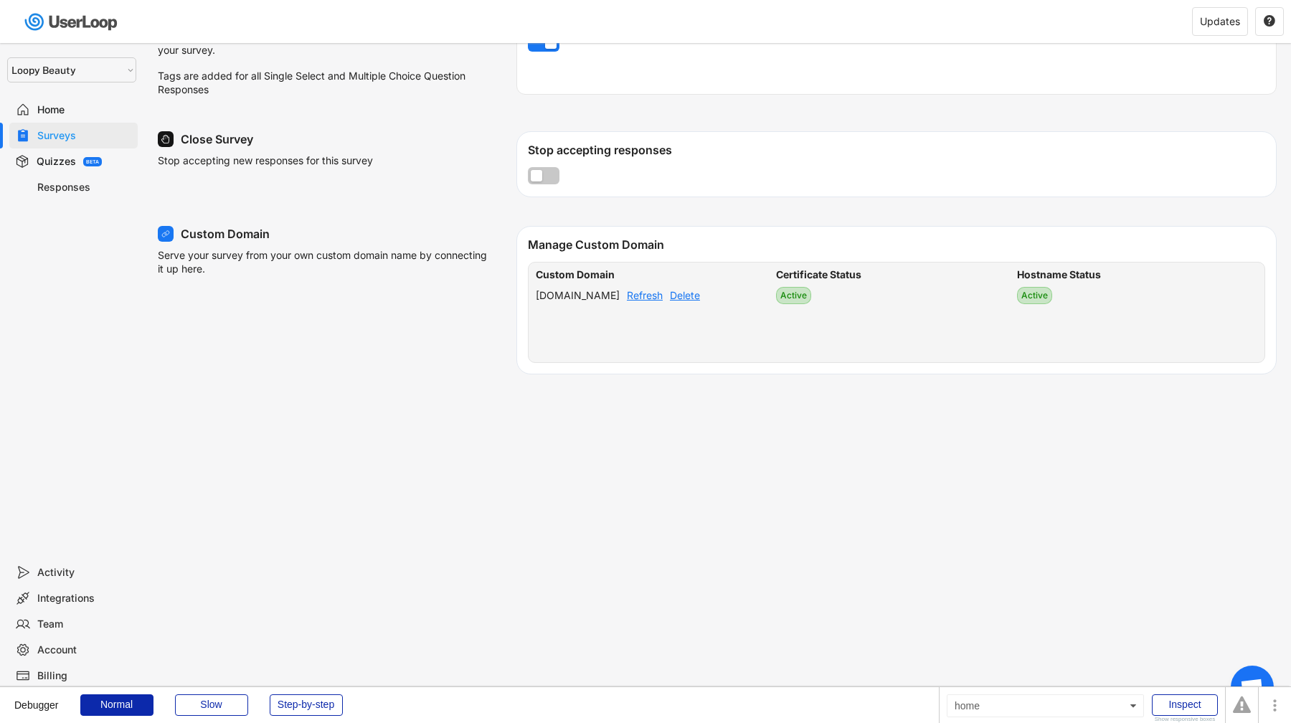
click at [599, 300] on div "[DOMAIN_NAME]" at bounding box center [578, 295] width 84 height 10
click at [92, 181] on div "Responses" at bounding box center [84, 188] width 95 height 14
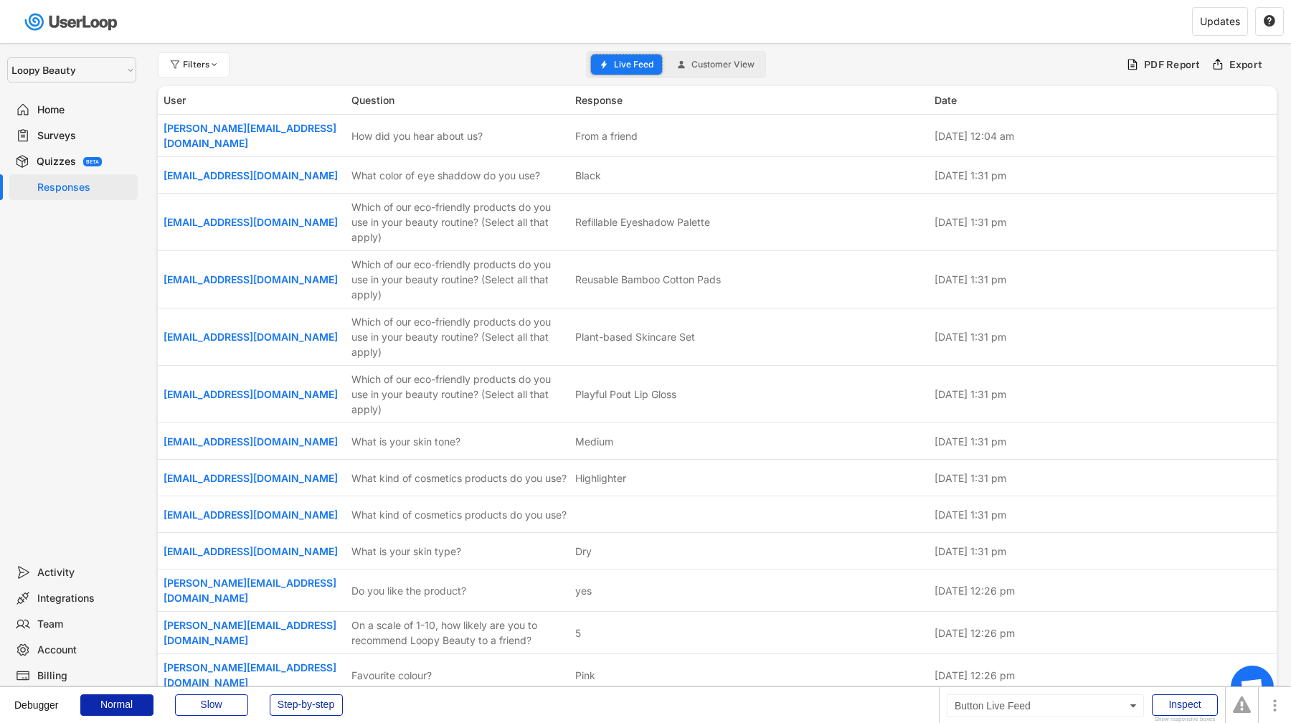
click at [647, 70] on button "Live Feed" at bounding box center [626, 64] width 71 height 20
click at [105, 183] on div "Responses" at bounding box center [84, 188] width 95 height 14
click at [106, 113] on div "Home" at bounding box center [84, 110] width 95 height 14
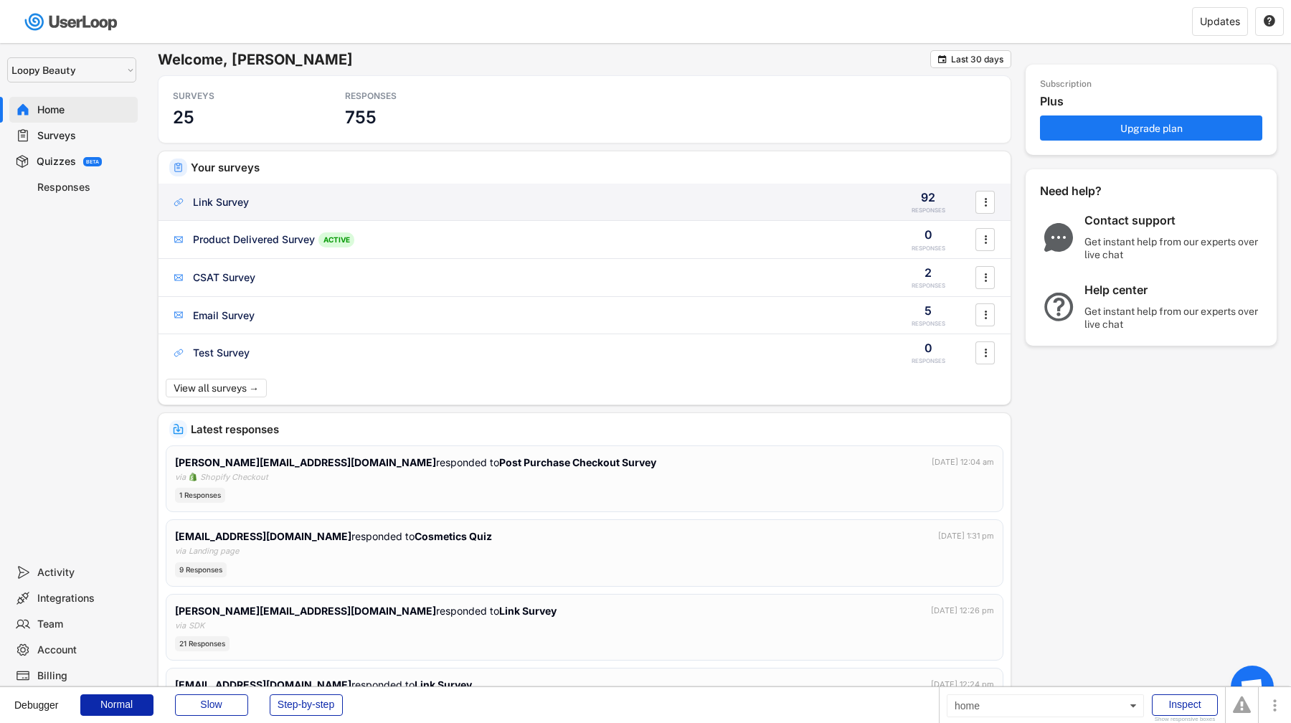
click at [251, 196] on div "Link Survey" at bounding box center [523, 202] width 705 height 14
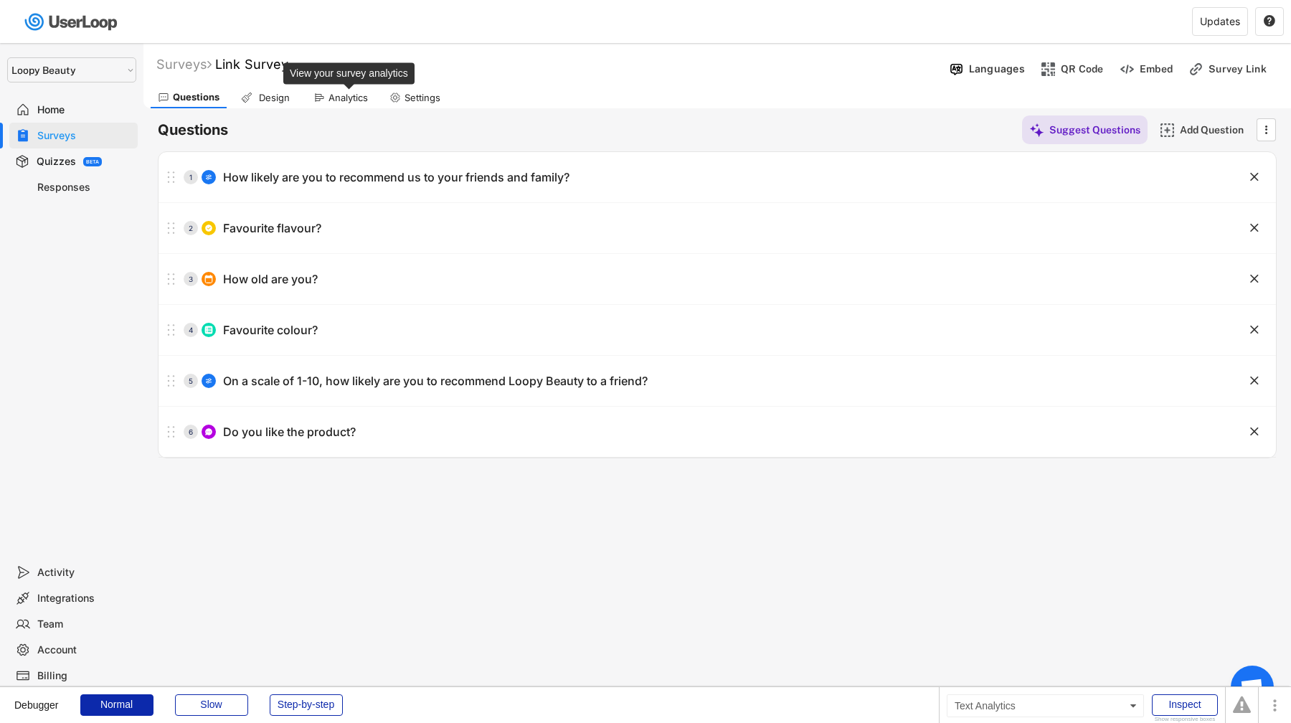
click at [348, 99] on div "Analytics" at bounding box center [347, 98] width 39 height 12
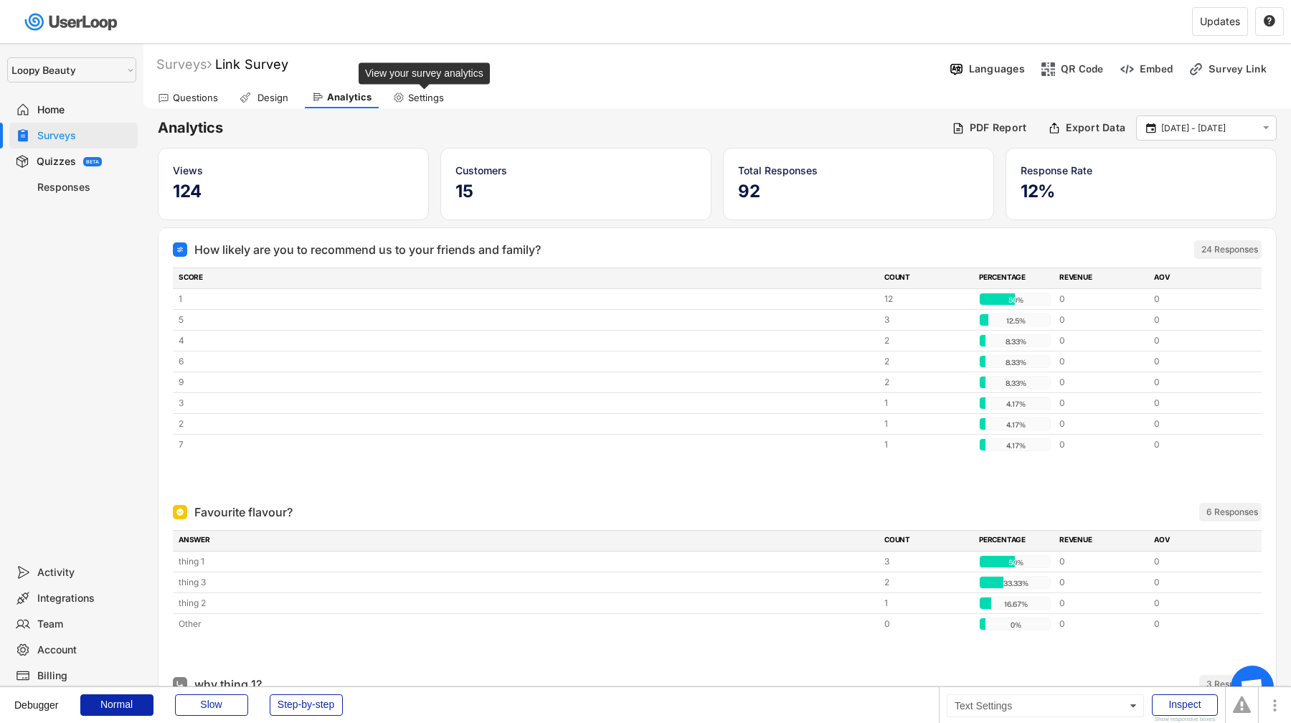
click at [426, 103] on div "Settings" at bounding box center [426, 98] width 36 height 12
select select "1348695171700984260__LOOKUP__1621425946483x437467764361997950"
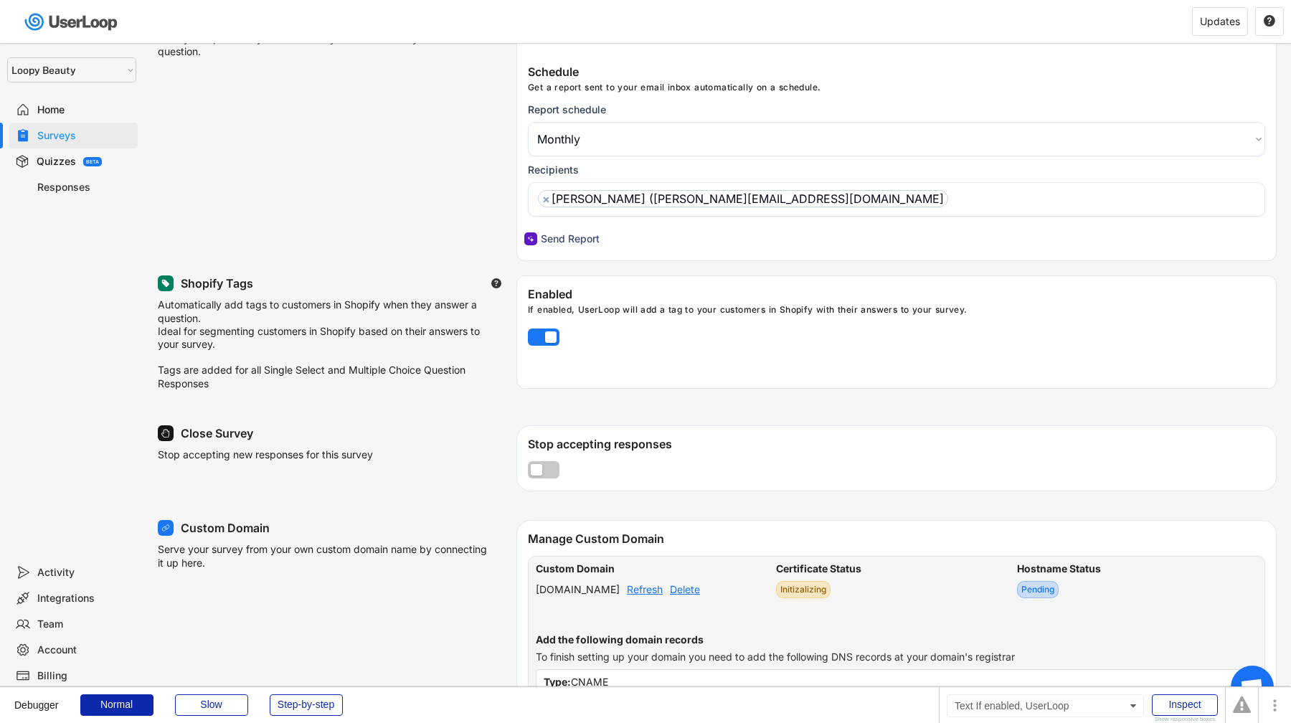
scroll to position [199, 0]
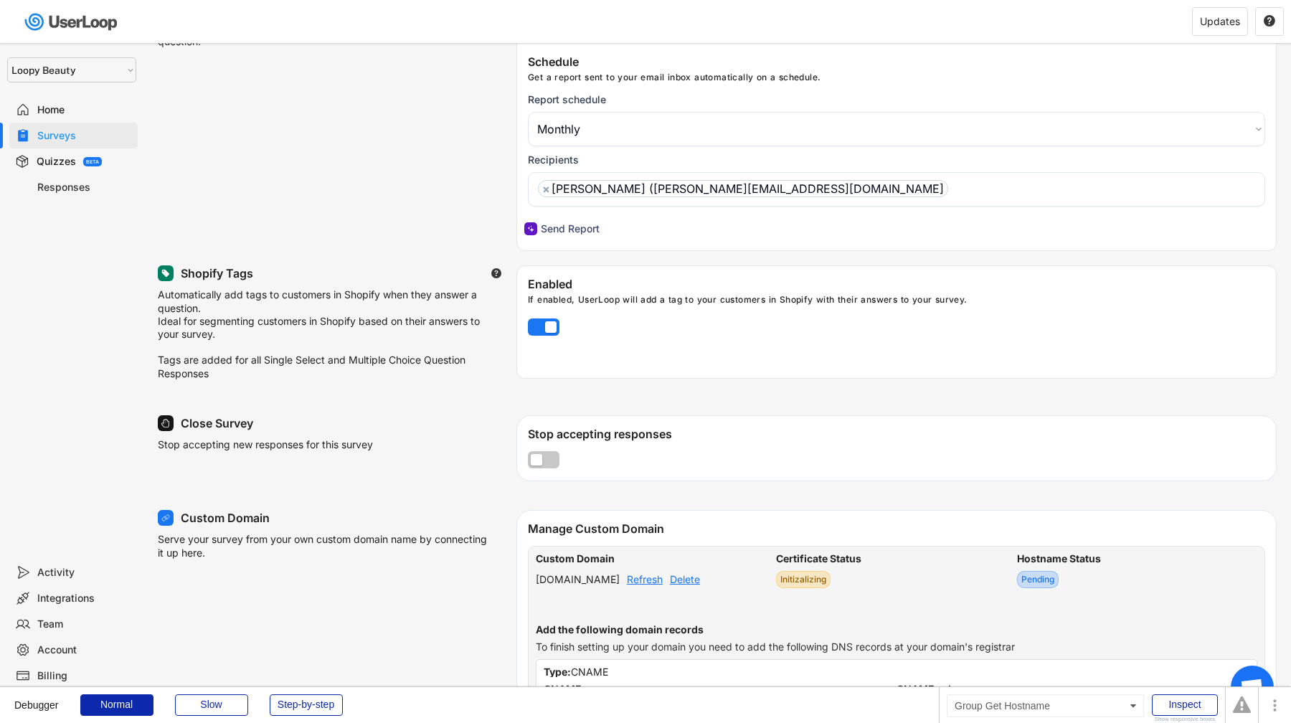
click at [591, 584] on div "[DOMAIN_NAME]" at bounding box center [578, 579] width 84 height 10
copy div "[DOMAIN_NAME]"
click at [49, 186] on div "Responses" at bounding box center [84, 188] width 95 height 14
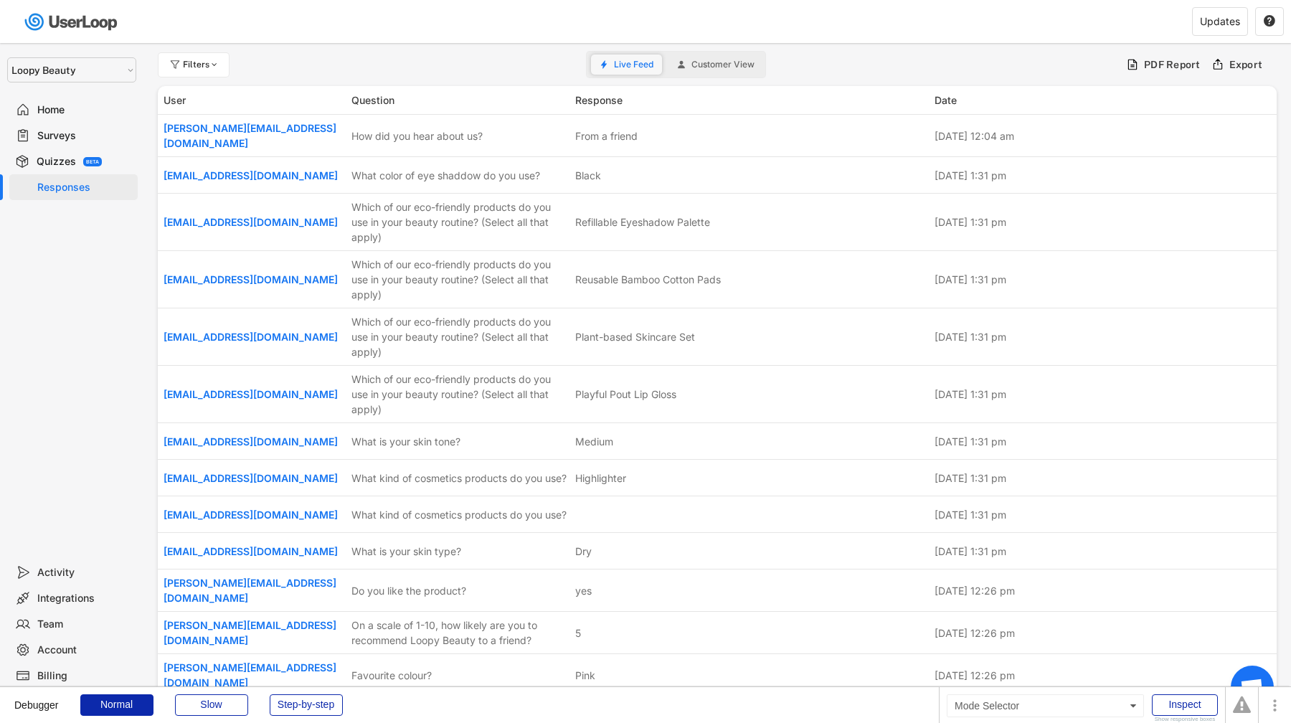
click at [637, 65] on span "Live Feed" at bounding box center [633, 64] width 39 height 9
click at [701, 66] on span "Customer View" at bounding box center [722, 64] width 63 height 9
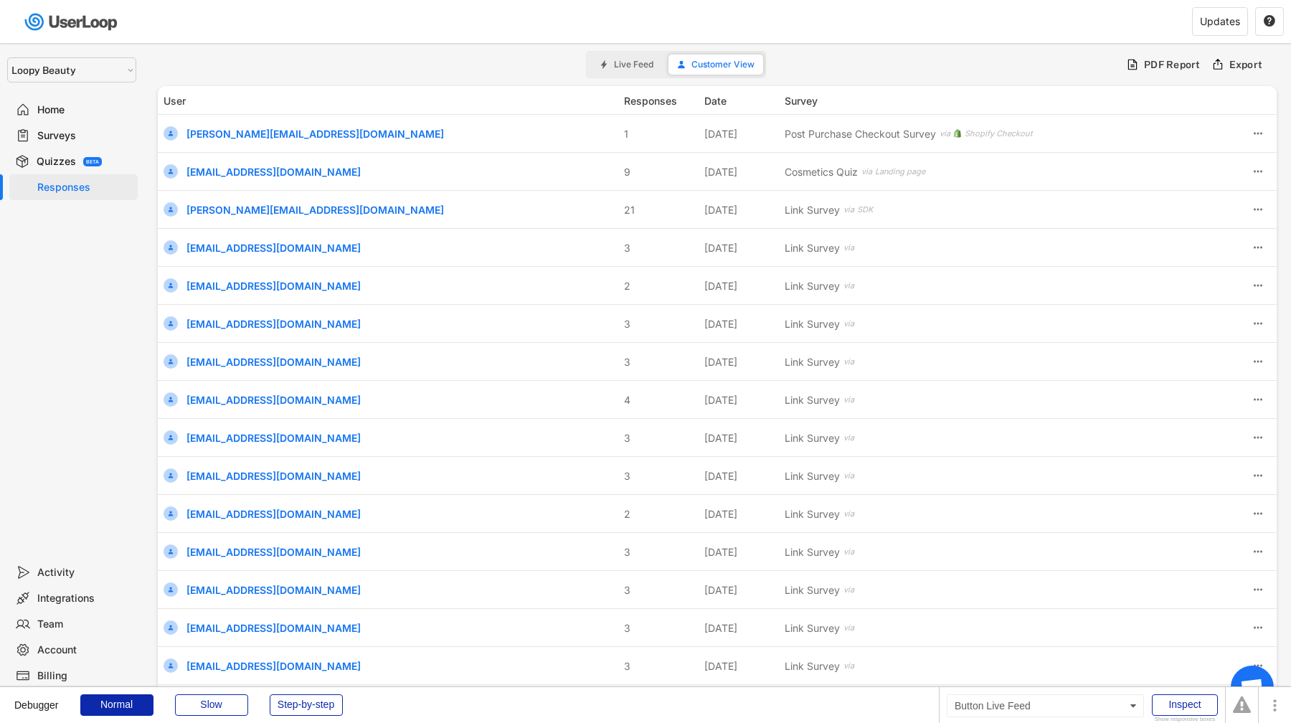
click at [632, 70] on button "Live Feed" at bounding box center [626, 64] width 71 height 20
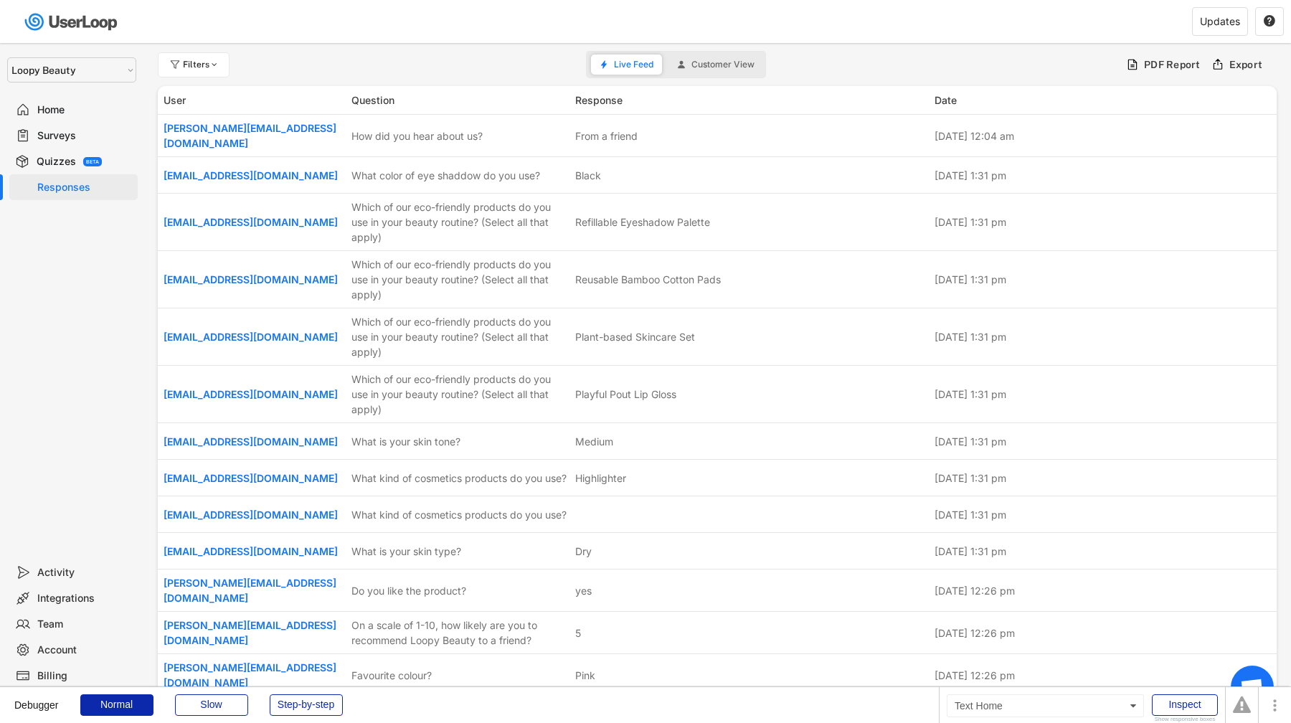
click at [51, 116] on div "Home" at bounding box center [84, 110] width 95 height 14
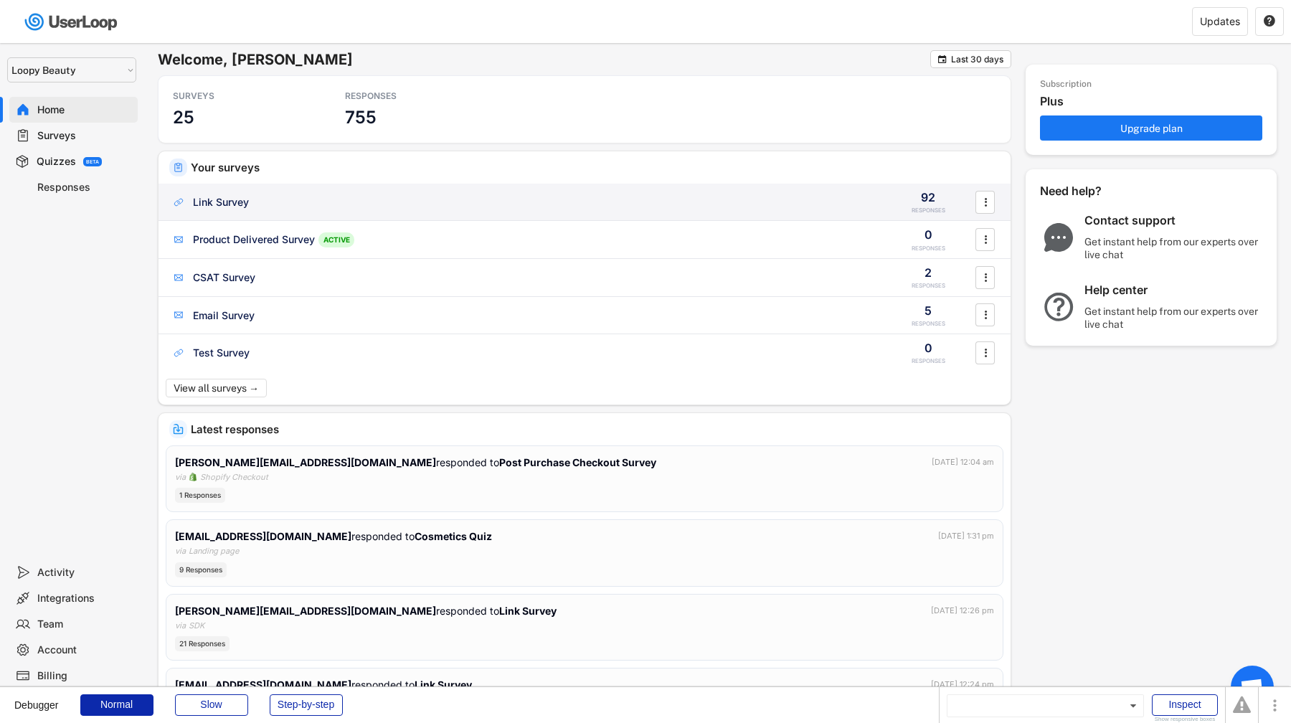
click at [278, 209] on div "Link Survey 92 RESPONSES " at bounding box center [584, 202] width 852 height 37
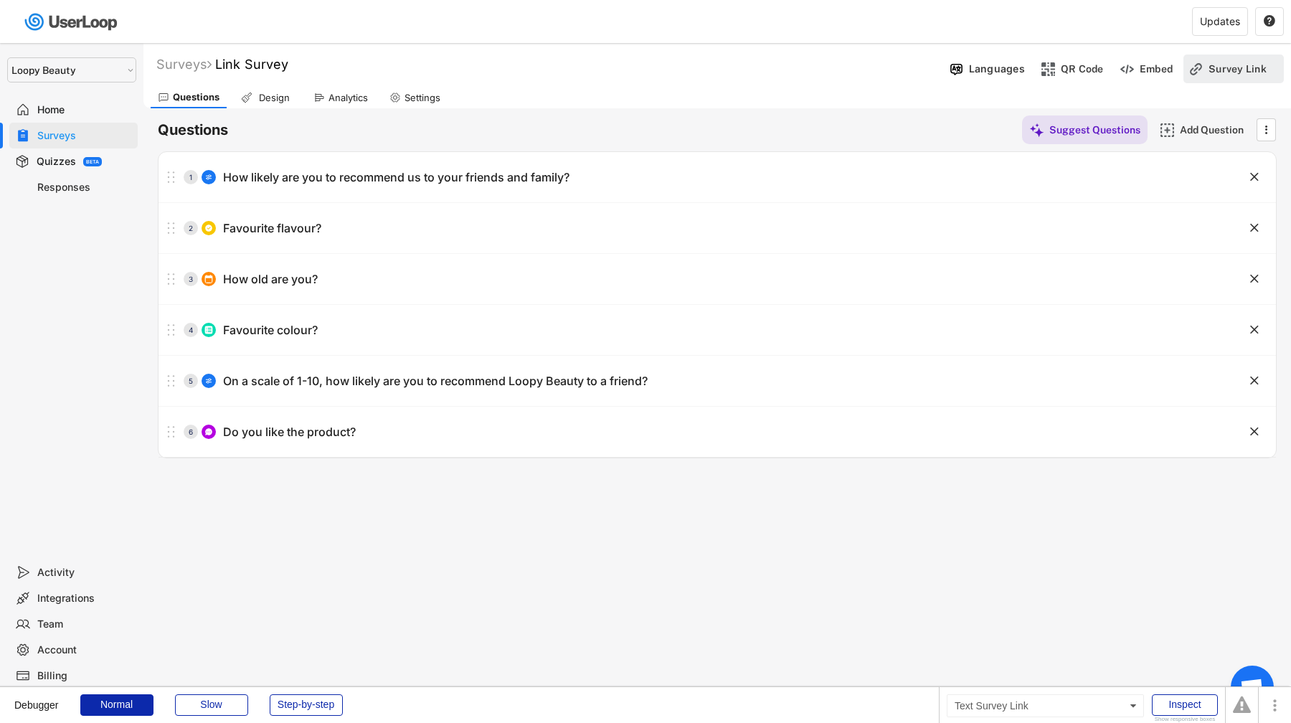
click at [1214, 78] on div "Survey Link" at bounding box center [1244, 68] width 72 height 29
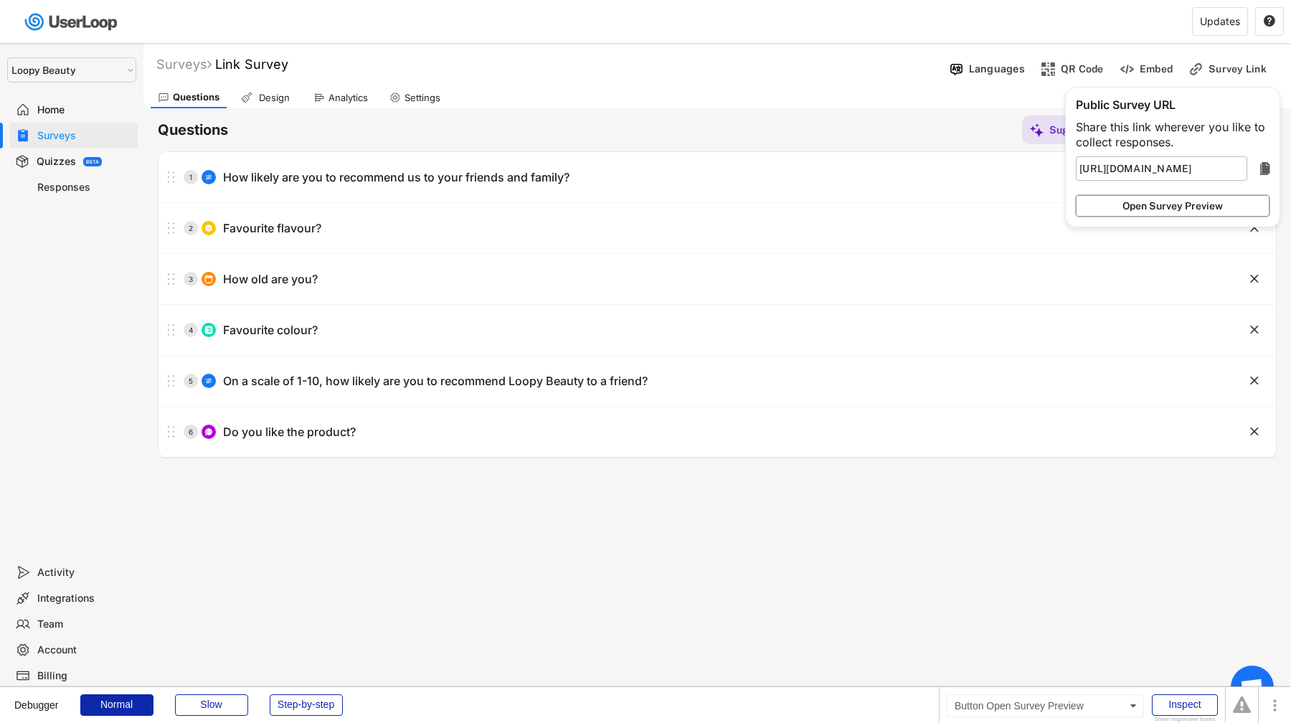
click at [1146, 199] on button "Open Survey Preview" at bounding box center [1172, 206] width 194 height 22
click at [85, 181] on div "Responses" at bounding box center [84, 188] width 95 height 14
type input "https://userloop.io/version-test/s/"
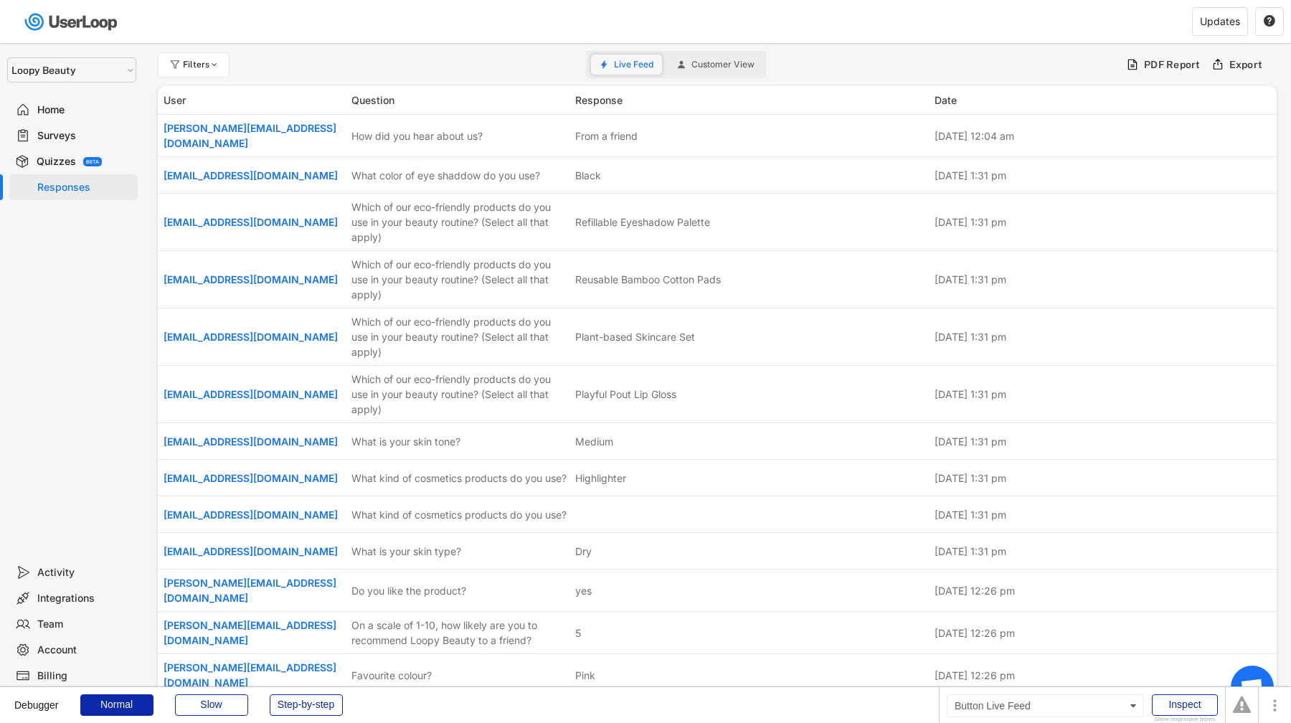
click at [634, 62] on span "Live Feed" at bounding box center [633, 64] width 39 height 9
click at [34, 109] on div "Home" at bounding box center [73, 110] width 128 height 26
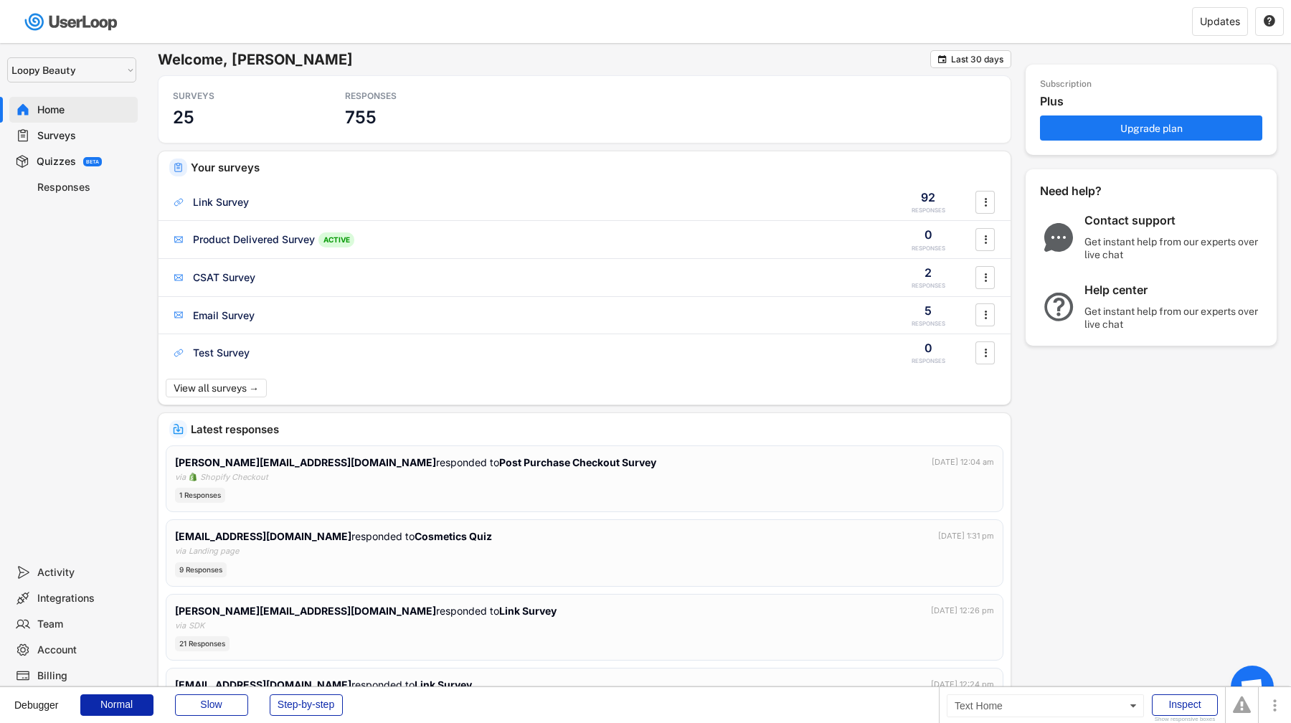
click at [116, 106] on div "Home" at bounding box center [84, 110] width 95 height 14
click at [84, 138] on div "Surveys" at bounding box center [84, 136] width 95 height 14
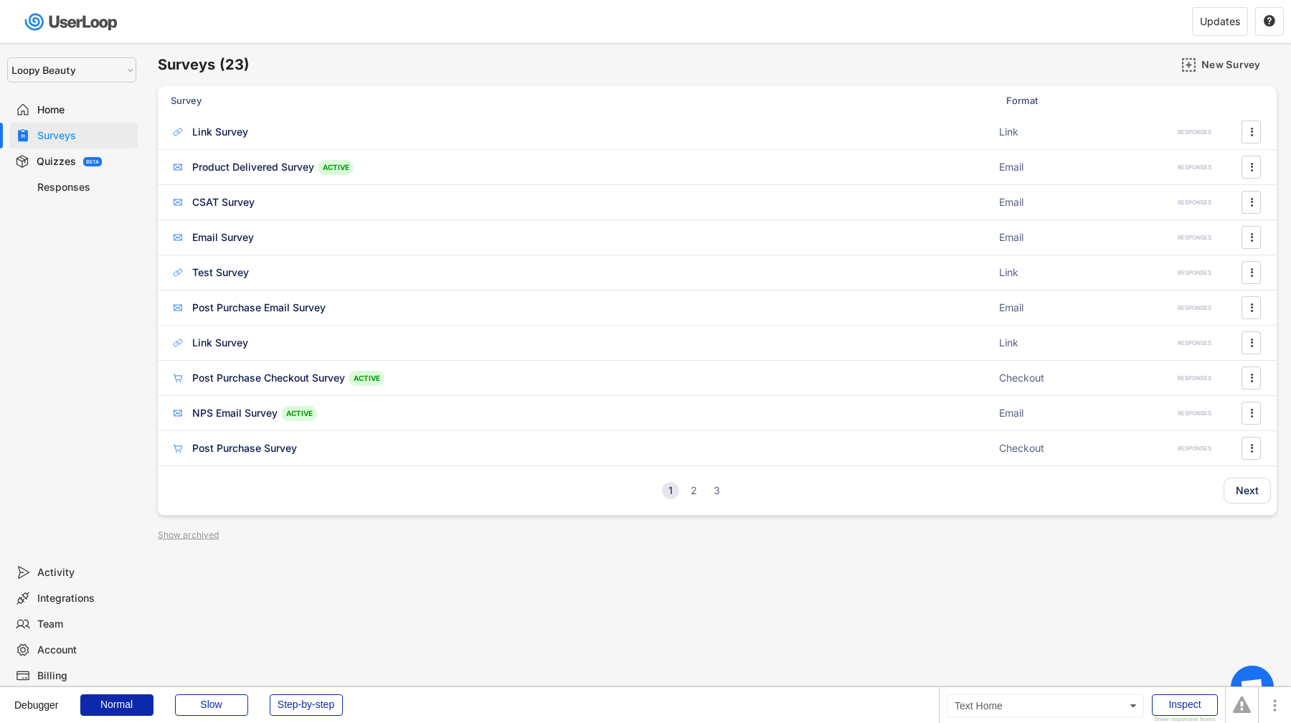
click at [82, 107] on div "Home" at bounding box center [84, 110] width 95 height 14
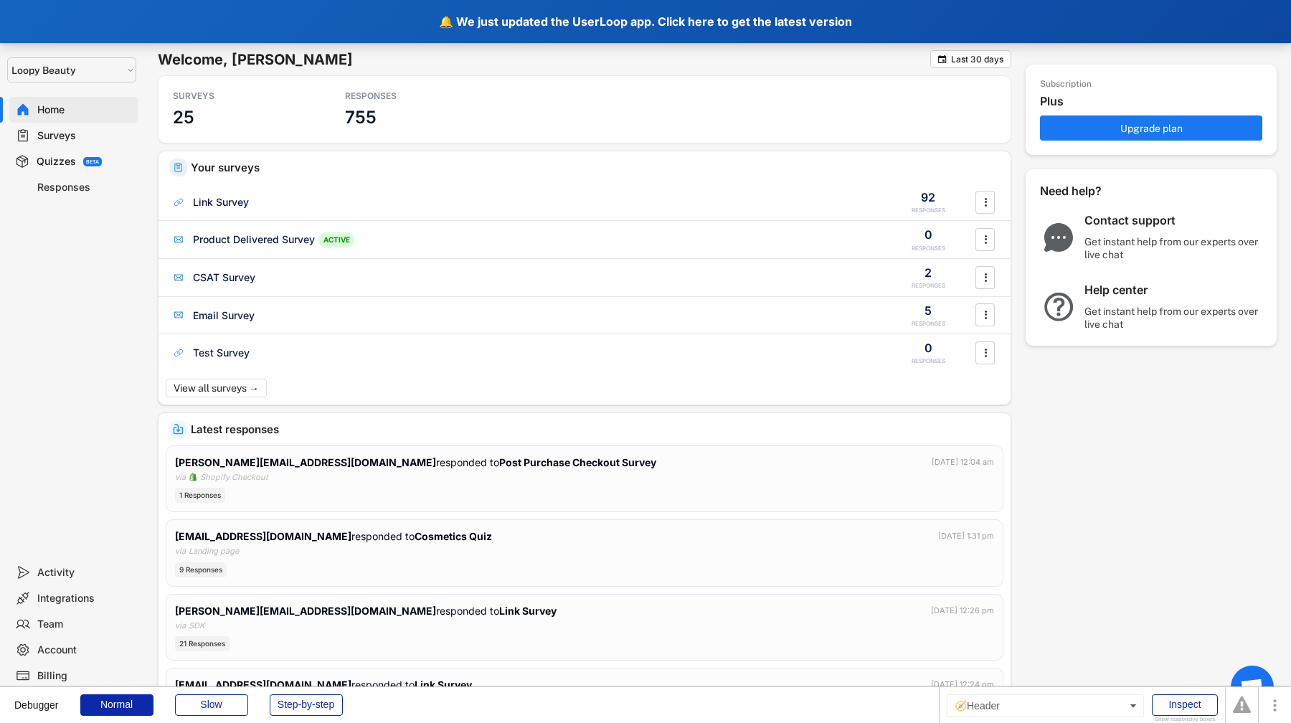
click at [423, 16] on div "🔔 We just updated the UserLoop app. Click here to get the latest version" at bounding box center [645, 21] width 1291 height 43
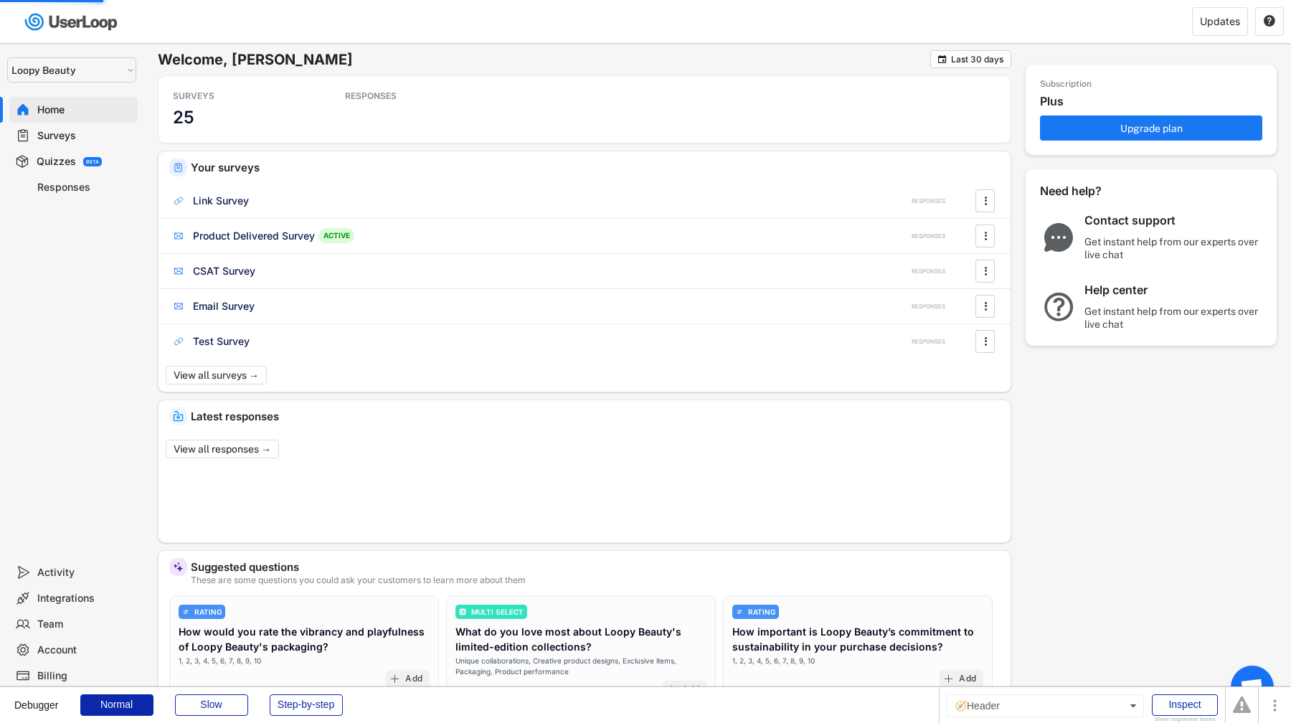
select select ""1348695171700984260__LOOKUP__1621425969652x687239840058835000""
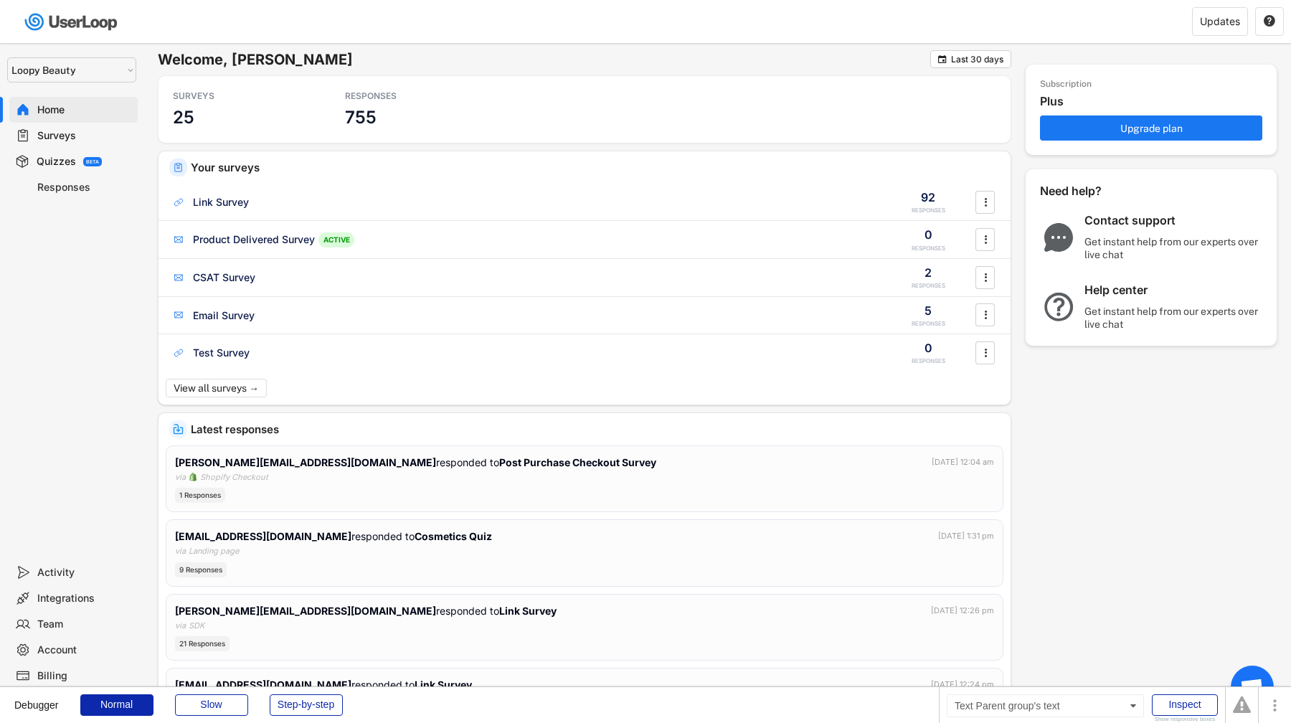
click at [63, 568] on div "Activity" at bounding box center [84, 573] width 95 height 14
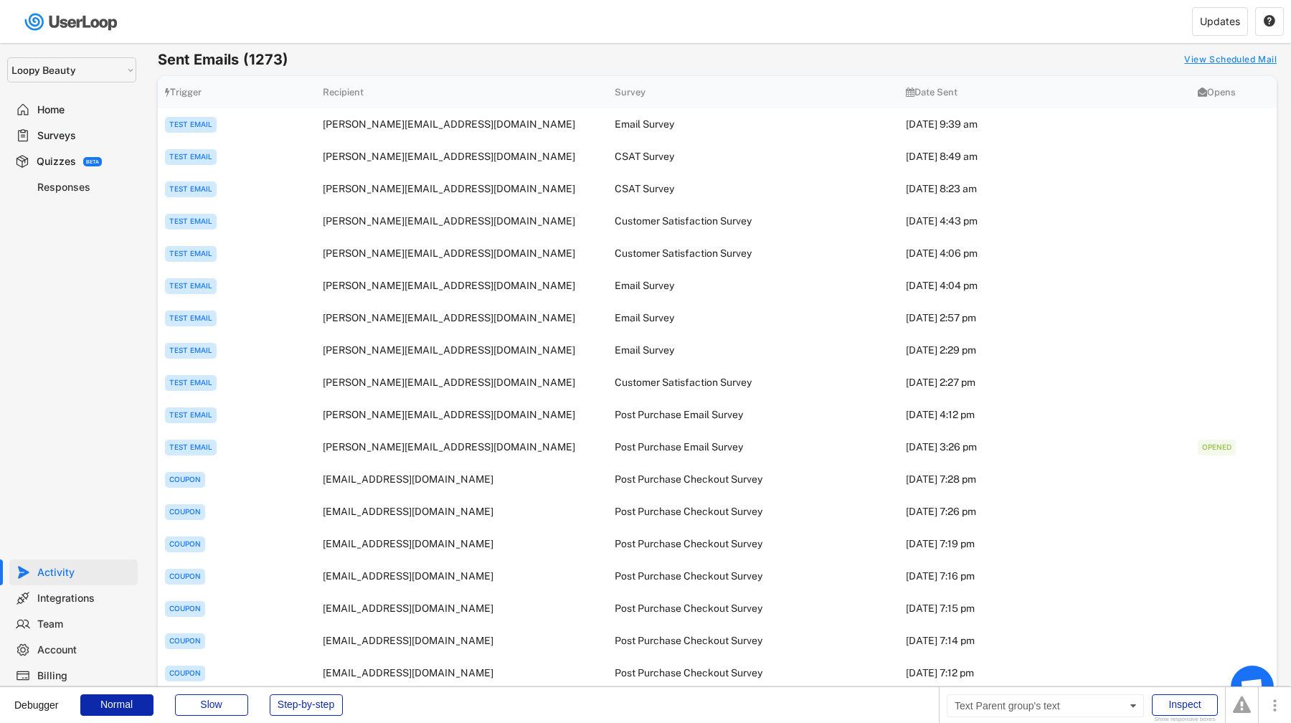
click at [62, 596] on div "Integrations" at bounding box center [84, 599] width 95 height 14
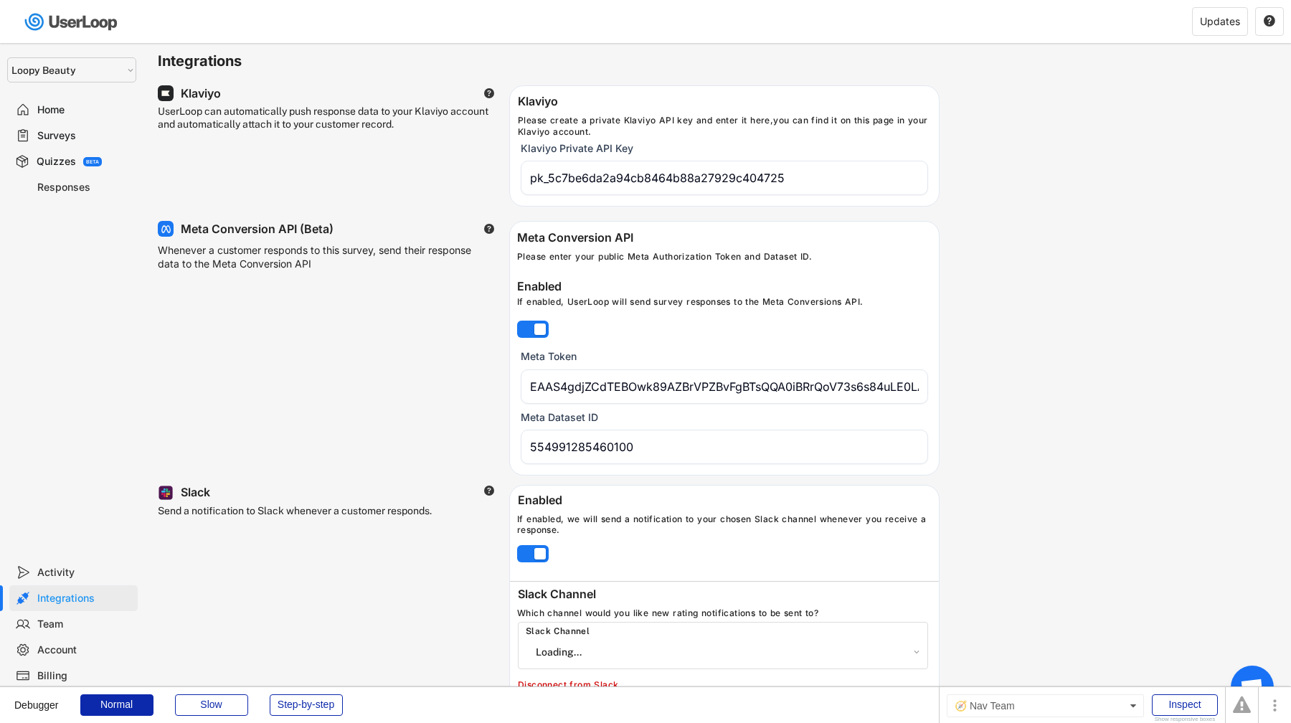
select select "{"_class":"StaticObject","data":{"_api_c2_id":"C01GM3230LB","_api_c2_name":"dem…"
click at [104, 129] on div "Surveys" at bounding box center [84, 136] width 95 height 14
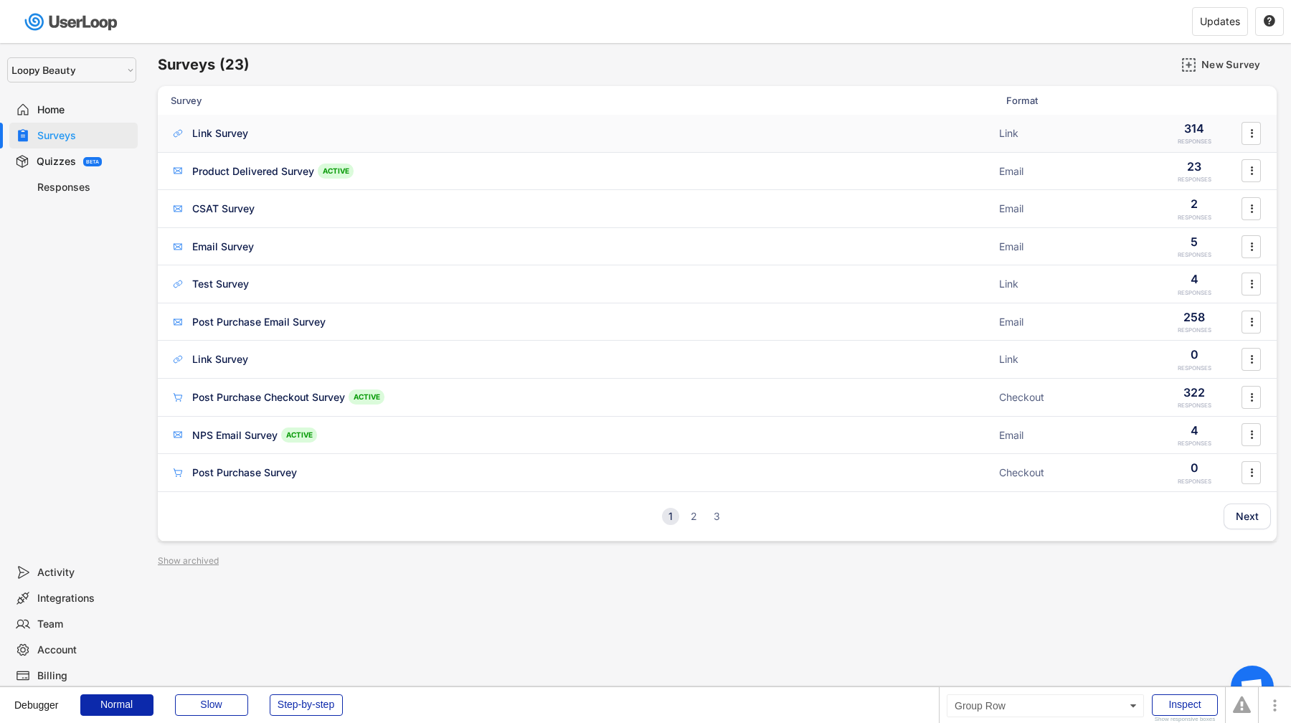
click at [234, 136] on div "Link Survey" at bounding box center [220, 133] width 56 height 14
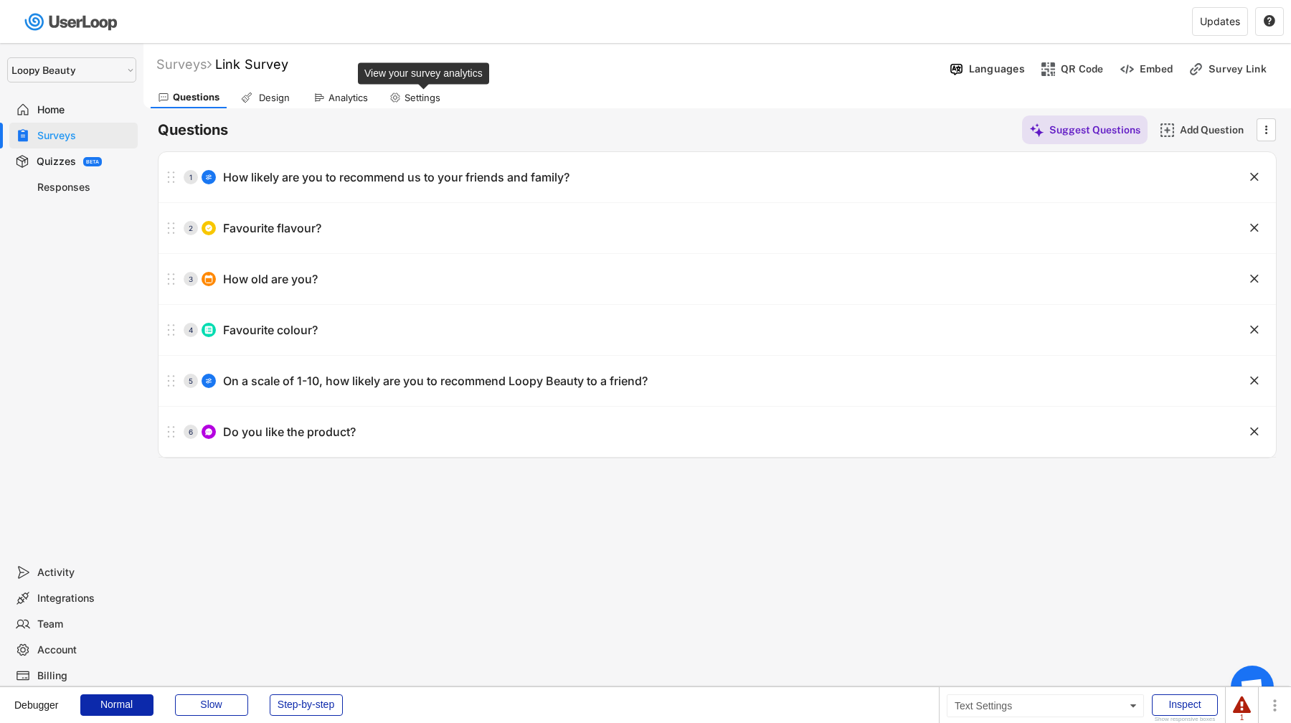
click at [417, 95] on div "Settings" at bounding box center [422, 98] width 36 height 12
select select ""monthly""
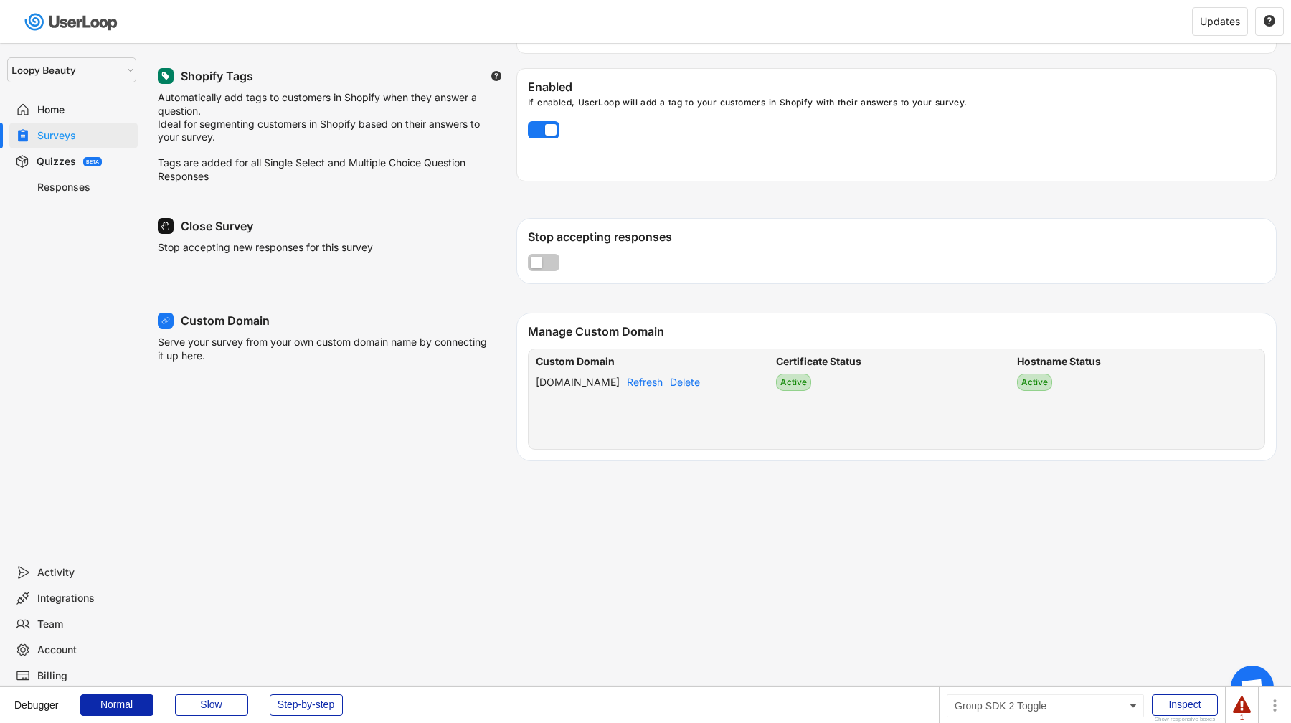
scroll to position [395, 0]
click at [700, 387] on div "Delete" at bounding box center [685, 383] width 30 height 10
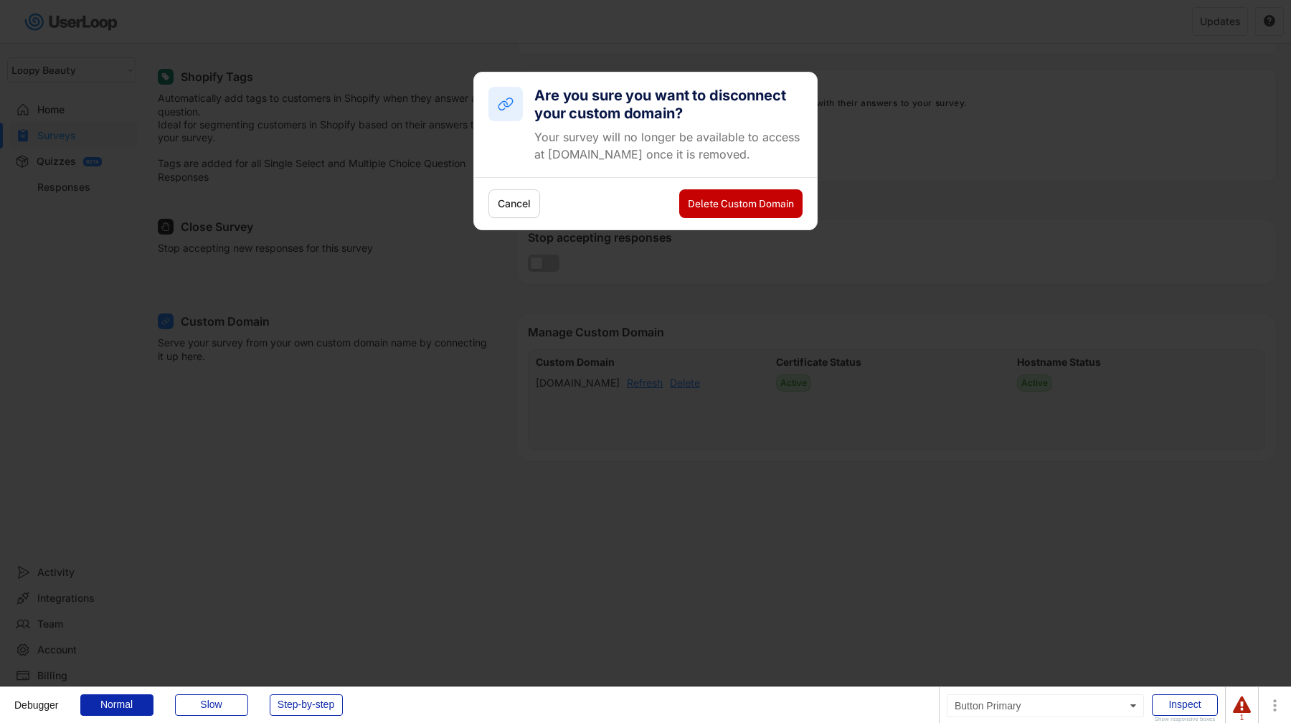
click at [773, 202] on button "Delete Custom Domain" at bounding box center [740, 203] width 123 height 29
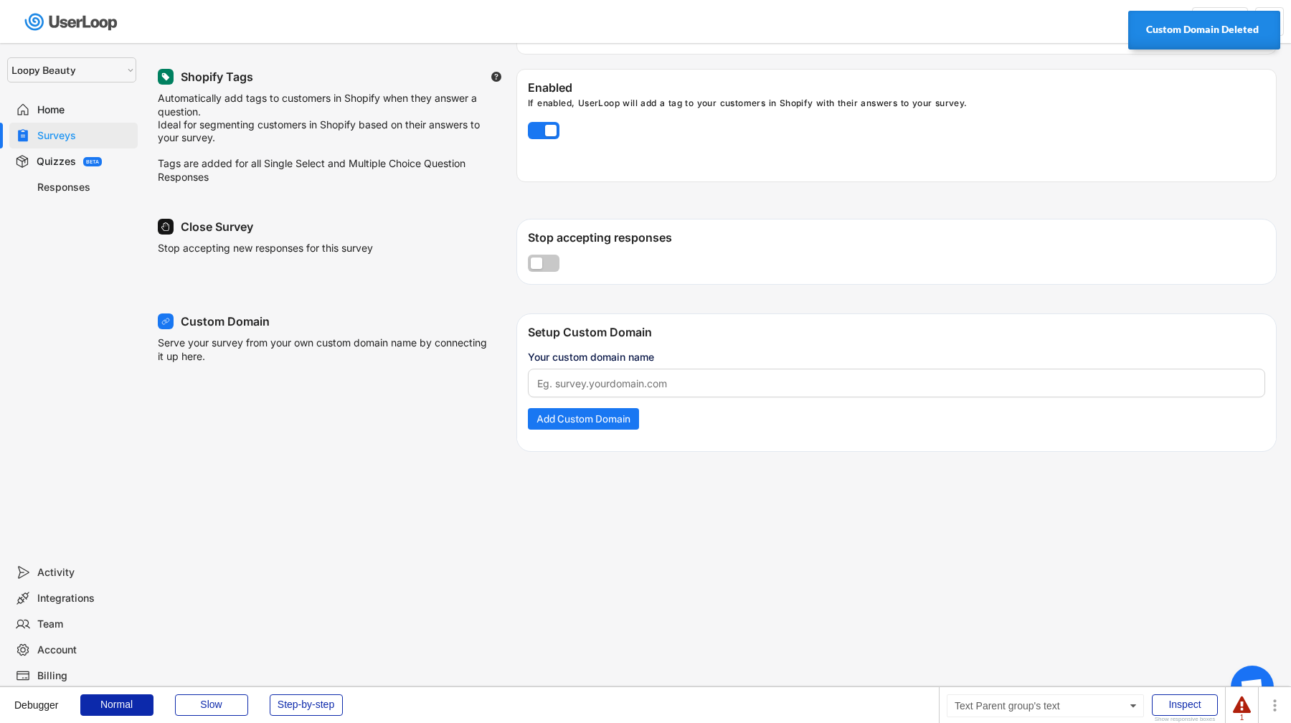
click at [54, 671] on div "Billing" at bounding box center [84, 676] width 95 height 14
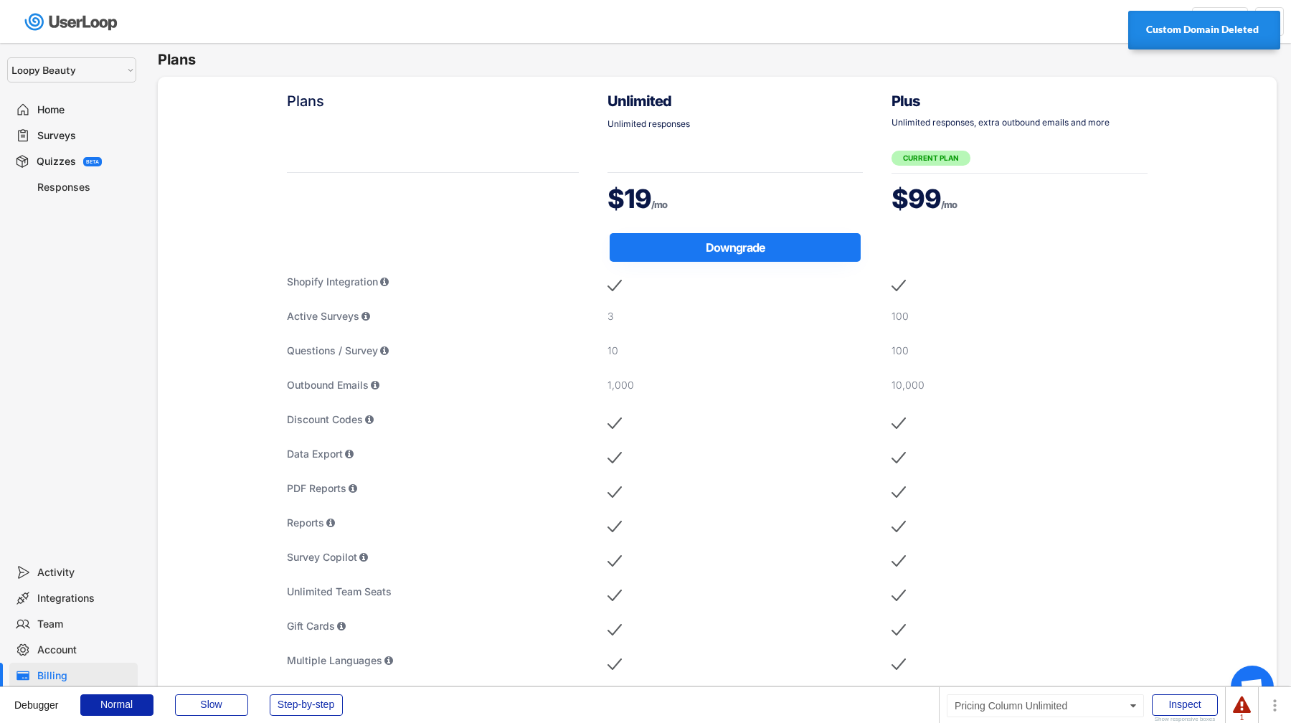
scroll to position [744, 0]
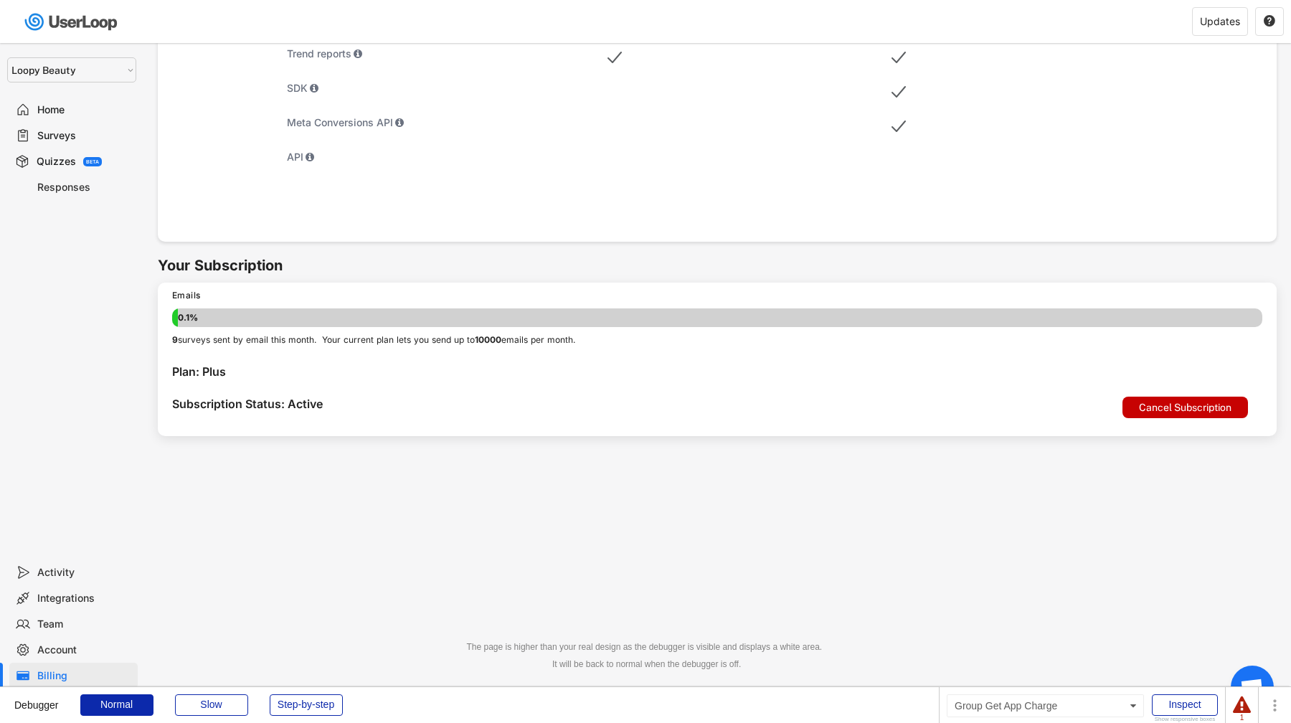
click at [1179, 409] on button "Cancel Subscription" at bounding box center [1184, 407] width 125 height 22
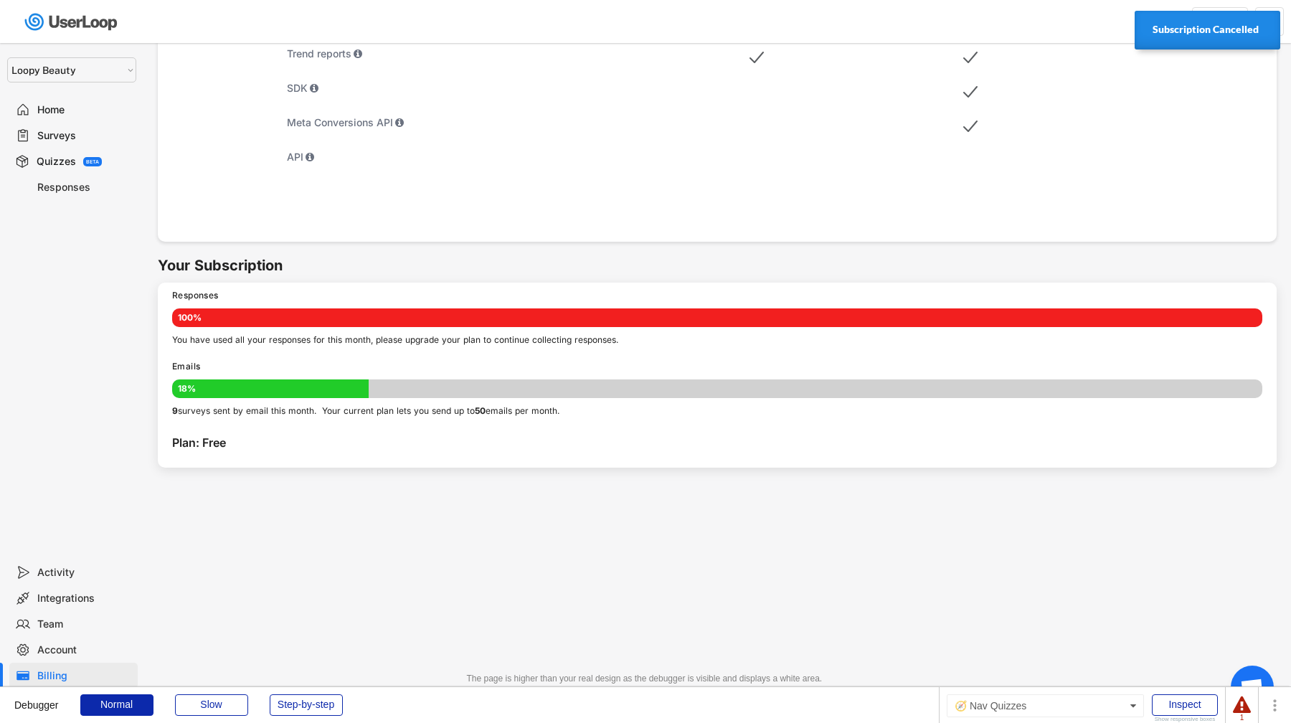
click at [80, 153] on div "Quizzes BETA" at bounding box center [73, 161] width 128 height 26
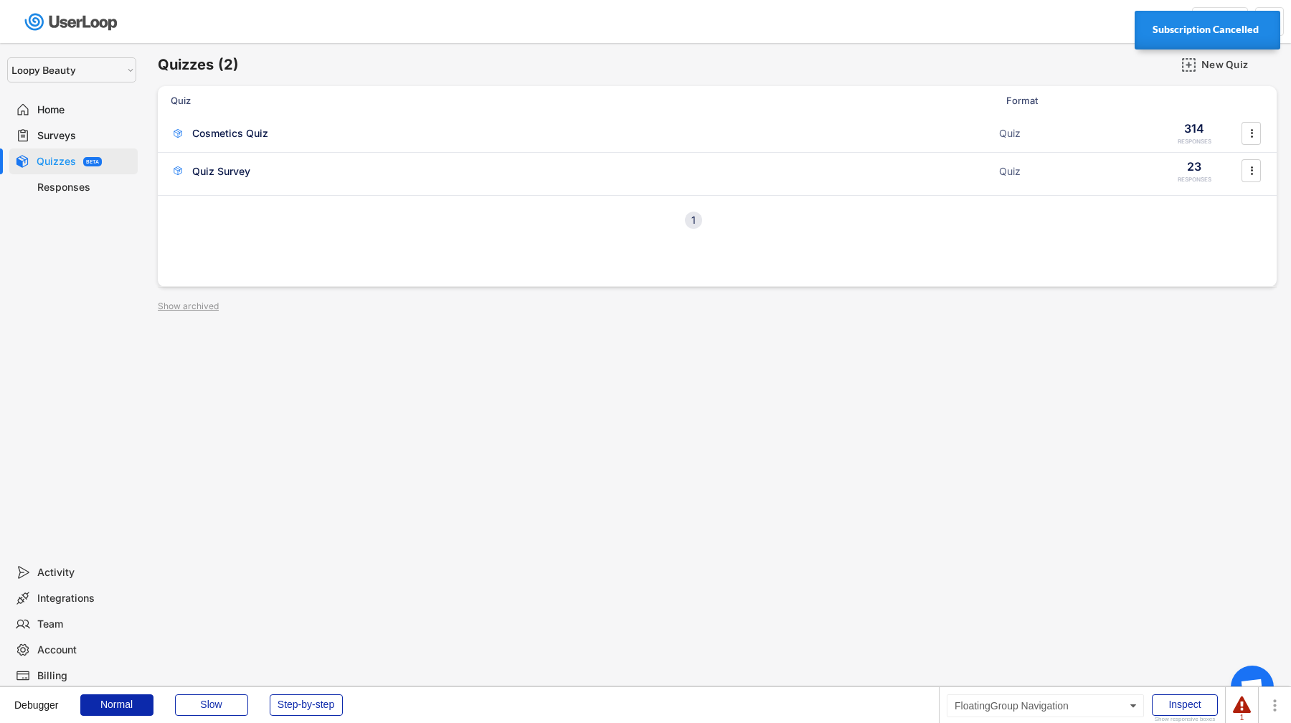
click at [80, 137] on div "Surveys" at bounding box center [84, 136] width 95 height 14
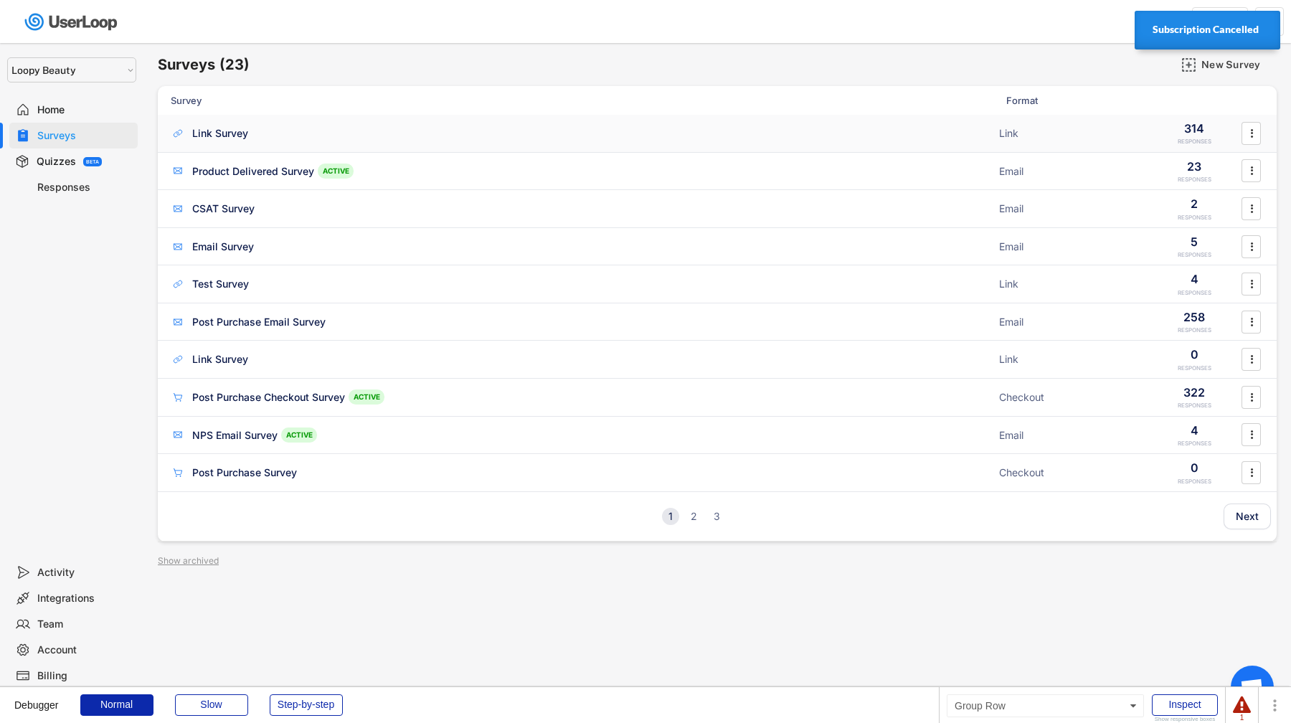
click at [276, 131] on div "Link Survey" at bounding box center [580, 133] width 819 height 14
select select "1348695171700984260__LOOKUP__1621425946483x437467764361997950"
select select ""monthly""
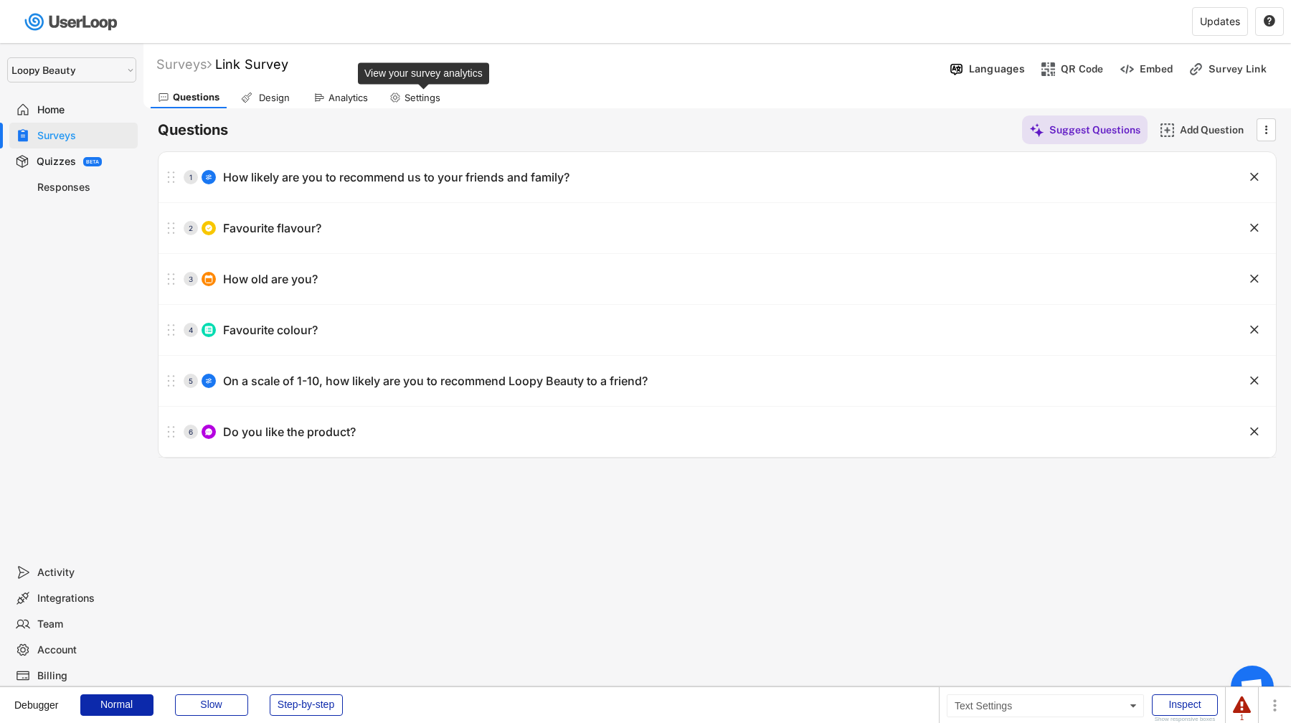
click at [414, 92] on div "Settings" at bounding box center [422, 98] width 36 height 12
select select "1348695171700984260__LOOKUP__1621425946483x437467764361997950"
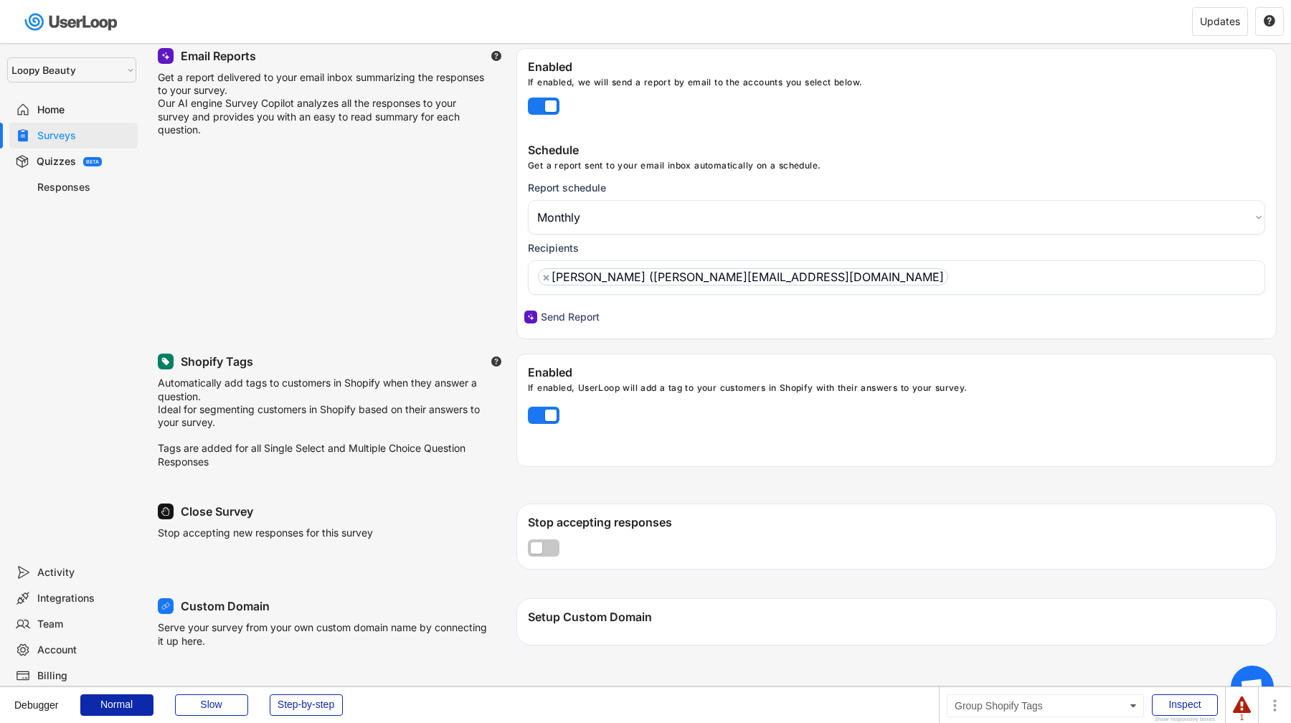
scroll to position [419, 0]
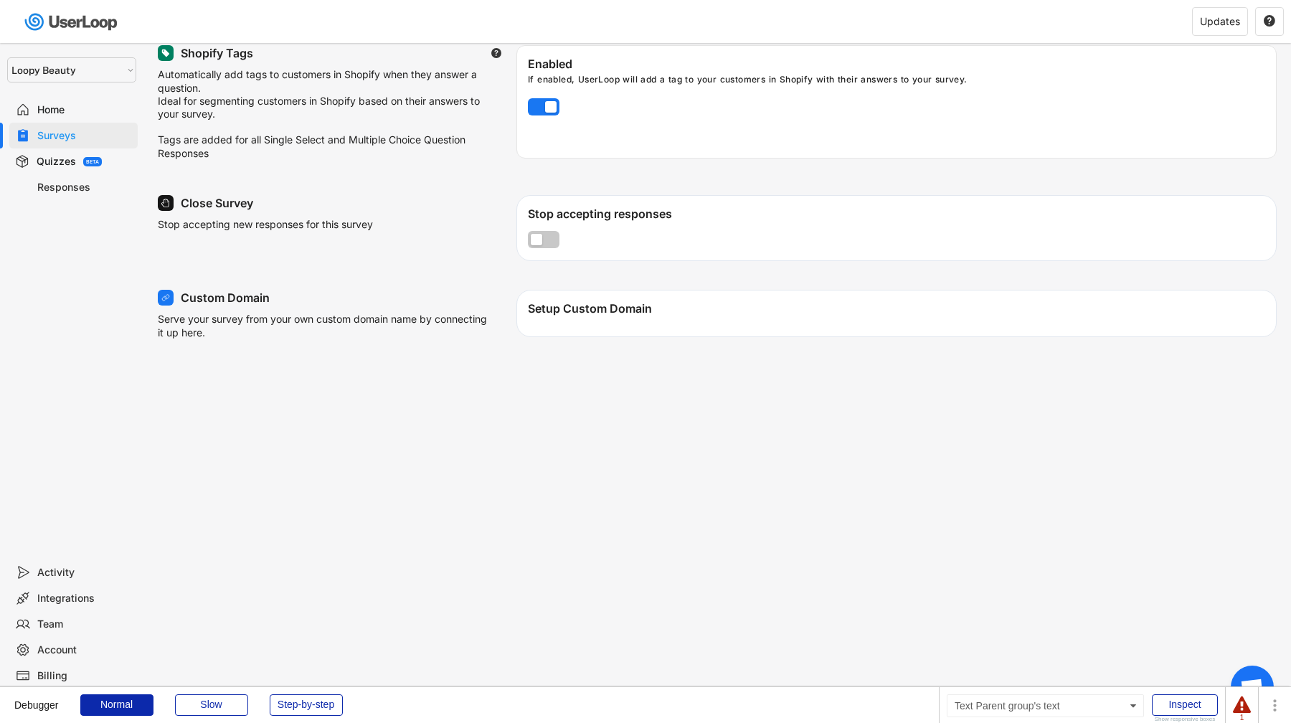
click at [49, 678] on div "Billing" at bounding box center [84, 676] width 95 height 14
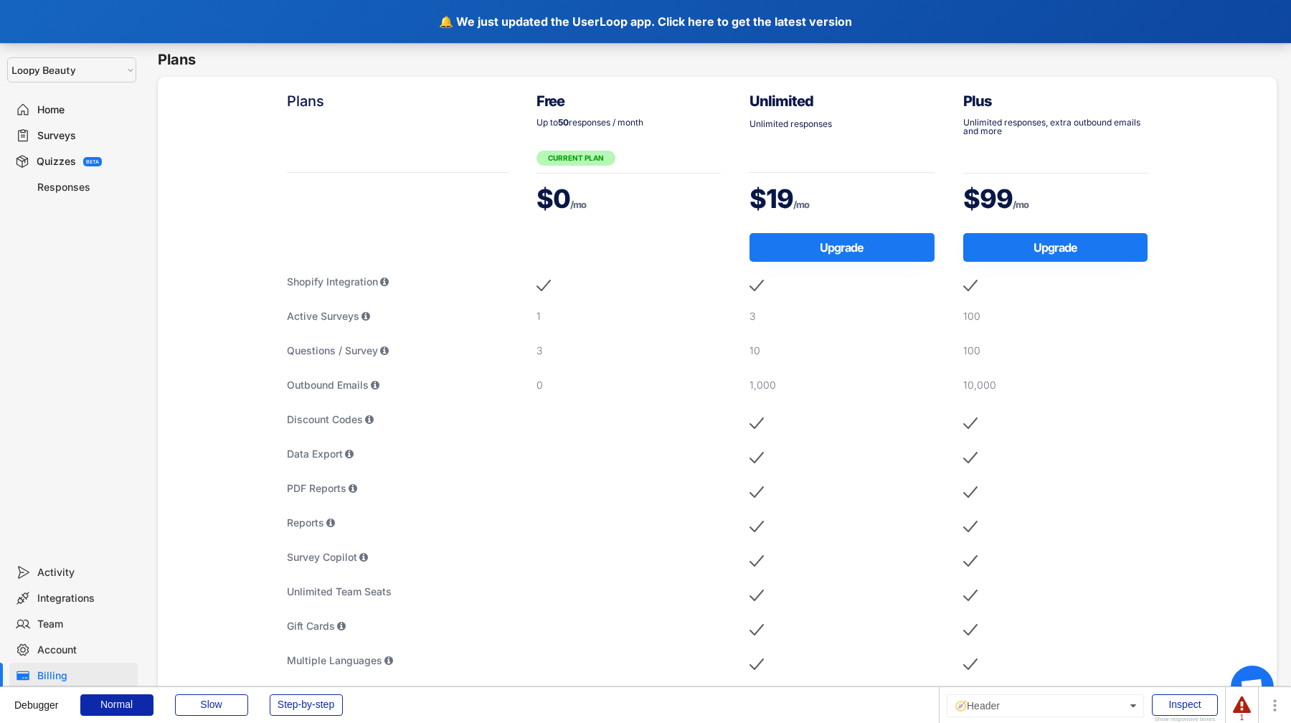
click at [422, 22] on div "🔔 We just updated the UserLoop app. Click here to get the latest version" at bounding box center [645, 21] width 1291 height 43
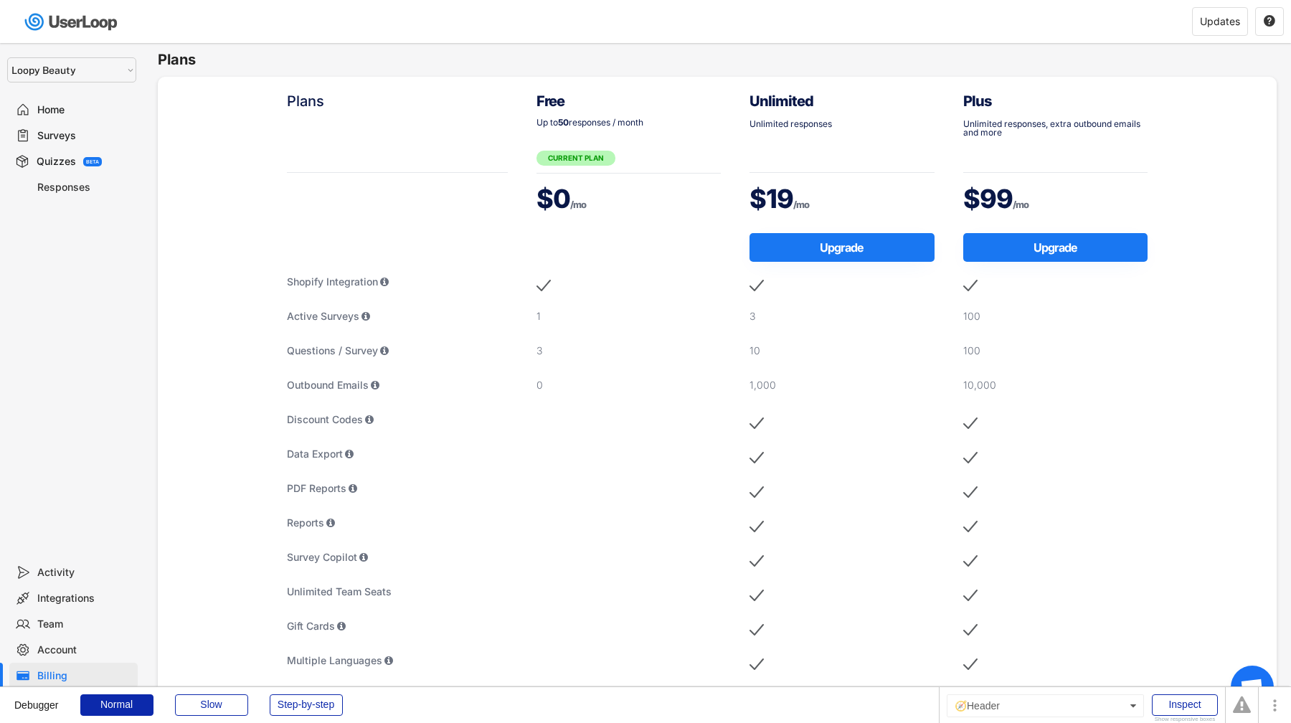
select select ""1348695171700984260__LOOKUP__1621425969652x687239840058835000""
click at [79, 140] on div "Surveys" at bounding box center [84, 136] width 95 height 14
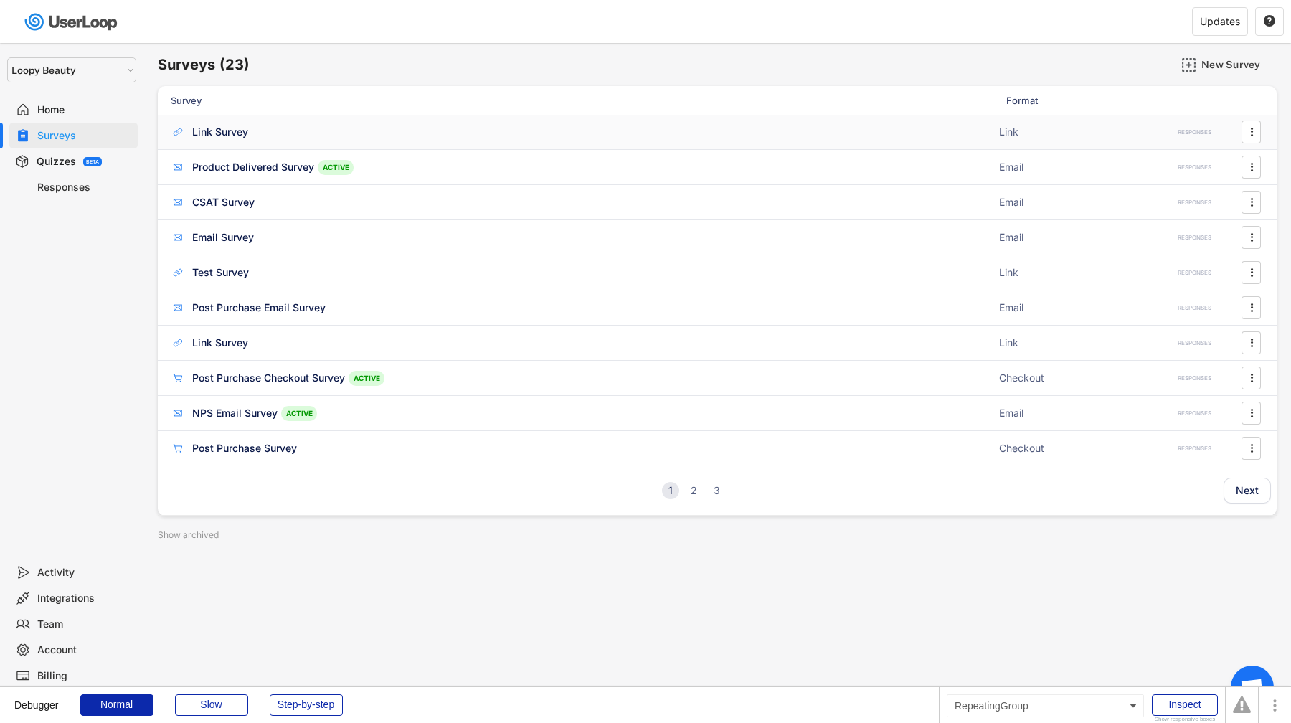
click at [241, 140] on div "Link Survey Link RESPONSES " at bounding box center [717, 132] width 1118 height 34
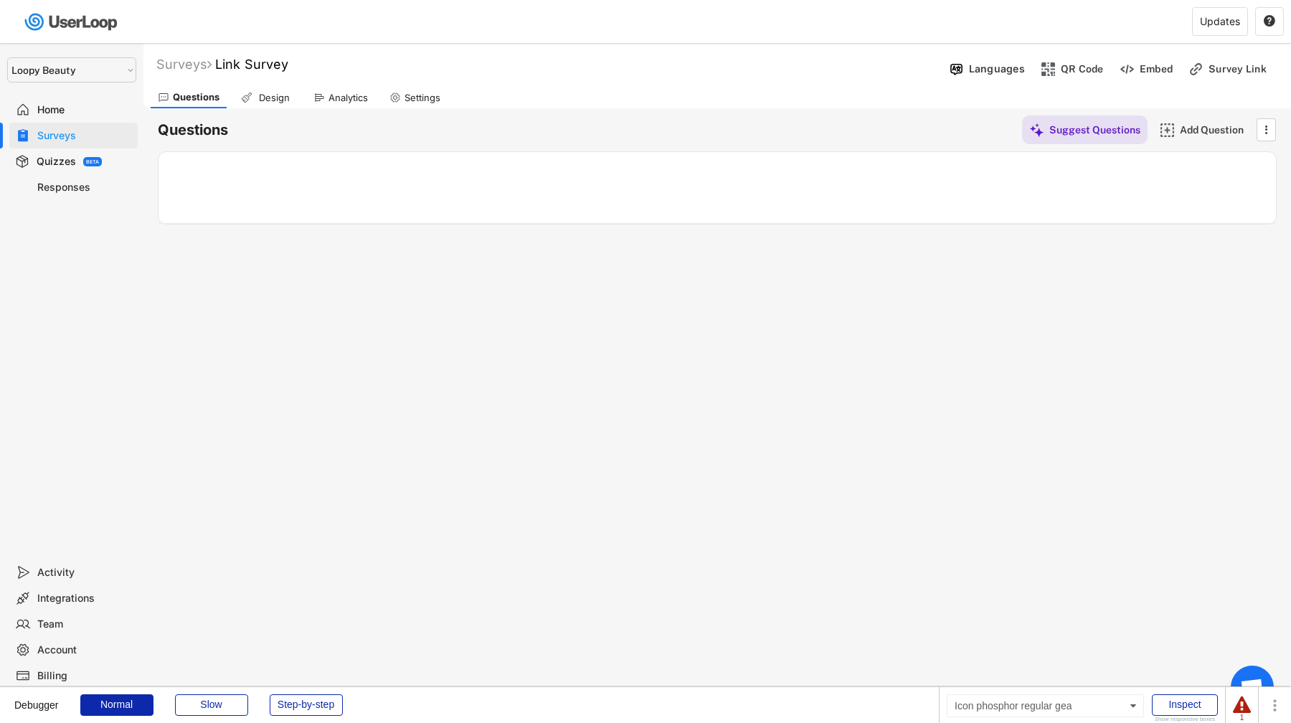
click at [398, 95] on use at bounding box center [394, 97] width 11 height 11
select select ""monthly""
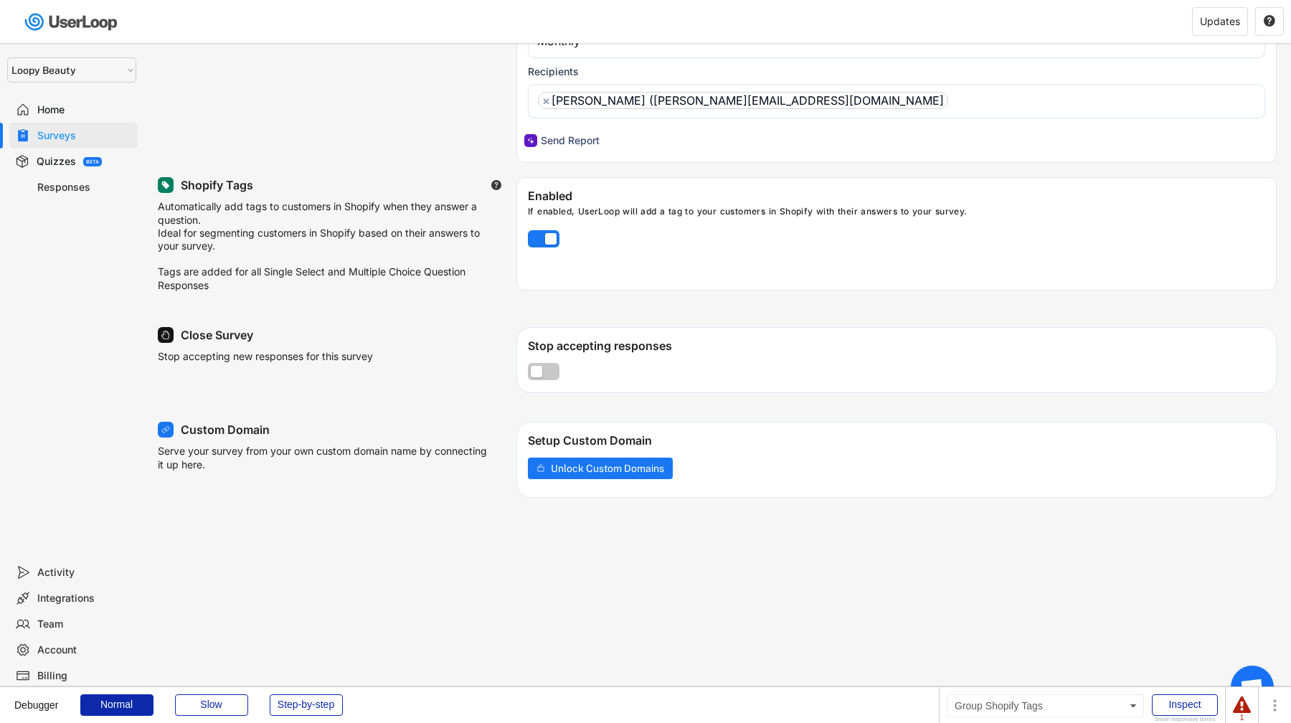
scroll to position [295, 0]
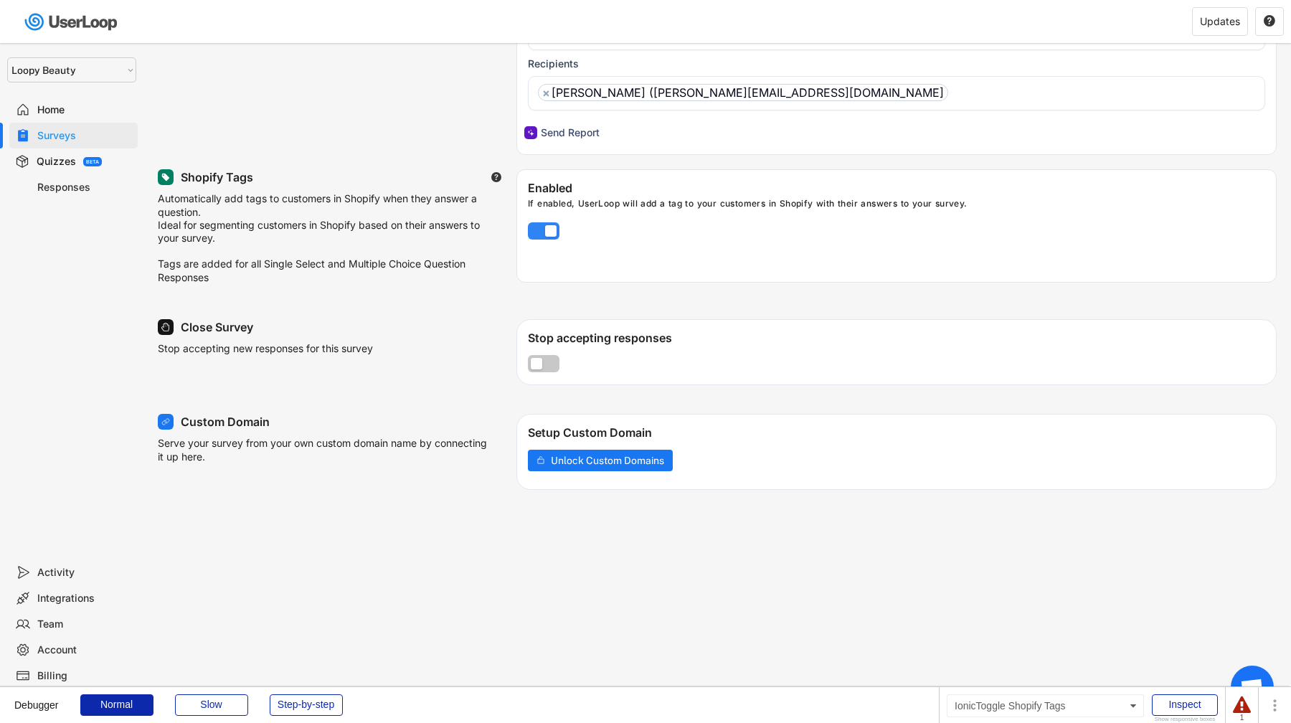
click at [546, 234] on label at bounding box center [540, 227] width 32 height 17
click at [0, 0] on input "checkbox" at bounding box center [0, 0] width 0 height 0
click at [543, 236] on div at bounding box center [546, 233] width 37 height 22
click at [539, 227] on label at bounding box center [540, 227] width 32 height 17
click at [0, 0] on input "checkbox" at bounding box center [0, 0] width 0 height 0
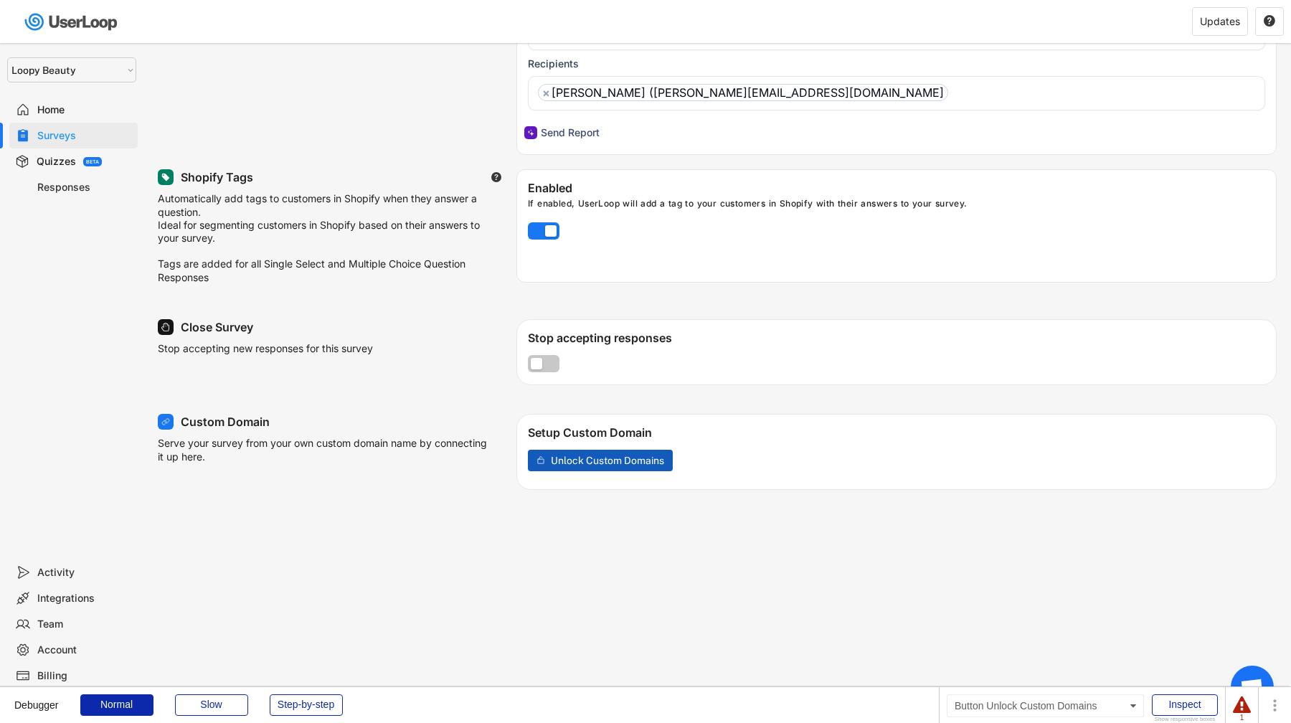
click at [579, 465] on span "Unlock Custom Domains" at bounding box center [607, 460] width 113 height 10
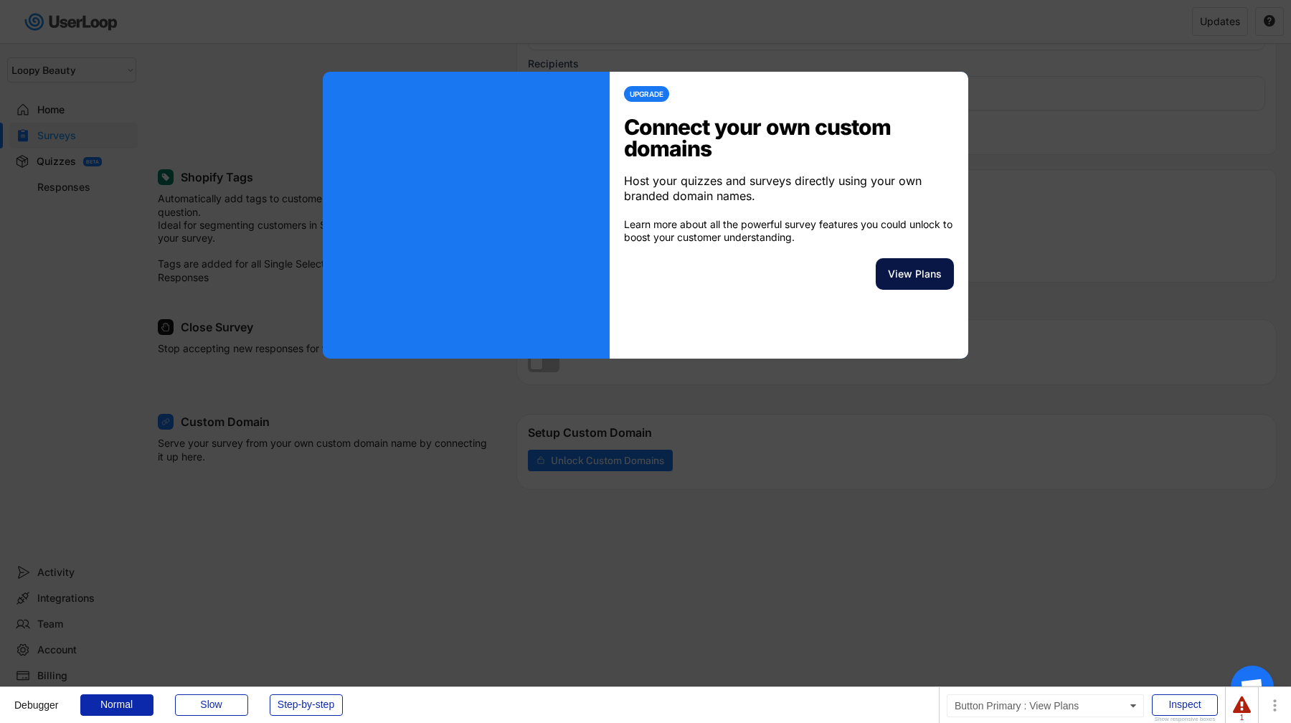
click at [914, 285] on button "View Plans" at bounding box center [914, 274] width 78 height 32
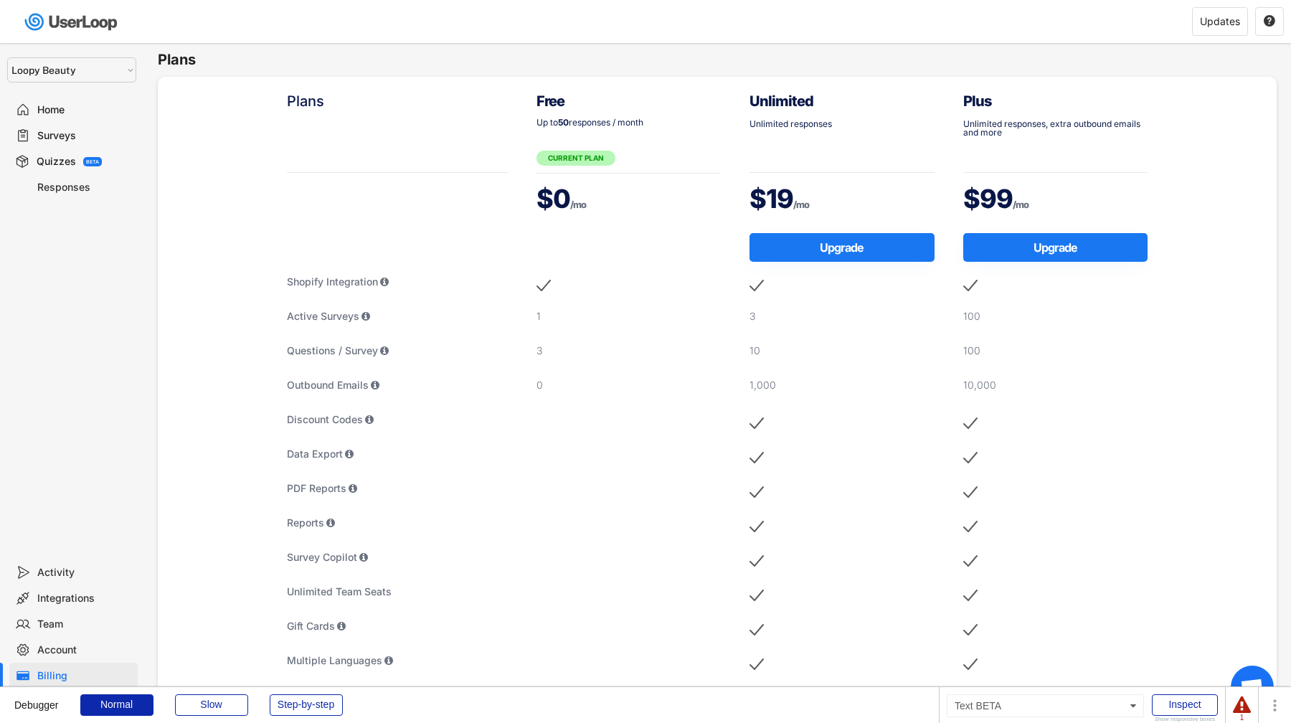
click at [85, 134] on div "Surveys" at bounding box center [84, 136] width 95 height 14
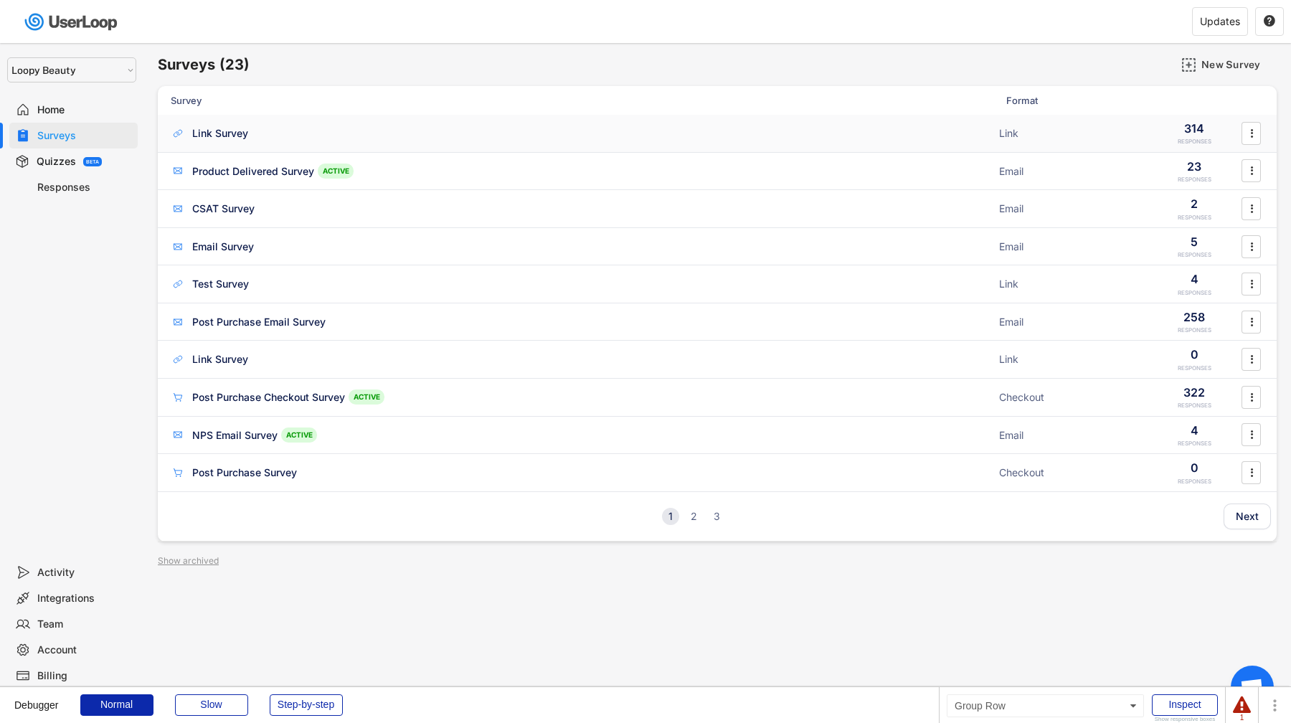
click at [339, 128] on div "Link Survey" at bounding box center [580, 133] width 819 height 14
select select "1348695171700984260__LOOKUP__1621425946483x437467764361997950"
select select ""monthly""
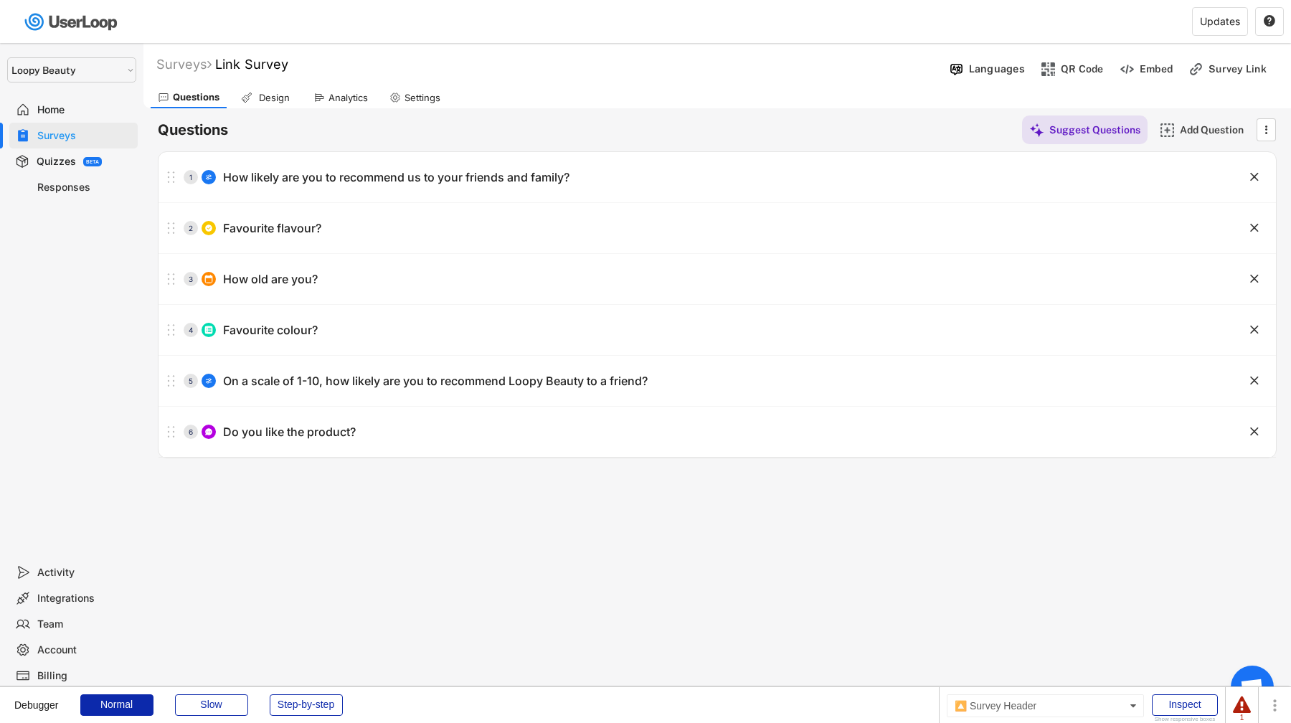
click at [410, 95] on div "Settings" at bounding box center [422, 98] width 36 height 12
select select "1348695171700984260__LOOKUP__1621425946483x437467764361997950"
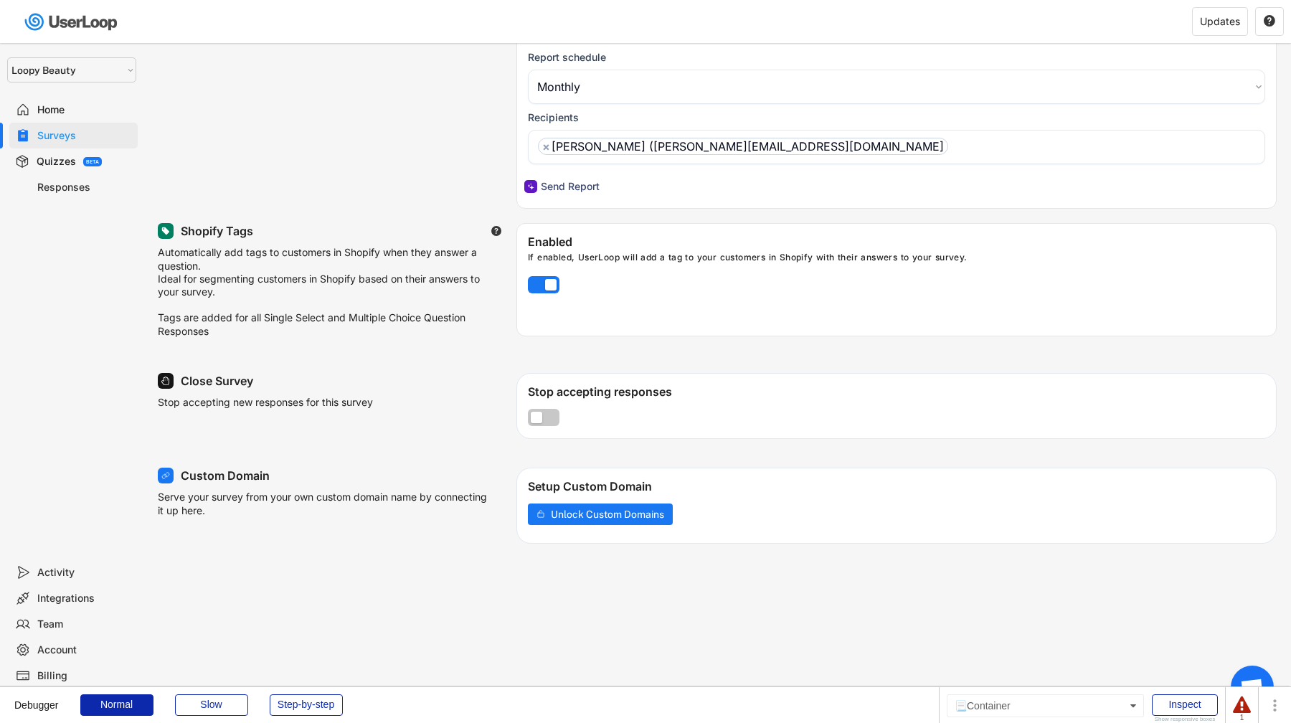
scroll to position [231, 0]
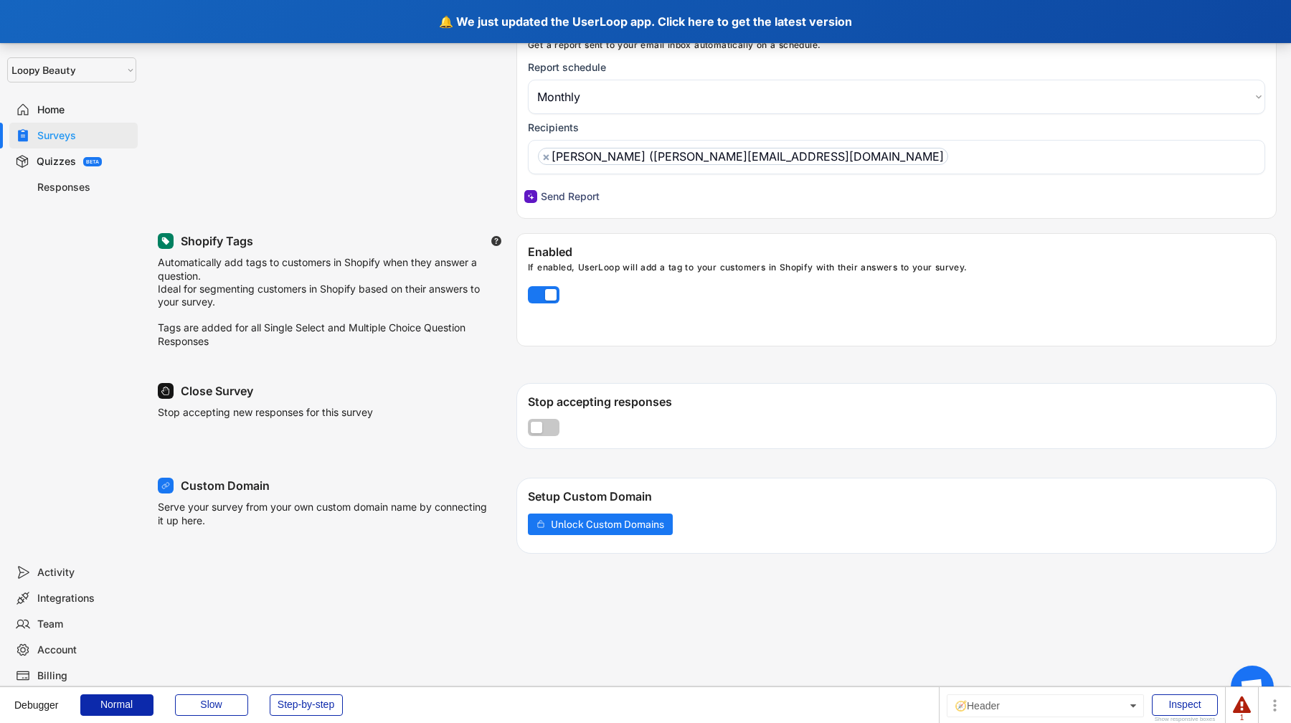
click at [455, 20] on div "🔔 We just updated the UserLoop app. Click here to get the latest version" at bounding box center [645, 21] width 1291 height 43
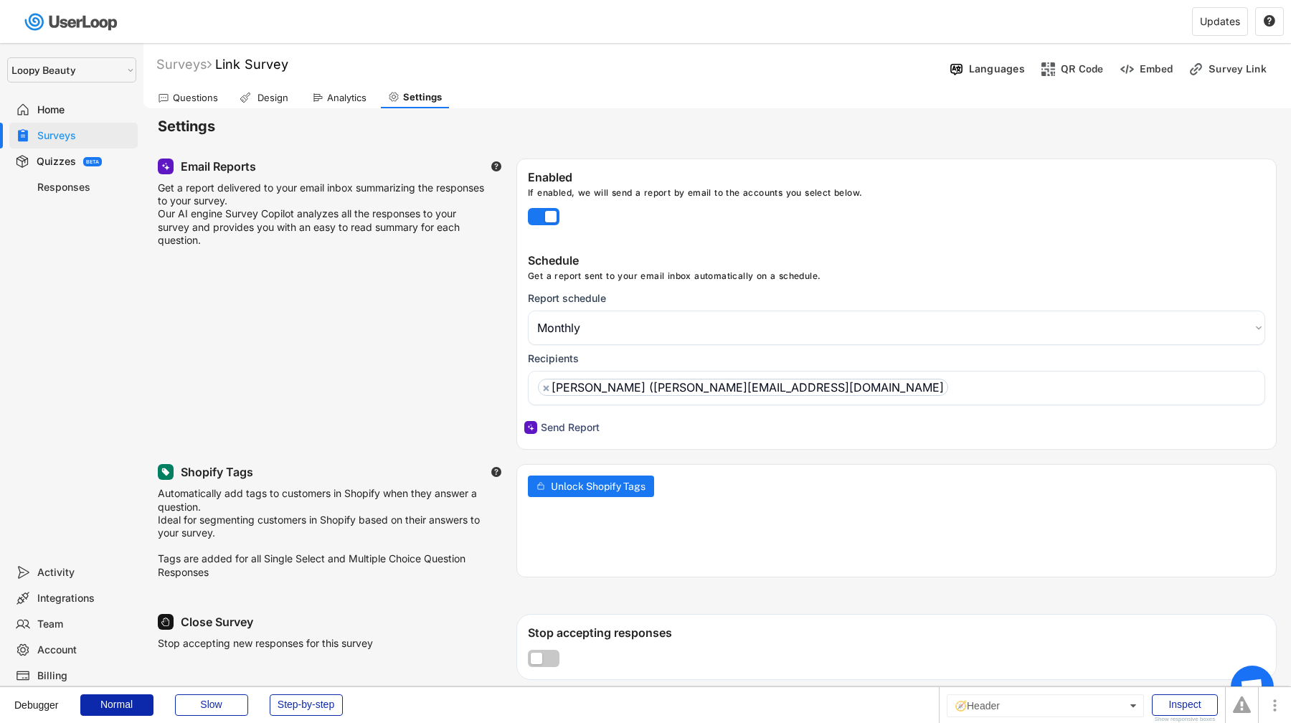
select select ""monthly""
select select ""1348695171700984260__LOOKUP__1621425969652x687239840058835000""
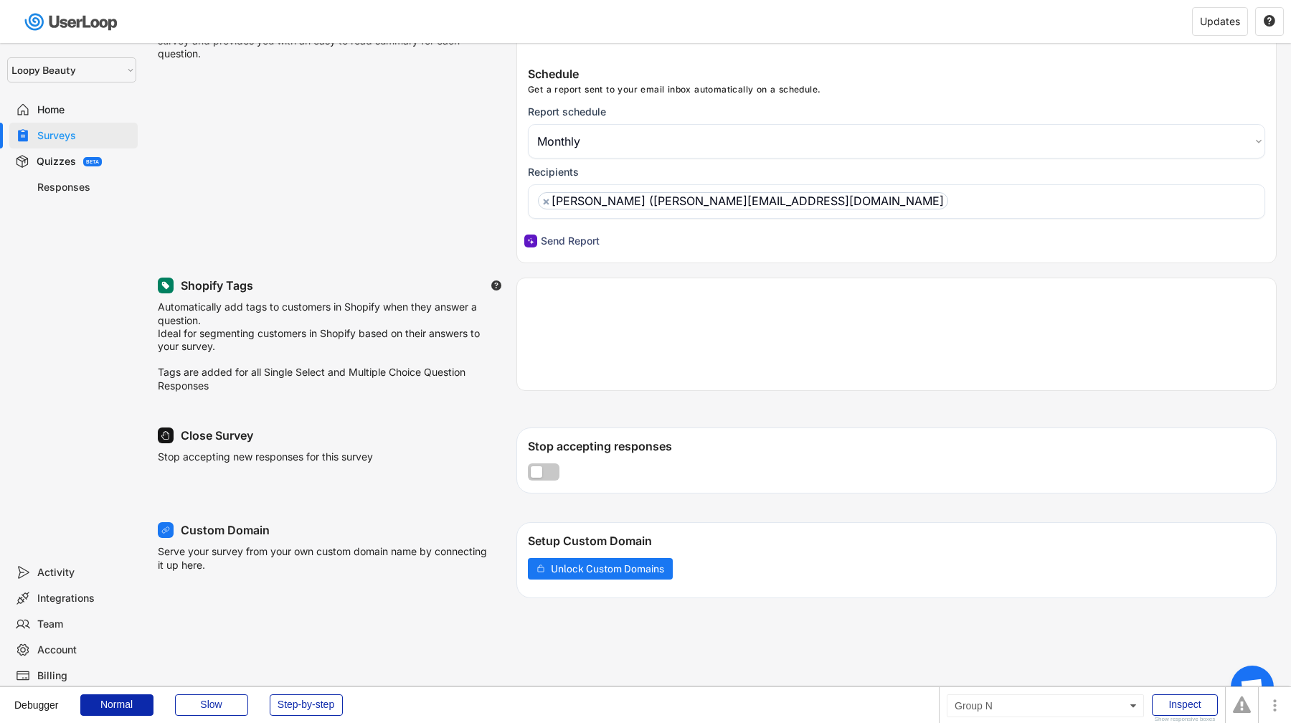
scroll to position [198, 0]
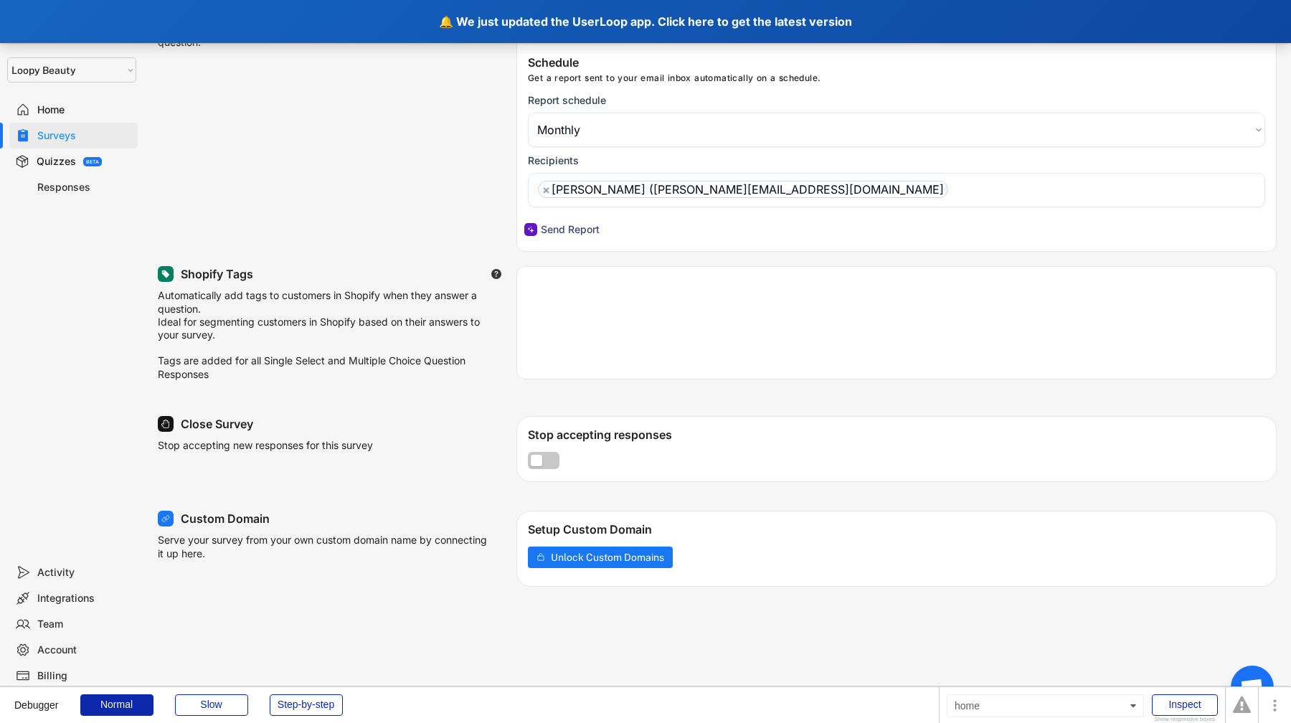
click at [510, 18] on div "🔔 We just updated the UserLoop app. Click here to get the latest version" at bounding box center [645, 21] width 1291 height 43
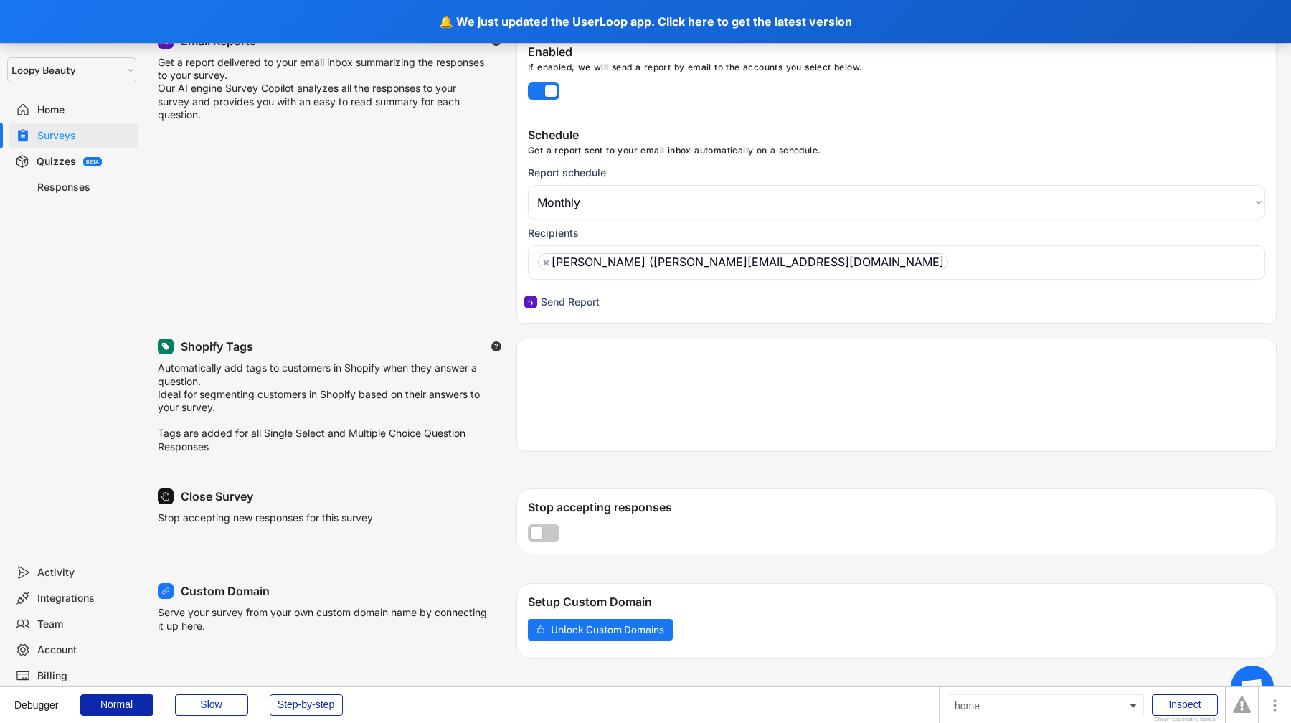
scroll to position [0, 0]
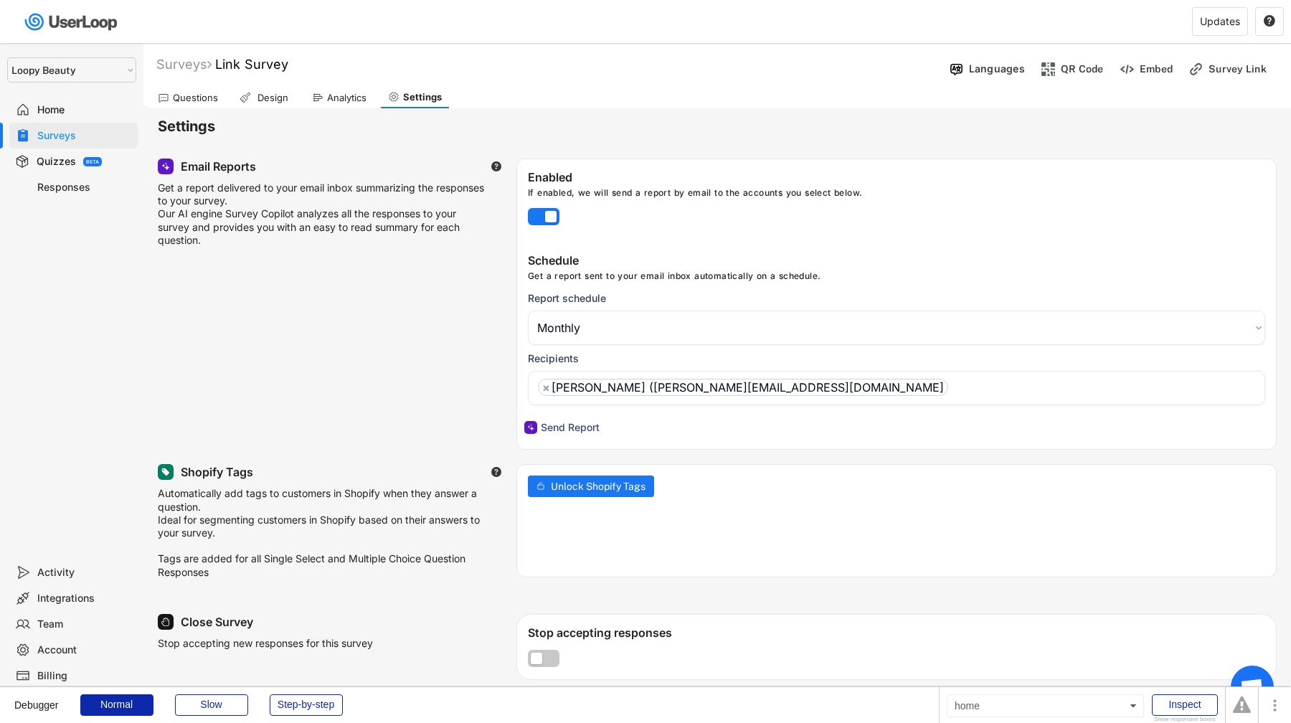
select select ""monthly""
select select ""1348695171700984260__LOOKUP__1621425969652x687239840058835000""
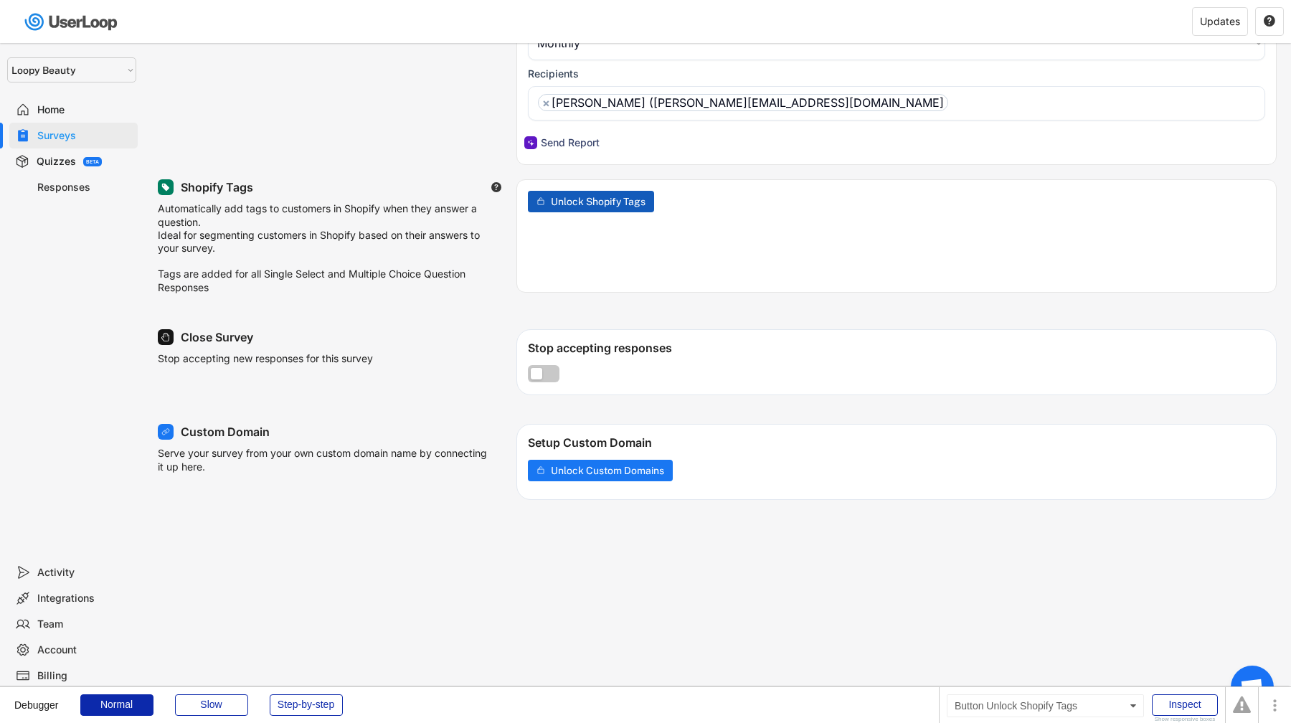
scroll to position [350, 0]
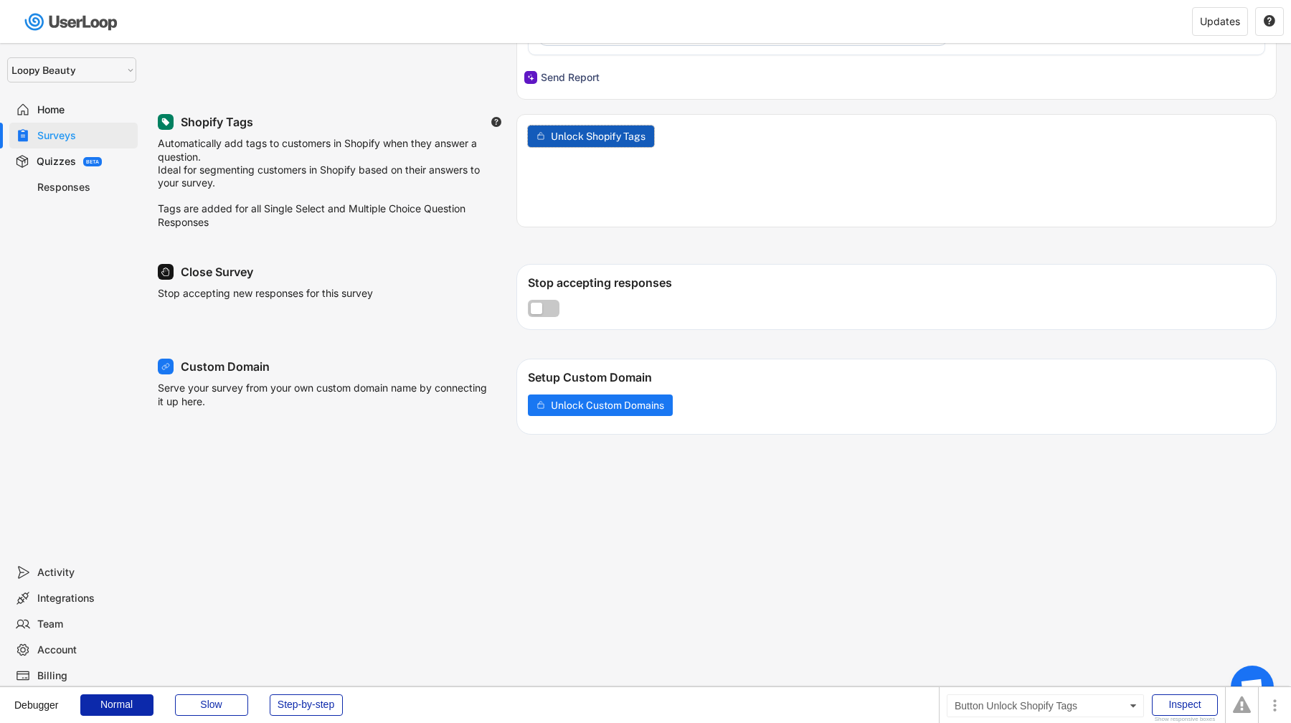
click at [581, 144] on button "Unlock Shopify Tags" at bounding box center [591, 136] width 126 height 22
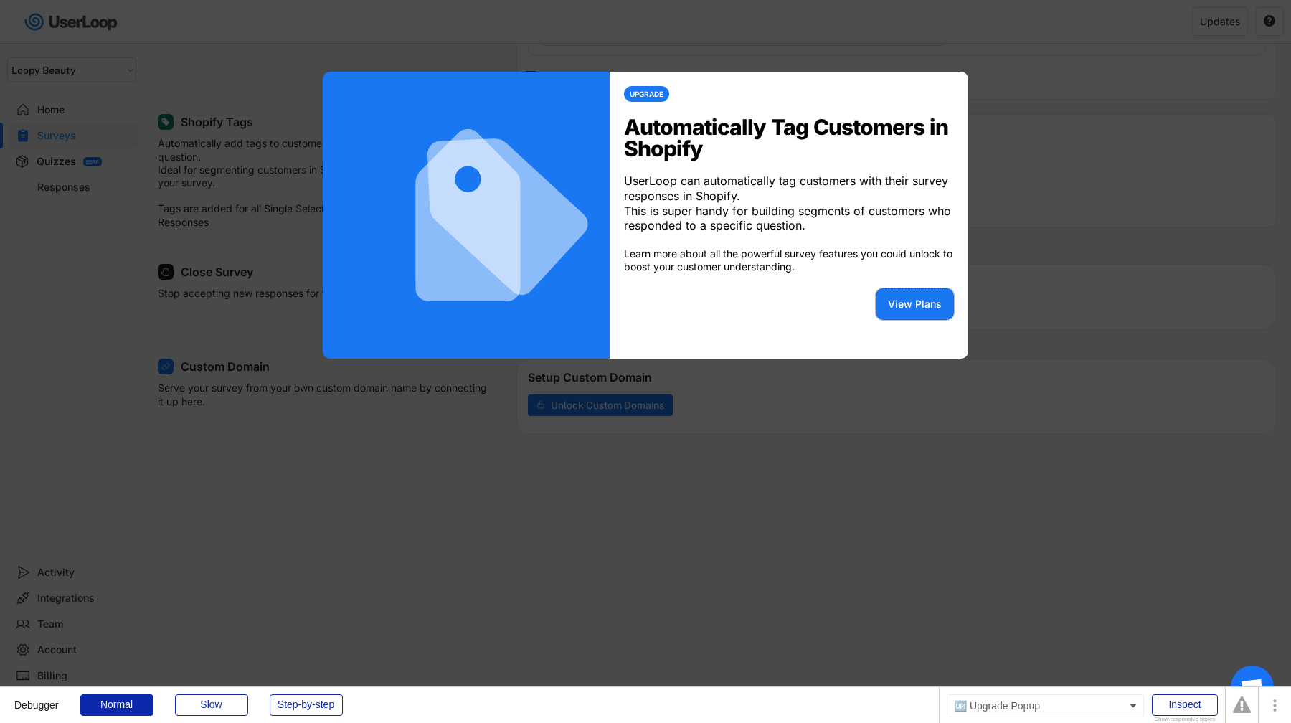
drag, startPoint x: 908, startPoint y: 316, endPoint x: 828, endPoint y: 446, distance: 152.6
click at [829, 373] on body "Debugger Normal Slow Step-by-step 🆙 Upgrade Popup Inspect Show responsive boxes…" at bounding box center [645, 11] width 1291 height 723
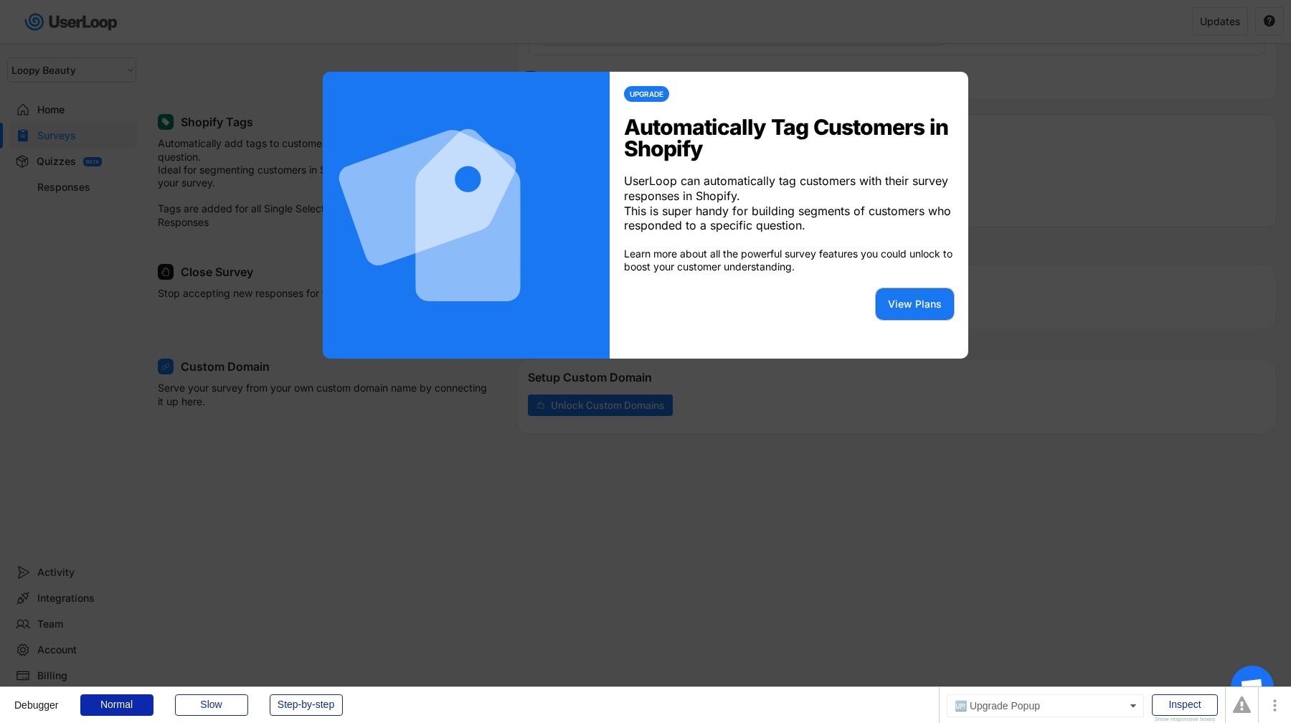
click at [644, 54] on div at bounding box center [645, 361] width 1291 height 723
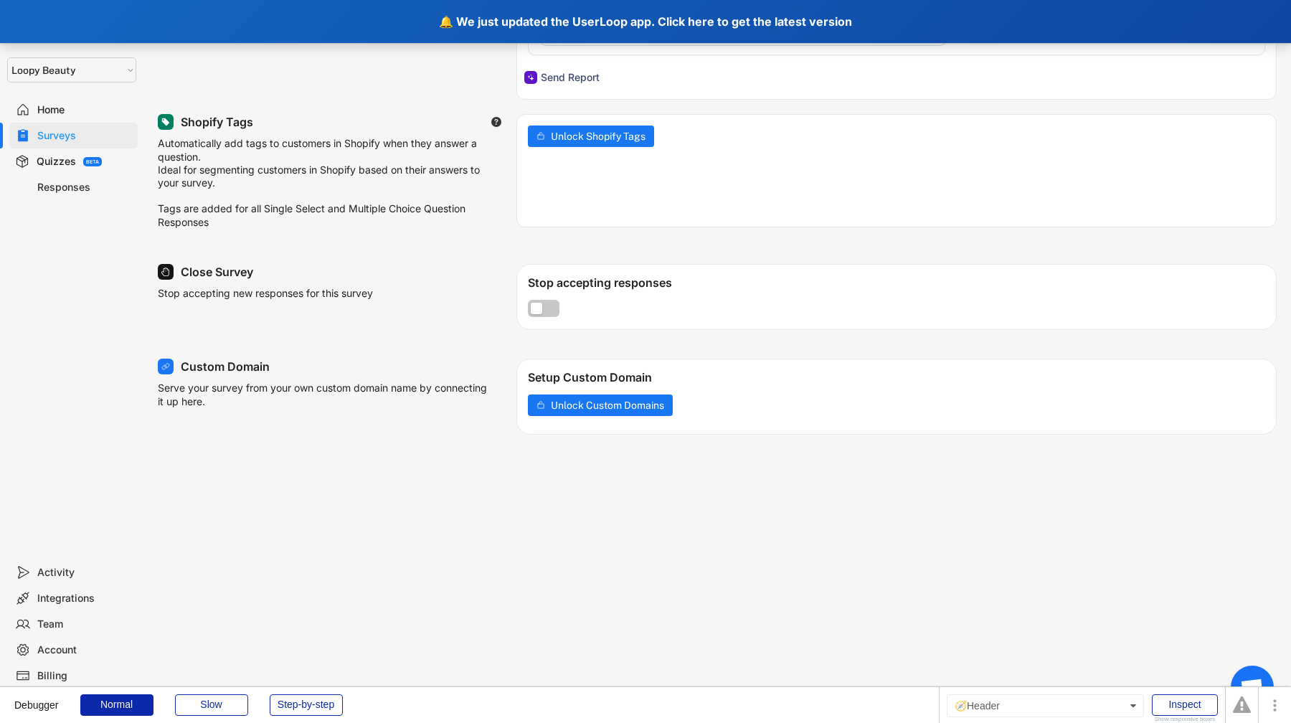
click at [350, 18] on div "🔔 We just updated the UserLoop app. Click here to get the latest version" at bounding box center [645, 21] width 1291 height 43
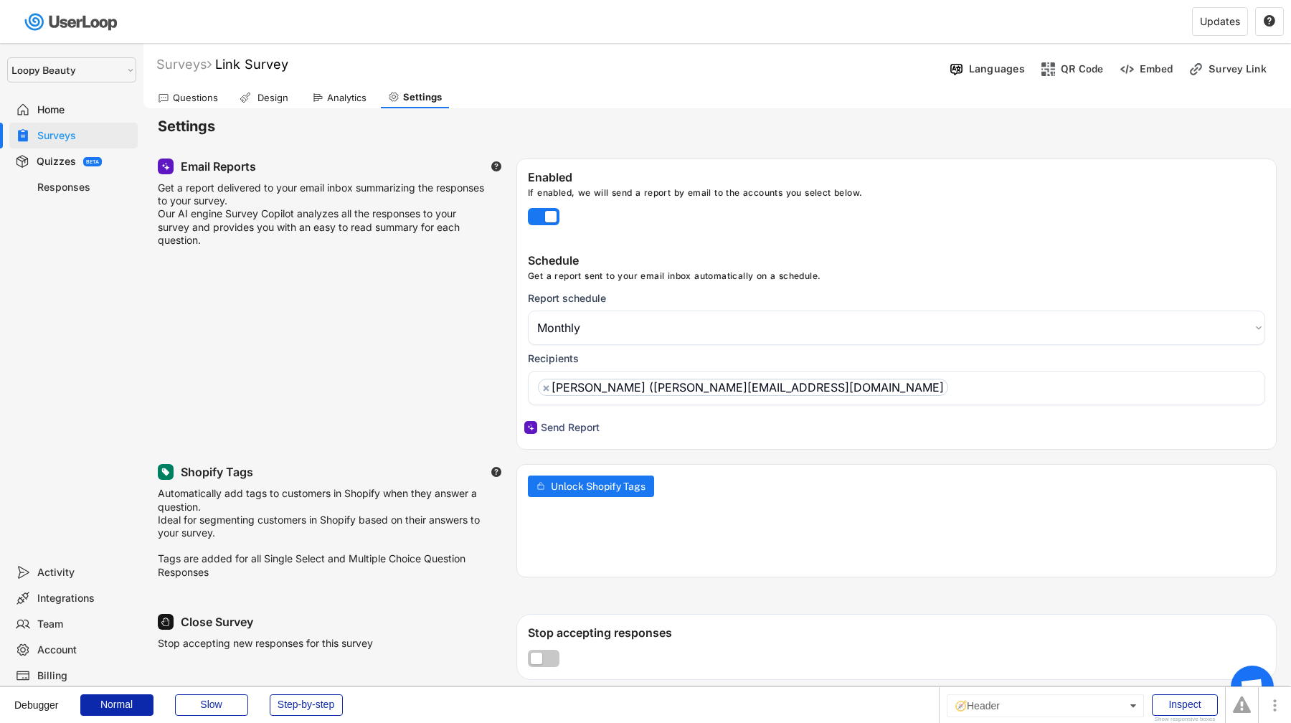
select select ""monthly""
select select ""1348695171700984260__LOOKUP__1621425969652x687239840058835000""
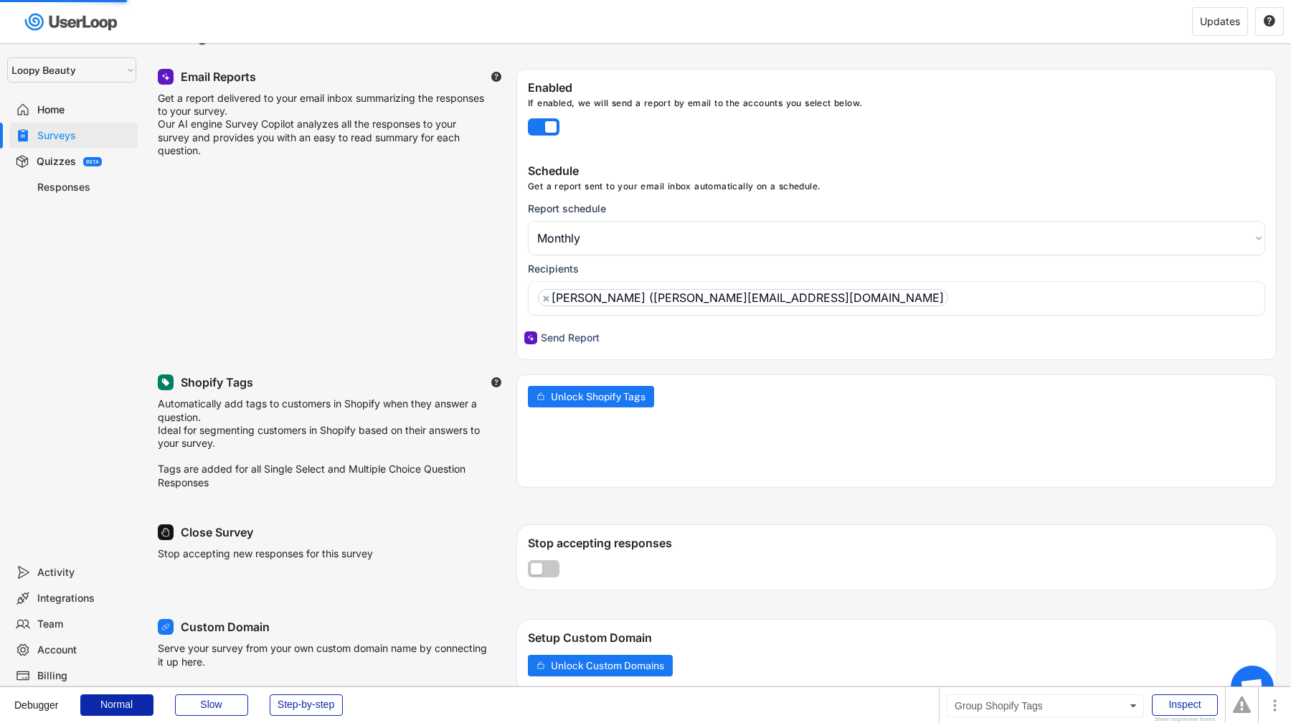
scroll to position [95, 0]
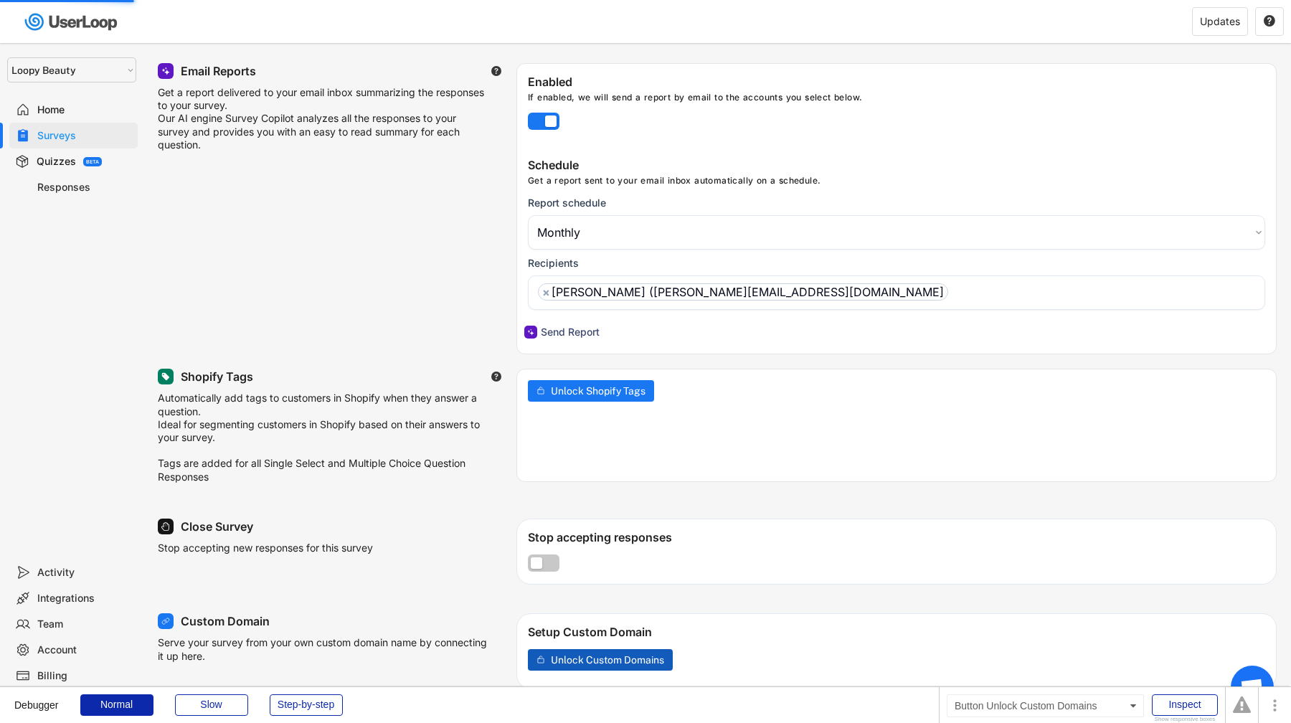
click at [587, 657] on button "Unlock Custom Domains" at bounding box center [600, 660] width 145 height 22
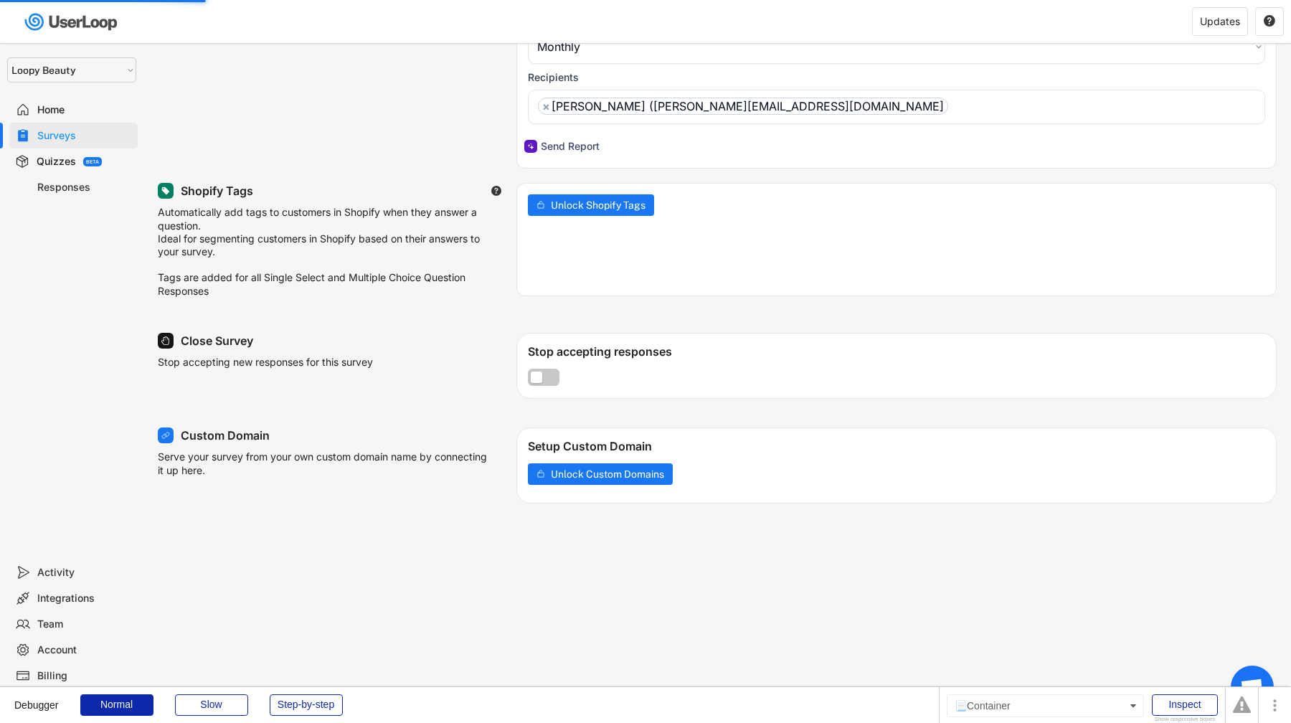
scroll to position [0, 0]
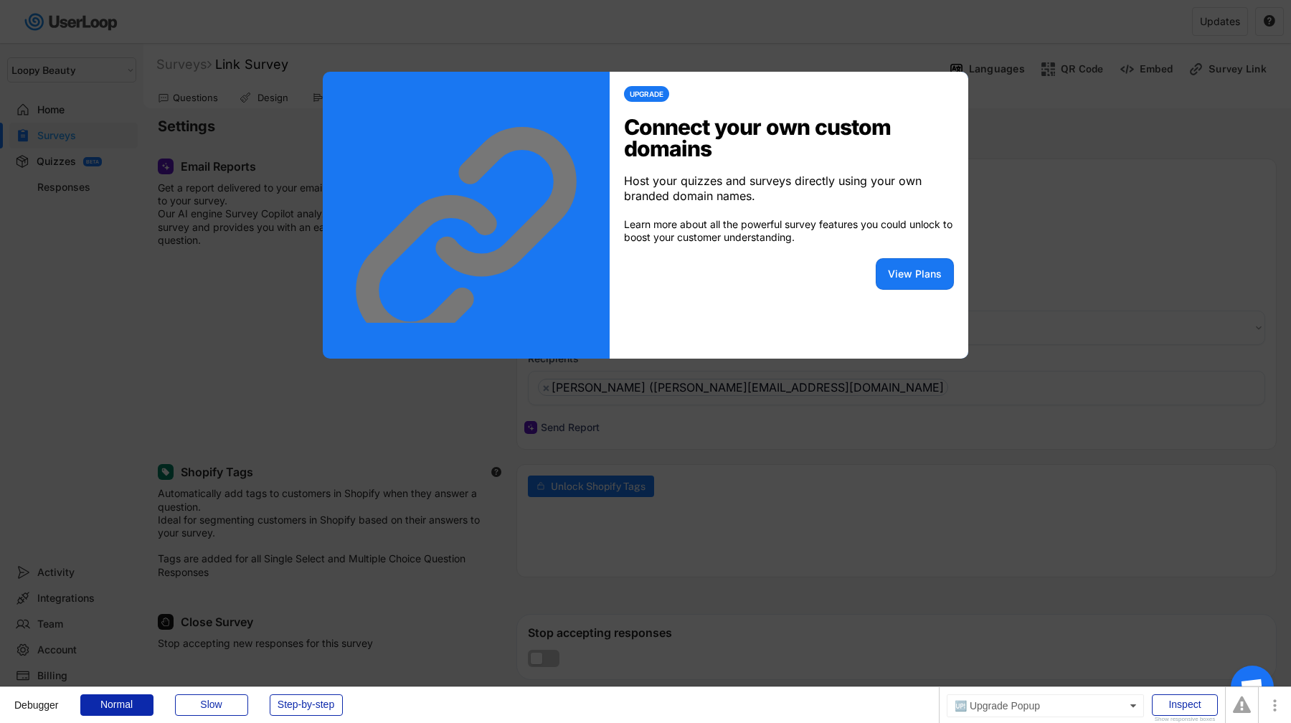
click at [470, 48] on div at bounding box center [645, 361] width 1291 height 723
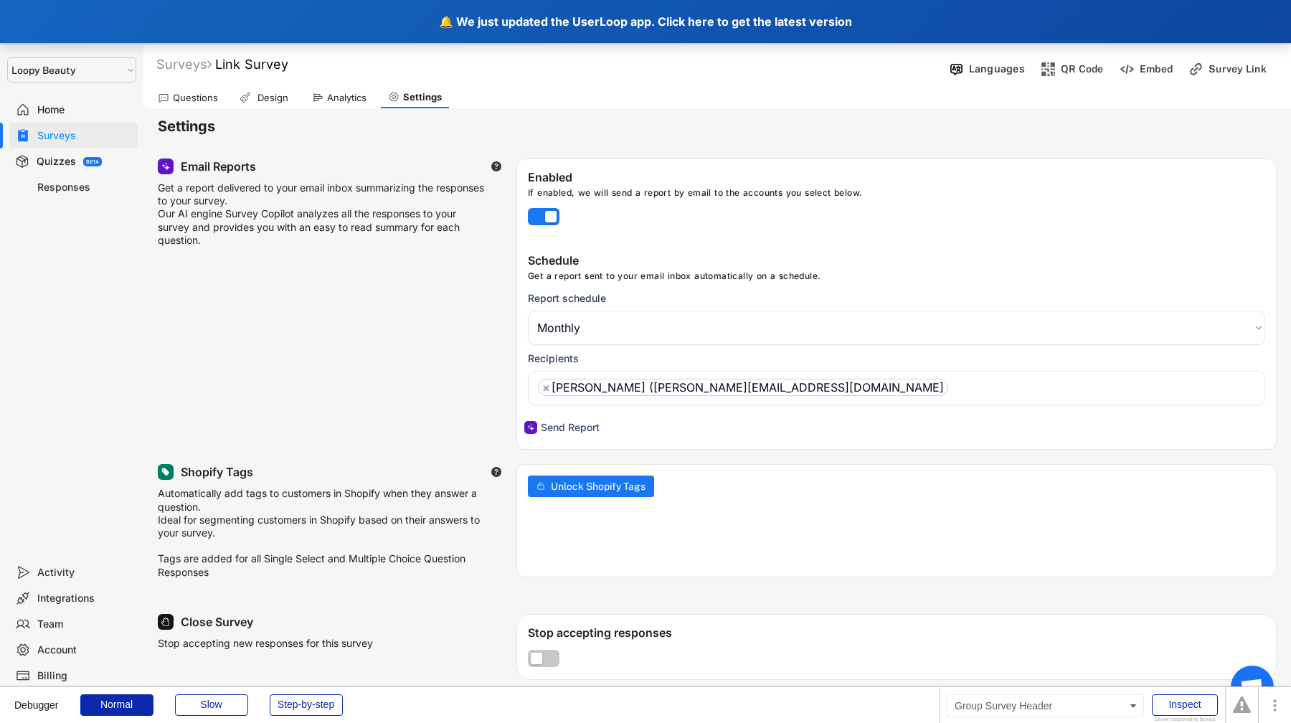
click at [645, 31] on div "🔔 We just updated the UserLoop app. Click here to get the latest version" at bounding box center [645, 21] width 1291 height 43
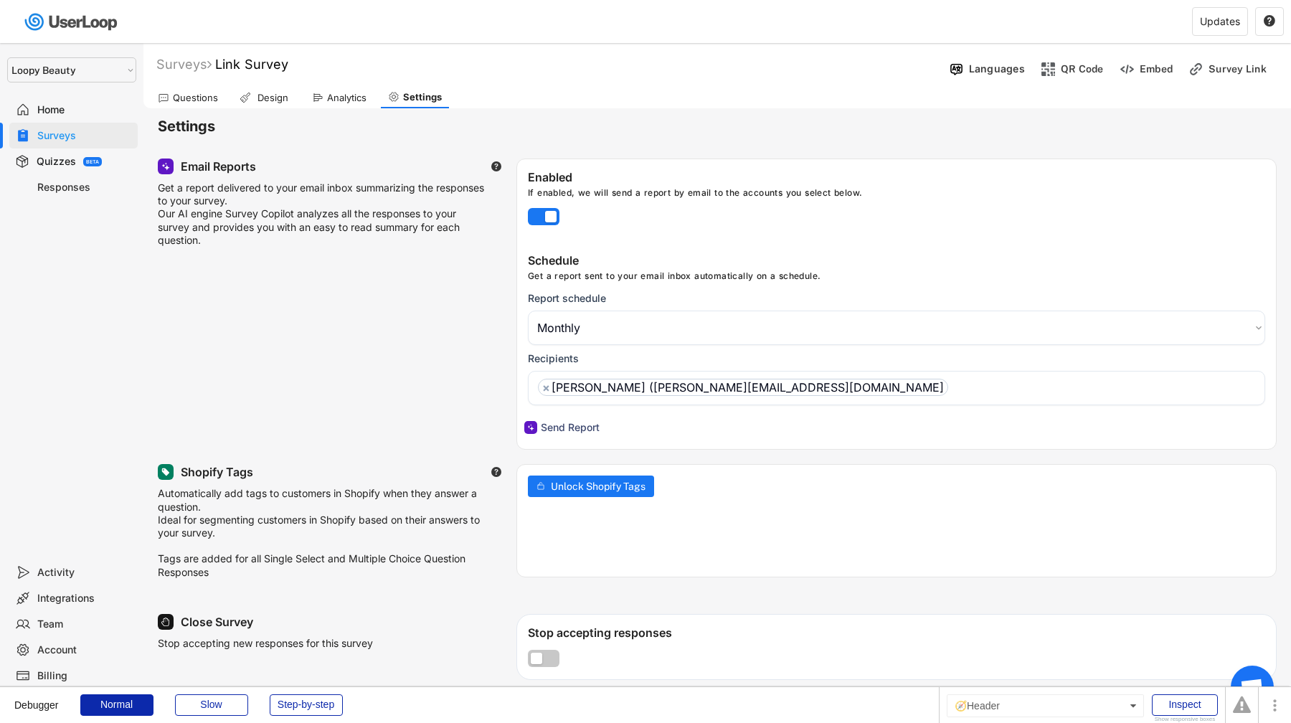
select select ""monthly""
select select ""1348695171700984260__LOOKUP__1621425969652x687239840058835000""
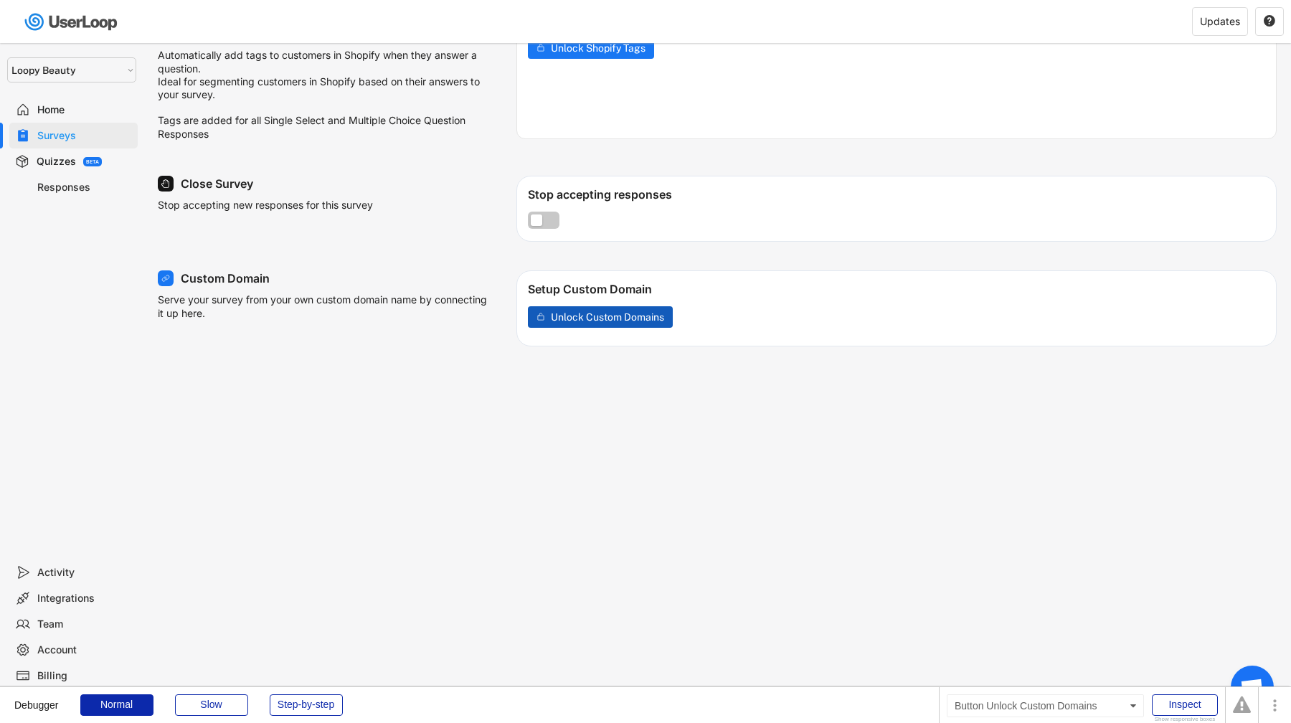
click at [615, 328] on button "Unlock Custom Domains" at bounding box center [600, 317] width 145 height 22
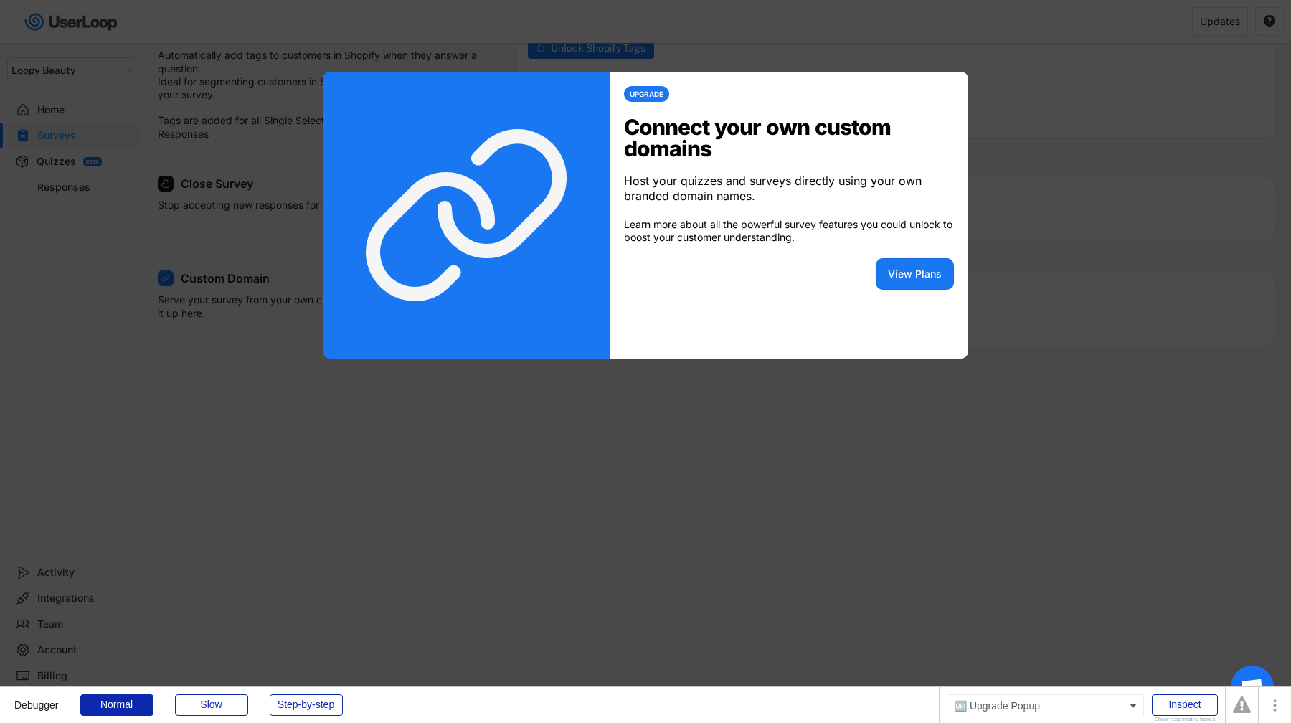
click at [1039, 277] on div at bounding box center [645, 361] width 1291 height 723
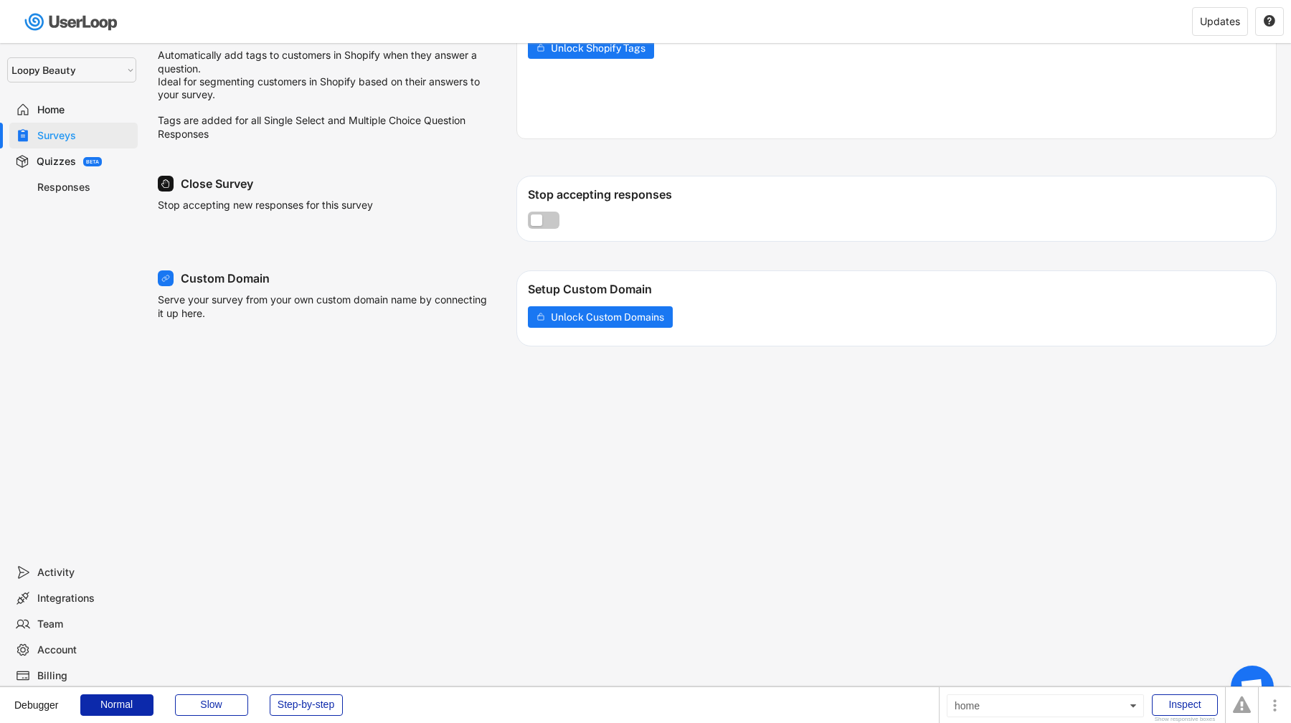
click at [1039, 277] on div "Setup Custom Domain Unlock Custom Domains" at bounding box center [896, 308] width 760 height 76
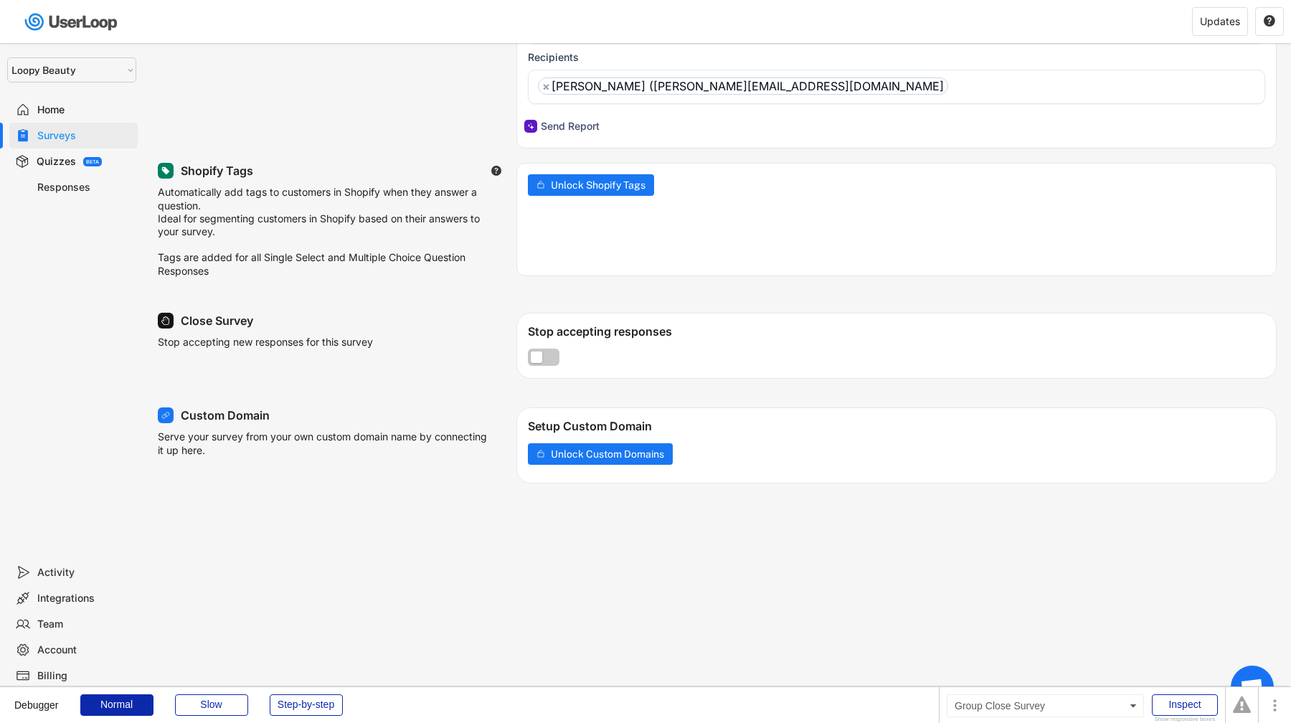
scroll to position [285, 0]
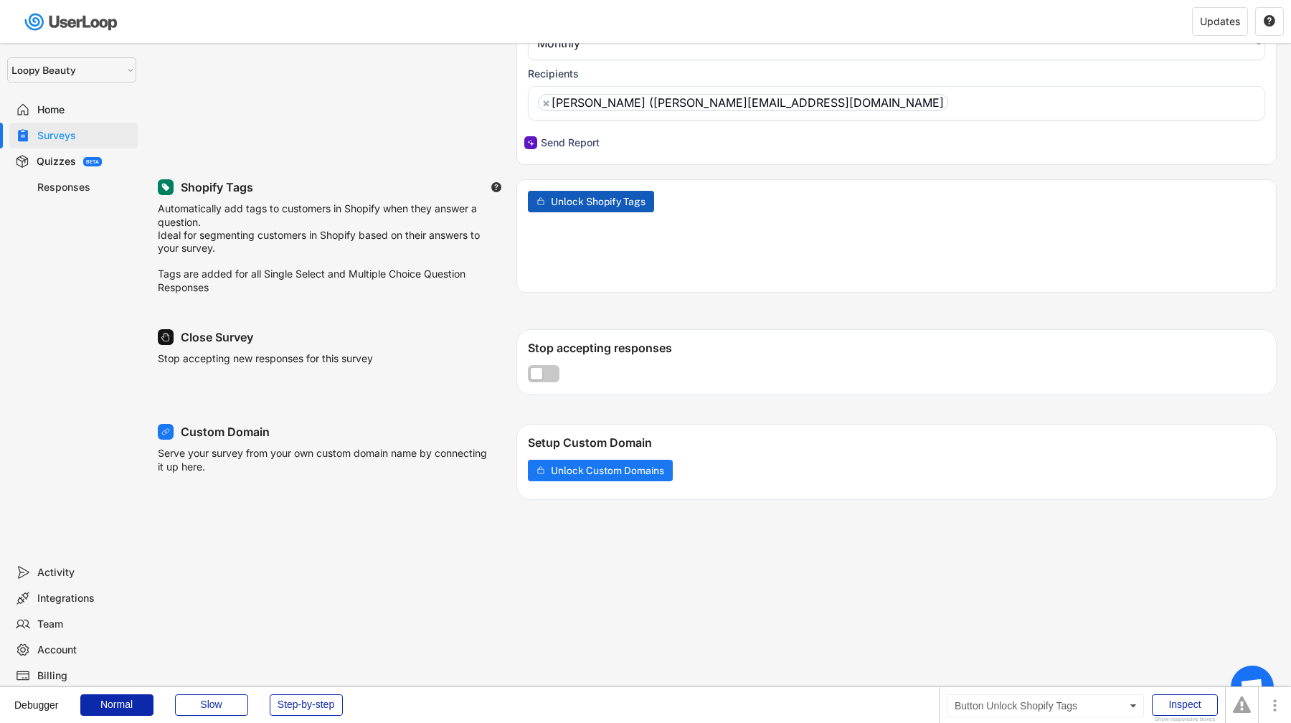
click at [610, 200] on span "Unlock Shopify Tags" at bounding box center [598, 201] width 95 height 10
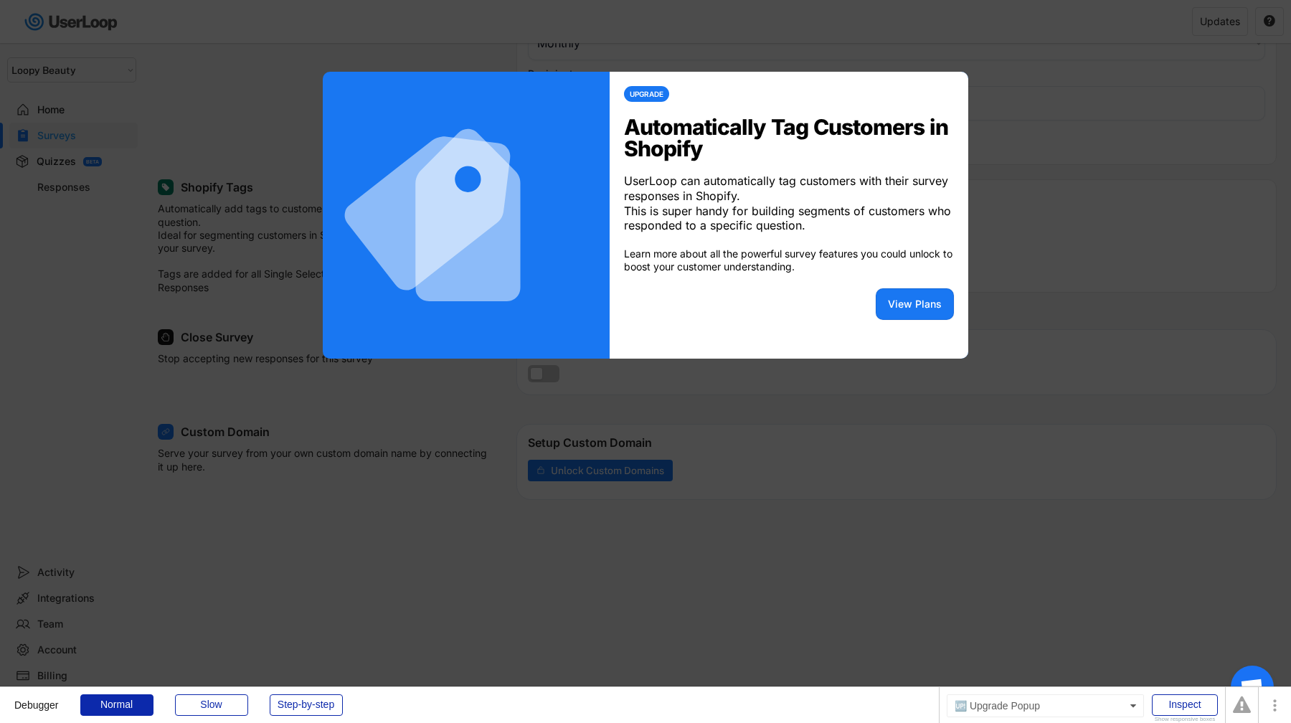
click at [1138, 278] on div at bounding box center [645, 361] width 1291 height 723
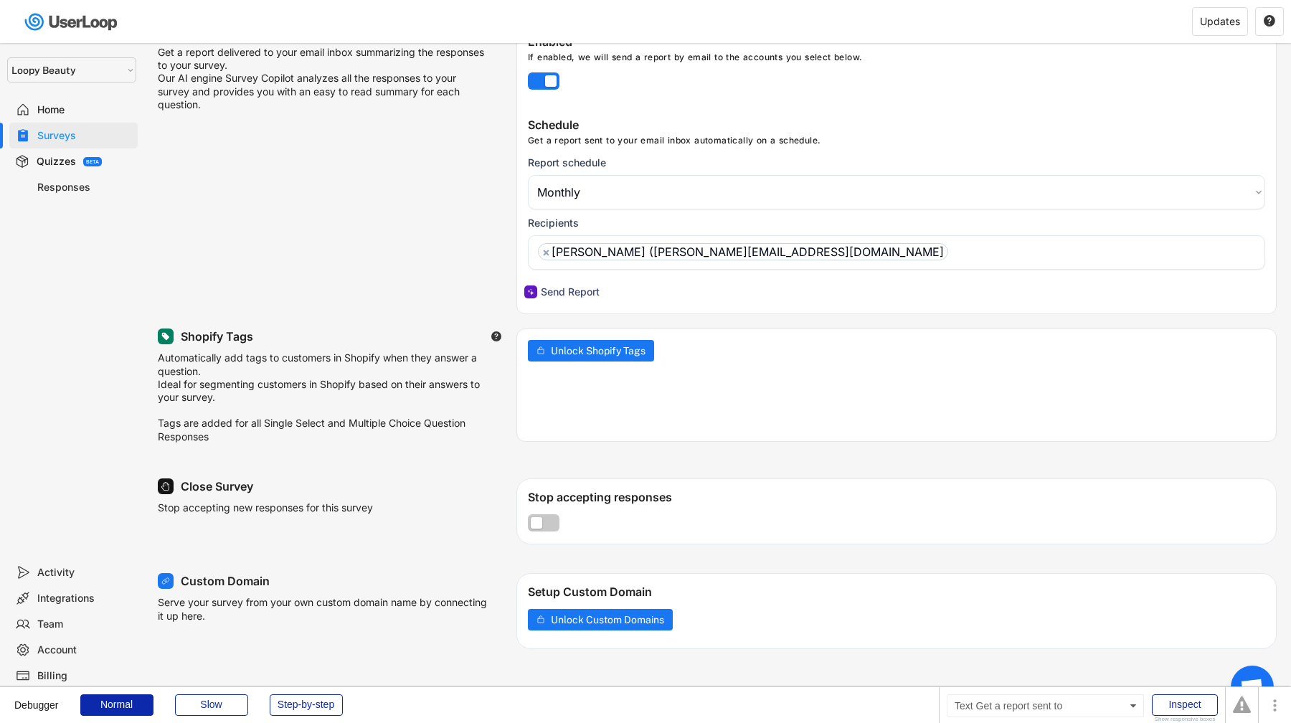
scroll to position [142, 0]
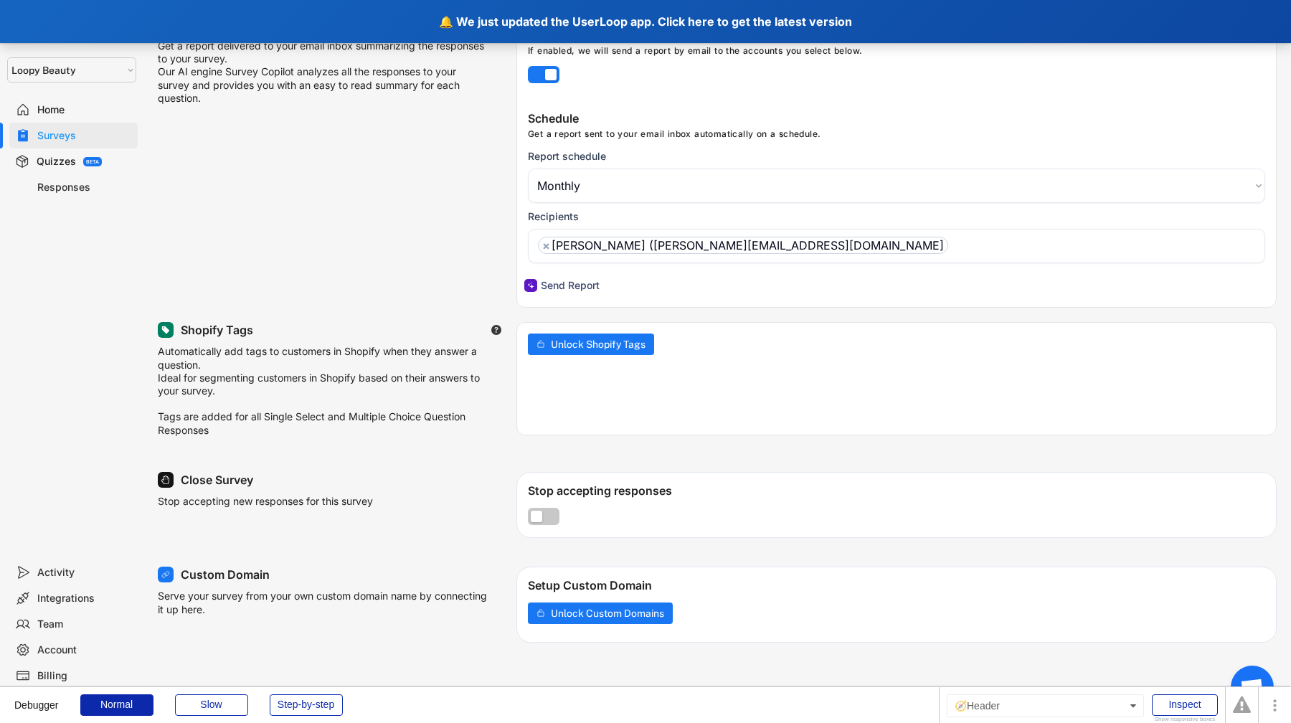
click at [383, 21] on div "🔔 We just updated the UserLoop app. Click here to get the latest version" at bounding box center [645, 21] width 1291 height 43
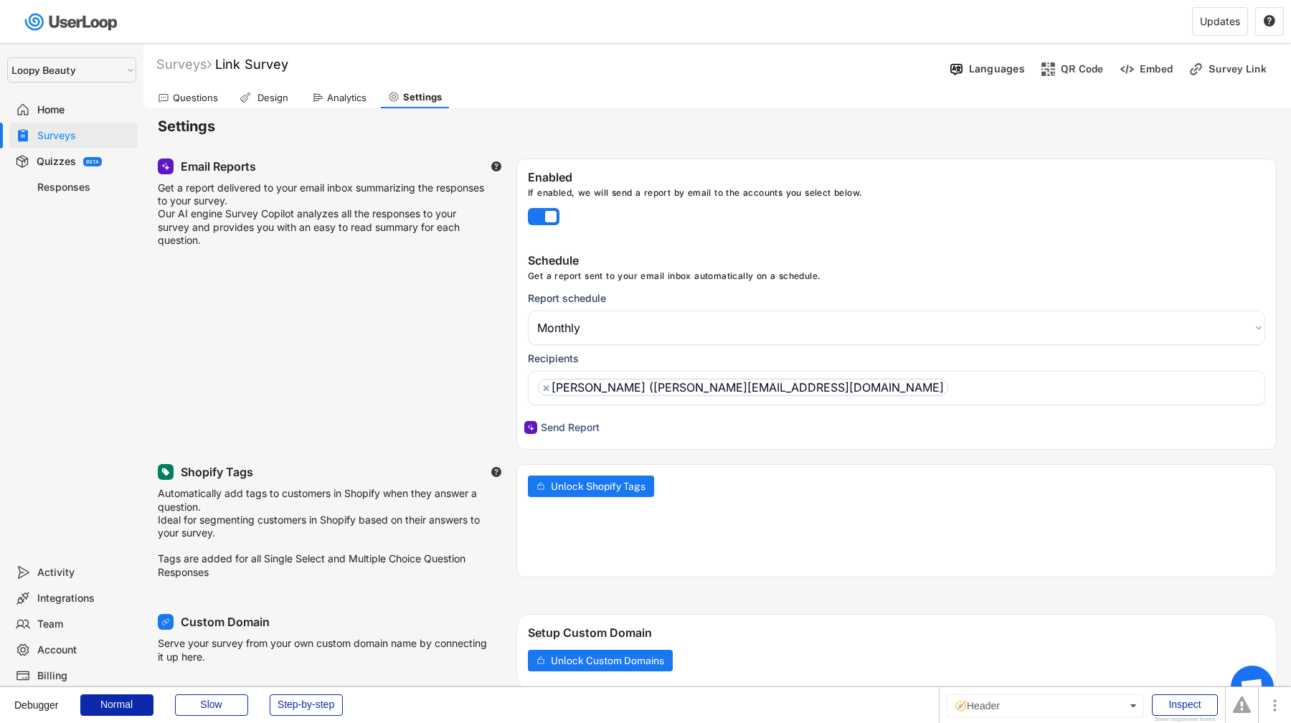
select select ""monthly""
select select ""1348695171700984260__LOOKUP__1621425969652x687239840058835000""
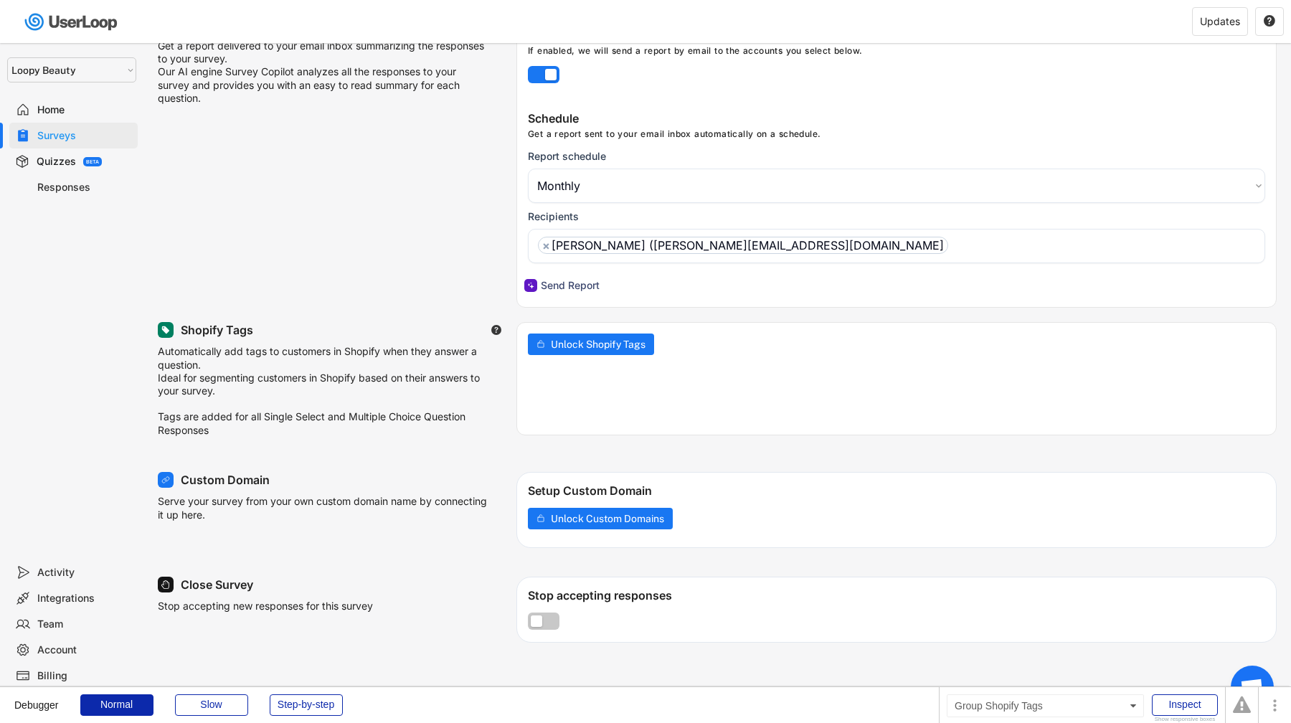
scroll to position [95, 0]
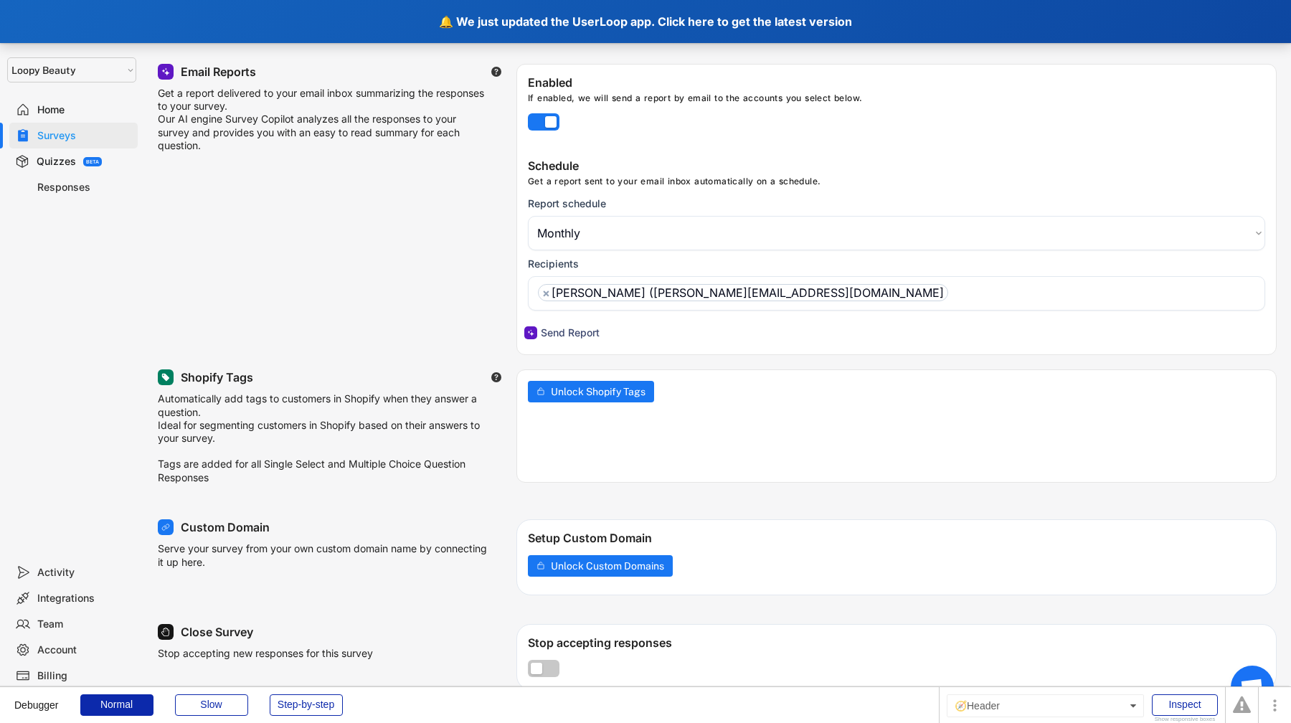
click at [392, 13] on div "🔔 We just updated the UserLoop app. Click here to get the latest version" at bounding box center [645, 21] width 1291 height 43
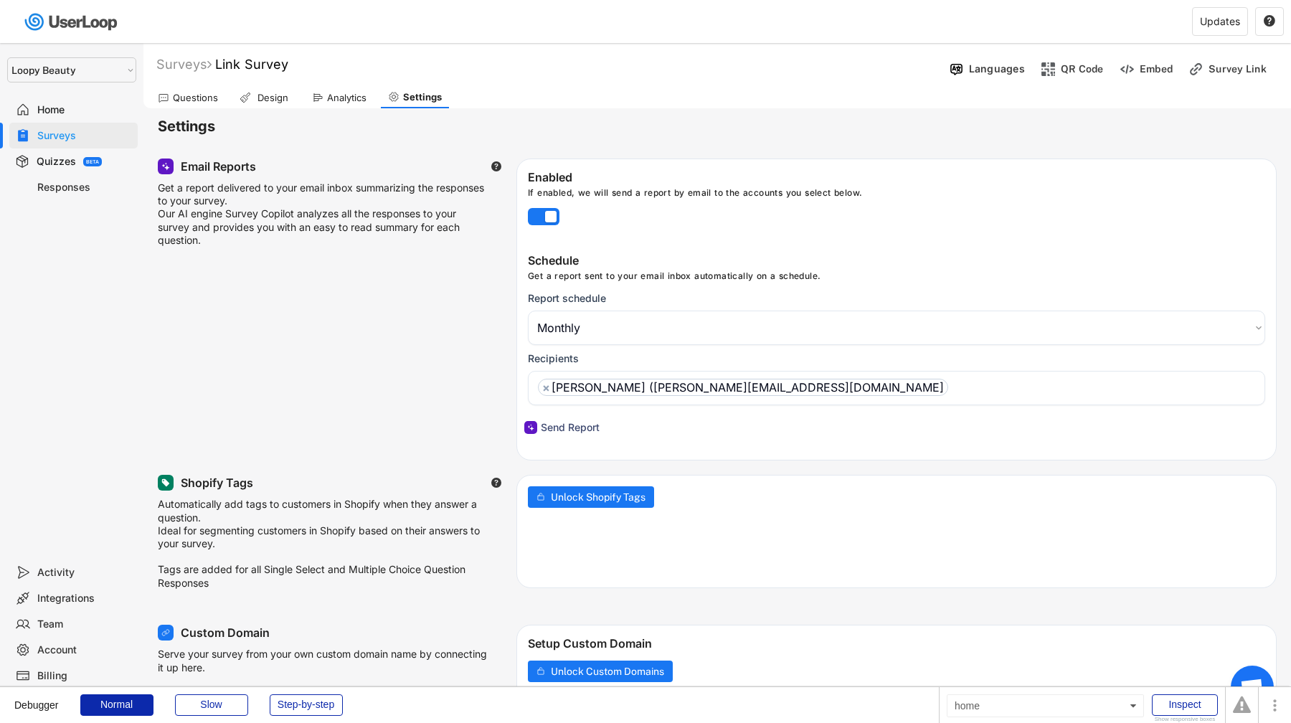
select select ""monthly""
select select ""1348695171700984260__LOOKUP__1621425969652x687239840058835000""
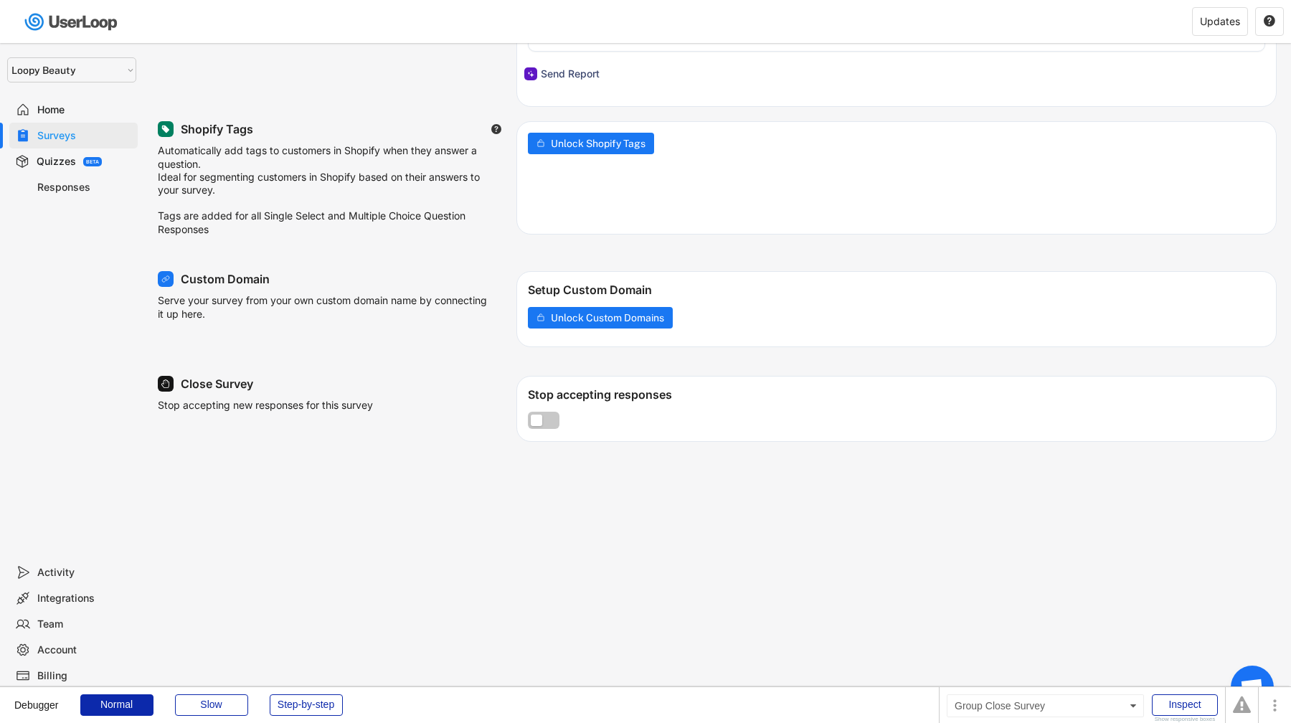
scroll to position [356, 0]
click at [607, 326] on button "Unlock Custom Domains" at bounding box center [600, 316] width 145 height 22
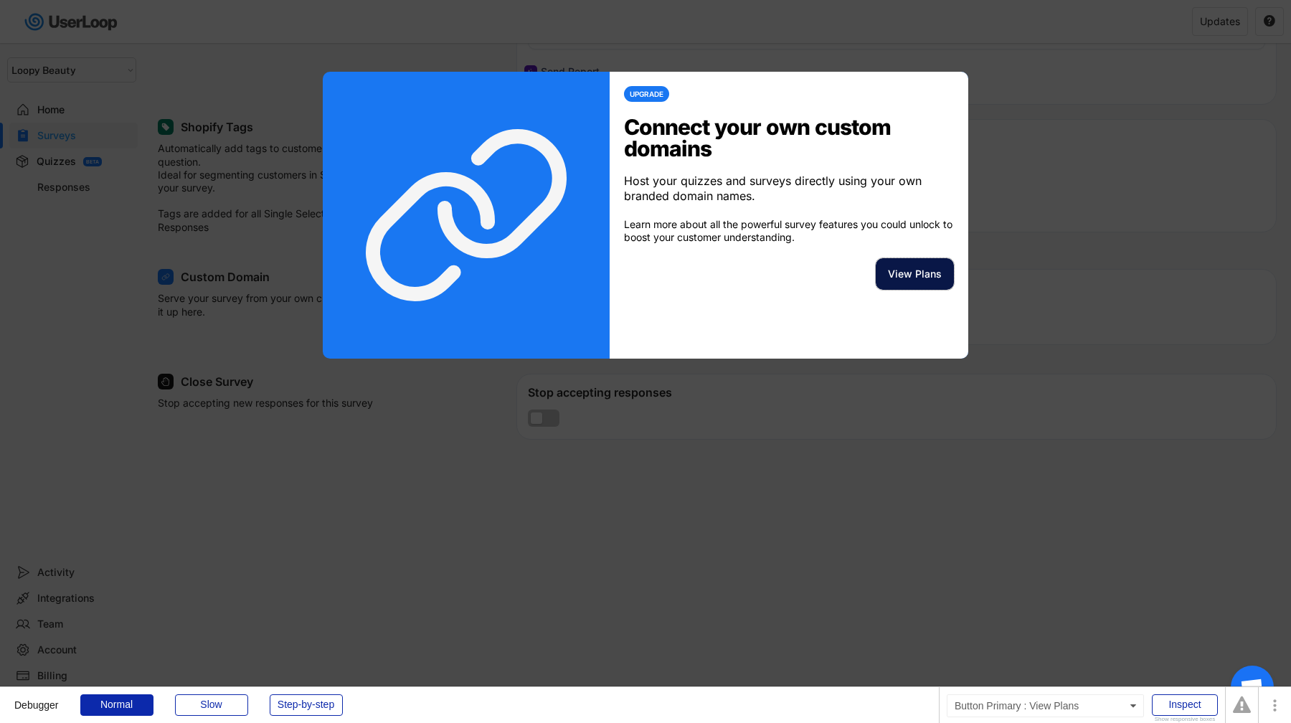
click at [918, 265] on button "View Plans" at bounding box center [914, 274] width 78 height 32
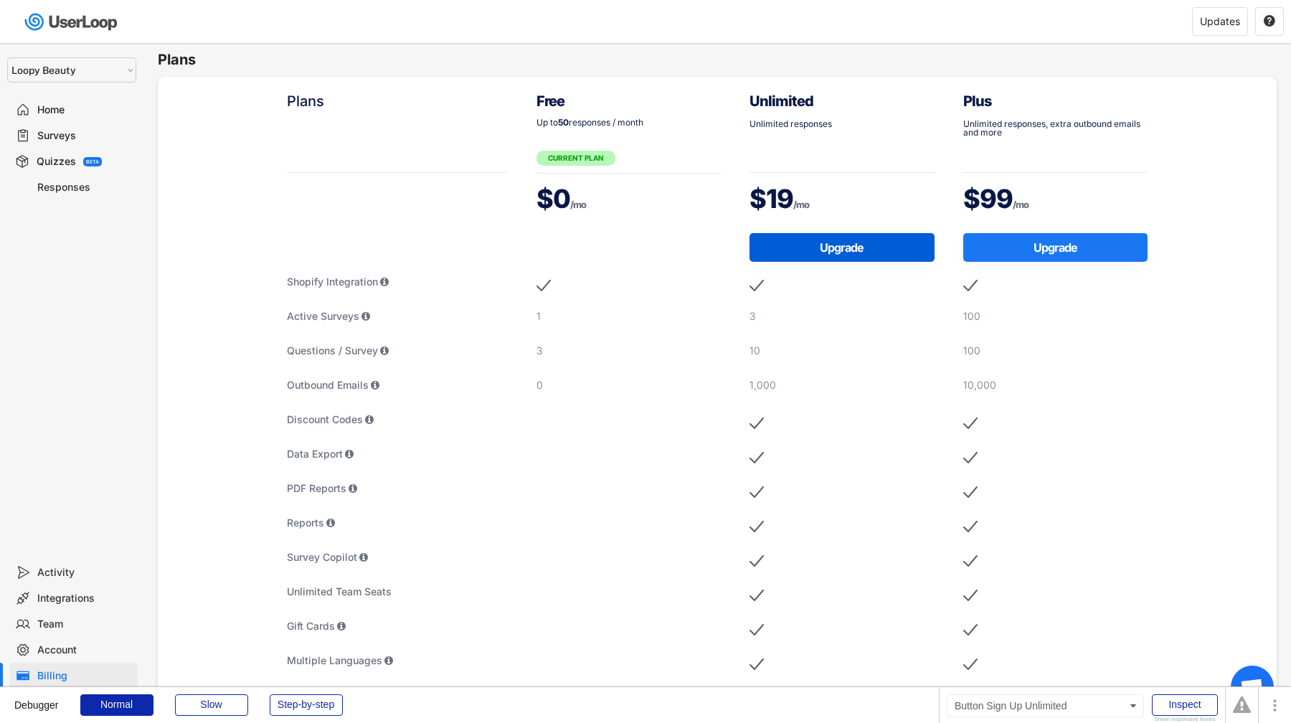
click at [809, 248] on button "Upgrade" at bounding box center [841, 247] width 185 height 29
select select ""1348695171700984260__LOOKUP__1621425969652x687239840058835000""
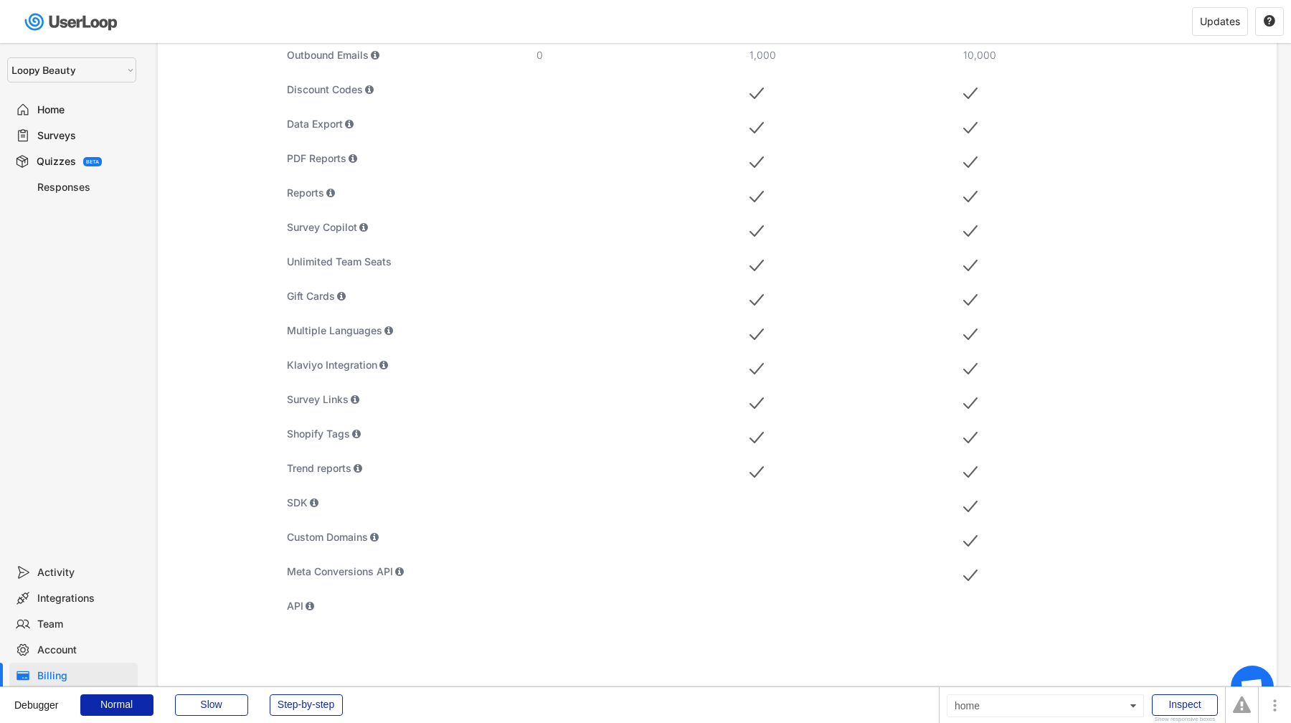
scroll to position [337, 0]
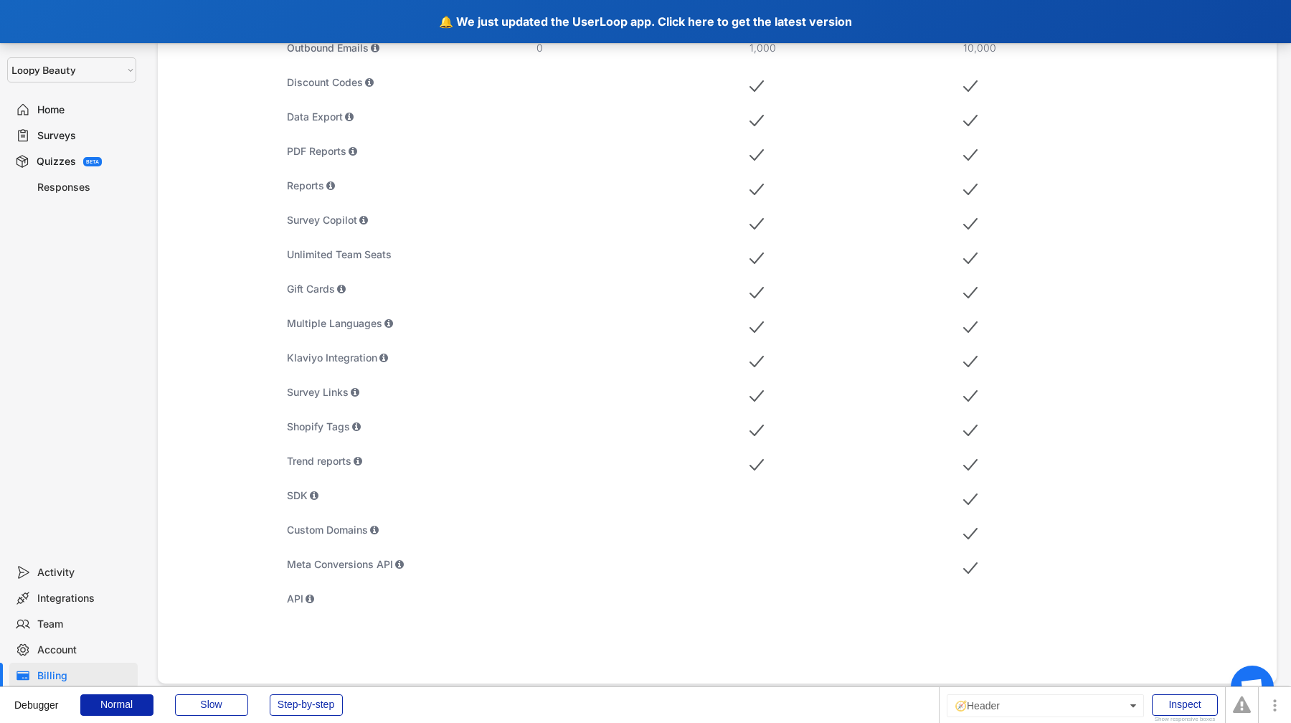
click at [381, 26] on div "🔔 We just updated the UserLoop app. Click here to get the latest version" at bounding box center [645, 21] width 1291 height 43
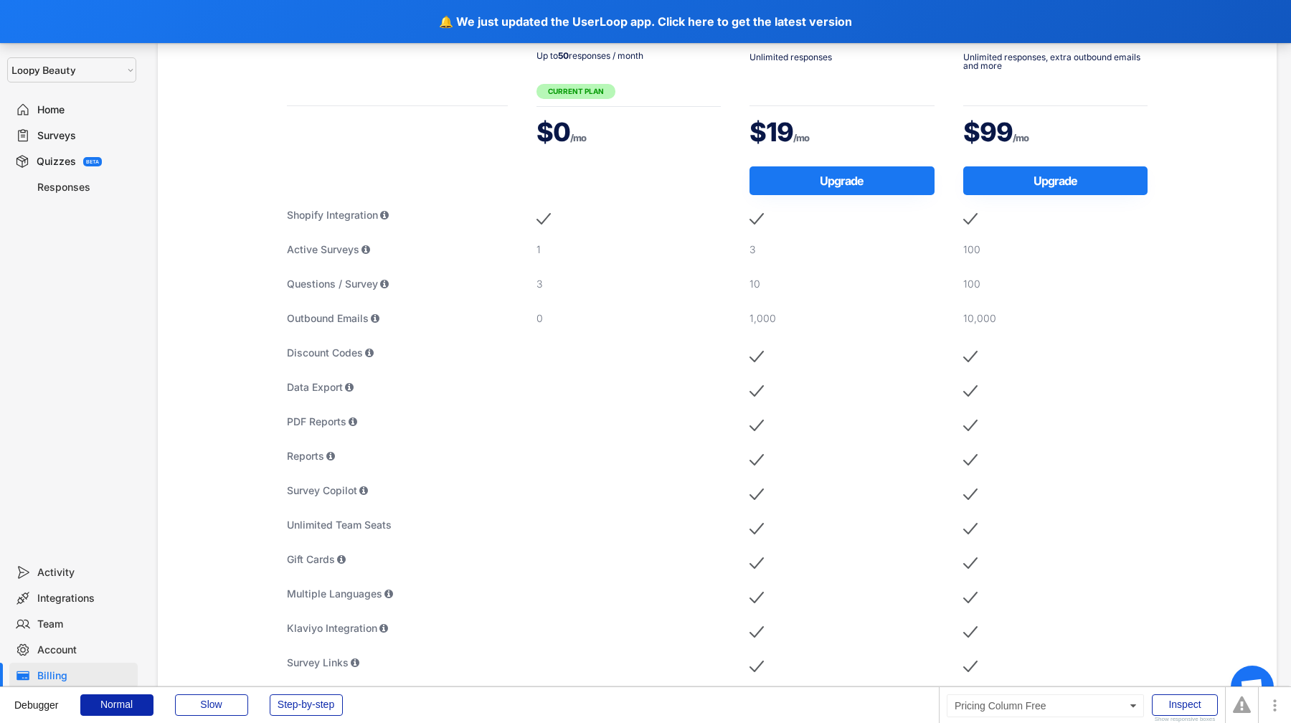
scroll to position [0, 0]
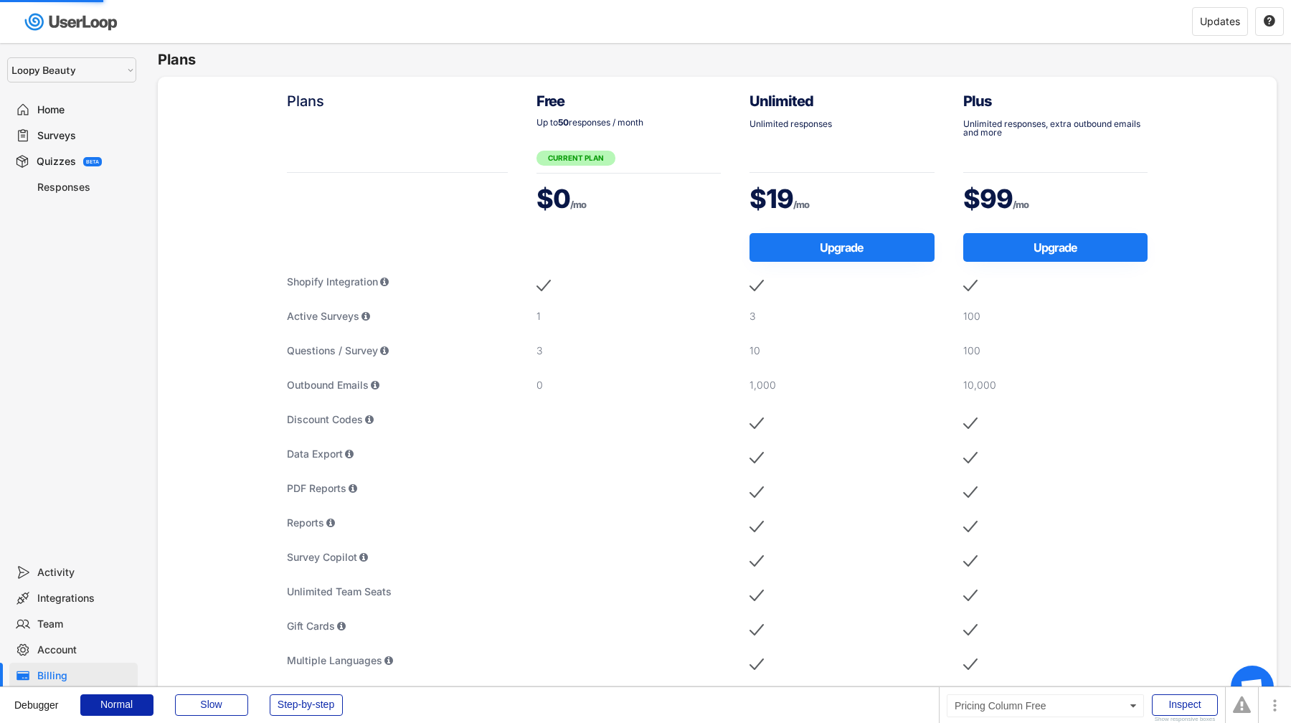
select select ""1348695171700984260__LOOKUP__1621425969652x687239840058835000""
click at [108, 184] on div "Responses" at bounding box center [84, 188] width 95 height 14
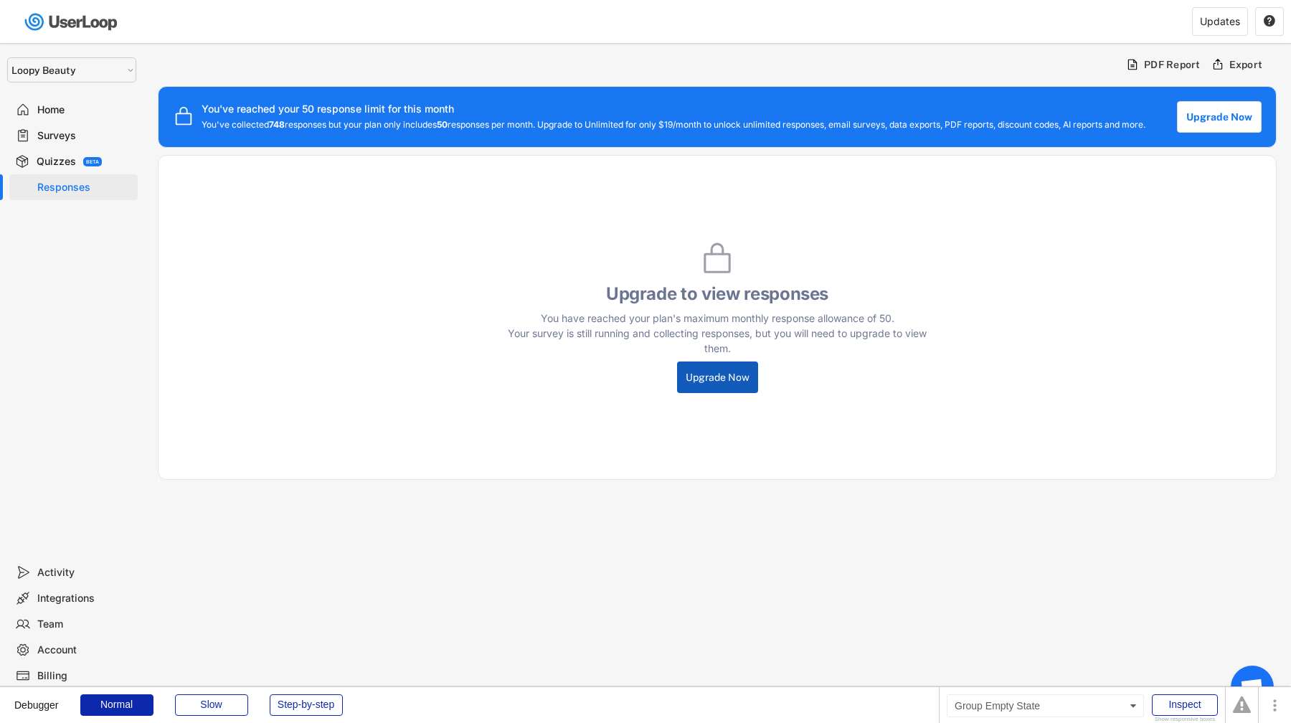
click at [700, 393] on button "Upgrade Now" at bounding box center [717, 377] width 81 height 32
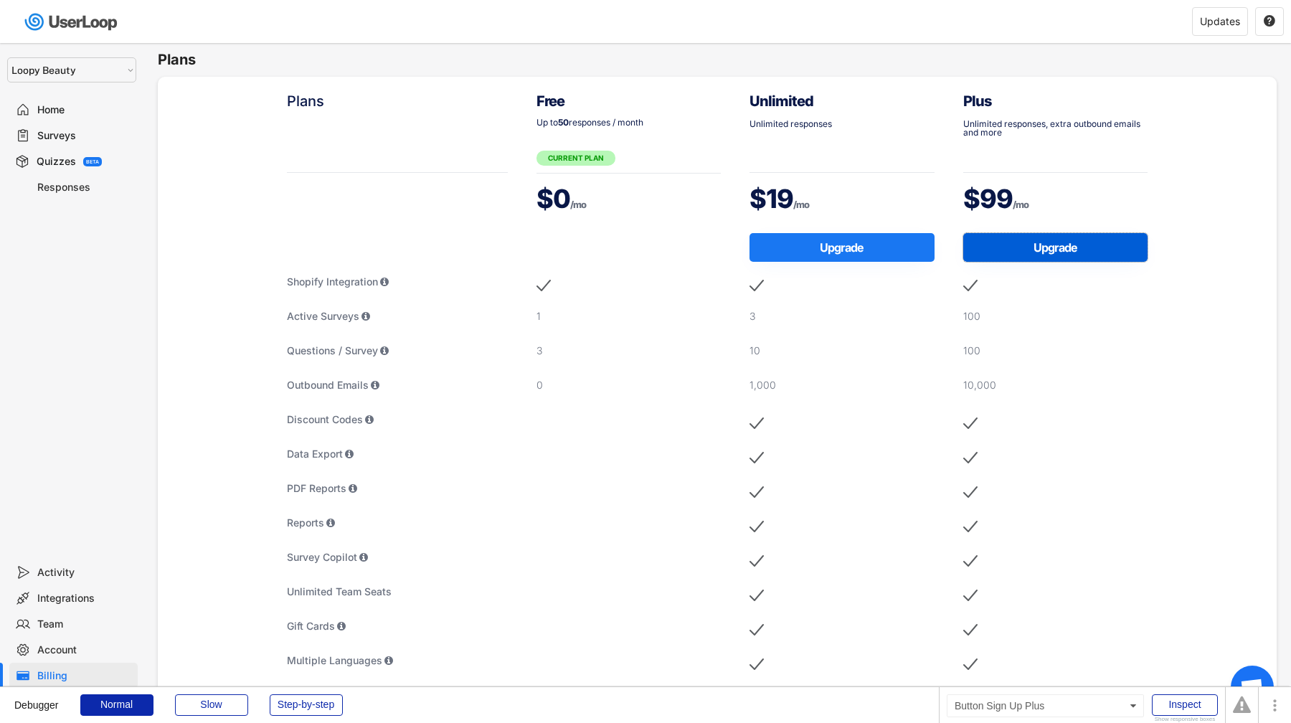
click at [1040, 236] on button "Upgrade" at bounding box center [1055, 247] width 185 height 29
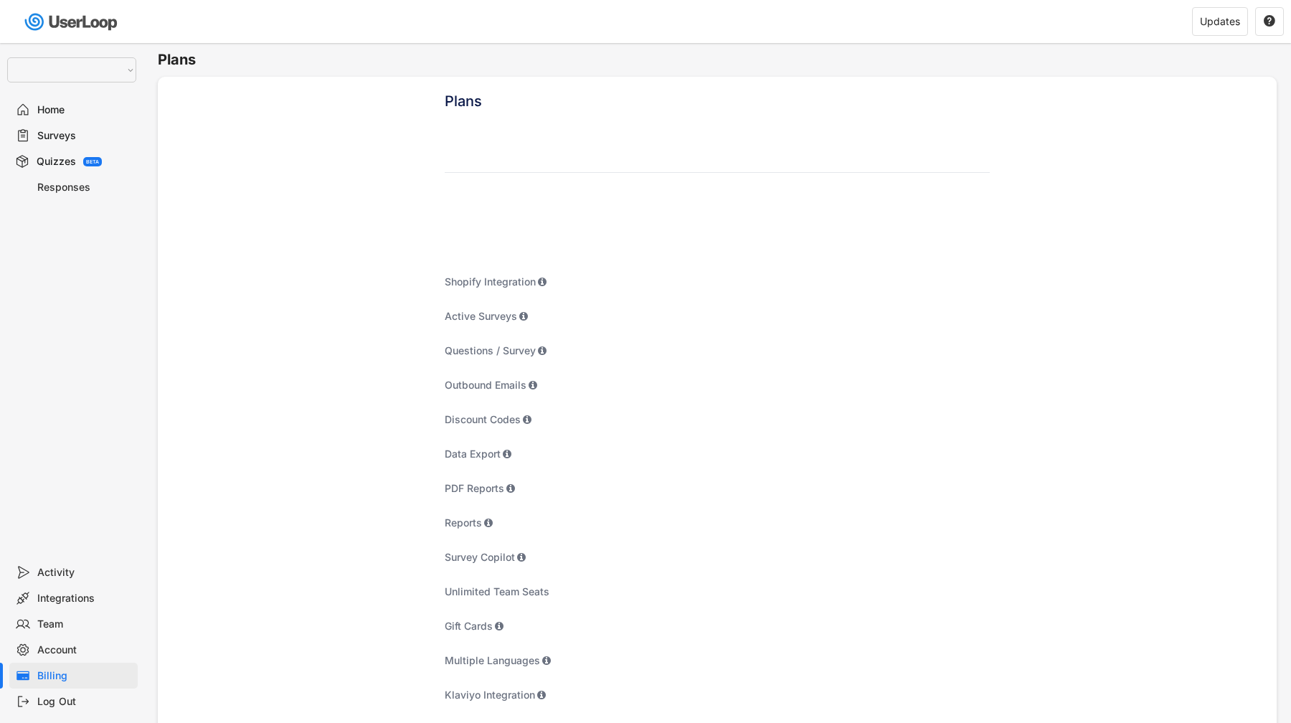
select select ""1348695171700984260__LOOKUP__1621425969652x687239840058835000""
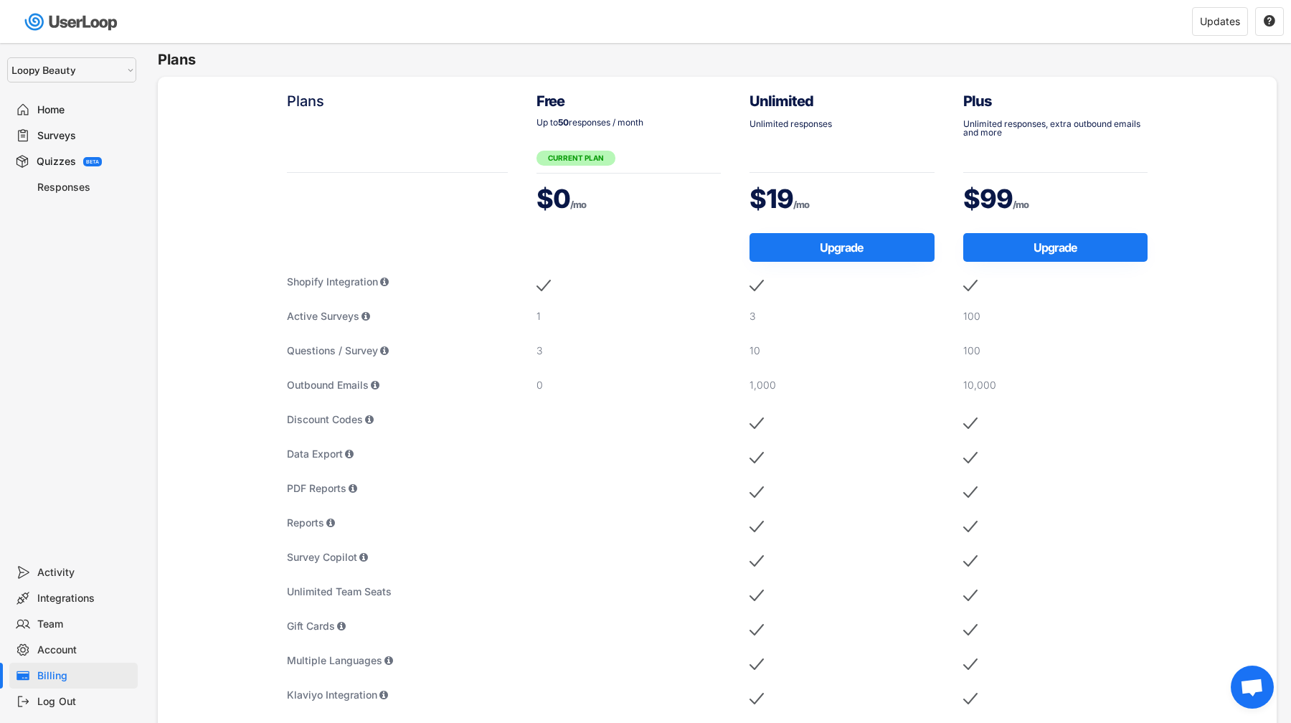
click at [698, 537] on div "Free Up to 50 responses / month CURRENT PLAN $0 /mo 1 3 0" at bounding box center [629, 559] width 214 height 964
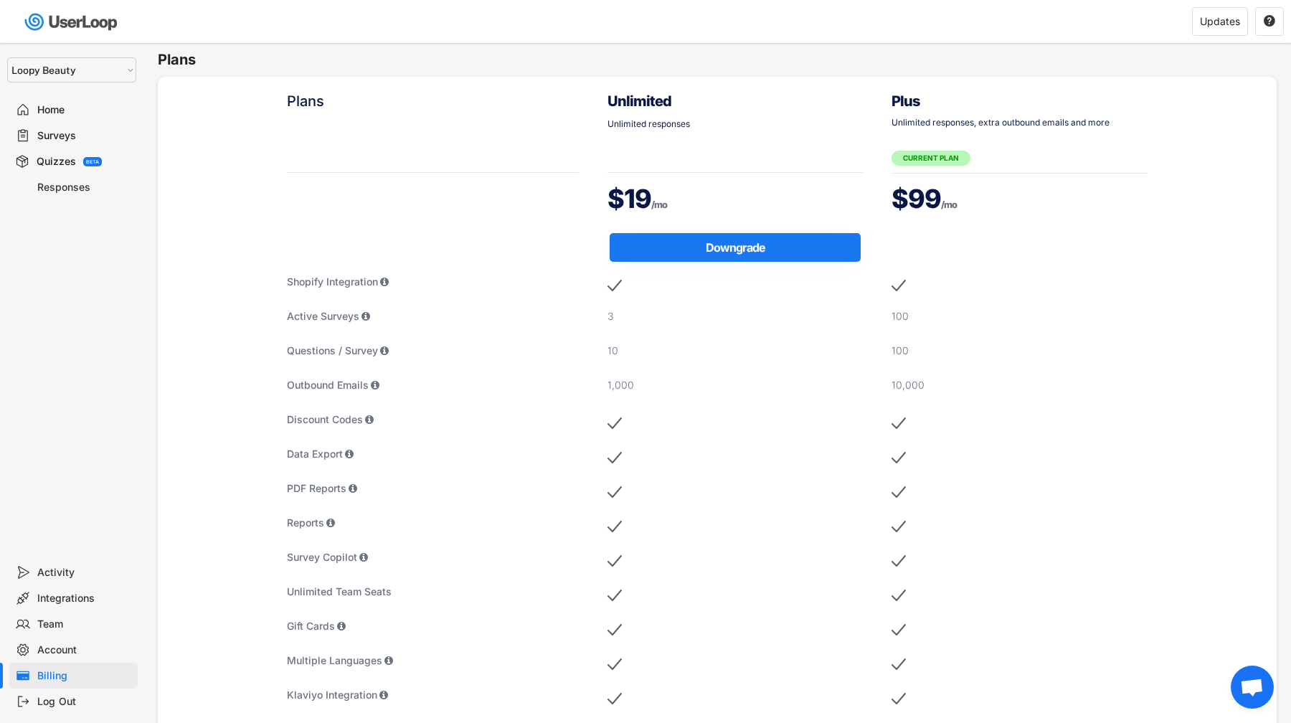
click at [60, 129] on div "Surveys" at bounding box center [84, 136] width 95 height 14
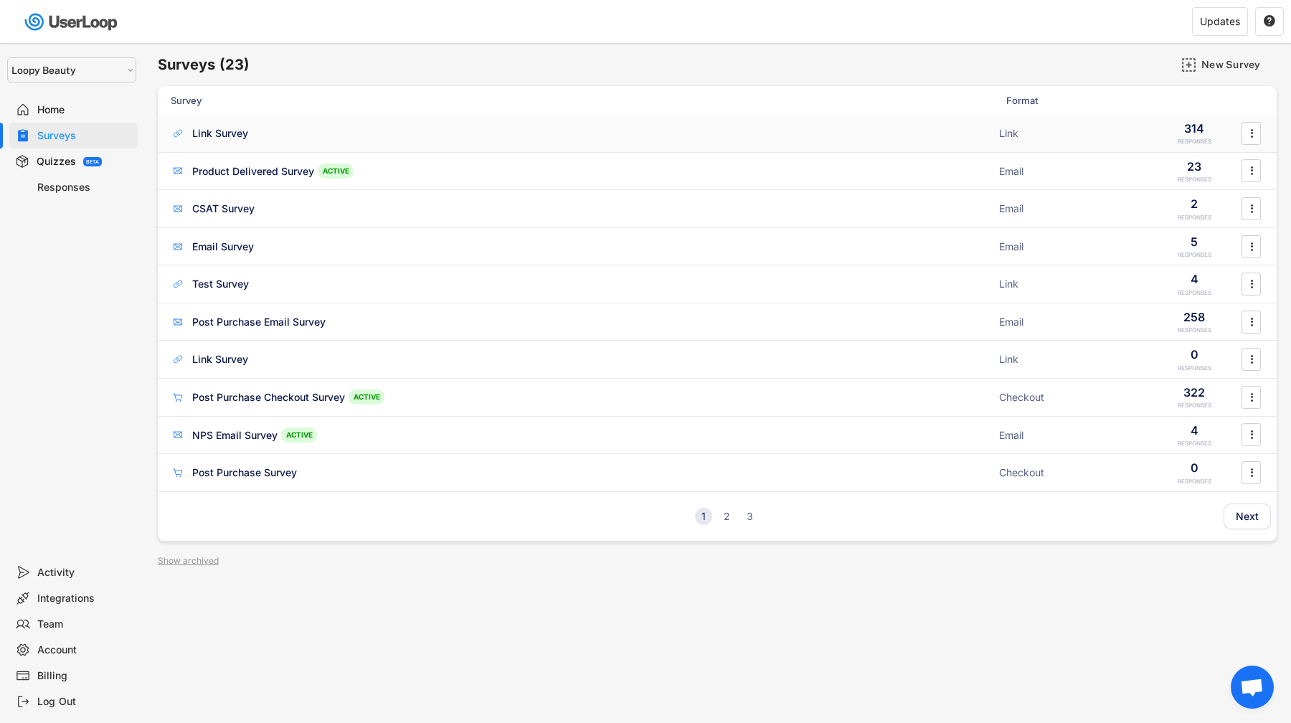
click at [302, 137] on div "Link Survey ACTIVE" at bounding box center [580, 132] width 819 height 15
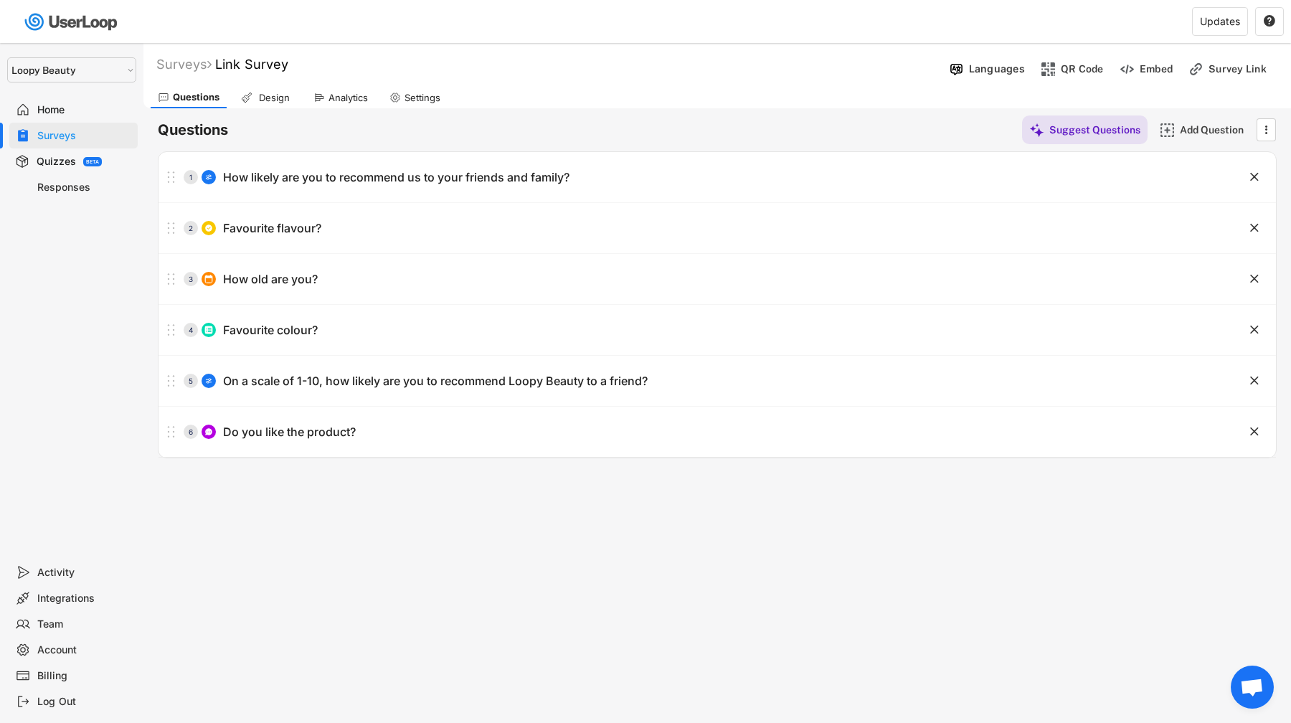
click at [422, 97] on div "Settings" at bounding box center [422, 98] width 36 height 12
select select ""monthly""
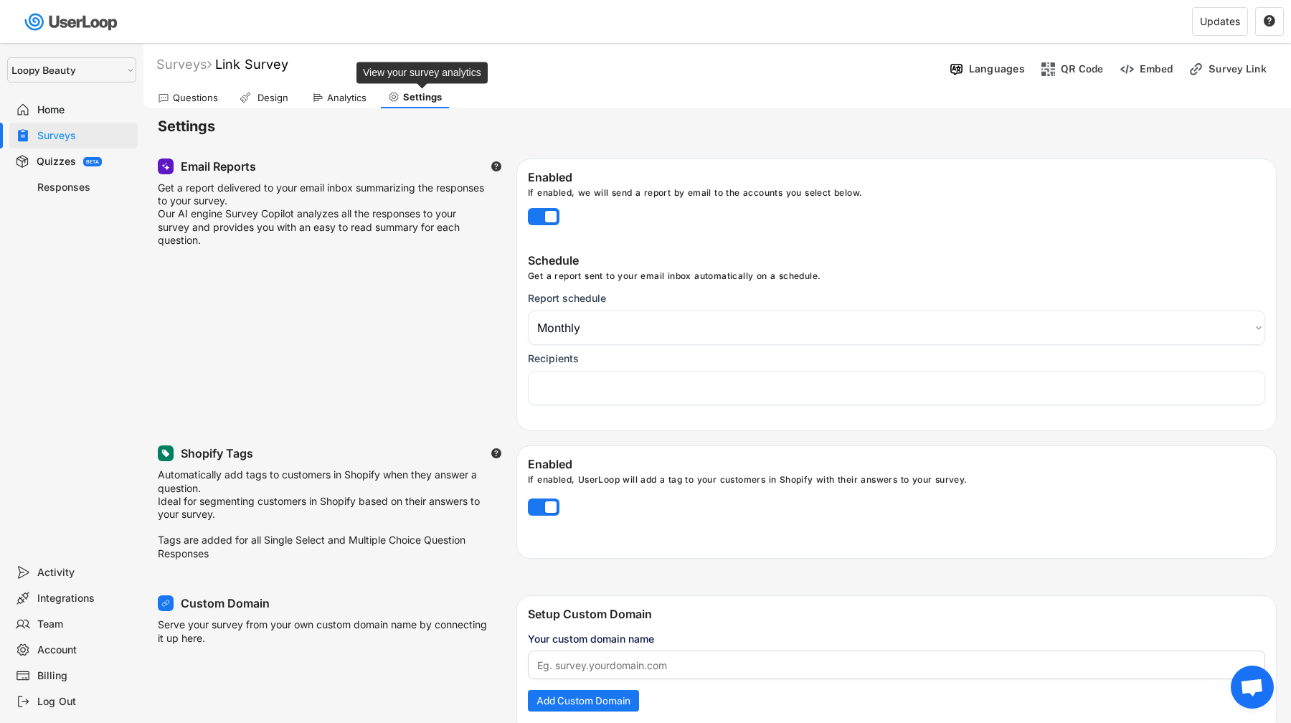
select select "1348695171700984260__LOOKUP__1621425946483x437467764361997950"
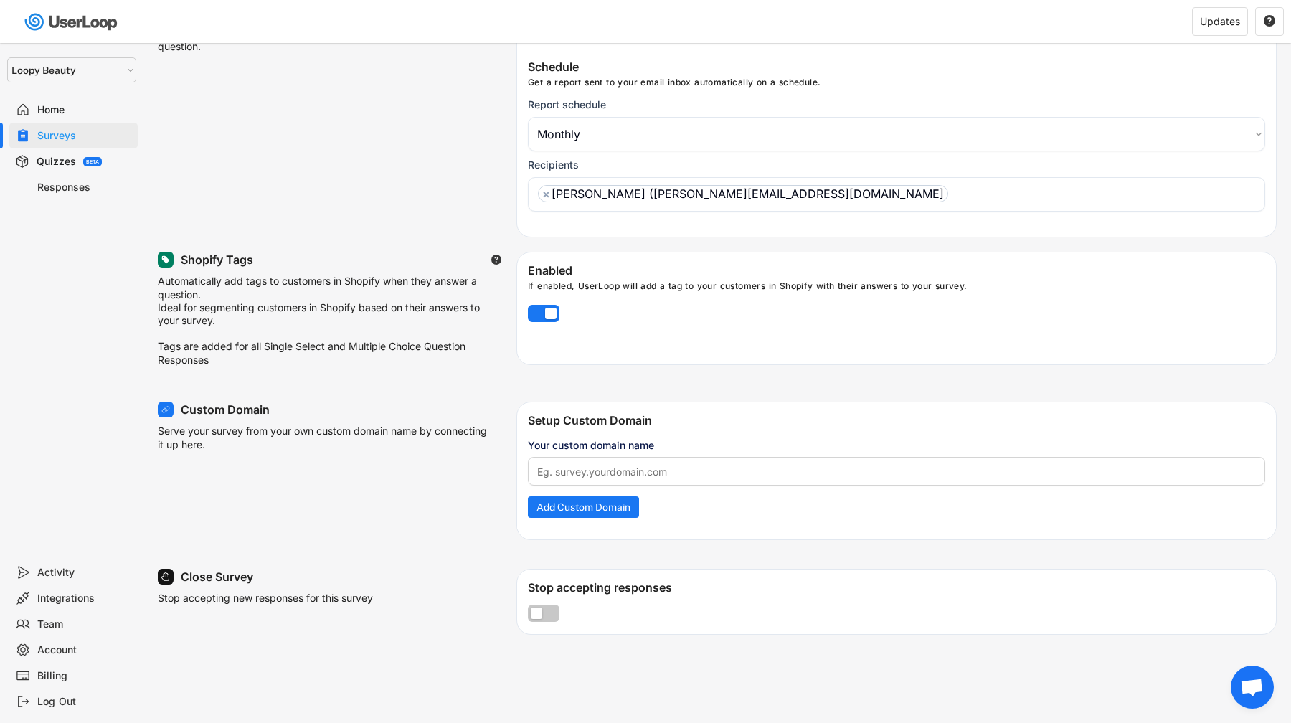
scroll to position [196, 0]
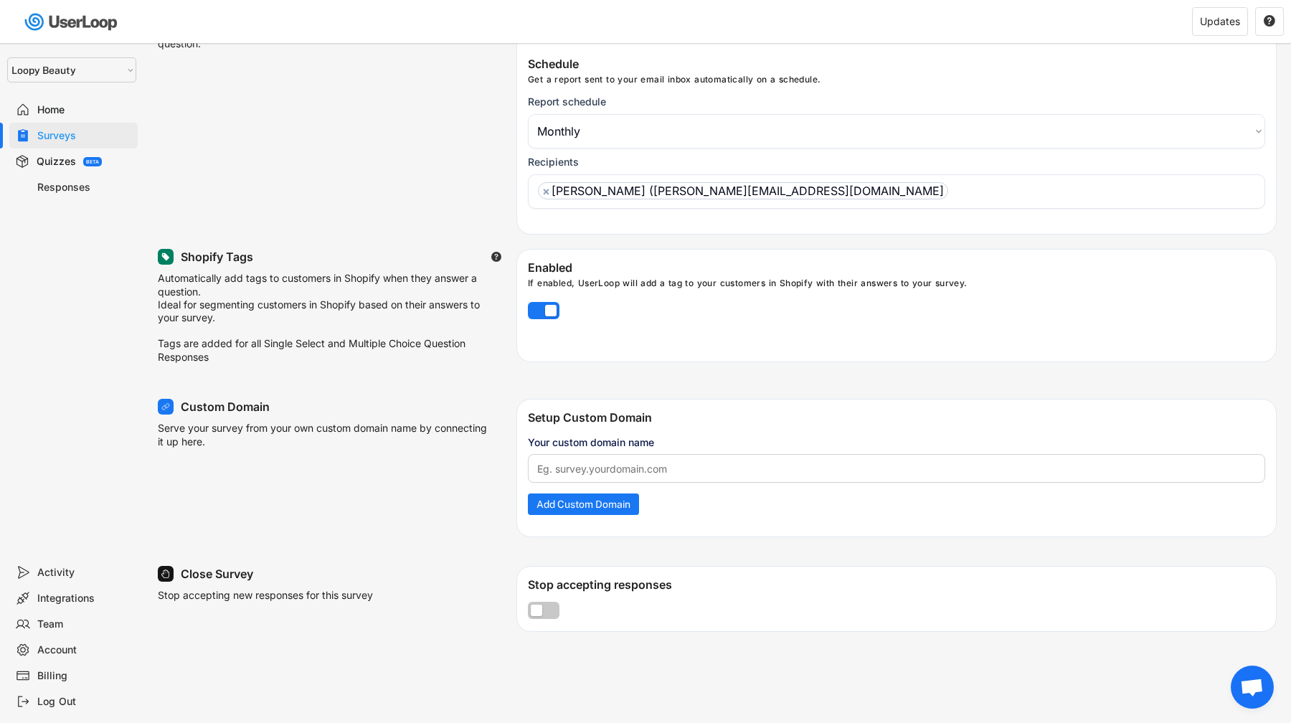
click at [564, 475] on input "input" at bounding box center [896, 468] width 737 height 29
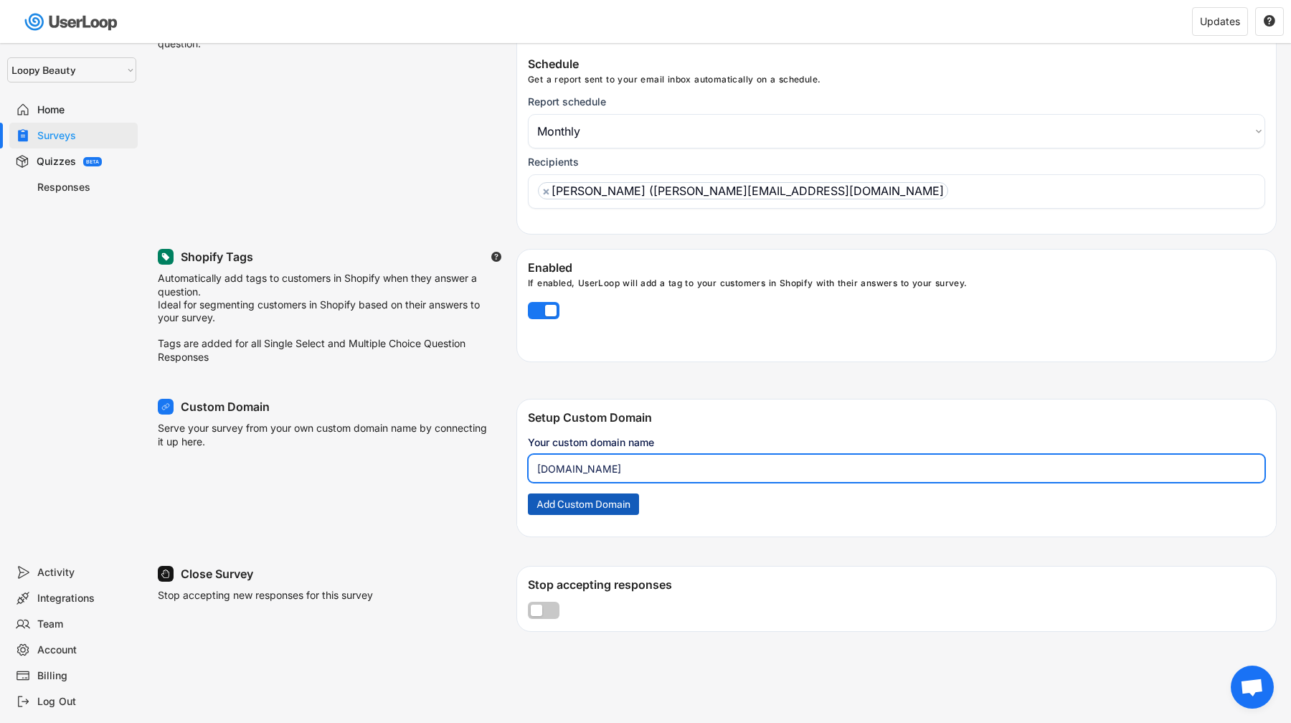
type input "[DOMAIN_NAME]"
click at [559, 505] on button "Add Custom Domain" at bounding box center [583, 504] width 111 height 22
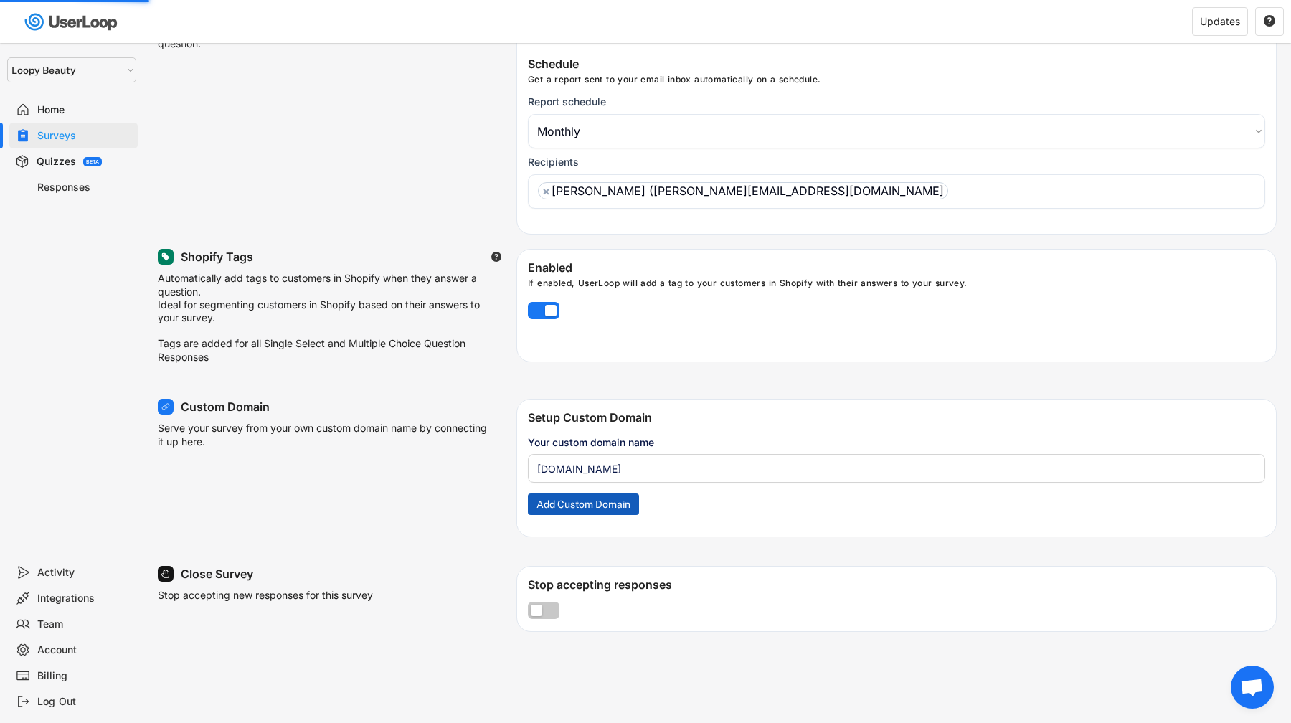
select select "1348695171700984260__LOOKUP__1621425946483x437467764361997950"
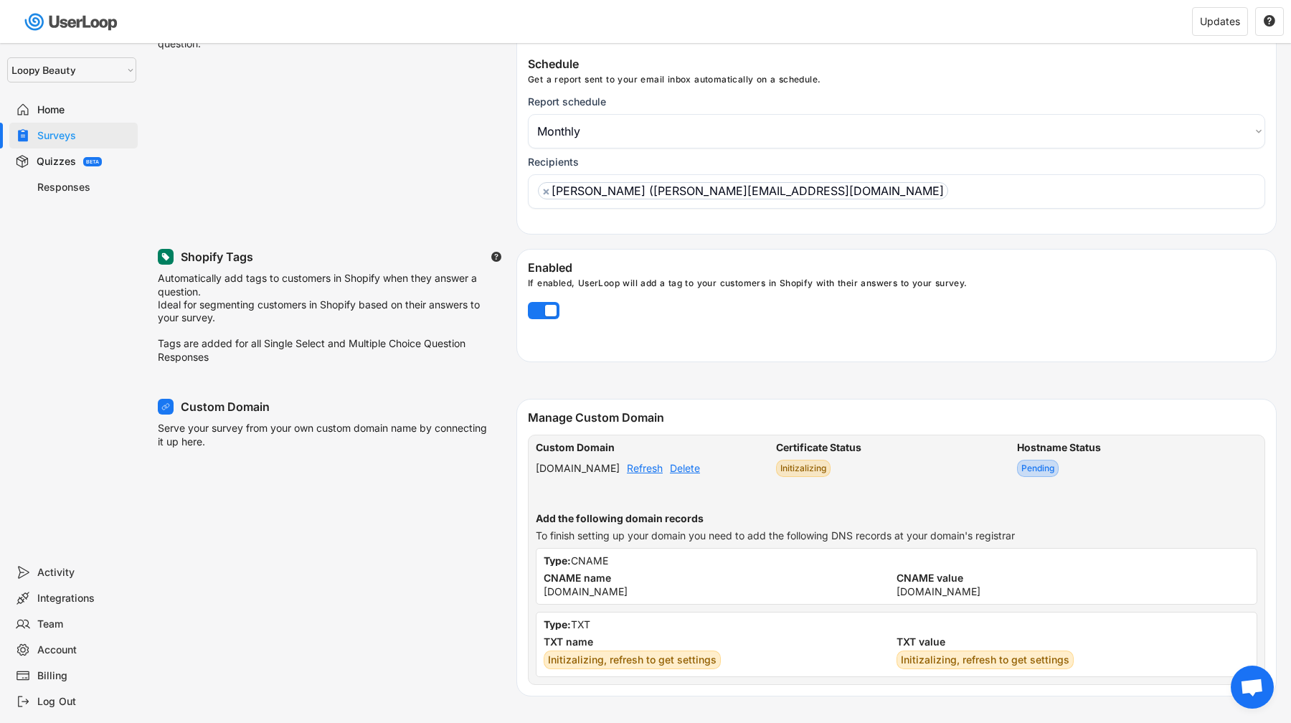
click at [662, 472] on div "Refresh" at bounding box center [645, 468] width 36 height 10
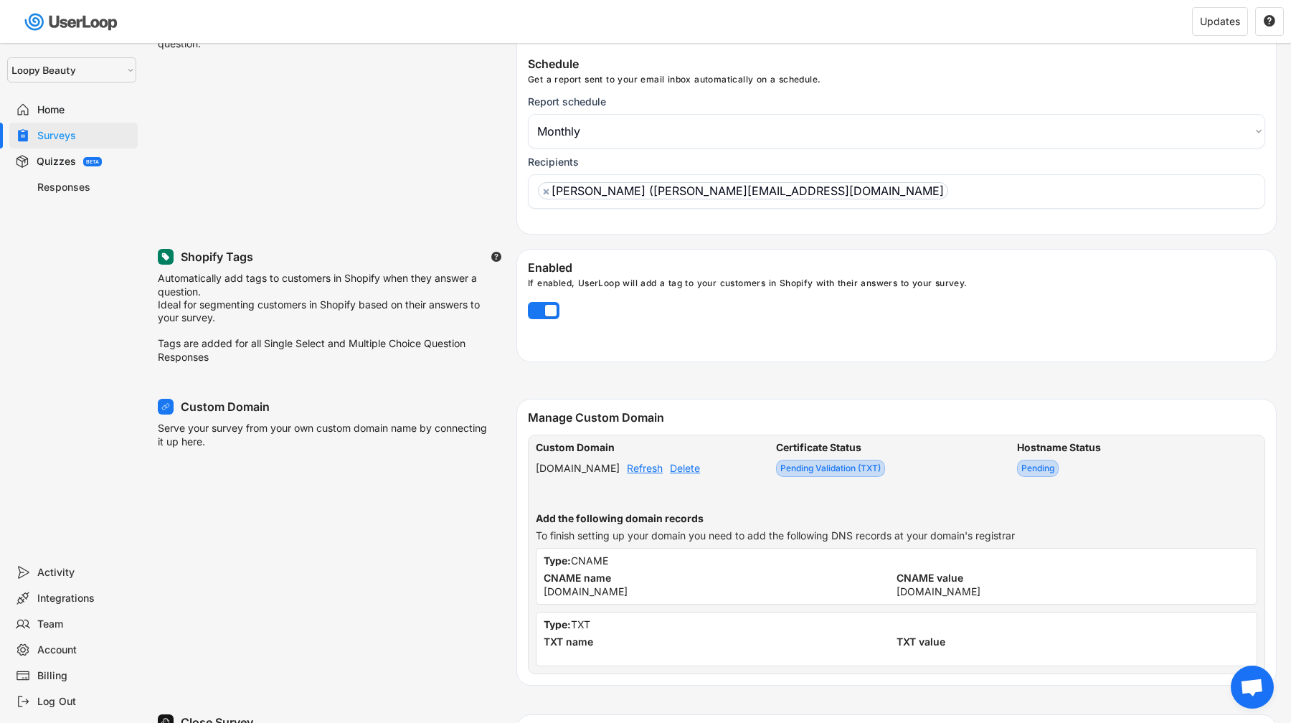
click at [662, 472] on div "Refresh" at bounding box center [645, 468] width 36 height 10
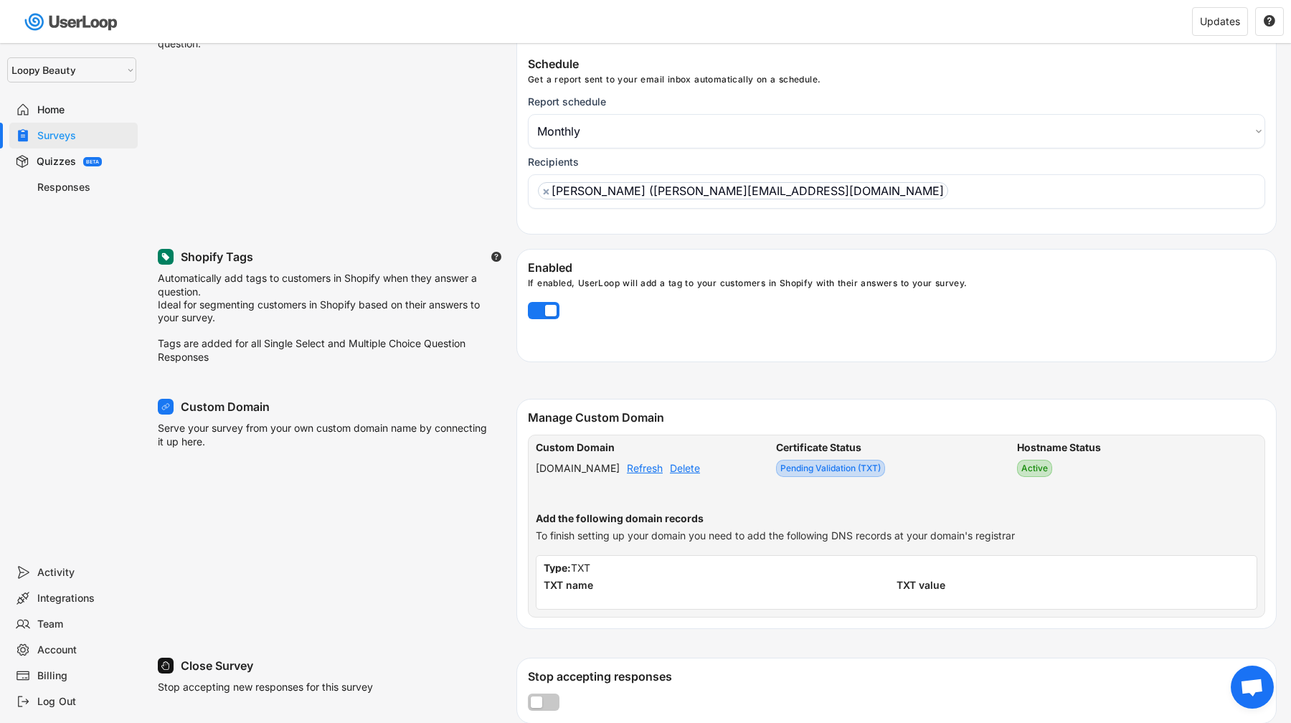
click at [662, 472] on div "Refresh" at bounding box center [645, 468] width 36 height 10
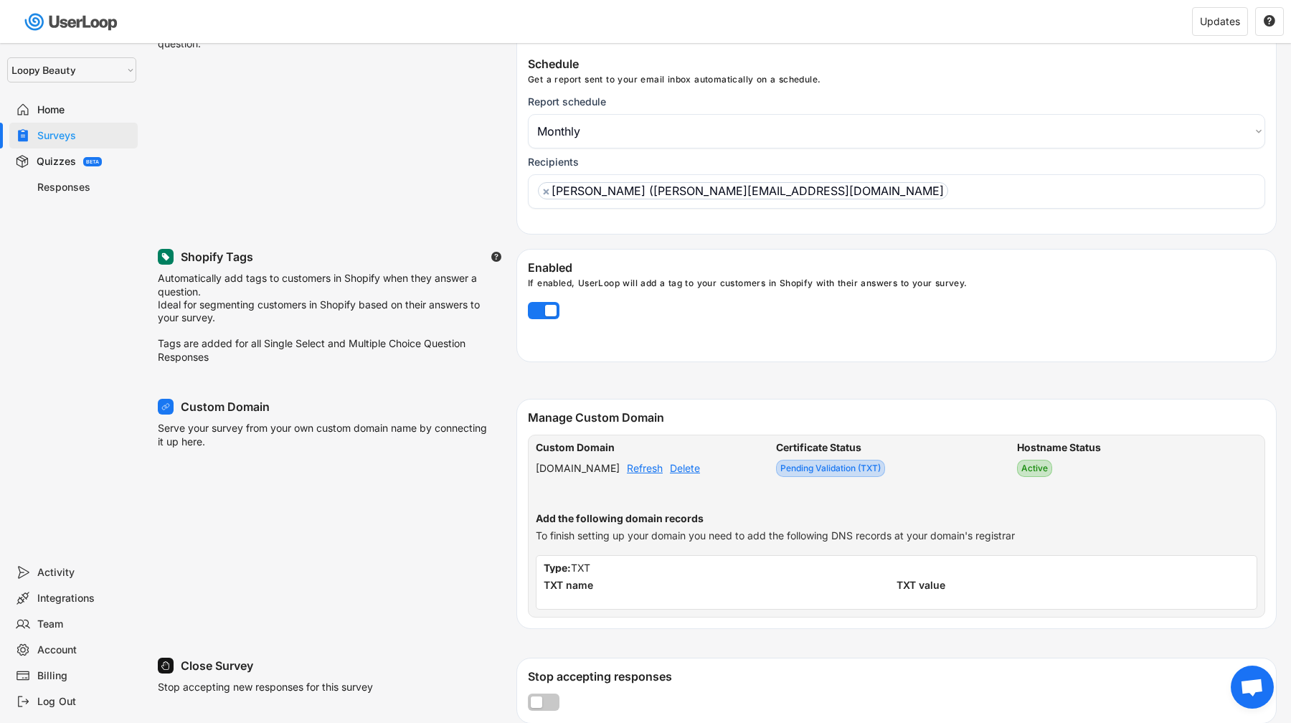
click at [569, 473] on div "[DOMAIN_NAME]" at bounding box center [578, 468] width 84 height 10
copy div "[DOMAIN_NAME]"
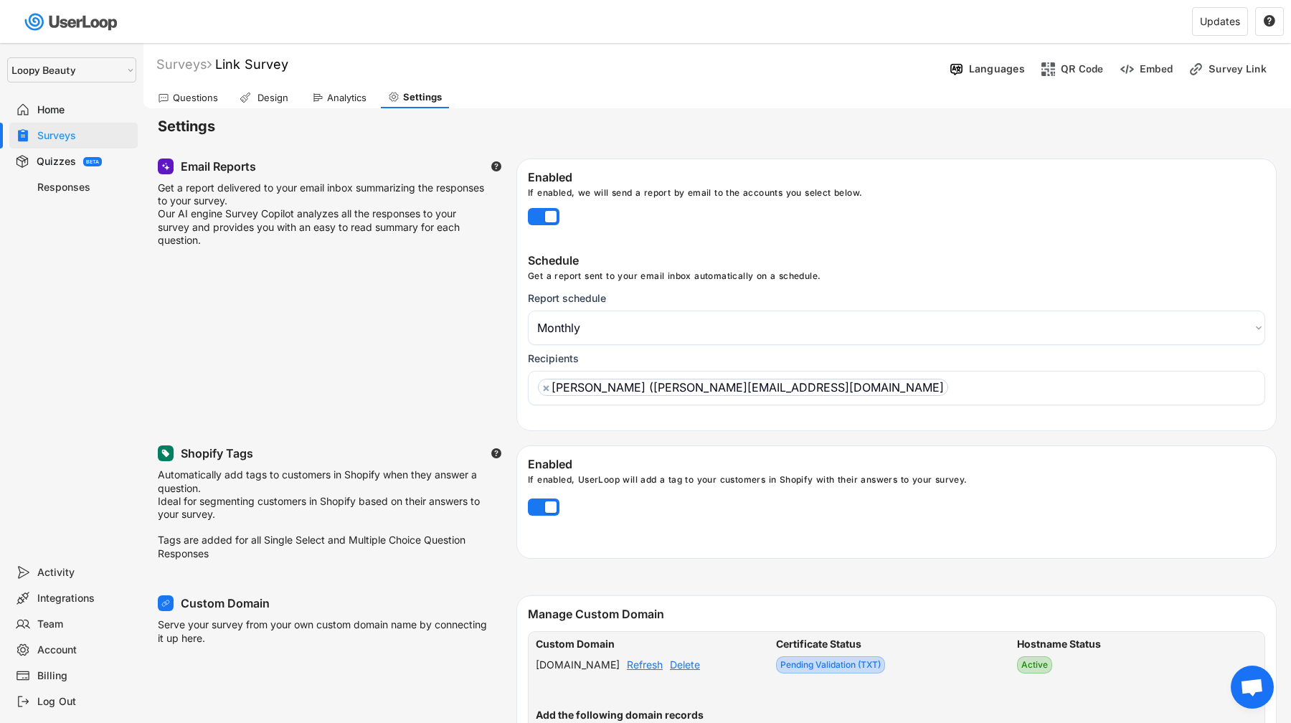
click at [80, 135] on div "Surveys" at bounding box center [84, 136] width 95 height 14
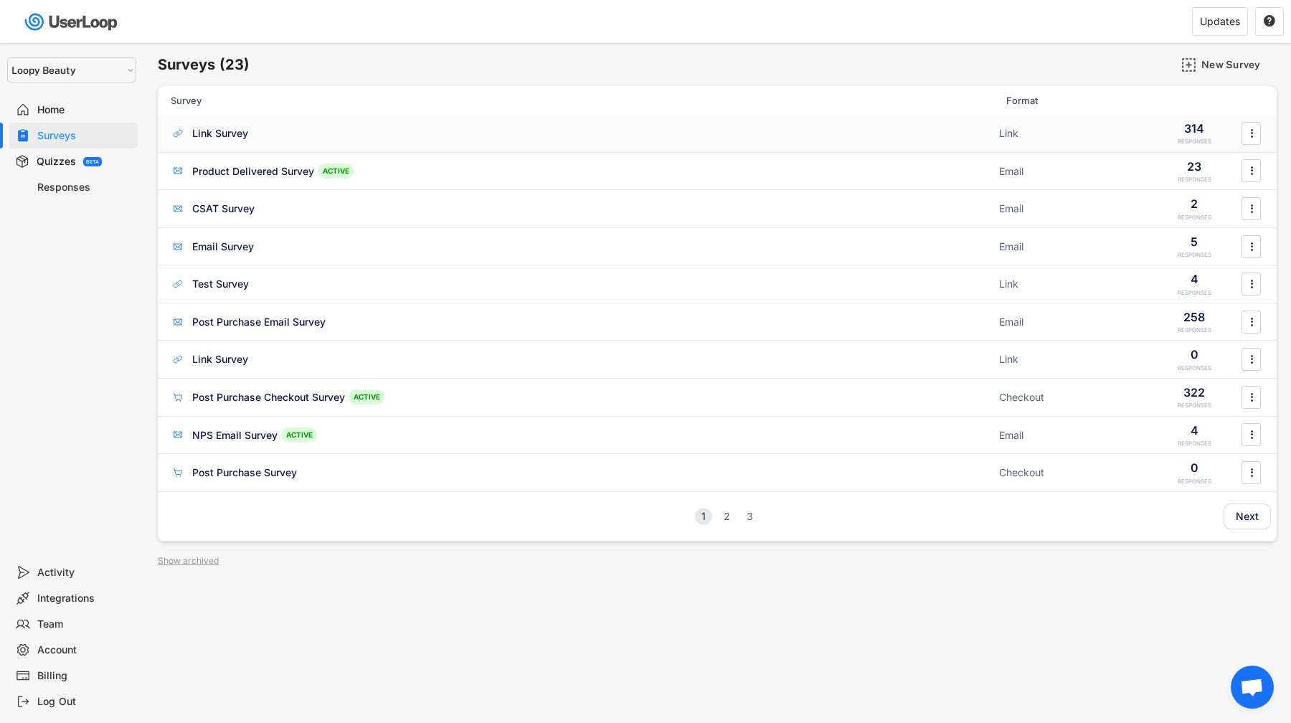
click at [368, 130] on div "Link Survey ACTIVE" at bounding box center [580, 132] width 819 height 15
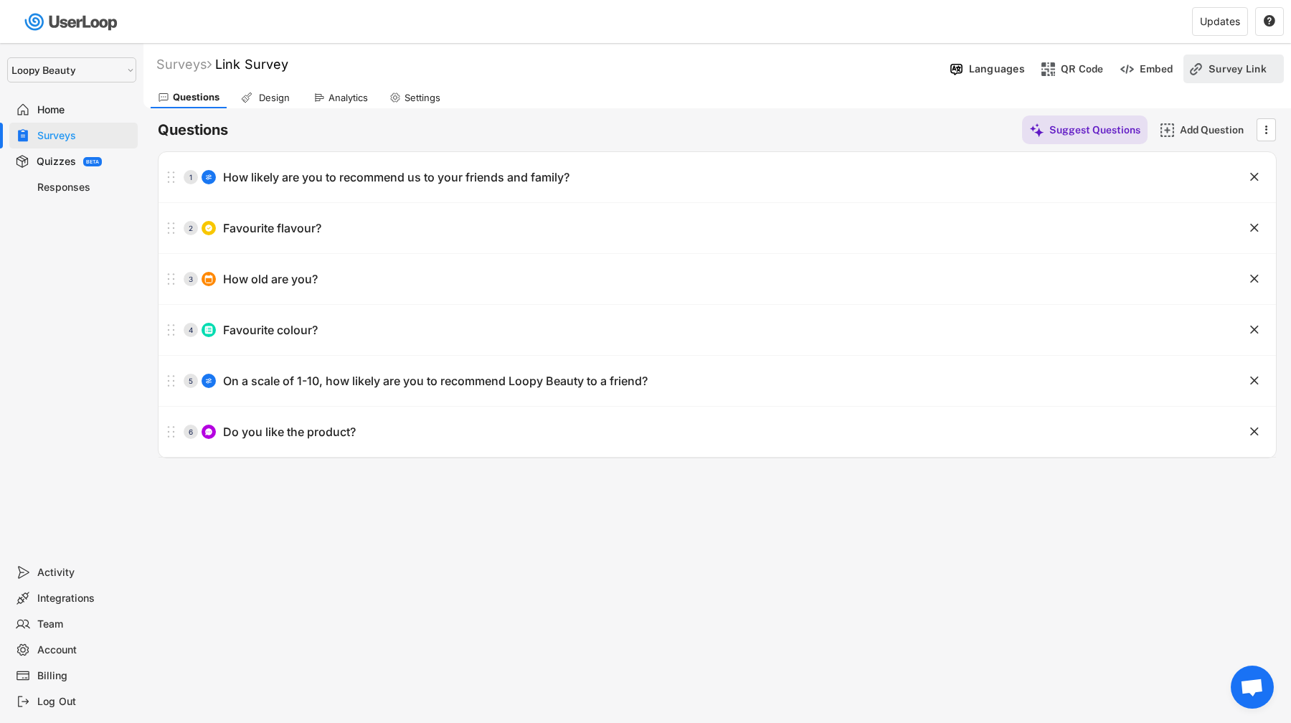
click at [1230, 62] on div "Survey Link" at bounding box center [1244, 68] width 72 height 29
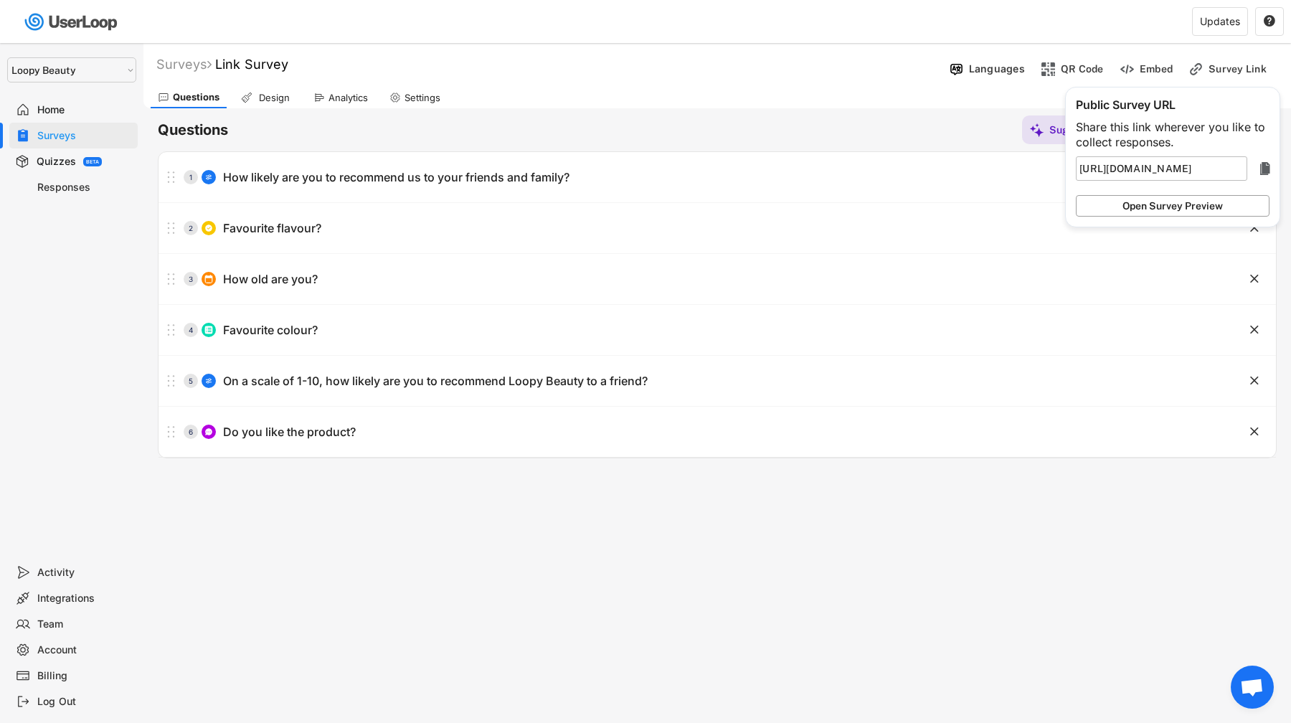
click at [1184, 212] on button "Open Survey Preview" at bounding box center [1172, 206] width 194 height 22
click at [98, 191] on div "Responses" at bounding box center [84, 188] width 95 height 14
type input "[URL][DOMAIN_NAME]"
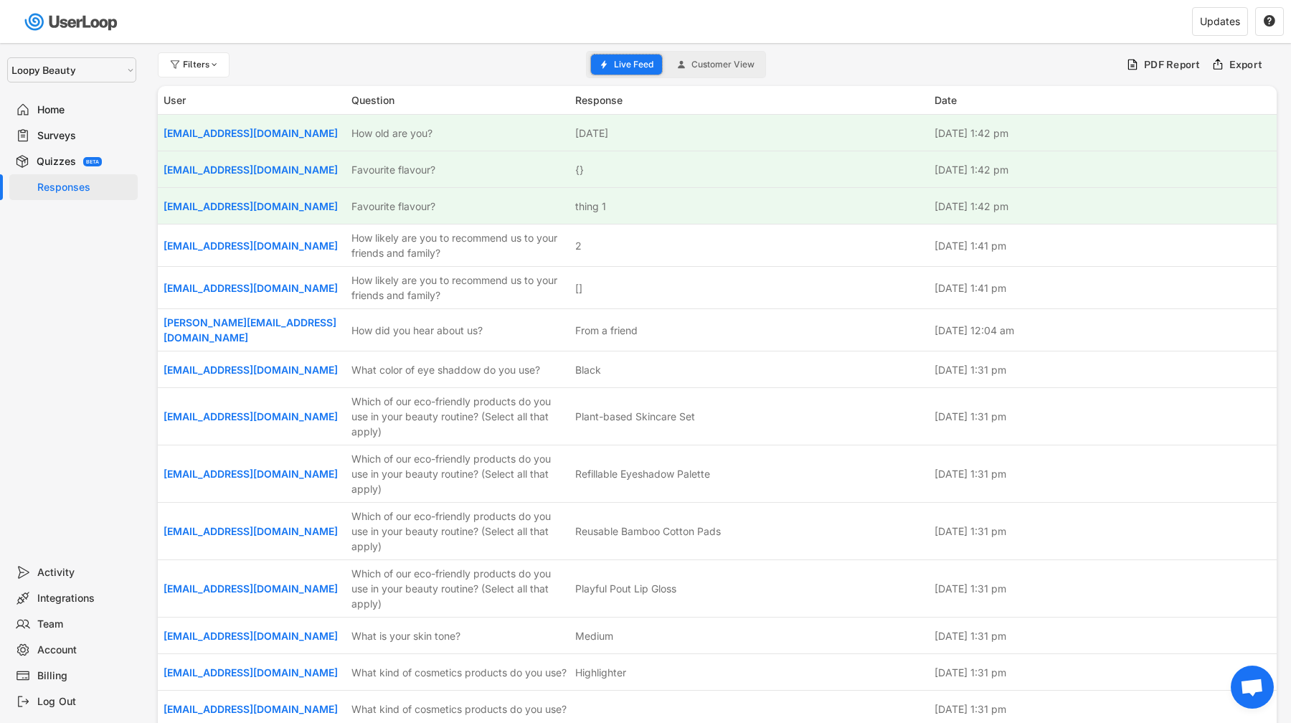
click at [627, 64] on span "Live Feed" at bounding box center [633, 64] width 39 height 9
click at [627, 65] on span "Live Feed" at bounding box center [633, 64] width 39 height 9
click at [607, 174] on div "{}" at bounding box center [750, 169] width 351 height 15
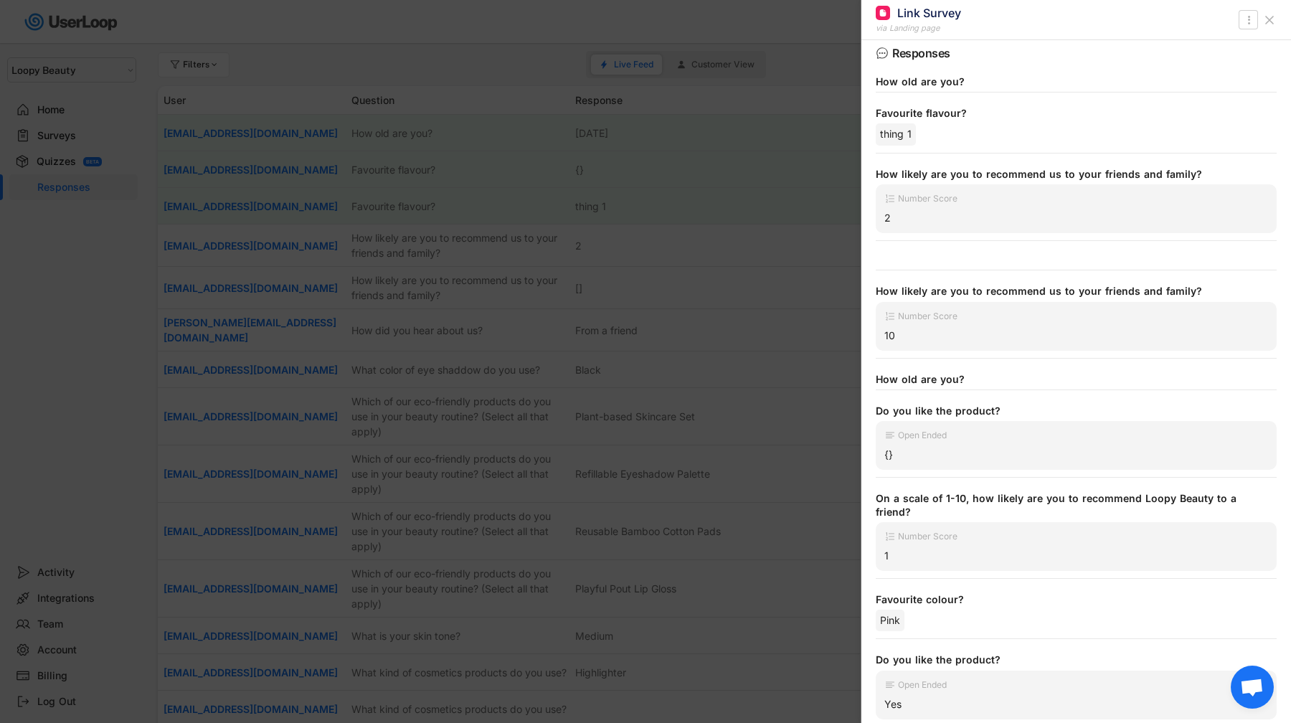
scroll to position [195, 0]
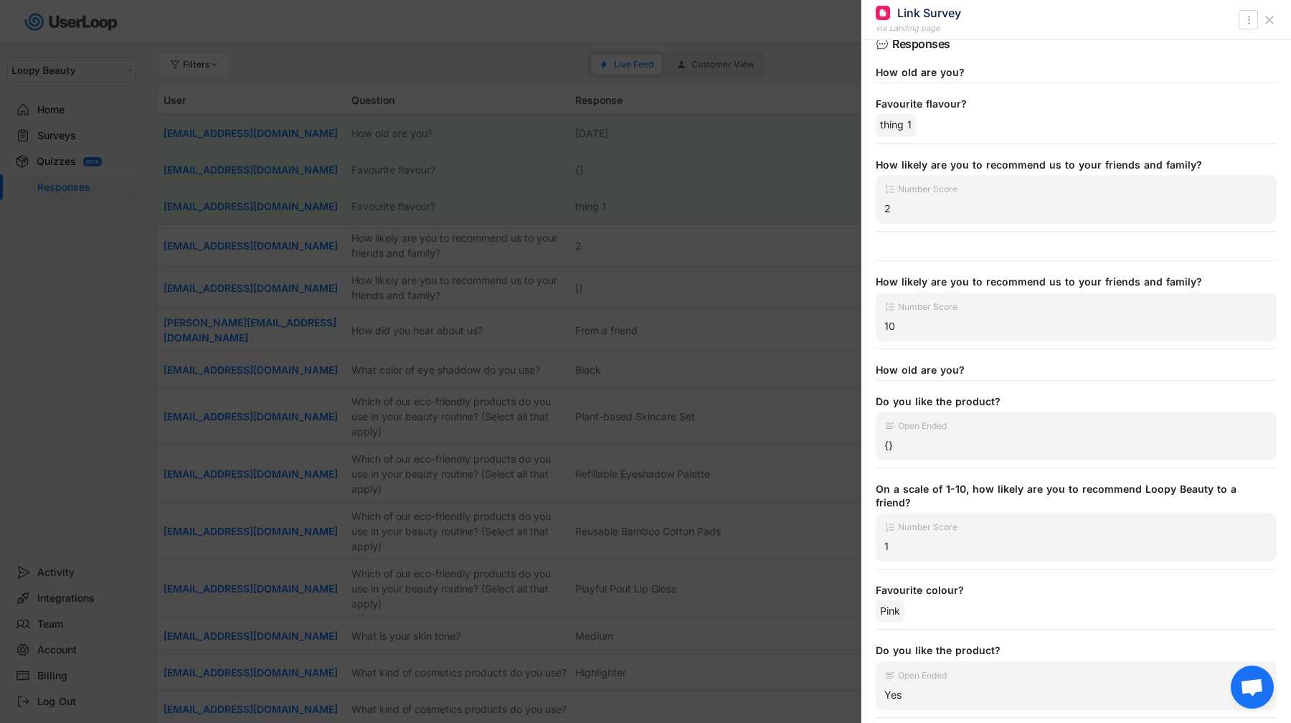
click at [633, 313] on div at bounding box center [645, 361] width 1291 height 723
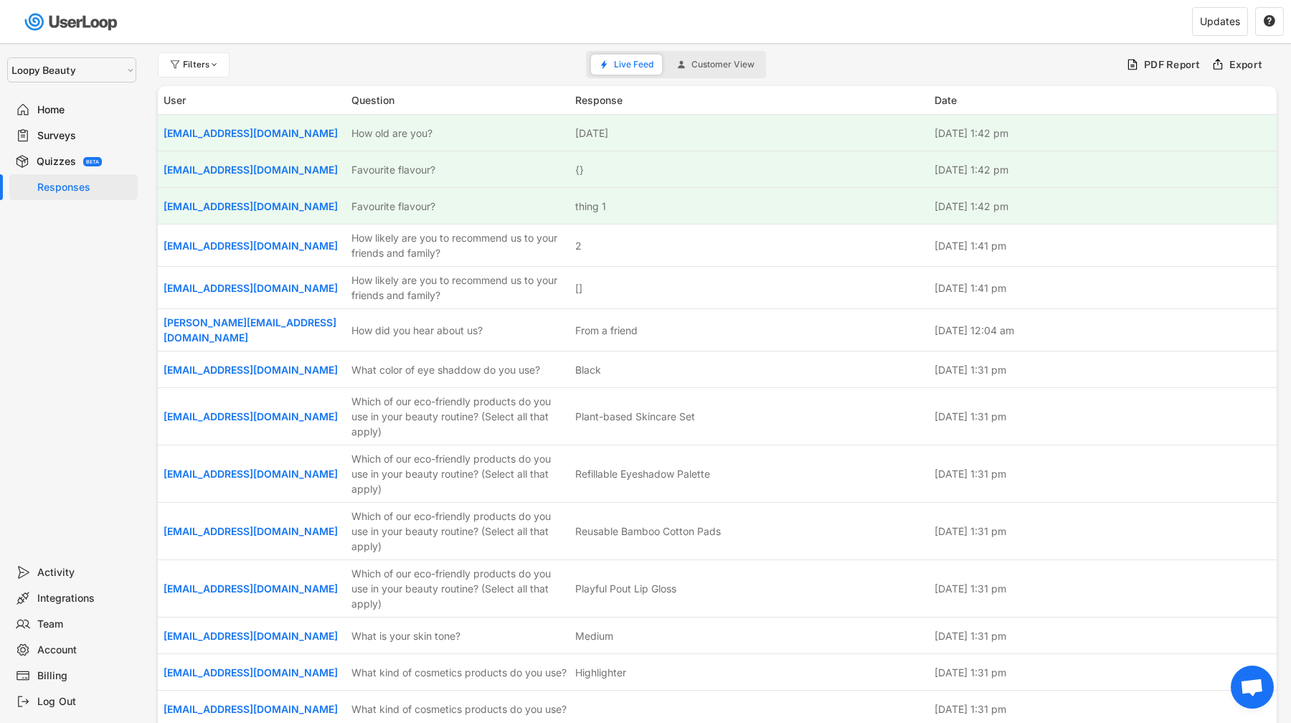
click at [44, 110] on div "Home" at bounding box center [84, 110] width 95 height 14
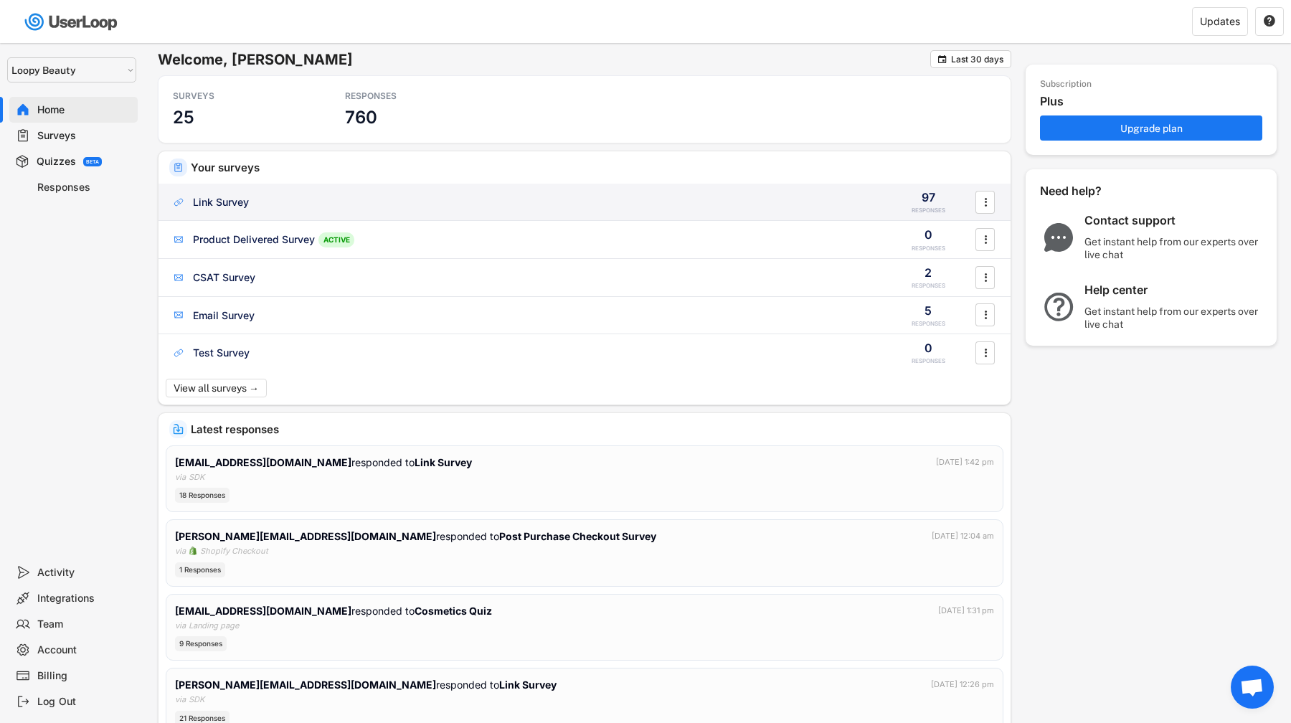
click at [262, 206] on div "Link Survey" at bounding box center [523, 202] width 705 height 14
select select "1348695171700984260__LOOKUP__1621425946483x437467764361997950"
select select ""monthly""
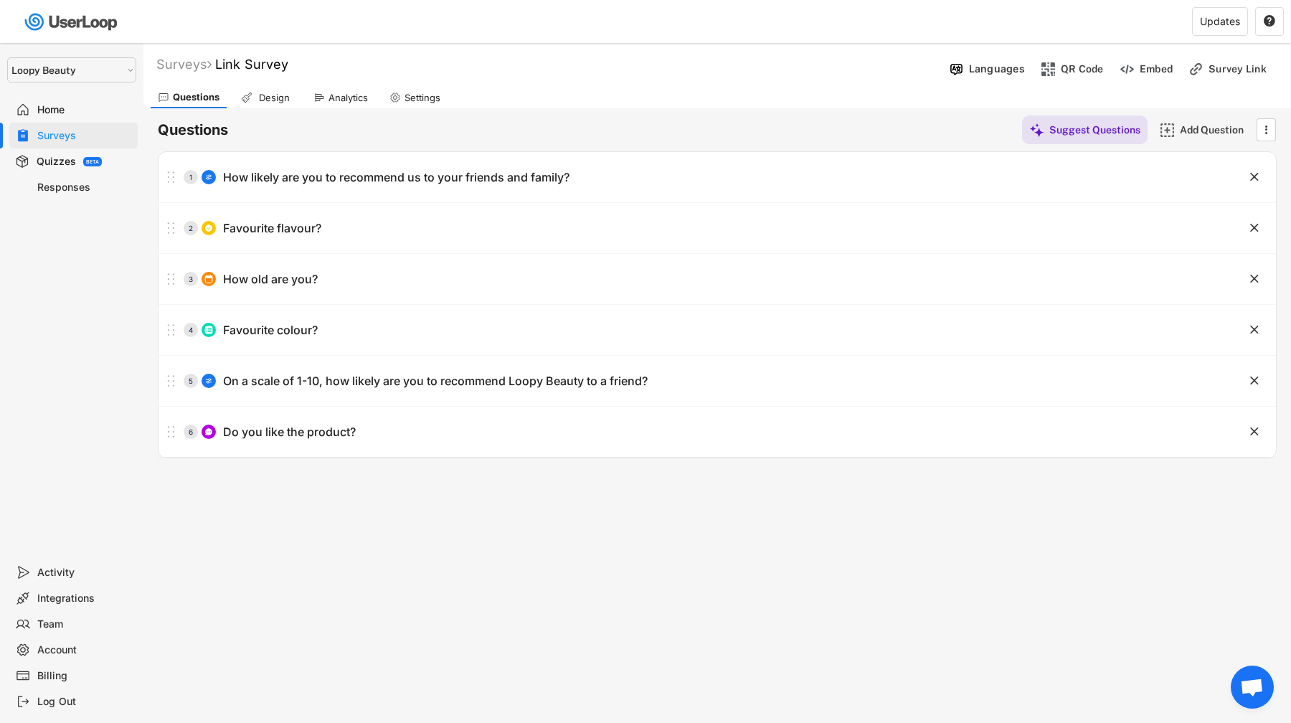
click at [435, 93] on div "Settings" at bounding box center [422, 98] width 36 height 12
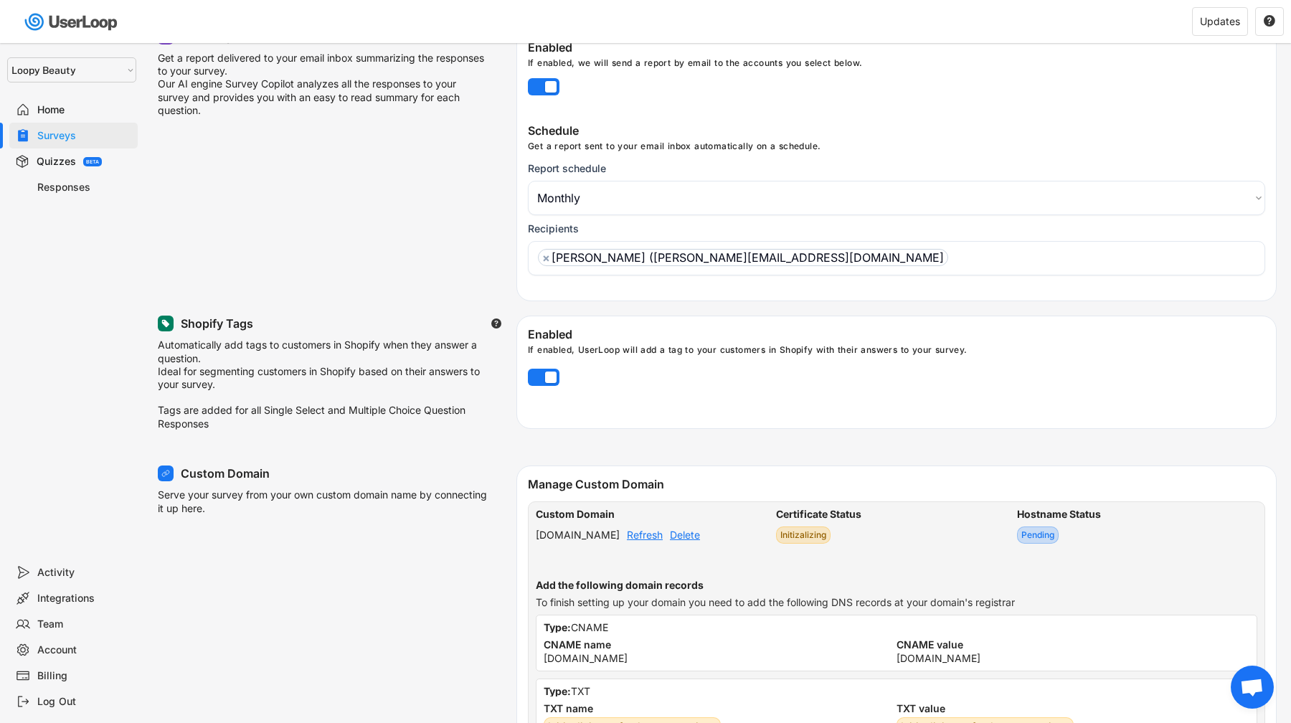
scroll to position [318, 0]
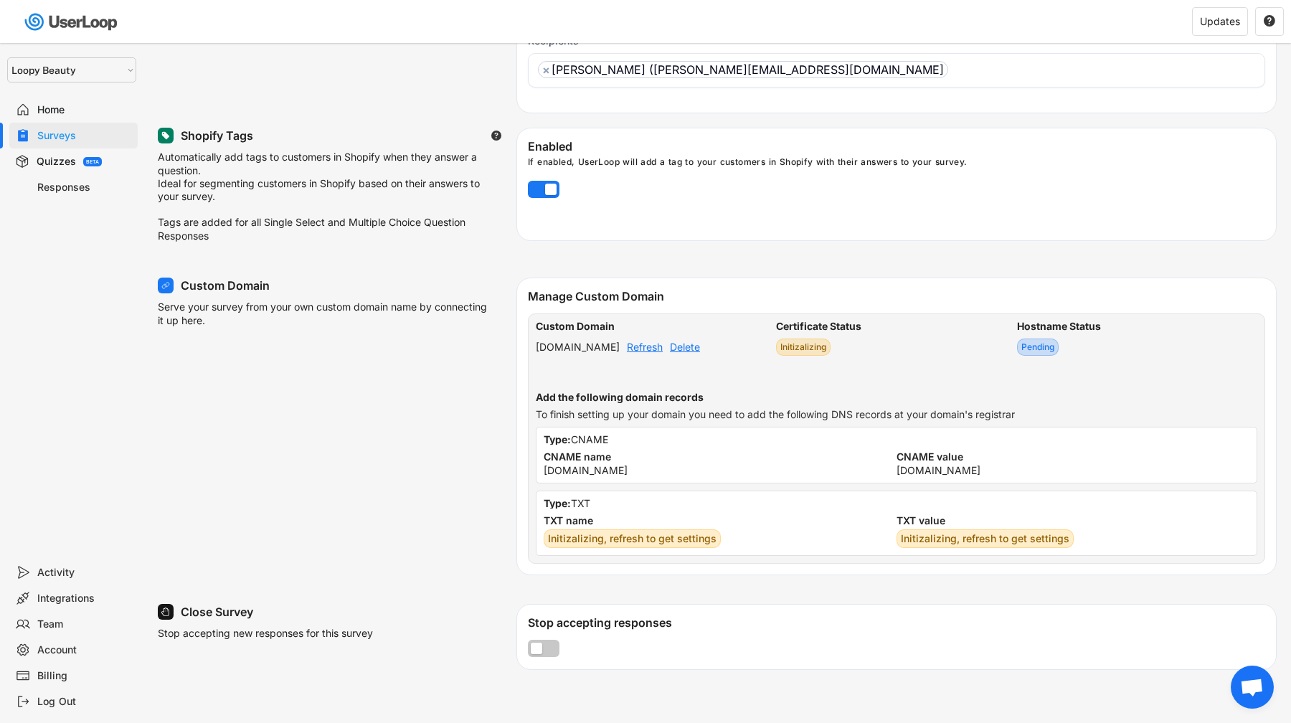
click at [661, 352] on div "Refresh" at bounding box center [645, 347] width 36 height 10
click at [607, 361] on div "[DOMAIN_NAME] Refresh Delete" at bounding box center [656, 356] width 240 height 29
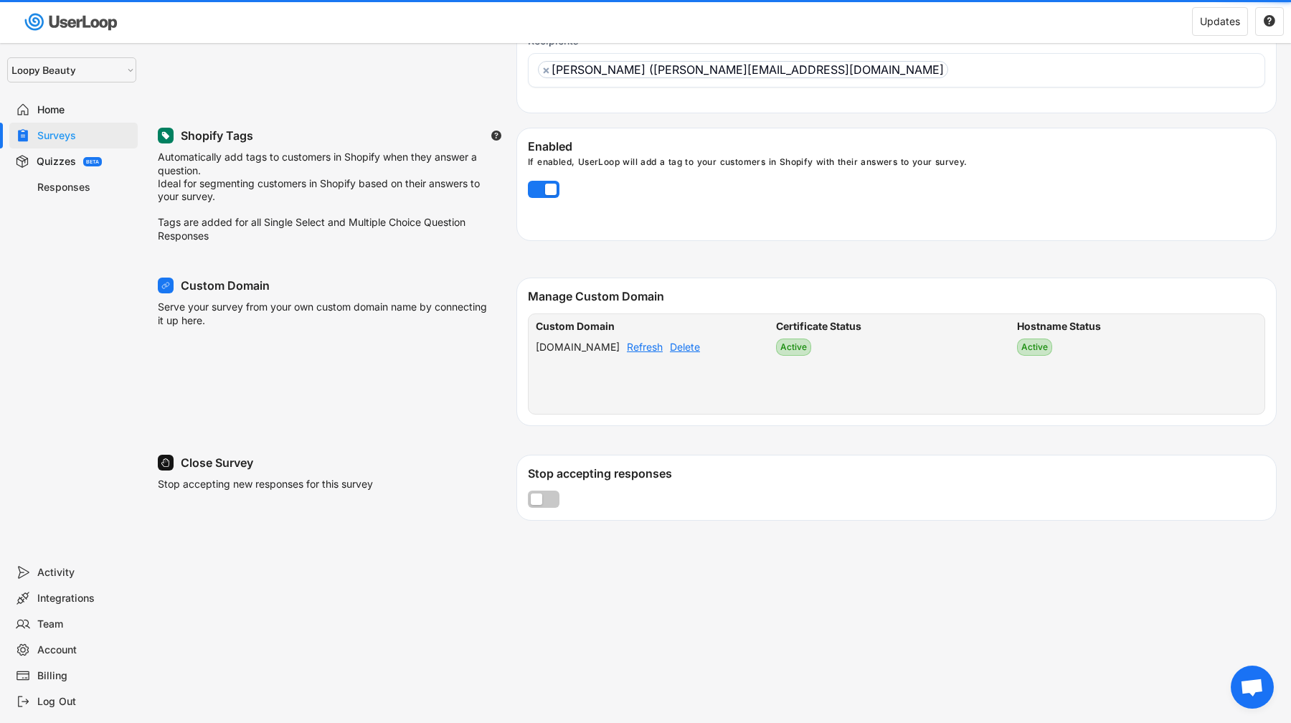
click at [607, 352] on div "[DOMAIN_NAME]" at bounding box center [578, 347] width 84 height 10
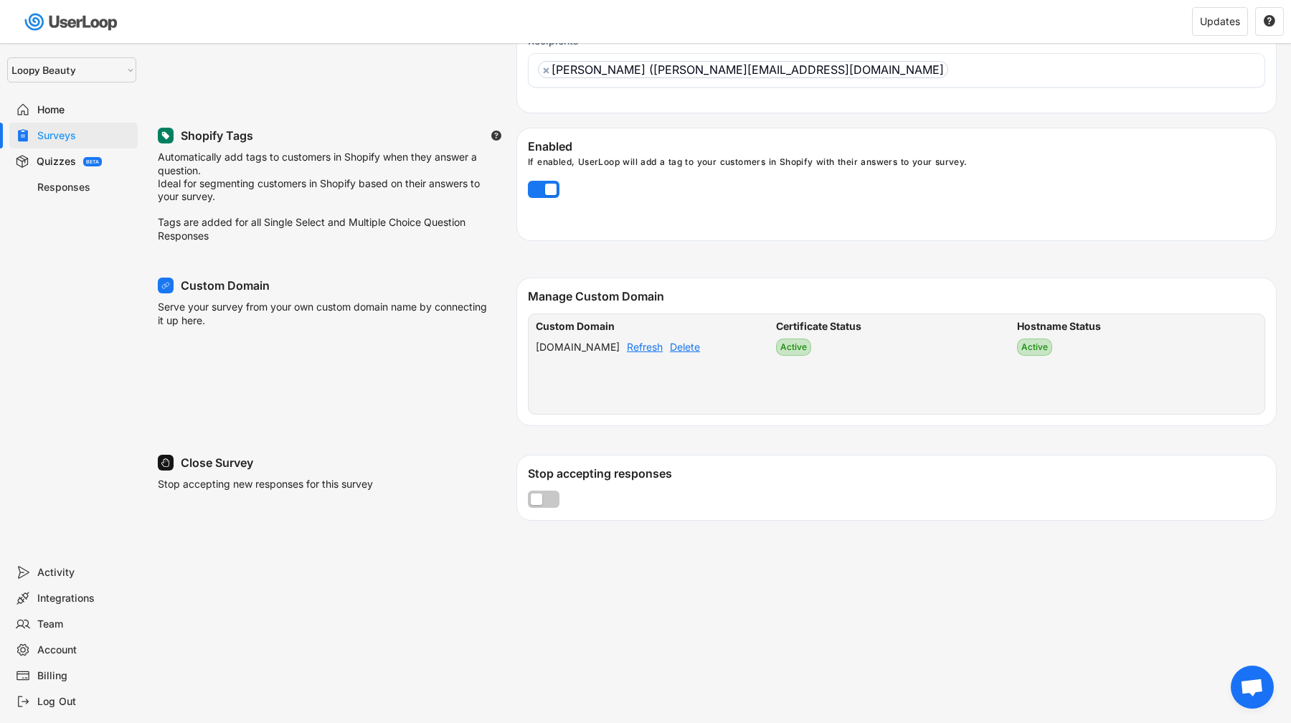
click at [607, 352] on div "[DOMAIN_NAME]" at bounding box center [578, 347] width 84 height 10
copy div "[DOMAIN_NAME]"
click at [700, 352] on div "Delete" at bounding box center [685, 347] width 30 height 10
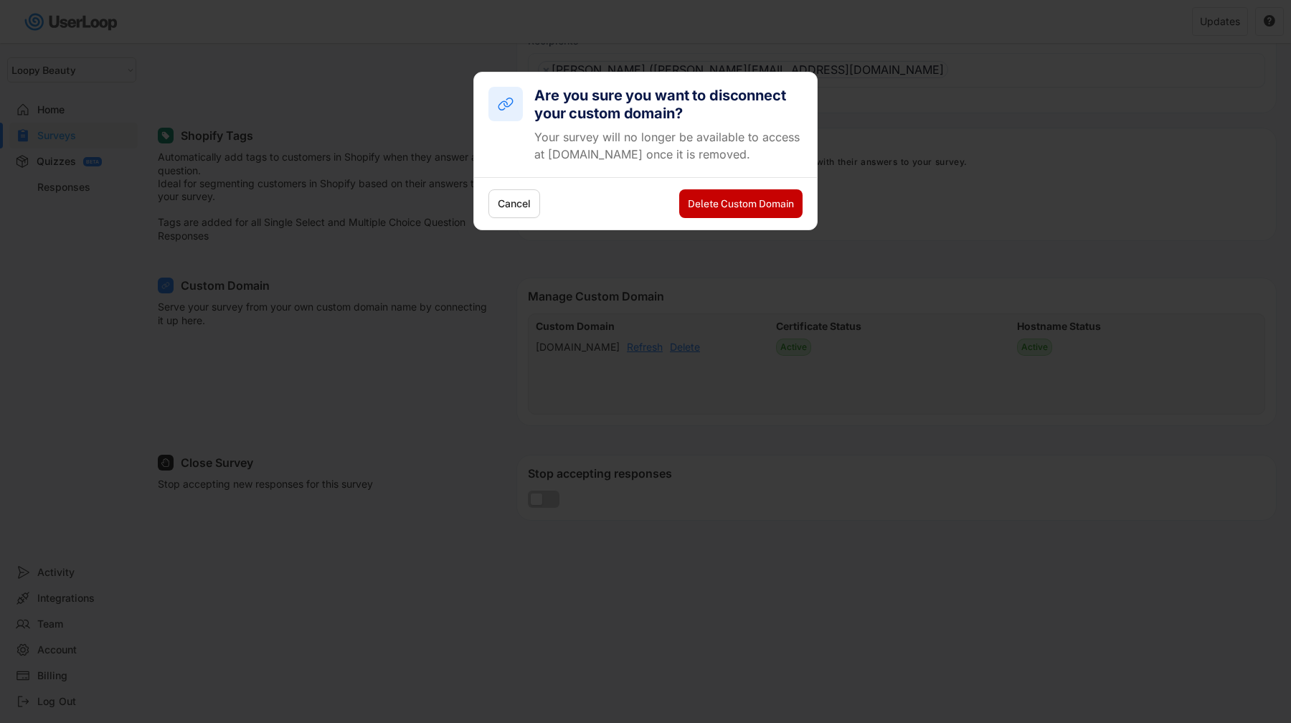
click at [743, 211] on button "Delete Custom Domain" at bounding box center [740, 203] width 123 height 29
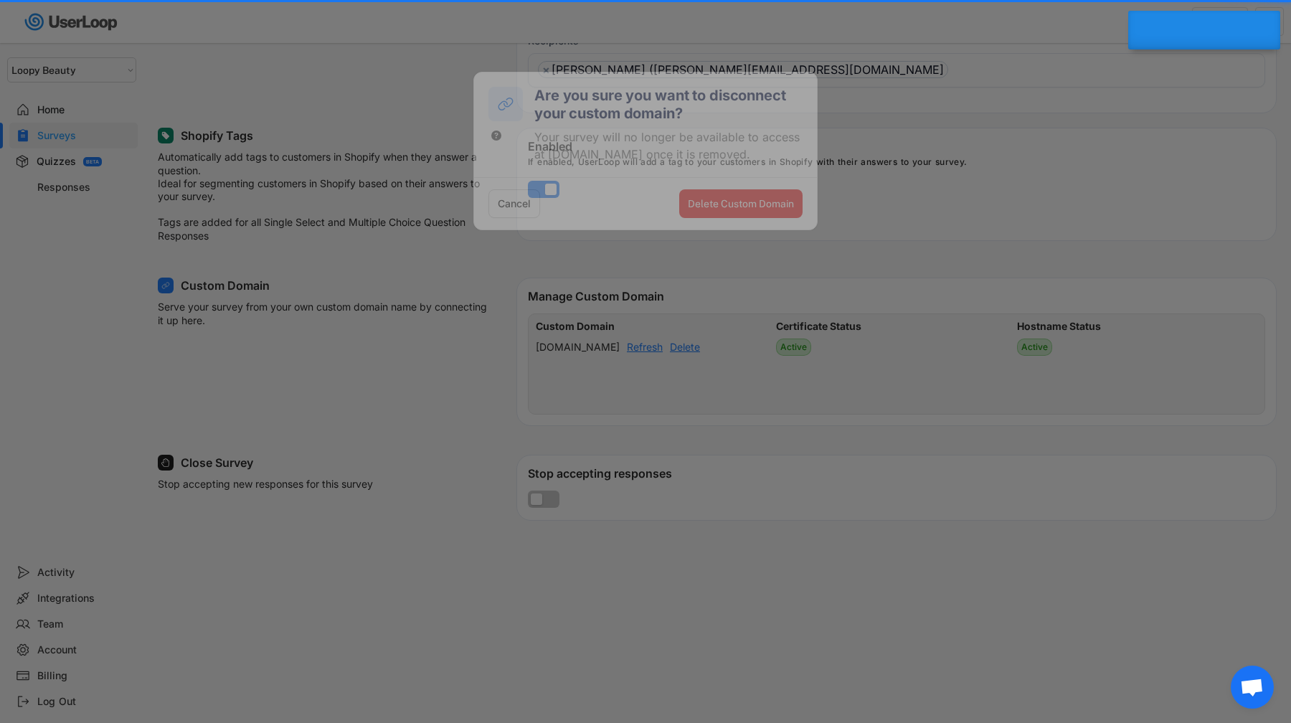
select select "1348695171700984260__LOOKUP__1621425946483x437467764361997950"
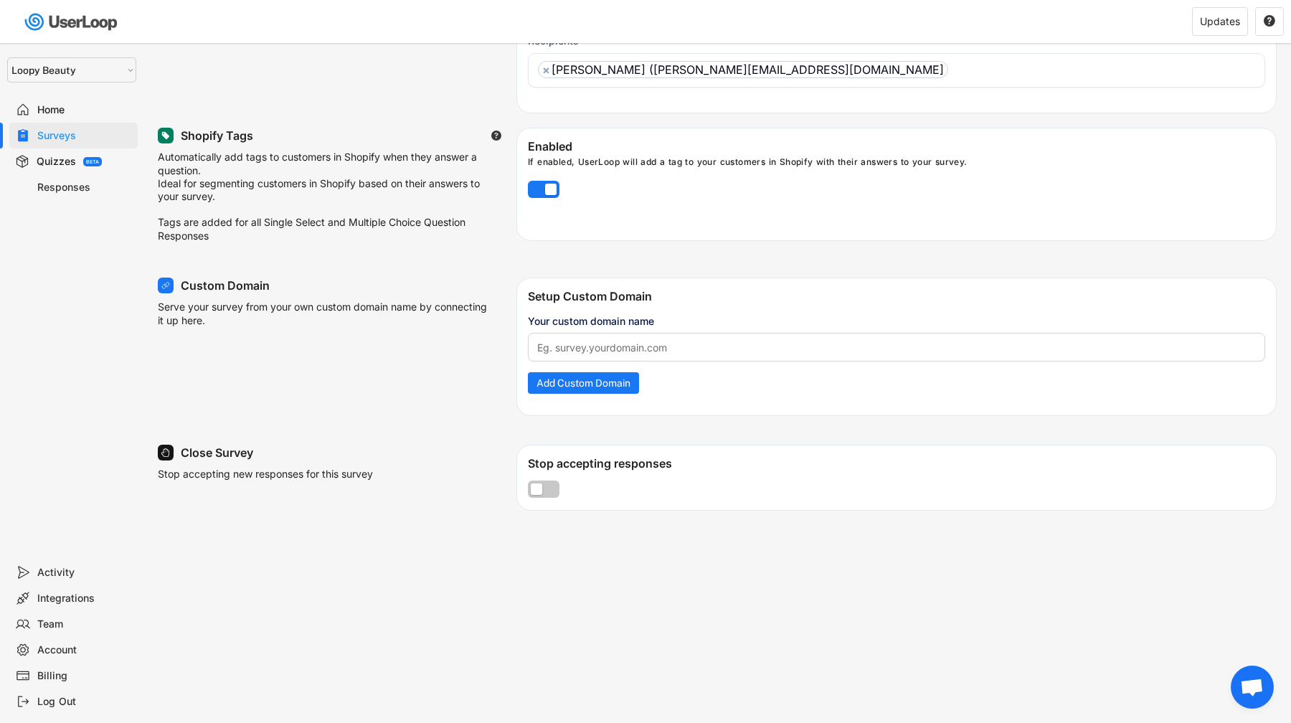
click at [594, 348] on input "input" at bounding box center [896, 347] width 737 height 29
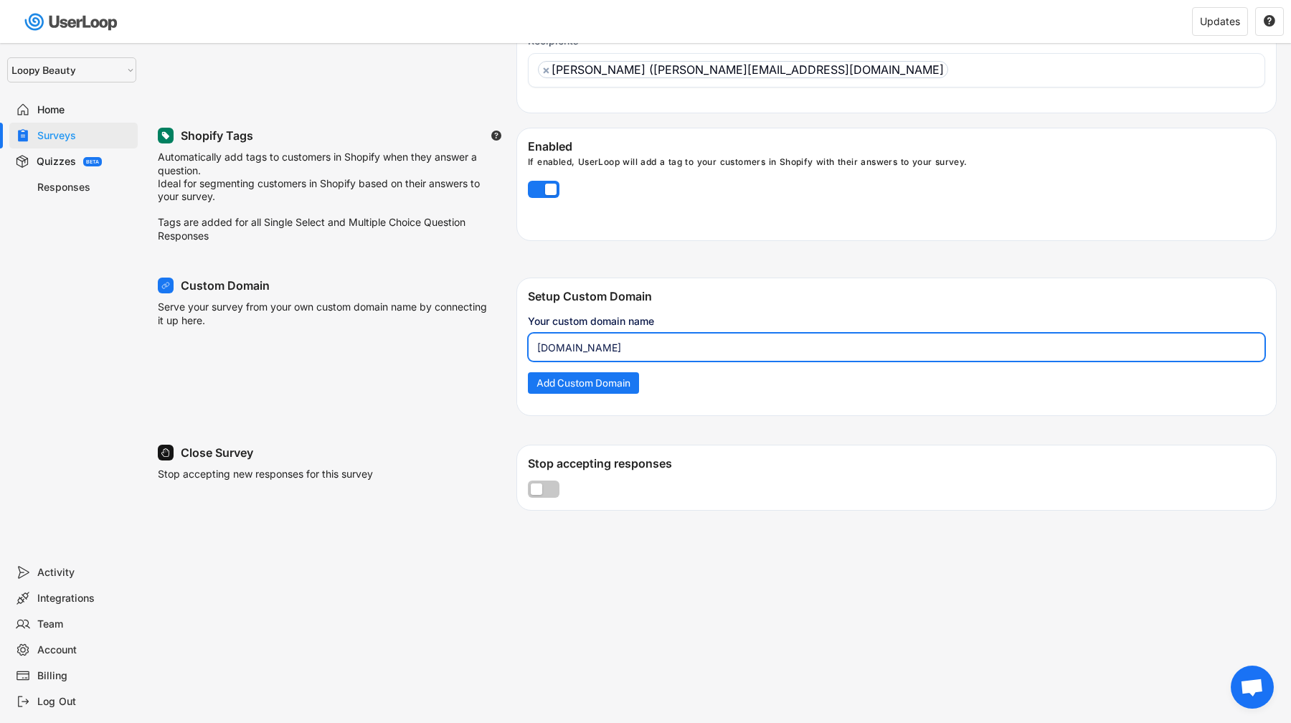
type input "[DOMAIN_NAME]"
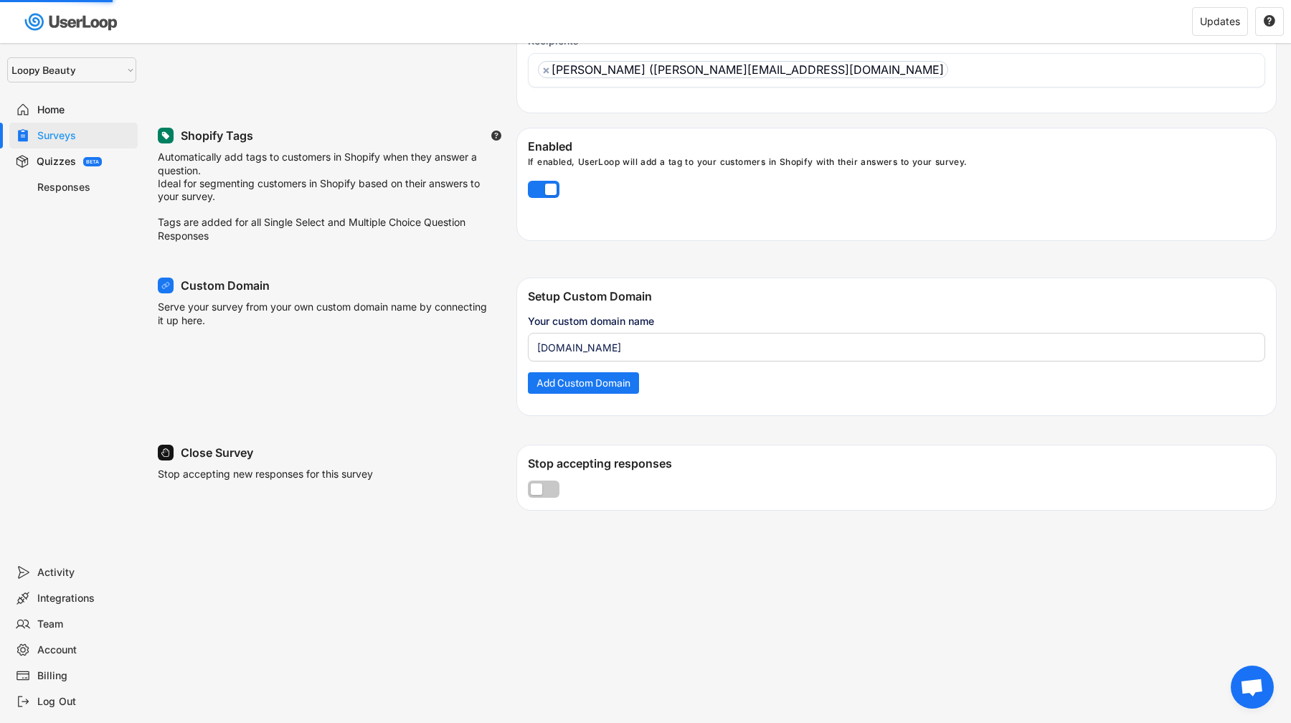
select select "1348695171700984260__LOOKUP__1621425946483x437467764361997950"
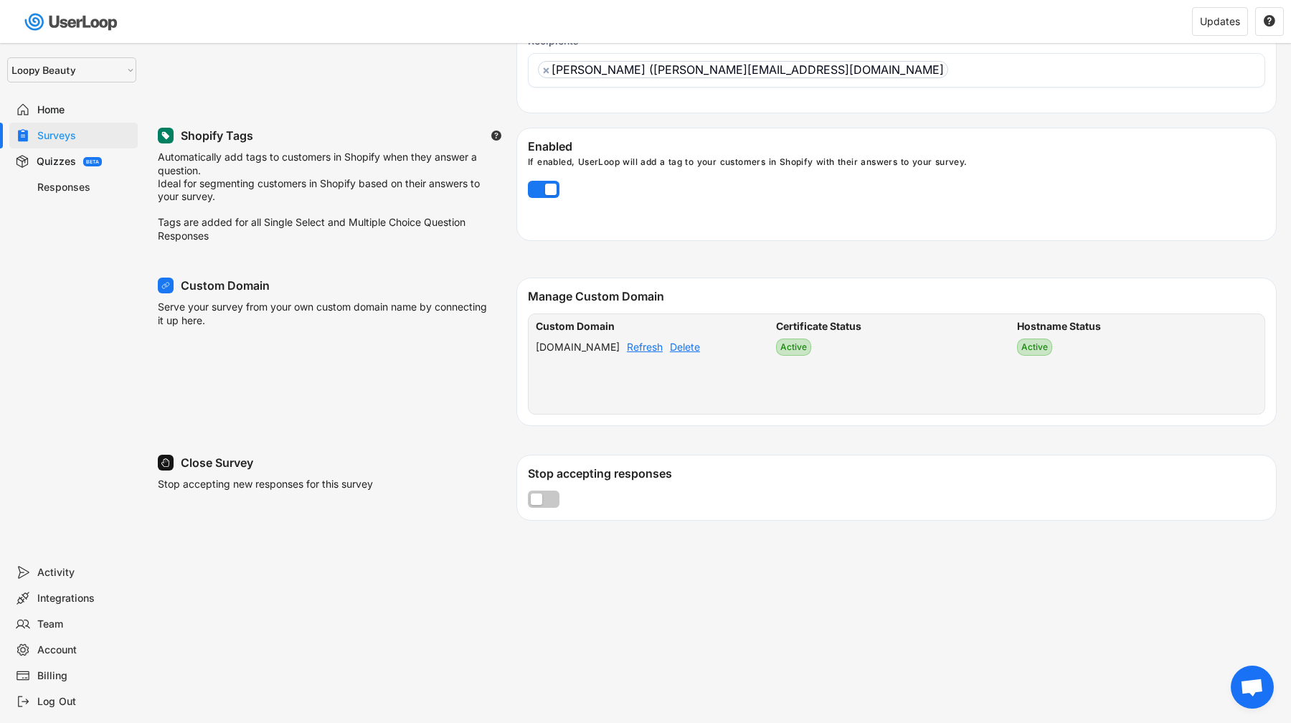
click at [662, 350] on div "Refresh" at bounding box center [645, 347] width 36 height 10
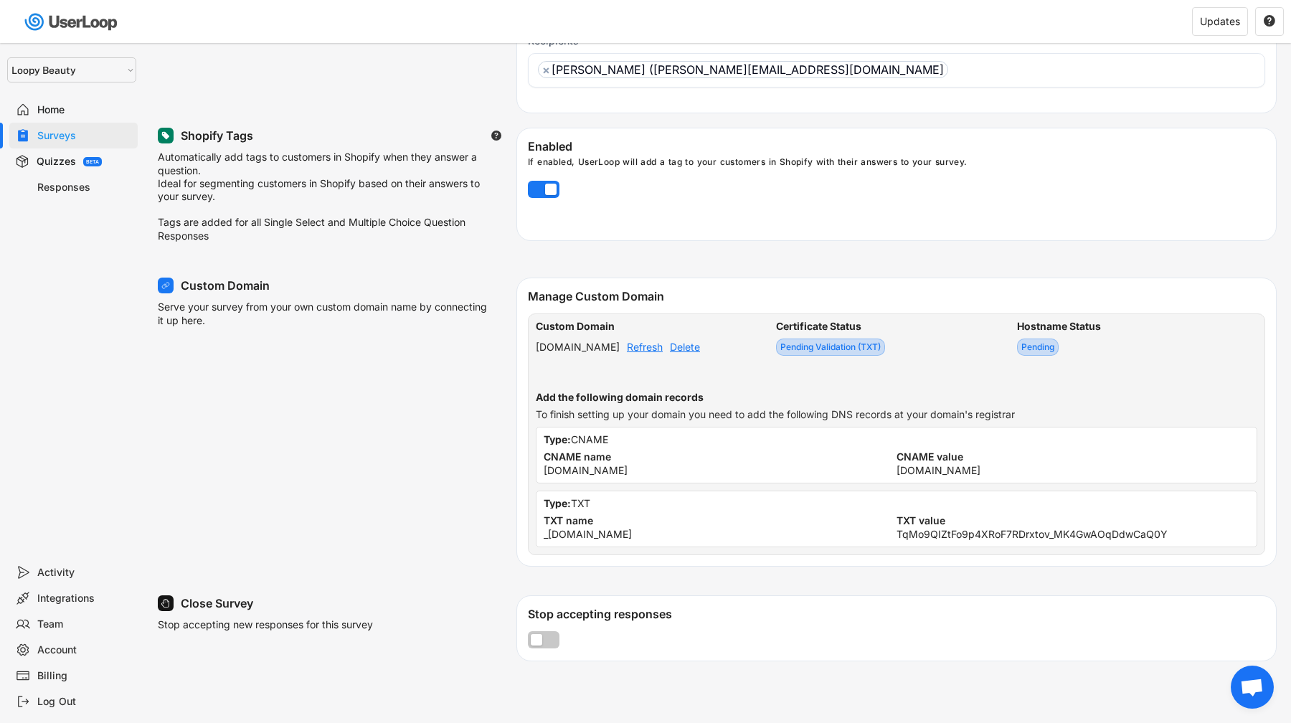
click at [627, 475] on div "[DOMAIN_NAME]" at bounding box center [585, 470] width 84 height 10
click at [657, 532] on div "TXT name _[DOMAIN_NAME]" at bounding box center [719, 523] width 353 height 31
click at [632, 538] on div "_[DOMAIN_NAME]" at bounding box center [587, 534] width 88 height 10
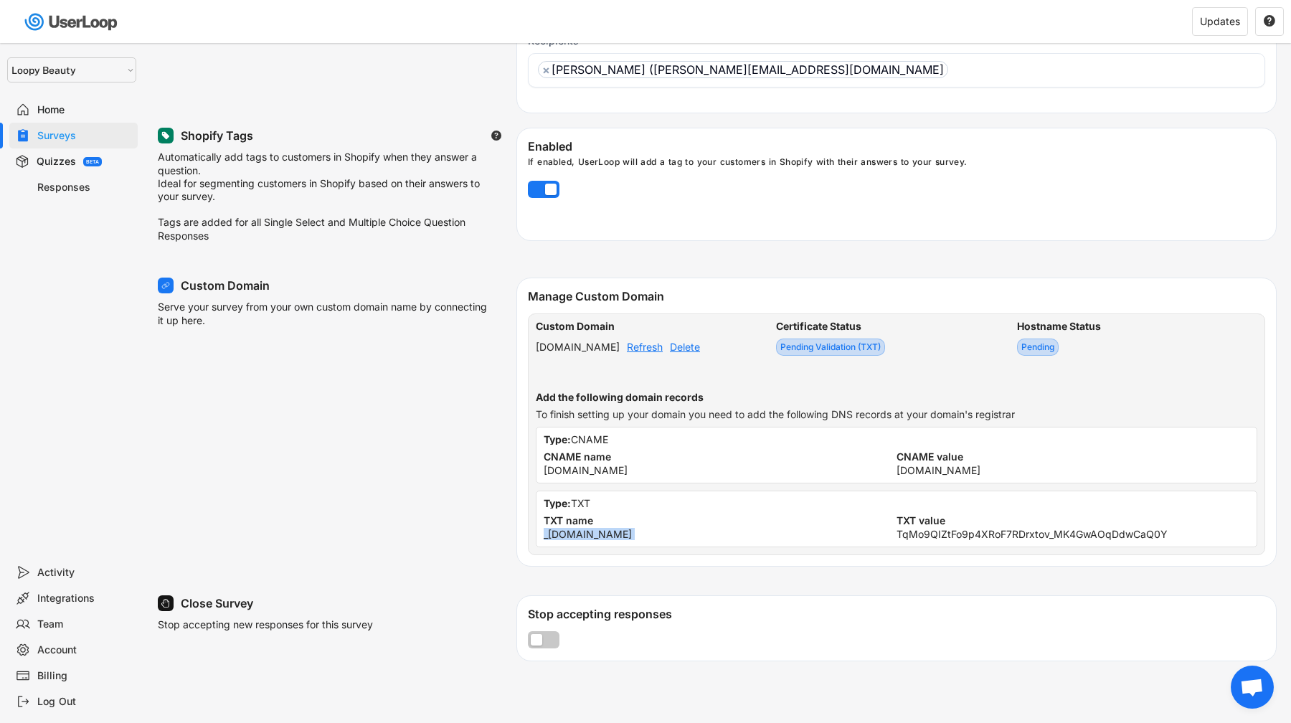
copy div "_[DOMAIN_NAME]"
click at [1017, 539] on div "TqMo9QIZtFo9p4XRoF7RDrxtov_MK4GwAOqDdwCaQ0Y" at bounding box center [1031, 534] width 271 height 10
copy div "TqMo9QIZtFo9p4XRoF7RDrxtov_MK4GwAOqDdwCaQ0Y"
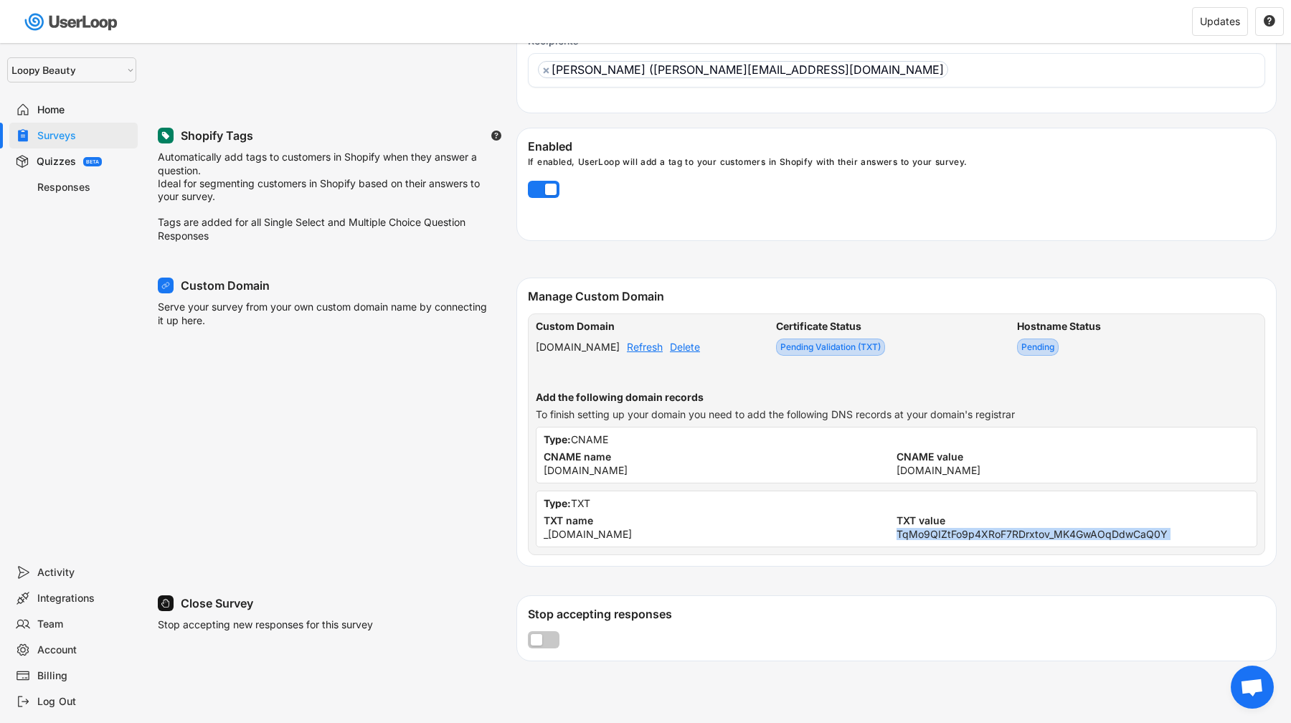
click at [662, 352] on div "Refresh" at bounding box center [645, 347] width 36 height 10
click at [662, 351] on div "Refresh" at bounding box center [645, 347] width 36 height 10
click at [662, 352] on div "Refresh" at bounding box center [645, 347] width 36 height 10
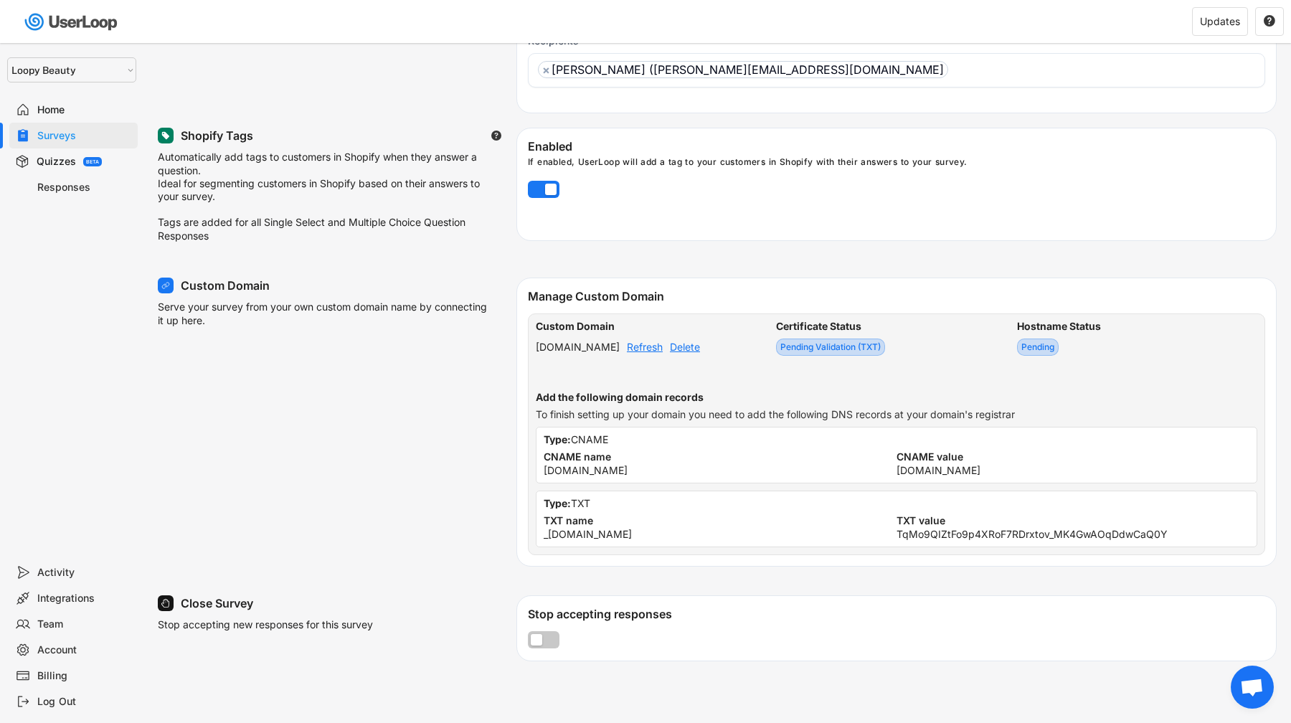
click at [662, 352] on div "Refresh" at bounding box center [645, 347] width 36 height 10
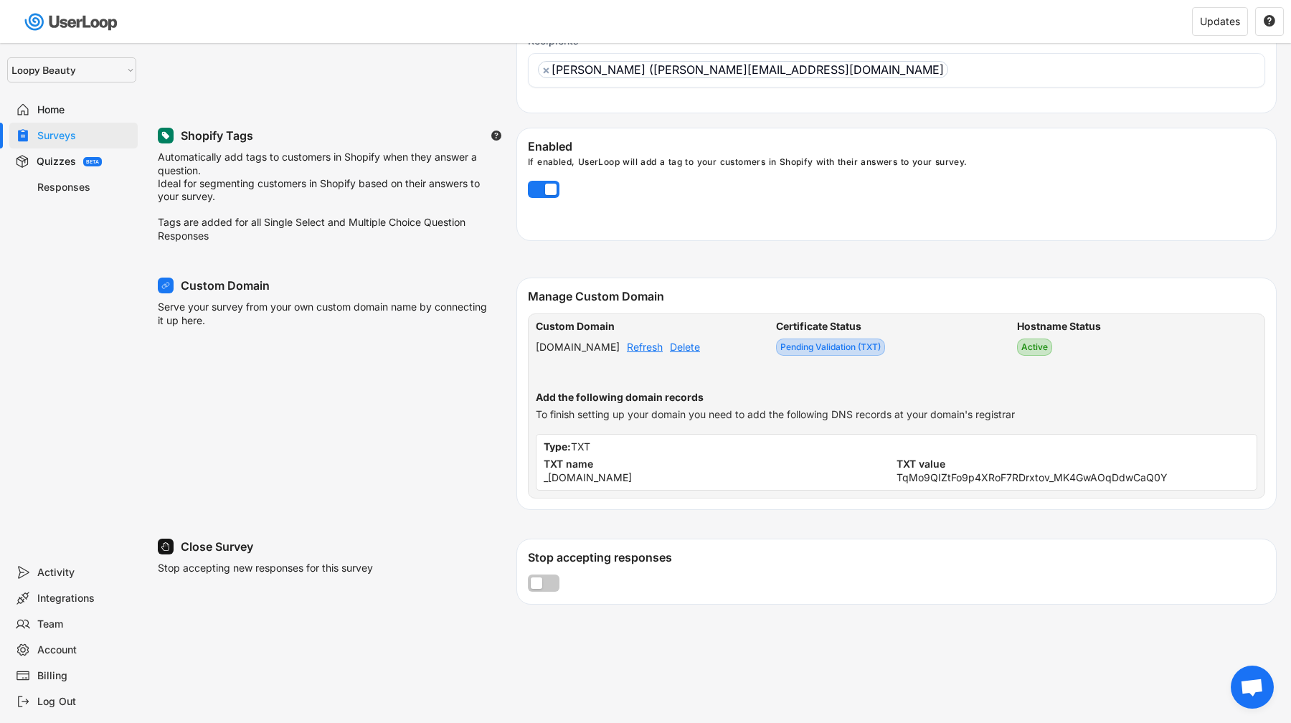
click at [662, 352] on div "Refresh" at bounding box center [645, 347] width 36 height 10
click at [609, 352] on div "[DOMAIN_NAME]" at bounding box center [578, 347] width 84 height 10
copy div "[DOMAIN_NAME]"
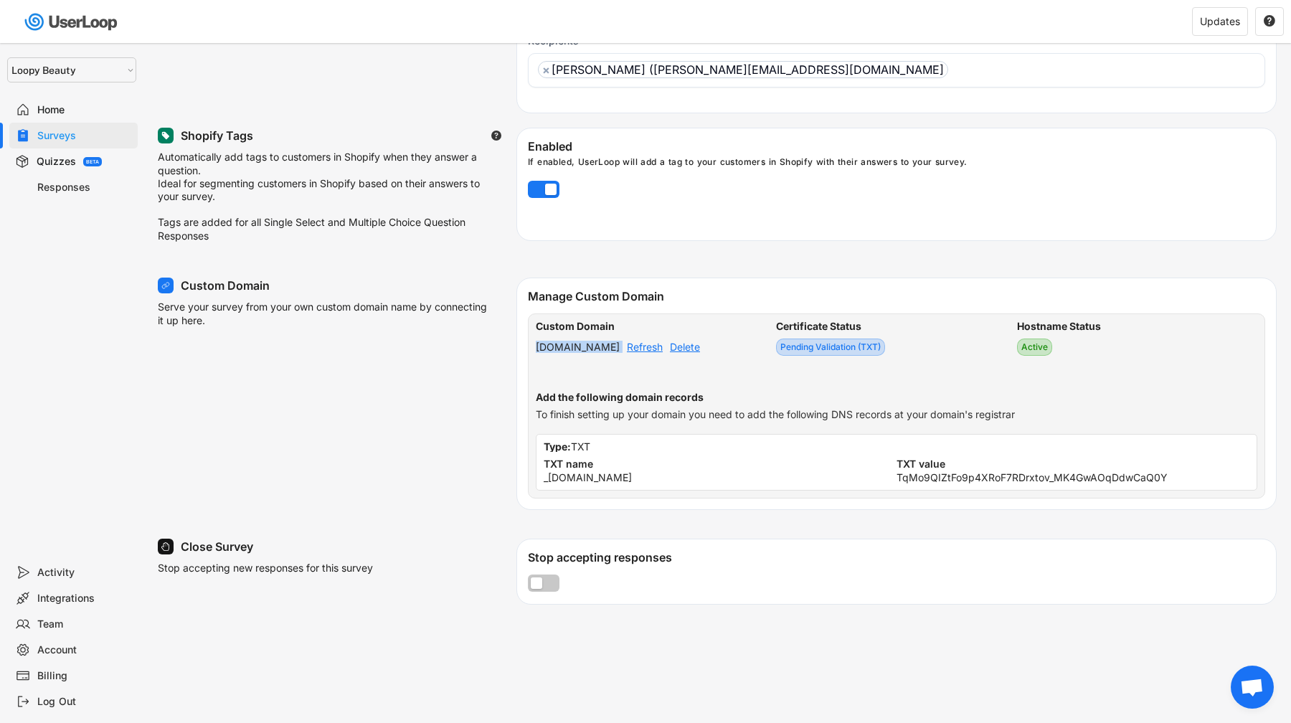
click at [662, 352] on div "Refresh" at bounding box center [645, 347] width 36 height 10
